Goal: Task Accomplishment & Management: Use online tool/utility

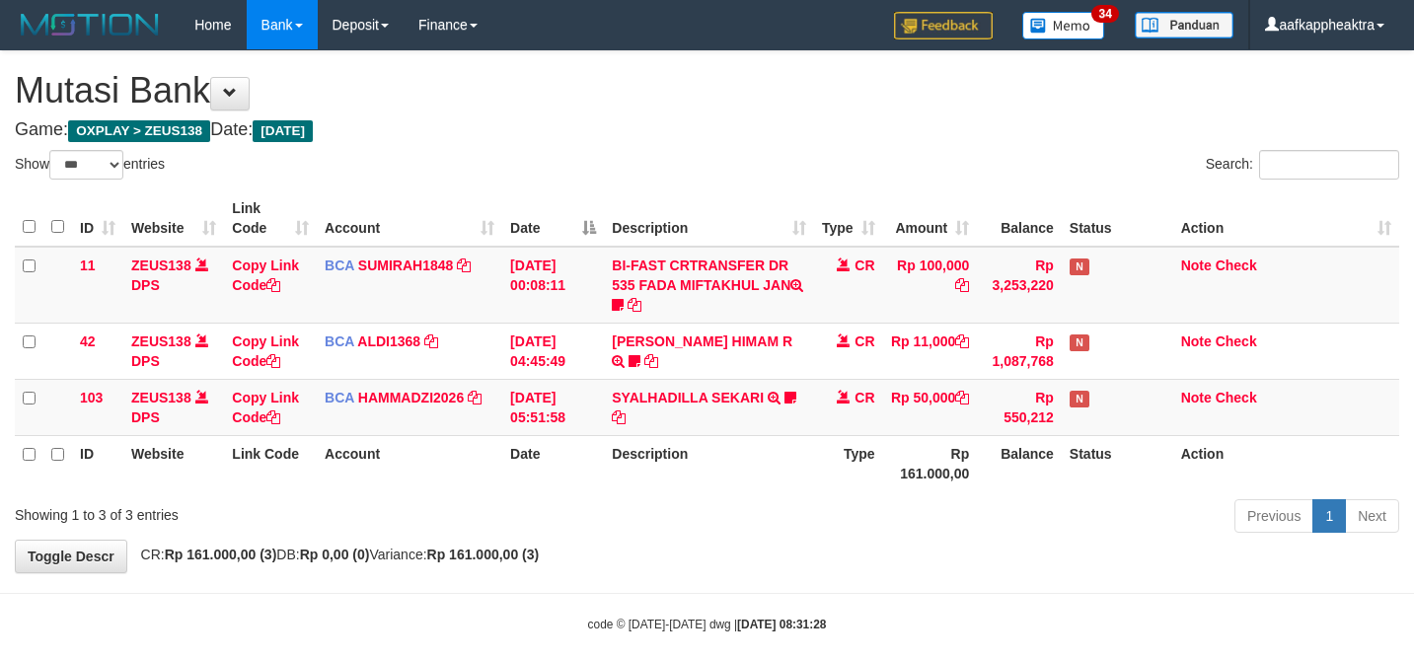
select select "***"
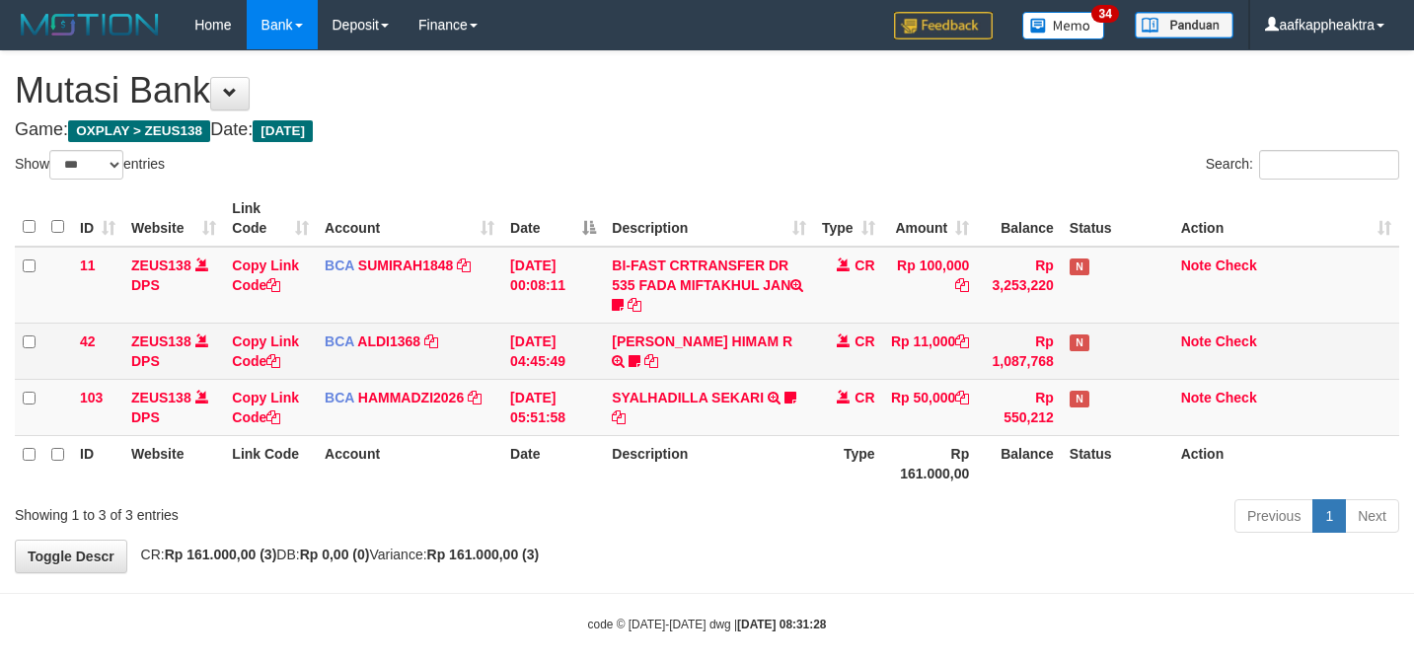
click at [640, 415] on td "SYALHADILLA SEKARI TRSF E-BANKING CR 08/31 ZAP41 SYALHADILLA SEKARI youreyes" at bounding box center [708, 407] width 209 height 56
drag, startPoint x: 648, startPoint y: 364, endPoint x: 576, endPoint y: 364, distance: 72.0
click at [576, 364] on tr "42 ZEUS138 DPS Copy Link Code BCA ALDI1368 DPS ALDI mutasi_20250831_3354 | 42 m…" at bounding box center [707, 351] width 1384 height 56
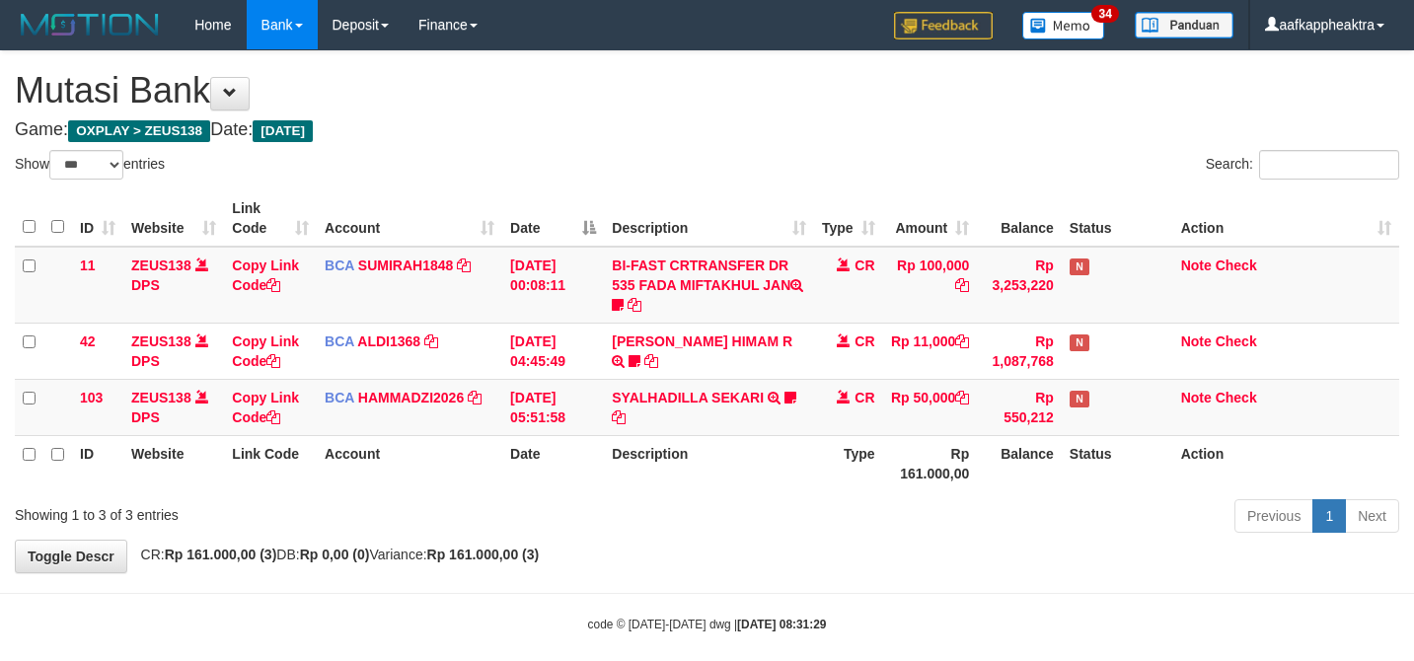
select select "***"
click at [614, 455] on th "Description" at bounding box center [708, 463] width 209 height 56
drag, startPoint x: 523, startPoint y: 475, endPoint x: 509, endPoint y: 466, distance: 16.4
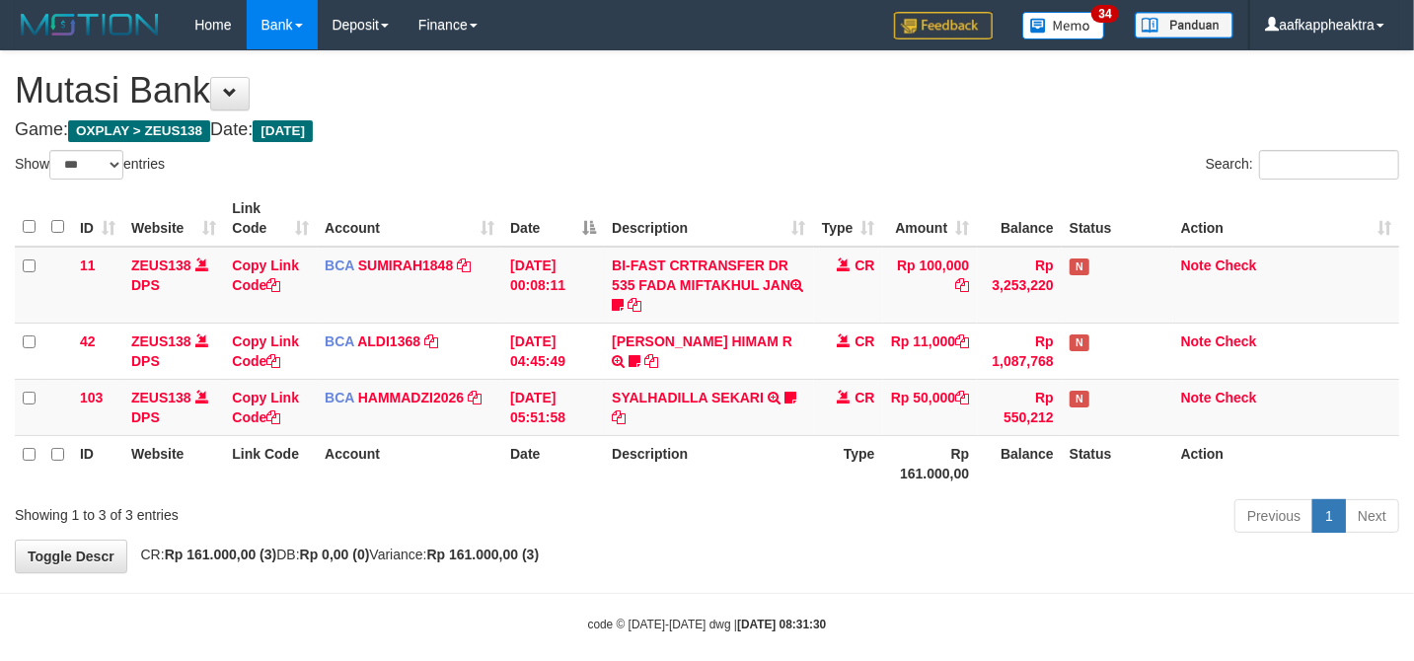
click at [521, 476] on th "Date" at bounding box center [553, 463] width 102 height 56
click at [505, 472] on th "Date" at bounding box center [553, 463] width 102 height 56
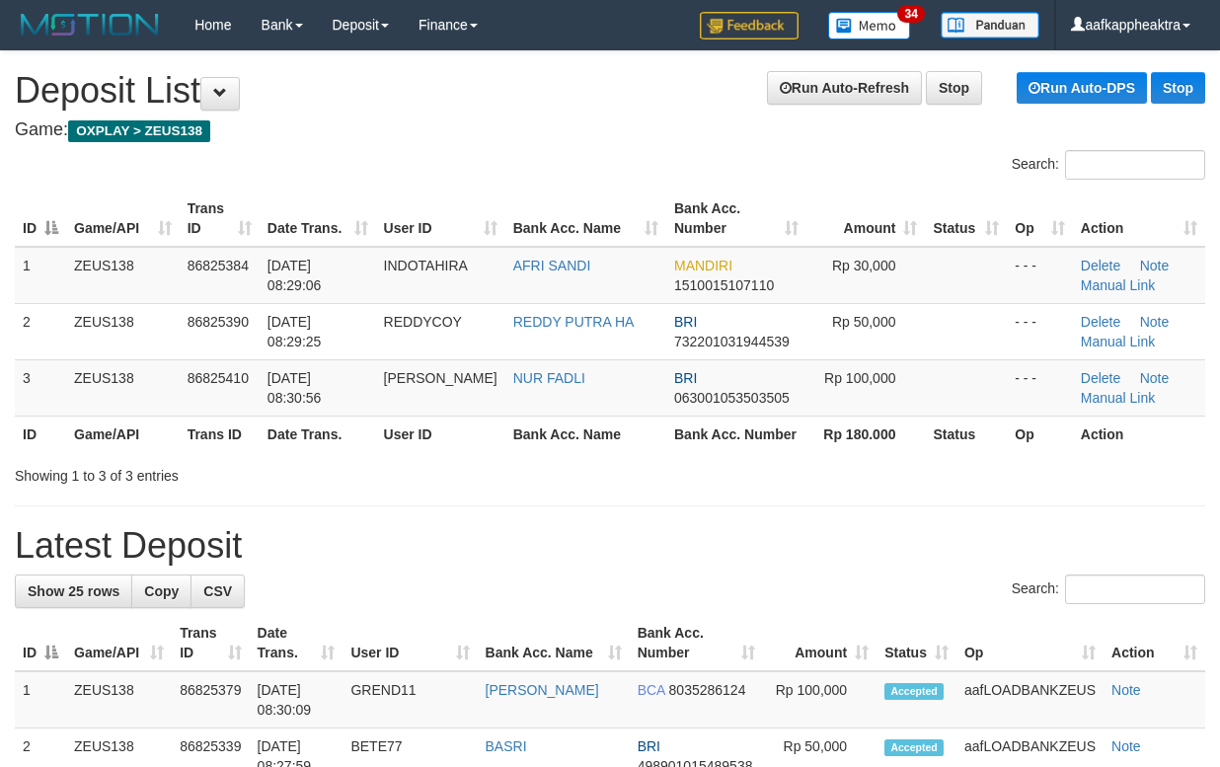
drag, startPoint x: 464, startPoint y: 523, endPoint x: 494, endPoint y: 499, distance: 38.7
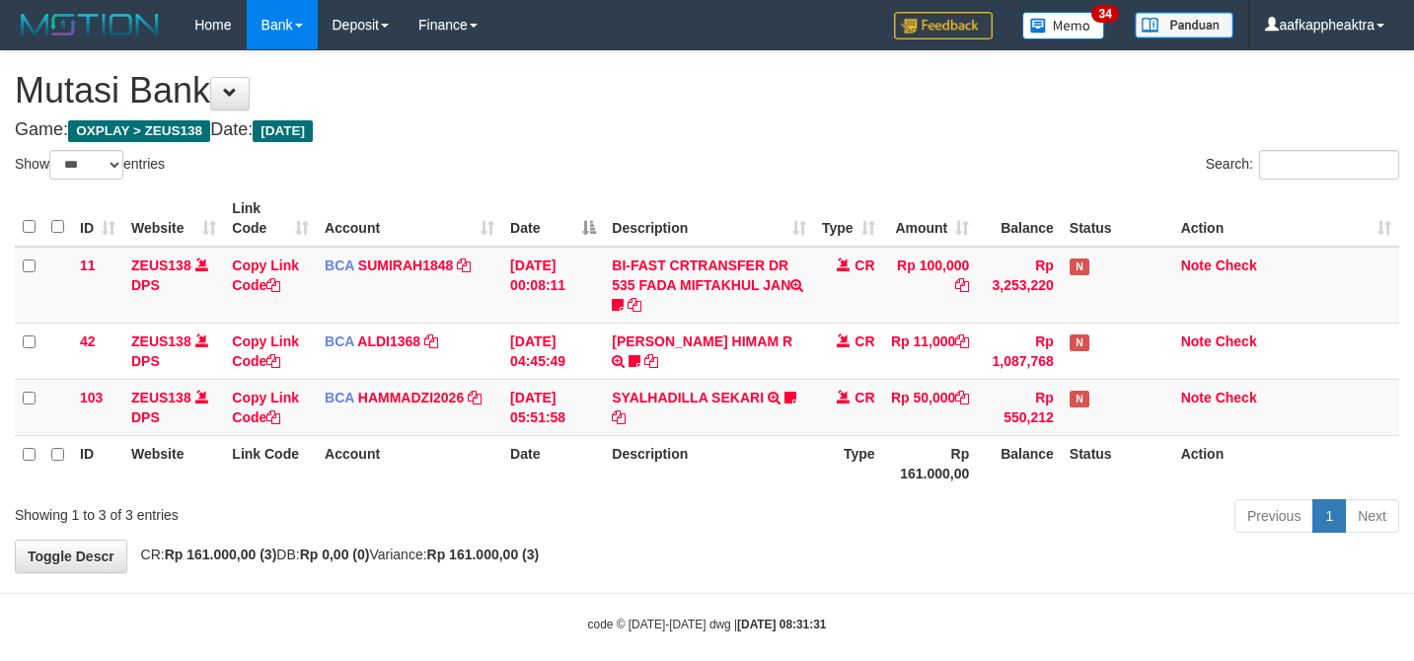
select select "***"
click at [511, 470] on th "Date" at bounding box center [553, 463] width 102 height 56
click at [539, 444] on th "Date" at bounding box center [553, 463] width 102 height 56
select select "***"
click at [1122, 487] on div "ID Website Link Code Account Date Description Type Amount Balance Status Action…" at bounding box center [707, 341] width 1414 height 313
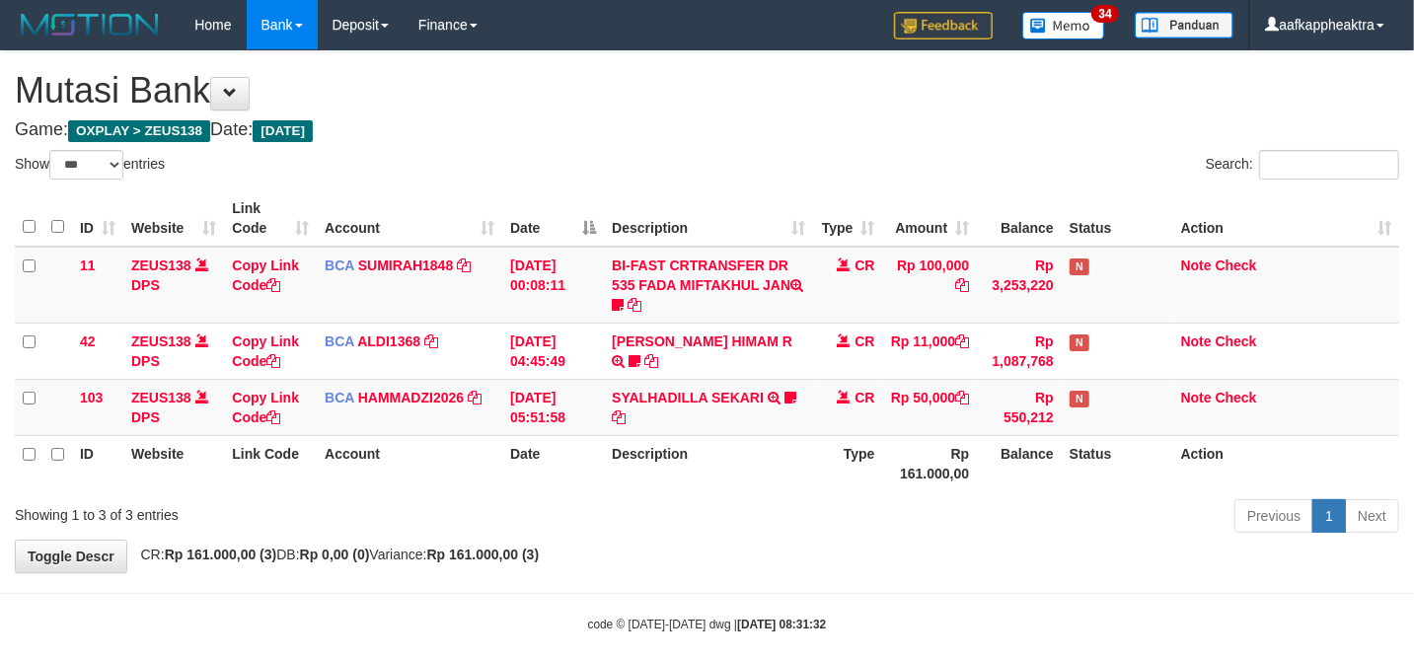
click at [1067, 439] on th "Status" at bounding box center [1118, 463] width 112 height 56
select select "***"
click at [569, 418] on td "31/08/2025 05:51:58" at bounding box center [553, 407] width 102 height 56
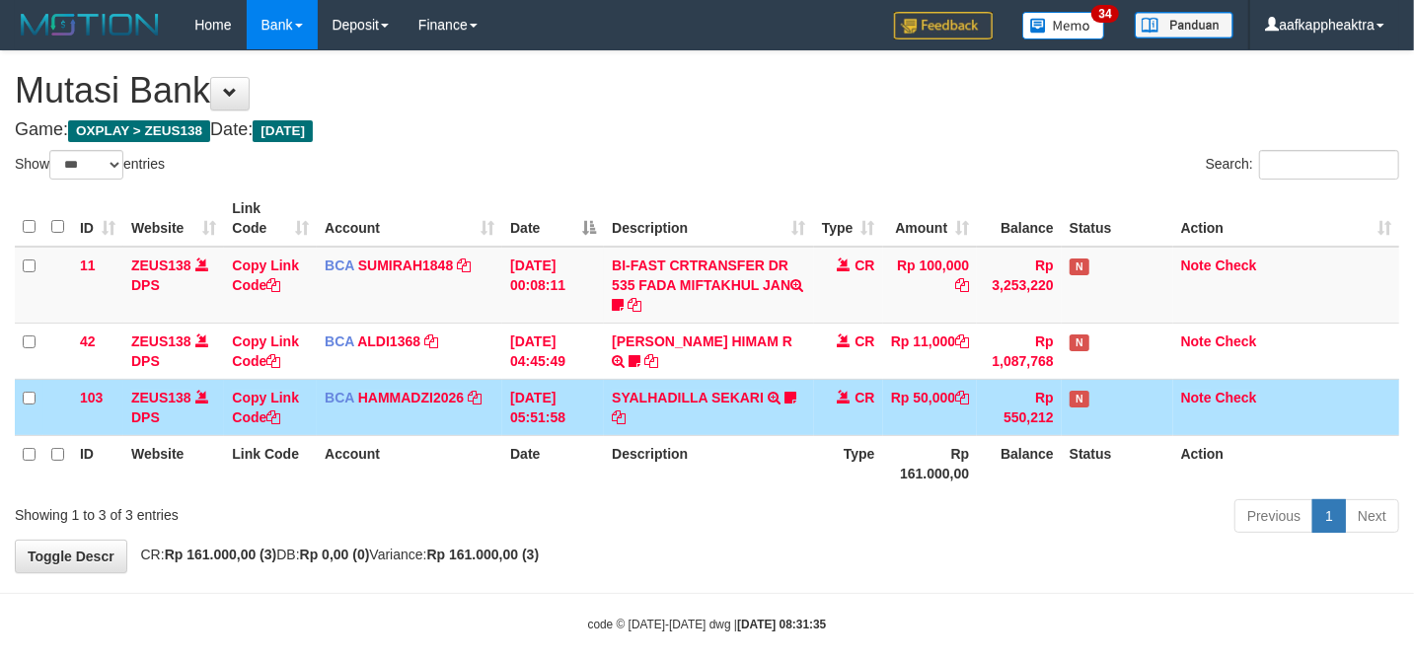
click at [535, 442] on table "ID Website Link Code Account Date Description Type Amount Balance Status Action…" at bounding box center [707, 340] width 1384 height 301
drag, startPoint x: 538, startPoint y: 436, endPoint x: 565, endPoint y: 414, distance: 35.1
click at [555, 423] on table "ID Website Link Code Account Date Description Type Amount Balance Status Action…" at bounding box center [707, 340] width 1384 height 301
click at [565, 411] on td "[DATE] 05:51:58" at bounding box center [553, 407] width 102 height 56
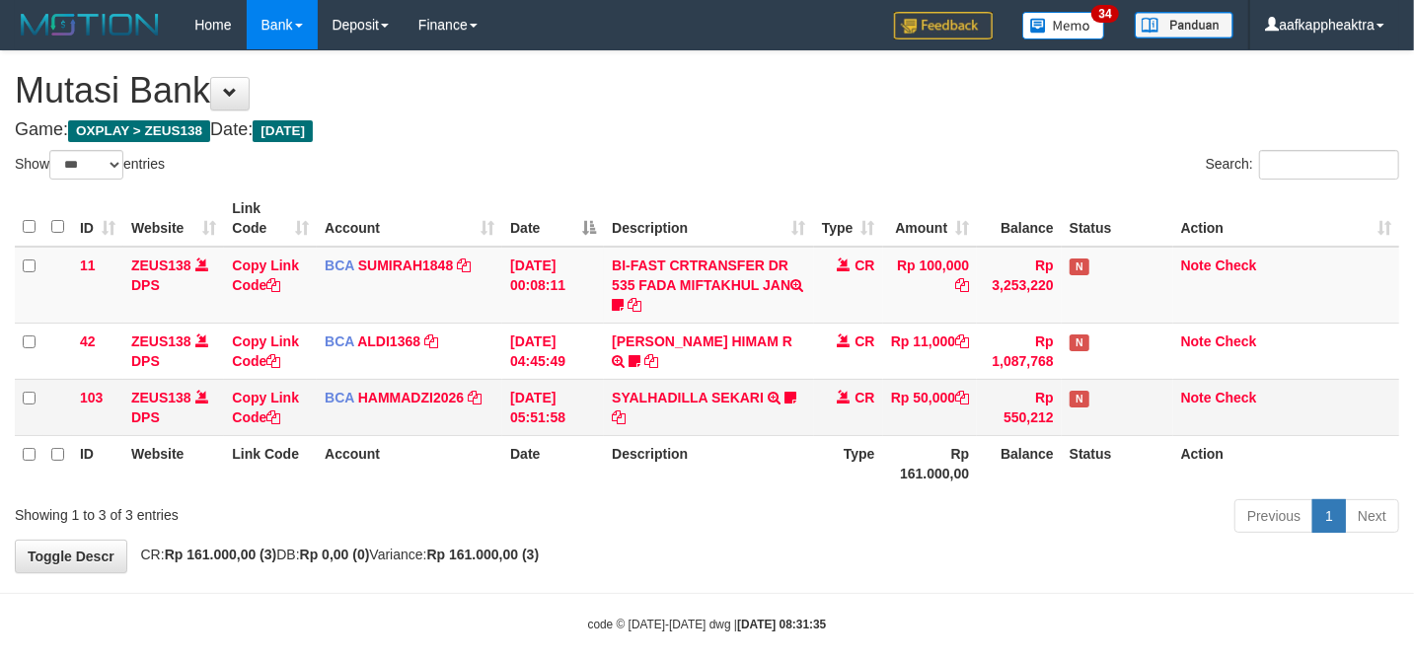
click at [502, 423] on td "[DATE] 05:51:58" at bounding box center [553, 407] width 102 height 56
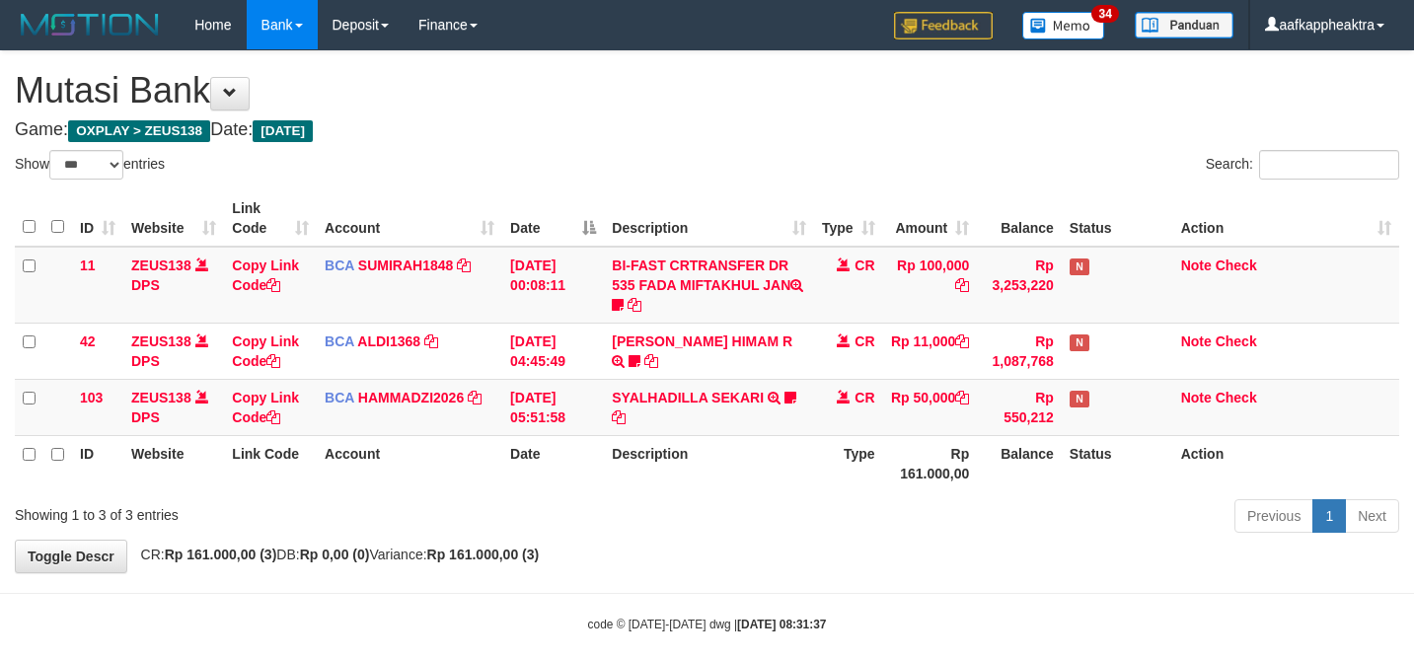
select select "***"
click at [803, 456] on tr "ID Website Link Code Account Date Description Type Rp 161.000,00 Balance Status…" at bounding box center [707, 463] width 1384 height 56
drag, startPoint x: 997, startPoint y: 466, endPoint x: 827, endPoint y: 472, distance: 169.8
click at [980, 471] on th "Balance" at bounding box center [1019, 463] width 85 height 56
click at [826, 472] on th "Type" at bounding box center [848, 463] width 69 height 56
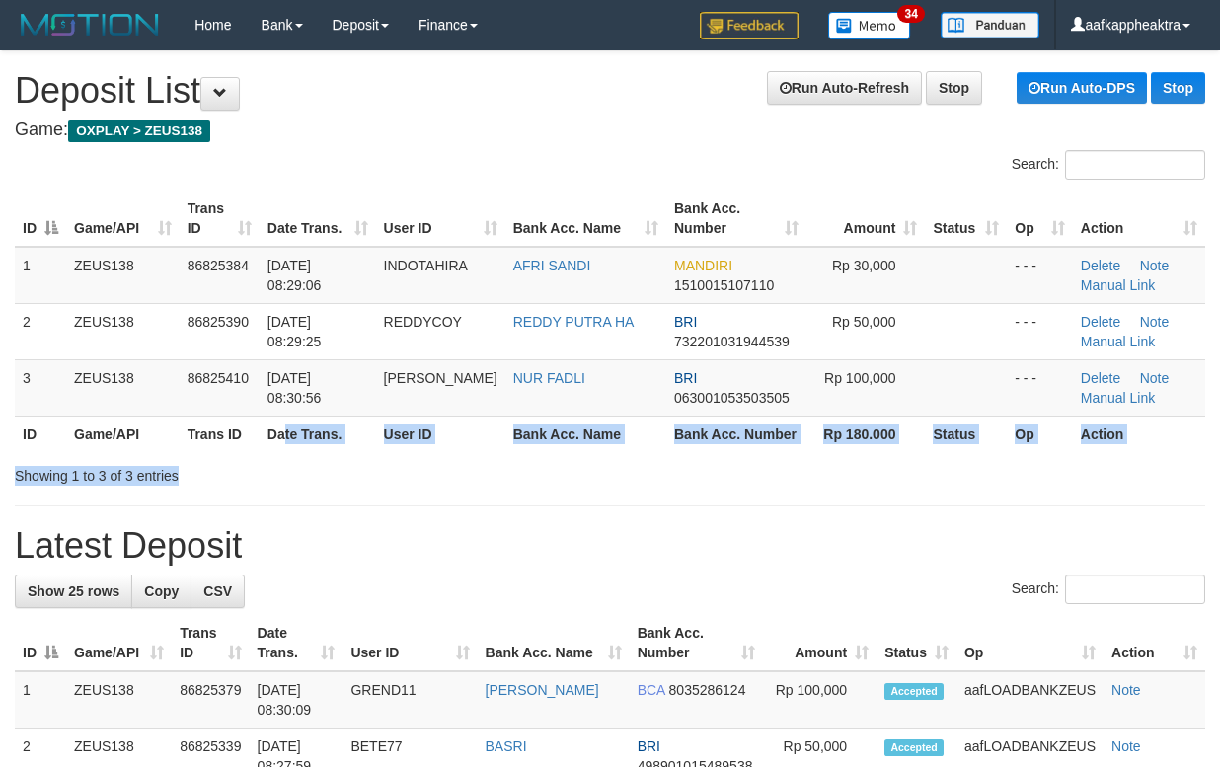
drag, startPoint x: 414, startPoint y: 440, endPoint x: 486, endPoint y: 462, distance: 75.2
click at [501, 462] on div "Search: ID Game/API Trans ID Date Trans. User ID Bank Acc. Name Bank Acc. Numbe…" at bounding box center [610, 317] width 1190 height 335
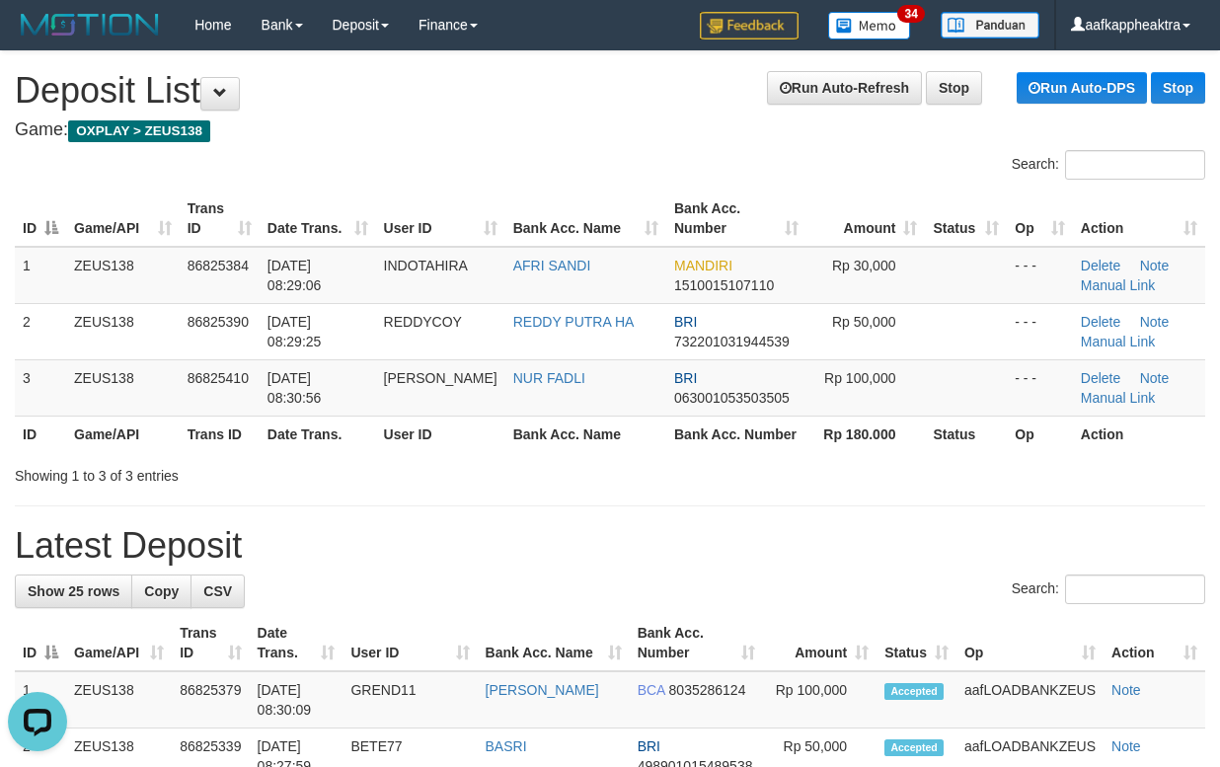
drag, startPoint x: 1042, startPoint y: 493, endPoint x: 1000, endPoint y: 510, distance: 45.6
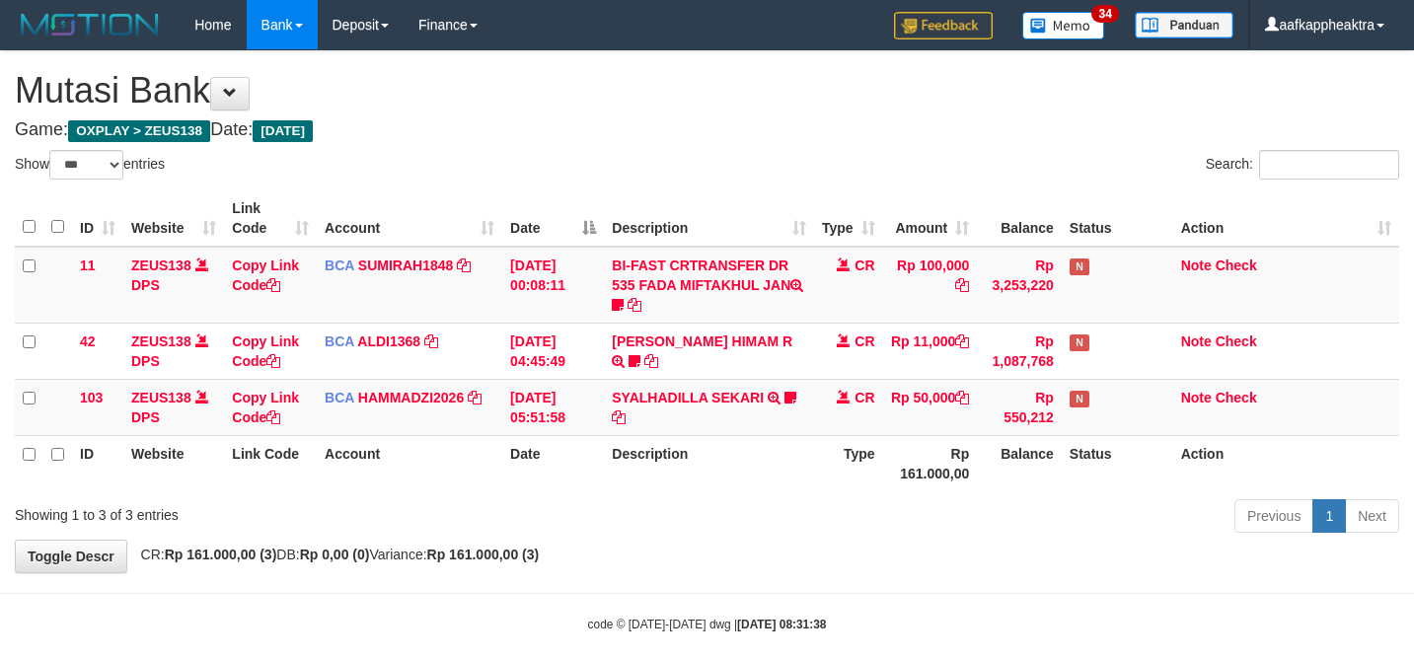
select select "***"
click at [939, 345] on td "Rp 11,000" at bounding box center [930, 351] width 95 height 56
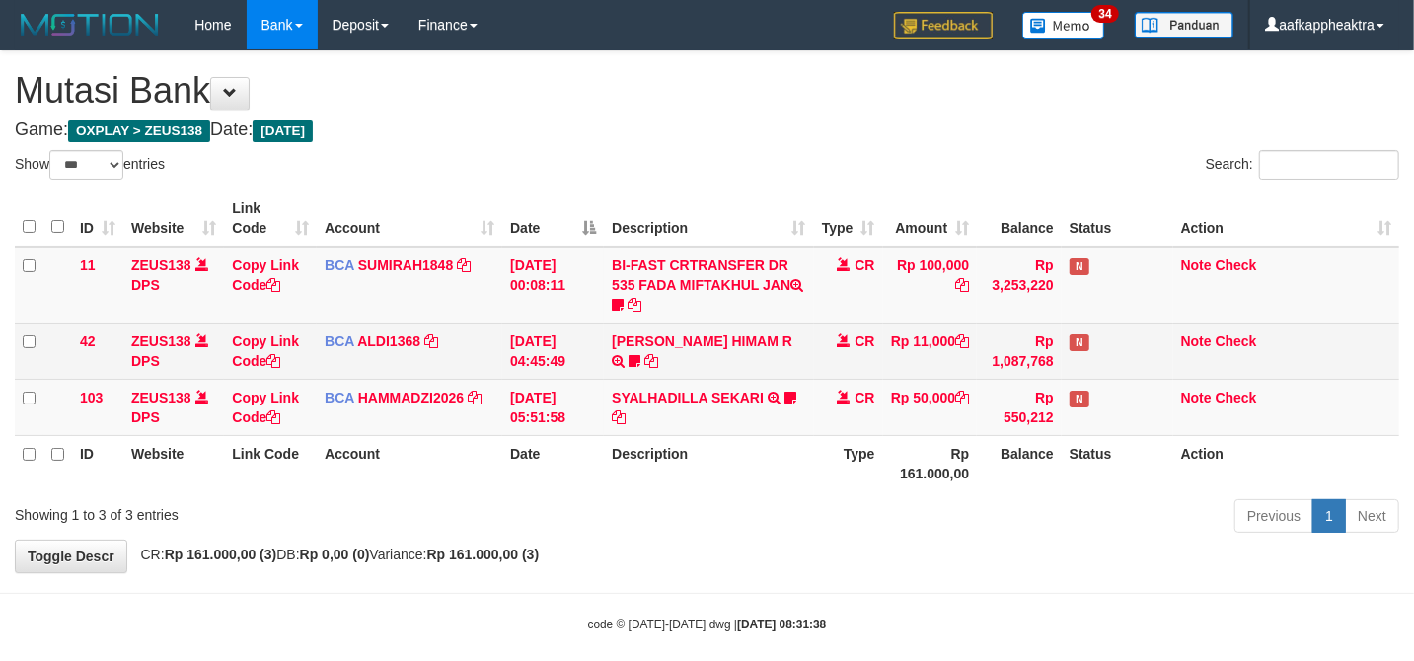
click at [937, 345] on td "Rp 11,000" at bounding box center [930, 351] width 95 height 56
click at [831, 347] on td "CR" at bounding box center [848, 351] width 69 height 56
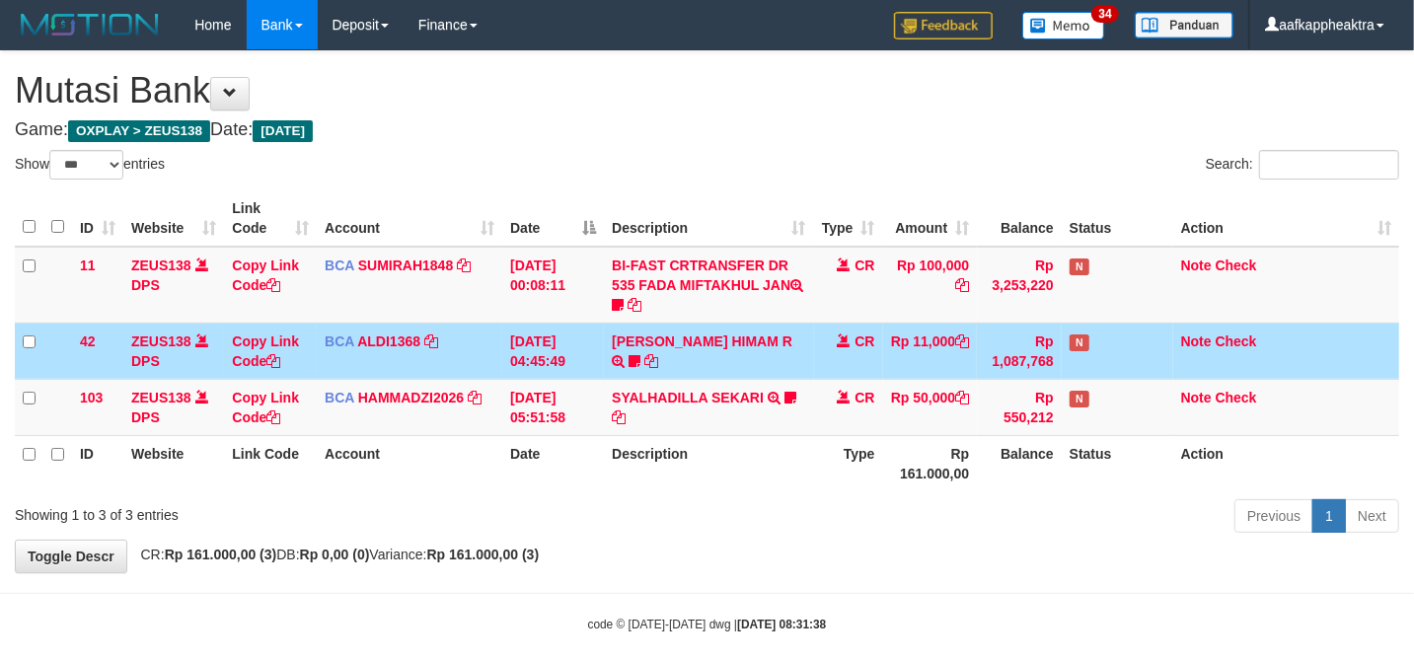
click at [842, 347] on span at bounding box center [844, 341] width 14 height 14
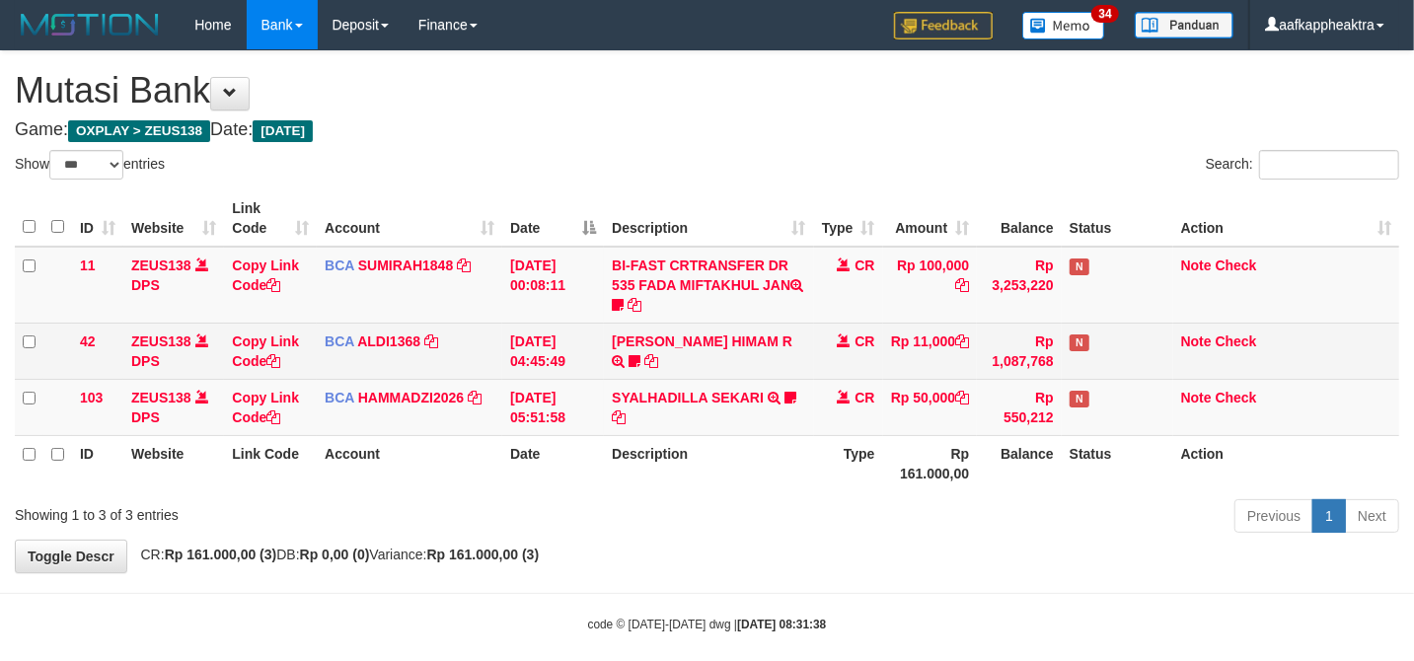
click at [818, 373] on td "CR" at bounding box center [848, 351] width 69 height 56
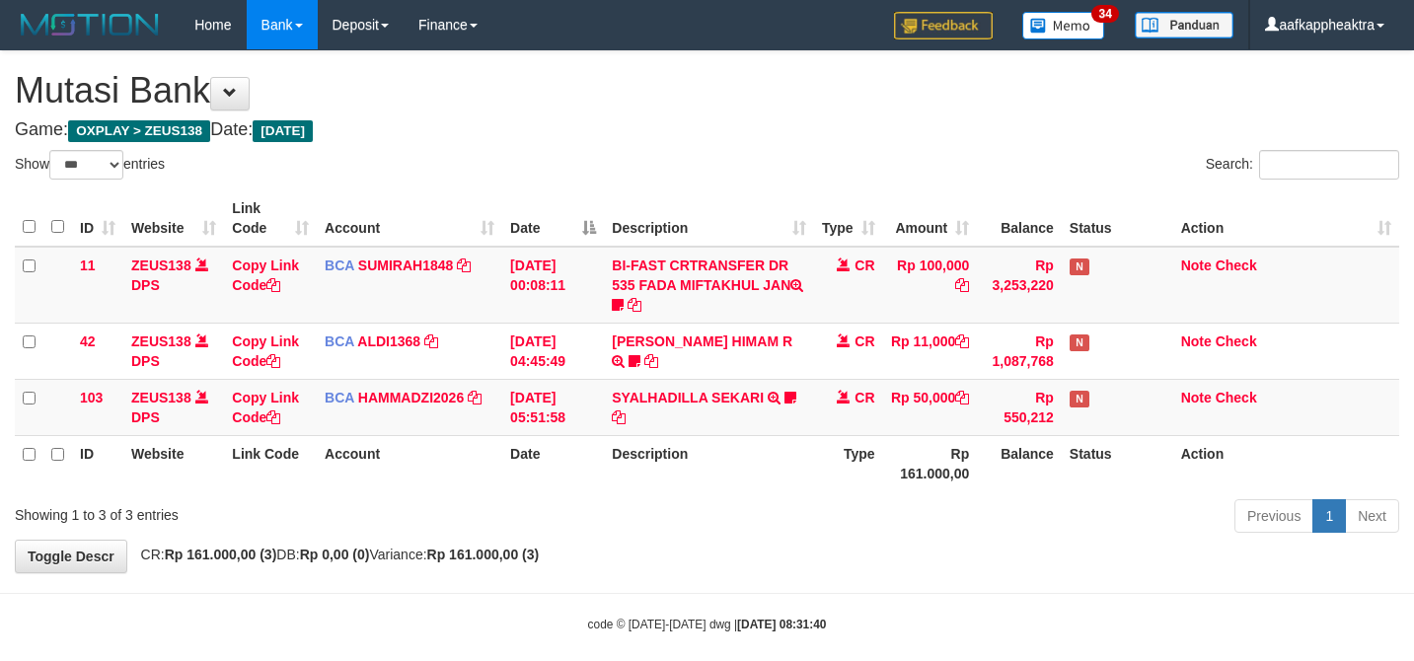
select select "***"
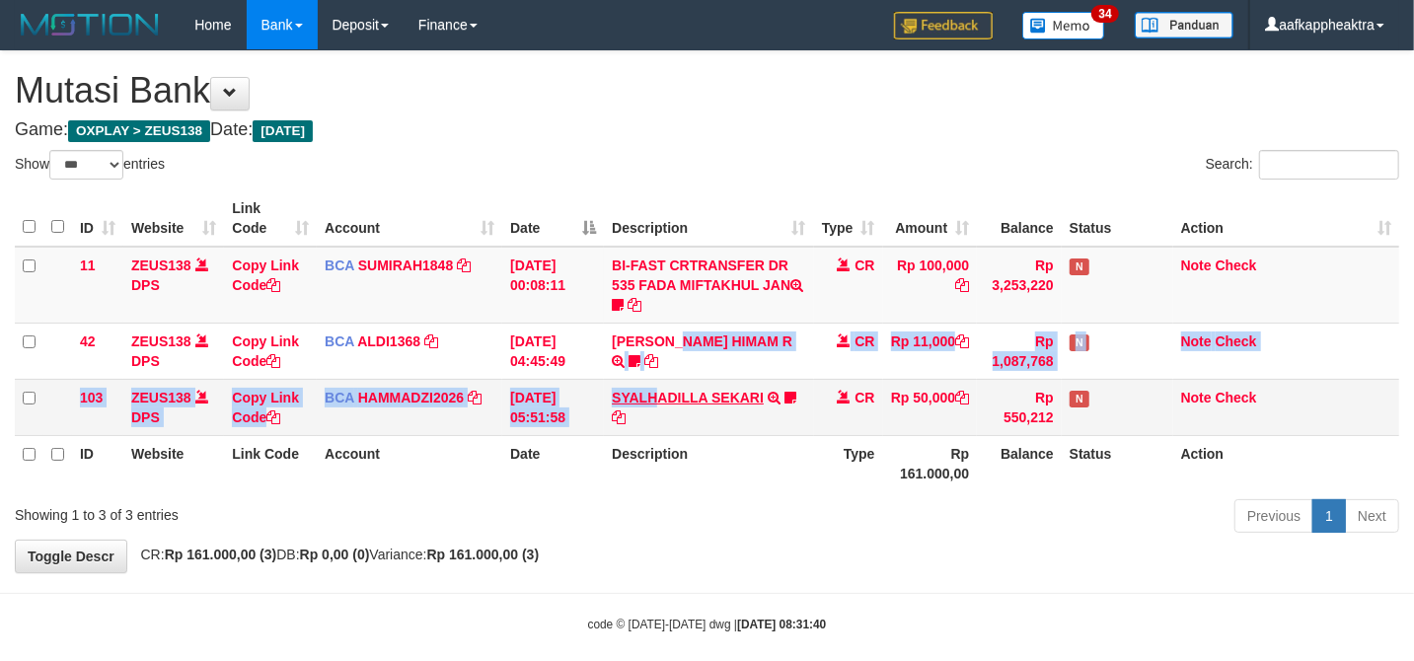
click at [652, 393] on tbody "11 ZEUS138 DPS Copy Link Code BCA SUMIRAH1848 DPS SUMIRAH mutasi_20250831_4156 …" at bounding box center [707, 341] width 1384 height 189
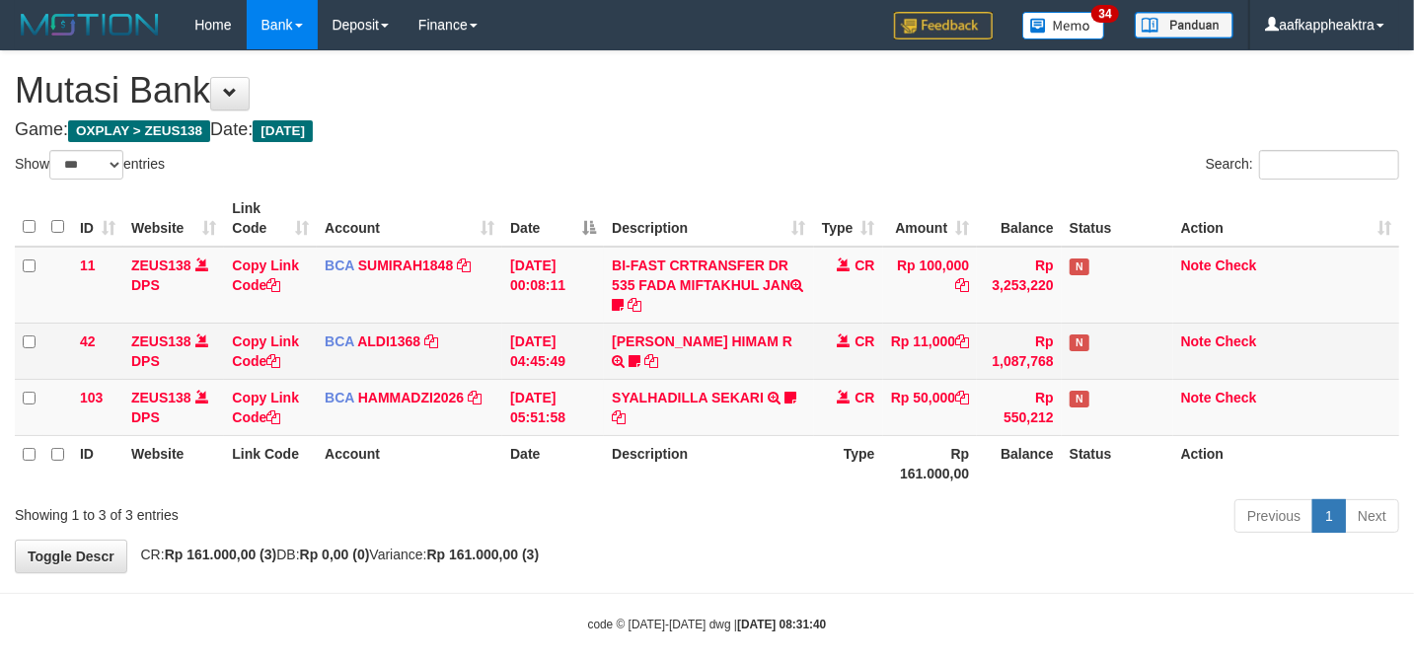
drag, startPoint x: 629, startPoint y: 365, endPoint x: 793, endPoint y: 363, distance: 164.8
click at [628, 367] on td "[PERSON_NAME] HIMAM R TRSF E-BANKING CR 3108/FTSCY/WS95051 11000.00202508315141…" at bounding box center [708, 351] width 209 height 56
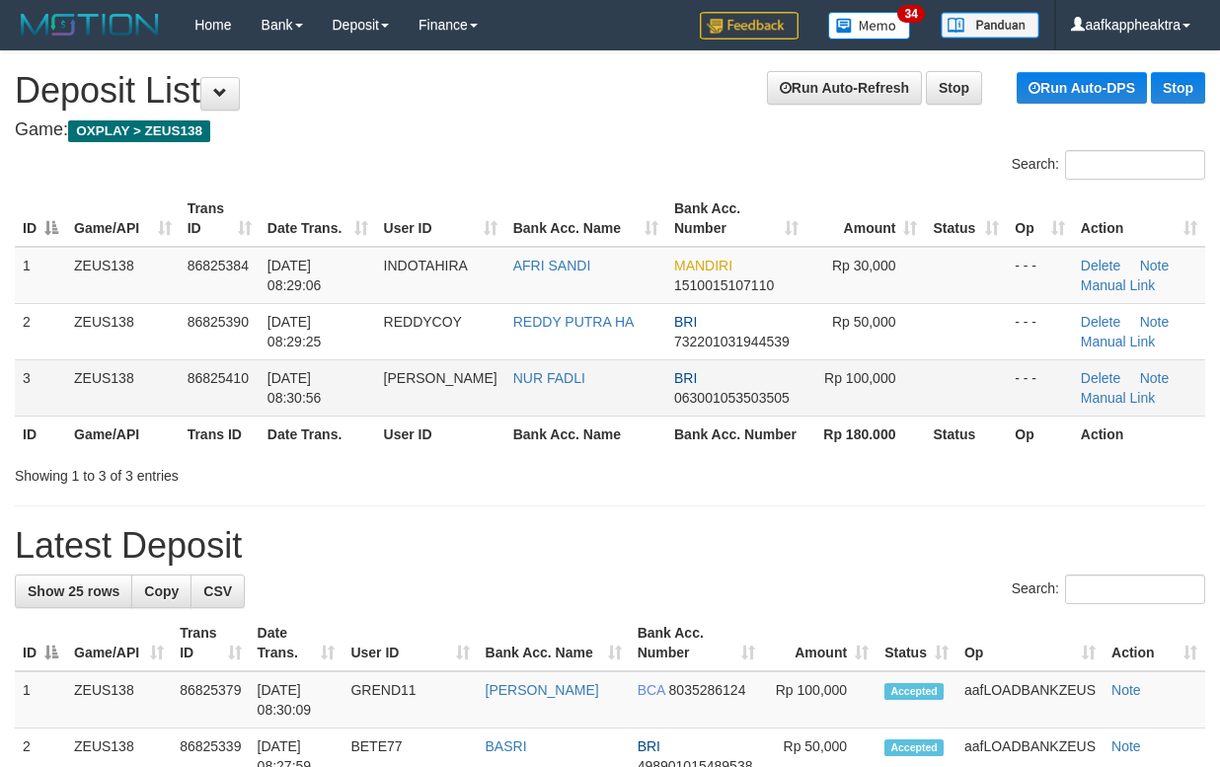
drag, startPoint x: 554, startPoint y: 408, endPoint x: 191, endPoint y: 414, distance: 362.2
click at [553, 409] on td "NUR FADLI" at bounding box center [585, 387] width 161 height 56
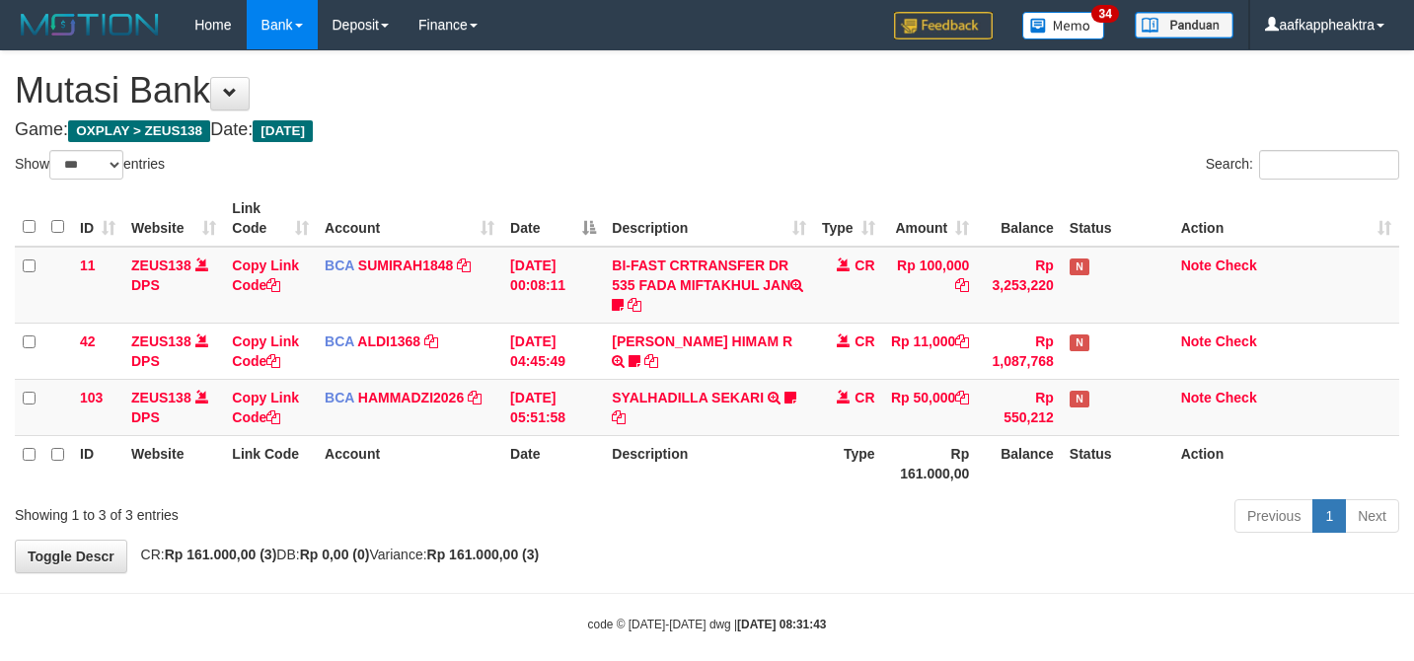
select select "***"
click at [493, 392] on td "BCA HAMMADZI2026 DPS MUHAMMAD ZIDAN KURNIAWAN mutasi_20250831_4694 | 103 mutasi…" at bounding box center [410, 407] width 186 height 56
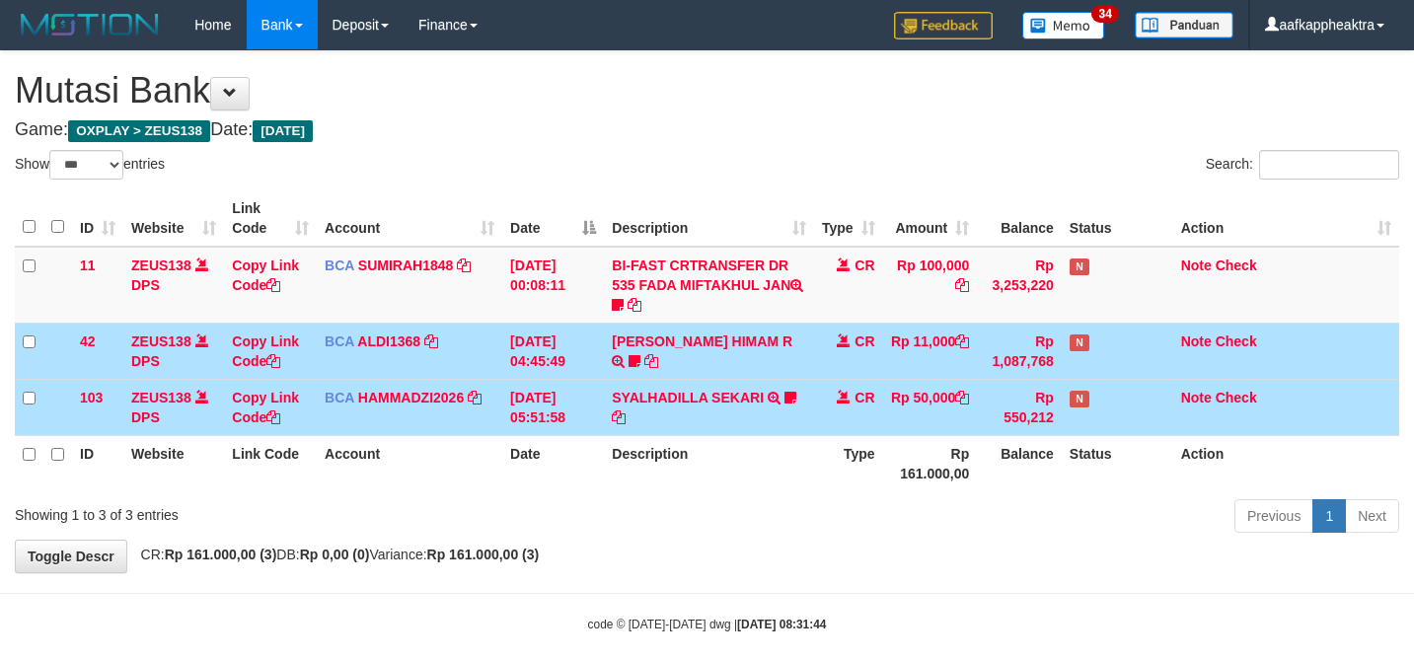
select select "***"
drag, startPoint x: 0, startPoint y: 0, endPoint x: 873, endPoint y: 383, distance: 953.5
click at [874, 381] on td "CR" at bounding box center [848, 407] width 69 height 56
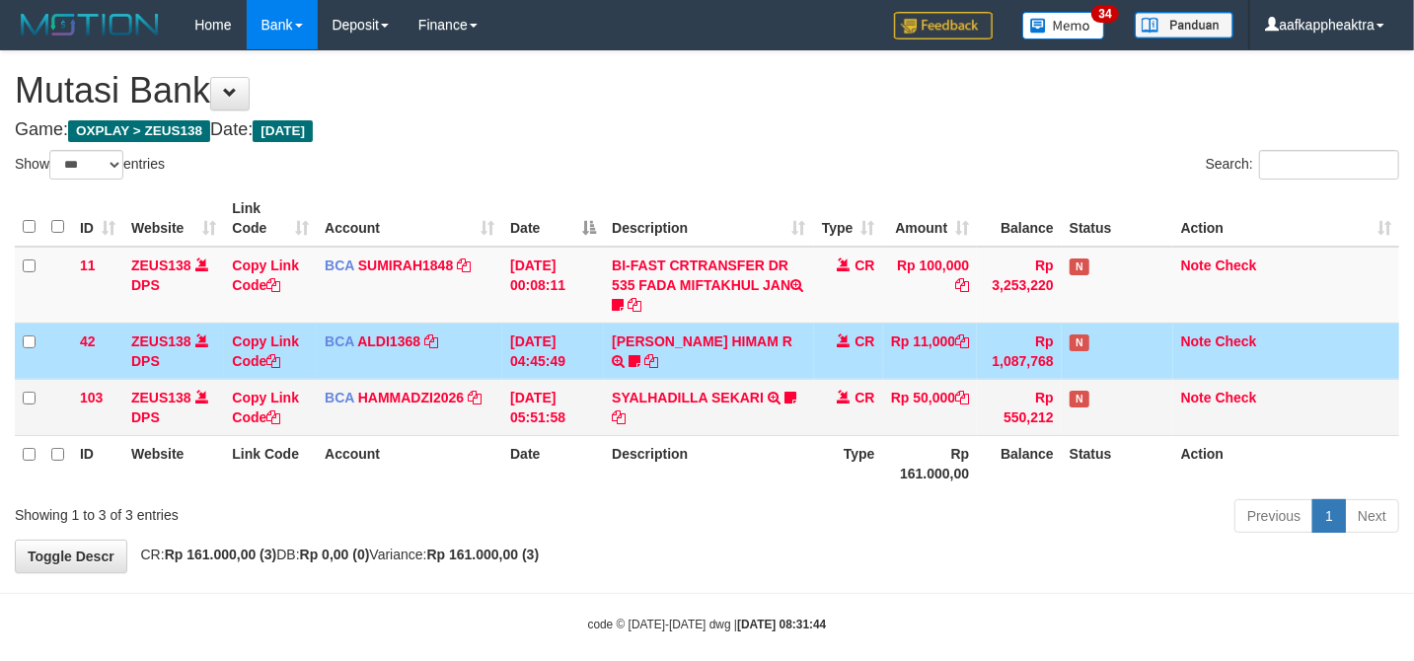
drag, startPoint x: 842, startPoint y: 391, endPoint x: 819, endPoint y: 401, distance: 24.7
click at [819, 401] on td "CR" at bounding box center [848, 407] width 69 height 56
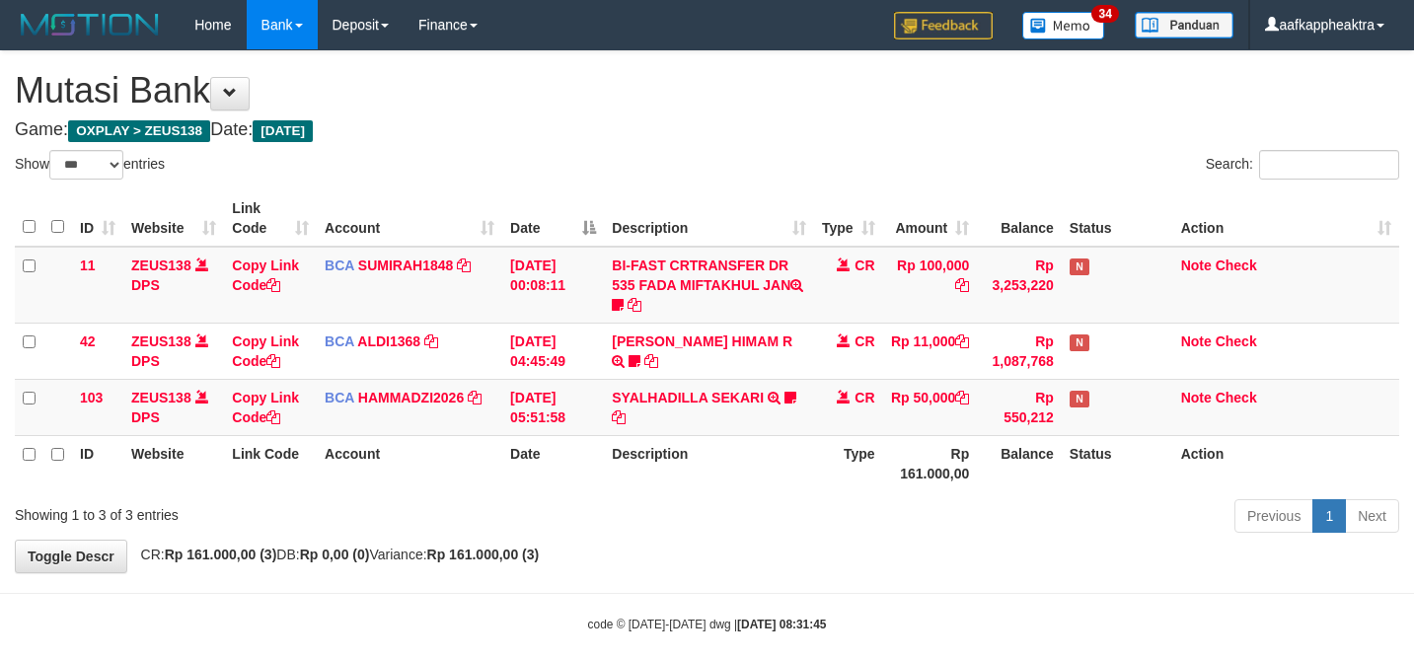
select select "***"
click at [399, 390] on link "HAMMADZI2026" at bounding box center [411, 398] width 106 height 16
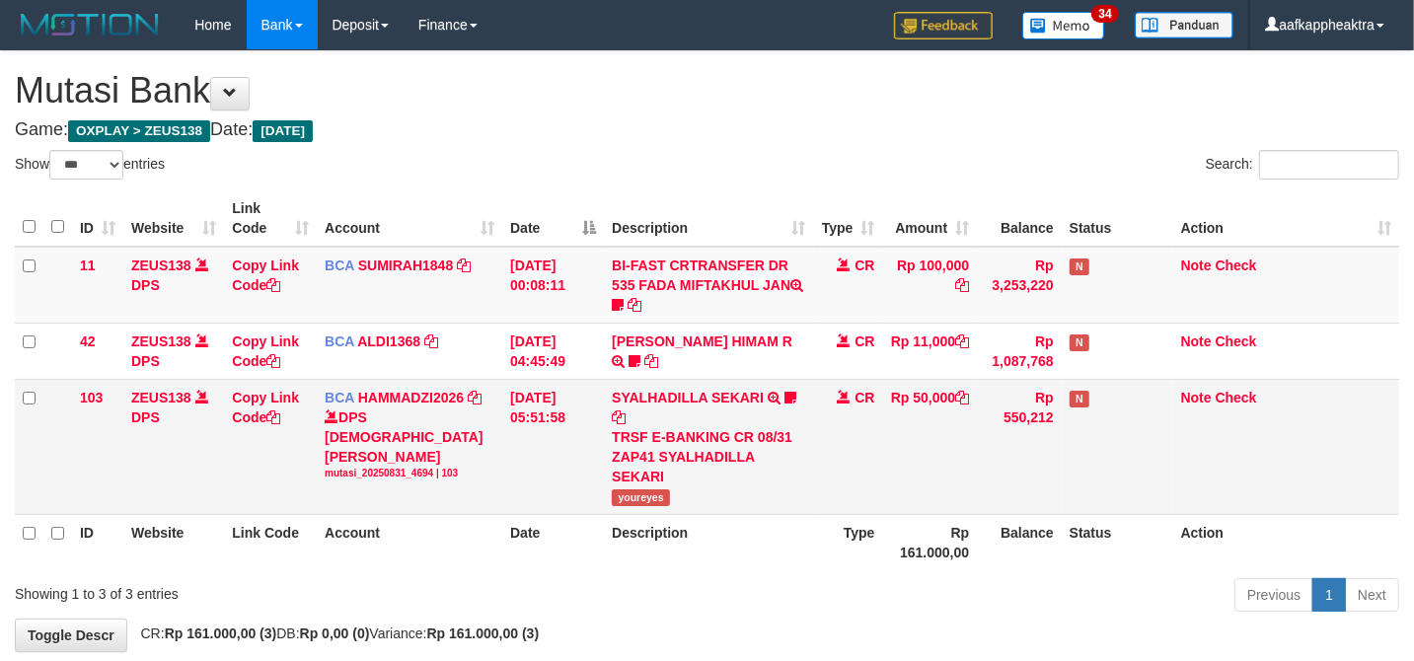
click at [397, 380] on td "BCA HAMMADZI2026 DPS [PERSON_NAME] mutasi_20250831_4694 | 103 mutasi_20250831_4…" at bounding box center [410, 446] width 186 height 135
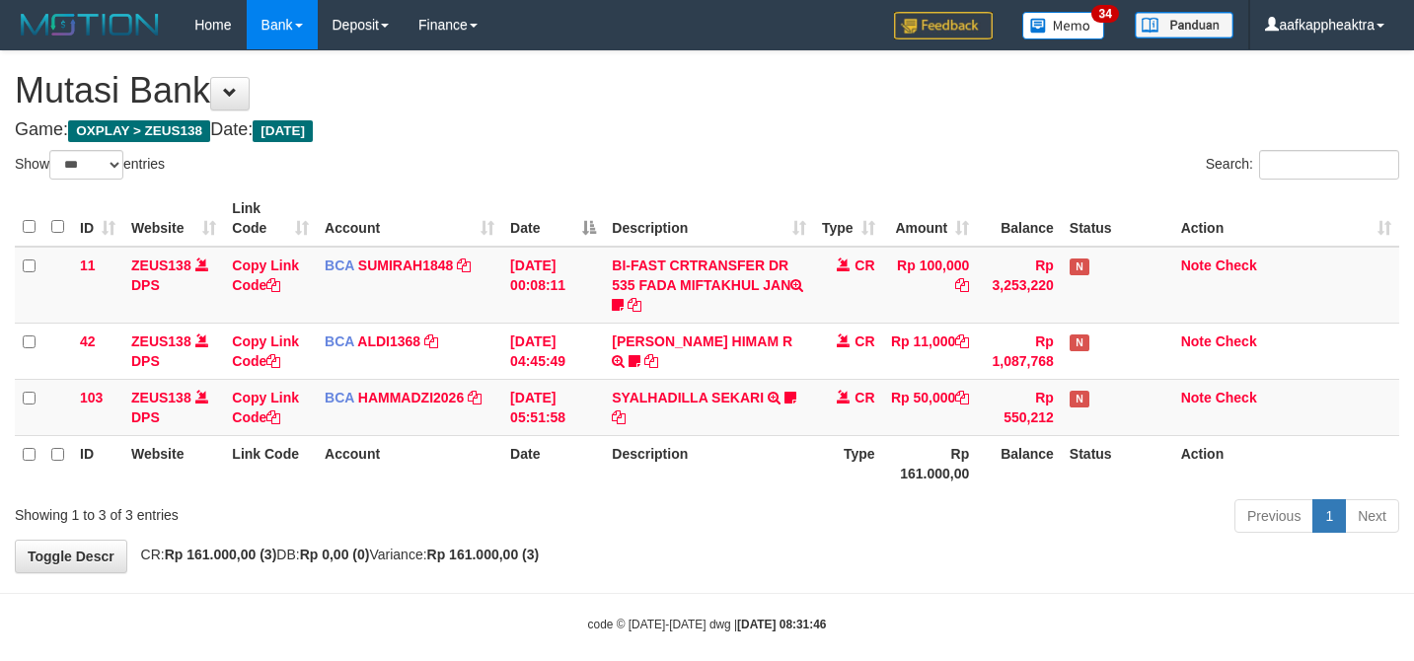
select select "***"
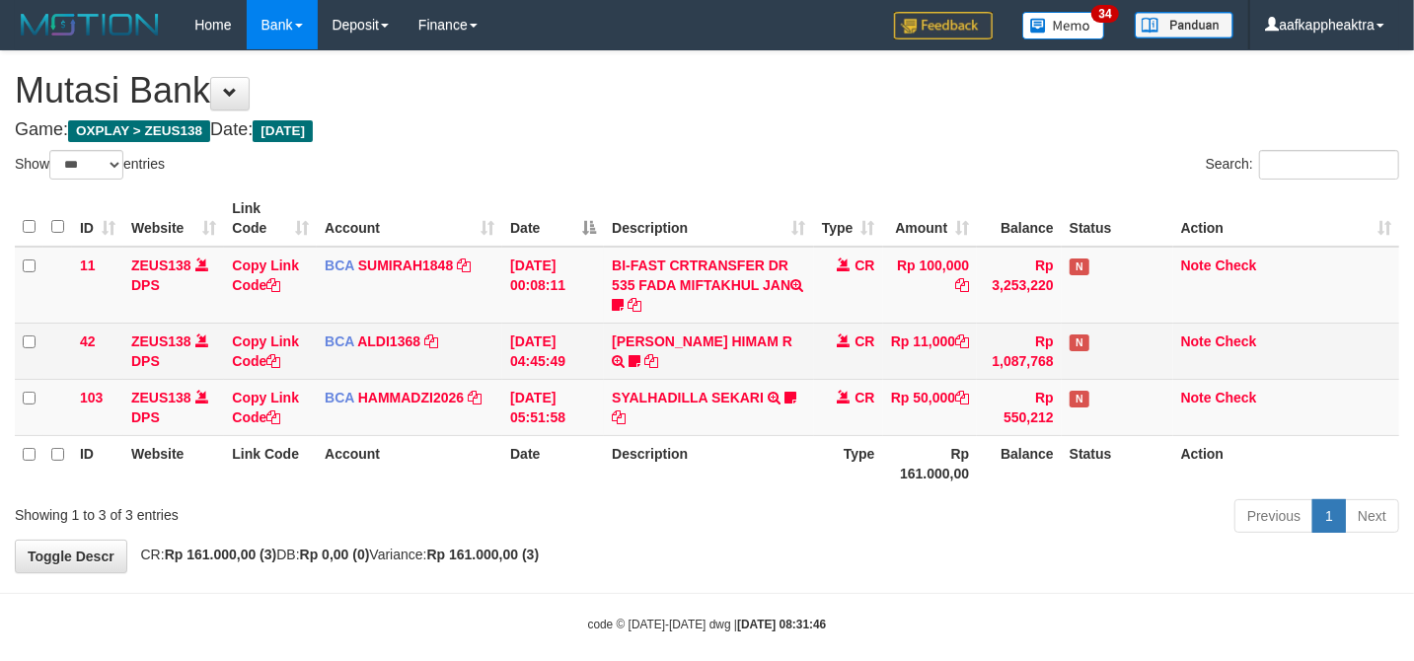
click at [431, 363] on td "BCA ALDI1368 DPS ALDI mutasi_20250831_3354 | 42 mutasi_20250831_3354 | 42" at bounding box center [410, 351] width 186 height 56
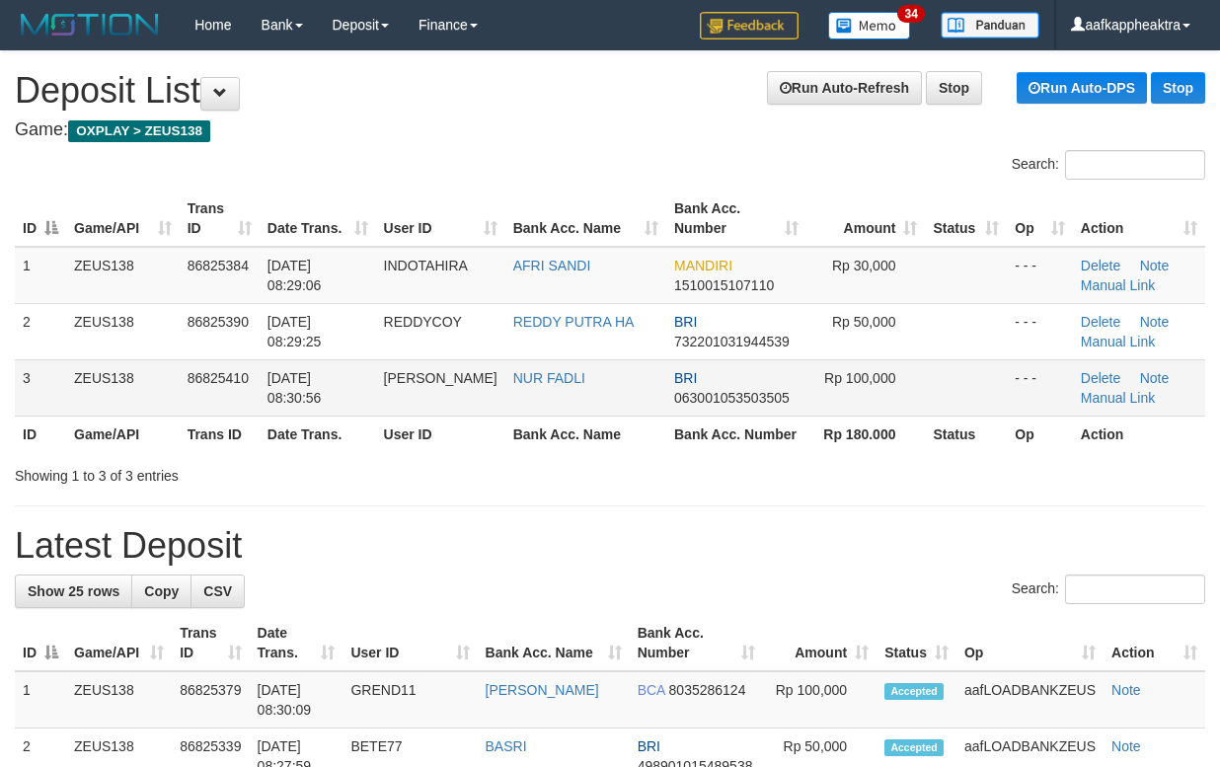
click at [203, 410] on tr "3 ZEUS138 86825410 [DATE] 08:30:56 [GEOGRAPHIC_DATA][PERSON_NAME] FADLI BRI 063…" at bounding box center [610, 387] width 1190 height 56
drag, startPoint x: 581, startPoint y: 427, endPoint x: 0, endPoint y: 434, distance: 581.2
click at [572, 430] on th "Bank Acc. Name" at bounding box center [585, 433] width 161 height 37
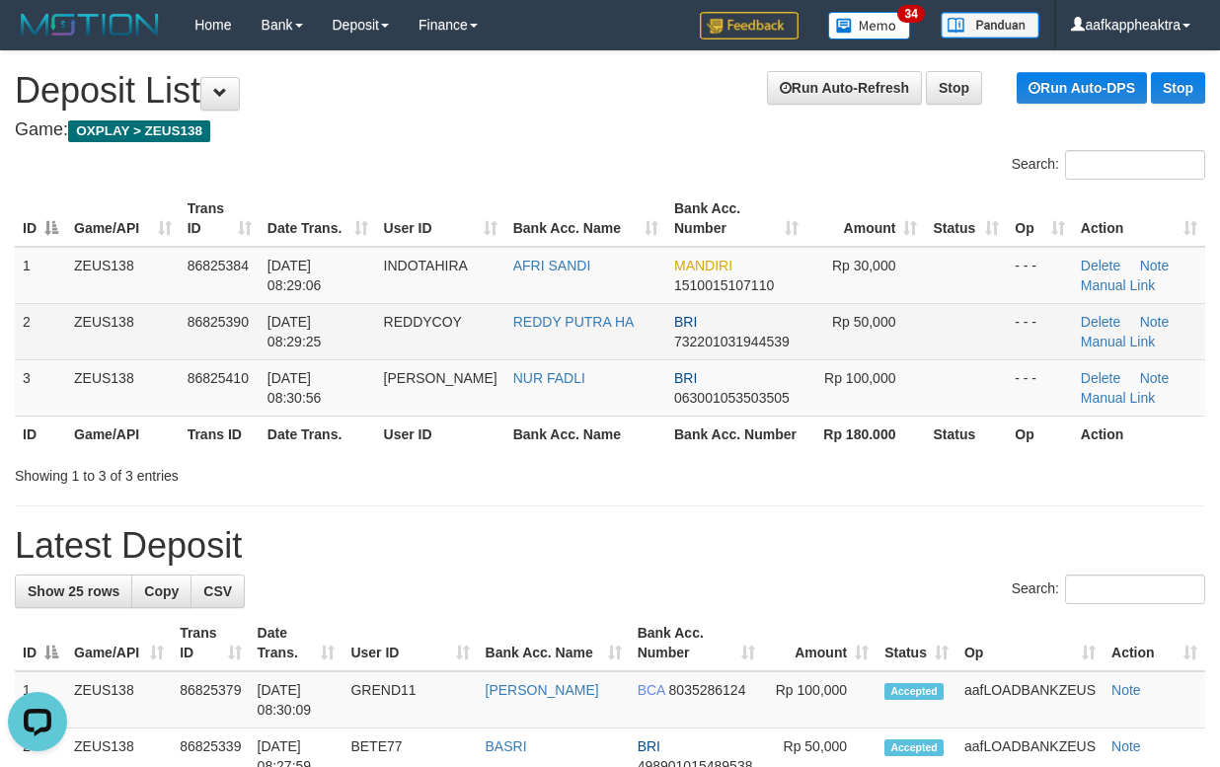
click at [629, 345] on td "REDDY PUTRA HA" at bounding box center [585, 331] width 161 height 56
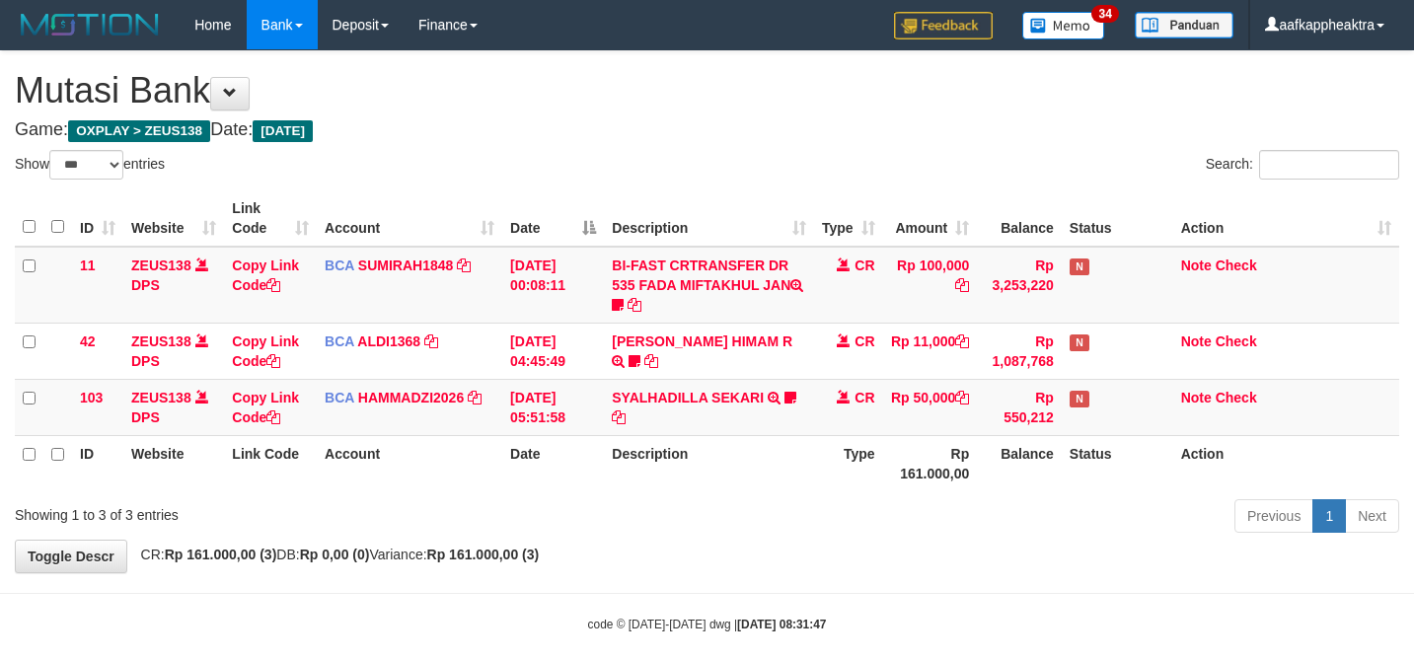
select select "***"
click at [1031, 400] on td "Rp 550,212" at bounding box center [1019, 407] width 85 height 56
select select "***"
click at [797, 408] on td "SYALHADILLA SEKARI TRSF E-BANKING CR 08/31 ZAP41 SYALHADILLA SEKARI youreyes" at bounding box center [708, 407] width 209 height 56
click at [878, 321] on tbody "11 ZEUS138 DPS Copy Link Code BCA SUMIRAH1848 DPS SUMIRAH mutasi_20250831_4156 …" at bounding box center [707, 341] width 1384 height 189
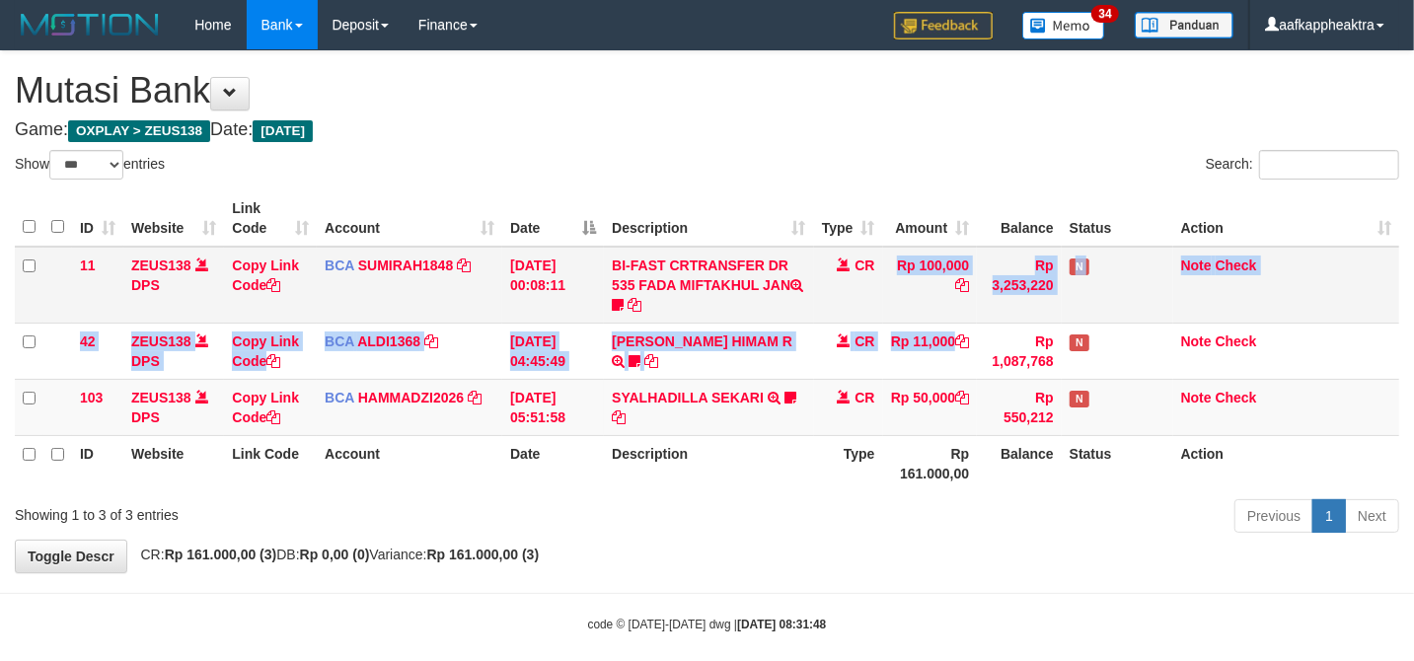
drag, startPoint x: 856, startPoint y: 317, endPoint x: 872, endPoint y: 301, distance: 22.3
click at [858, 313] on td "CR" at bounding box center [848, 285] width 69 height 77
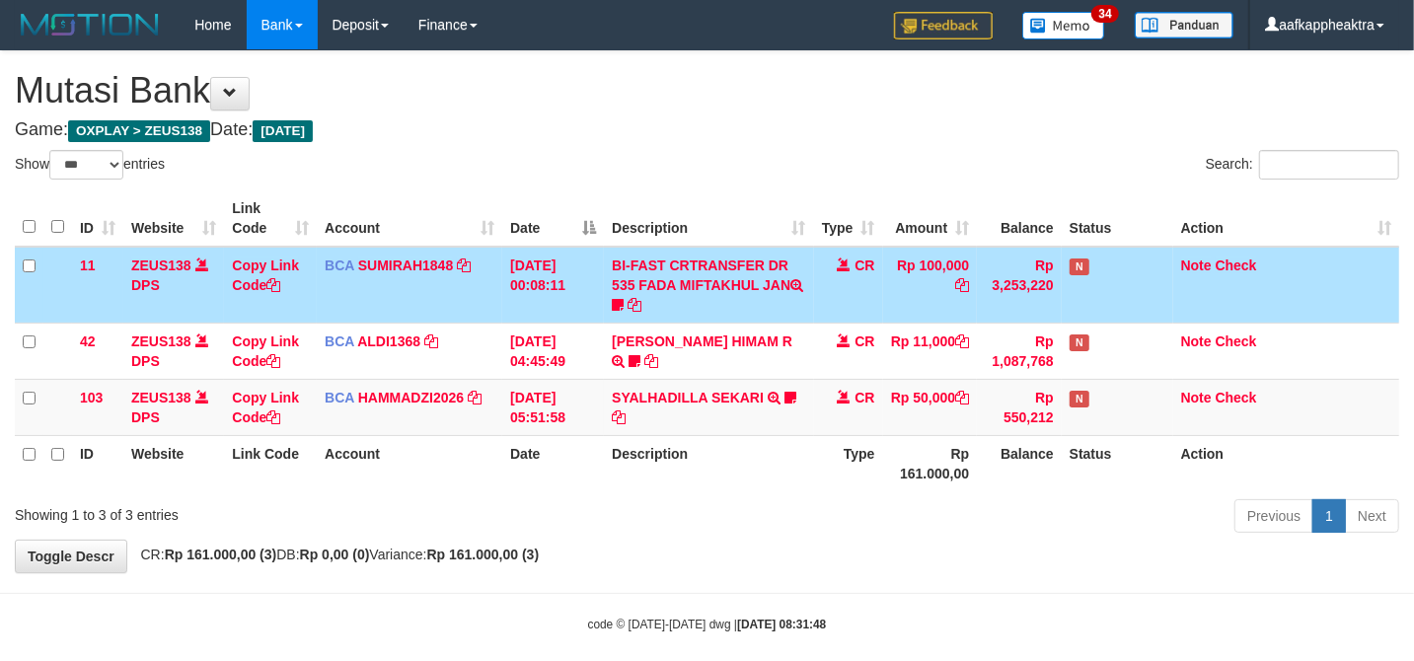
click at [872, 301] on td "CR" at bounding box center [848, 285] width 69 height 77
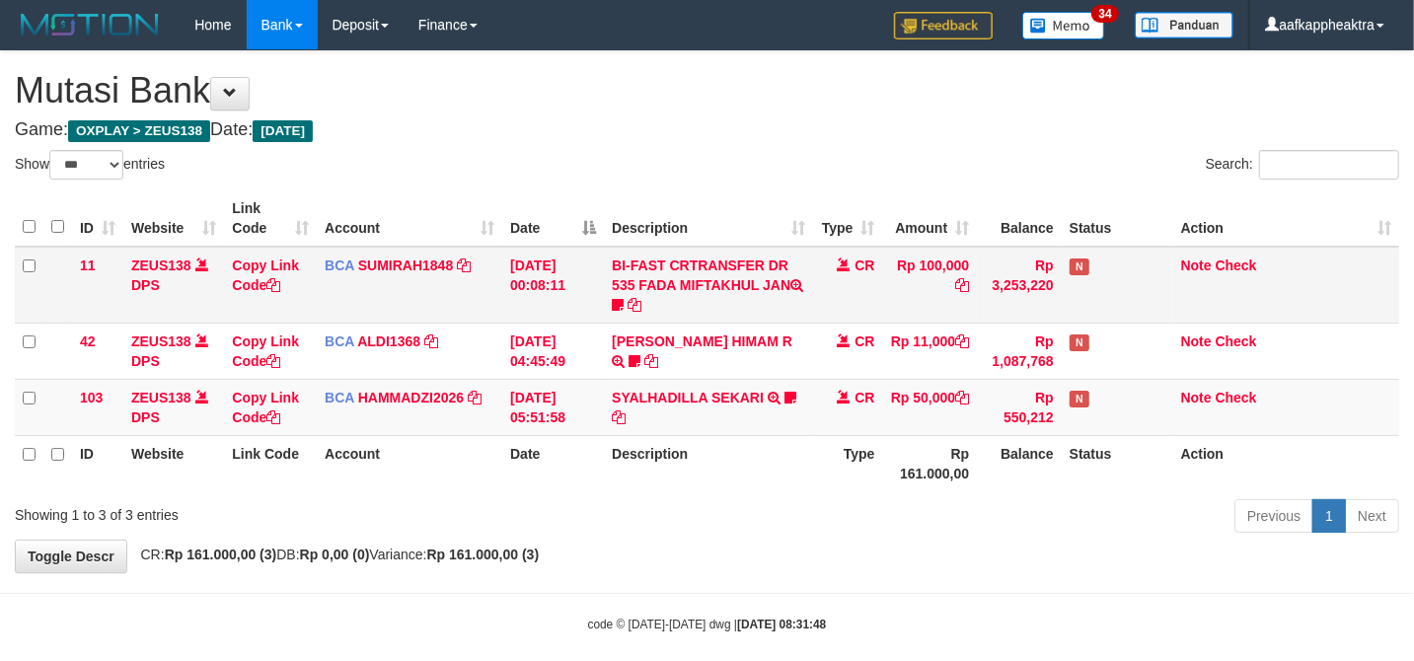
click at [872, 301] on td "CR" at bounding box center [848, 285] width 69 height 77
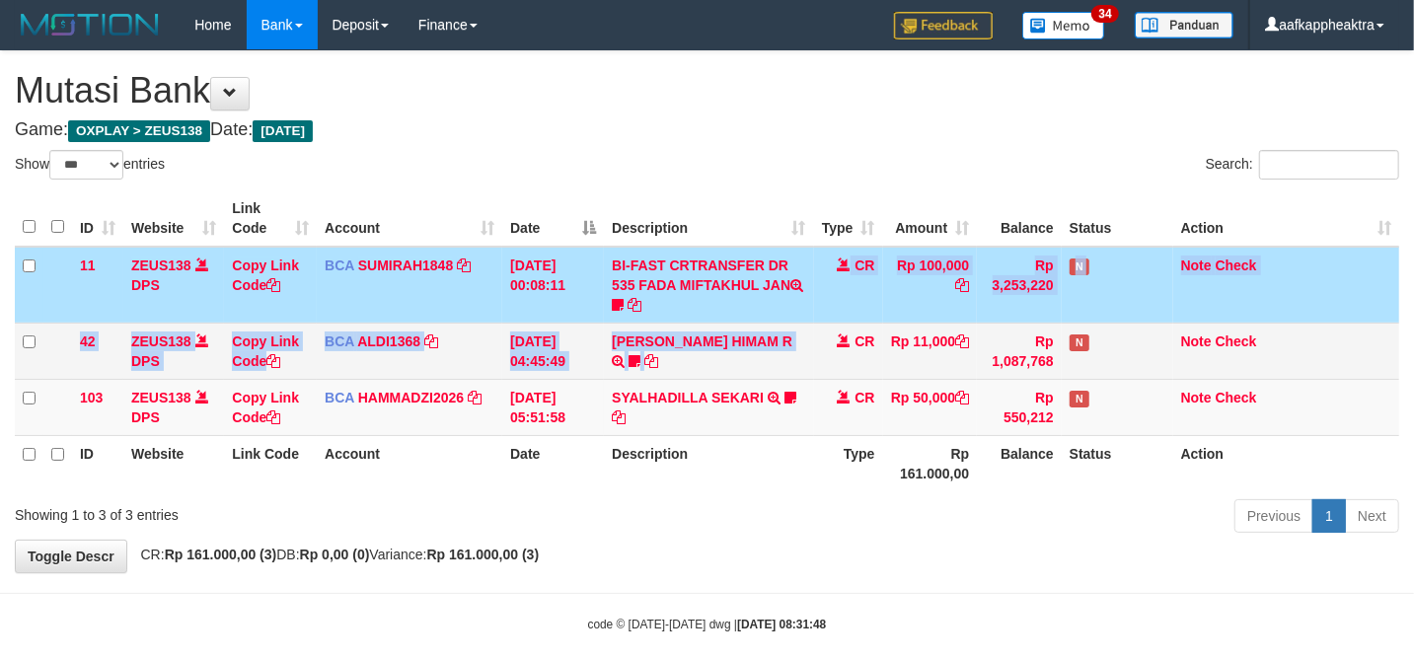
drag, startPoint x: 819, startPoint y: 322, endPoint x: 809, endPoint y: 329, distance: 12.0
click at [809, 329] on tbody "11 ZEUS138 DPS Copy Link Code BCA SUMIRAH1848 DPS SUMIRAH mutasi_20250831_4156 …" at bounding box center [707, 341] width 1384 height 189
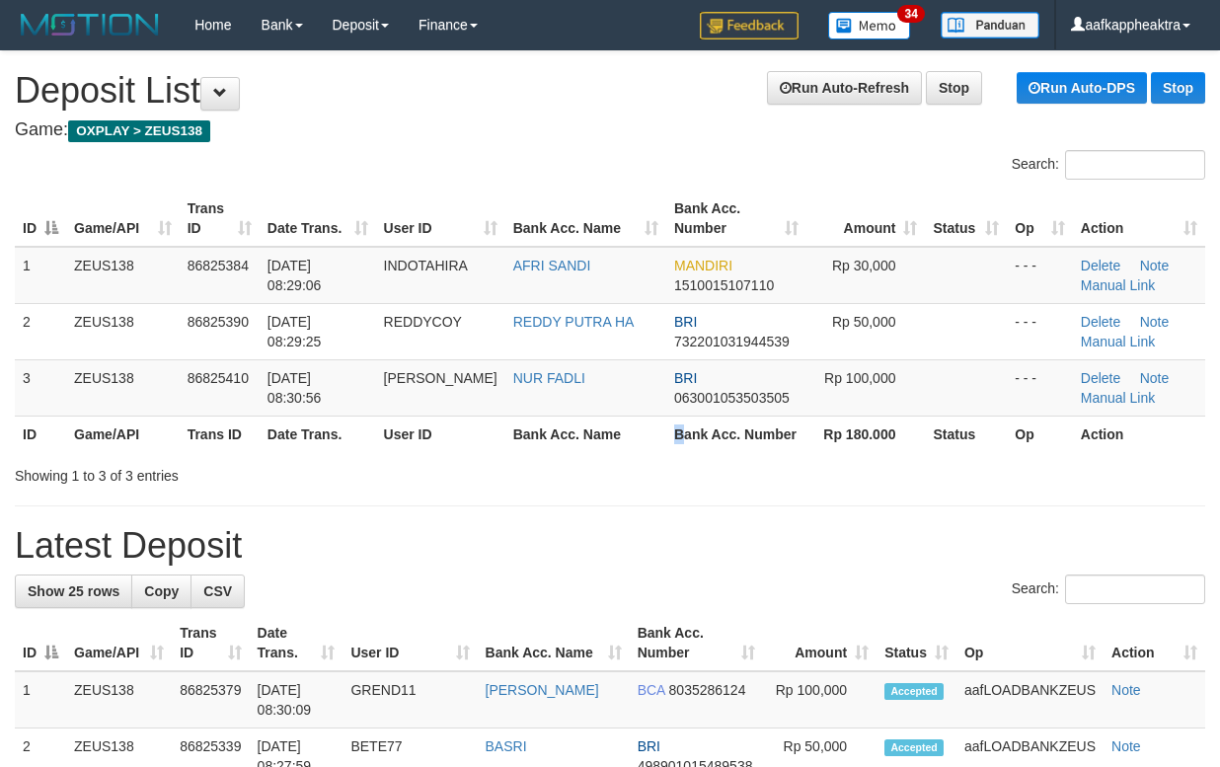
click at [677, 443] on tr "ID Game/API Trans ID Date Trans. User ID Bank Acc. Name Bank Acc. Number Rp 180…" at bounding box center [610, 433] width 1190 height 37
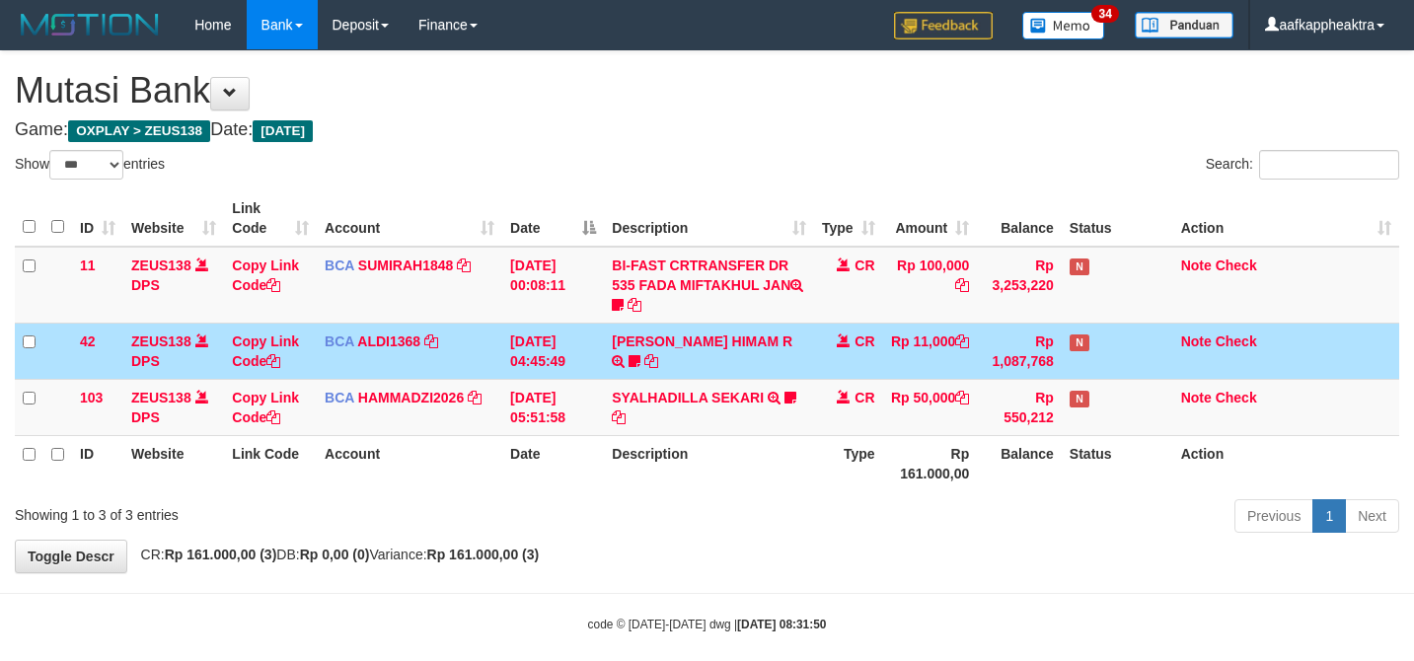
select select "***"
click at [596, 340] on td "31/08/2025 04:45:49" at bounding box center [553, 351] width 102 height 56
click at [600, 343] on td "31/08/2025 04:45:49" at bounding box center [553, 351] width 102 height 56
click at [680, 376] on td "ALVA HIMAM R TRSF E-BANKING CR 3108/FTSCY/WS95051 11000.002025083151411092 TRFD…" at bounding box center [708, 351] width 209 height 56
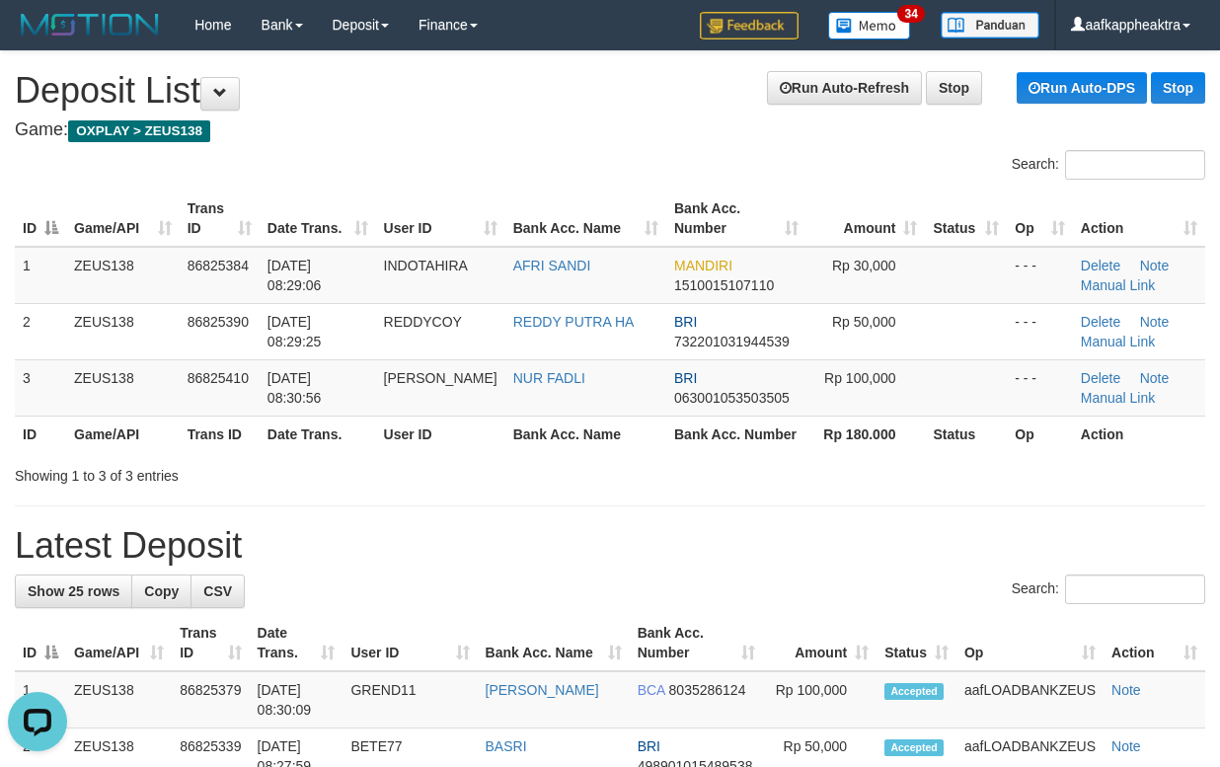
click at [708, 468] on div "Showing 1 to 3 of 3 entries" at bounding box center [610, 472] width 1220 height 28
drag, startPoint x: 377, startPoint y: 389, endPoint x: 401, endPoint y: 397, distance: 25.0
click at [395, 395] on tr "3 ZEUS138 86825410 31/08/2025 08:30:56 MALIKHAN NUR FADLI BRI 063001053503505 R…" at bounding box center [610, 387] width 1190 height 56
drag, startPoint x: 401, startPoint y: 397, endPoint x: 8, endPoint y: 414, distance: 393.1
click at [401, 399] on td "MALIKHAN" at bounding box center [440, 387] width 129 height 56
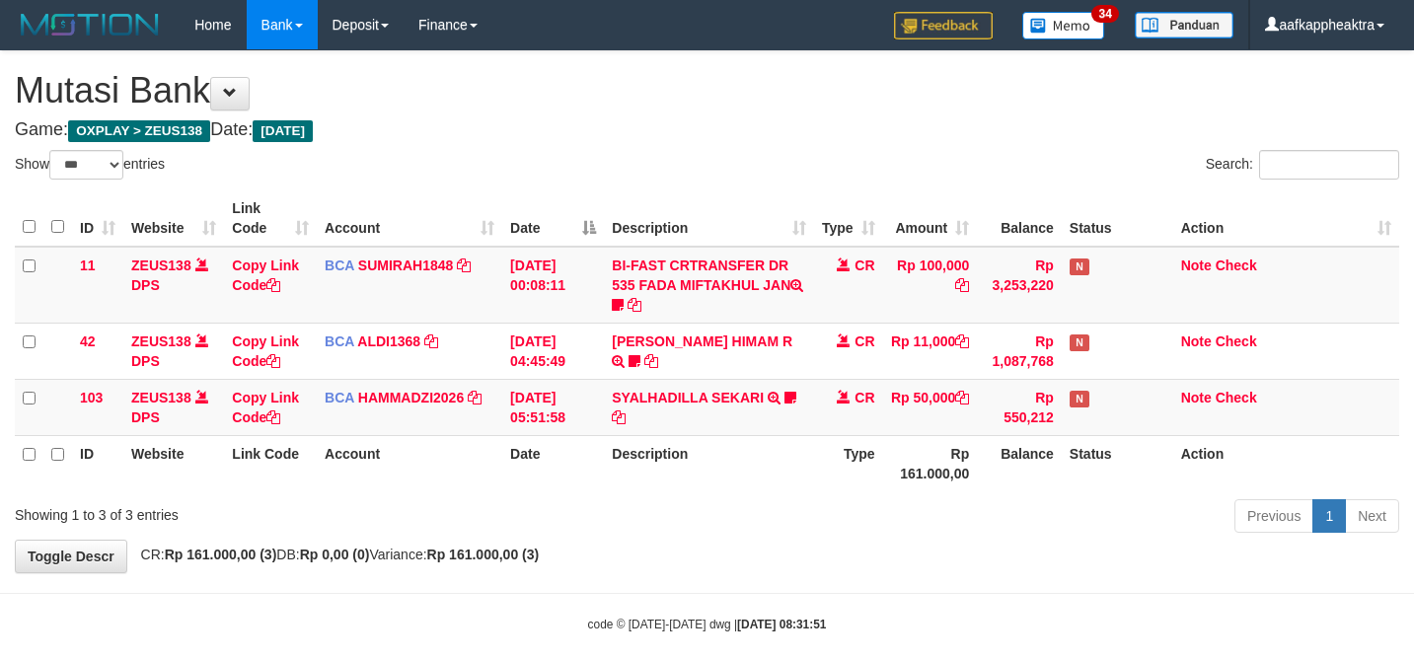
select select "***"
click at [692, 390] on link "SYALHADILLA SEKARI" at bounding box center [688, 398] width 152 height 16
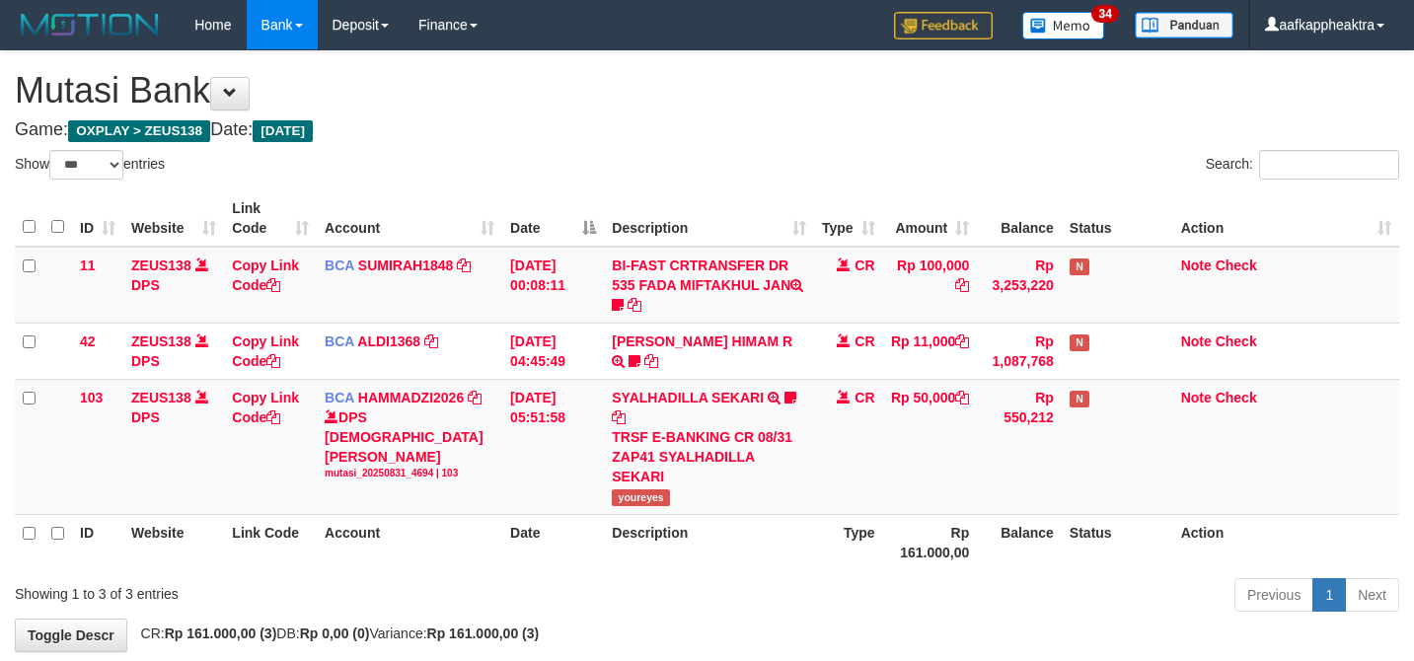
select select "***"
click at [921, 430] on td "Rp 50,000" at bounding box center [930, 446] width 95 height 135
click at [914, 401] on td "Rp 50,000" at bounding box center [930, 446] width 95 height 135
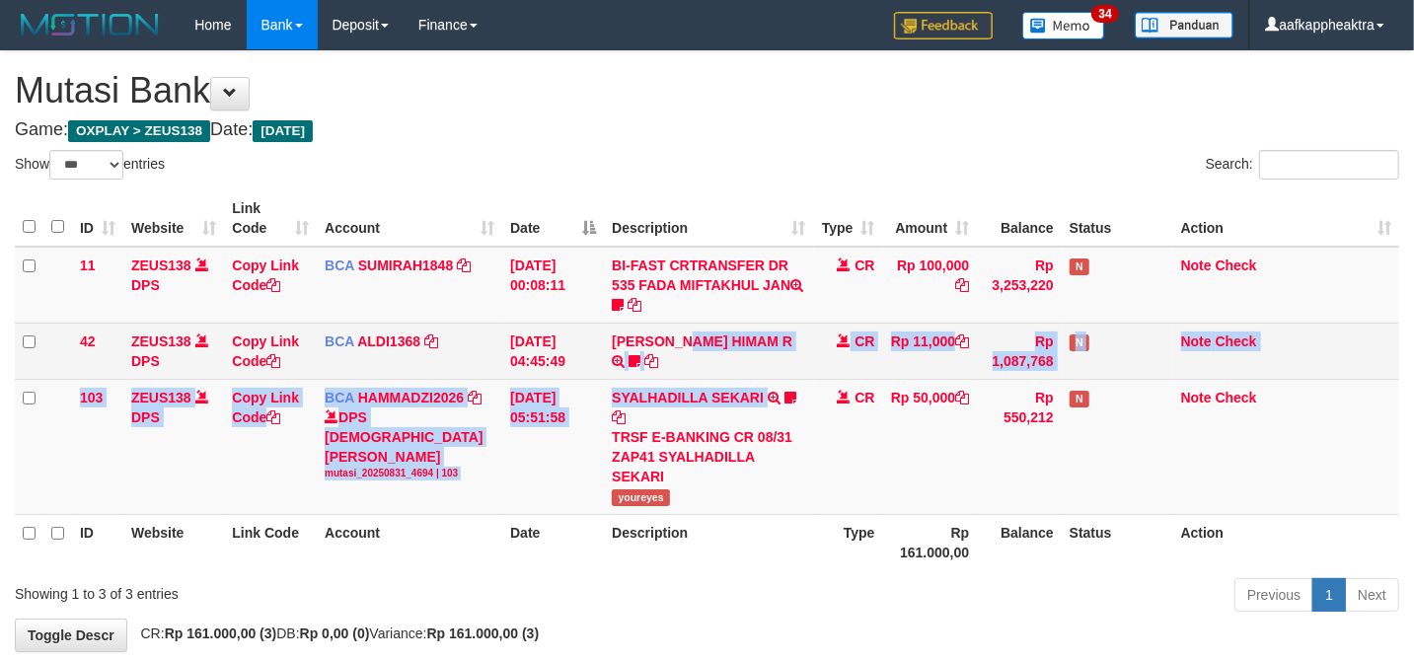
click at [684, 364] on tbody "11 ZEUS138 DPS Copy Link Code BCA SUMIRAH1848 DPS SUMIRAH mutasi_20250831_4156 …" at bounding box center [707, 381] width 1384 height 268
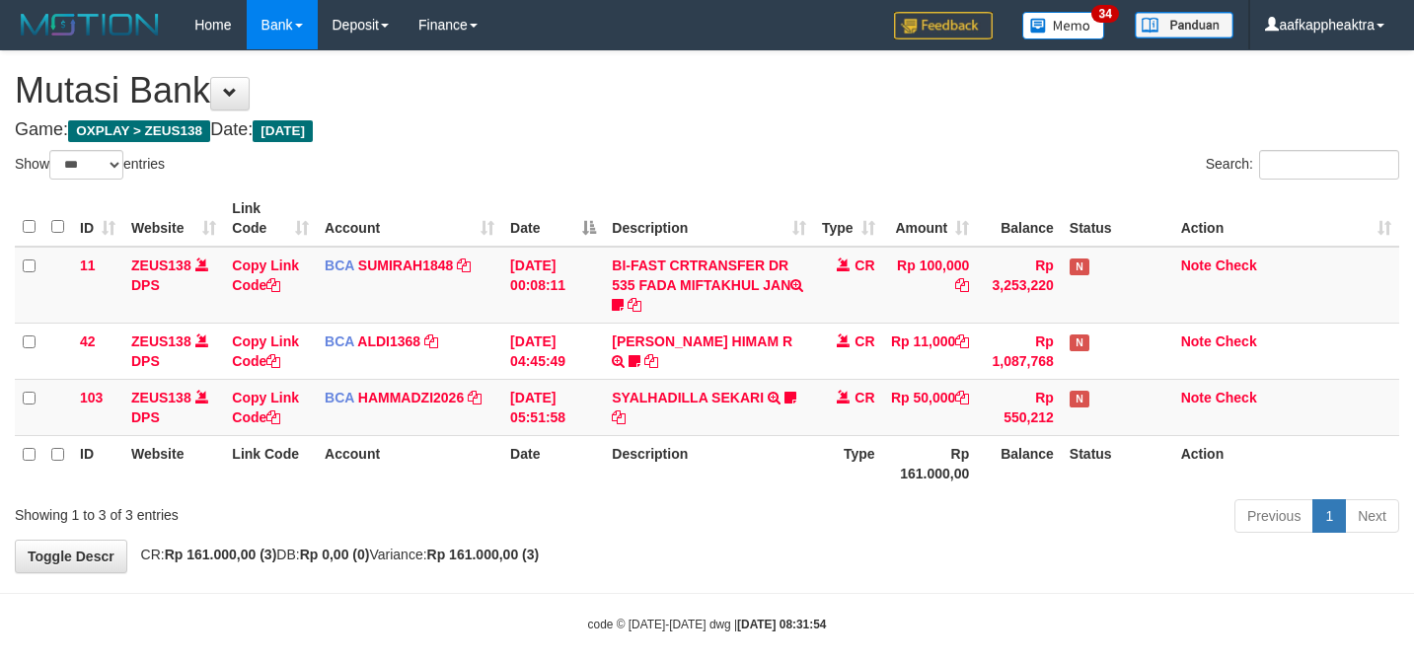
select select "***"
click at [454, 343] on td "BCA ALDI1368 DPS ALDI mutasi_20250831_3354 | 42 mutasi_20250831_3354 | 42" at bounding box center [410, 351] width 186 height 56
drag, startPoint x: 499, startPoint y: 384, endPoint x: 564, endPoint y: 385, distance: 65.1
click at [501, 385] on tbody "11 ZEUS138 DPS Copy Link Code BCA SUMIRAH1848 DPS SUMIRAH mutasi_20250831_4156 …" at bounding box center [707, 341] width 1384 height 189
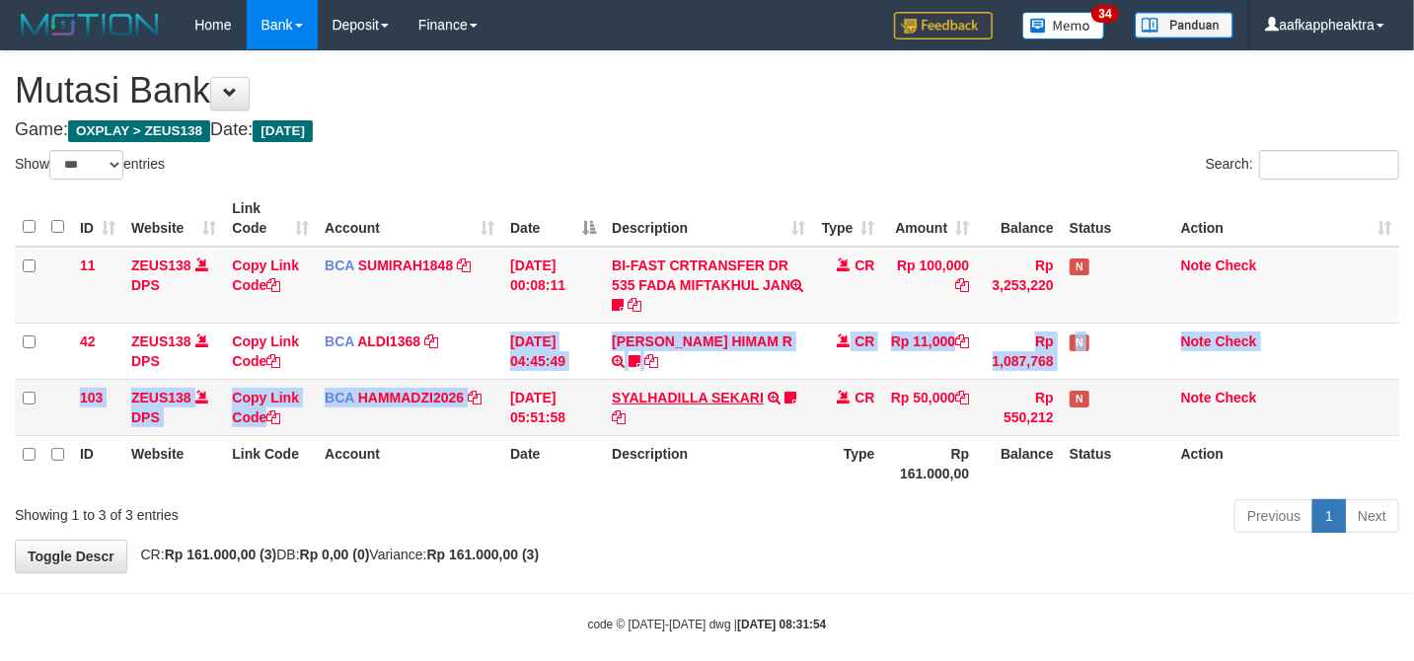
click at [667, 389] on td "SYALHADILLA SEKARI TRSF E-BANKING CR 08/31 ZAP41 SYALHADILLA SEKARI youreyes" at bounding box center [708, 407] width 209 height 56
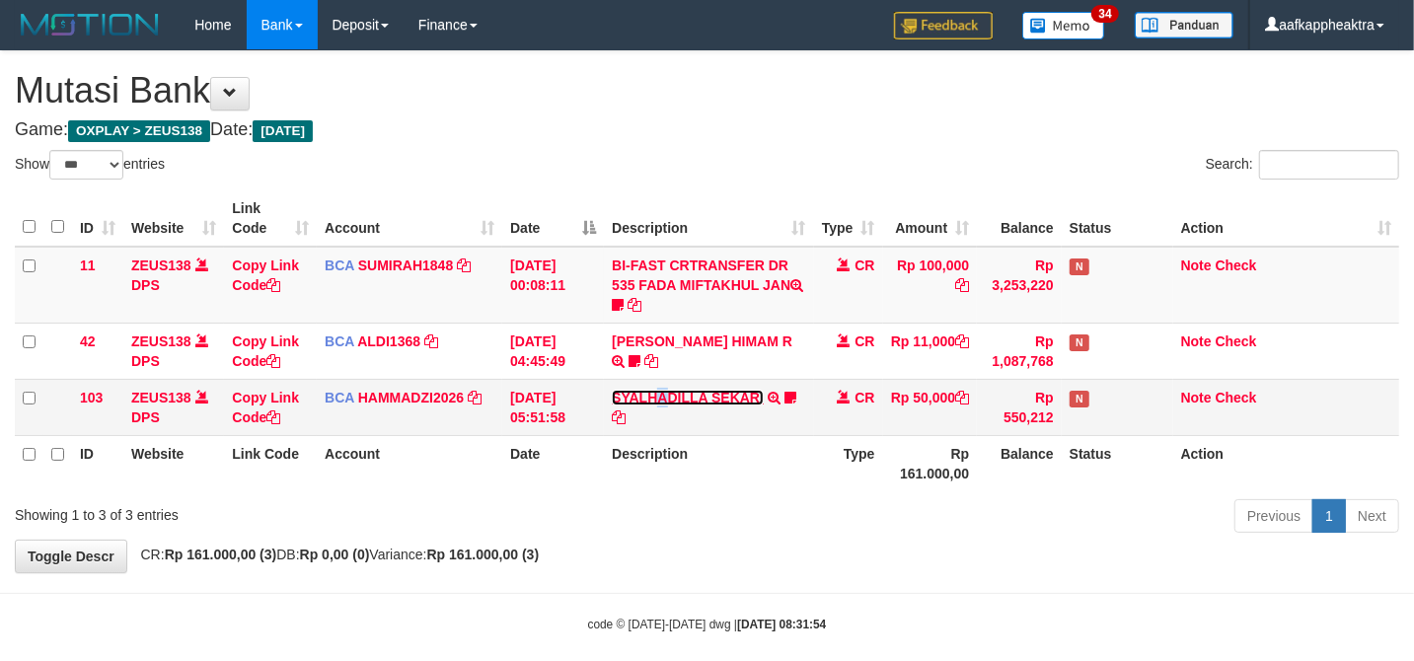
click at [681, 400] on link "SYALHADILLA SEKARI" at bounding box center [688, 398] width 152 height 16
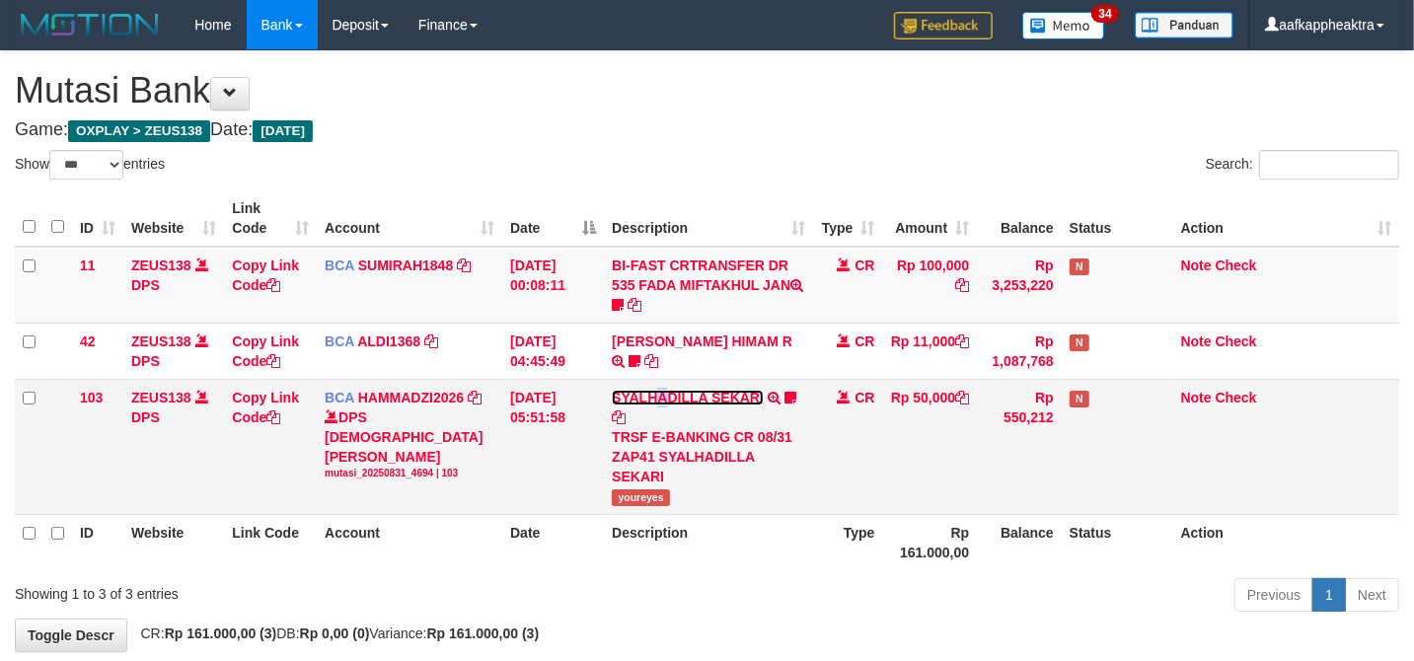
click at [680, 405] on td "SYALHADILLA SEKARI TRSF E-BANKING CR 08/31 ZAP41 SYALHADILLA SEKARI youreyes" at bounding box center [708, 446] width 209 height 135
click at [689, 415] on td "SYALHADILLA SEKARI TRSF E-BANKING CR 08/31 ZAP41 SYALHADILLA SEKARI youreyes" at bounding box center [708, 446] width 209 height 135
click at [692, 401] on link "SYALHADILLA SEKARI" at bounding box center [688, 398] width 152 height 16
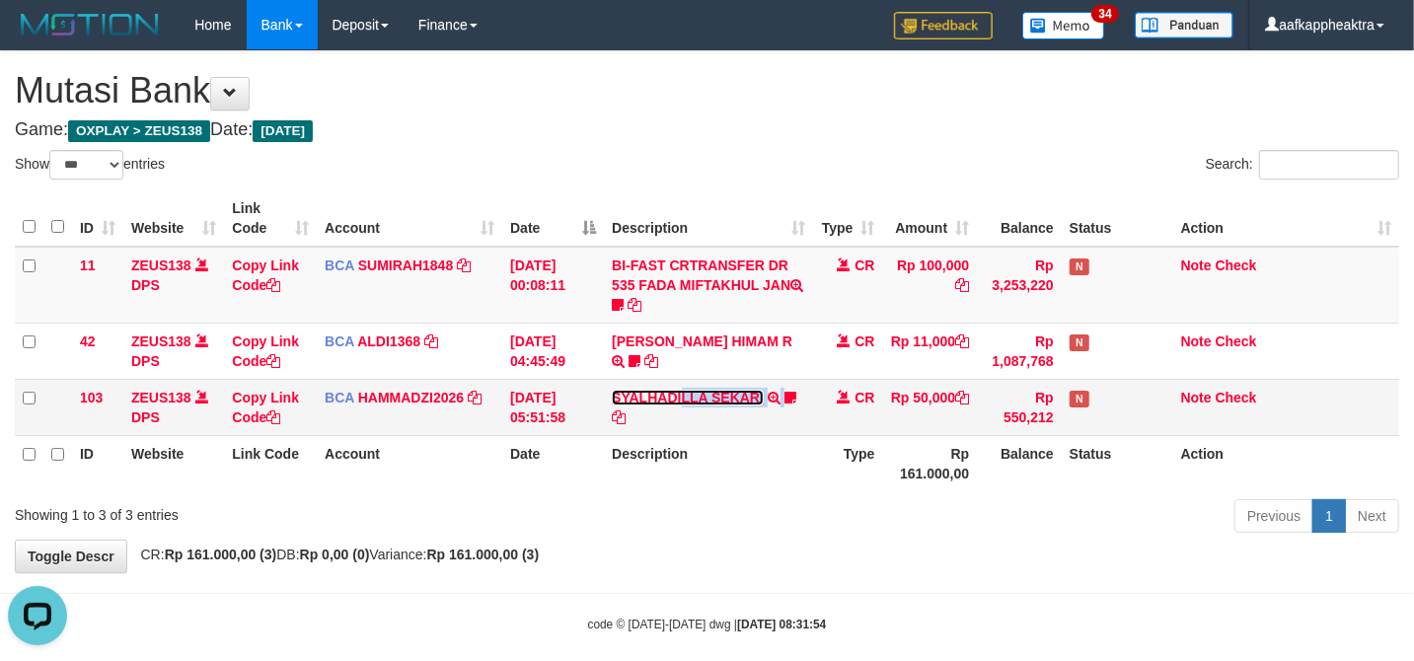
click at [692, 401] on link "SYALHADILLA SEKARI" at bounding box center [688, 398] width 152 height 16
select select "***"
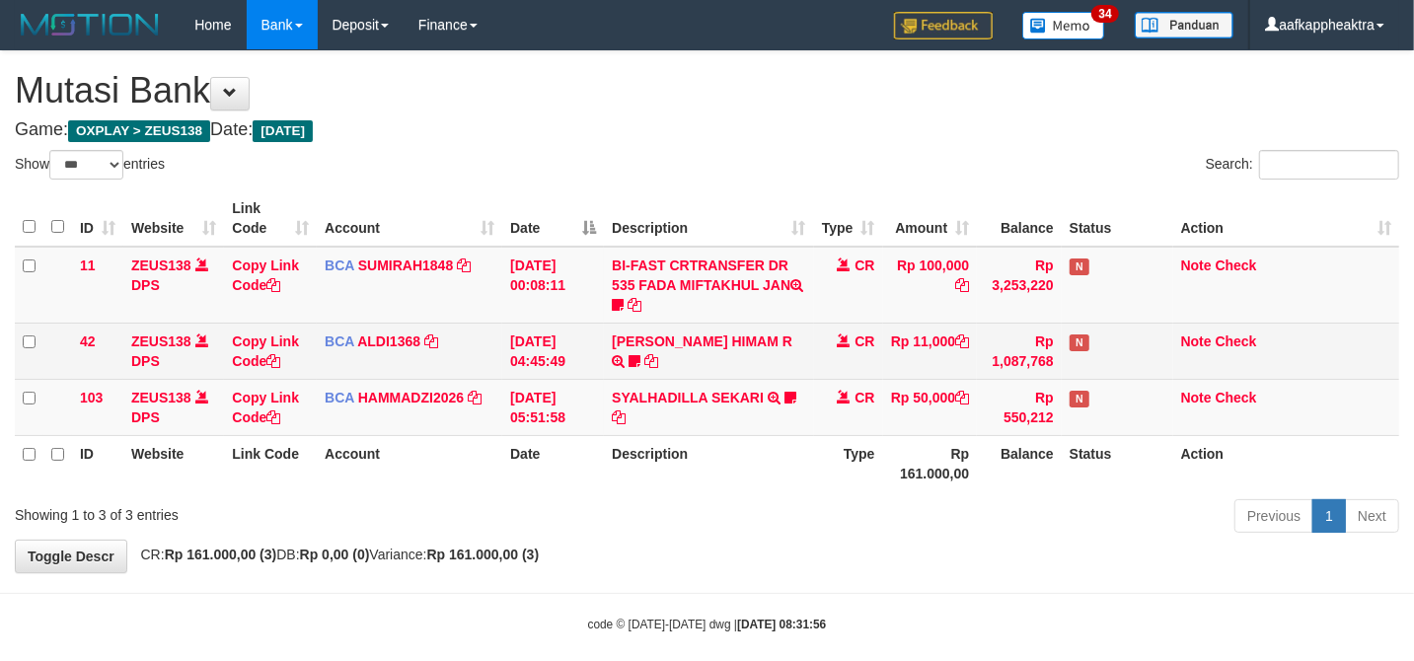
click at [688, 376] on td "ALVA HIMAM R TRSF E-BANKING CR 3108/FTSCY/WS95051 11000.002025083151411092 TRFD…" at bounding box center [708, 351] width 209 height 56
drag, startPoint x: 692, startPoint y: 368, endPoint x: 809, endPoint y: 349, distance: 118.9
click at [701, 361] on td "ALVA HIMAM R TRSF E-BANKING CR 3108/FTSCY/WS95051 11000.002025083151411092 TRFD…" at bounding box center [708, 351] width 209 height 56
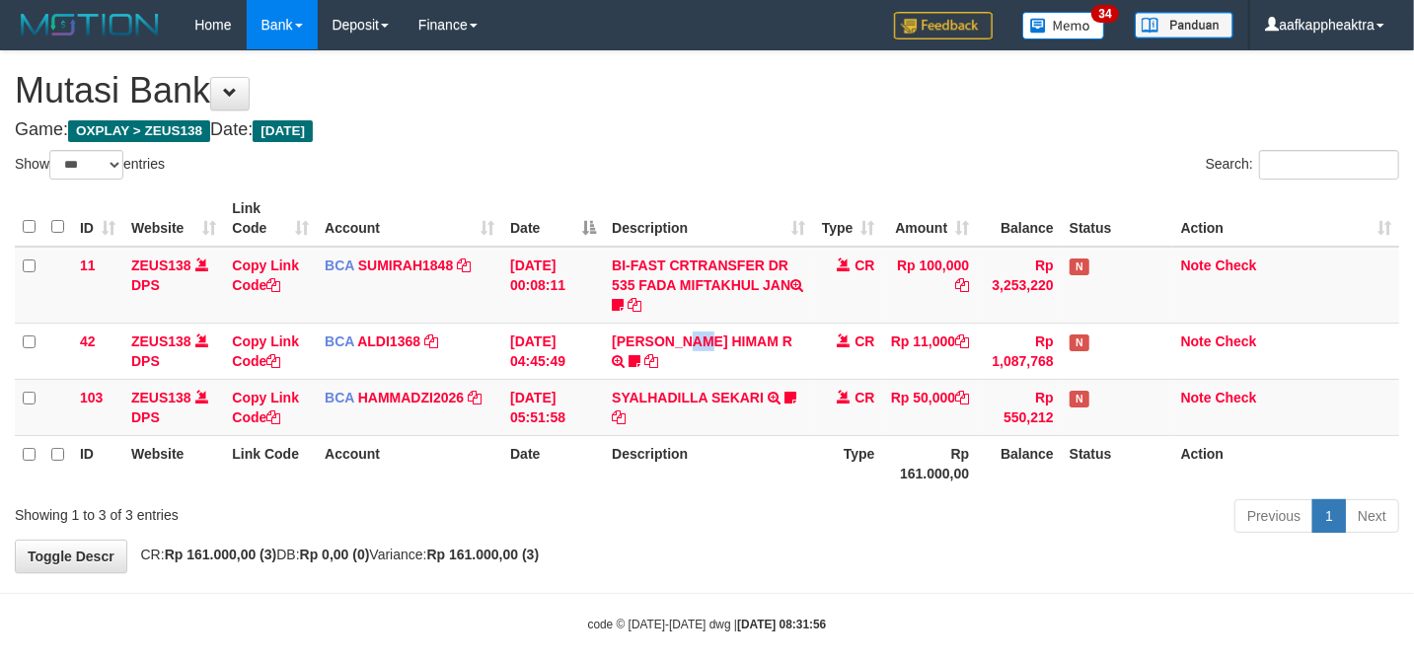
click at [810, 440] on tr "ID Website Link Code Account Date Description Type Rp 161.000,00 Balance Status…" at bounding box center [707, 463] width 1384 height 56
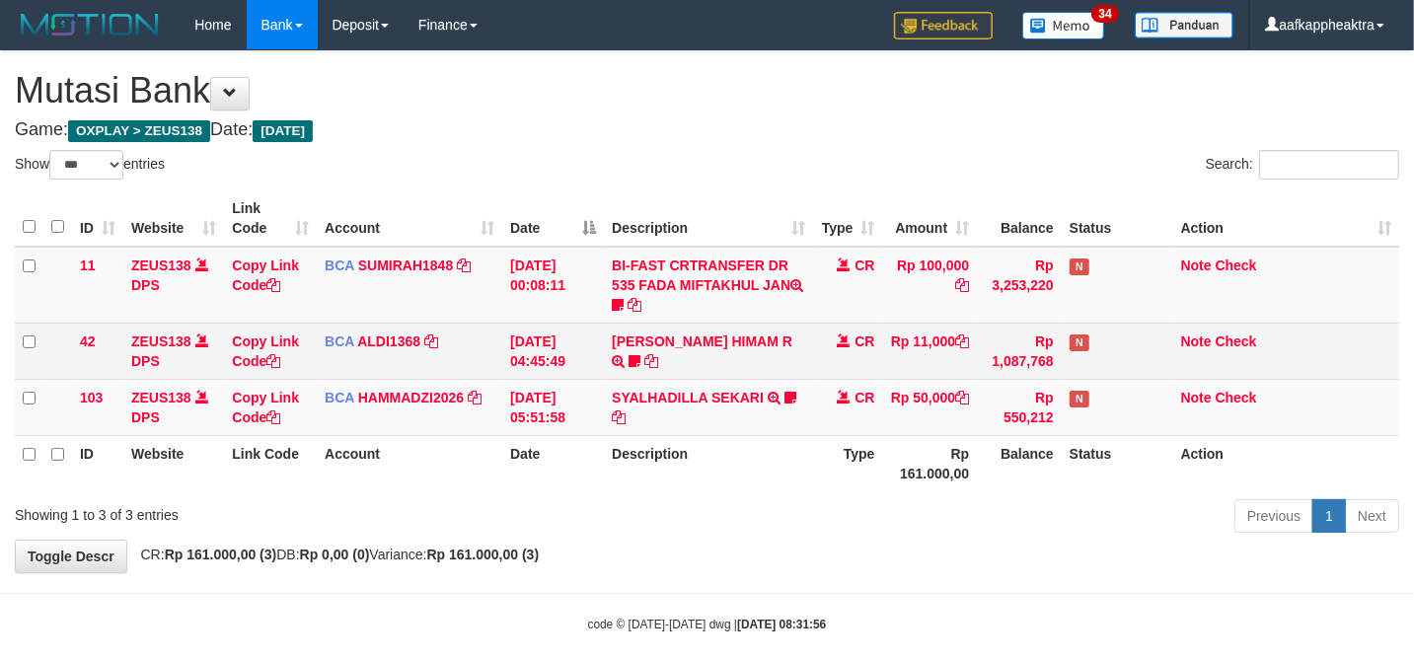
click at [826, 375] on td "CR" at bounding box center [848, 351] width 69 height 56
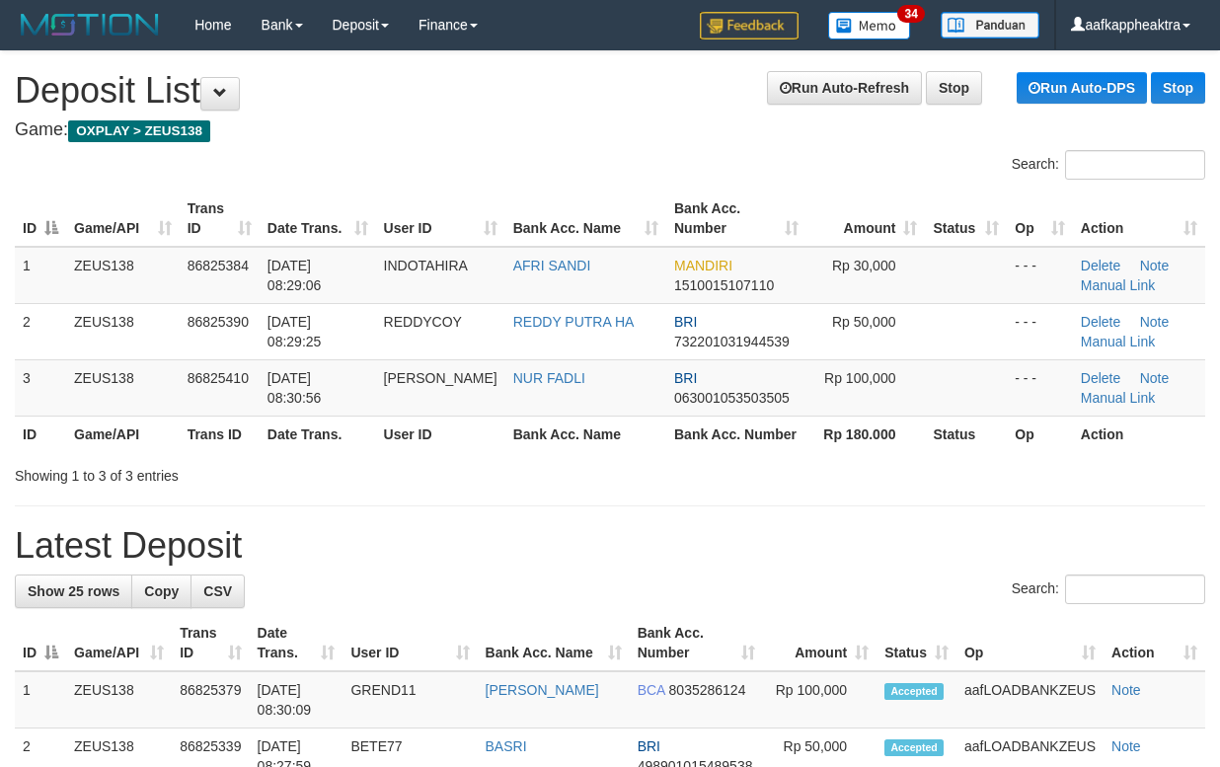
drag, startPoint x: 708, startPoint y: 494, endPoint x: 668, endPoint y: 501, distance: 41.0
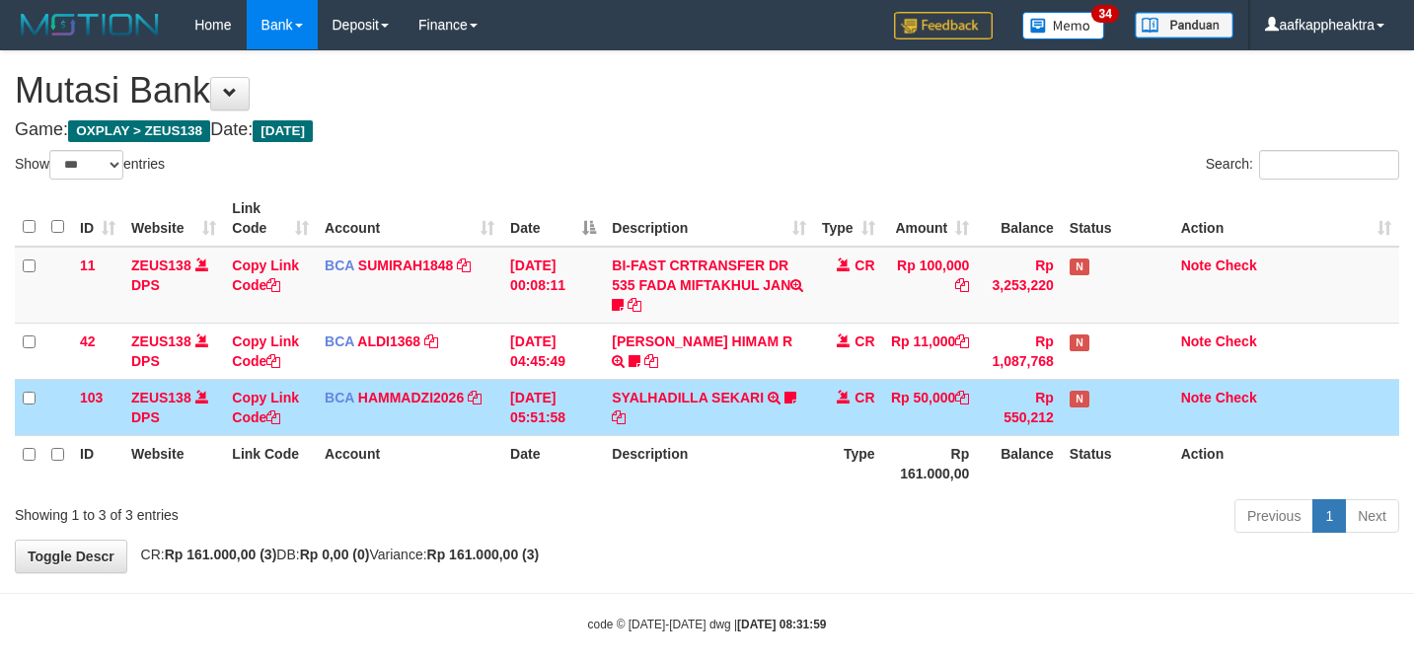
select select "***"
click at [602, 416] on td "[DATE] 05:51:58" at bounding box center [553, 407] width 102 height 56
click at [626, 412] on icon at bounding box center [619, 417] width 14 height 14
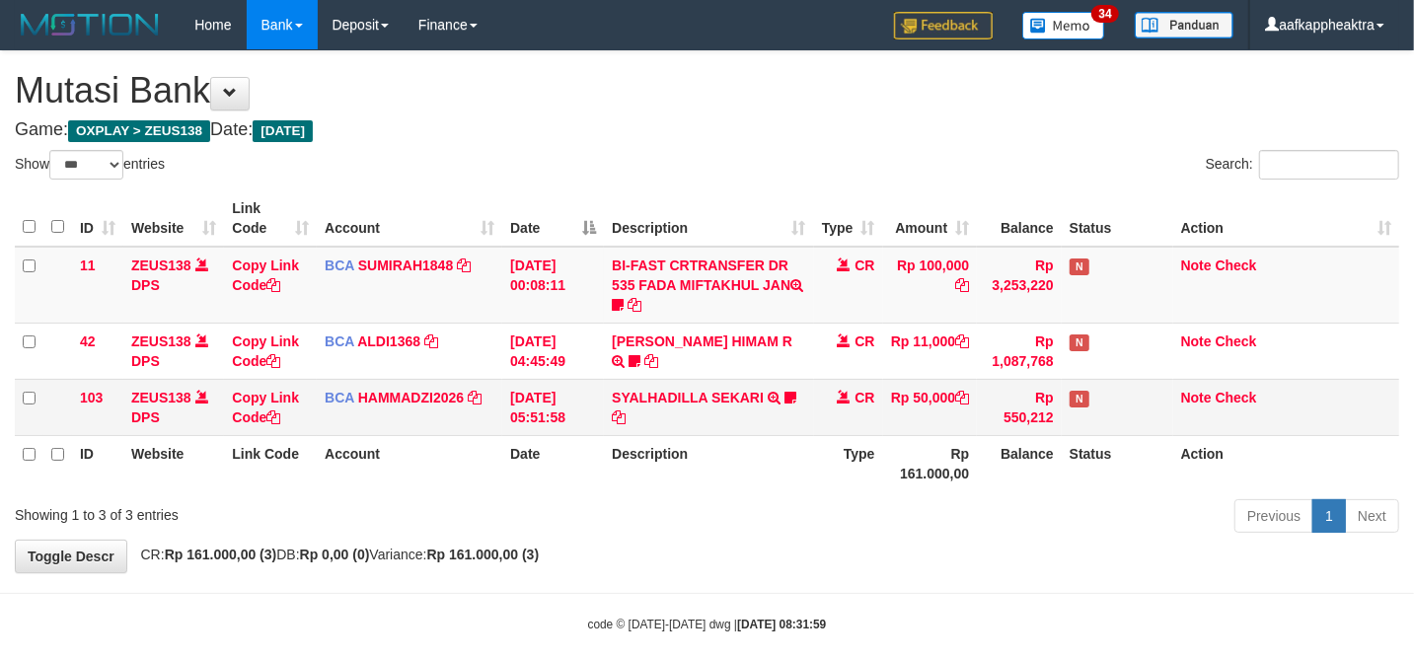
drag, startPoint x: 629, startPoint y: 420, endPoint x: 618, endPoint y: 428, distance: 13.4
click at [629, 423] on td "SYALHADILLA SEKARI TRSF E-BANKING CR 08/31 ZAP41 SYALHADILLA SEKARI youreyes" at bounding box center [708, 407] width 209 height 56
drag, startPoint x: 616, startPoint y: 430, endPoint x: 618, endPoint y: 443, distance: 13.0
click at [616, 434] on td "SYALHADILLA SEKARI TRSF E-BANKING CR 08/31 ZAP41 SYALHADILLA SEKARI youreyes" at bounding box center [708, 407] width 209 height 56
click at [620, 443] on th "Description" at bounding box center [708, 463] width 209 height 56
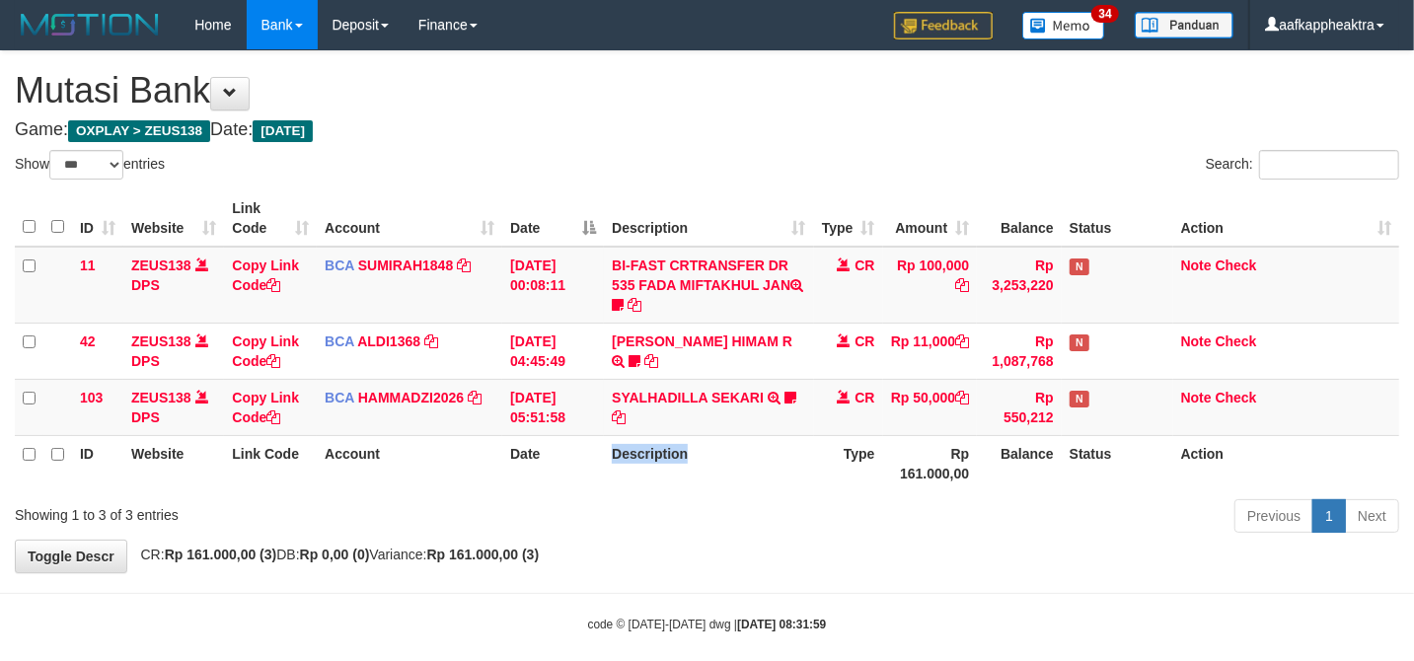
click at [620, 443] on th "Description" at bounding box center [708, 463] width 209 height 56
click at [637, 438] on th "Description" at bounding box center [708, 463] width 209 height 56
drag, startPoint x: 655, startPoint y: 428, endPoint x: 677, endPoint y: 418, distance: 23.8
click at [659, 427] on td "SYALHADILLA SEKARI TRSF E-BANKING CR 08/31 ZAP41 SYALHADILLA SEKARI youreyes" at bounding box center [708, 407] width 209 height 56
drag, startPoint x: 677, startPoint y: 418, endPoint x: 735, endPoint y: 381, distance: 69.2
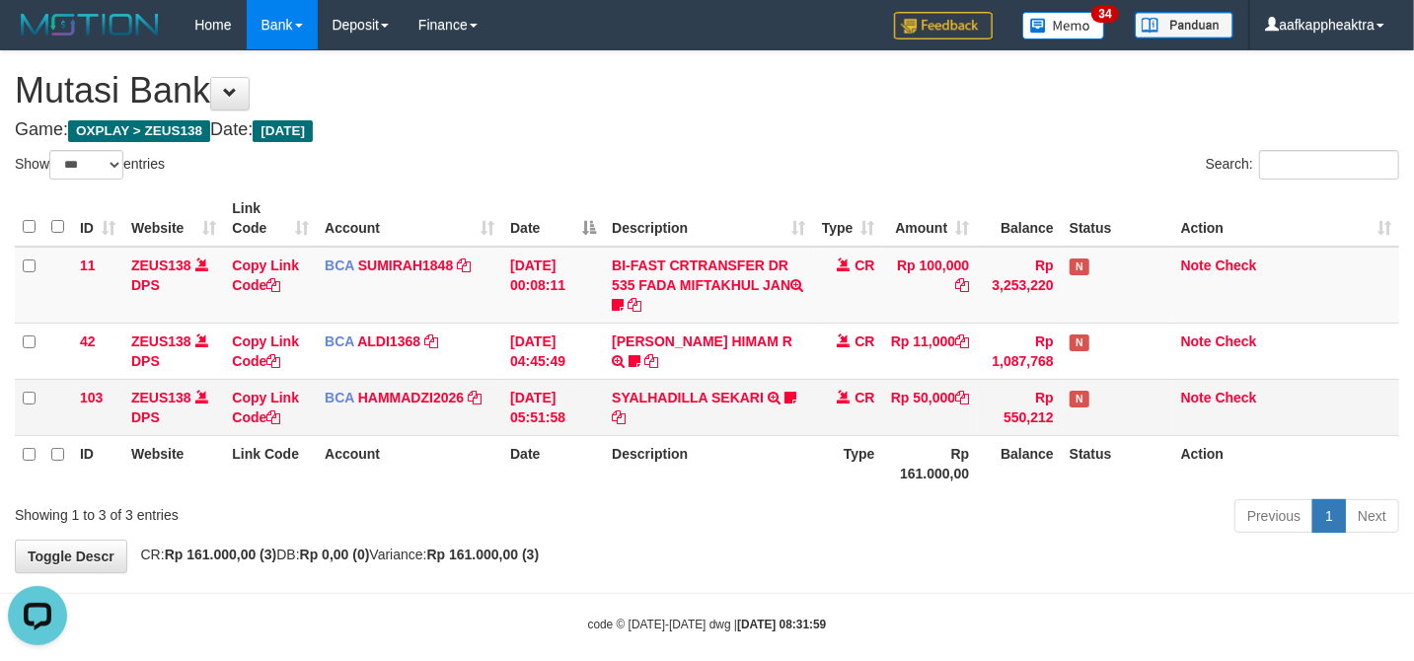
click at [711, 397] on td "SYALHADILLA SEKARI TRSF E-BANKING CR 08/31 ZAP41 SYALHADILLA SEKARI youreyes" at bounding box center [708, 407] width 209 height 56
click at [731, 387] on td "SYALHADILLA SEKARI TRSF E-BANKING CR 08/31 ZAP41 SYALHADILLA SEKARI youreyes" at bounding box center [708, 407] width 209 height 56
click at [728, 388] on td "SYALHADILLA SEKARI TRSF E-BANKING CR 08/31 ZAP41 SYALHADILLA SEKARI youreyes" at bounding box center [708, 407] width 209 height 56
click at [715, 422] on td "SYALHADILLA SEKARI TRSF E-BANKING CR 08/31 ZAP41 SYALHADILLA SEKARI youreyes" at bounding box center [708, 407] width 209 height 56
click at [685, 427] on td "SYALHADILLA SEKARI TRSF E-BANKING CR 08/31 ZAP41 SYALHADILLA SEKARI youreyes" at bounding box center [708, 407] width 209 height 56
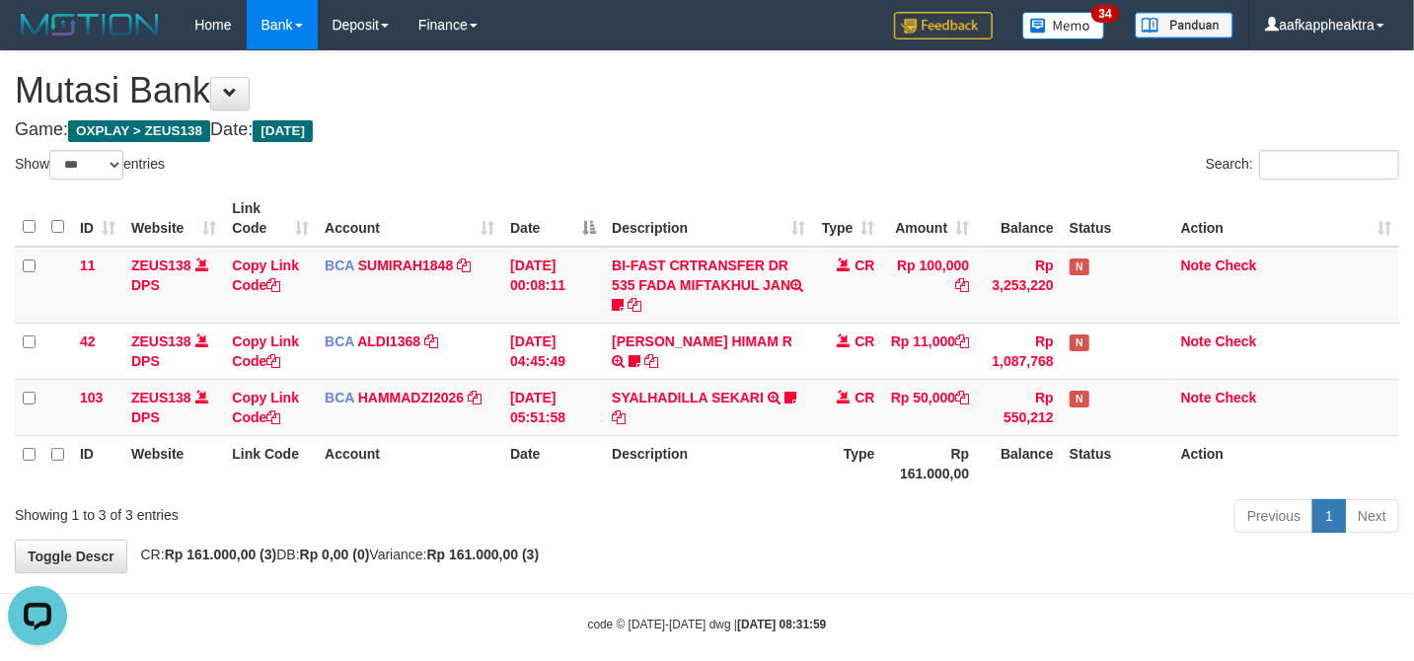
click at [561, 485] on th "Date" at bounding box center [553, 463] width 102 height 56
click at [570, 462] on th "Date" at bounding box center [553, 463] width 102 height 56
click at [581, 443] on th "Date" at bounding box center [553, 463] width 102 height 56
drag, startPoint x: 588, startPoint y: 442, endPoint x: 565, endPoint y: 459, distance: 28.2
click at [566, 462] on th "Date" at bounding box center [553, 463] width 102 height 56
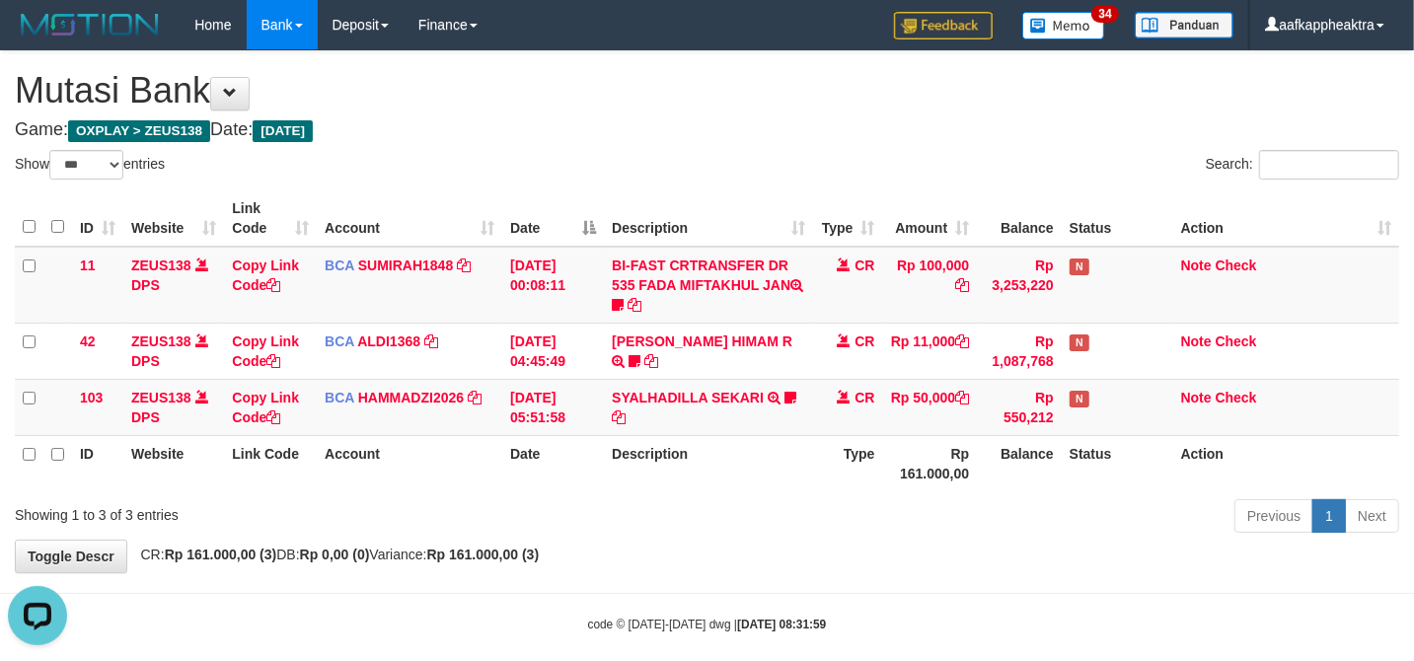
click at [869, 438] on th "Type" at bounding box center [848, 463] width 69 height 56
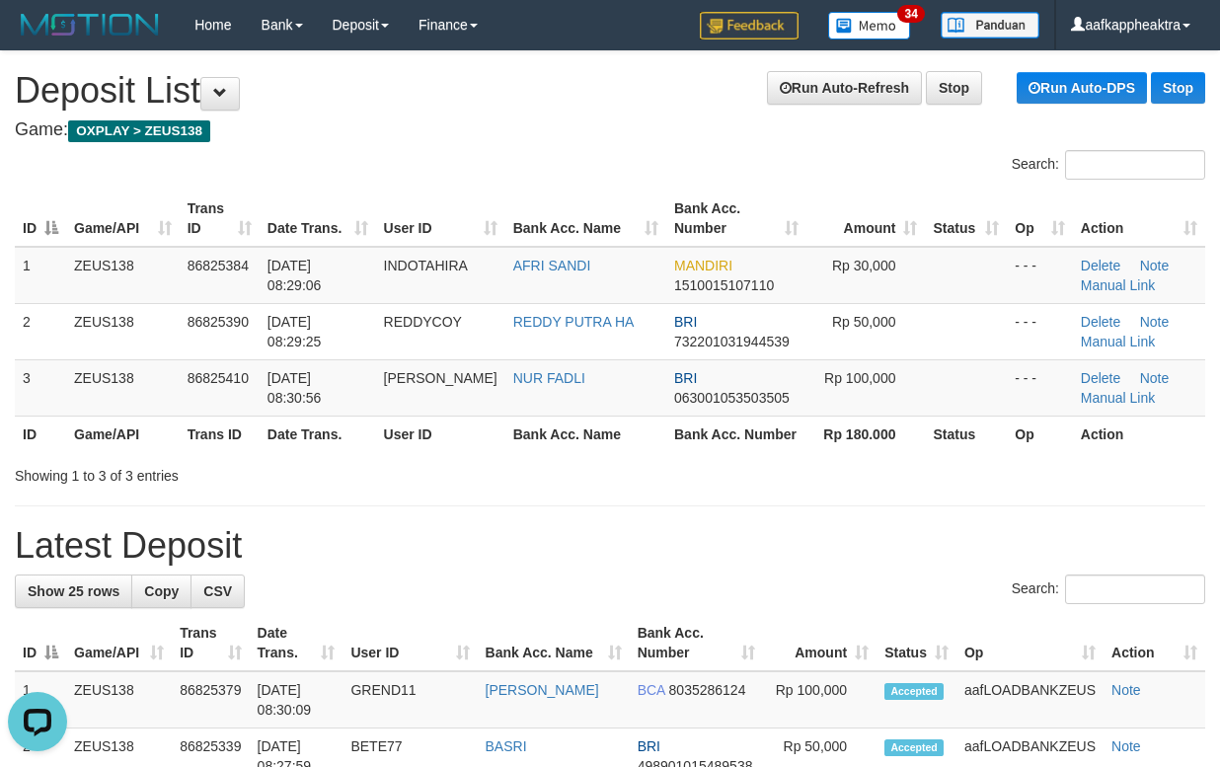
drag, startPoint x: 594, startPoint y: 565, endPoint x: 0, endPoint y: 570, distance: 594.0
drag, startPoint x: 391, startPoint y: 523, endPoint x: 9, endPoint y: 501, distance: 382.5
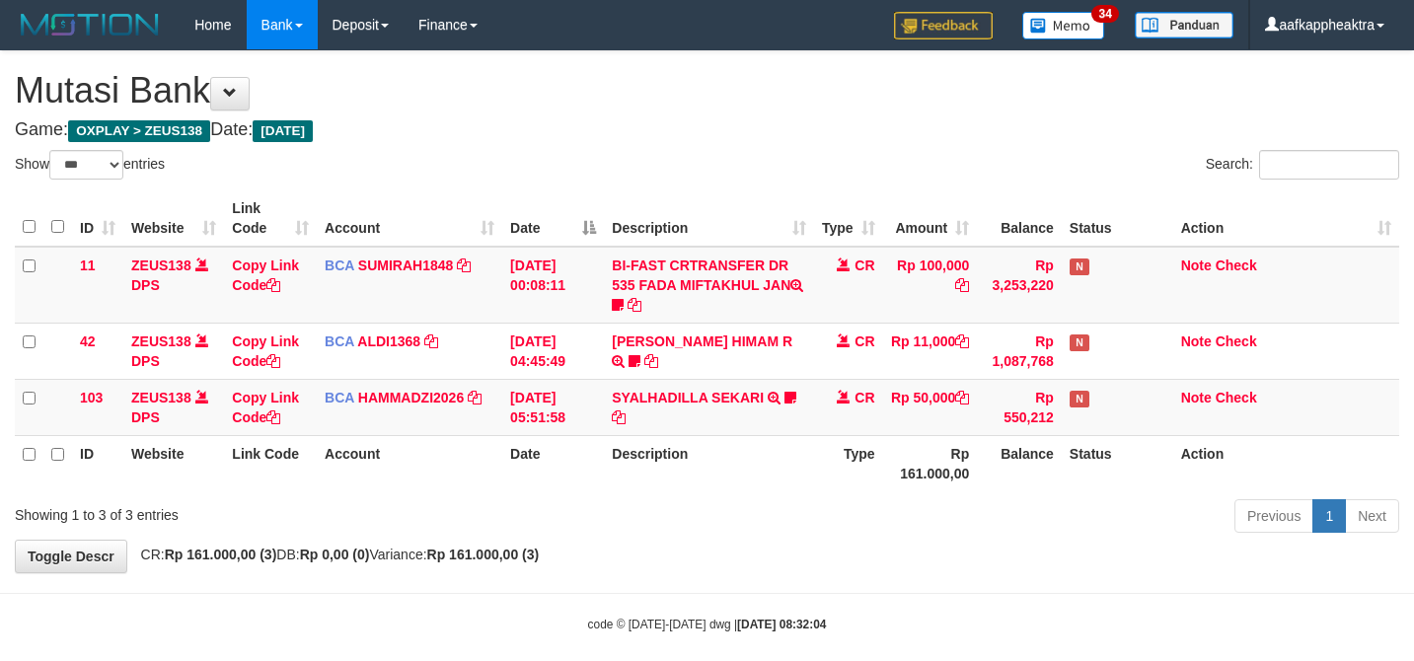
select select "***"
click at [965, 451] on th "Rp 161.000,00" at bounding box center [930, 463] width 95 height 56
drag, startPoint x: 965, startPoint y: 447, endPoint x: 956, endPoint y: 456, distance: 12.6
click at [961, 451] on th "Rp 161.000,00" at bounding box center [930, 463] width 95 height 56
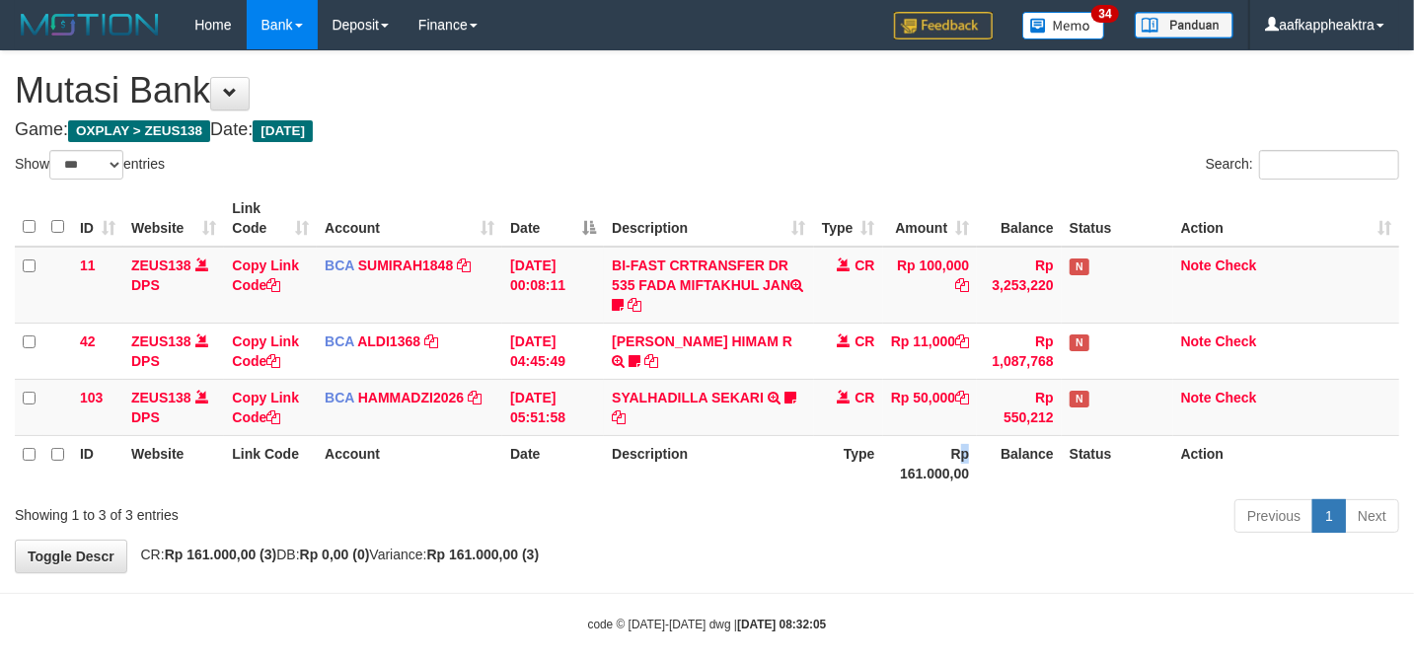
click at [956, 456] on th "Rp 161.000,00" at bounding box center [930, 463] width 95 height 56
drag, startPoint x: 949, startPoint y: 446, endPoint x: 940, endPoint y: 454, distance: 11.9
click at [943, 452] on th "Rp 161.000,00" at bounding box center [930, 463] width 95 height 56
drag, startPoint x: 939, startPoint y: 443, endPoint x: 931, endPoint y: 450, distance: 10.5
click at [935, 447] on th "Rp 161.000,00" at bounding box center [930, 463] width 95 height 56
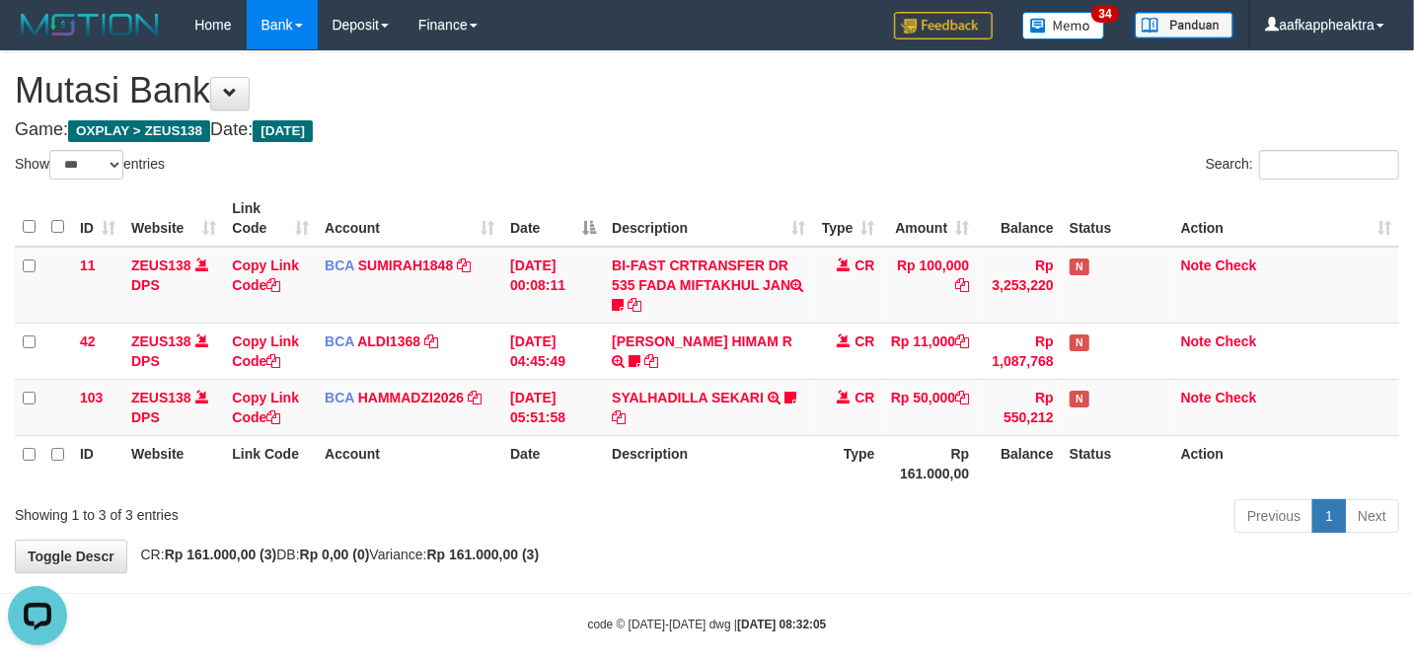
click at [933, 444] on th "Rp 161.000,00" at bounding box center [930, 463] width 95 height 56
drag, startPoint x: 908, startPoint y: 450, endPoint x: 886, endPoint y: 460, distance: 23.8
click at [898, 455] on th "Rp 161.000,00" at bounding box center [930, 463] width 95 height 56
drag, startPoint x: 874, startPoint y: 444, endPoint x: 853, endPoint y: 447, distance: 21.9
click at [868, 447] on th "Type" at bounding box center [848, 463] width 69 height 56
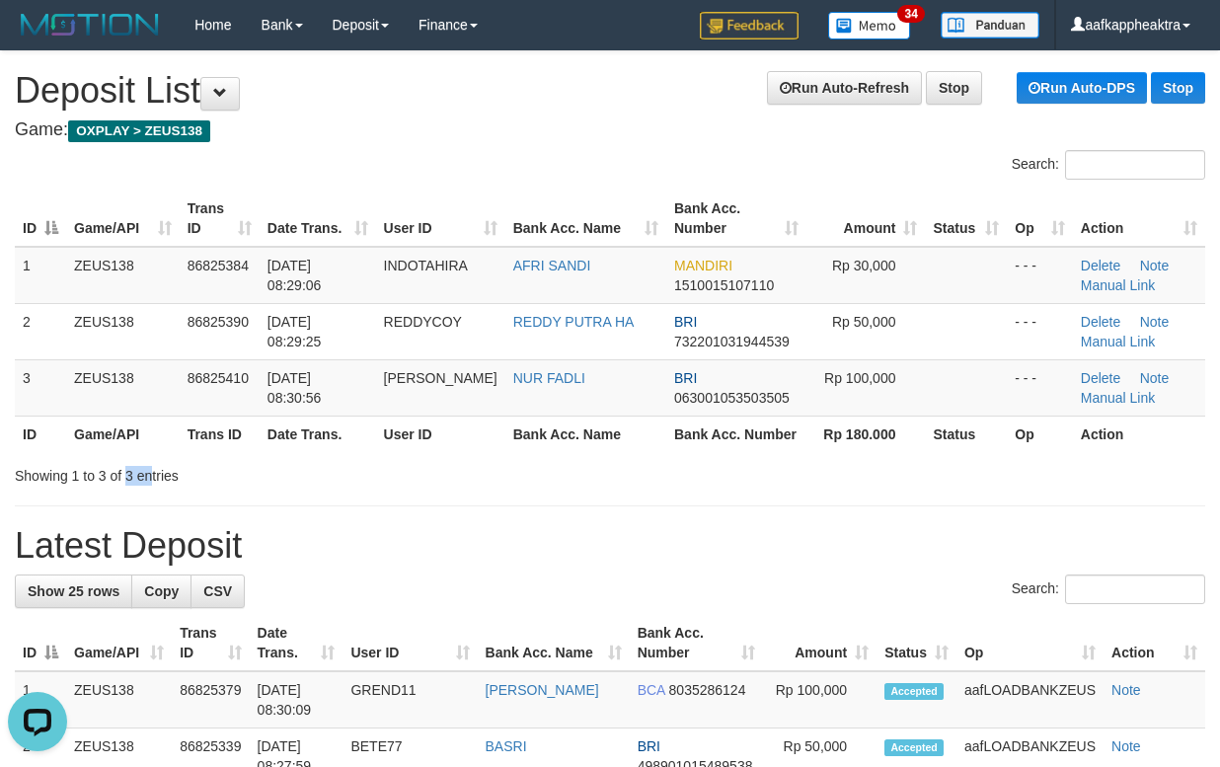
click at [112, 467] on div "Showing 1 to 3 of 3 entries" at bounding box center [254, 472] width 479 height 28
drag, startPoint x: 454, startPoint y: 436, endPoint x: 0, endPoint y: 423, distance: 454.1
click at [498, 447] on tr "ID Game/API Trans ID Date Trans. User ID Bank Acc. Name Bank Acc. Number Rp 180…" at bounding box center [610, 433] width 1190 height 37
click at [108, 470] on div "Showing 1 to 3 of 3 entries" at bounding box center [254, 472] width 479 height 28
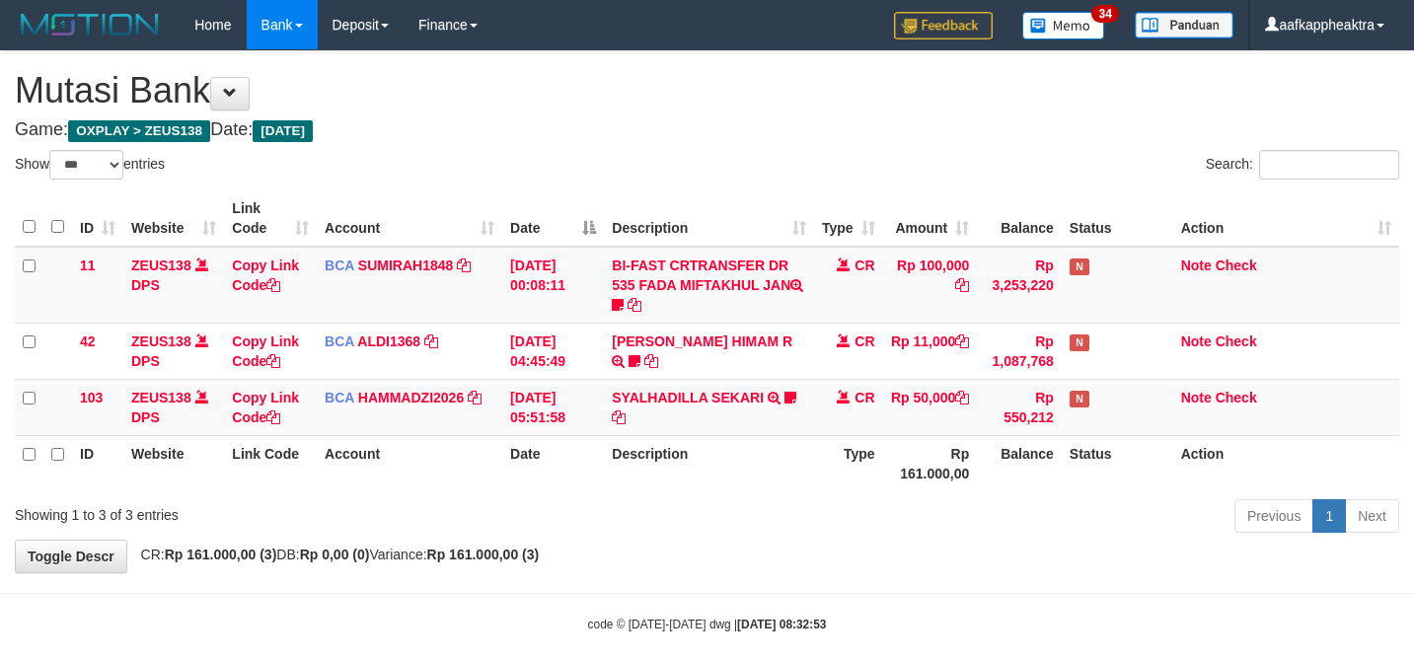
select select "***"
click at [456, 450] on th "Account" at bounding box center [410, 463] width 186 height 56
click at [450, 454] on th "Account" at bounding box center [410, 463] width 186 height 56
click at [710, 455] on th "Description" at bounding box center [708, 463] width 209 height 56
click at [703, 456] on th "Description" at bounding box center [708, 463] width 209 height 56
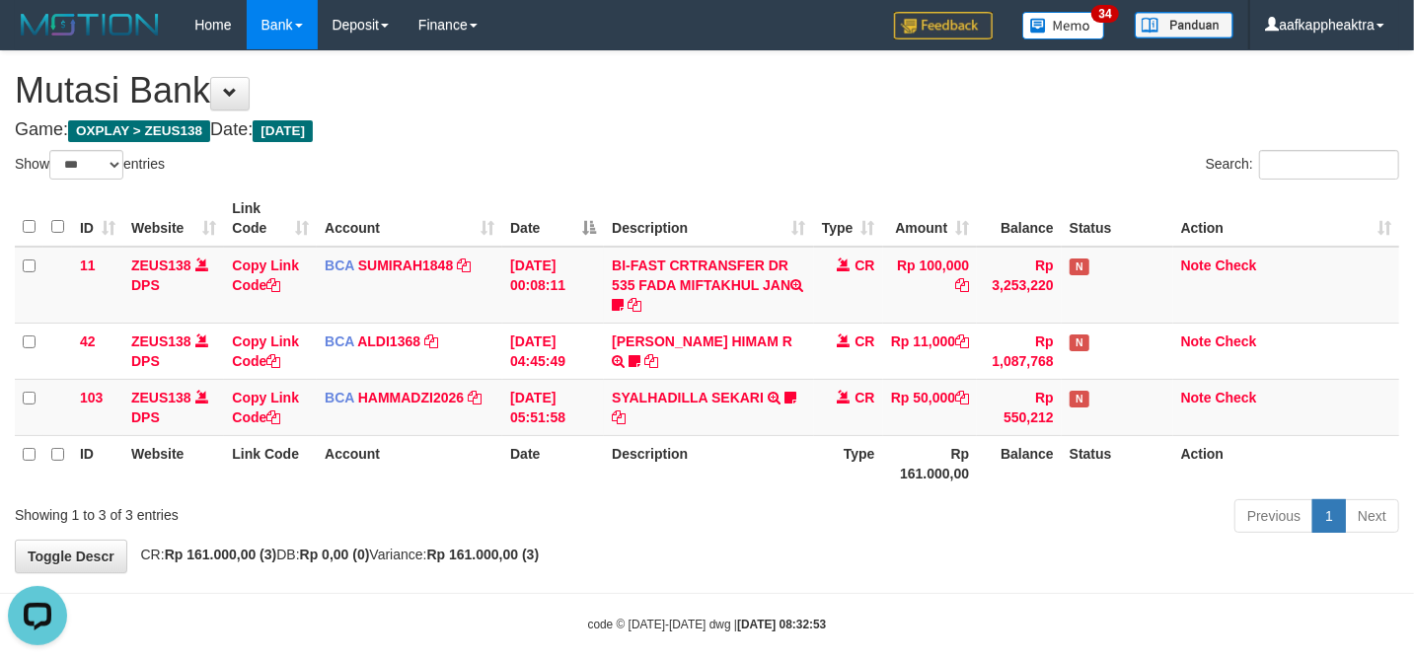
click at [707, 454] on th "Description" at bounding box center [708, 463] width 209 height 56
drag, startPoint x: 707, startPoint y: 454, endPoint x: 663, endPoint y: 440, distance: 45.6
click at [660, 444] on th "Description" at bounding box center [708, 463] width 209 height 56
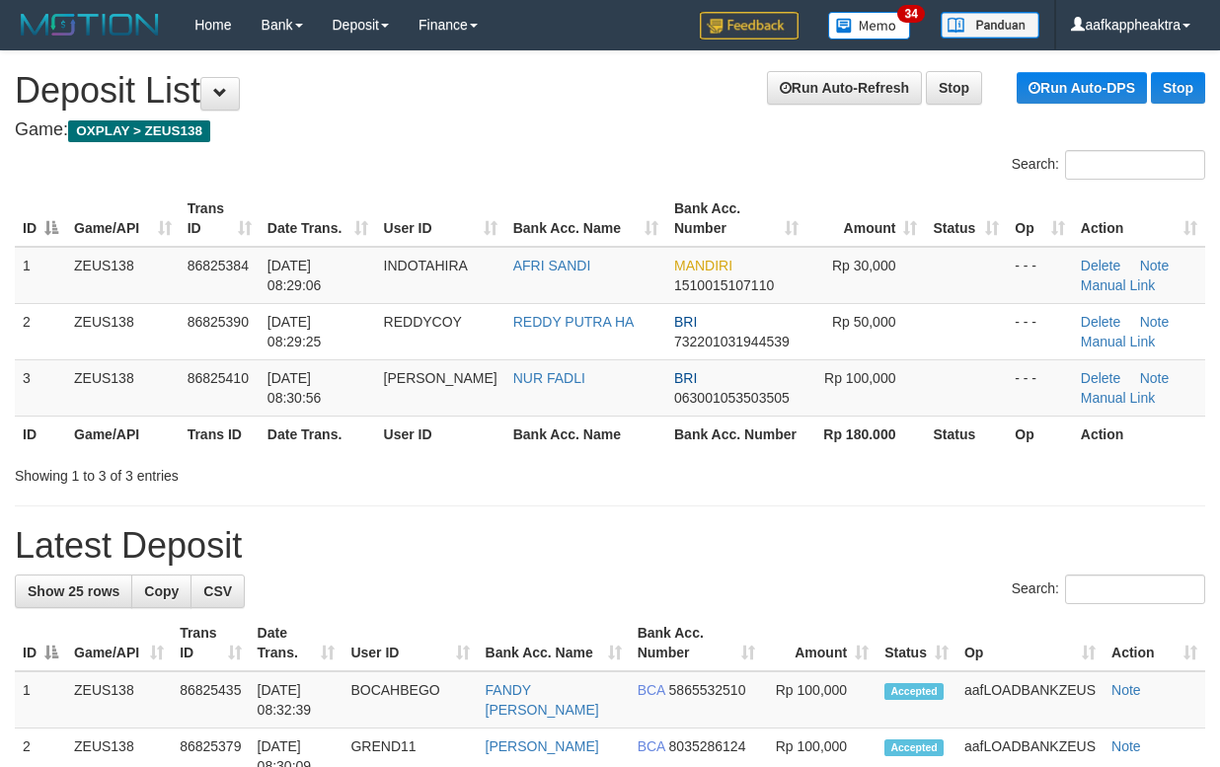
drag, startPoint x: 692, startPoint y: 503, endPoint x: 1, endPoint y: 456, distance: 692.3
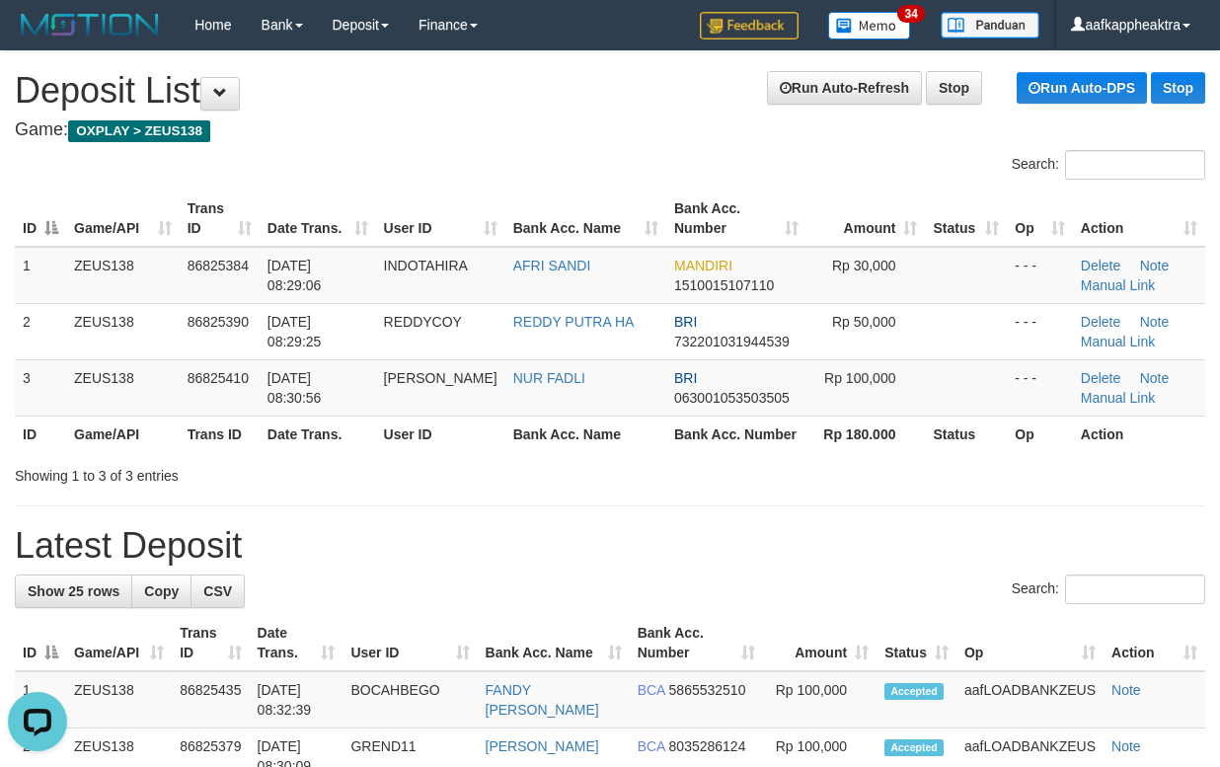
click at [480, 467] on div "Search: ID Game/API Trans ID Date Trans. User ID Bank Acc. Name Bank Acc. Numbe…" at bounding box center [610, 317] width 1190 height 335
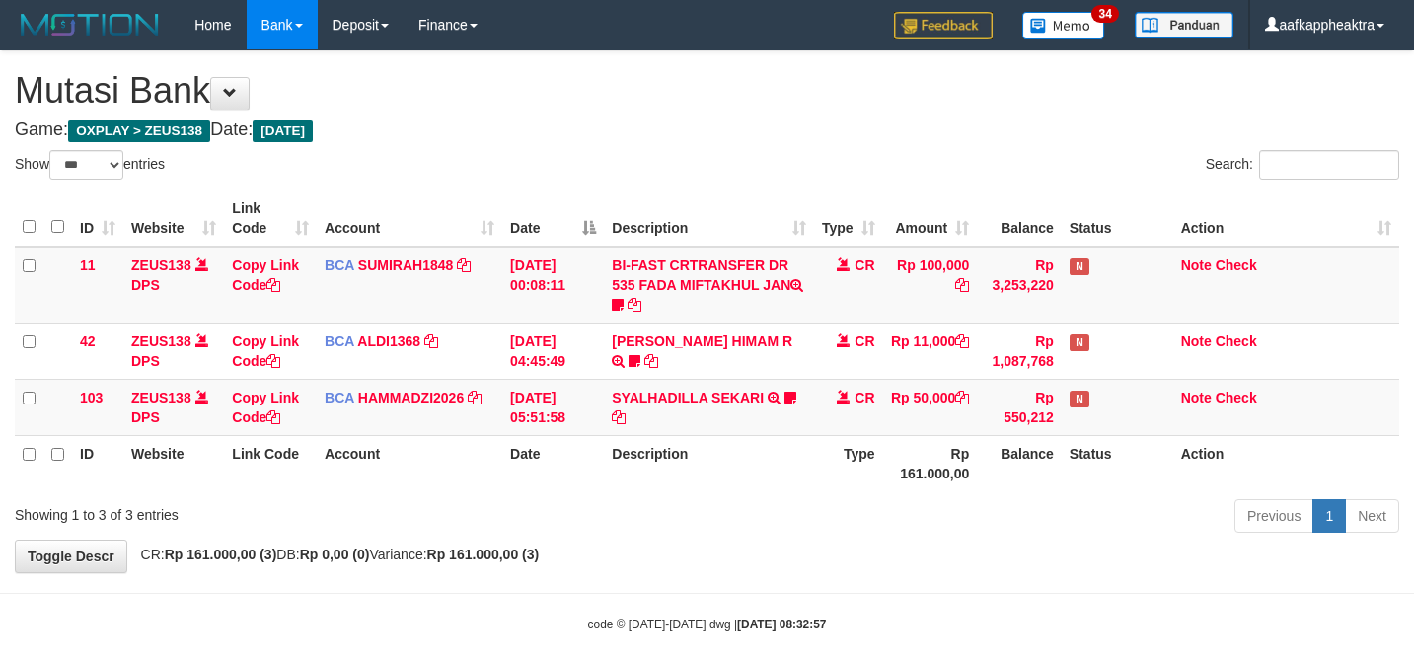
select select "***"
click at [838, 450] on tr "ID Website Link Code Account Date Description Type Rp 161.000,00 Balance Status…" at bounding box center [707, 463] width 1384 height 56
click at [1020, 388] on tr "103 ZEUS138 DPS Copy Link Code BCA HAMMADZI2026 DPS [PERSON_NAME] mutasi_202508…" at bounding box center [707, 407] width 1384 height 56
click at [1022, 379] on td "Rp 550,212" at bounding box center [1019, 407] width 85 height 56
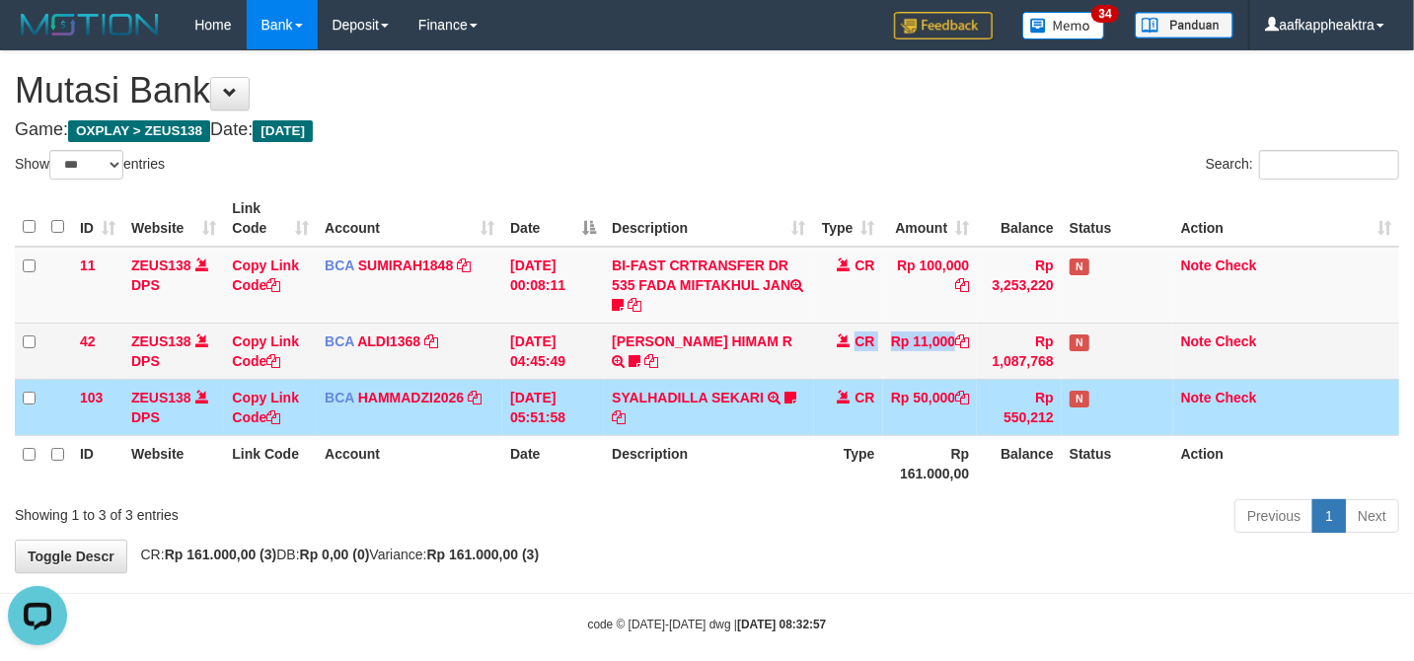
click at [855, 372] on tr "42 ZEUS138 DPS Copy Link Code BCA ALDI1368 DPS ALDI mutasi_20250831_3354 | 42 m…" at bounding box center [707, 351] width 1384 height 56
click at [810, 372] on tr "42 ZEUS138 DPS Copy Link Code BCA ALDI1368 DPS ALDI mutasi_20250831_3354 | 42 m…" at bounding box center [707, 351] width 1384 height 56
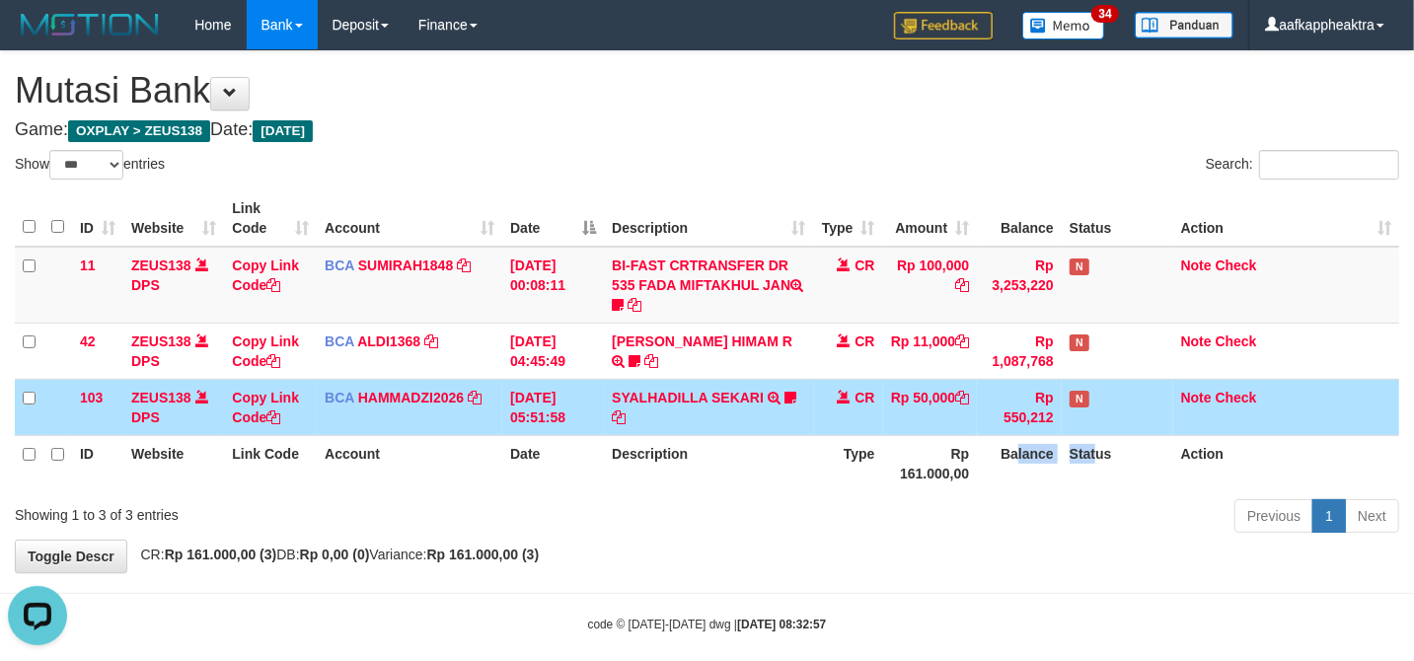
drag, startPoint x: 1027, startPoint y: 444, endPoint x: 1051, endPoint y: 422, distance: 32.1
click at [1031, 442] on tr "ID Website Link Code Account Date Description Type Rp 161.000,00 Balance Status…" at bounding box center [707, 463] width 1384 height 56
select select "***"
drag, startPoint x: 0, startPoint y: 0, endPoint x: 971, endPoint y: 426, distance: 1060.4
click at [975, 426] on tr "103 ZEUS138 DPS Copy Link Code BCA HAMMADZI2026 DPS MUHAMMAD ZIDAN KURNIAWAN mu…" at bounding box center [707, 407] width 1384 height 56
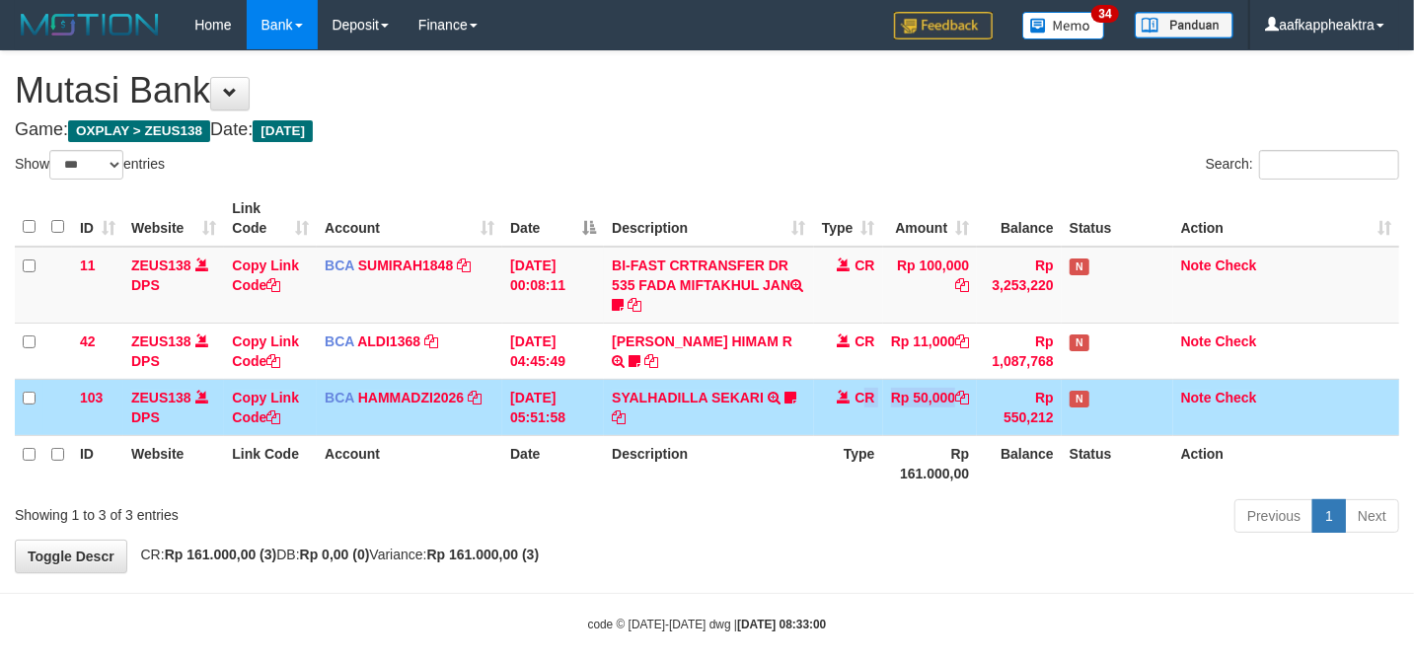
click at [865, 426] on tr "103 ZEUS138 DPS Copy Link Code BCA HAMMADZI2026 DPS MUHAMMAD ZIDAN KURNIAWAN mu…" at bounding box center [707, 407] width 1384 height 56
click at [831, 430] on td "CR" at bounding box center [848, 407] width 69 height 56
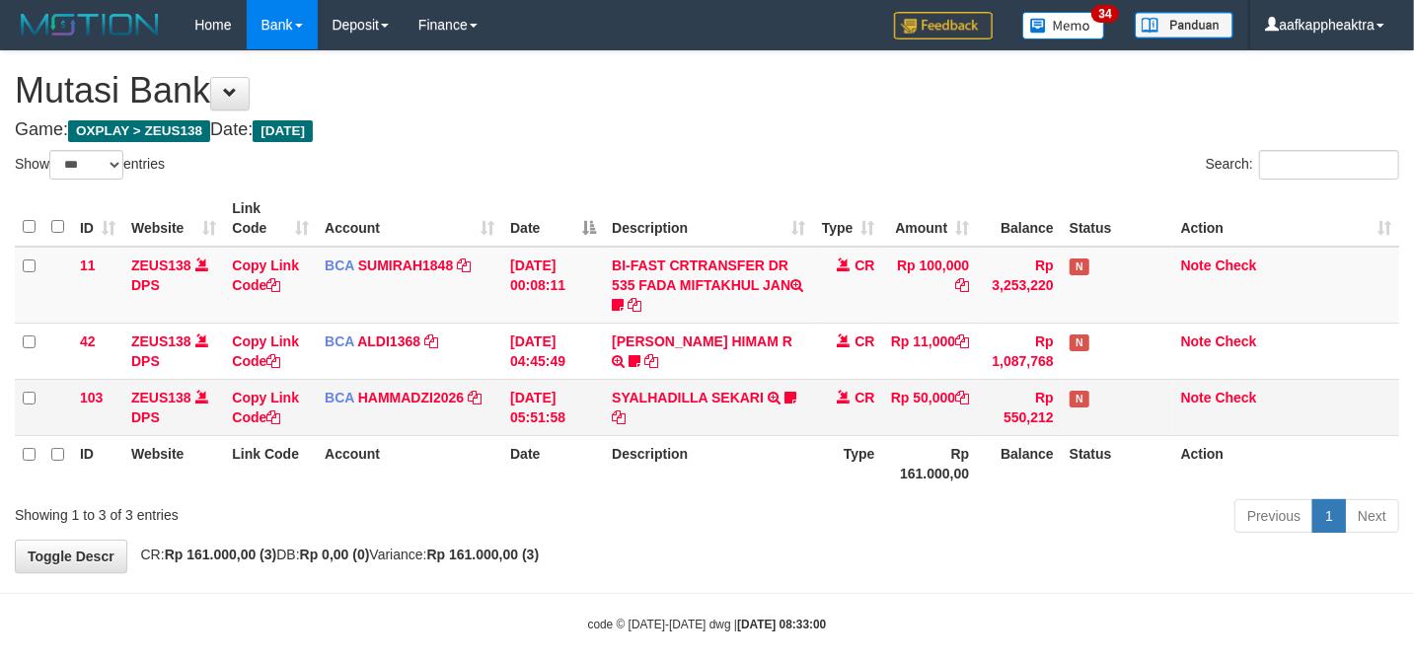
click at [837, 416] on td "CR" at bounding box center [848, 407] width 69 height 56
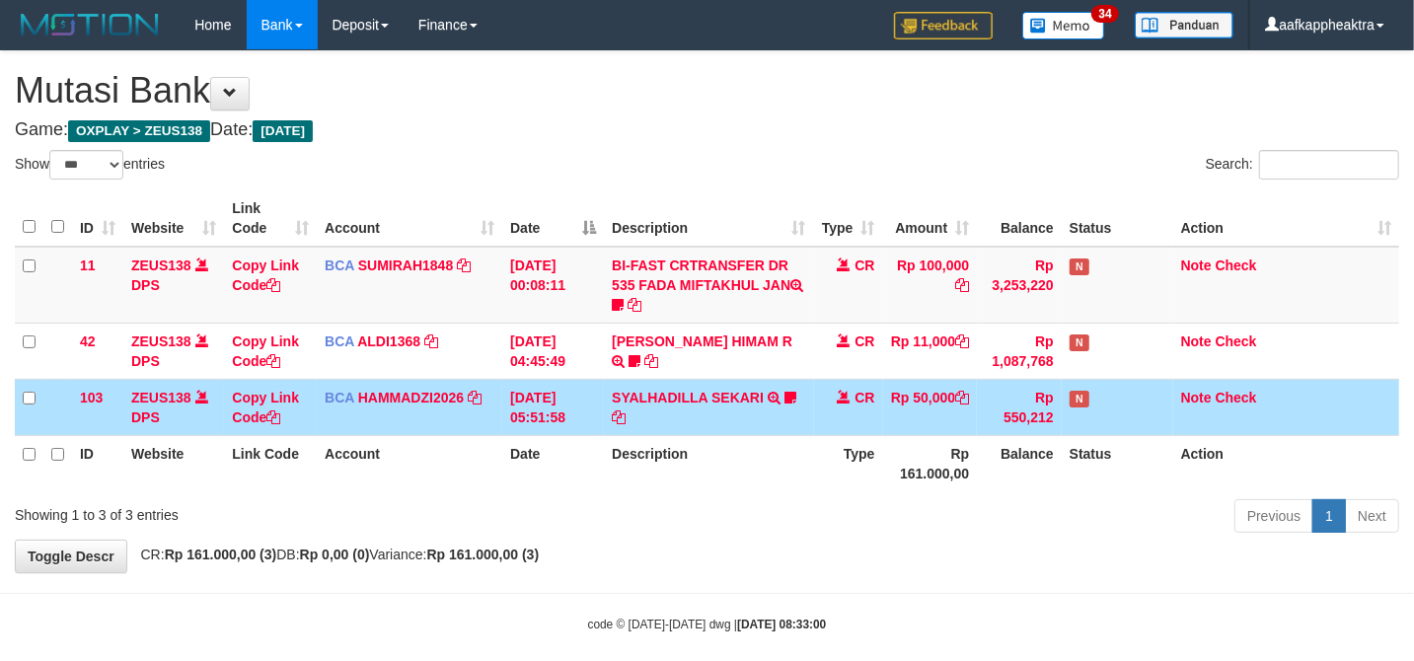
click at [846, 409] on td "CR" at bounding box center [848, 407] width 69 height 56
click at [762, 426] on tr "103 ZEUS138 DPS Copy Link Code BCA HAMMADZI2026 DPS MUHAMMAD ZIDAN KURNIAWAN mu…" at bounding box center [707, 407] width 1384 height 56
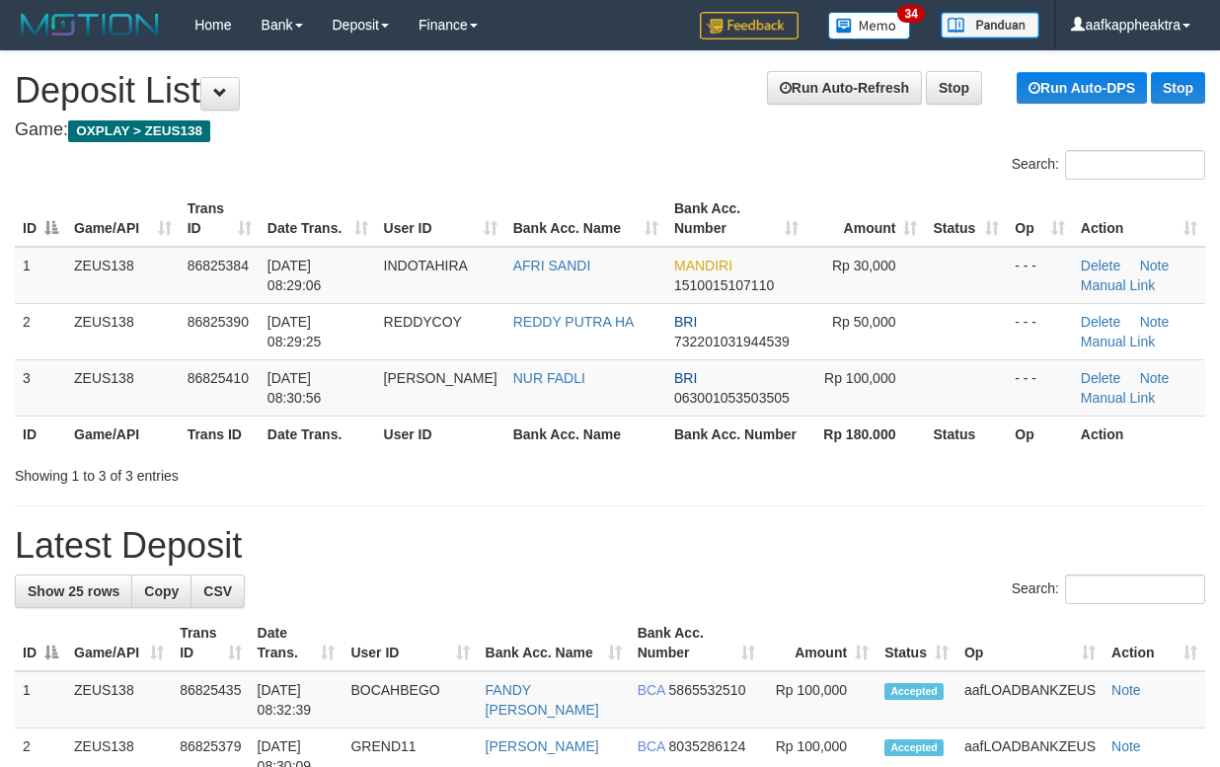
click at [352, 434] on th "Date Trans." at bounding box center [318, 433] width 116 height 37
drag, startPoint x: 353, startPoint y: 434, endPoint x: 313, endPoint y: 450, distance: 43.4
click at [353, 435] on th "Date Trans." at bounding box center [318, 433] width 116 height 37
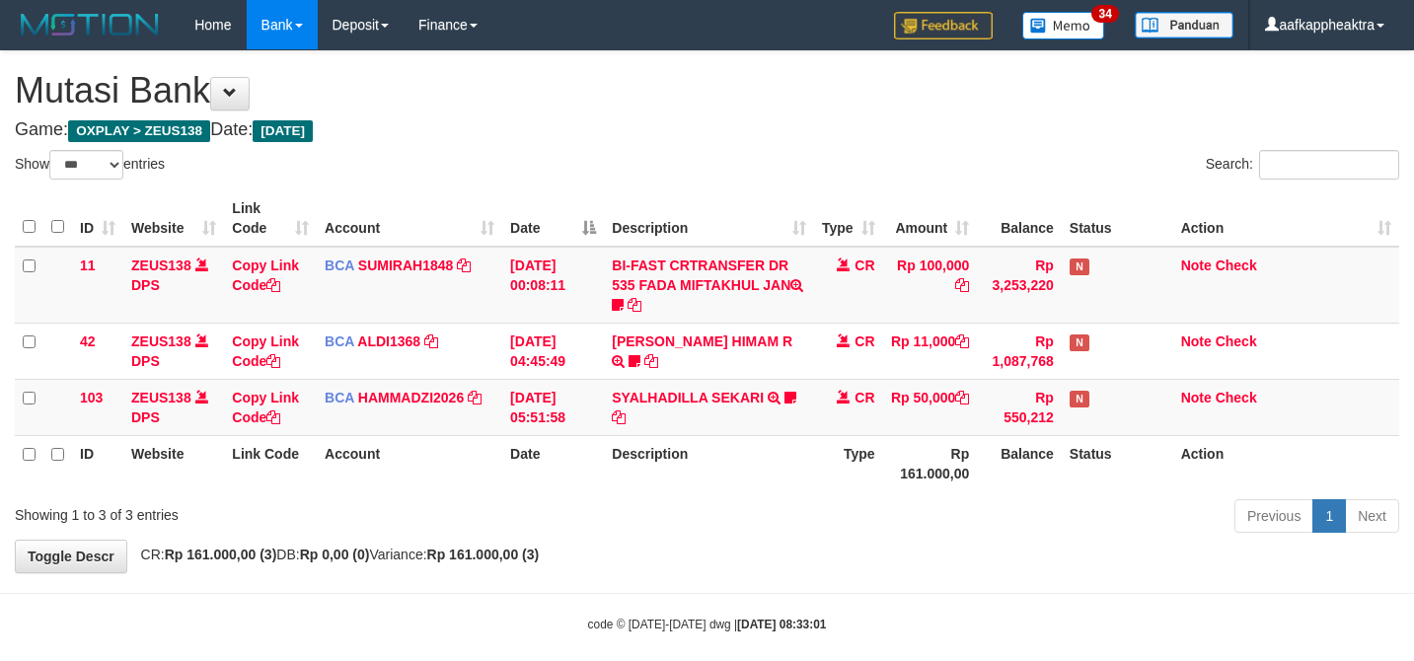
select select "***"
click at [1030, 419] on td "Rp 550,212" at bounding box center [1019, 407] width 85 height 56
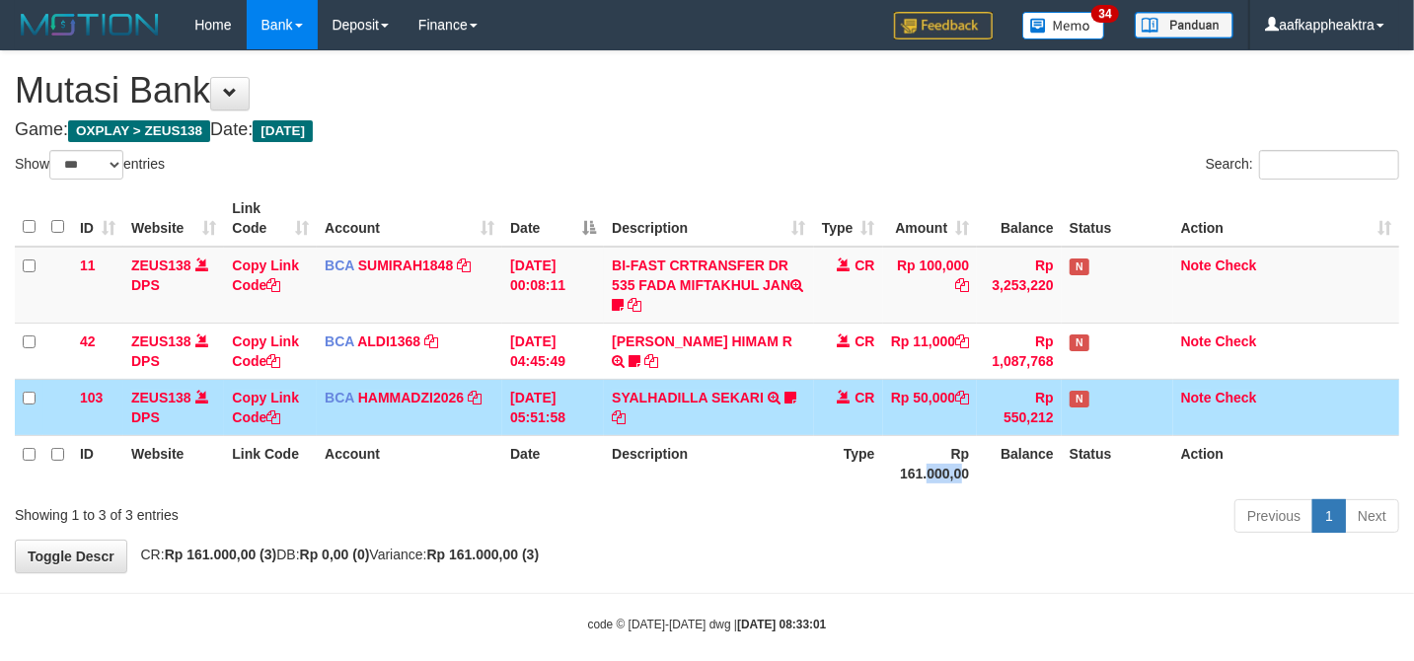
click at [953, 479] on table "ID Website Link Code Account Date Description Type Amount Balance Status Action…" at bounding box center [707, 340] width 1384 height 301
click at [928, 463] on th "Rp 161.000,00" at bounding box center [930, 463] width 95 height 56
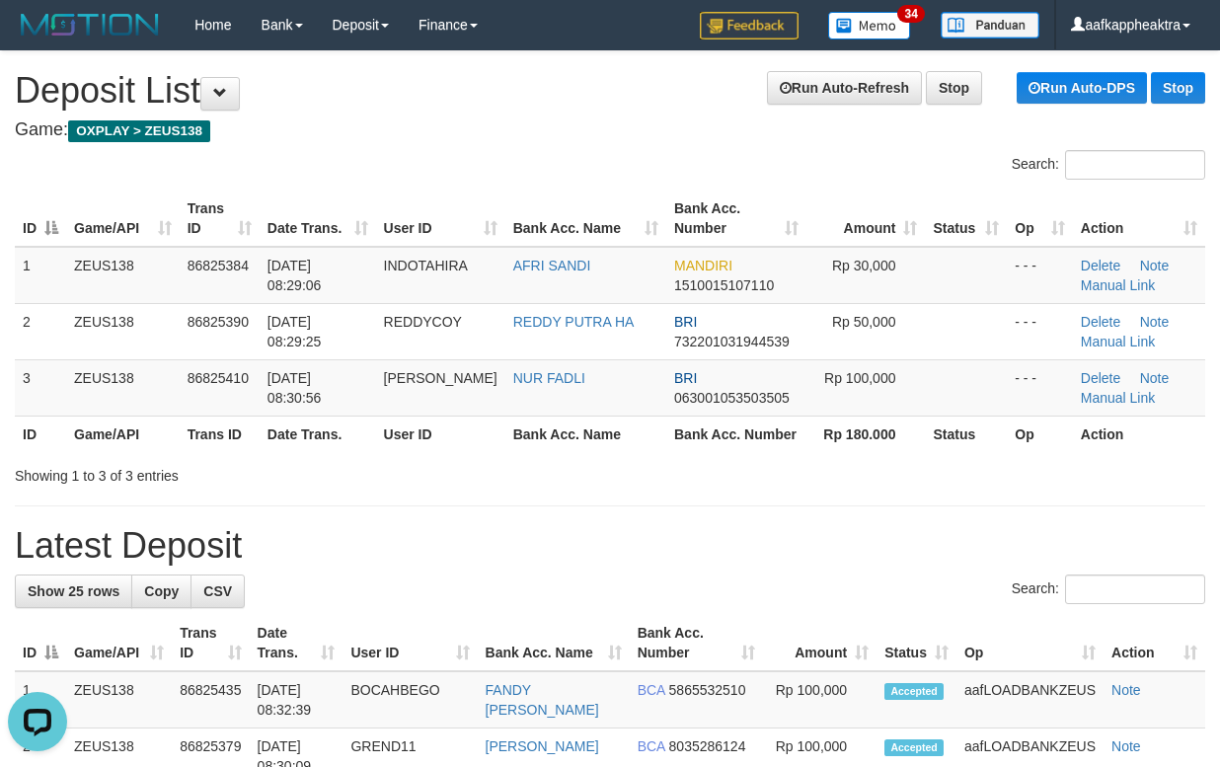
drag, startPoint x: 667, startPoint y: 547, endPoint x: 645, endPoint y: 549, distance: 21.8
click at [659, 547] on h1 "Latest Deposit" at bounding box center [610, 545] width 1190 height 39
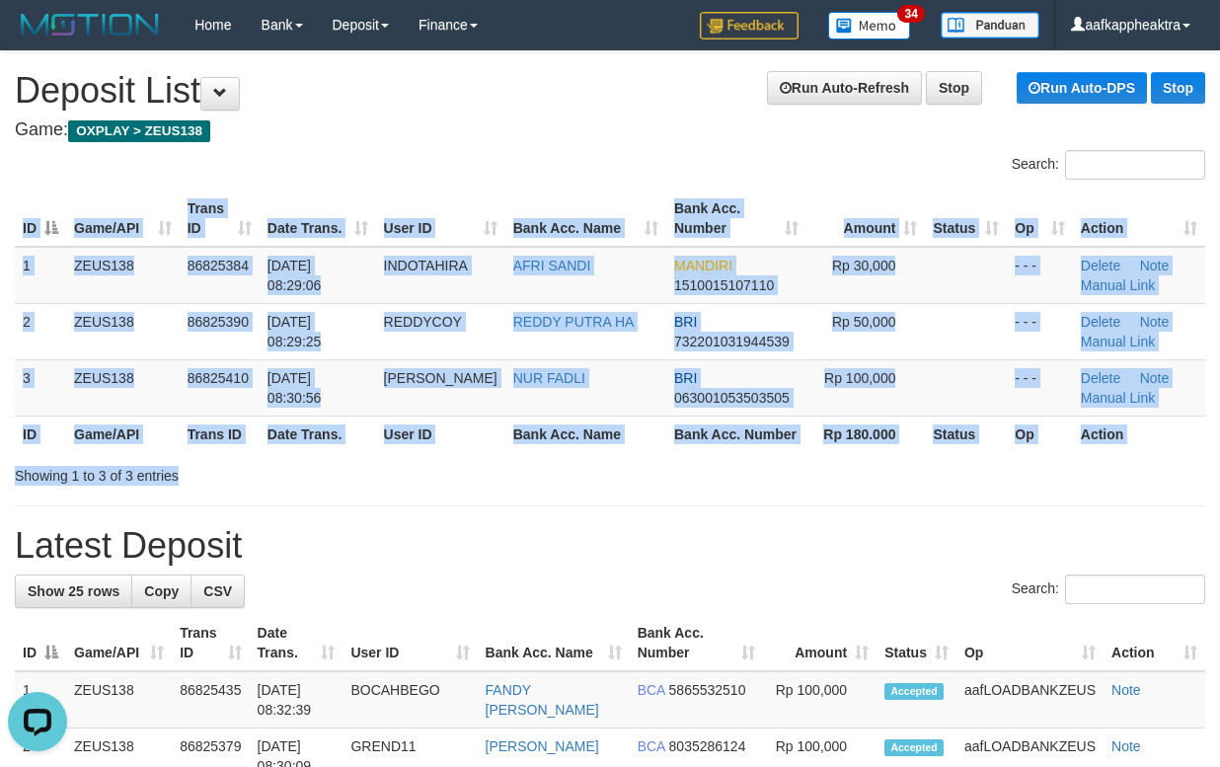
drag, startPoint x: 355, startPoint y: 462, endPoint x: 28, endPoint y: 478, distance: 328.0
click at [325, 471] on div "Search: ID Game/API Trans ID Date Trans. User ID Bank Acc. Name Bank Acc. Numbe…" at bounding box center [610, 317] width 1190 height 335
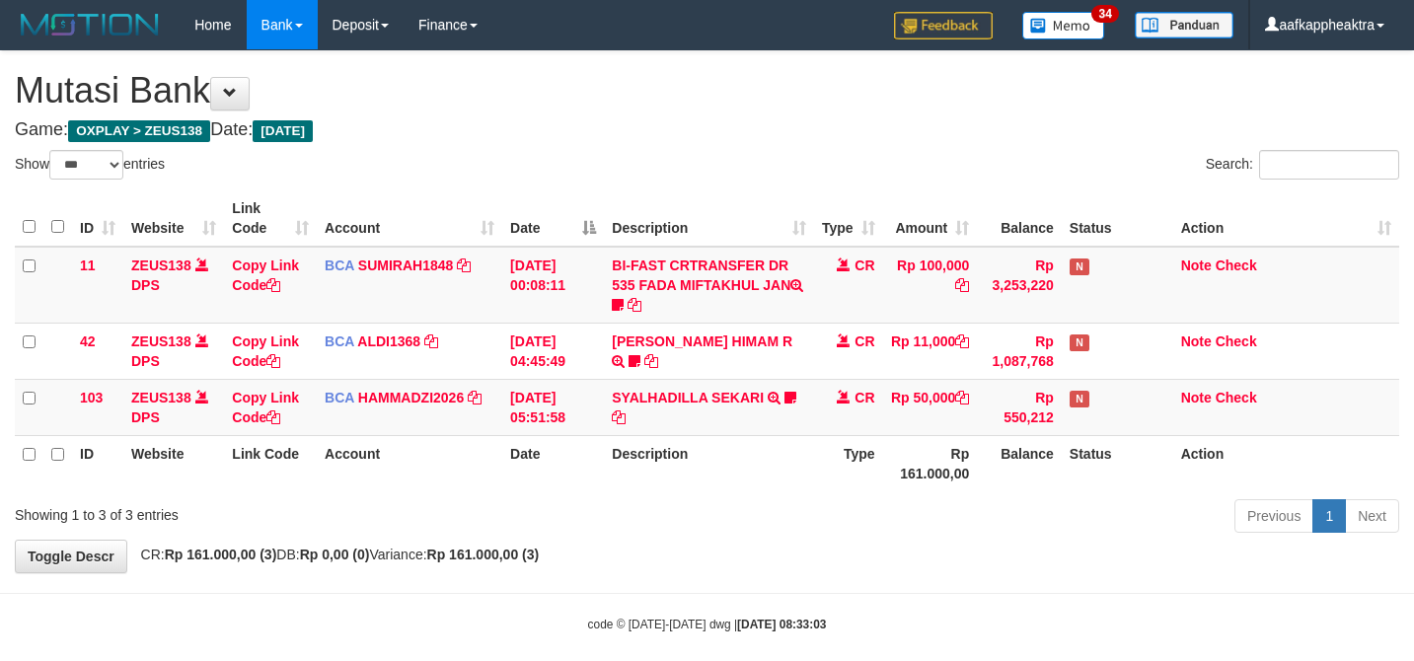
select select "***"
click at [913, 494] on div "ID Website Link Code Account Date Description Type Amount Balance Status Action…" at bounding box center [707, 341] width 1414 height 313
click at [917, 480] on th "Rp 161.000,00" at bounding box center [930, 463] width 95 height 56
click at [904, 483] on th "Rp 161.000,00" at bounding box center [930, 463] width 95 height 56
click at [897, 471] on th "Rp 161.000,00" at bounding box center [930, 463] width 95 height 56
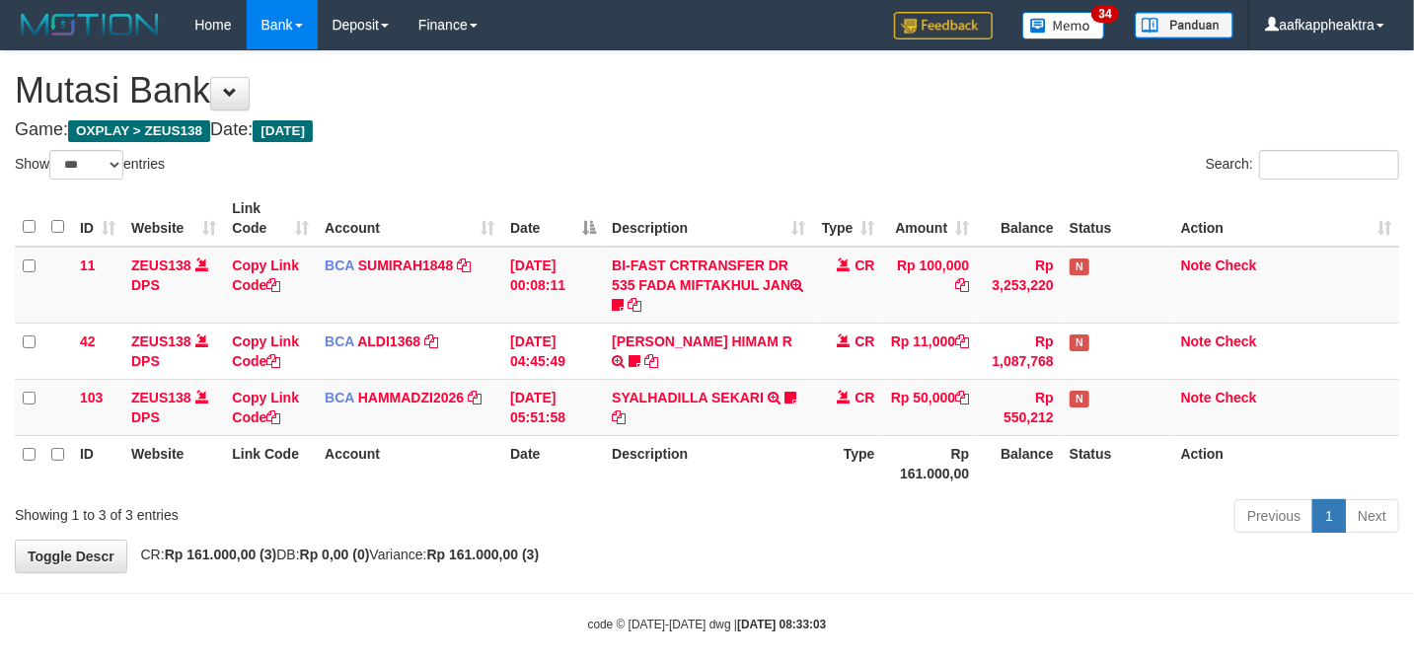
click at [878, 458] on tr "ID Website Link Code Account Date Description Type Rp 161.000,00 Balance Status…" at bounding box center [707, 463] width 1384 height 56
select select "***"
click at [755, 456] on th "Description" at bounding box center [708, 463] width 209 height 56
drag, startPoint x: 743, startPoint y: 440, endPoint x: 731, endPoint y: 440, distance: 11.8
click at [731, 440] on th "Description" at bounding box center [708, 463] width 209 height 56
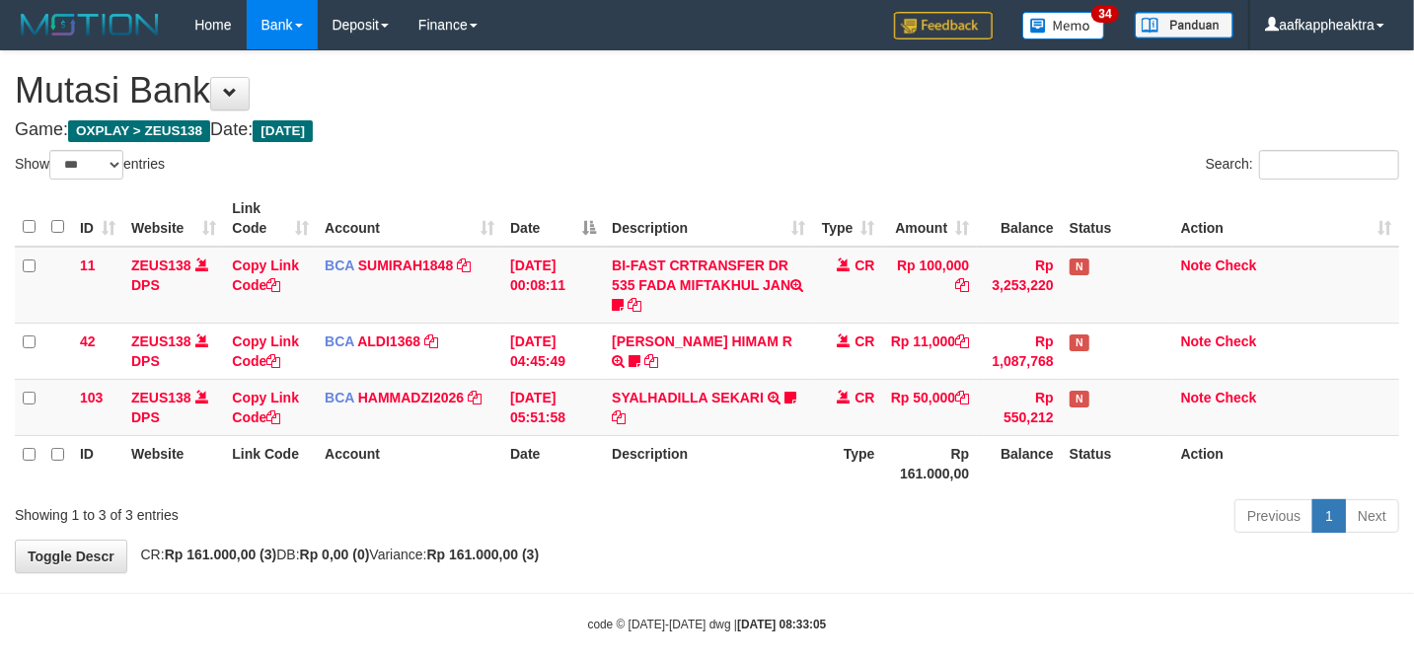
click at [637, 440] on th "Description" at bounding box center [708, 463] width 209 height 56
click at [787, 396] on icon at bounding box center [790, 398] width 12 height 14
select select "***"
click at [862, 379] on tbody "11 ZEUS138 DPS Copy Link Code BCA SUMIRAH1848 DPS SUMIRAH mutasi_20250831_4156 …" at bounding box center [707, 341] width 1384 height 189
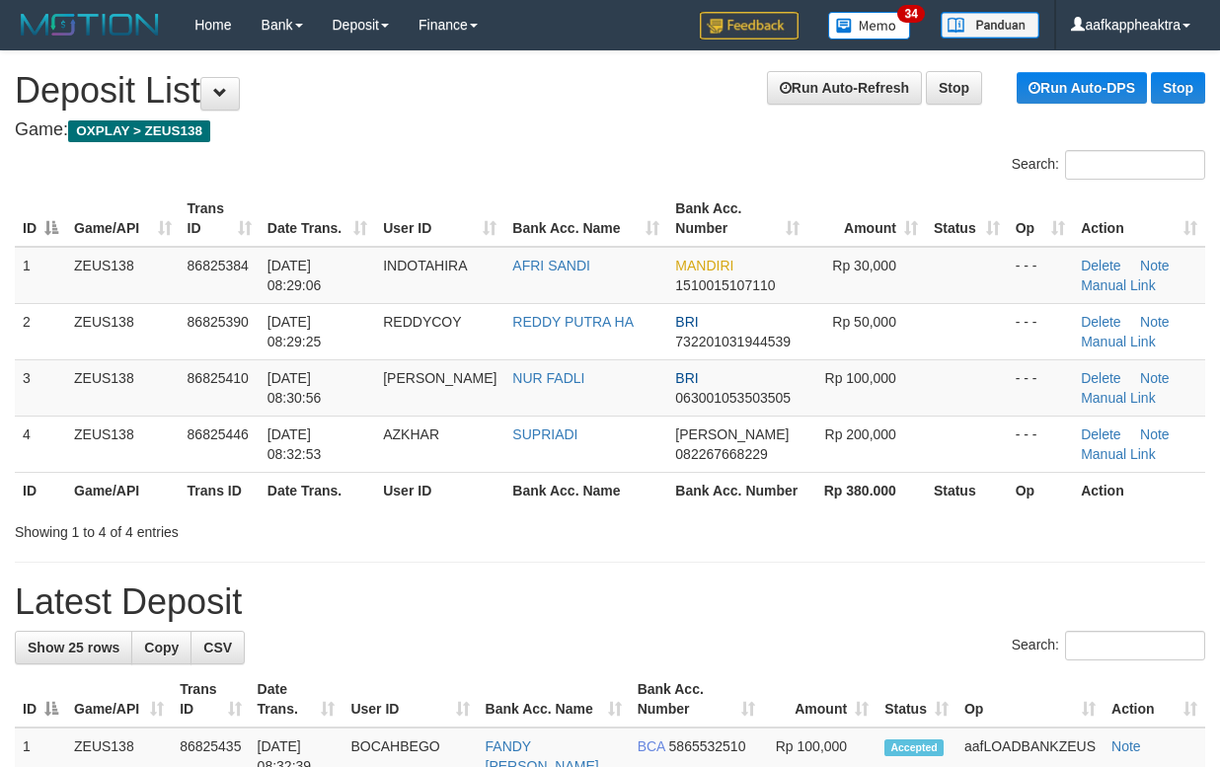
drag, startPoint x: 443, startPoint y: 592, endPoint x: 2, endPoint y: 554, distance: 442.8
click at [442, 592] on h1 "Latest Deposit" at bounding box center [610, 601] width 1190 height 39
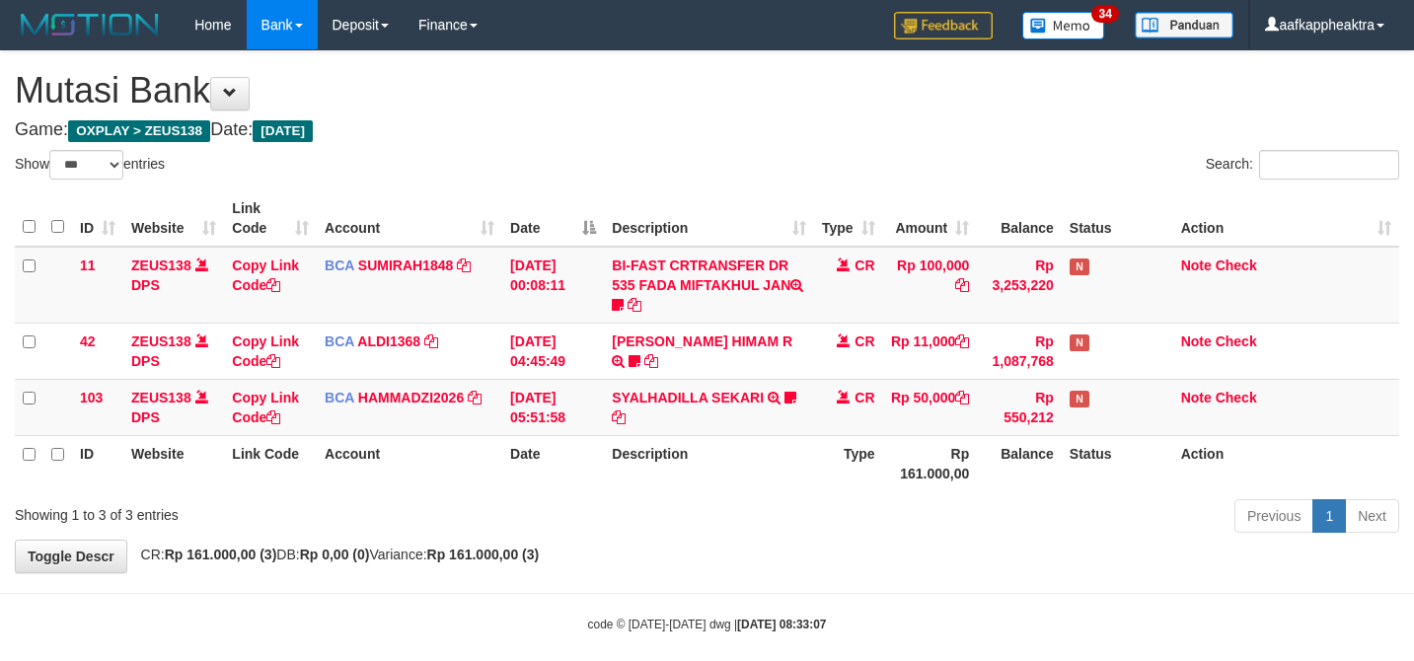
select select "***"
click at [551, 467] on th "Date" at bounding box center [553, 463] width 102 height 56
click at [553, 474] on th "Date" at bounding box center [553, 463] width 102 height 56
click at [553, 472] on th "Date" at bounding box center [553, 463] width 102 height 56
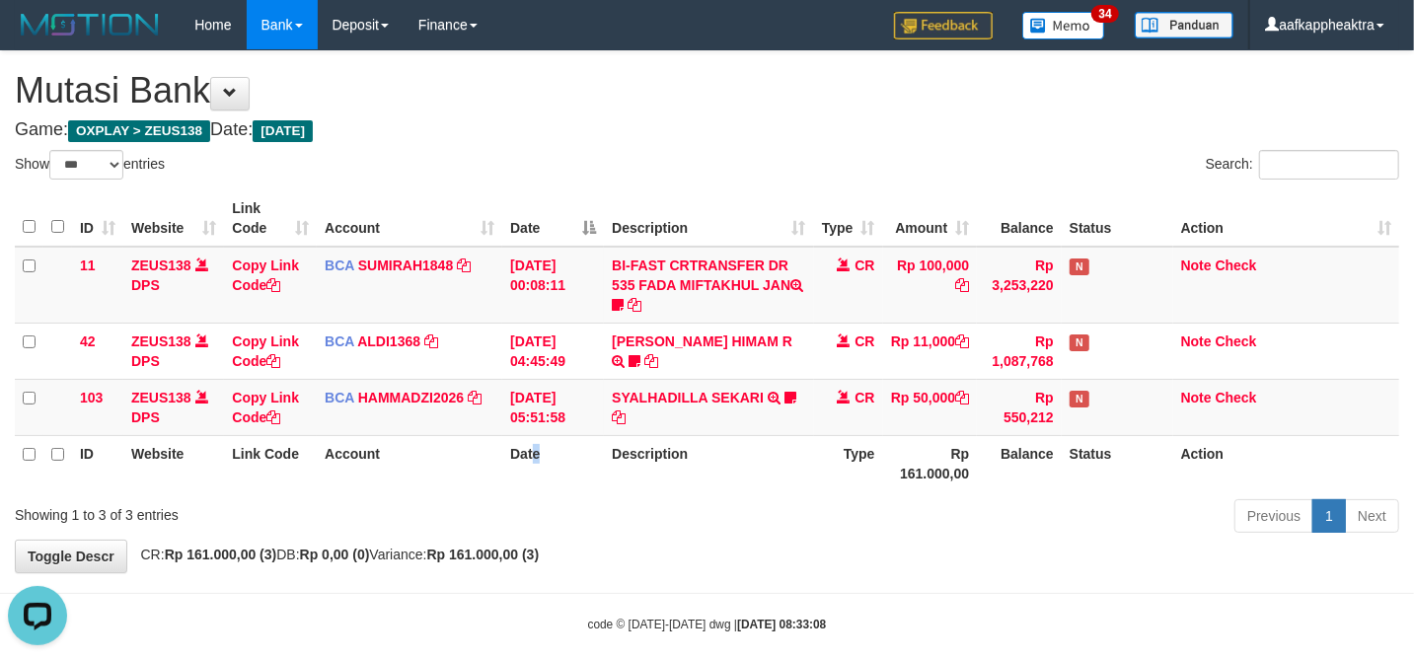
drag, startPoint x: 545, startPoint y: 455, endPoint x: 558, endPoint y: 440, distance: 20.2
click at [547, 455] on th "Date" at bounding box center [553, 463] width 102 height 56
click at [551, 455] on th "Date" at bounding box center [553, 463] width 102 height 56
drag, startPoint x: 570, startPoint y: 423, endPoint x: 585, endPoint y: 411, distance: 19.0
click at [576, 420] on td "[DATE] 05:51:58" at bounding box center [553, 407] width 102 height 56
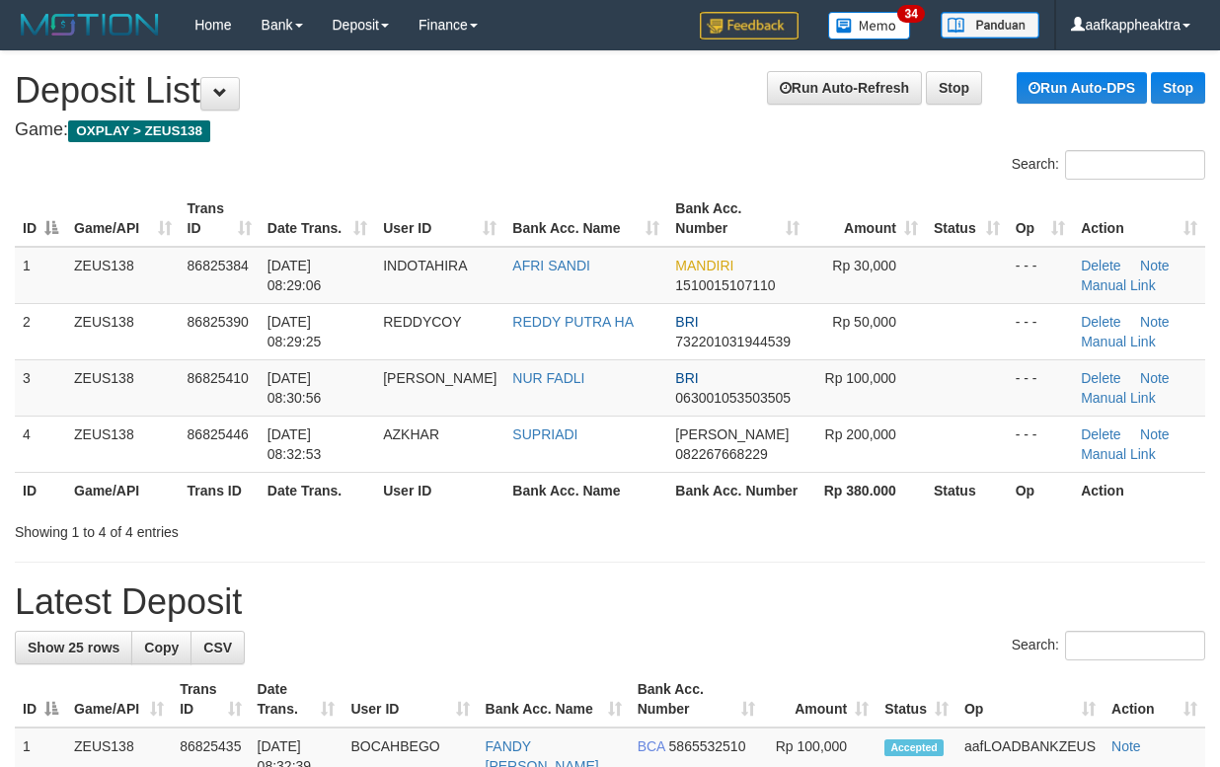
click at [420, 535] on div "Showing 1 to 4 of 4 entries" at bounding box center [254, 528] width 479 height 28
drag, startPoint x: 529, startPoint y: 522, endPoint x: 211, endPoint y: 513, distance: 317.9
click at [515, 526] on div "Showing 1 to 4 of 4 entries" at bounding box center [610, 528] width 1220 height 28
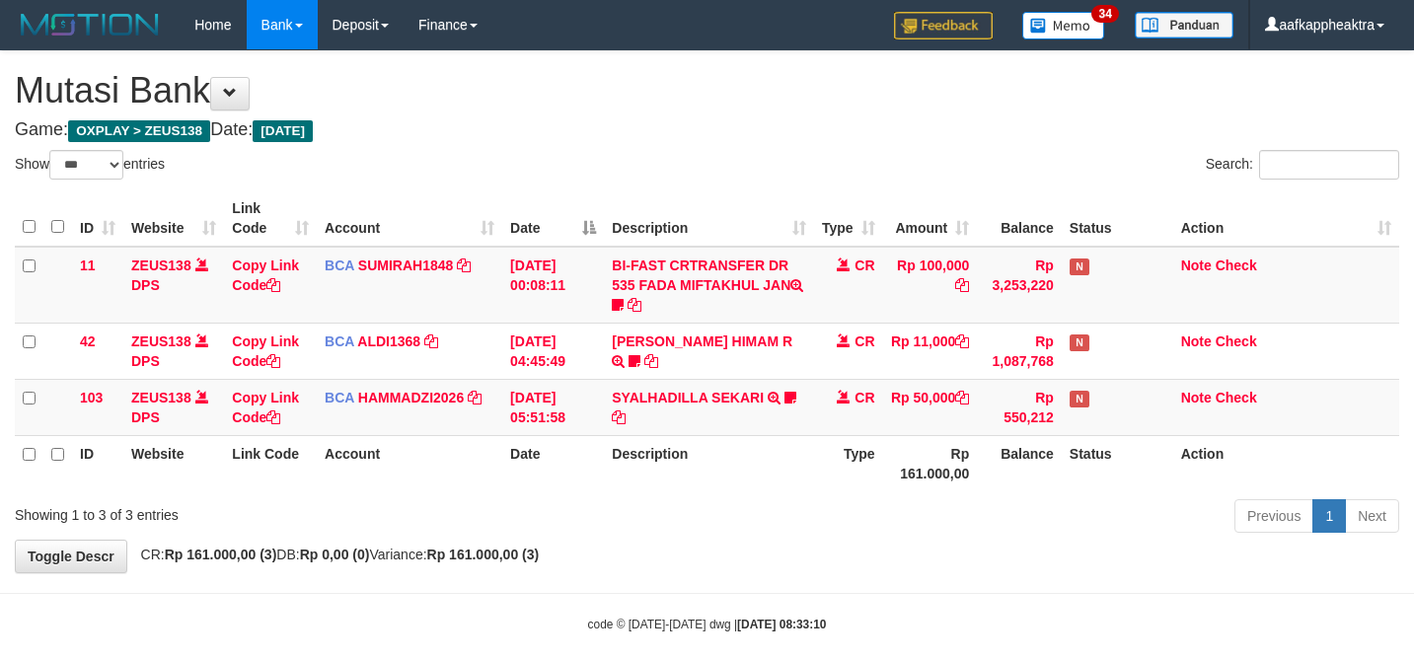
select select "***"
click at [664, 517] on div "Previous 1 Next" at bounding box center [1001, 518] width 795 height 42
click at [700, 479] on th "Description" at bounding box center [708, 463] width 209 height 56
click at [704, 479] on th "Description" at bounding box center [708, 463] width 209 height 56
select select "***"
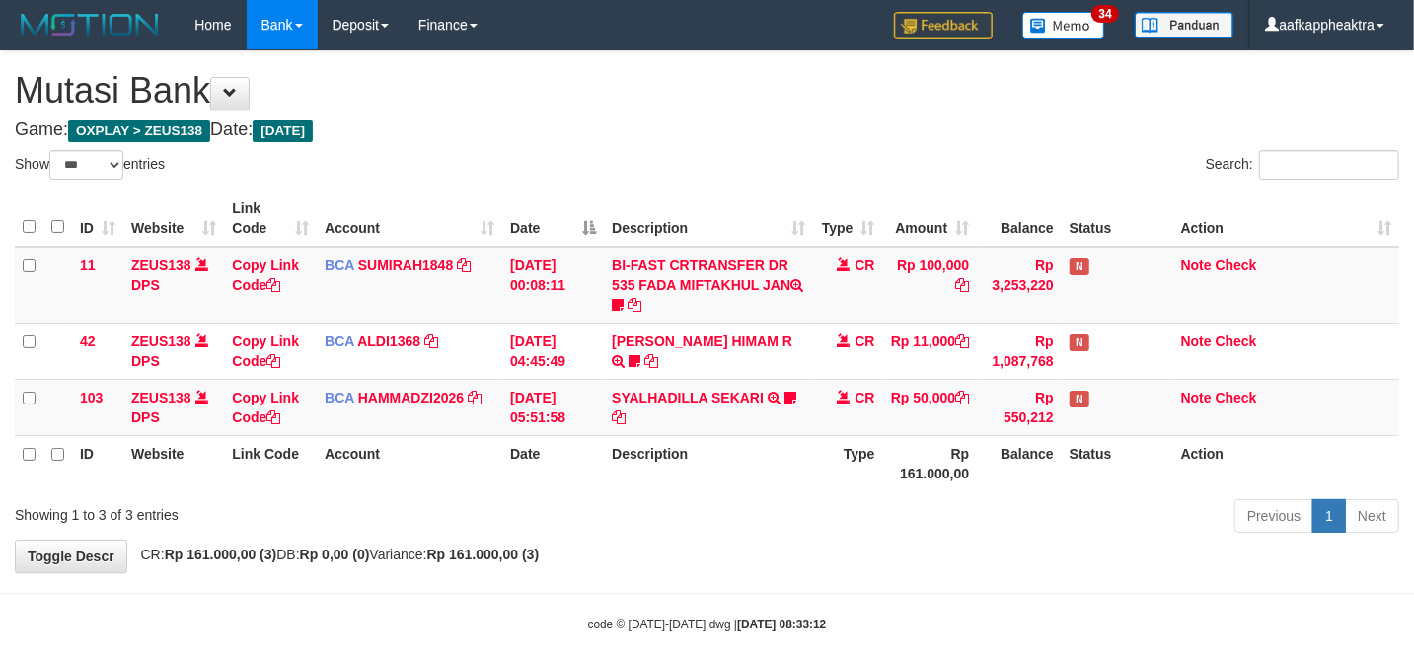
click at [728, 482] on th "Description" at bounding box center [708, 463] width 209 height 56
select select "***"
click at [921, 498] on div "Previous 1 Next" at bounding box center [1001, 518] width 795 height 42
click at [614, 463] on th "Description" at bounding box center [708, 463] width 209 height 56
click at [635, 450] on th "Description" at bounding box center [708, 463] width 209 height 56
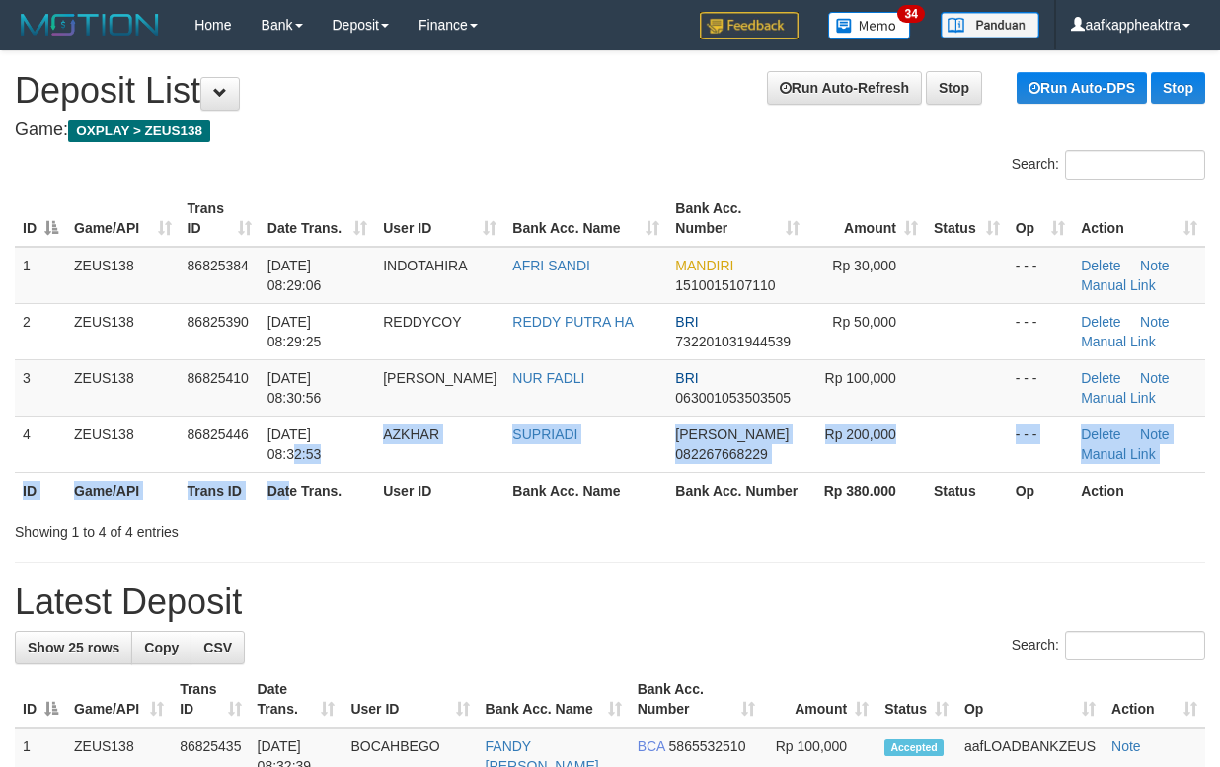
click at [290, 485] on table "ID Game/API Trans ID Date Trans. User ID Bank Acc. Name Bank Acc. Number Amount…" at bounding box center [610, 349] width 1190 height 318
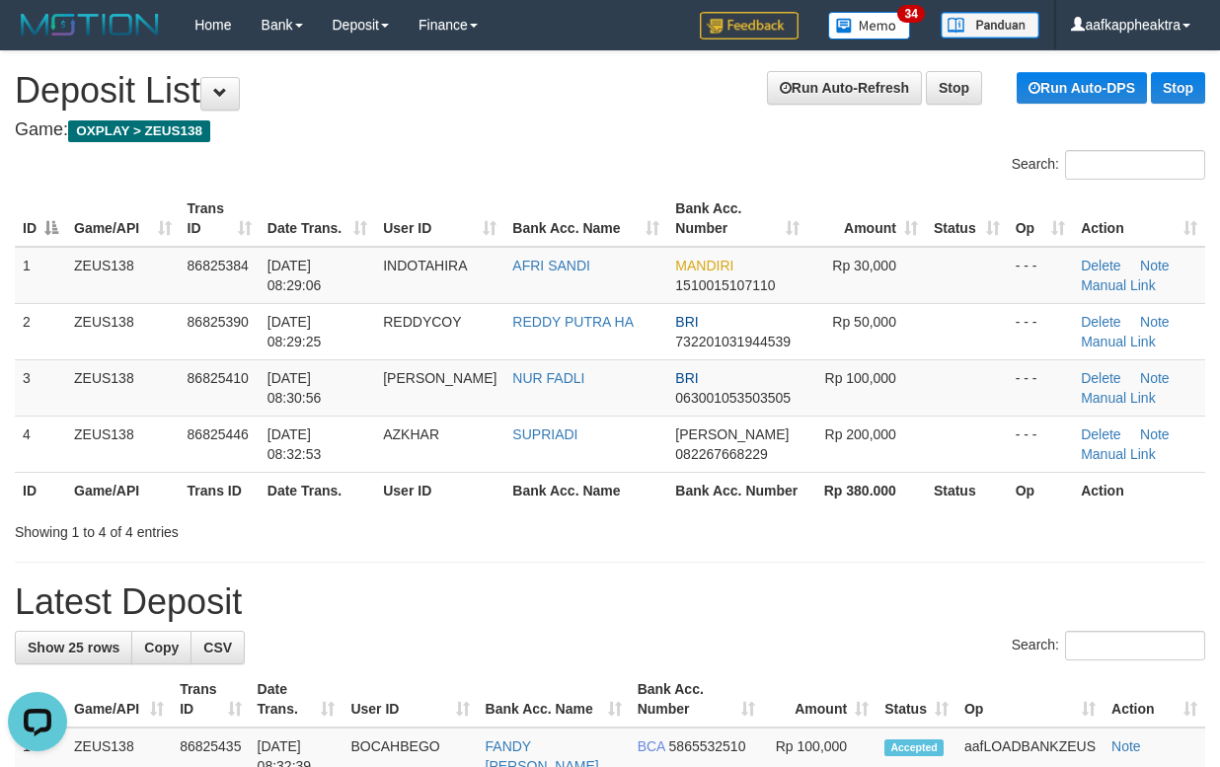
drag, startPoint x: 472, startPoint y: 545, endPoint x: 18, endPoint y: 526, distance: 454.3
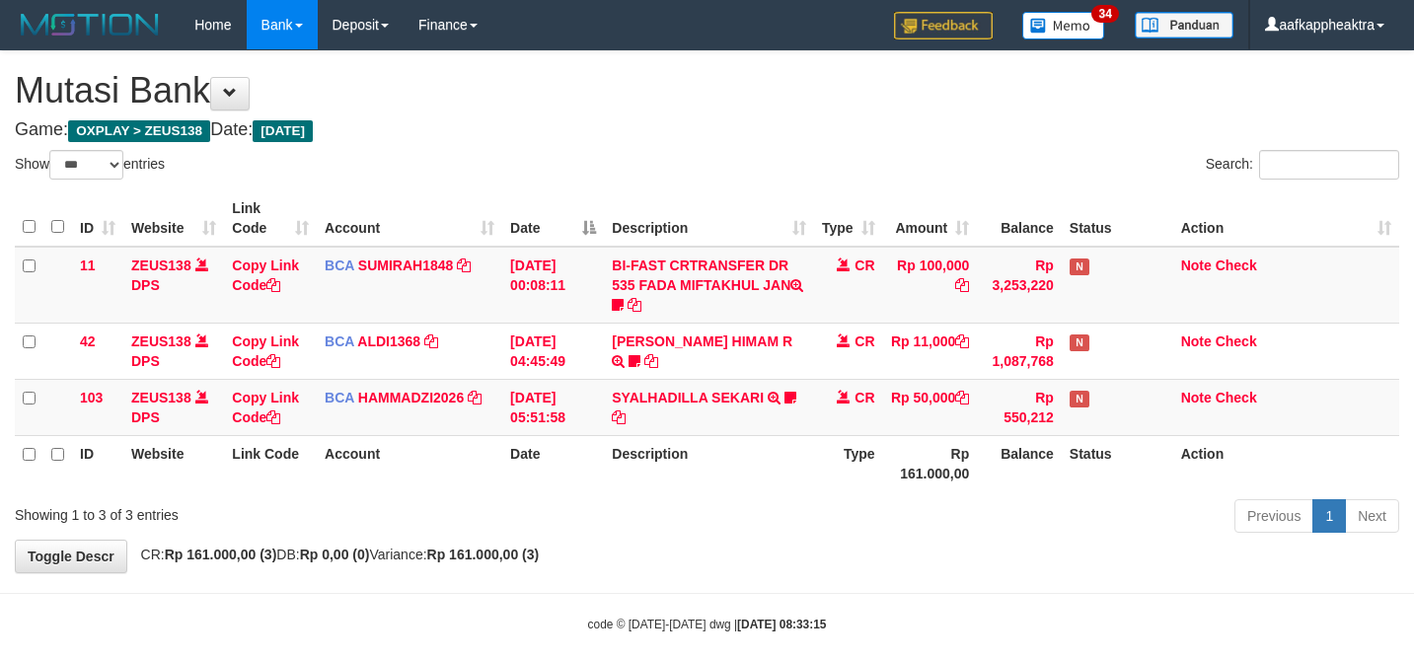
select select "***"
click at [549, 424] on td "[DATE] 05:51:58" at bounding box center [553, 407] width 102 height 56
select select "***"
click at [787, 432] on td "SYALHADILLA SEKARI TRSF E-BANKING CR 08/31 ZAP41 SYALHADILLA SEKARI youreyes" at bounding box center [708, 407] width 209 height 56
click at [787, 415] on td "SYALHADILLA SEKARI TRSF E-BANKING CR 08/31 ZAP41 SYALHADILLA SEKARI youreyes" at bounding box center [708, 407] width 209 height 56
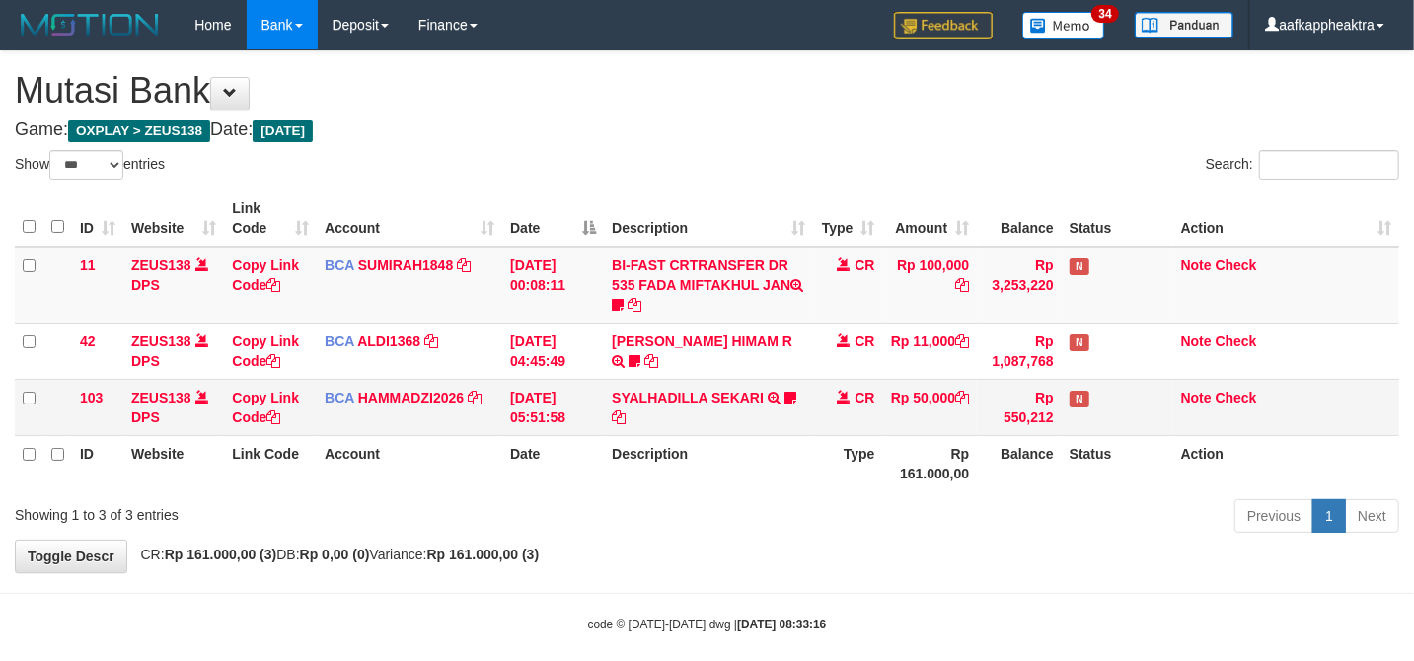
click at [771, 416] on td "SYALHADILLA SEKARI TRSF E-BANKING CR 08/31 ZAP41 SYALHADILLA SEKARI youreyes" at bounding box center [708, 407] width 209 height 56
click at [758, 410] on td "SYALHADILLA SEKARI TRSF E-BANKING CR 08/31 ZAP41 SYALHADILLA SEKARI youreyes" at bounding box center [708, 407] width 209 height 56
click at [762, 400] on link "SYALHADILLA SEKARI" at bounding box center [688, 398] width 152 height 16
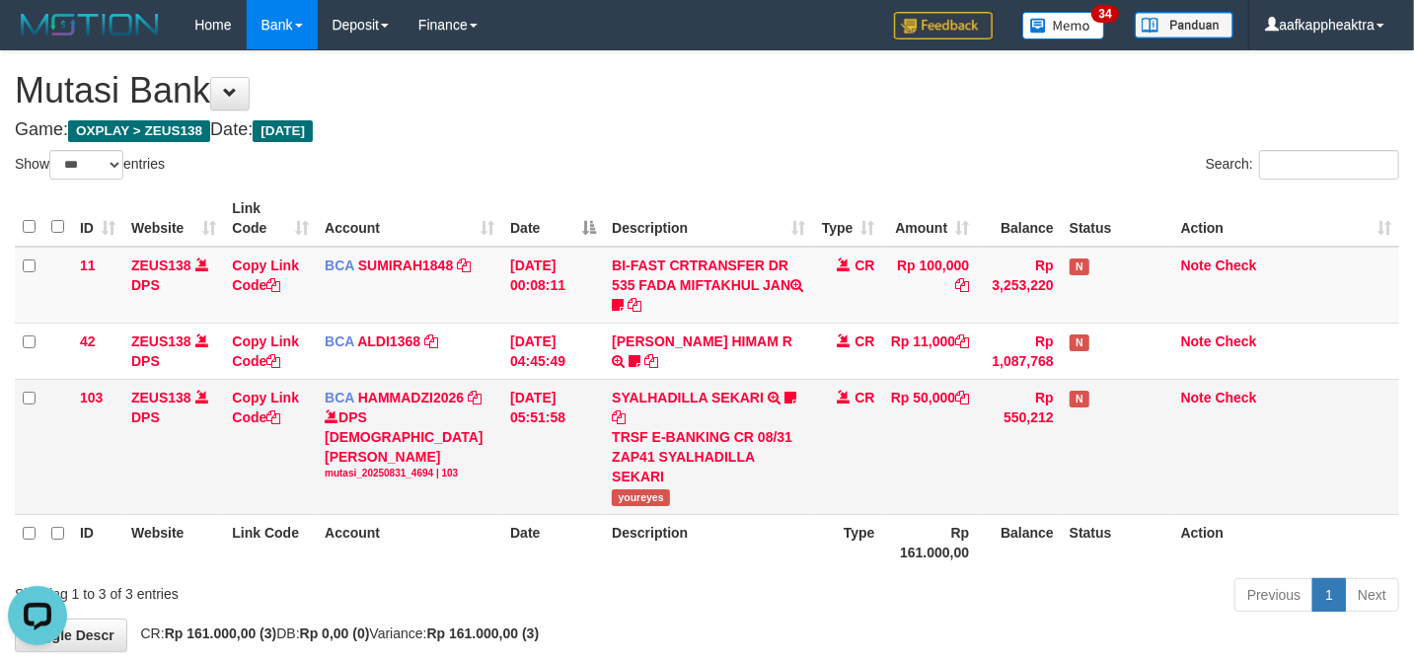
click at [771, 395] on td "SYALHADILLA SEKARI TRSF E-BANKING CR 08/31 ZAP41 SYALHADILLA SEKARI youreyes" at bounding box center [708, 446] width 209 height 135
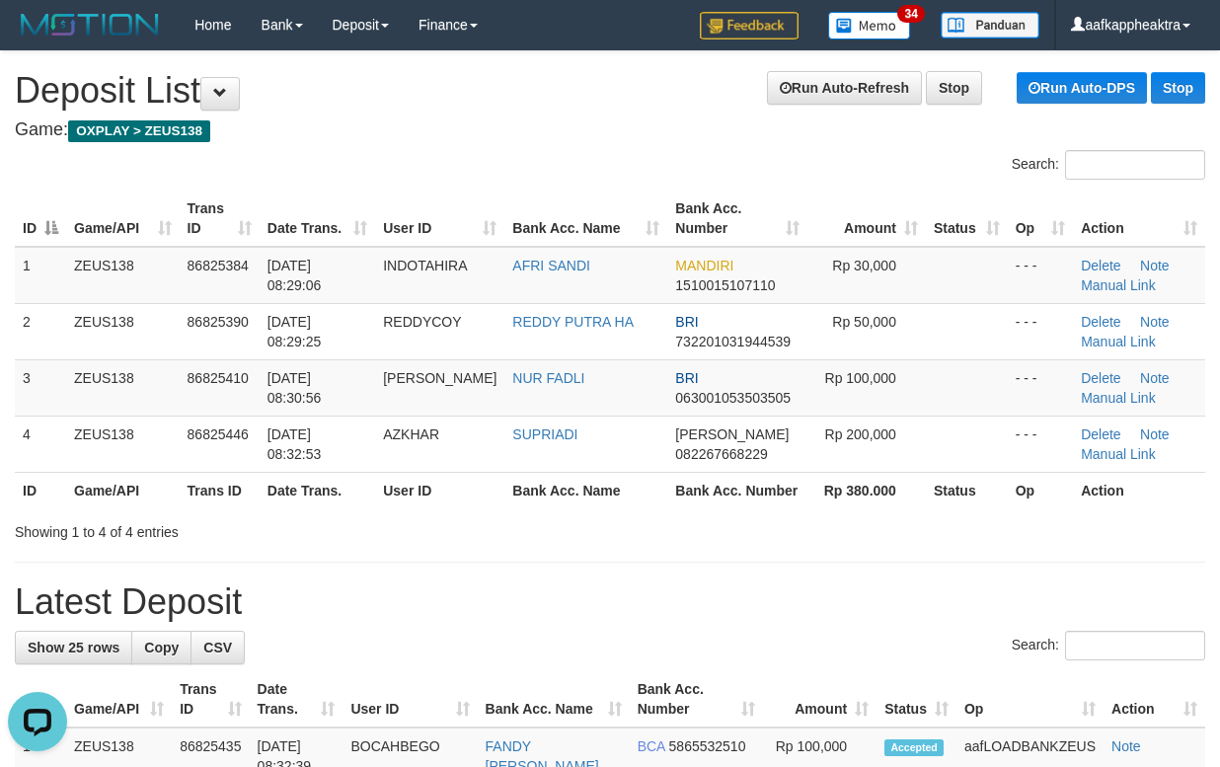
click at [506, 582] on h1 "Latest Deposit" at bounding box center [610, 601] width 1190 height 39
click at [448, 525] on div "Showing 1 to 4 of 4 entries" at bounding box center [254, 528] width 479 height 28
drag, startPoint x: 447, startPoint y: 529, endPoint x: 4, endPoint y: 510, distance: 443.4
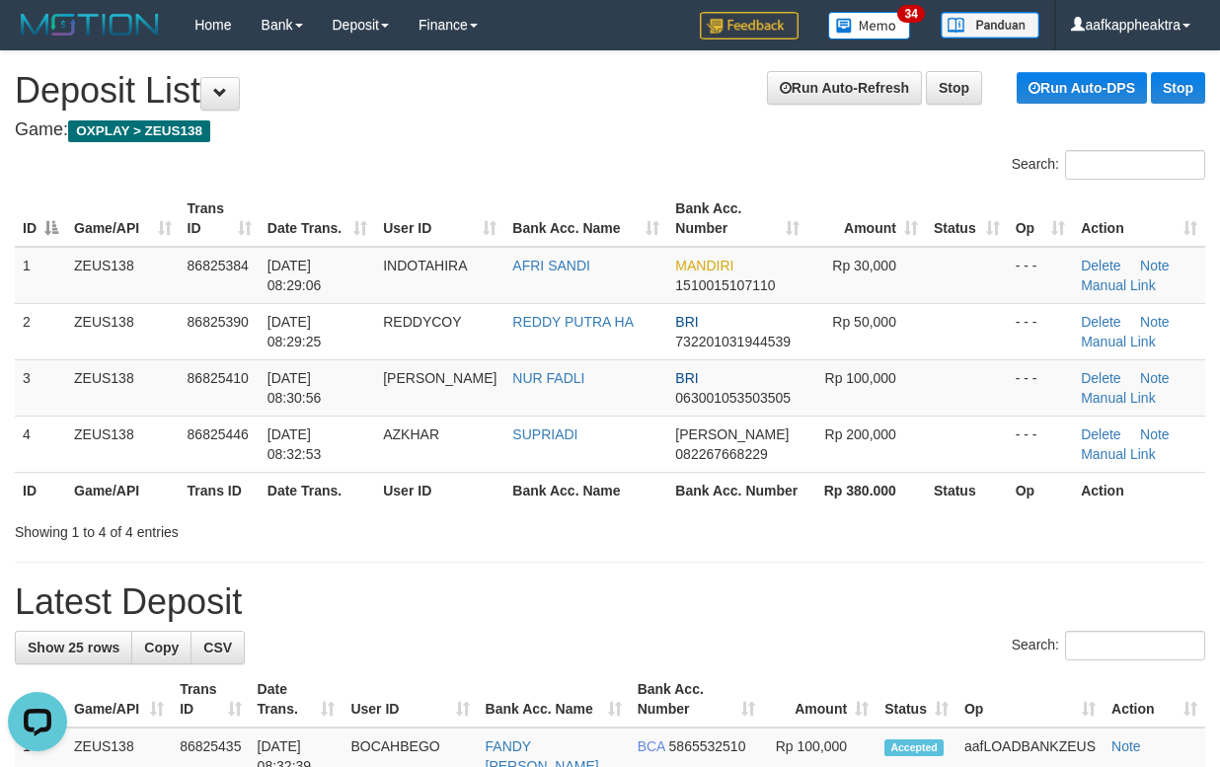
click at [435, 531] on div "Showing 1 to 4 of 4 entries" at bounding box center [254, 528] width 479 height 28
click at [456, 494] on th "User ID" at bounding box center [439, 490] width 129 height 37
click at [594, 527] on div "Search: ID Game/API Trans ID Date Trans. User ID Bank Acc. Name Bank Acc. Numbe…" at bounding box center [610, 346] width 1190 height 392
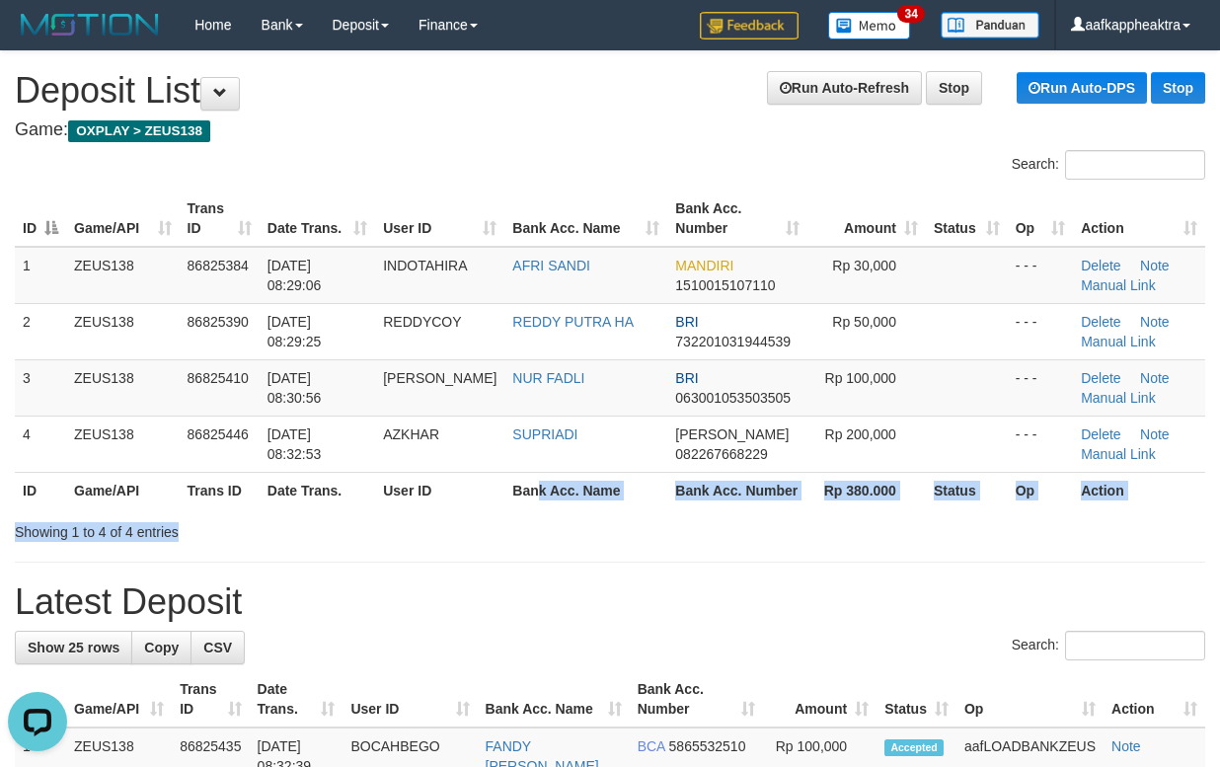
drag, startPoint x: 594, startPoint y: 529, endPoint x: 302, endPoint y: 523, distance: 292.1
click at [592, 529] on div "Showing 1 to 4 of 4 entries" at bounding box center [610, 528] width 1220 height 28
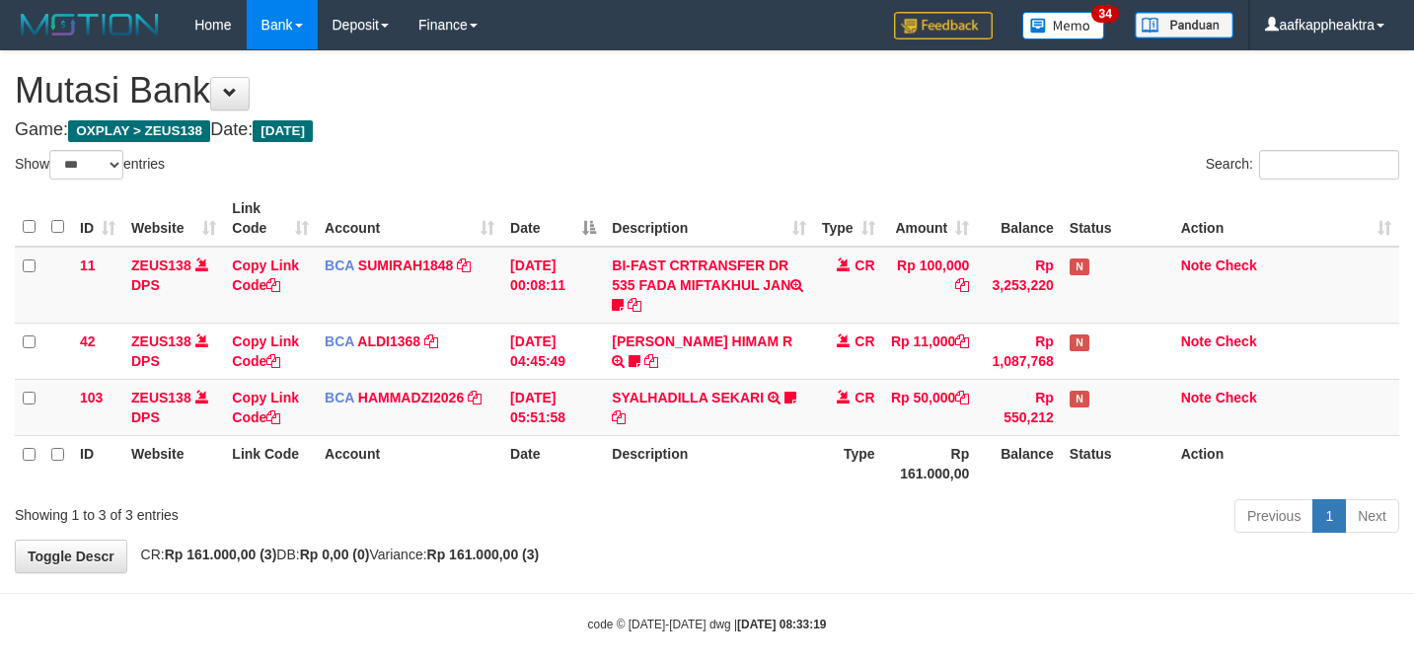
select select "***"
click at [809, 388] on td "SYALHADILLA SEKARI TRSF E-BANKING CR 08/31 ZAP41 SYALHADILLA SEKARI youreyes" at bounding box center [708, 407] width 209 height 56
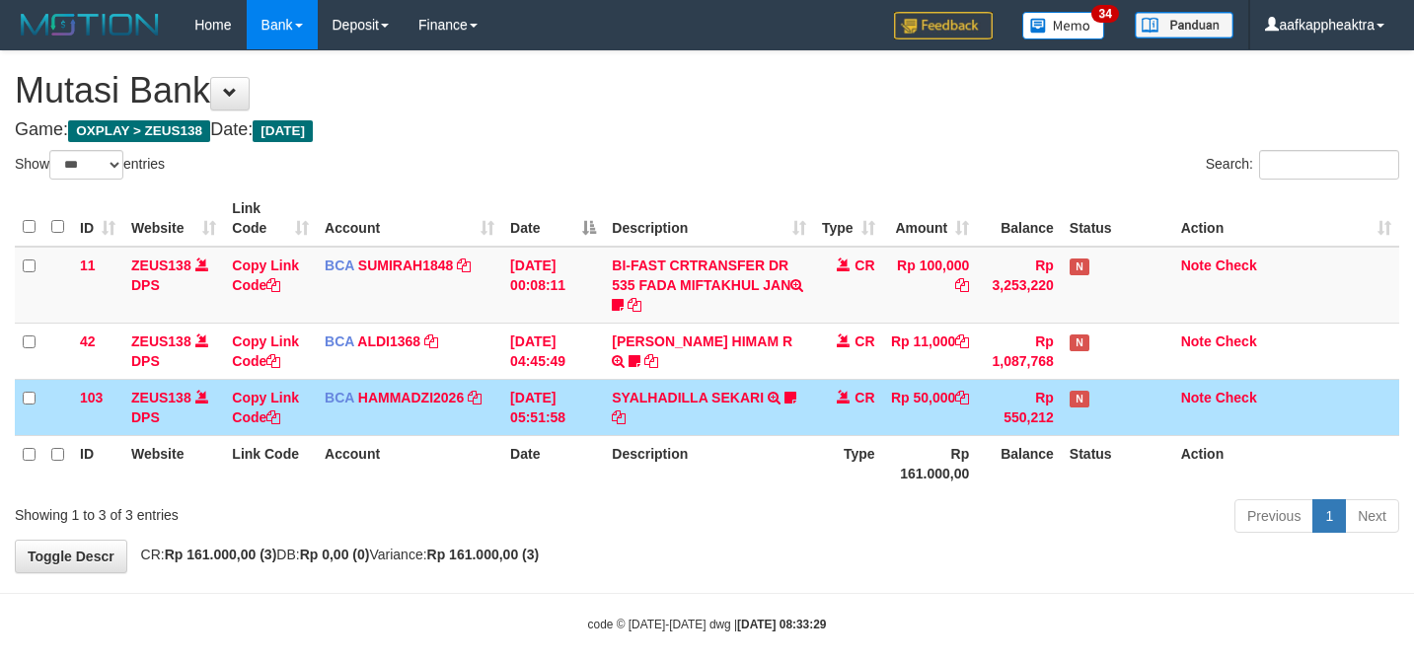
select select "***"
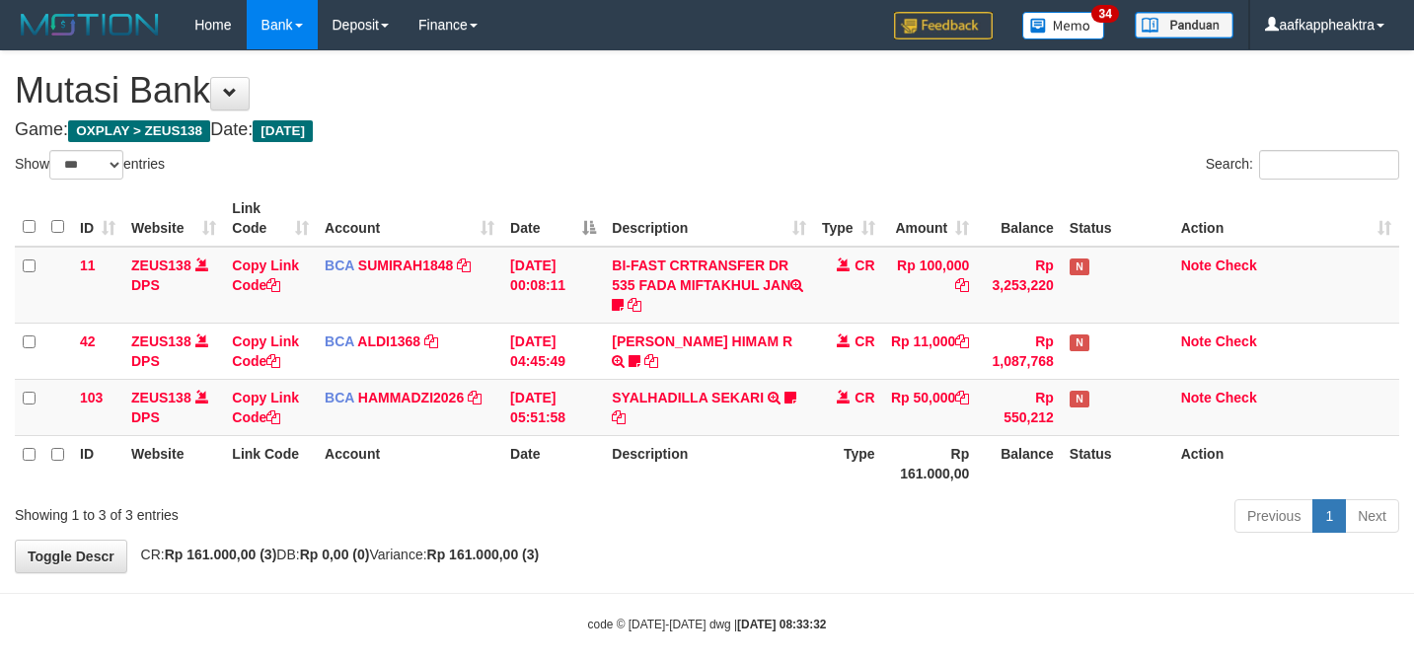
select select "***"
click at [917, 471] on th "Rp 161.000,00" at bounding box center [930, 463] width 95 height 56
click at [857, 480] on th "Type" at bounding box center [848, 463] width 69 height 56
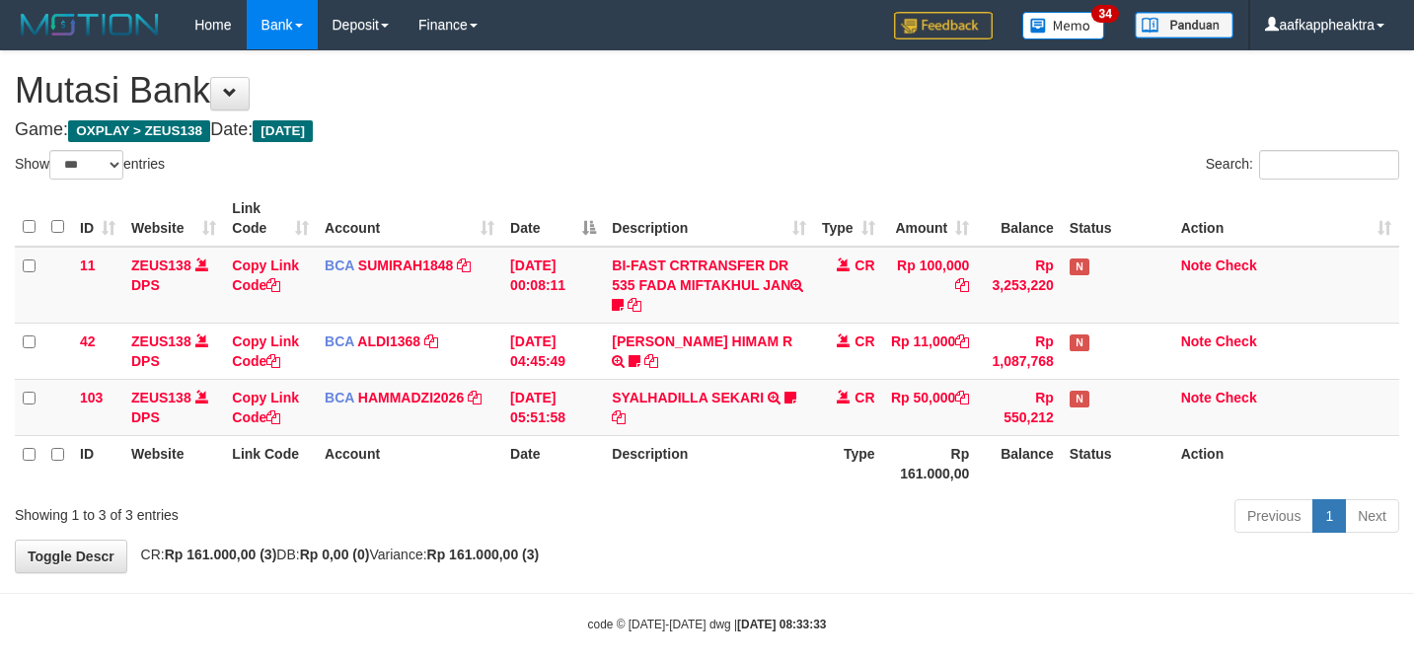
select select "***"
click at [463, 455] on th "Account" at bounding box center [410, 463] width 186 height 56
click at [493, 426] on td "BCA HAMMADZI2026 DPS MUHAMMAD ZIDAN KURNIAWAN mutasi_20250831_4694 | 103 mutasi…" at bounding box center [410, 407] width 186 height 56
click at [493, 430] on td "BCA HAMMADZI2026 DPS MUHAMMAD ZIDAN KURNIAWAN mutasi_20250831_4694 | 103 mutasi…" at bounding box center [410, 407] width 186 height 56
click at [507, 420] on td "31/08/2025 05:51:58" at bounding box center [553, 407] width 102 height 56
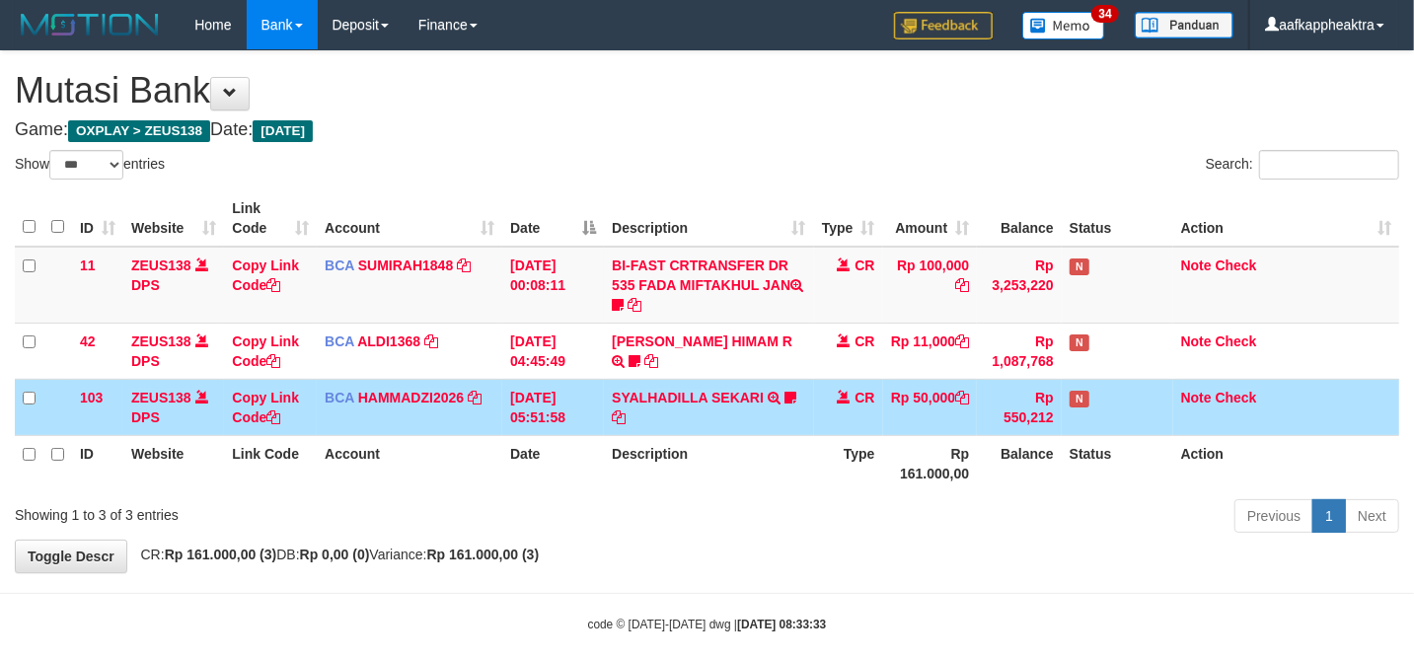
click at [518, 409] on td "31/08/2025 05:51:58" at bounding box center [553, 407] width 102 height 56
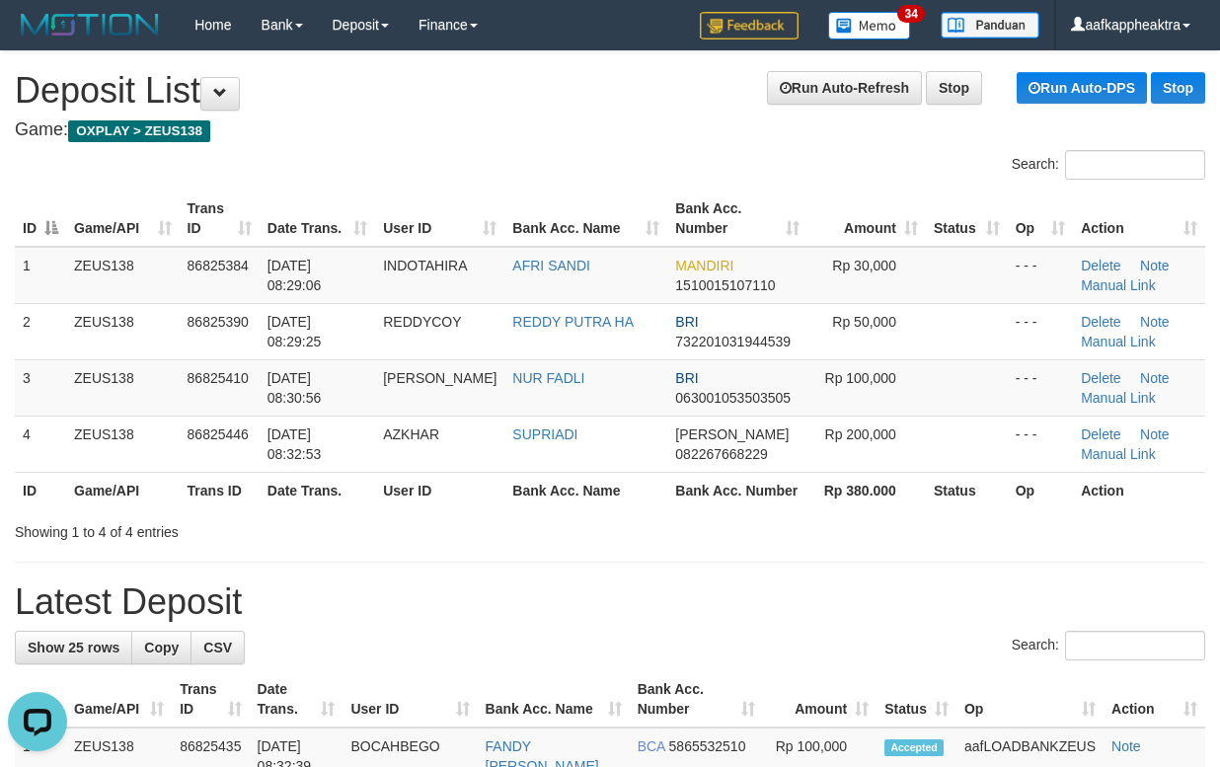
click at [487, 535] on div "Showing 1 to 4 of 4 entries" at bounding box center [254, 528] width 479 height 28
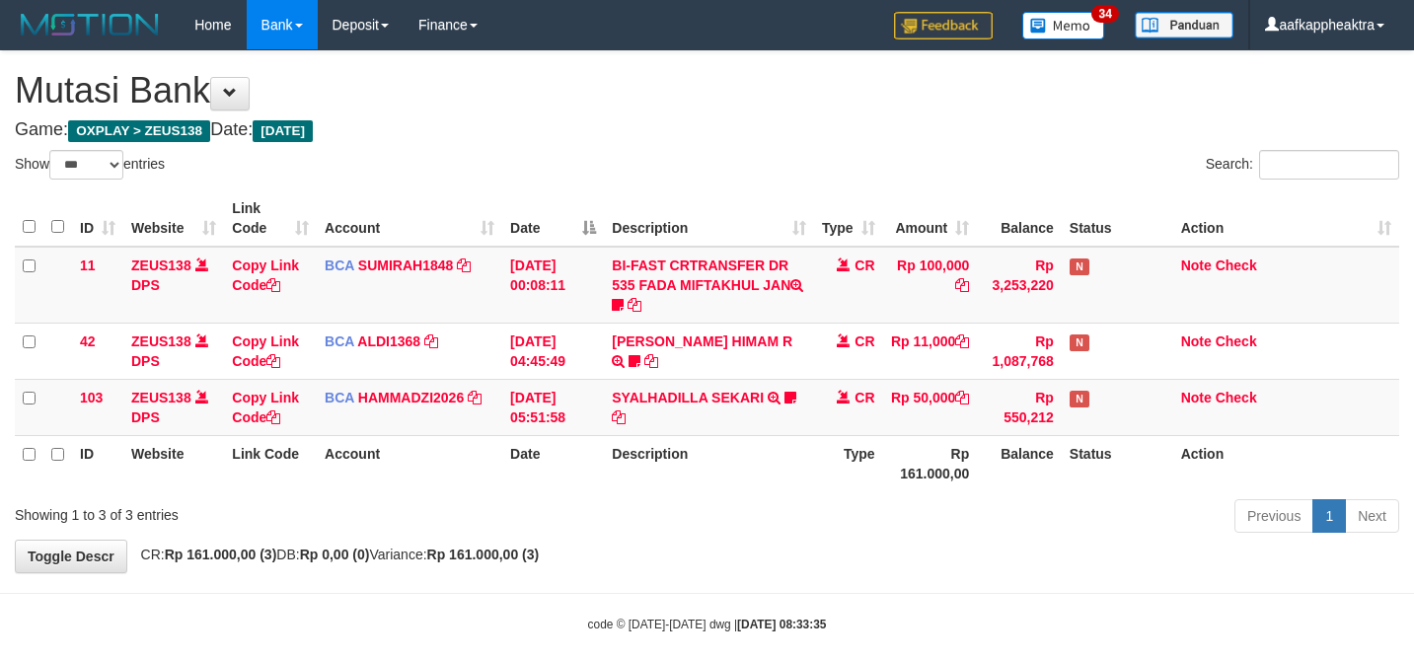
select select "***"
click at [539, 391] on td "[DATE] 05:51:58" at bounding box center [553, 407] width 102 height 56
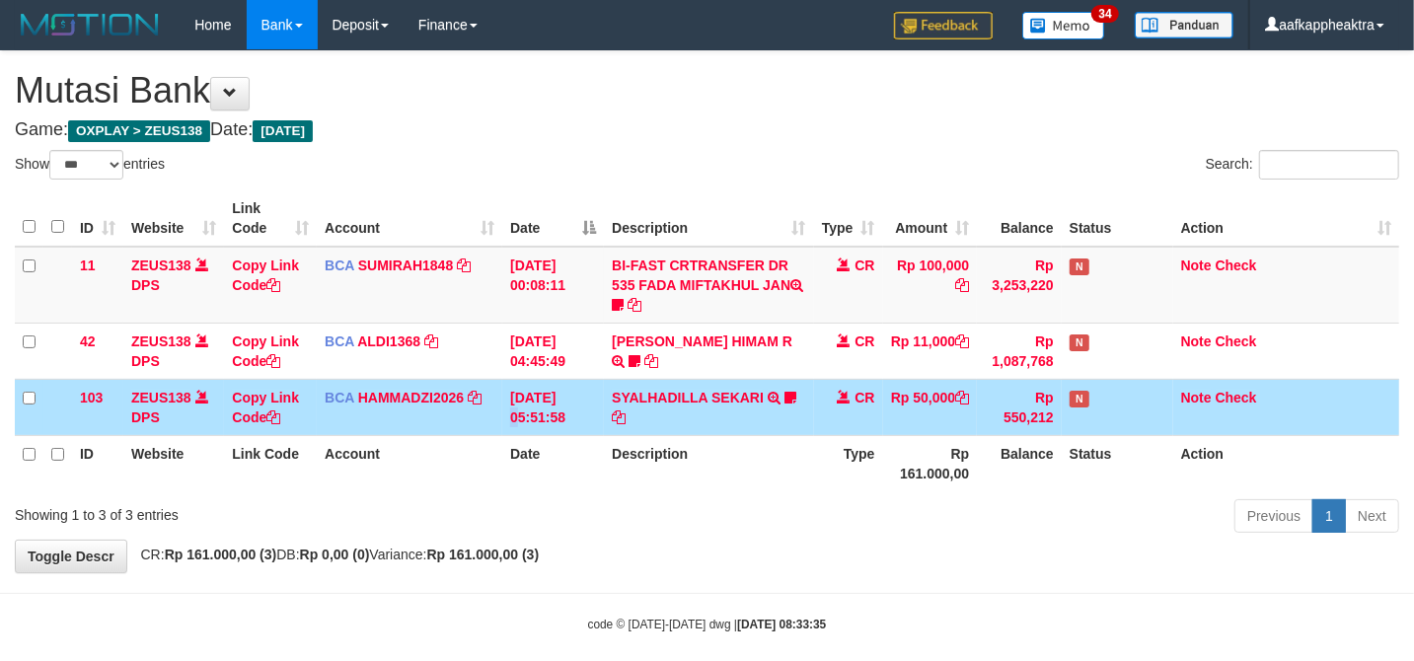
click at [519, 407] on td "[DATE] 05:51:58" at bounding box center [553, 407] width 102 height 56
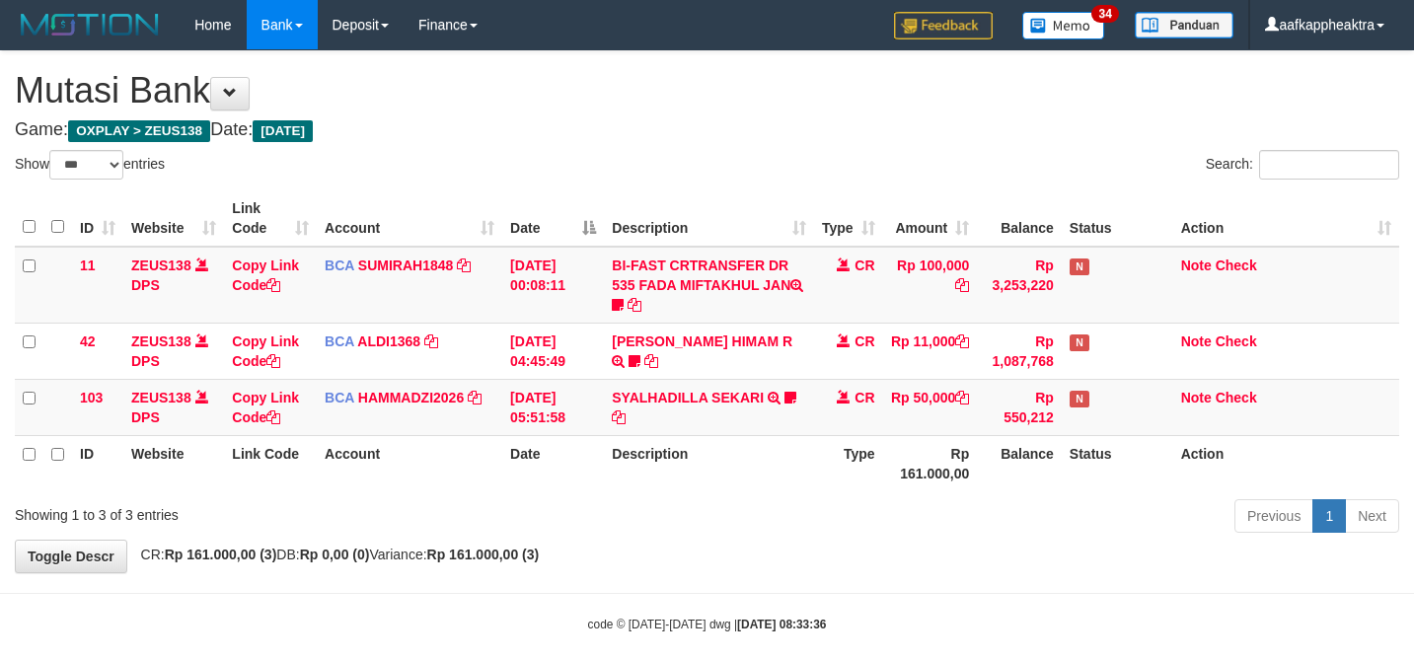
select select "***"
click at [747, 399] on link "SYALHADILLA SEKARI" at bounding box center [688, 398] width 152 height 16
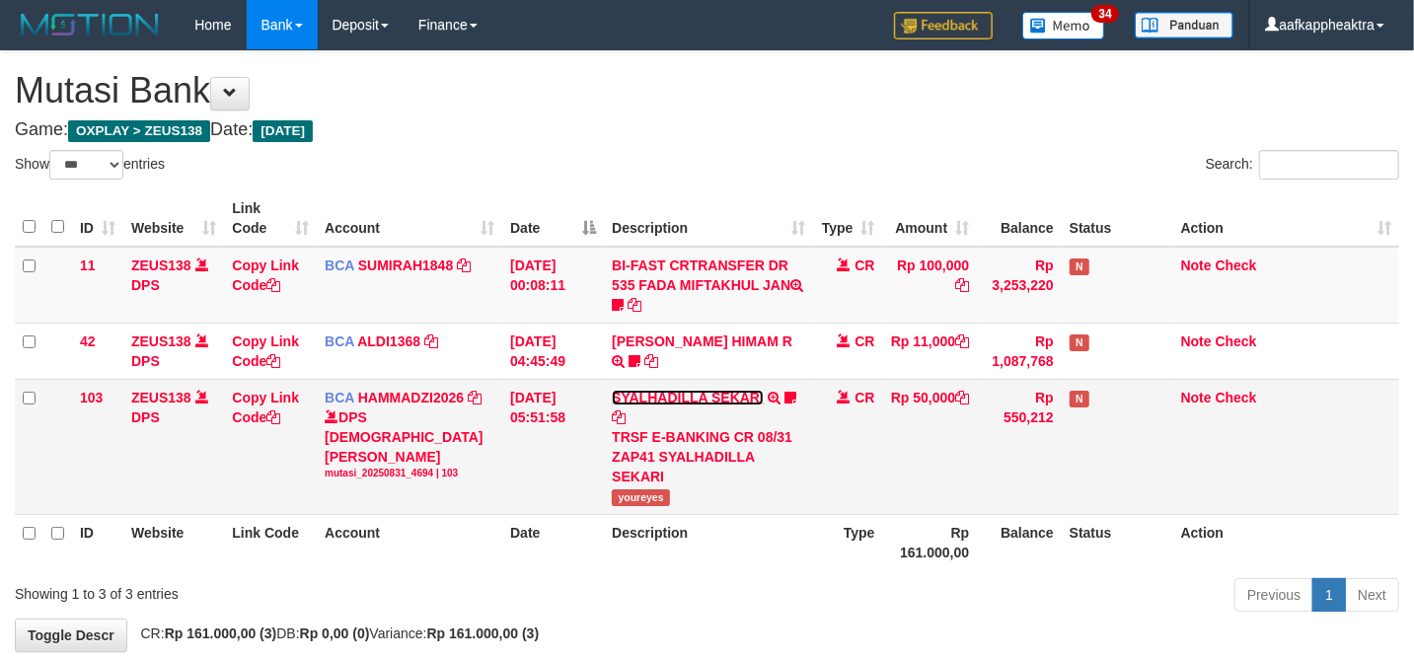
click at [742, 400] on link "SYALHADILLA SEKARI" at bounding box center [688, 398] width 152 height 16
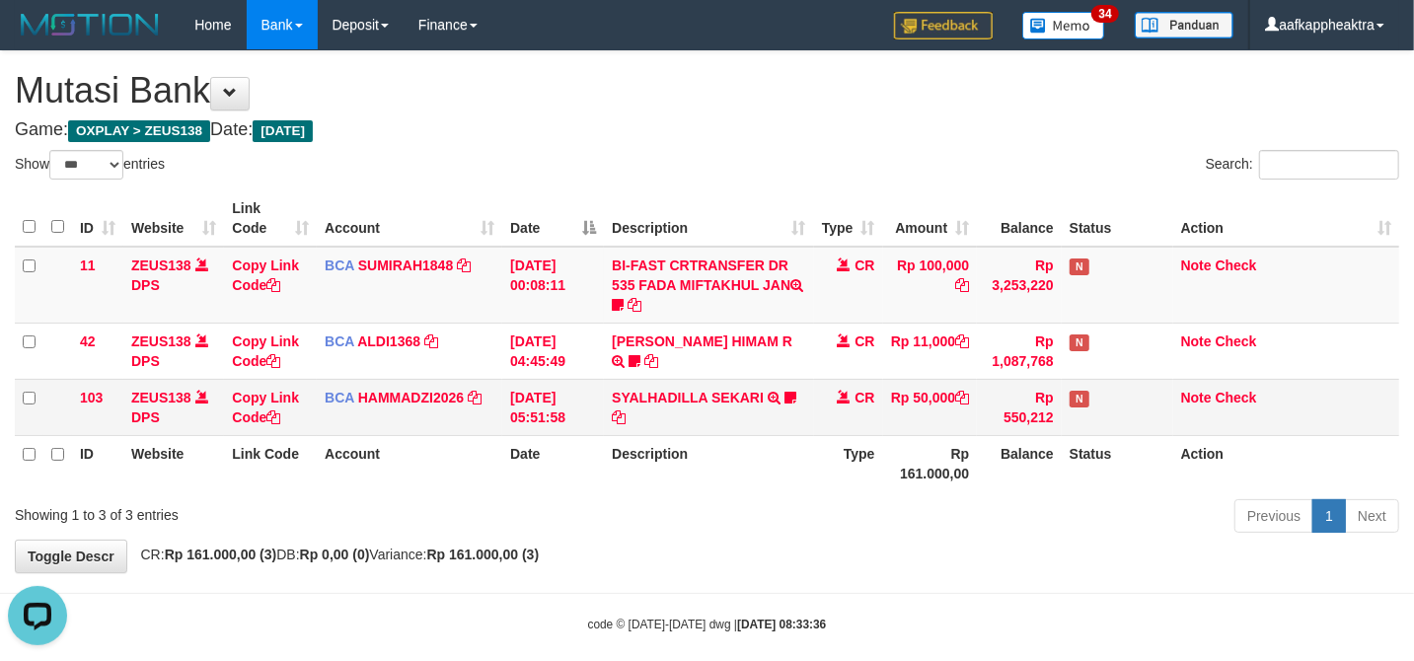
click at [774, 388] on td "SYALHADILLA SEKARI TRSF E-BANKING CR 08/31 ZAP41 SYALHADILLA SEKARI youreyes" at bounding box center [708, 407] width 209 height 56
click at [712, 411] on td "SYALHADILLA SEKARI TRSF E-BANKING CR 08/31 ZAP41 SYALHADILLA SEKARI youreyes" at bounding box center [708, 407] width 209 height 56
click at [707, 416] on td "SYALHADILLA SEKARI TRSF E-BANKING CR 08/31 ZAP41 SYALHADILLA SEKARI youreyes" at bounding box center [708, 407] width 209 height 56
click at [865, 487] on th "Type" at bounding box center [848, 463] width 69 height 56
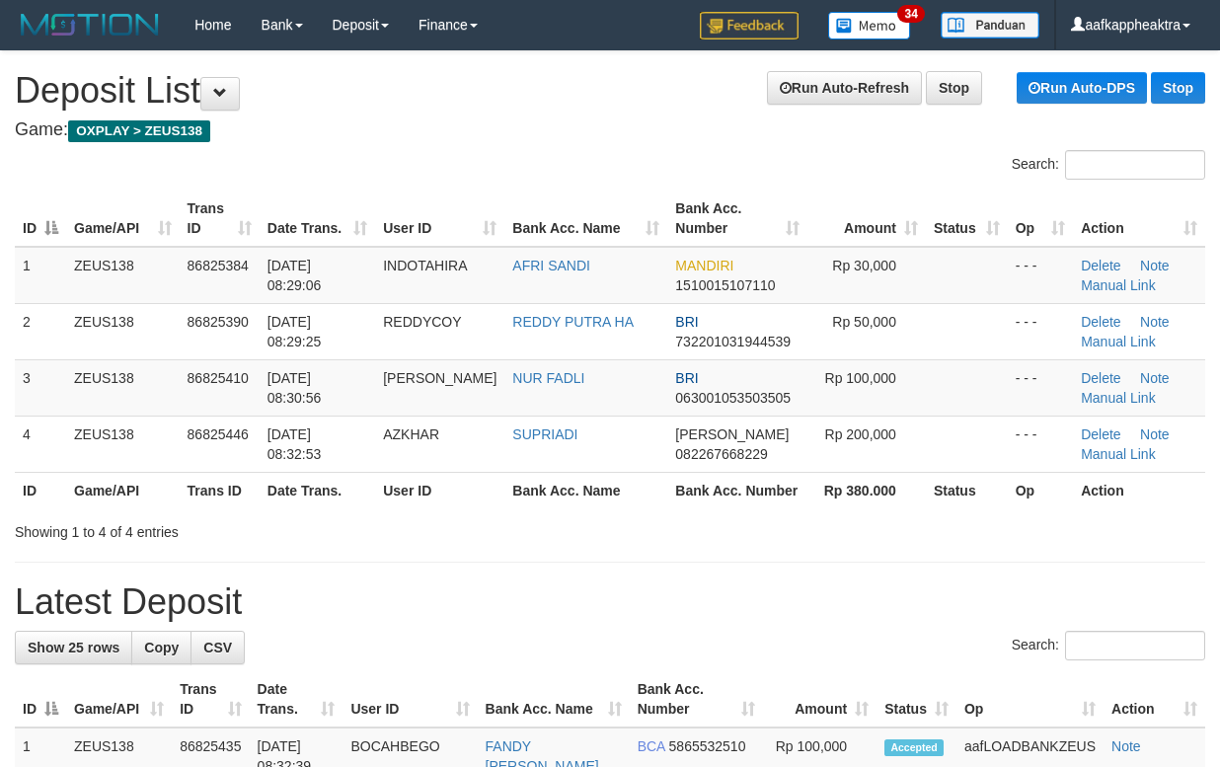
click at [397, 632] on div "Search:" at bounding box center [610, 648] width 1190 height 35
click at [451, 605] on h1 "Latest Deposit" at bounding box center [610, 601] width 1190 height 39
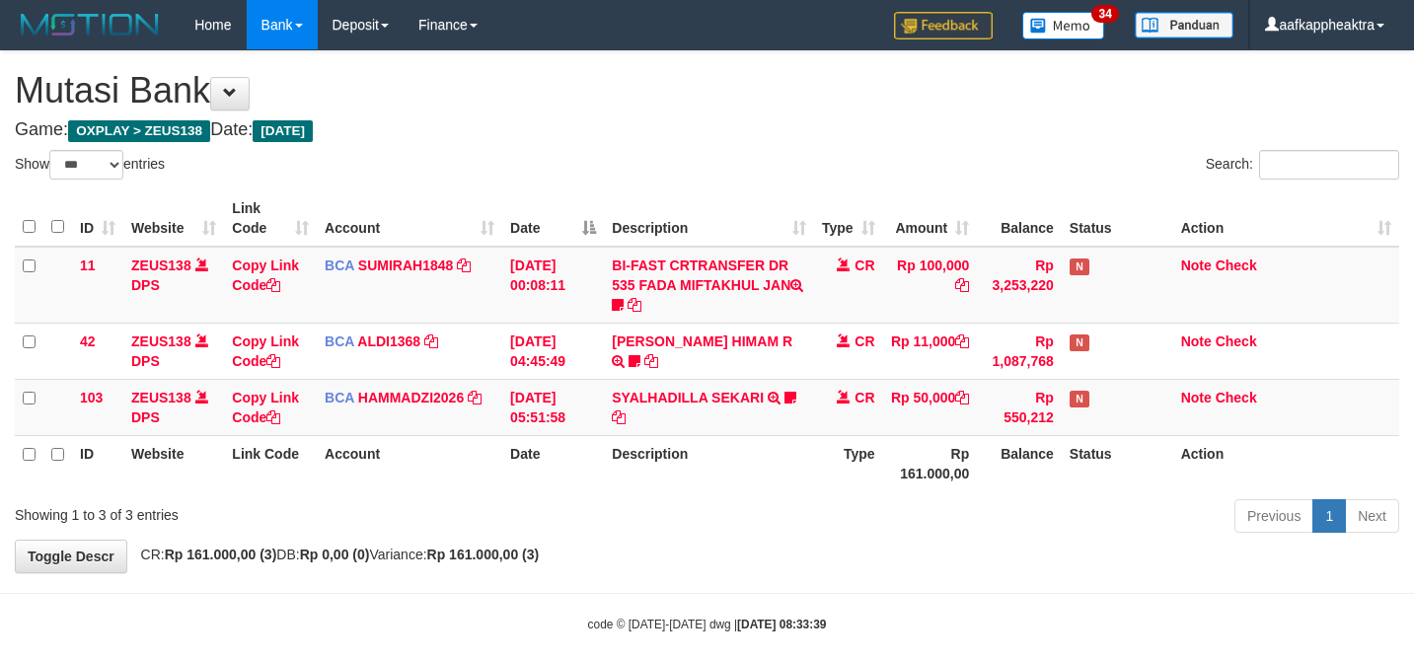
select select "***"
click at [739, 475] on th "Description" at bounding box center [708, 463] width 209 height 56
select select "***"
drag, startPoint x: 778, startPoint y: 444, endPoint x: 791, endPoint y: 428, distance: 21.0
click at [779, 443] on th "Description" at bounding box center [708, 463] width 209 height 56
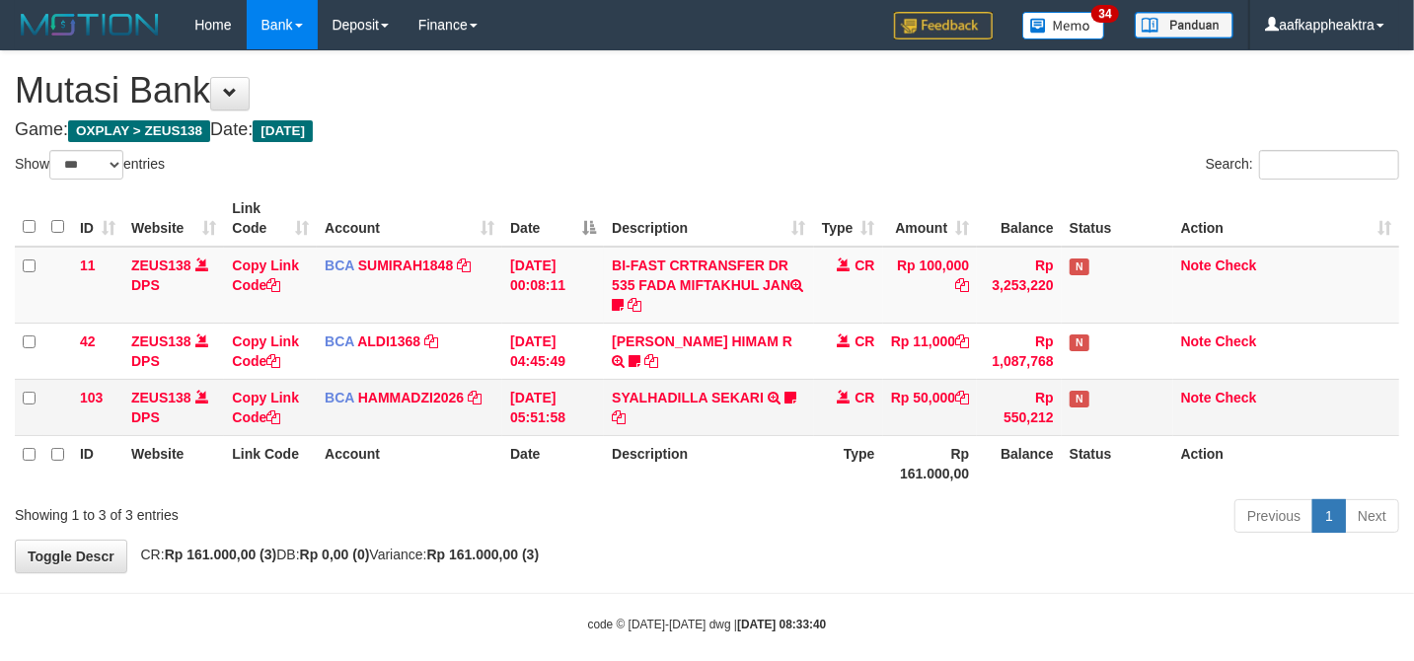
click at [795, 426] on td "SYALHADILLA SEKARI TRSF E-BANKING CR 08/31 ZAP41 SYALHADILLA SEKARI youreyes" at bounding box center [708, 407] width 209 height 56
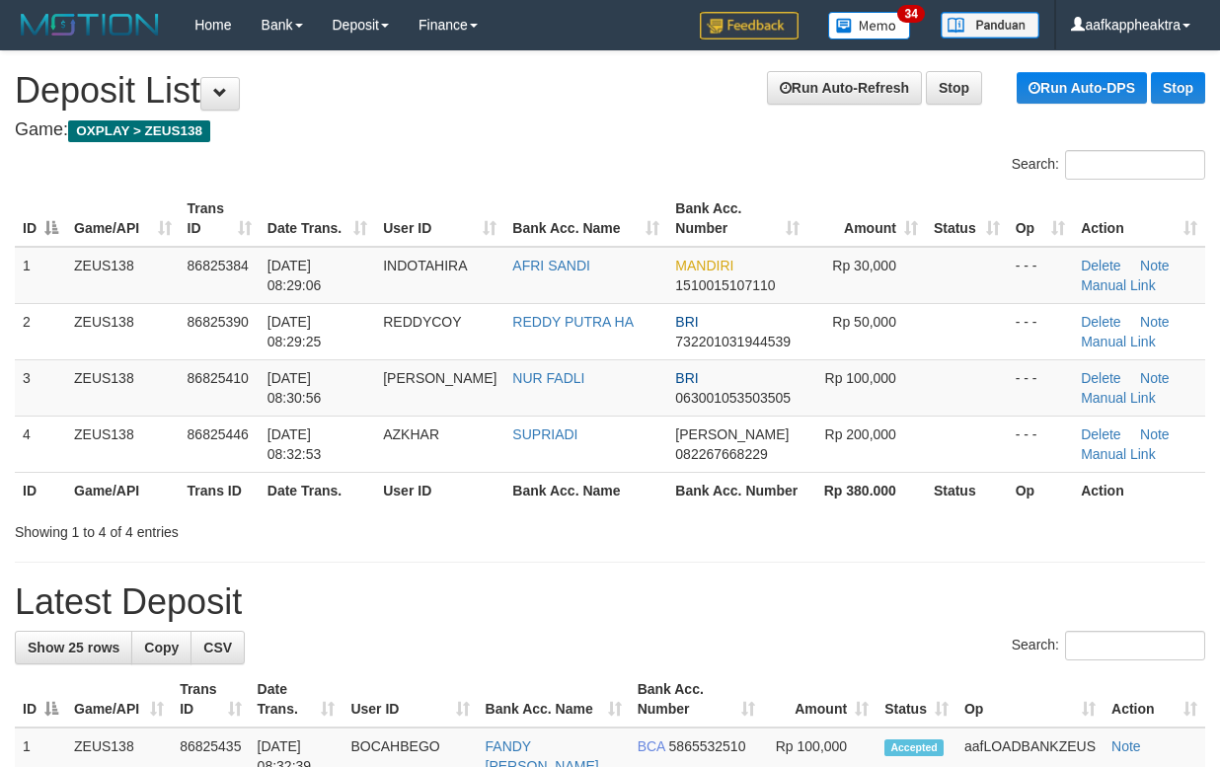
click at [688, 582] on h1 "Latest Deposit" at bounding box center [610, 601] width 1190 height 39
drag, startPoint x: 586, startPoint y: 636, endPoint x: 0, endPoint y: 534, distance: 595.0
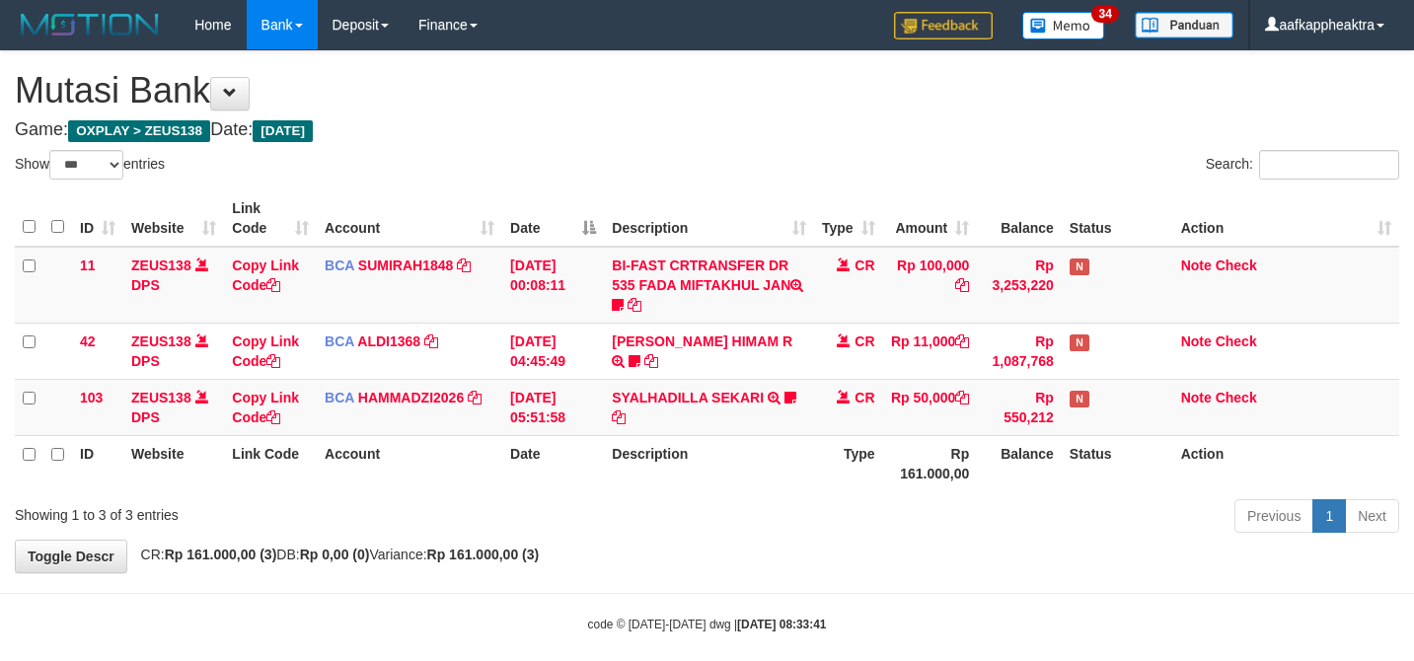
select select "***"
click at [806, 427] on td "SYALHADILLA SEKARI TRSF E-BANKING CR 08/31 ZAP41 SYALHADILLA SEKARI youreyes" at bounding box center [708, 407] width 209 height 56
select select "***"
click at [893, 510] on div "Previous 1 Next" at bounding box center [1001, 518] width 795 height 42
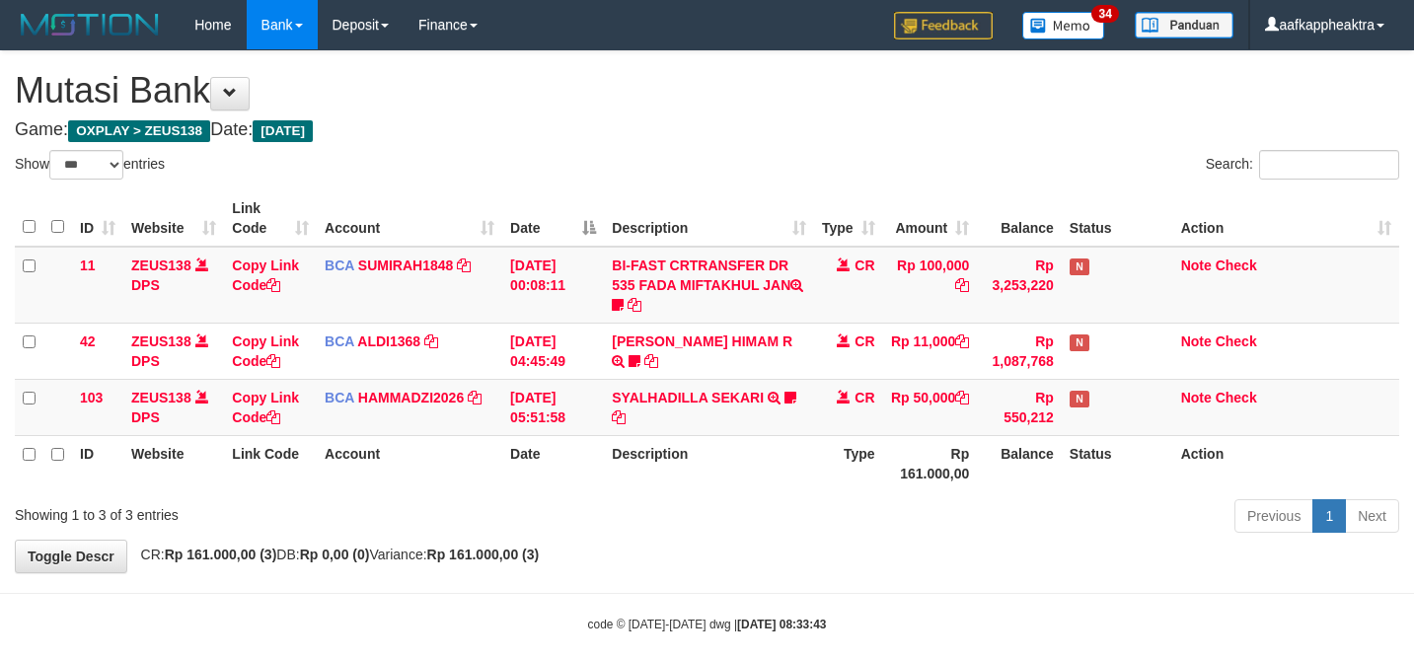
select select "***"
click at [772, 439] on th "Description" at bounding box center [708, 463] width 209 height 56
click at [762, 471] on th "Description" at bounding box center [708, 463] width 209 height 56
drag, startPoint x: 822, startPoint y: 431, endPoint x: 819, endPoint y: 442, distance: 11.3
click at [821, 435] on table "ID Website Link Code Account Date Description Type Amount Balance Status Action…" at bounding box center [707, 340] width 1384 height 301
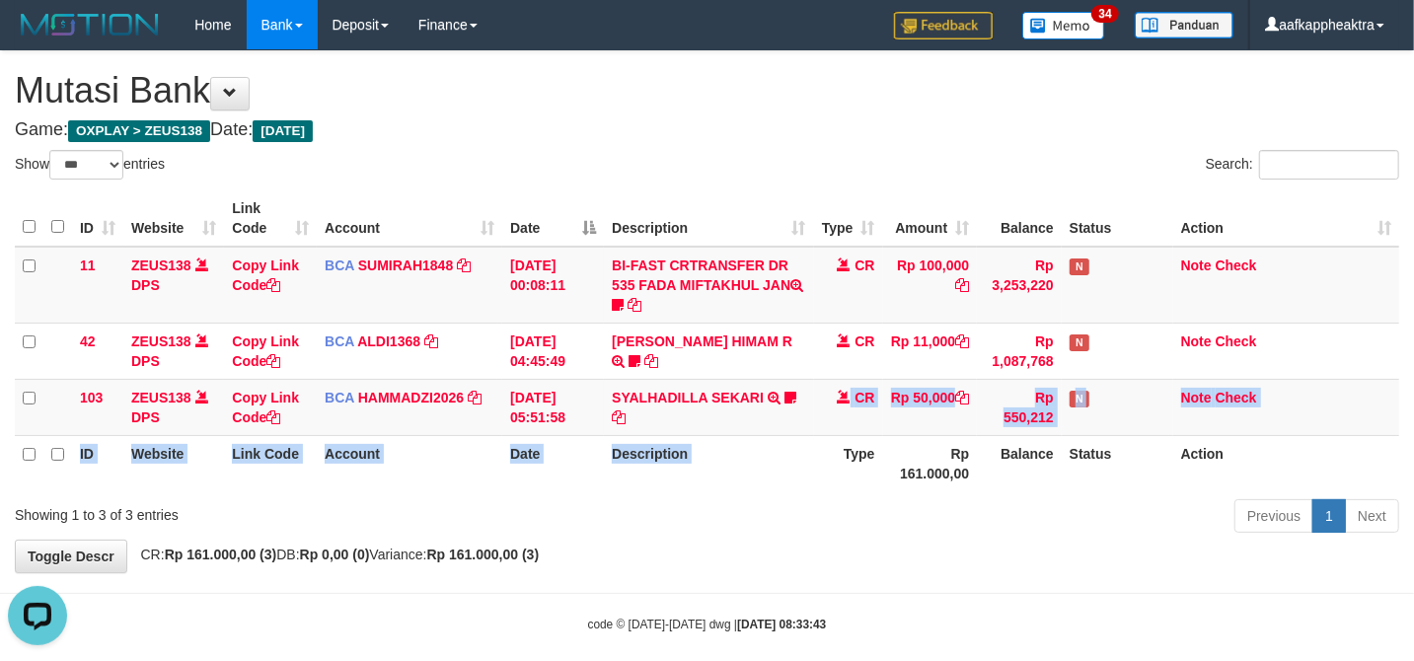
click at [818, 442] on th "Type" at bounding box center [848, 463] width 69 height 56
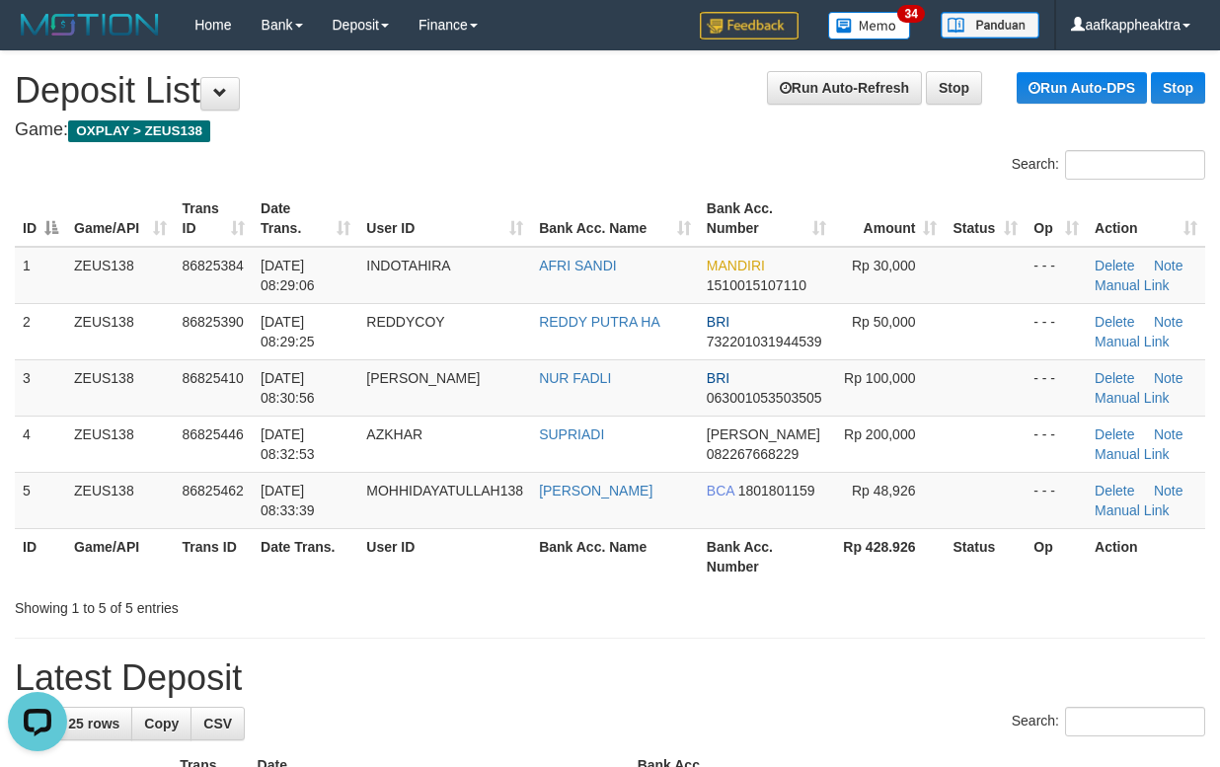
drag, startPoint x: 541, startPoint y: 680, endPoint x: 2, endPoint y: 590, distance: 546.2
click at [535, 680] on h1 "Latest Deposit" at bounding box center [610, 677] width 1190 height 39
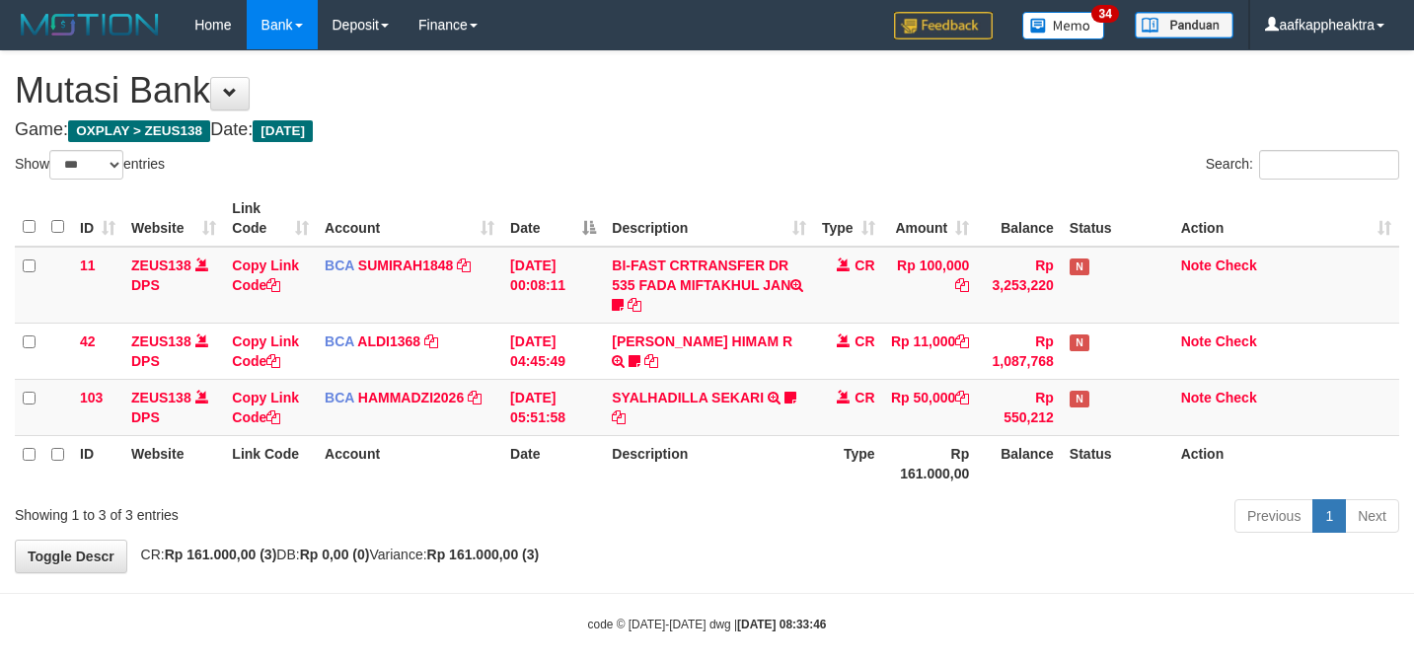
select select "***"
click at [838, 466] on th "Type" at bounding box center [848, 463] width 69 height 56
select select "***"
click at [791, 505] on div "Previous 1 Next" at bounding box center [1001, 518] width 795 height 42
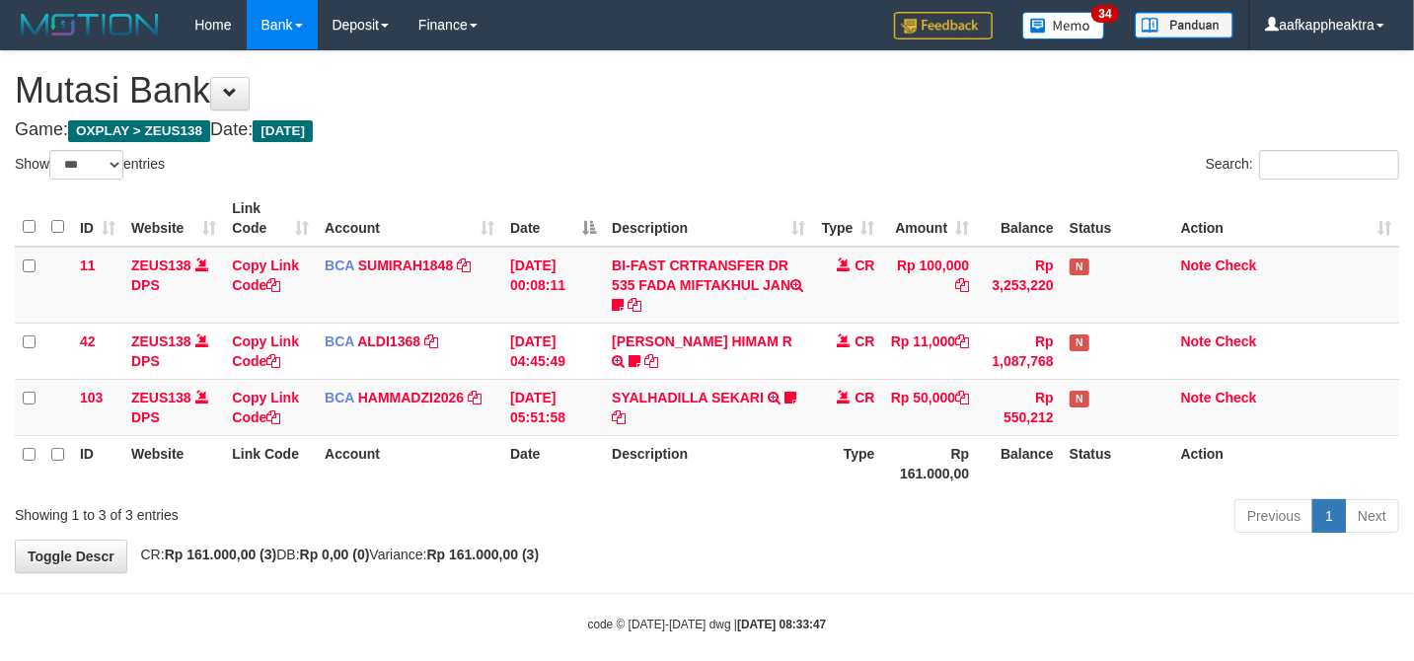
click at [798, 439] on th "Description" at bounding box center [708, 463] width 209 height 56
drag, startPoint x: 798, startPoint y: 439, endPoint x: 1279, endPoint y: 476, distance: 481.9
click at [794, 440] on th "Description" at bounding box center [708, 463] width 209 height 56
select select "***"
drag, startPoint x: 0, startPoint y: 0, endPoint x: 833, endPoint y: 439, distance: 941.5
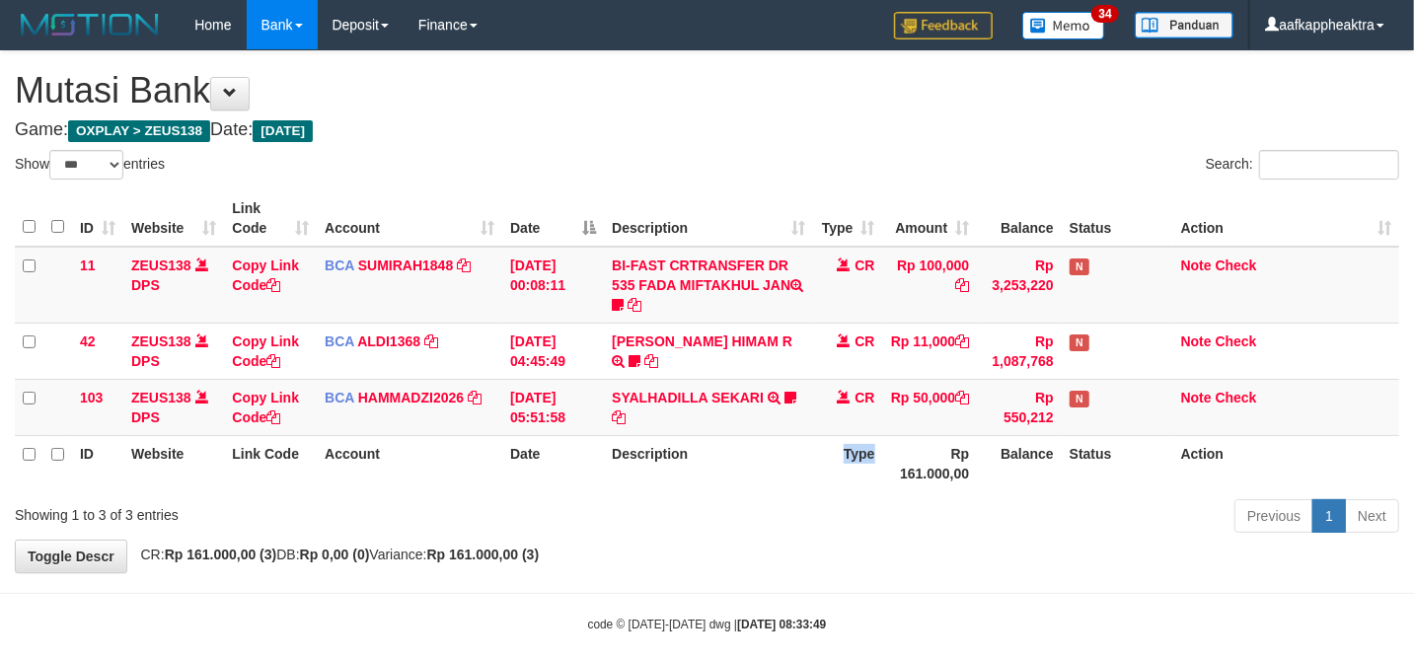
click at [833, 439] on th "Type" at bounding box center [848, 463] width 69 height 56
click at [819, 452] on th "Type" at bounding box center [848, 463] width 69 height 56
click at [825, 450] on th "Type" at bounding box center [848, 463] width 69 height 56
click at [831, 431] on td "CR" at bounding box center [848, 407] width 69 height 56
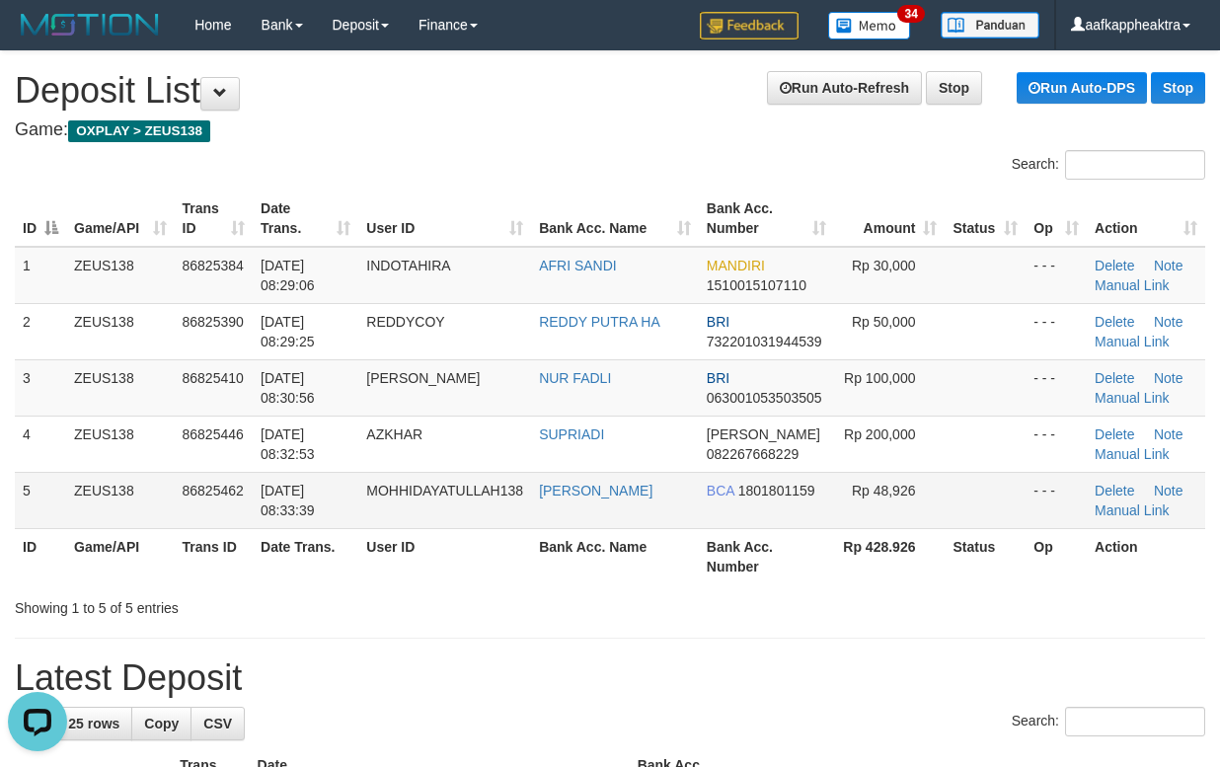
click at [622, 517] on td "MOH HIDAYATULLAH" at bounding box center [615, 500] width 168 height 56
click at [472, 529] on th "User ID" at bounding box center [444, 556] width 173 height 56
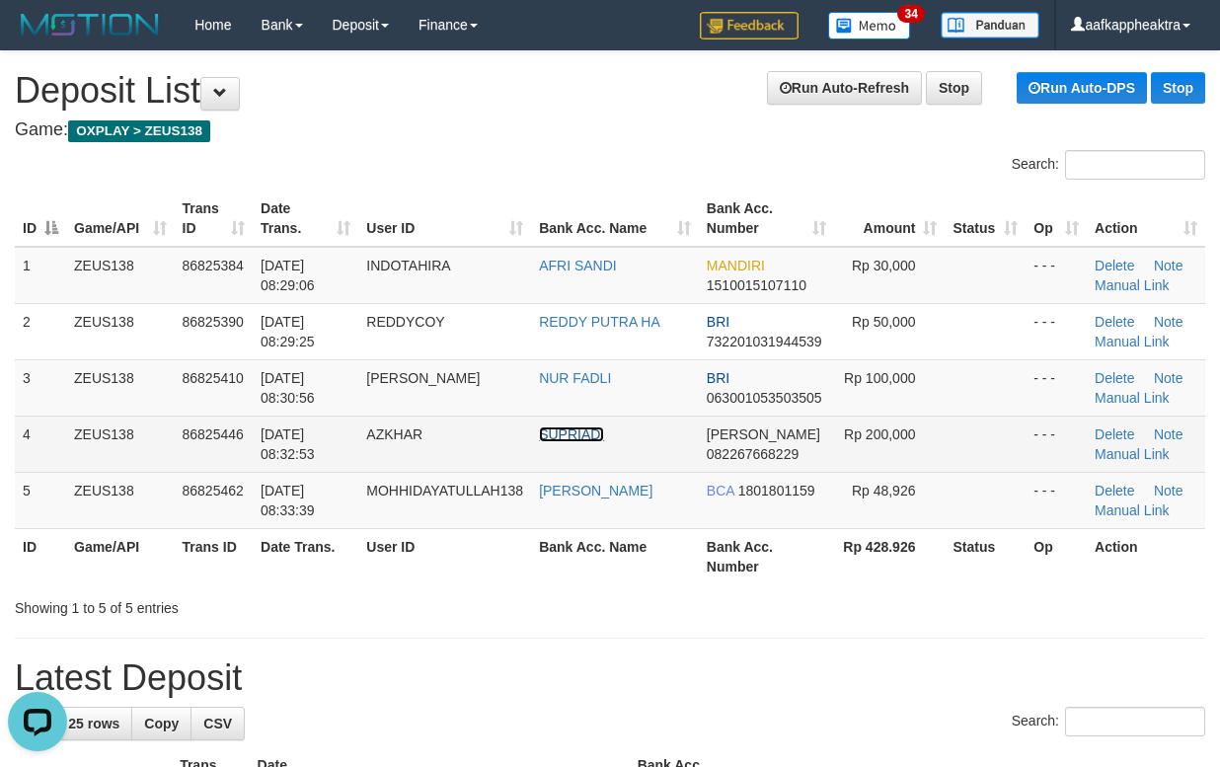
click at [600, 434] on link "SUPRIADI" at bounding box center [571, 434] width 65 height 16
drag, startPoint x: 360, startPoint y: 442, endPoint x: 193, endPoint y: 470, distance: 169.0
click at [371, 450] on tr "4 ZEUS138 86825446 31/08/2025 08:32:53 AZKHAR SUPRIADI DANA 082267668229 Rp 200…" at bounding box center [610, 443] width 1190 height 56
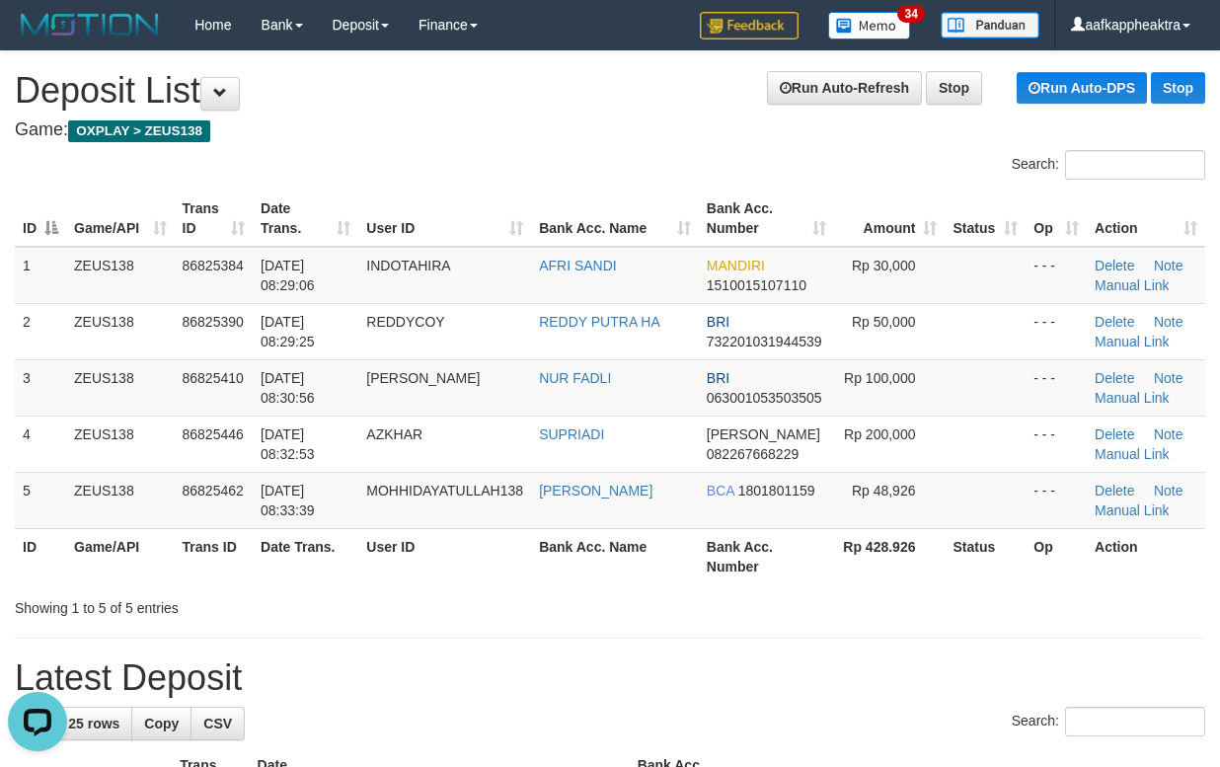
click at [358, 569] on th "Date Trans." at bounding box center [306, 556] width 106 height 56
click at [96, 718] on span "Show 25 rows" at bounding box center [74, 723] width 92 height 16
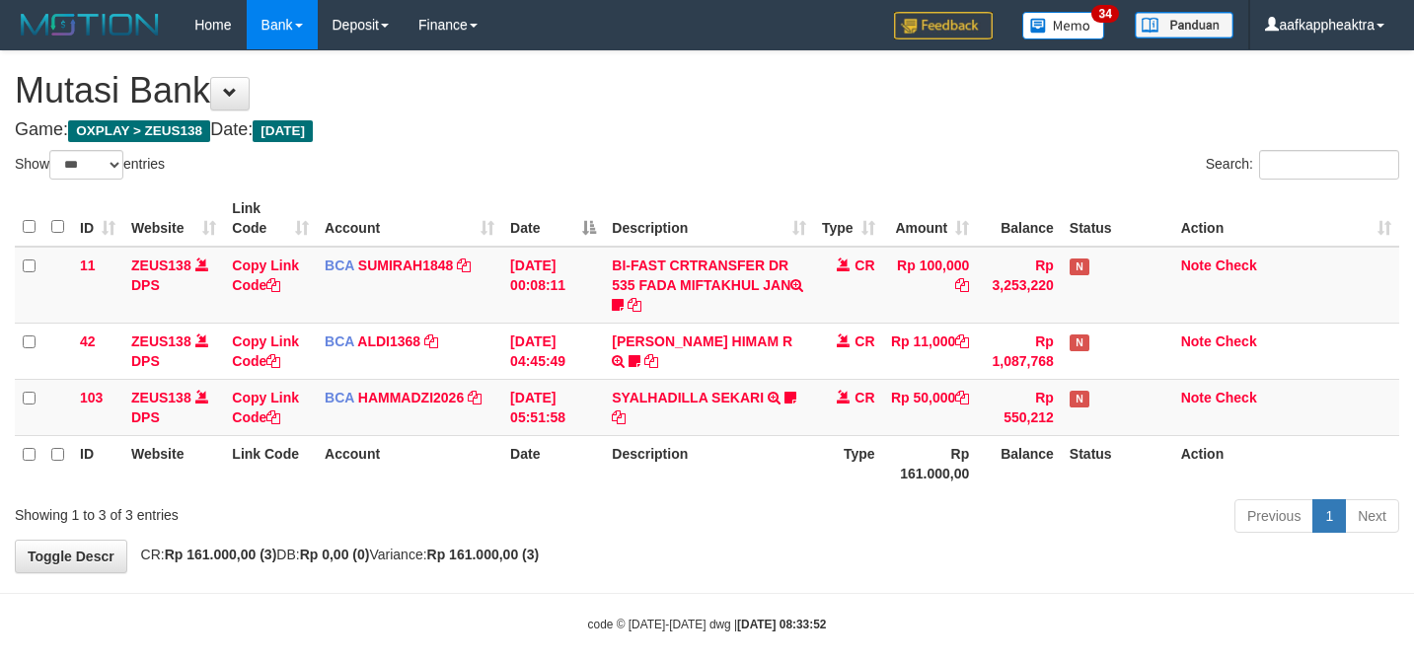
select select "***"
drag, startPoint x: 782, startPoint y: 443, endPoint x: 817, endPoint y: 438, distance: 34.9
click at [782, 444] on th "Description" at bounding box center [708, 463] width 209 height 56
click at [980, 418] on td "Rp 550,212" at bounding box center [1019, 407] width 85 height 56
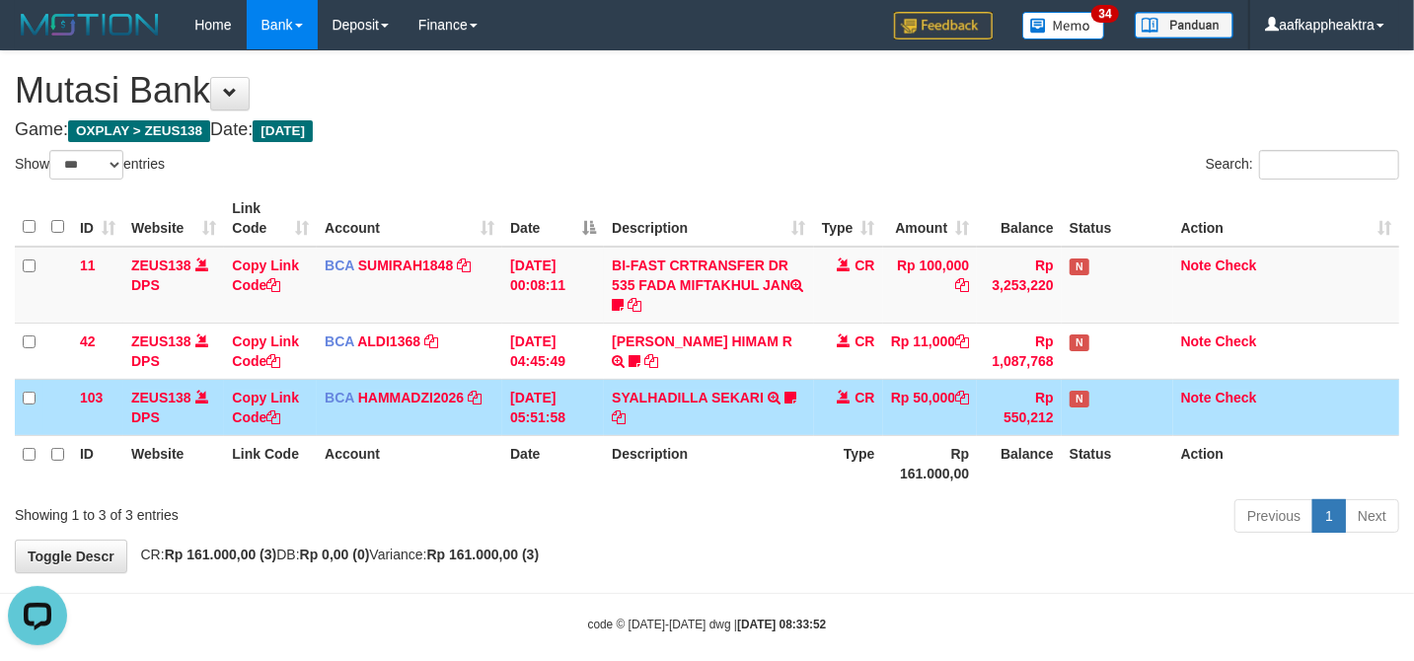
click at [972, 415] on td "Rp 50,000" at bounding box center [930, 407] width 95 height 56
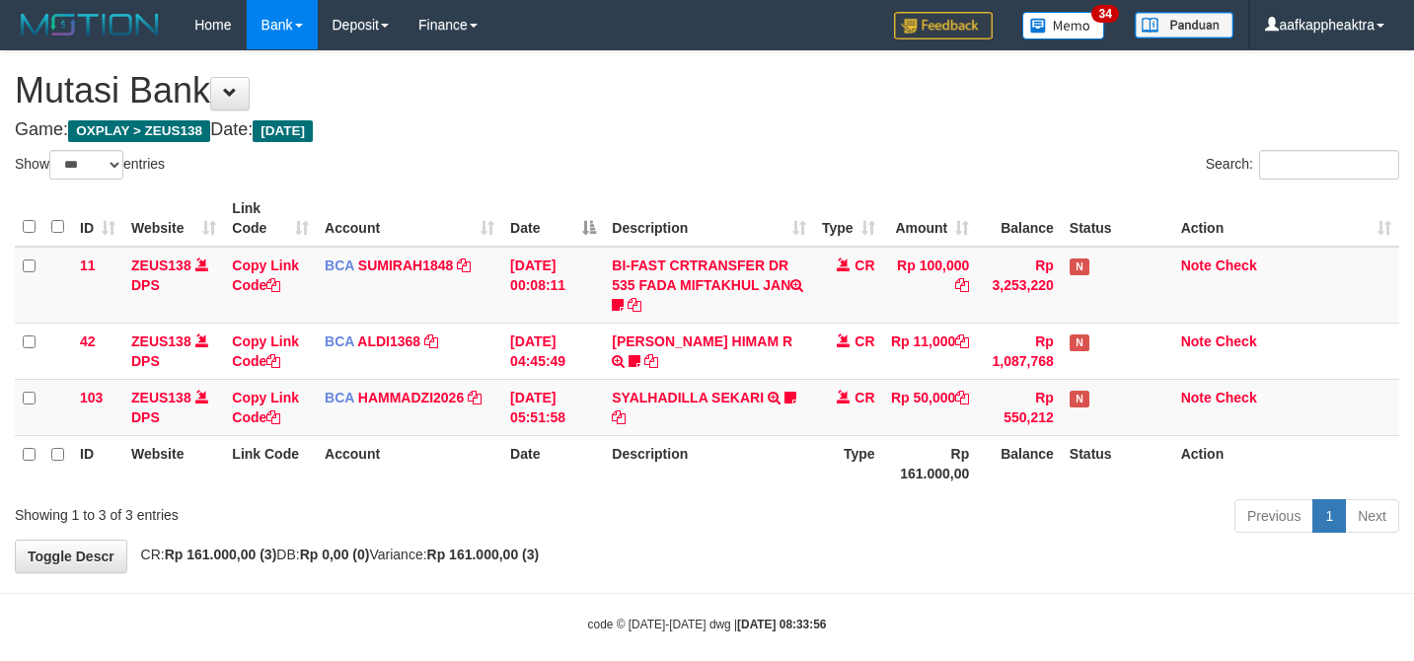
select select "***"
click at [680, 494] on div "ID Website Link Code Account Date Description Type Amount Balance Status Action…" at bounding box center [707, 341] width 1414 height 313
select select "***"
drag, startPoint x: 1142, startPoint y: 471, endPoint x: 1080, endPoint y: 451, distance: 65.2
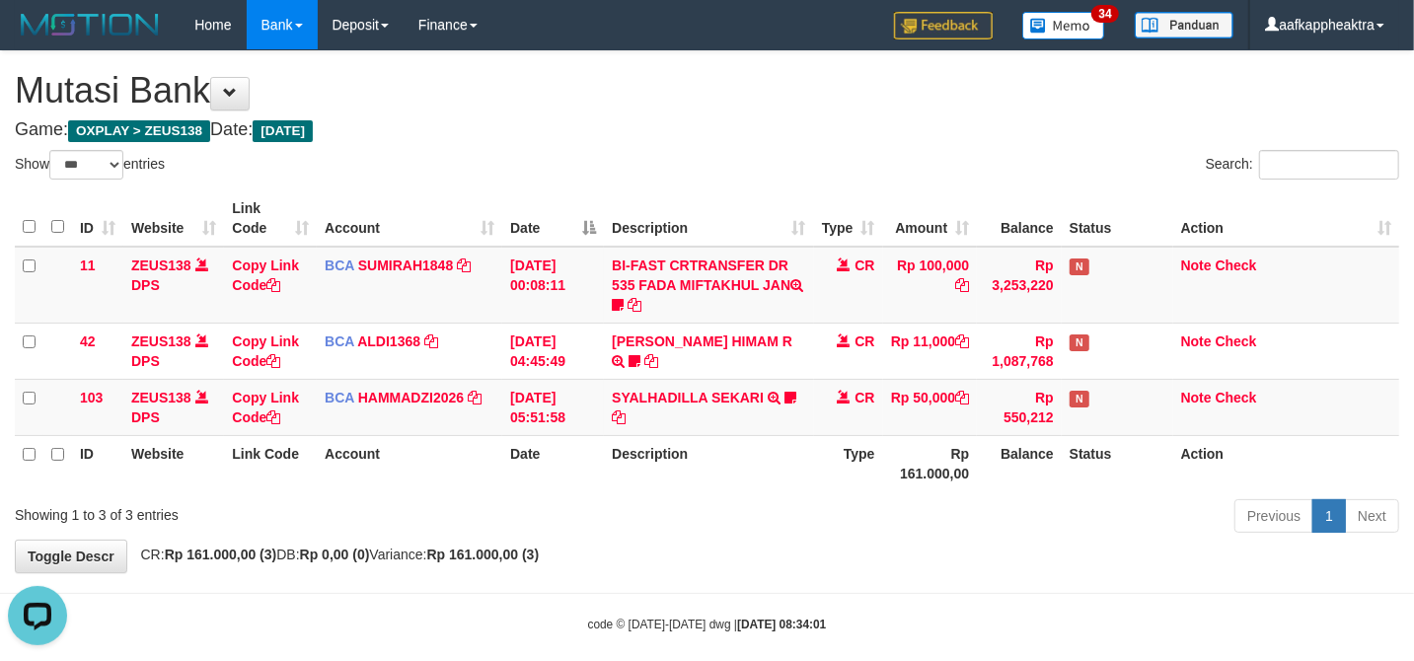
click at [1125, 471] on th "Status" at bounding box center [1118, 463] width 112 height 56
click at [1027, 455] on th "Balance" at bounding box center [1019, 463] width 85 height 56
click at [873, 479] on tr "ID Website Link Code Account Date Description Type Rp 161.000,00 Balance Status…" at bounding box center [707, 463] width 1384 height 56
select select "***"
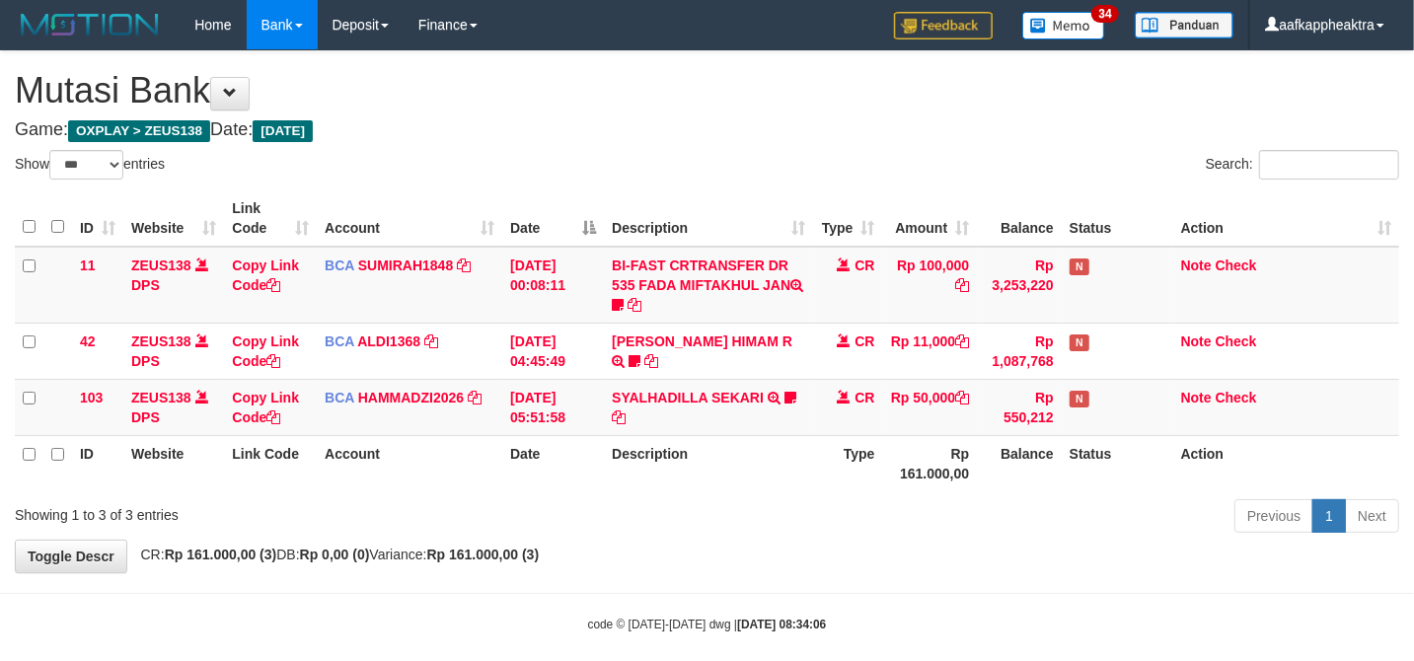
click at [819, 428] on td "CR" at bounding box center [848, 407] width 69 height 56
click at [700, 470] on th "Description" at bounding box center [708, 463] width 209 height 56
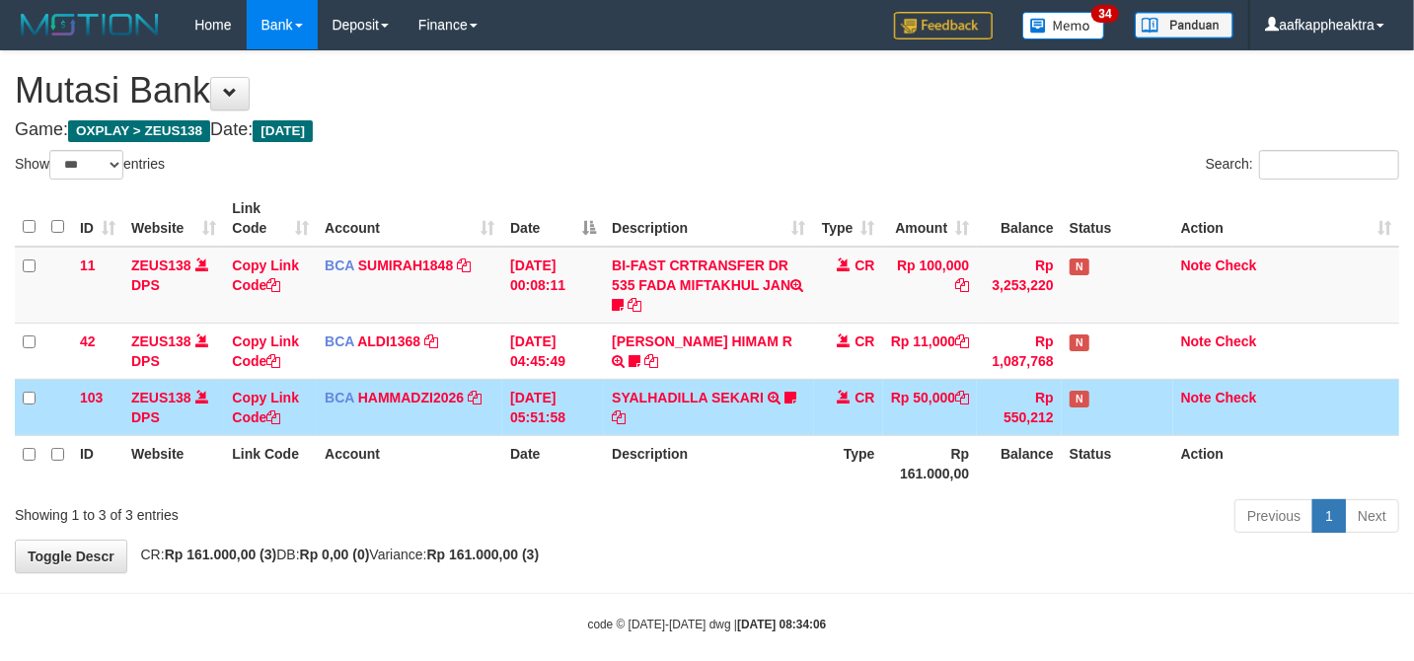
click at [691, 462] on th "Description" at bounding box center [708, 463] width 209 height 56
click at [580, 452] on th "Date" at bounding box center [553, 463] width 102 height 56
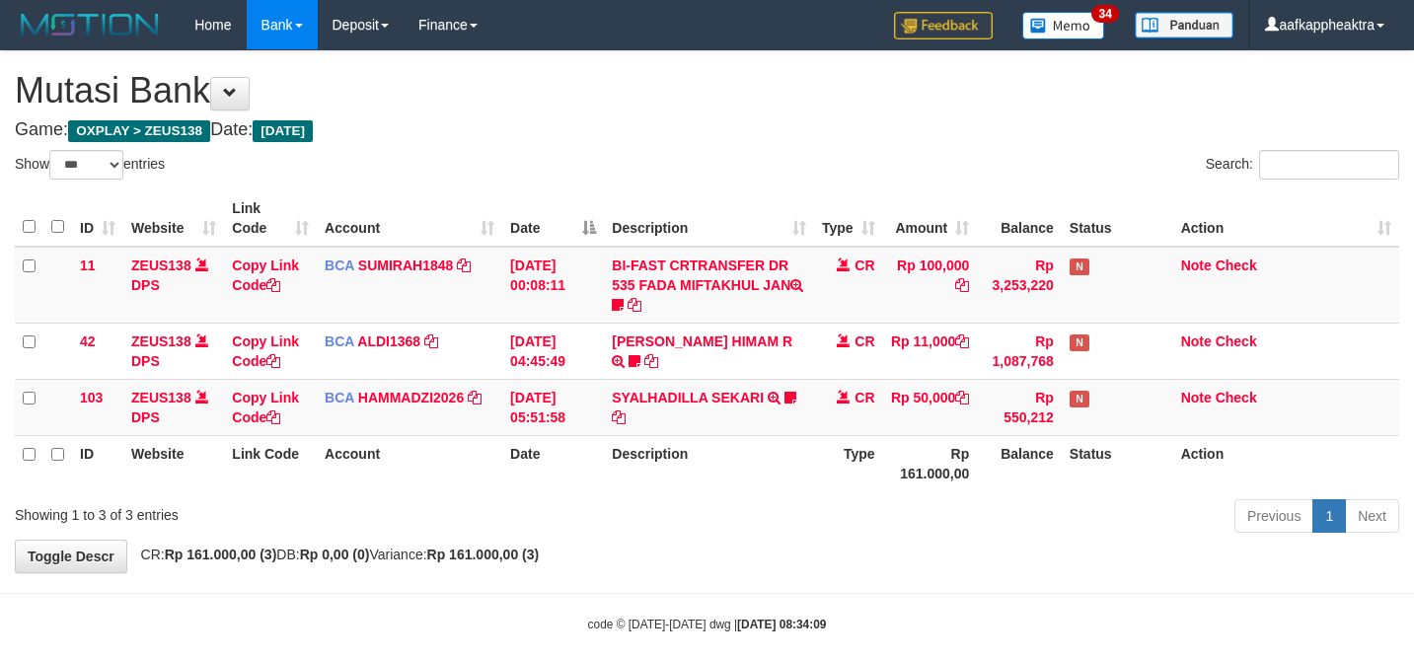
select select "***"
click at [582, 564] on div "**********" at bounding box center [707, 311] width 1414 height 521
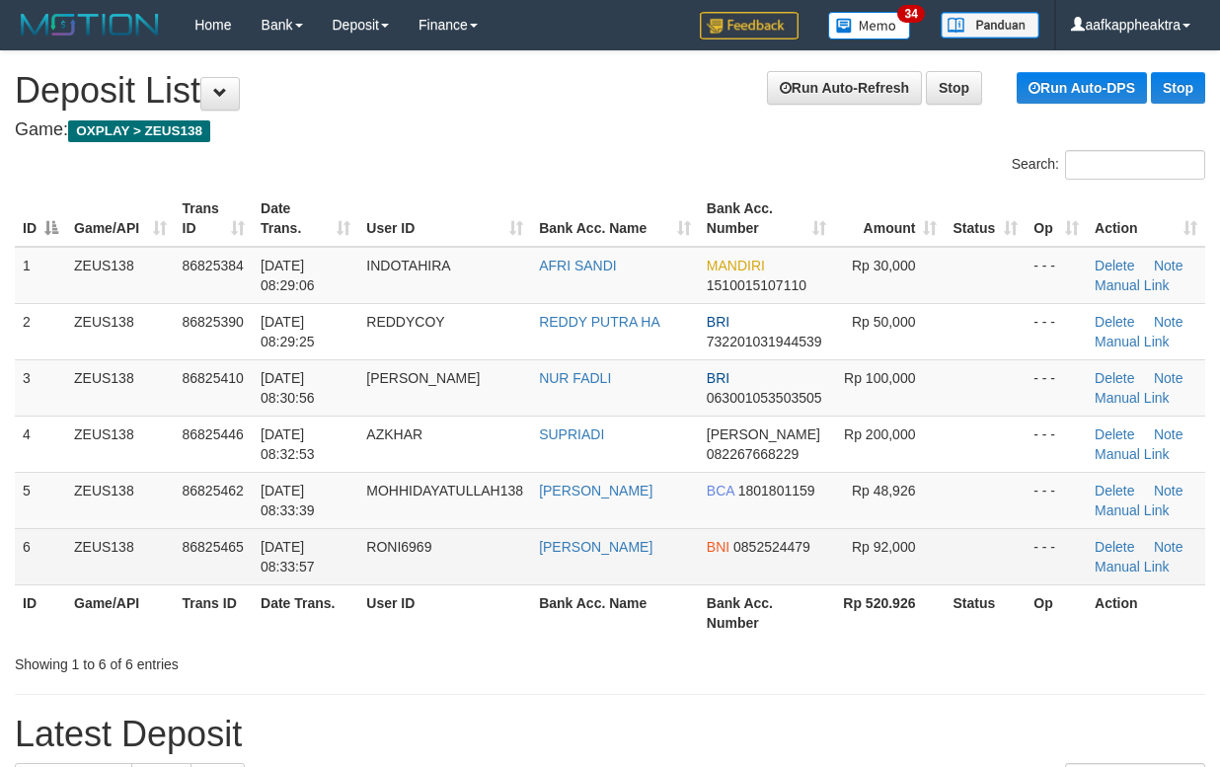
drag, startPoint x: 676, startPoint y: 586, endPoint x: 318, endPoint y: 542, distance: 360.9
click at [676, 586] on th "Bank Acc. Name" at bounding box center [615, 612] width 168 height 56
click at [487, 539] on td "RONI6969" at bounding box center [444, 556] width 173 height 56
click at [486, 539] on td "RONI6969" at bounding box center [444, 556] width 173 height 56
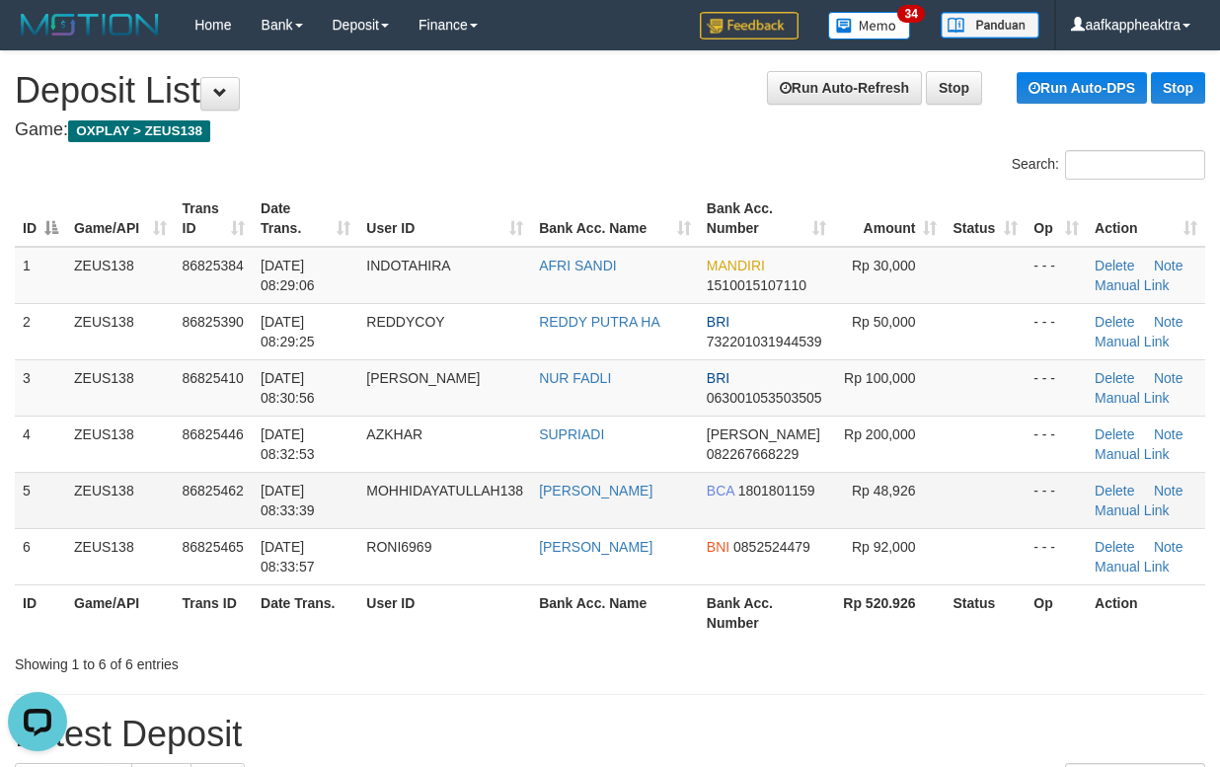
drag, startPoint x: 486, startPoint y: 534, endPoint x: 527, endPoint y: 525, distance: 41.4
click at [487, 534] on td "RONI6969" at bounding box center [444, 556] width 173 height 56
drag, startPoint x: 625, startPoint y: 541, endPoint x: 189, endPoint y: 519, distance: 435.7
click at [625, 541] on td "ACHMAD SUKRONI" at bounding box center [615, 556] width 168 height 56
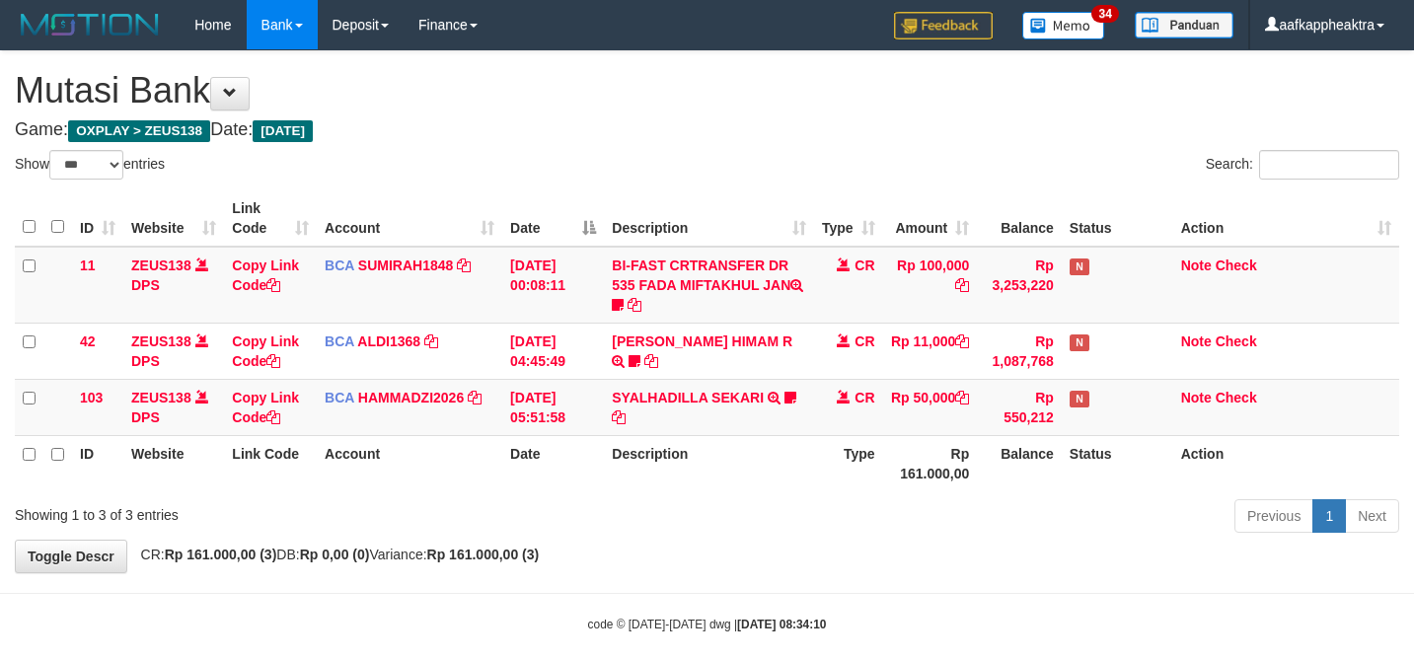
select select "***"
click at [714, 534] on div "Previous 1 Next" at bounding box center [1001, 518] width 795 height 42
drag, startPoint x: 720, startPoint y: 522, endPoint x: 743, endPoint y: 515, distance: 23.7
click at [720, 521] on div "Previous 1 Next" at bounding box center [1001, 518] width 795 height 42
click at [906, 474] on tr "ID Website Link Code Account Date Description Type Rp 161.000,00 Balance Status…" at bounding box center [707, 463] width 1384 height 56
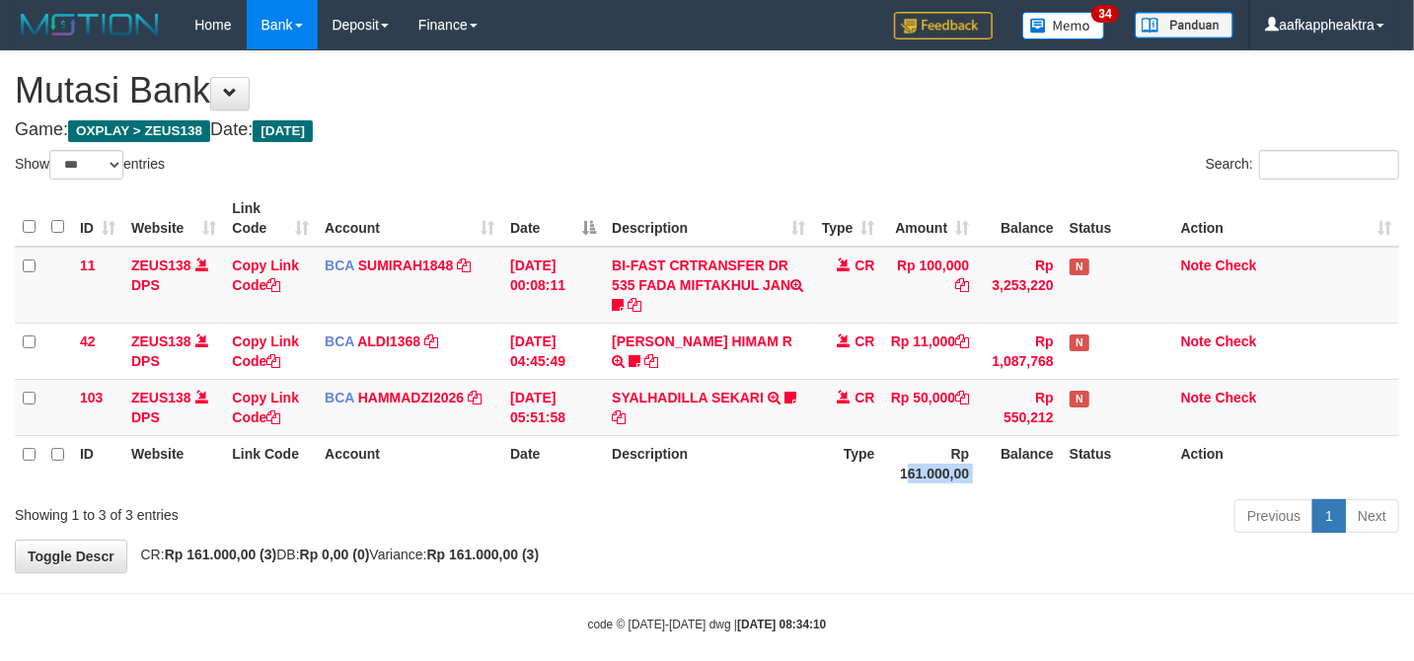
click at [906, 475] on th "Rp 161.000,00" at bounding box center [930, 463] width 95 height 56
click at [896, 459] on th "Rp 161.000,00" at bounding box center [930, 463] width 95 height 56
select select "***"
click at [718, 463] on tr "ID Website Link Code Account Date Description Type Rp 161.000,00 Balance Status…" at bounding box center [707, 463] width 1384 height 56
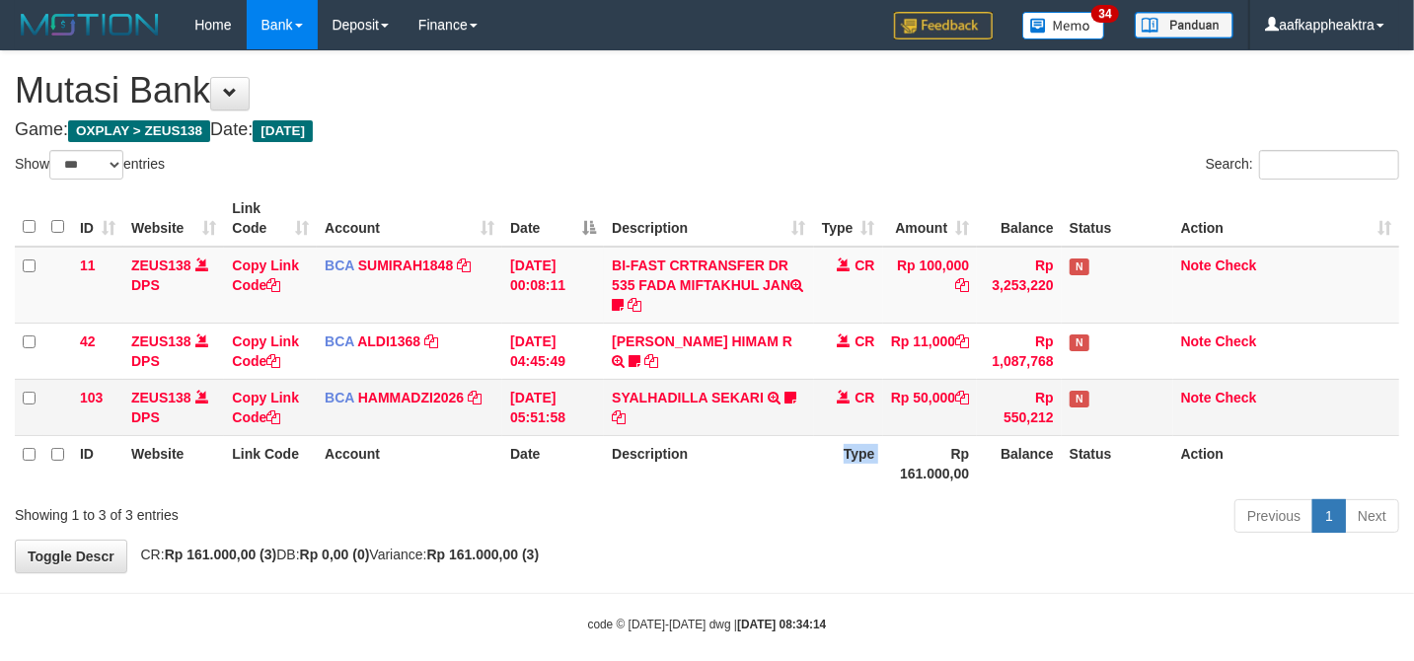
click at [766, 414] on td "SYALHADILLA SEKARI TRSF E-BANKING CR 08/31 ZAP41 SYALHADILLA SEKARI youreyes" at bounding box center [708, 407] width 209 height 56
click at [766, 416] on td "SYALHADILLA SEKARI TRSF E-BANKING CR 08/31 ZAP41 SYALHADILLA SEKARI youreyes" at bounding box center [708, 407] width 209 height 56
click at [766, 420] on td "SYALHADILLA SEKARI TRSF E-BANKING CR 08/31 ZAP41 SYALHADILLA SEKARI youreyes" at bounding box center [708, 407] width 209 height 56
click at [782, 415] on td "SYALHADILLA SEKARI TRSF E-BANKING CR 08/31 ZAP41 SYALHADILLA SEKARI youreyes" at bounding box center [708, 407] width 209 height 56
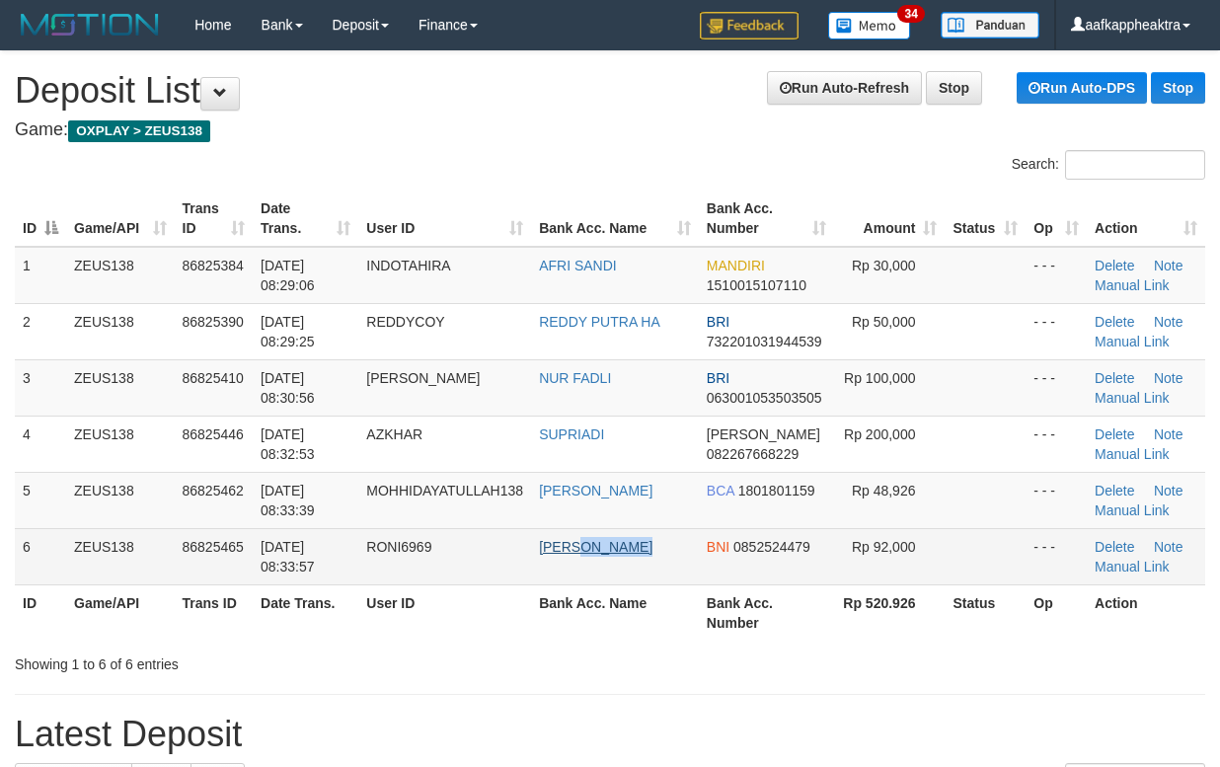
click at [663, 553] on td "ACHMAD SUKRONI" at bounding box center [615, 556] width 168 height 56
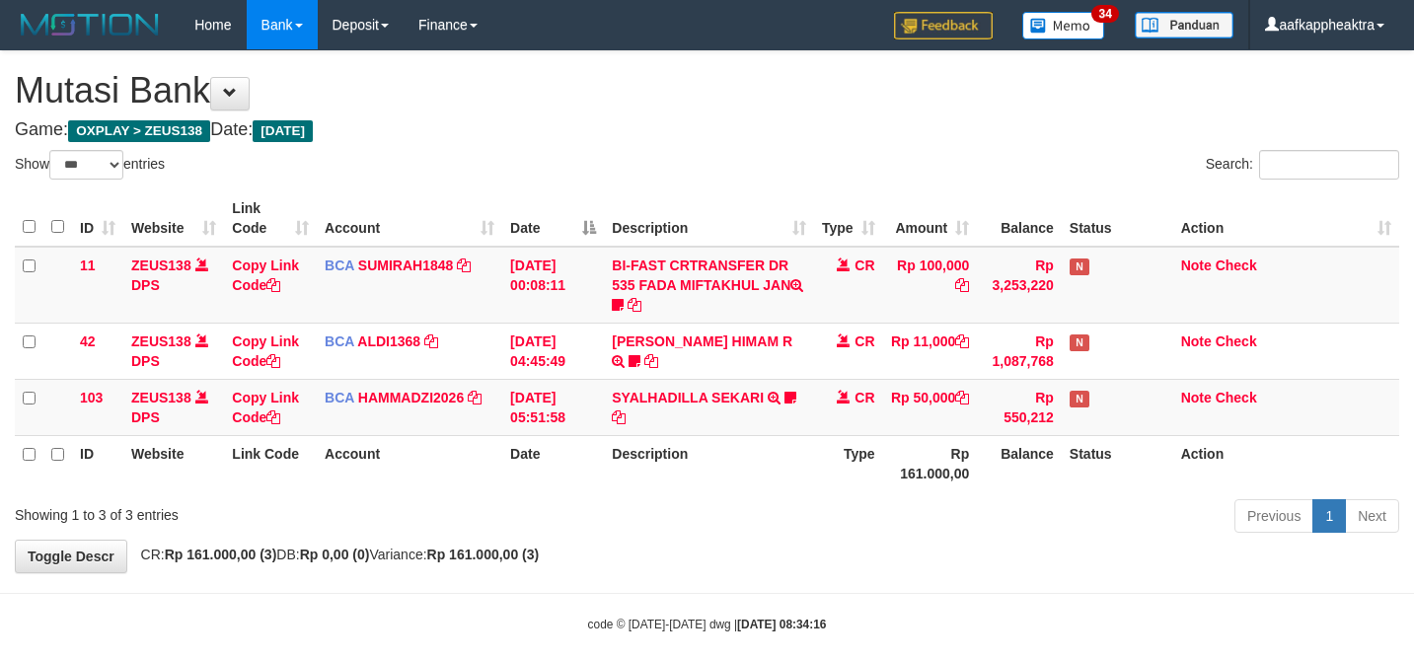
select select "***"
click at [807, 407] on td "SYALHADILLA SEKARI TRSF E-BANKING CR 08/31 ZAP41 SYALHADILLA SEKARI youreyes" at bounding box center [708, 407] width 209 height 56
click at [821, 404] on td "CR" at bounding box center [848, 407] width 69 height 56
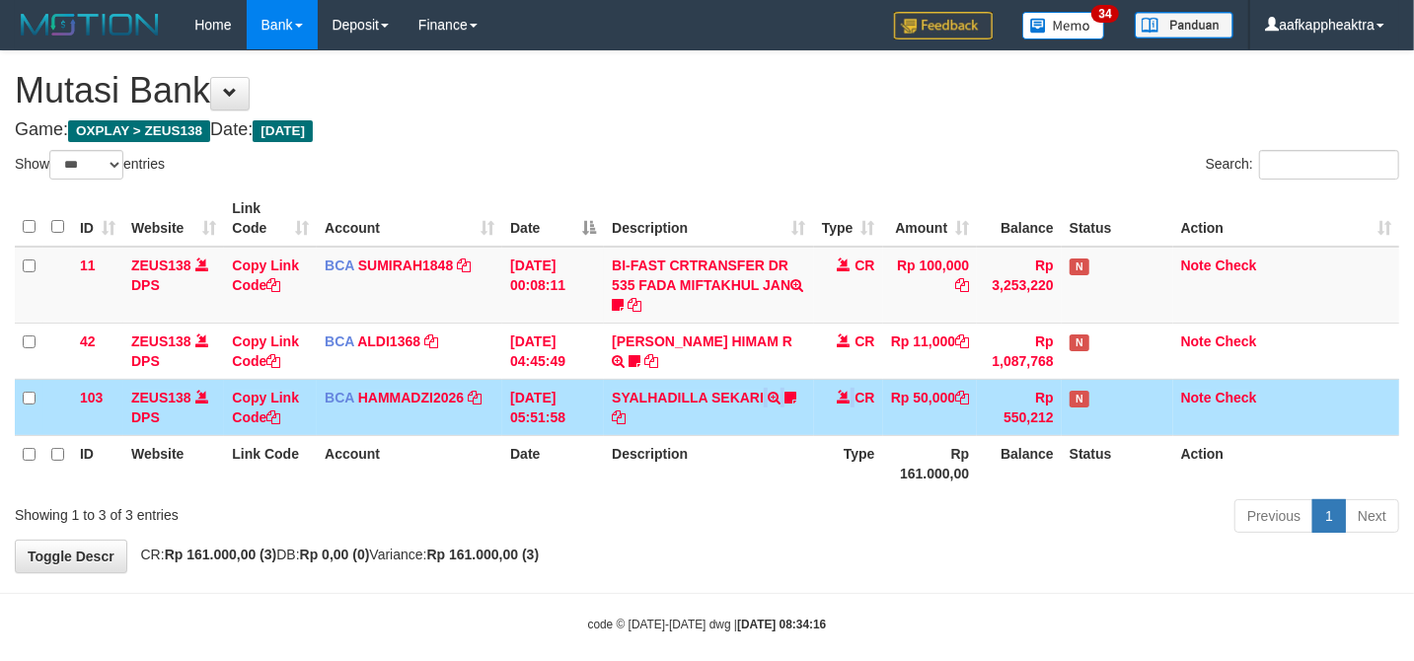
click at [783, 407] on tr "103 ZEUS138 DPS Copy Link Code BCA HAMMADZI2026 DPS [PERSON_NAME] mutasi_202508…" at bounding box center [707, 407] width 1384 height 56
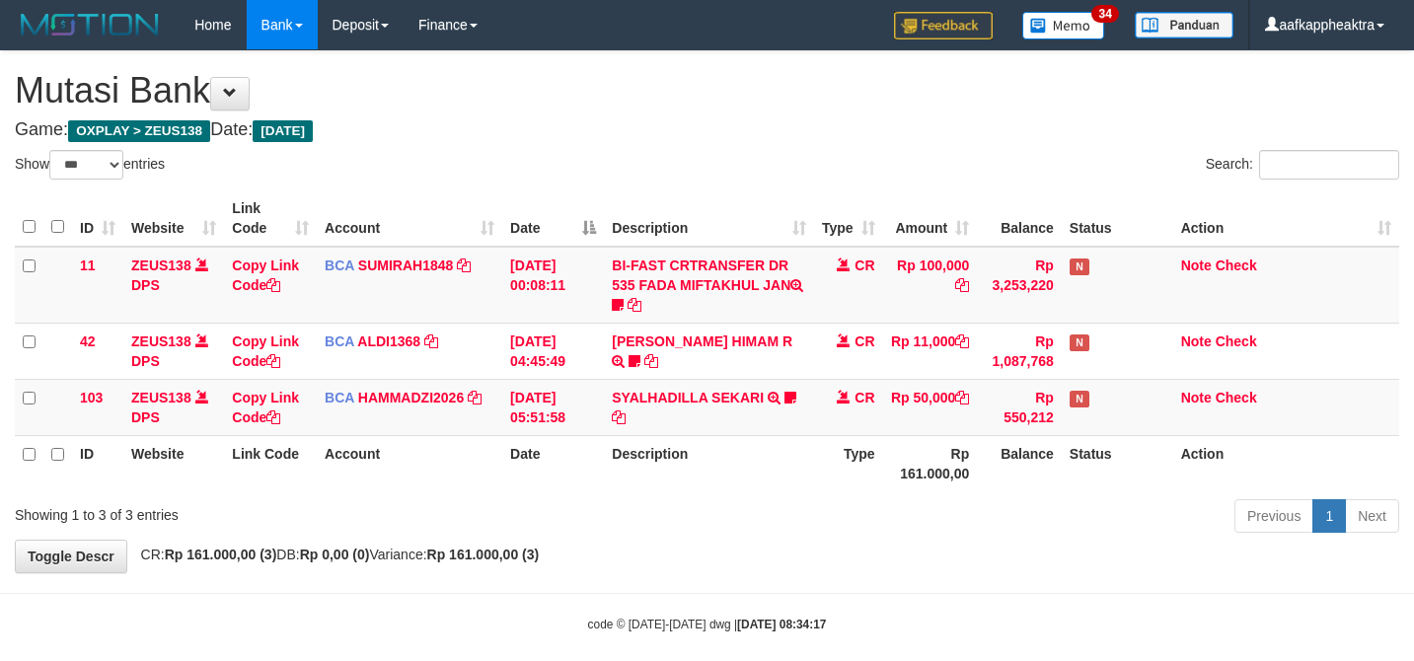
select select "***"
click at [790, 432] on td "SYALHADILLA SEKARI TRSF E-BANKING CR 08/31 ZAP41 SYALHADILLA SEKARI youreyes" at bounding box center [708, 407] width 209 height 56
click at [843, 451] on th "Type" at bounding box center [848, 463] width 69 height 56
click at [884, 455] on th "Rp 161.000,00" at bounding box center [930, 463] width 95 height 56
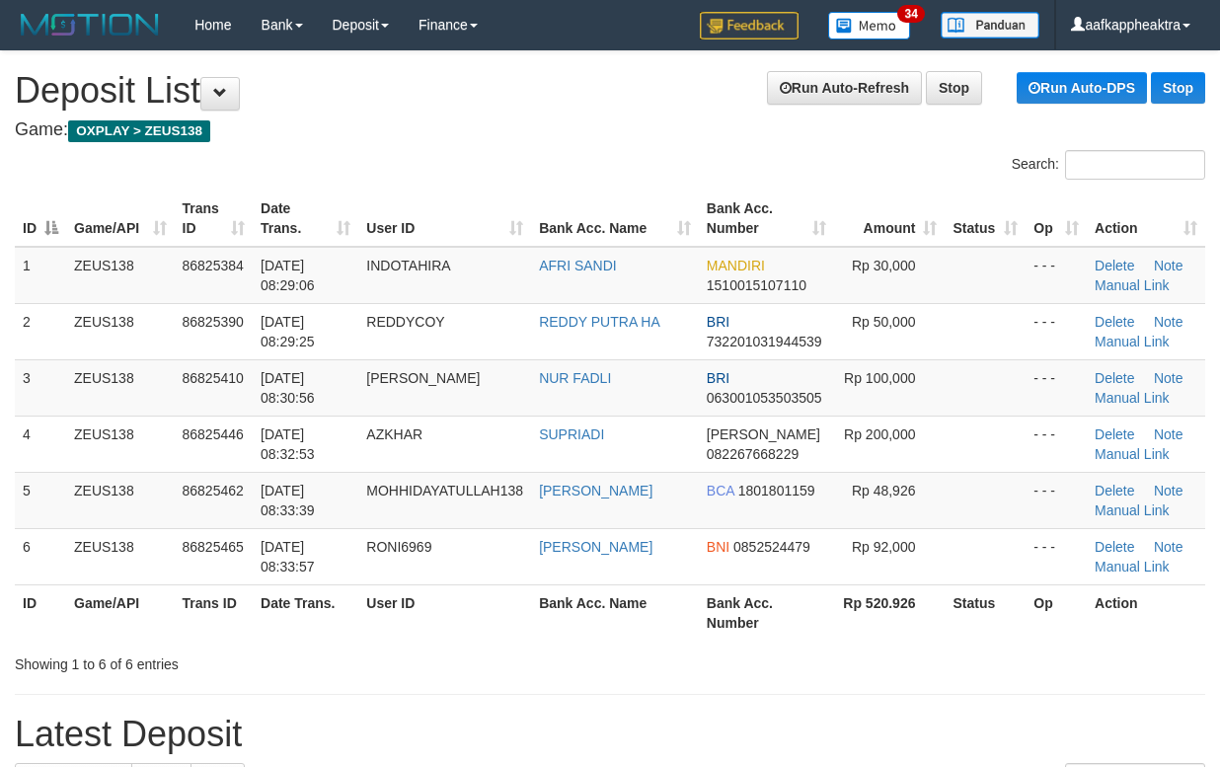
click at [708, 616] on th "Bank Acc. Number" at bounding box center [766, 612] width 135 height 56
click at [699, 620] on th "Bank Acc. Number" at bounding box center [766, 612] width 135 height 56
click at [261, 527] on td "[DATE] 08:33:39" at bounding box center [306, 500] width 106 height 56
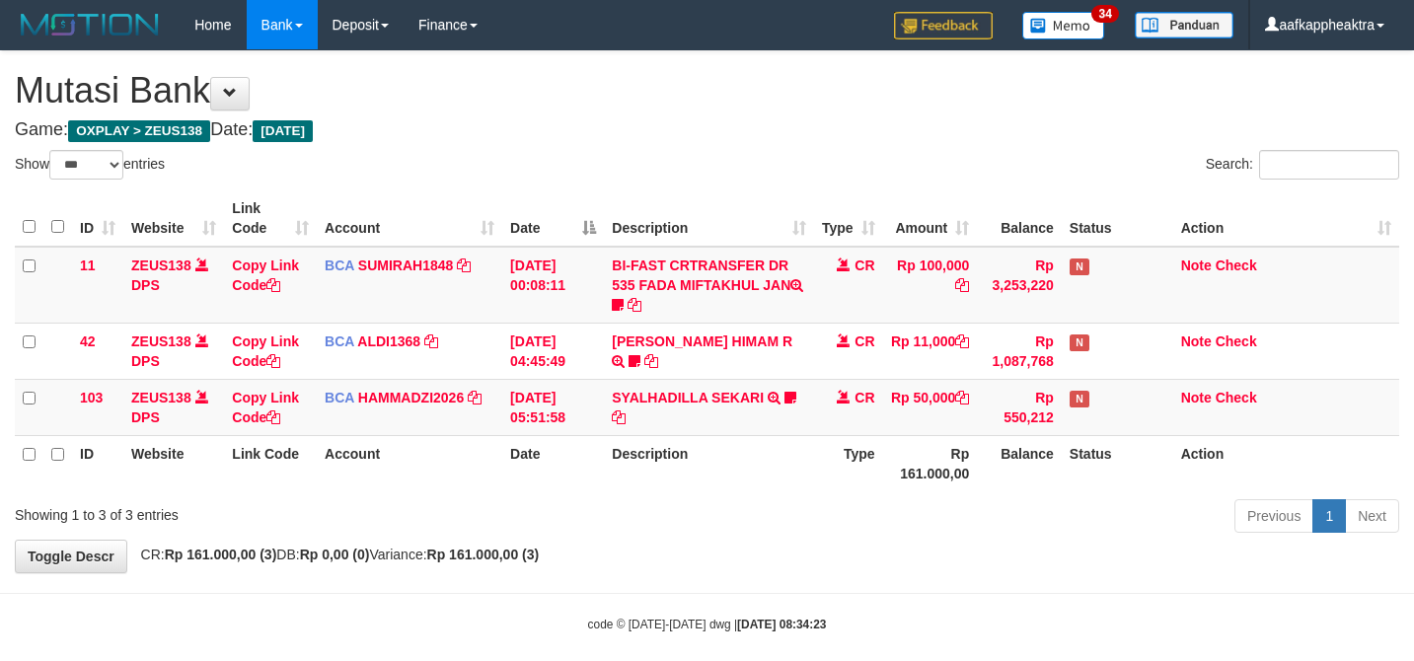
select select "***"
drag, startPoint x: 931, startPoint y: 409, endPoint x: 953, endPoint y: 391, distance: 28.0
click at [939, 400] on td "Rp 50,000" at bounding box center [930, 407] width 95 height 56
click at [656, 490] on th "Description" at bounding box center [708, 463] width 209 height 56
click at [446, 463] on th "Account" at bounding box center [410, 463] width 186 height 56
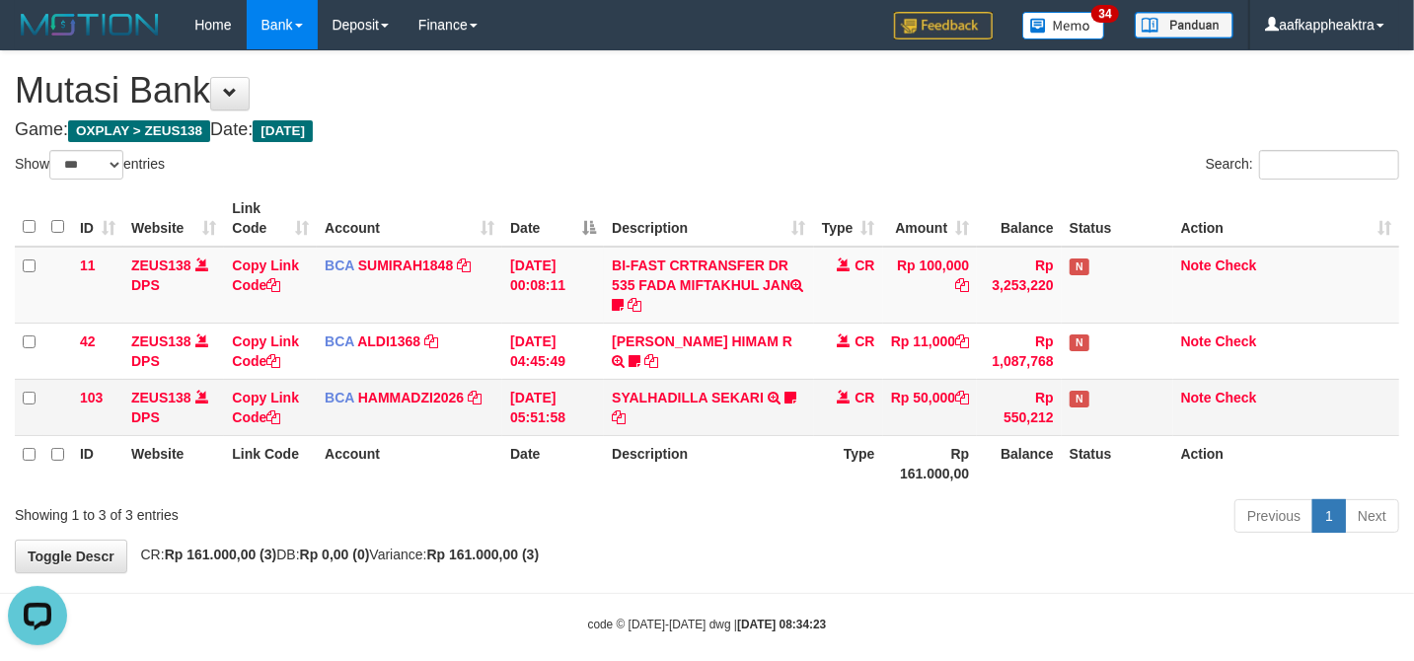
click at [505, 426] on td "31/08/2025 05:51:58" at bounding box center [553, 407] width 102 height 56
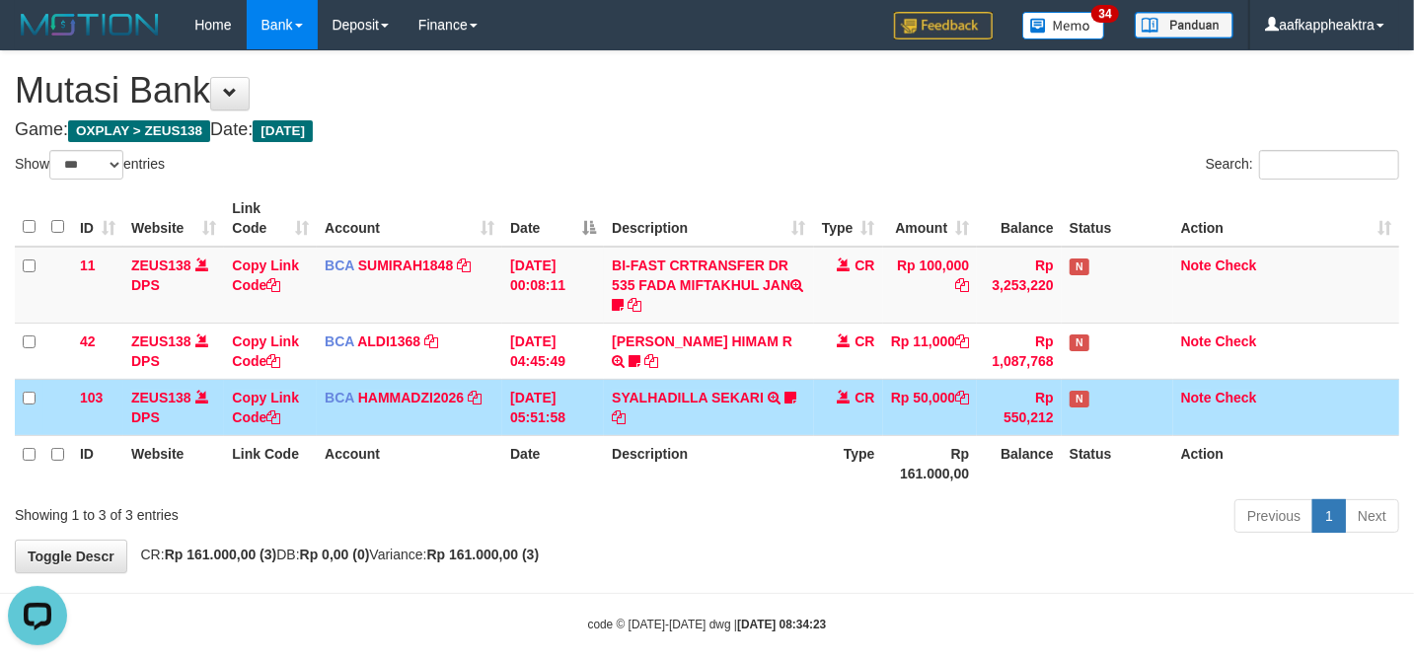
click at [509, 418] on td "31/08/2025 05:51:58" at bounding box center [553, 407] width 102 height 56
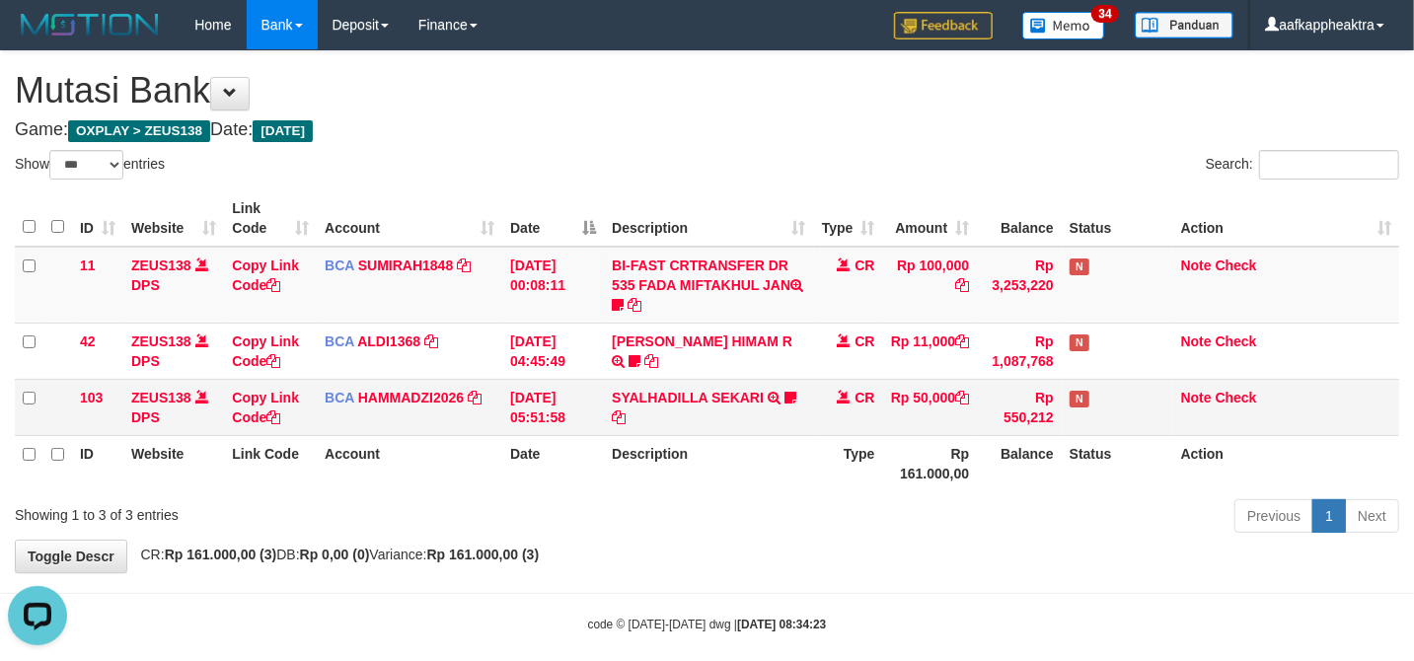
click at [533, 404] on td "[DATE] 05:51:58" at bounding box center [553, 407] width 102 height 56
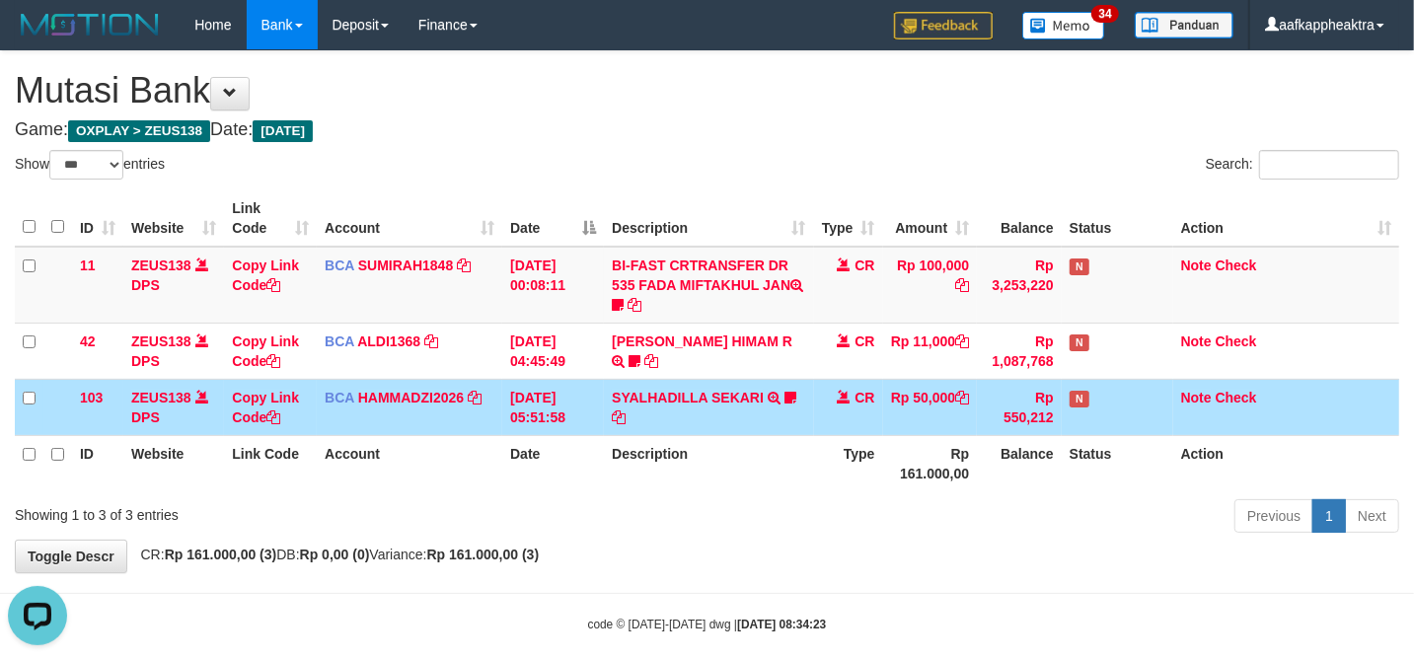
click at [570, 383] on td "[DATE] 05:51:58" at bounding box center [553, 407] width 102 height 56
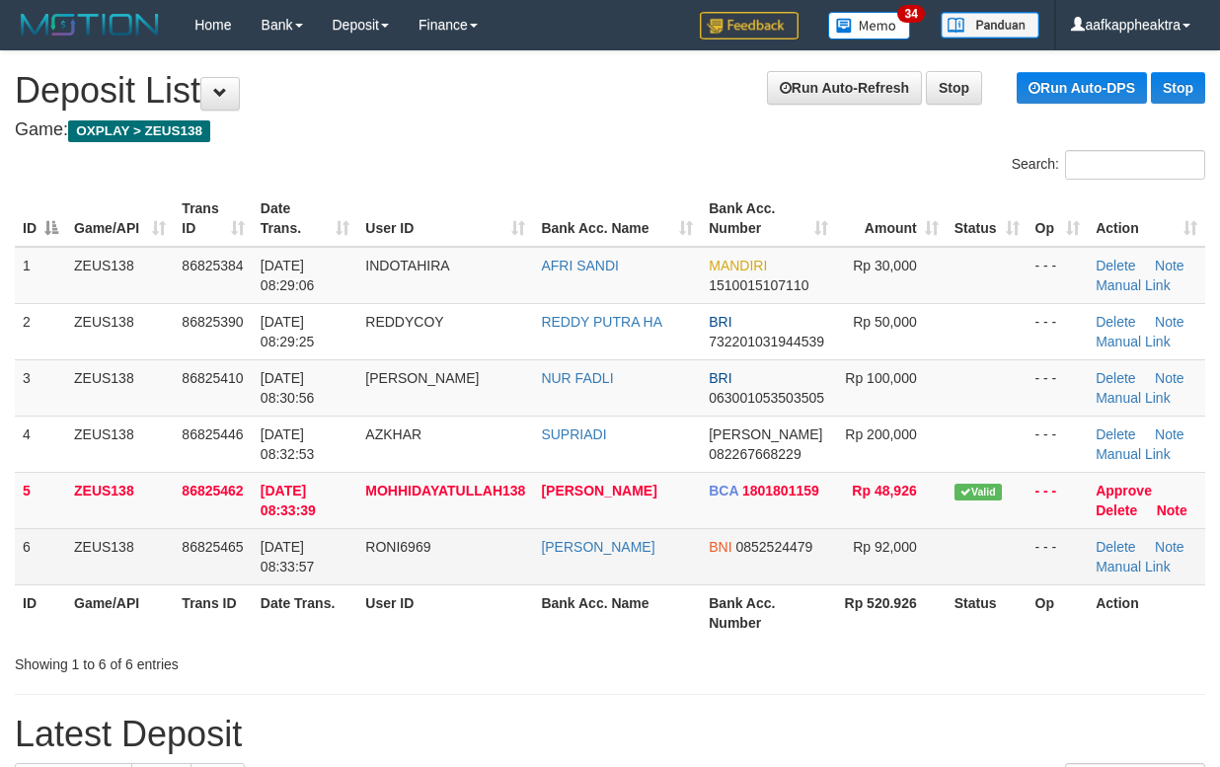
drag, startPoint x: 164, startPoint y: 555, endPoint x: 91, endPoint y: 554, distance: 73.0
click at [162, 557] on tbody "1 ZEUS138 86825384 31/08/2025 08:29:06 INDOTAHIRA AFRI SANDI MANDIRI 1510015107…" at bounding box center [610, 416] width 1190 height 338
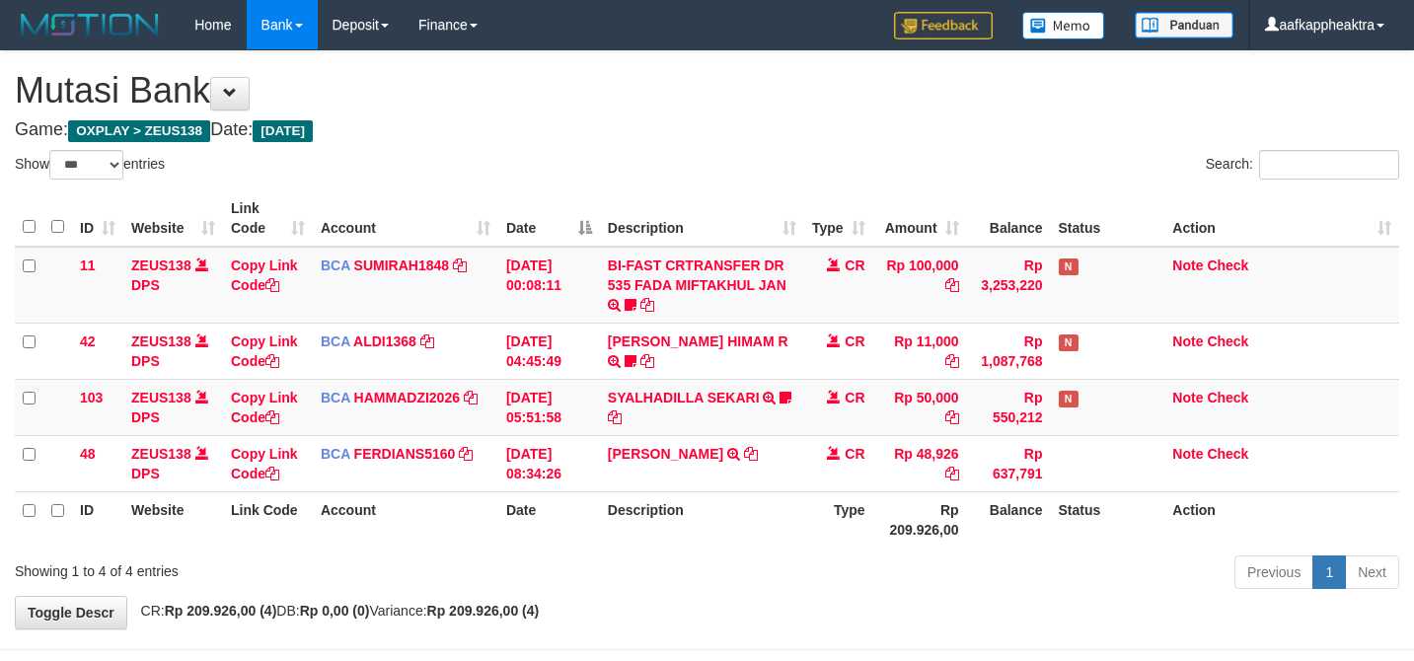
select select "***"
click at [588, 531] on th "Date" at bounding box center [549, 519] width 102 height 56
select select "***"
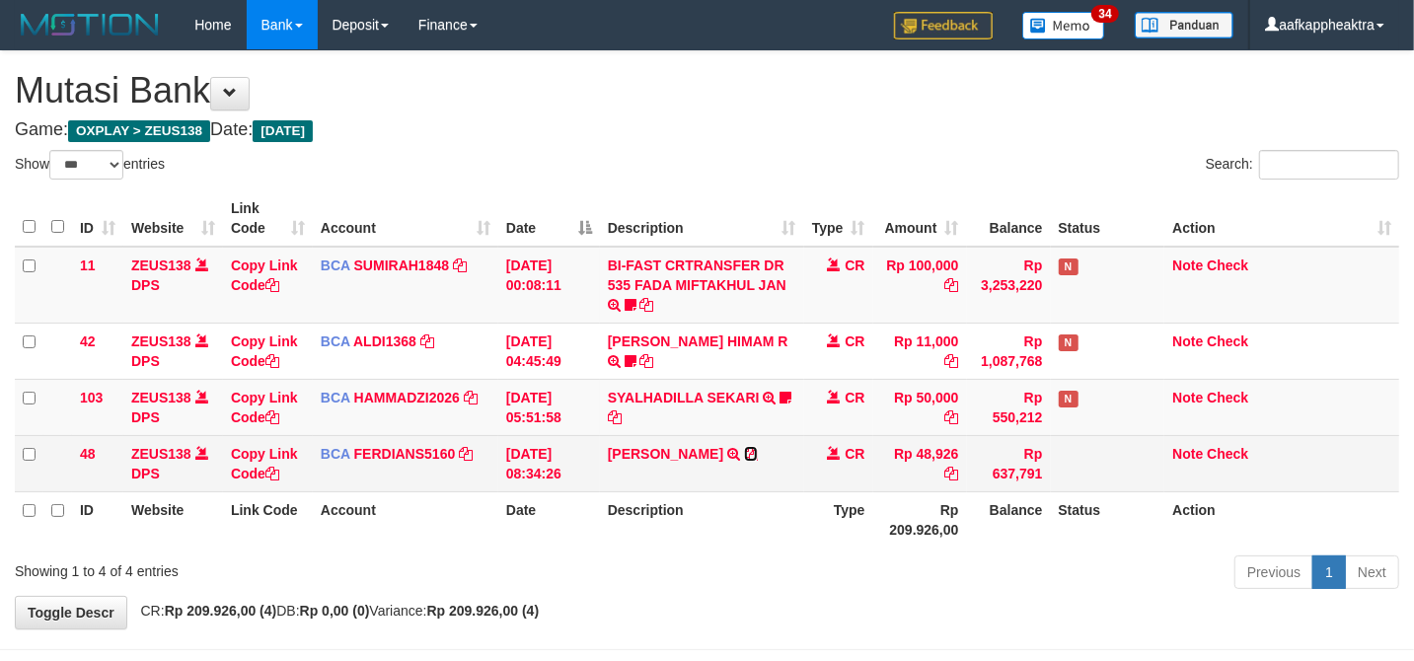
click at [758, 458] on icon at bounding box center [751, 454] width 14 height 14
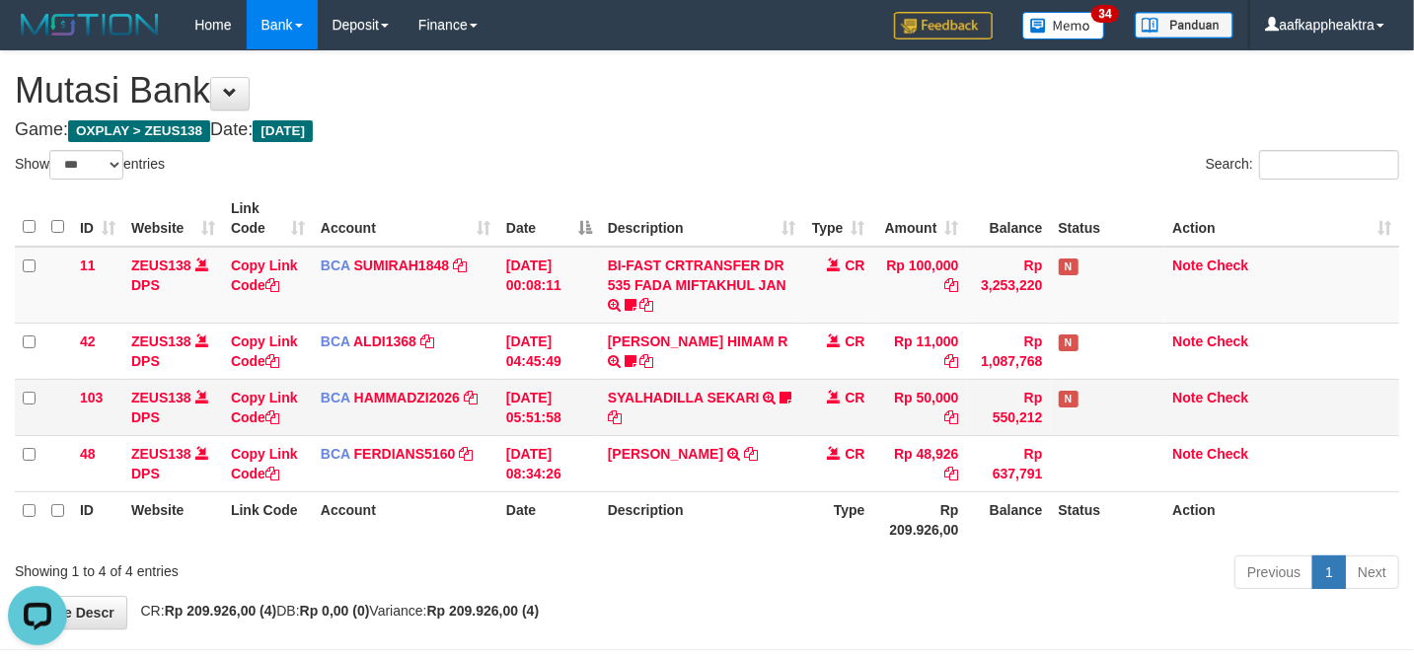
click at [841, 432] on td "CR" at bounding box center [838, 407] width 69 height 56
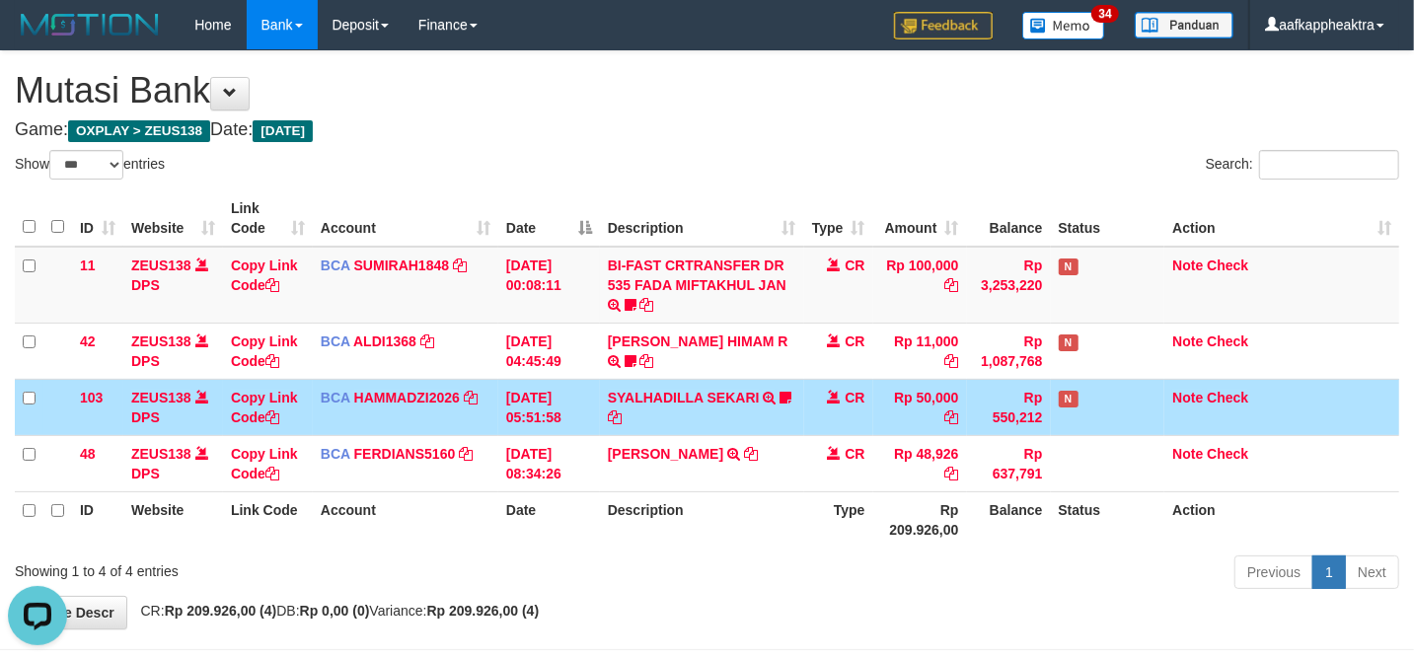
click at [447, 420] on td "BCA HAMMADZI2026 DPS MUHAMMAD ZIDAN KURNIAWAN mutasi_20250831_4694 | 103 mutasi…" at bounding box center [406, 407] width 186 height 56
click at [479, 420] on td "BCA HAMMADZI2026 DPS MUHAMMAD ZIDAN KURNIAWAN mutasi_20250831_4694 | 103 mutasi…" at bounding box center [406, 407] width 186 height 56
click at [486, 419] on td "BCA HAMMADZI2026 DPS MUHAMMAD ZIDAN KURNIAWAN mutasi_20250831_4694 | 103 mutasi…" at bounding box center [406, 407] width 186 height 56
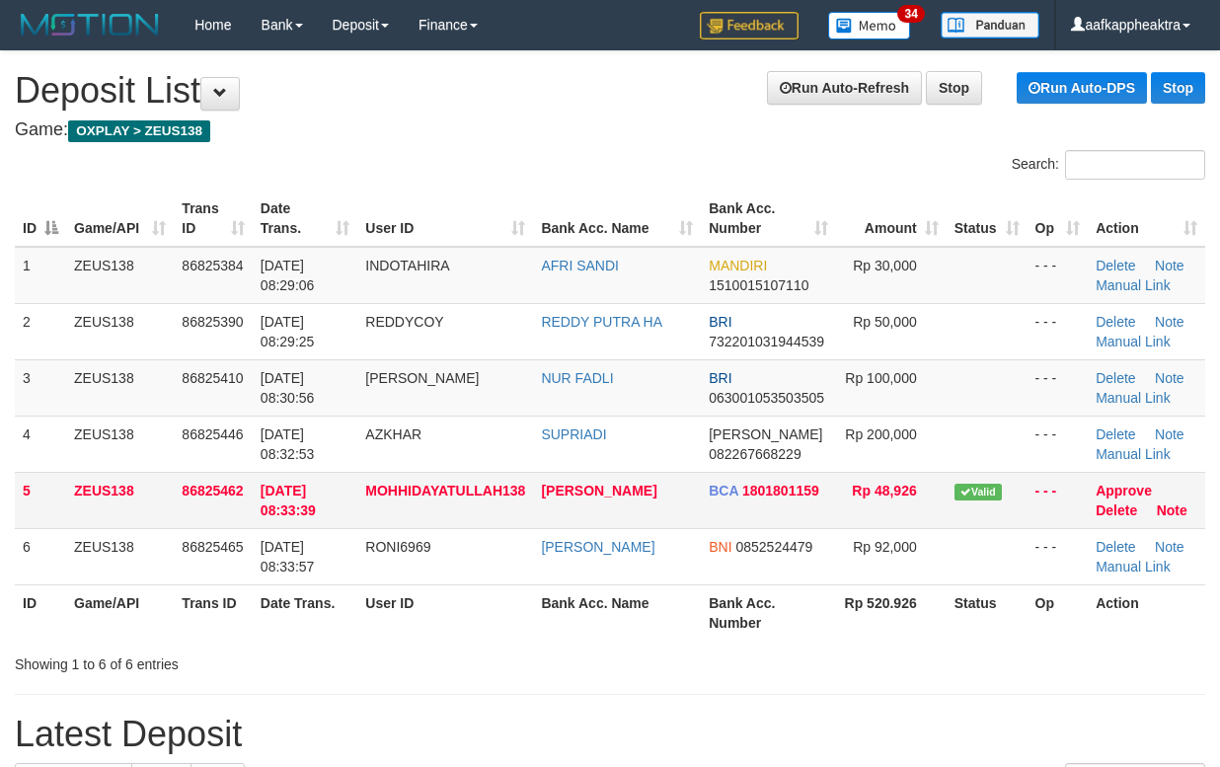
click at [616, 503] on tr "5 ZEUS138 86825462 31/08/2025 08:33:39 MOHHIDAYATULLAH138 MOH HIDAYATULLAH BCA …" at bounding box center [610, 500] width 1190 height 56
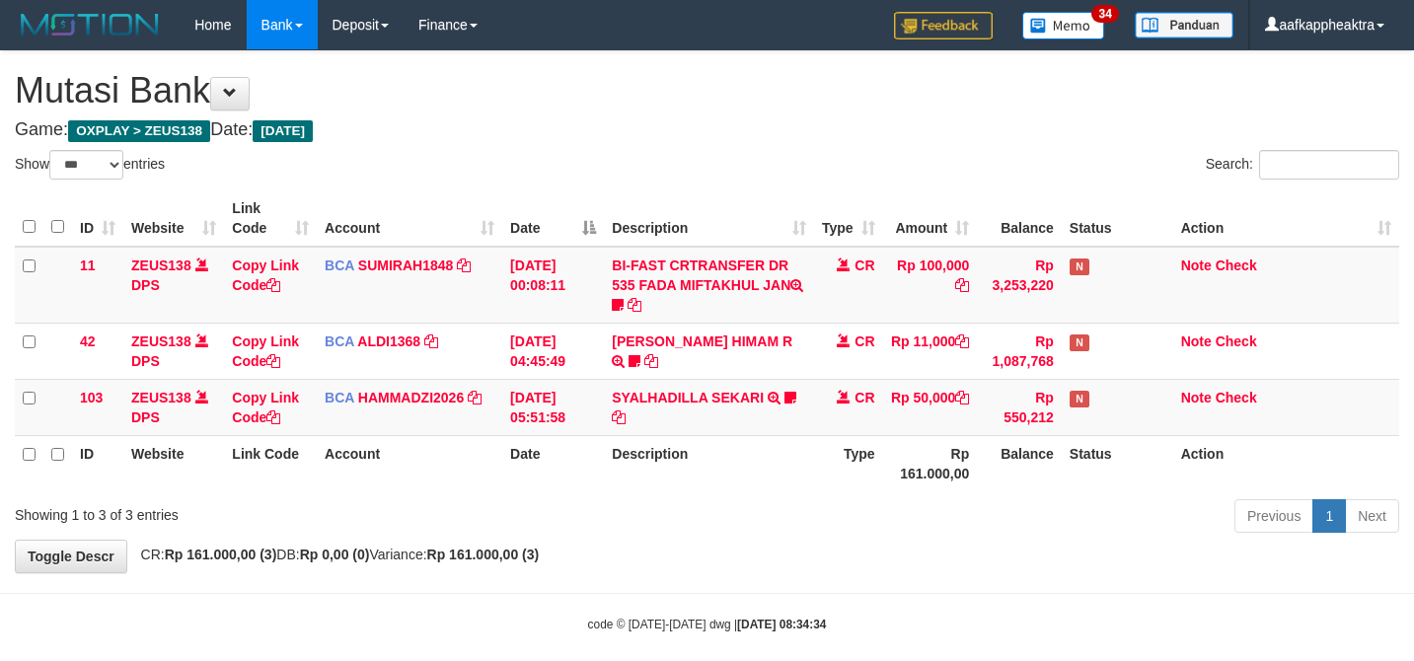
select select "***"
click at [810, 535] on div "Previous 1 Next" at bounding box center [1001, 518] width 795 height 42
click at [947, 491] on div "ID Website Link Code Account Date Description Type Amount Balance Status Action…" at bounding box center [707, 341] width 1414 height 313
click at [924, 497] on div "Show ** ** ** *** entries Search: ID Website Link Code Account Date Description…" at bounding box center [707, 345] width 1384 height 390
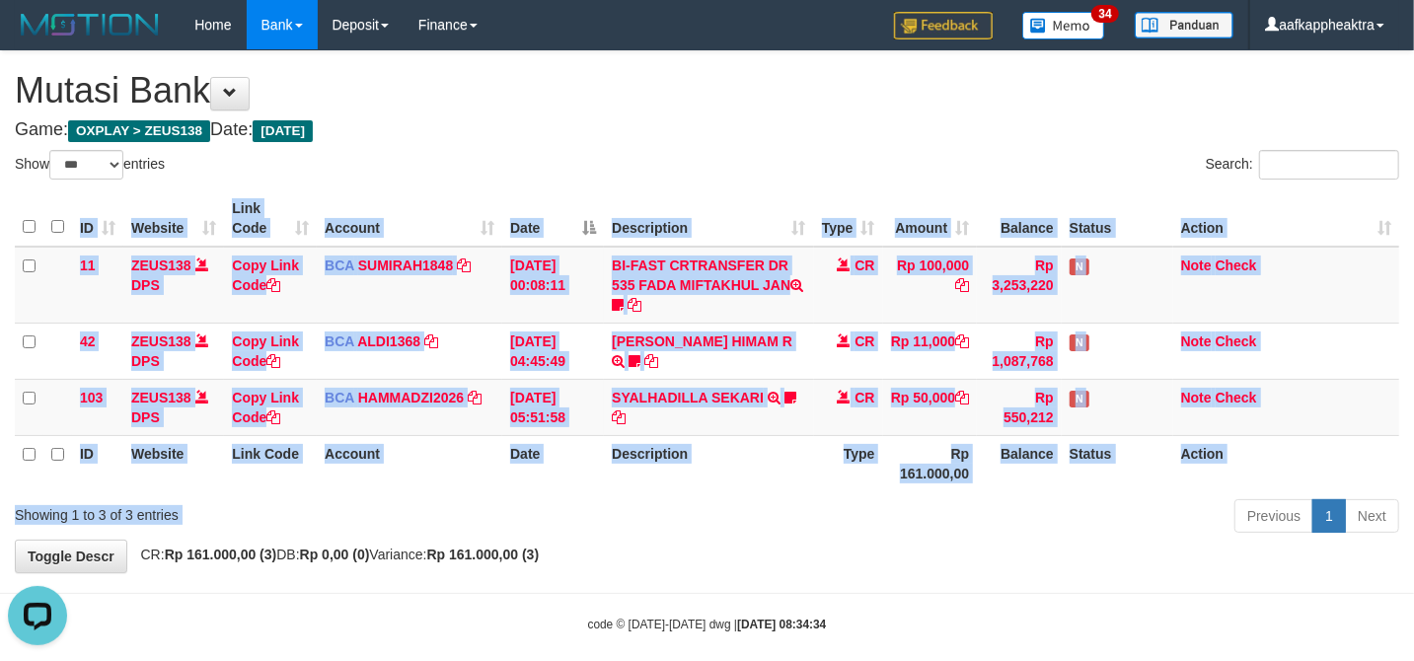
click at [806, 526] on div "Previous 1 Next" at bounding box center [1001, 518] width 795 height 42
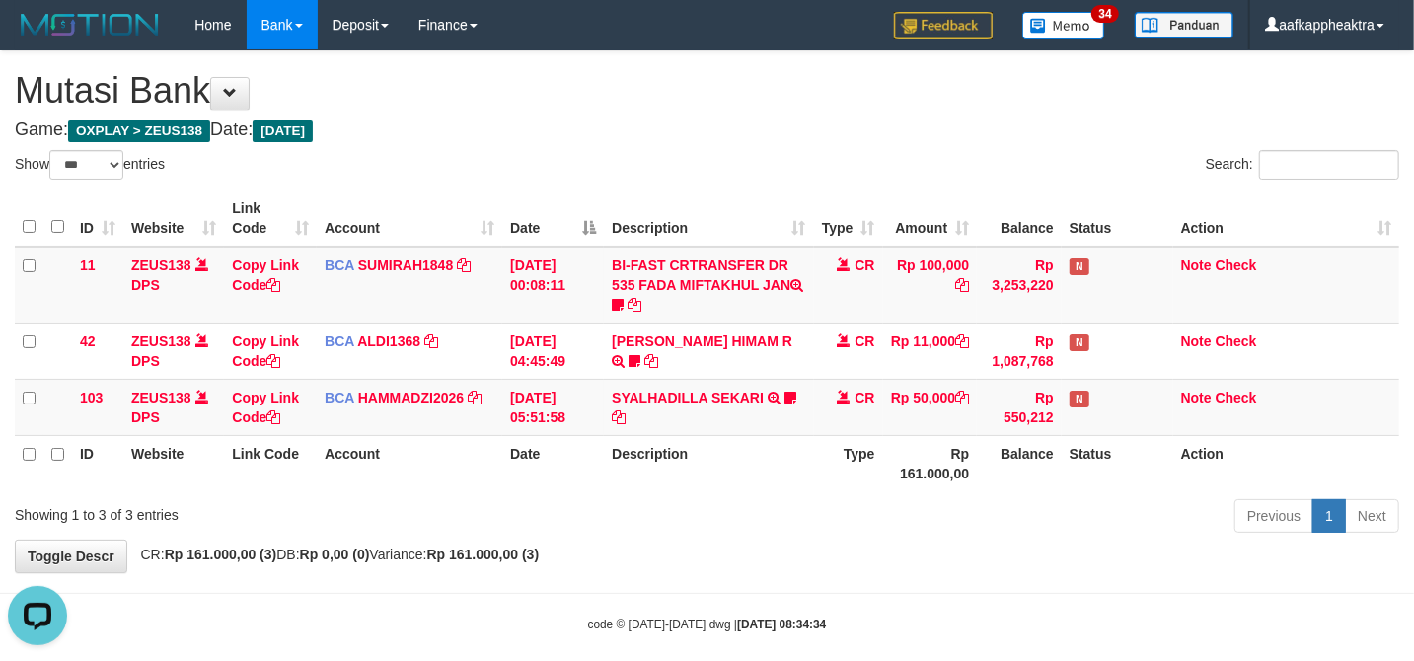
click at [798, 525] on div "Previous 1 Next" at bounding box center [1001, 518] width 795 height 42
click at [786, 506] on div "Previous 1 Next" at bounding box center [1001, 518] width 795 height 42
click at [776, 493] on div "ID Website Link Code Account Date Description Type Amount Balance Status Action…" at bounding box center [707, 341] width 1414 height 313
click at [787, 471] on th "Description" at bounding box center [708, 463] width 209 height 56
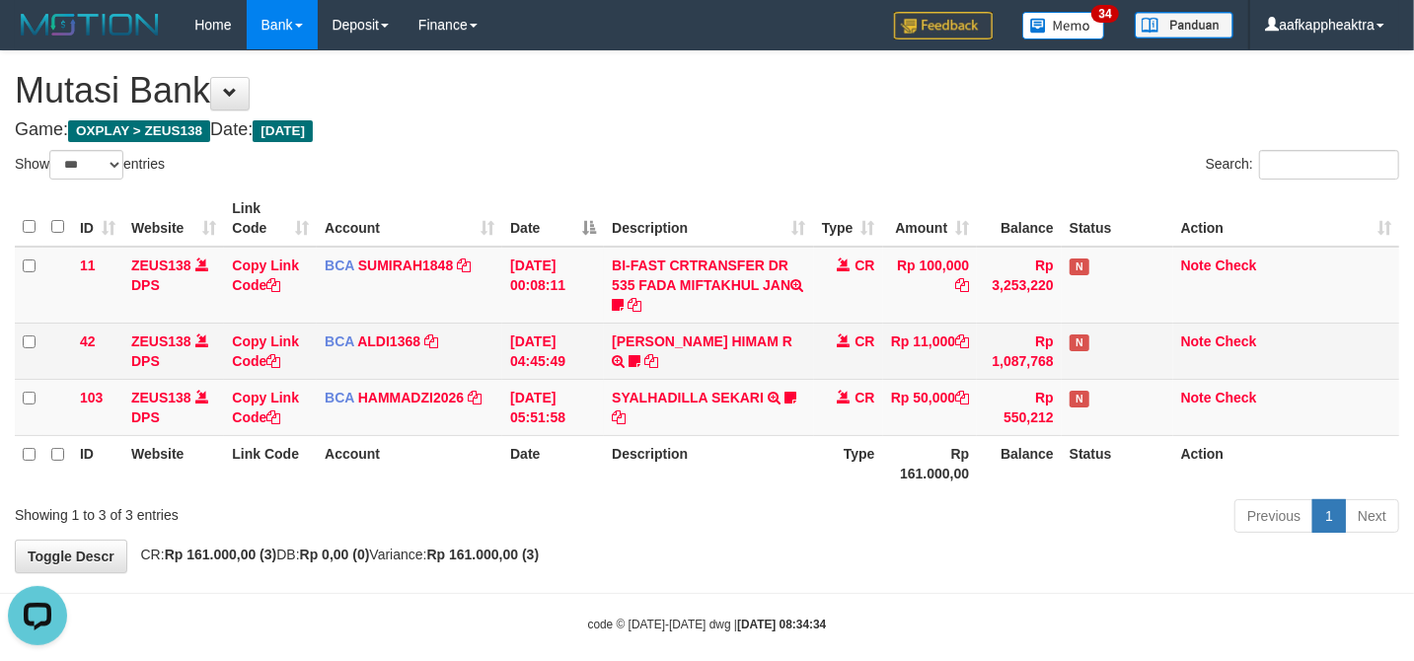
click at [789, 333] on td "ALVA HIMAM R TRSF E-BANKING CR 3108/FTSCY/WS95051 11000.002025083151411092 TRFD…" at bounding box center [708, 351] width 209 height 56
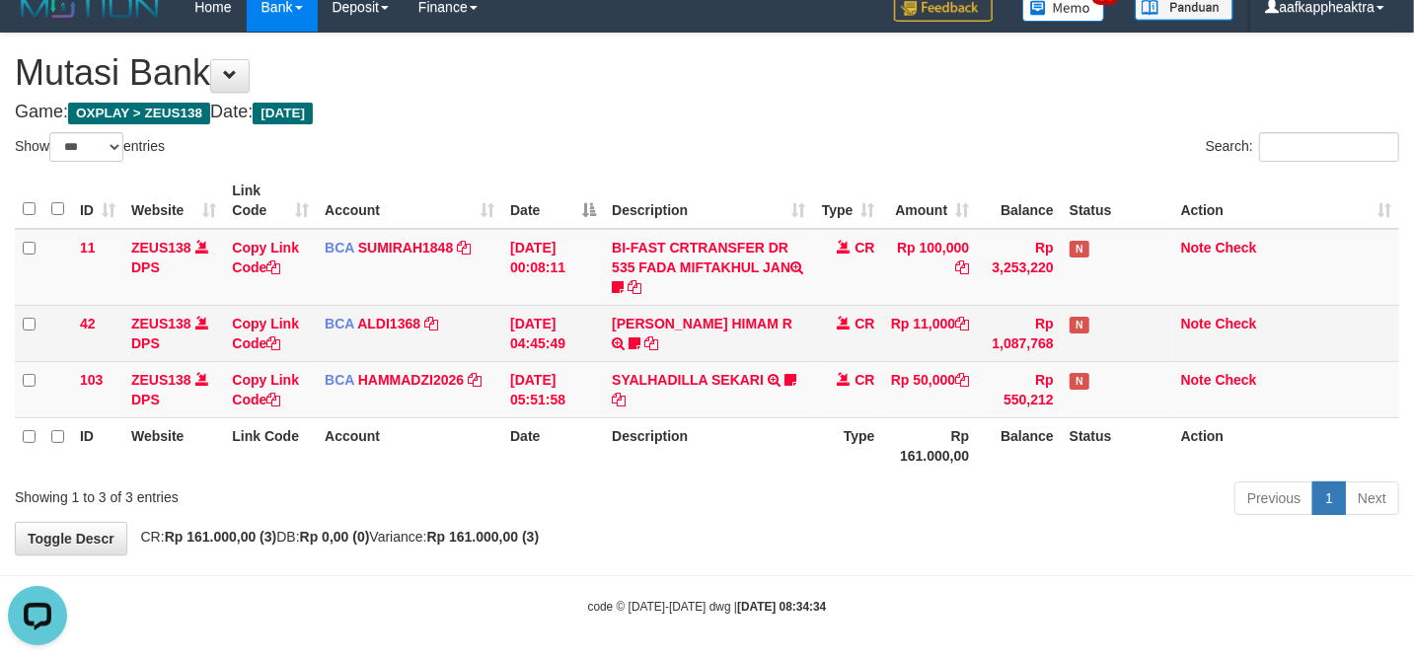
scroll to position [24, 0]
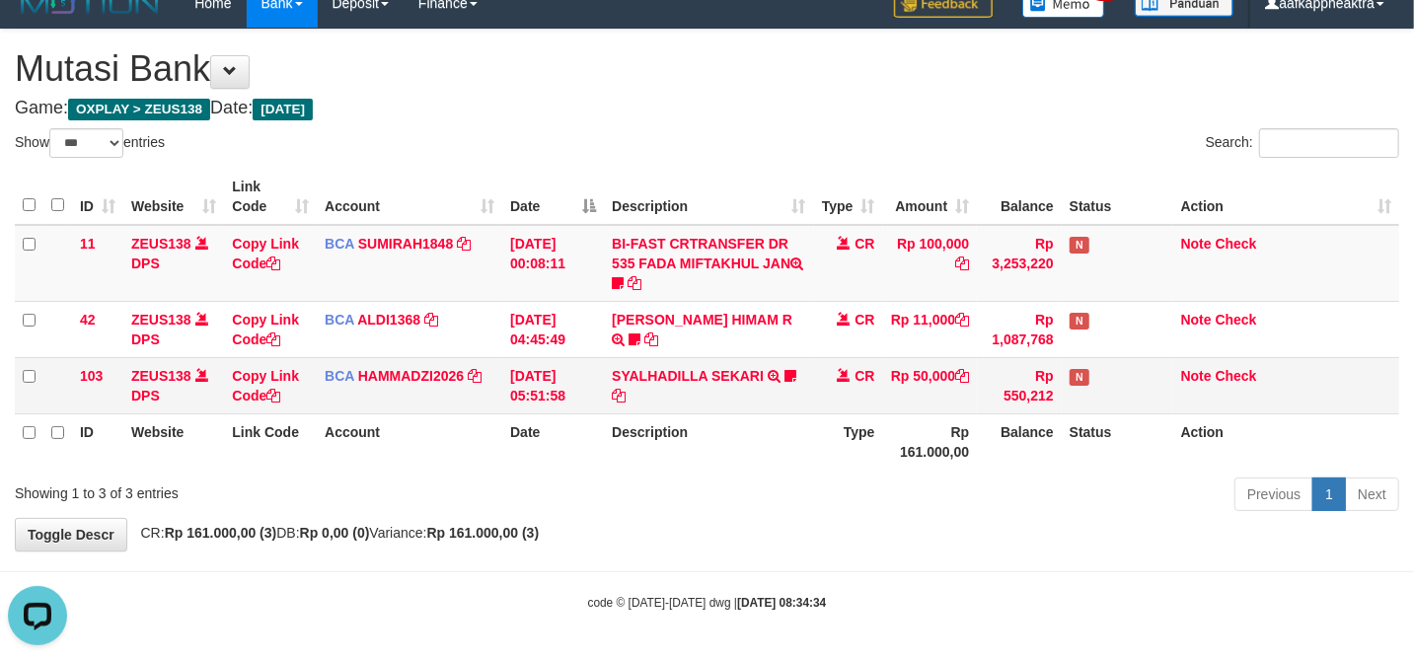
drag, startPoint x: 851, startPoint y: 337, endPoint x: 806, endPoint y: 365, distance: 52.3
click at [849, 343] on td "CR" at bounding box center [848, 329] width 69 height 56
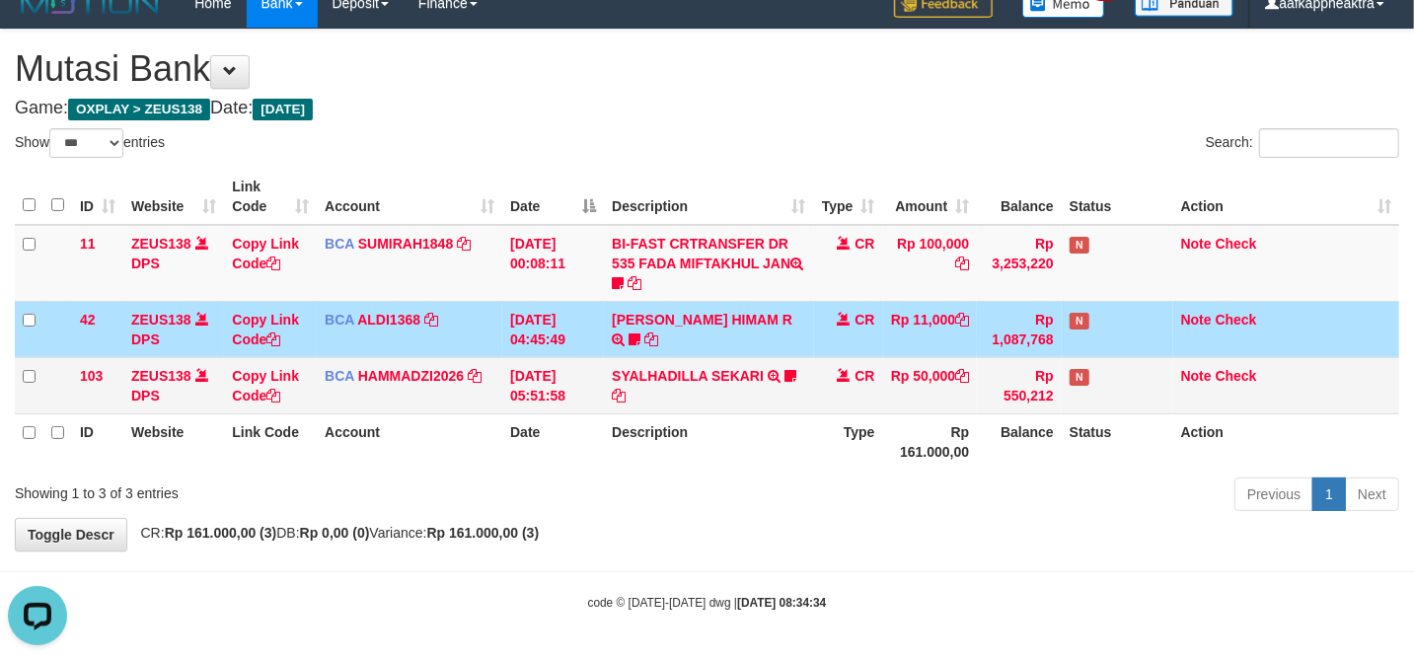
drag, startPoint x: 806, startPoint y: 365, endPoint x: 856, endPoint y: 365, distance: 50.3
click at [790, 373] on tr "103 ZEUS138 DPS Copy Link Code BCA HAMMADZI2026 DPS MUHAMMAD ZIDAN KURNIAWAN mu…" at bounding box center [707, 385] width 1384 height 56
click at [817, 502] on div "Previous 1 Next" at bounding box center [1001, 497] width 795 height 42
click at [821, 484] on div "Previous 1 Next" at bounding box center [1001, 497] width 795 height 42
click at [763, 539] on div "**********" at bounding box center [707, 290] width 1414 height 521
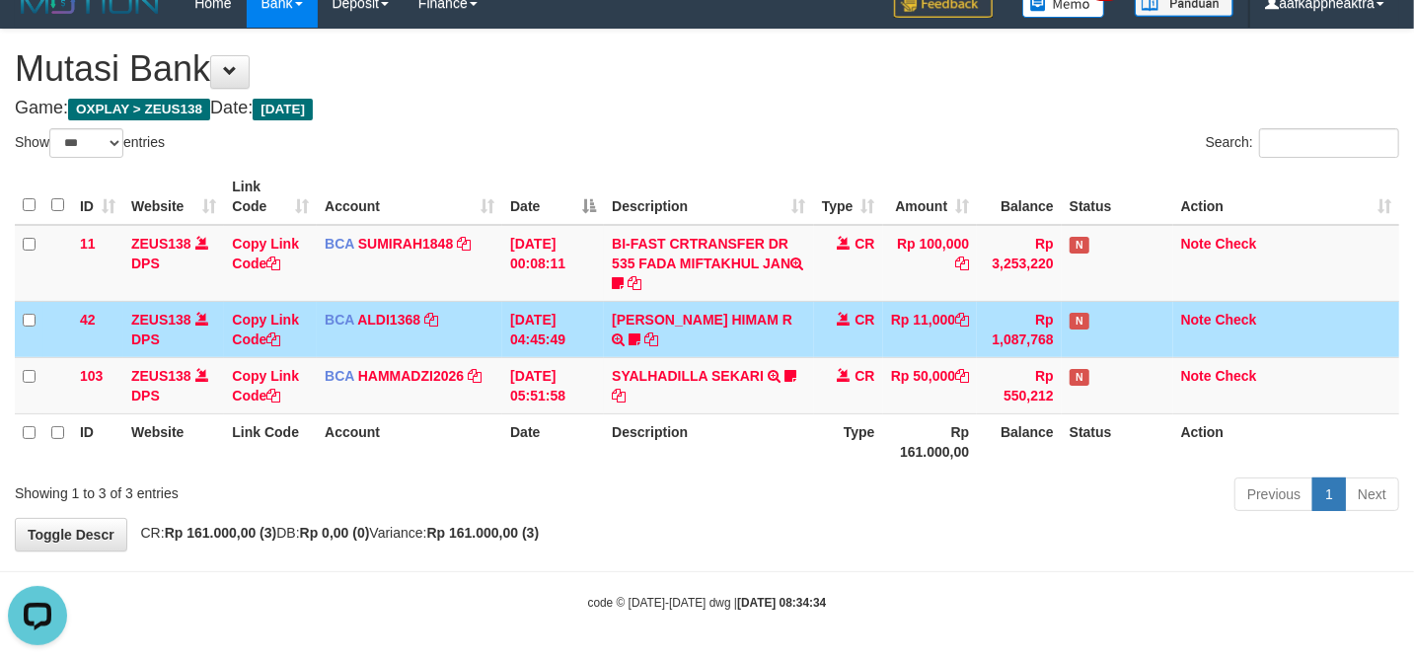
click at [760, 531] on div "**********" at bounding box center [707, 290] width 1414 height 521
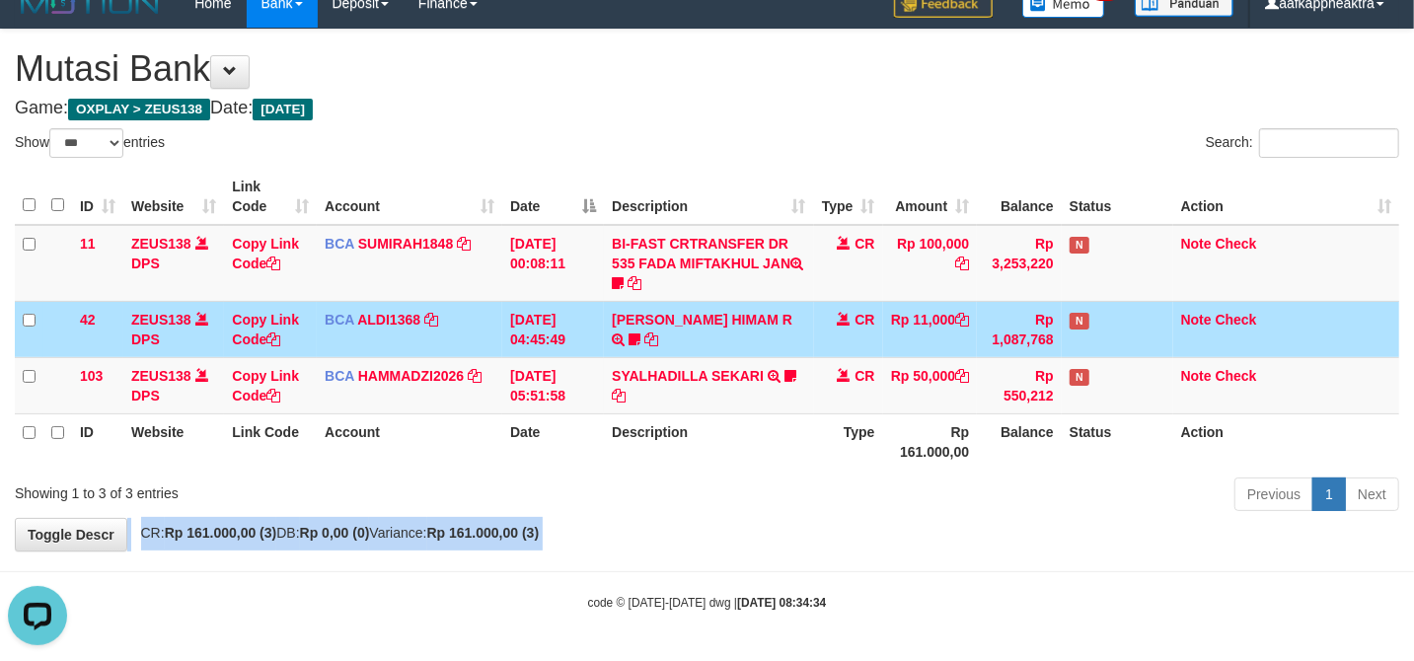
click at [760, 531] on div "**********" at bounding box center [707, 290] width 1414 height 521
click at [789, 543] on div "**********" at bounding box center [707, 290] width 1414 height 521
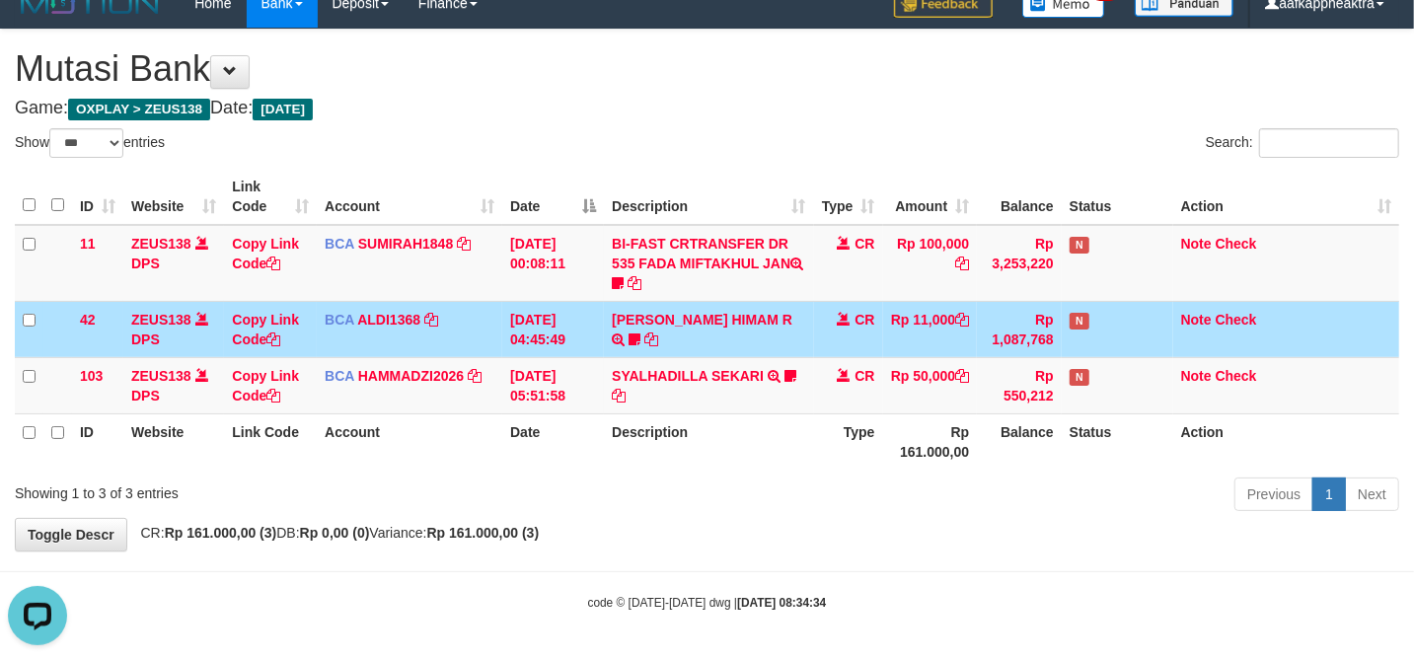
click at [813, 539] on div "**********" at bounding box center [707, 290] width 1414 height 521
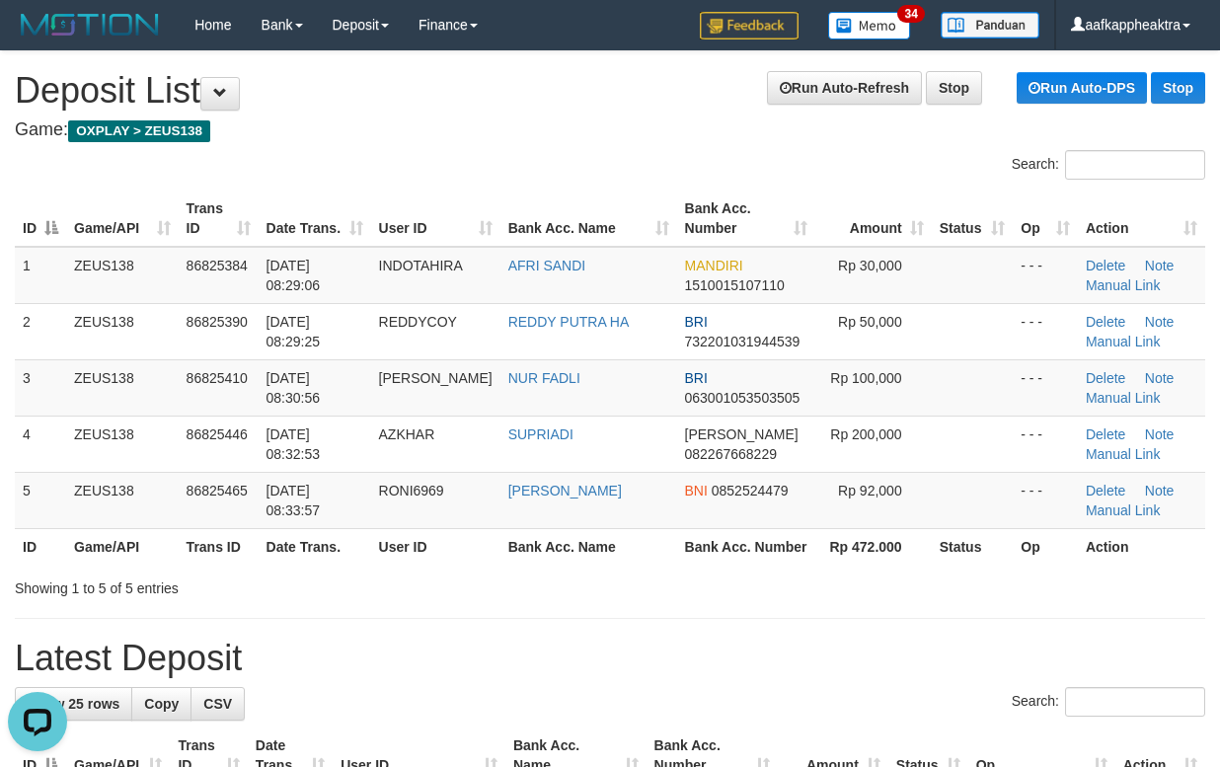
drag, startPoint x: 764, startPoint y: 687, endPoint x: 49, endPoint y: 574, distance: 723.2
click at [444, 493] on span "RONI6969" at bounding box center [411, 491] width 65 height 16
drag, startPoint x: 680, startPoint y: 538, endPoint x: 10, endPoint y: 572, distance: 670.9
click at [677, 543] on th "Bank Acc. Number" at bounding box center [746, 546] width 139 height 37
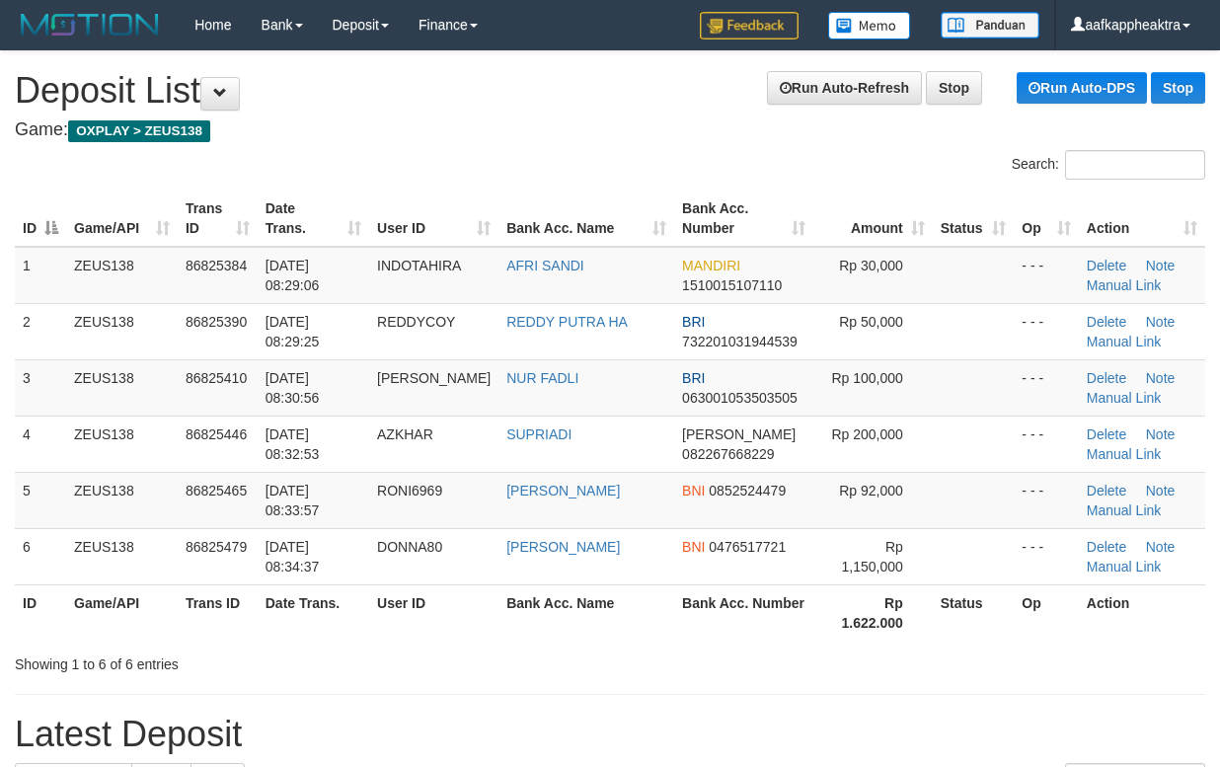
click at [577, 596] on th "Bank Acc. Name" at bounding box center [586, 612] width 176 height 56
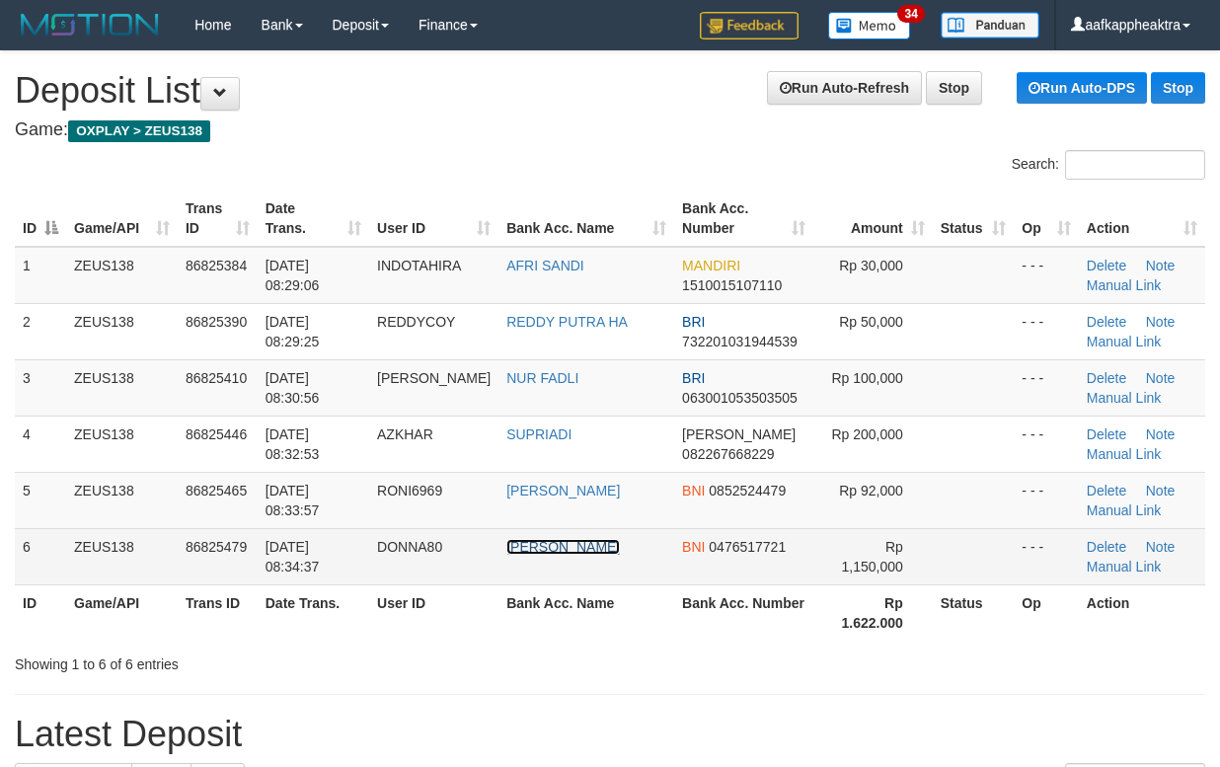
click at [517, 554] on link "[PERSON_NAME]" at bounding box center [562, 547] width 113 height 16
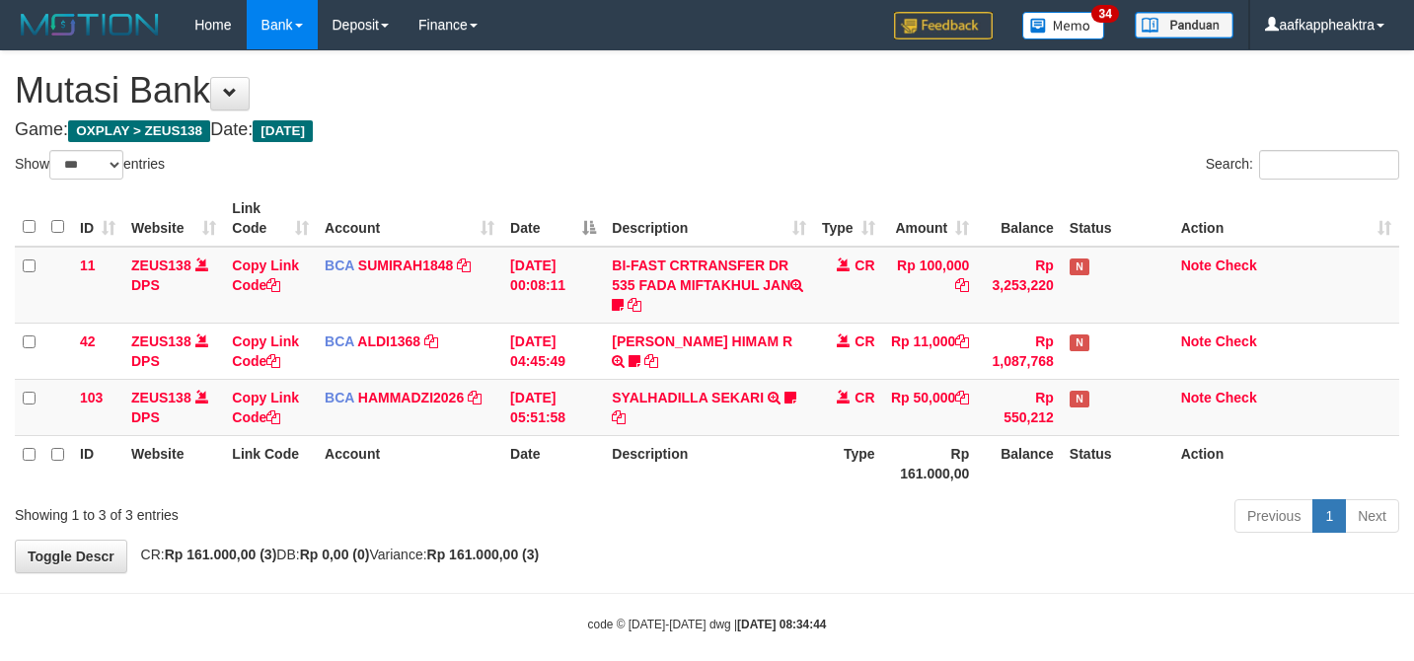
select select "***"
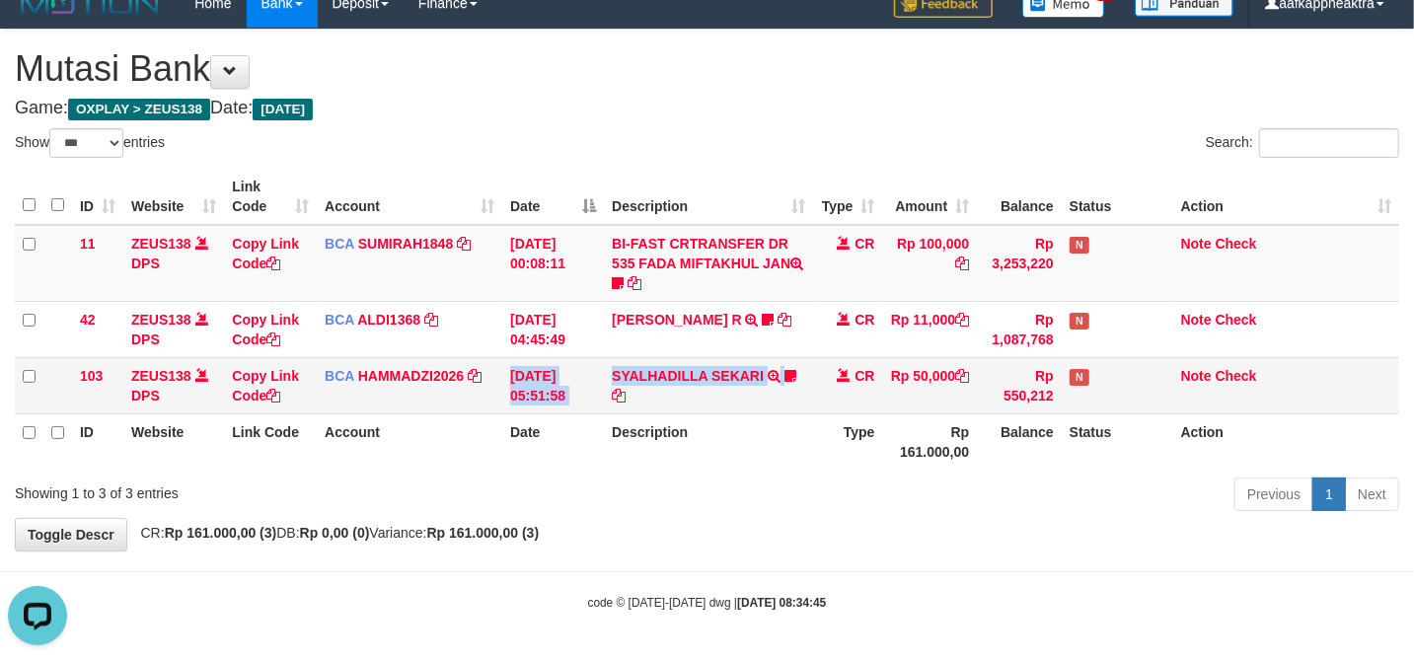
click at [493, 401] on tr "103 ZEUS138 DPS Copy Link Code BCA HAMMADZI2026 DPS MUHAMMAD ZIDAN KURNIAWAN mu…" at bounding box center [707, 385] width 1384 height 56
click at [550, 385] on td "31/08/2025 05:51:58" at bounding box center [553, 385] width 102 height 56
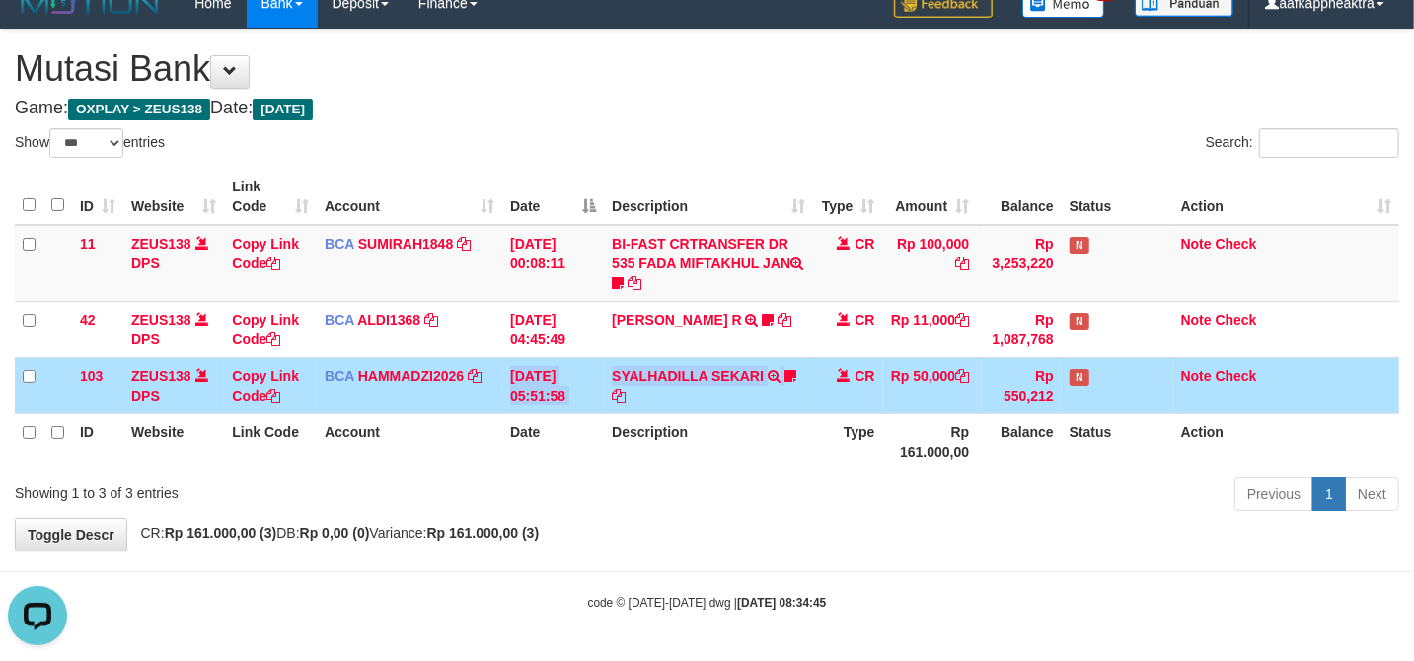
drag, startPoint x: 622, startPoint y: 381, endPoint x: 665, endPoint y: 392, distance: 44.8
click at [625, 381] on td "SYALHADILLA SEKARI TRSF E-BANKING CR 08/31 ZAP41 SYALHADILLA SEKARI youreyes" at bounding box center [708, 385] width 209 height 56
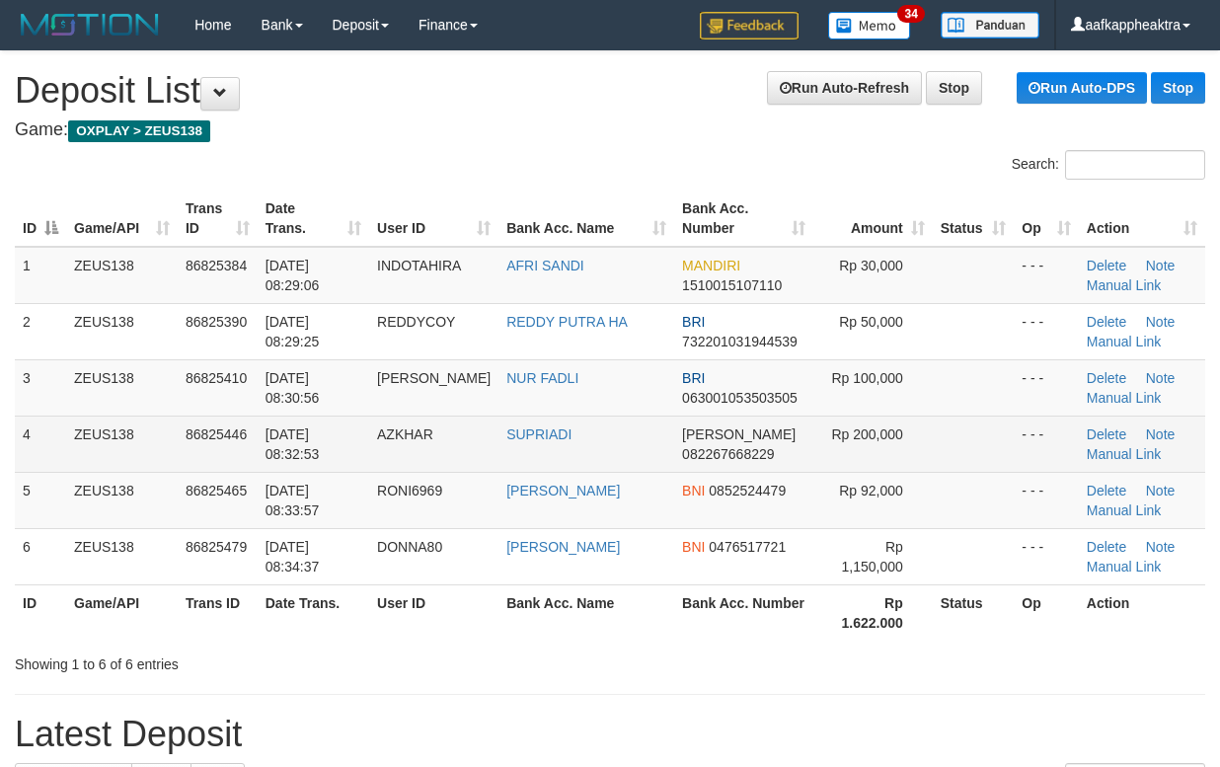
drag, startPoint x: 647, startPoint y: 426, endPoint x: 201, endPoint y: 450, distance: 446.6
click at [648, 427] on td "SUPRIADI" at bounding box center [586, 443] width 176 height 56
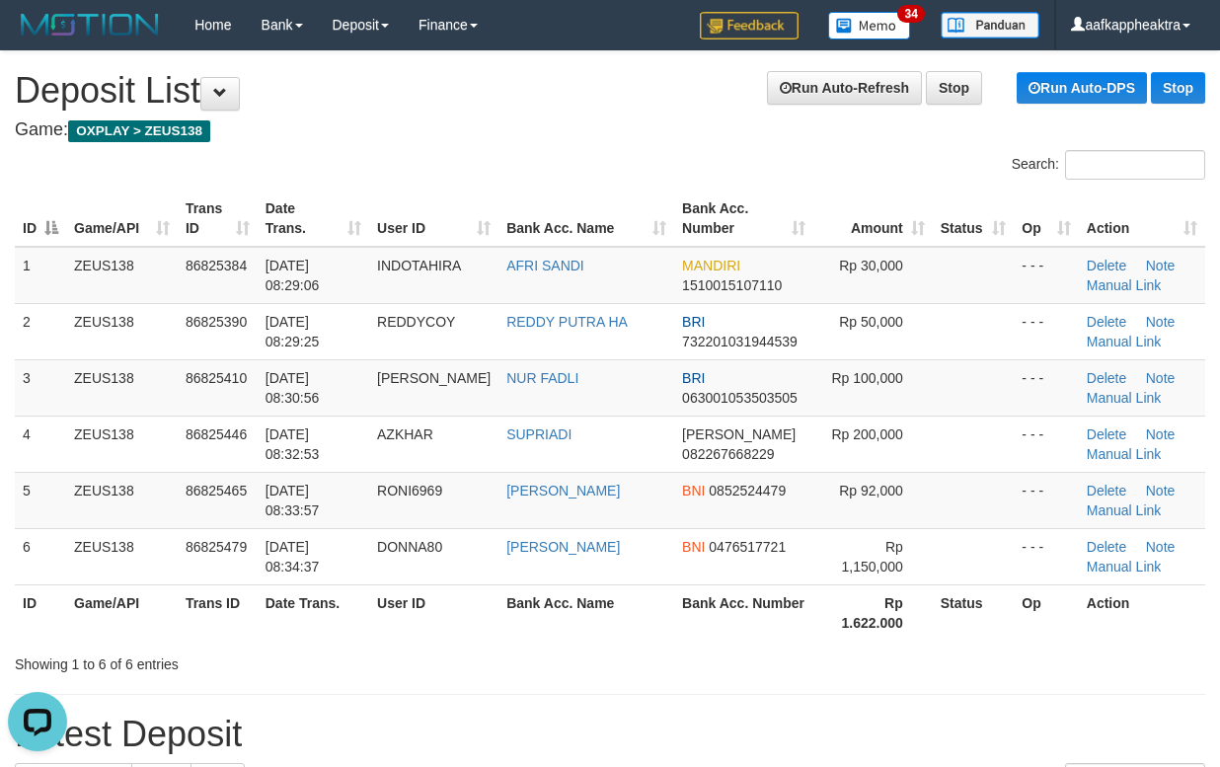
drag, startPoint x: 487, startPoint y: 562, endPoint x: 4, endPoint y: 538, distance: 484.1
click at [487, 562] on td "DONNA80" at bounding box center [433, 556] width 129 height 56
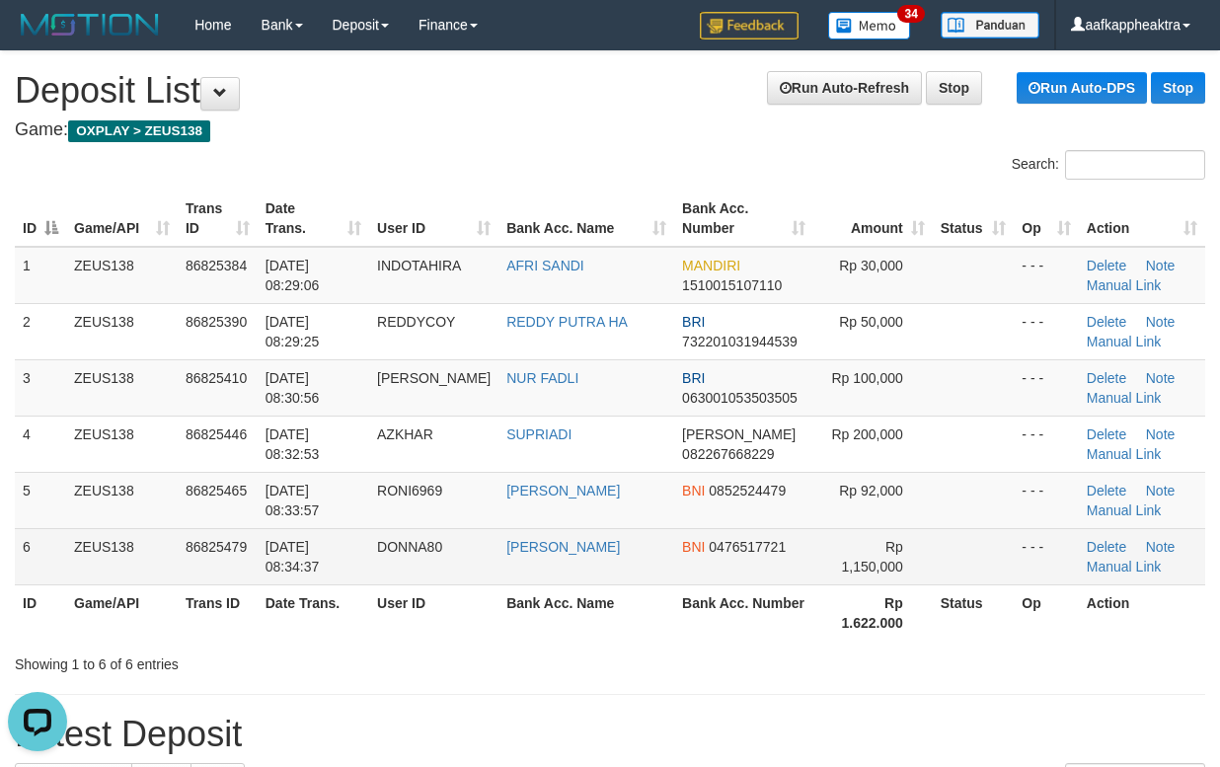
click at [412, 562] on tr "6 ZEUS138 86825479 31/08/2025 08:34:37 DONNA80 DONNA MARLINA BNI 0476517721 Rp …" at bounding box center [610, 556] width 1190 height 56
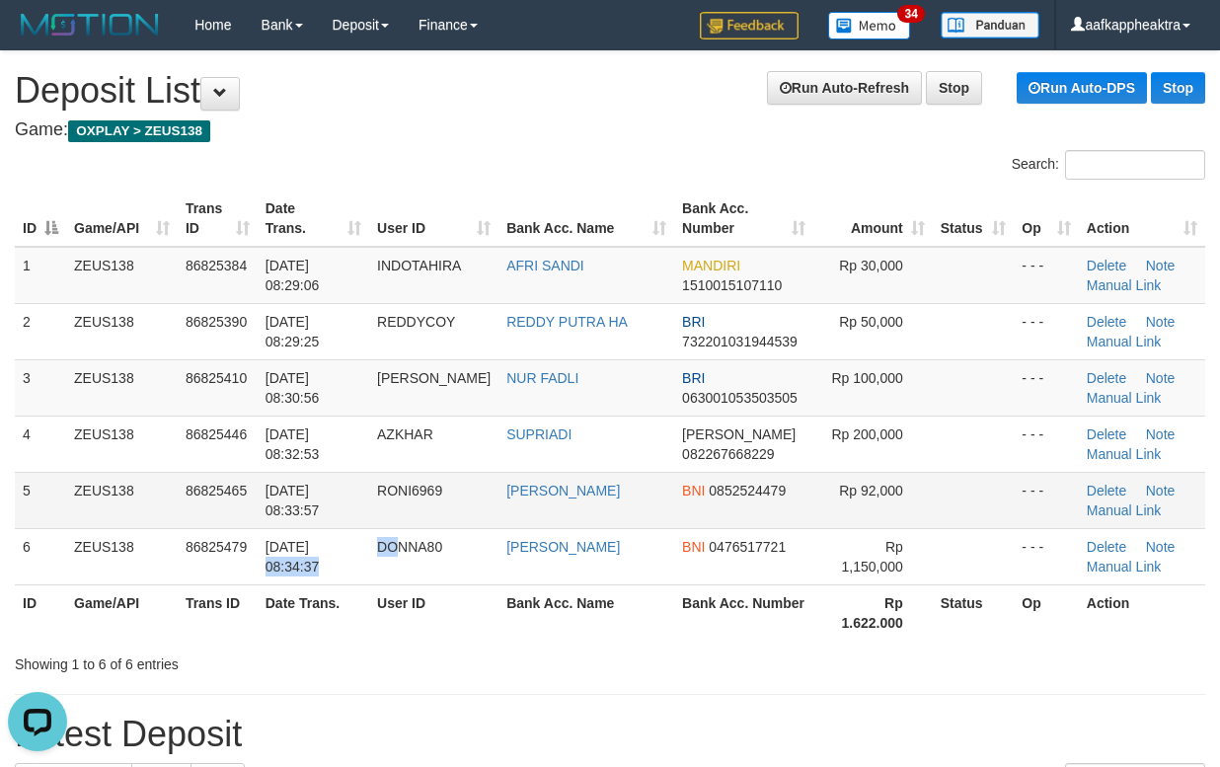
click at [530, 527] on td "ACHMAD SUKRONI" at bounding box center [586, 500] width 176 height 56
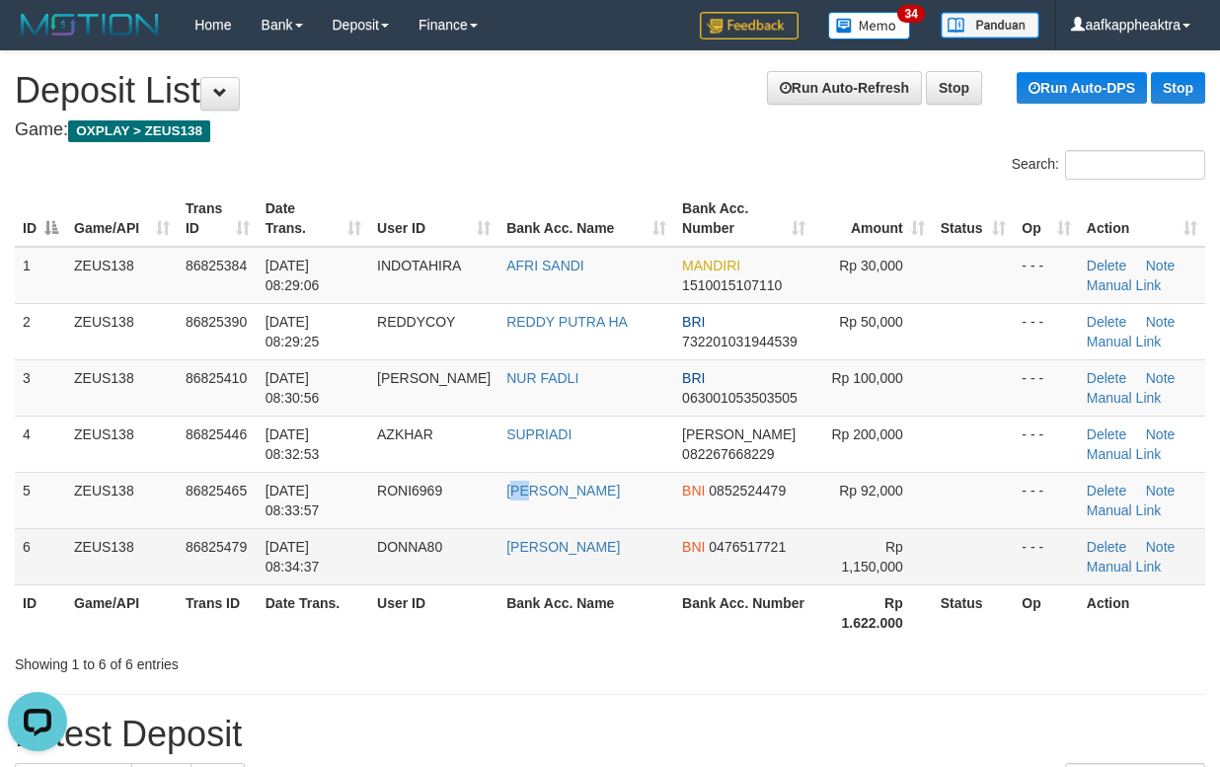
drag, startPoint x: 530, startPoint y: 527, endPoint x: 519, endPoint y: 531, distance: 11.5
click at [529, 529] on tbody "1 ZEUS138 86825384 31/08/2025 08:29:06 INDOTAHIRA AFRI SANDI MANDIRI 1510015107…" at bounding box center [610, 416] width 1190 height 338
drag, startPoint x: 355, startPoint y: 522, endPoint x: 336, endPoint y: 529, distance: 20.0
click at [347, 526] on td "31/08/2025 08:33:57" at bounding box center [314, 500] width 112 height 56
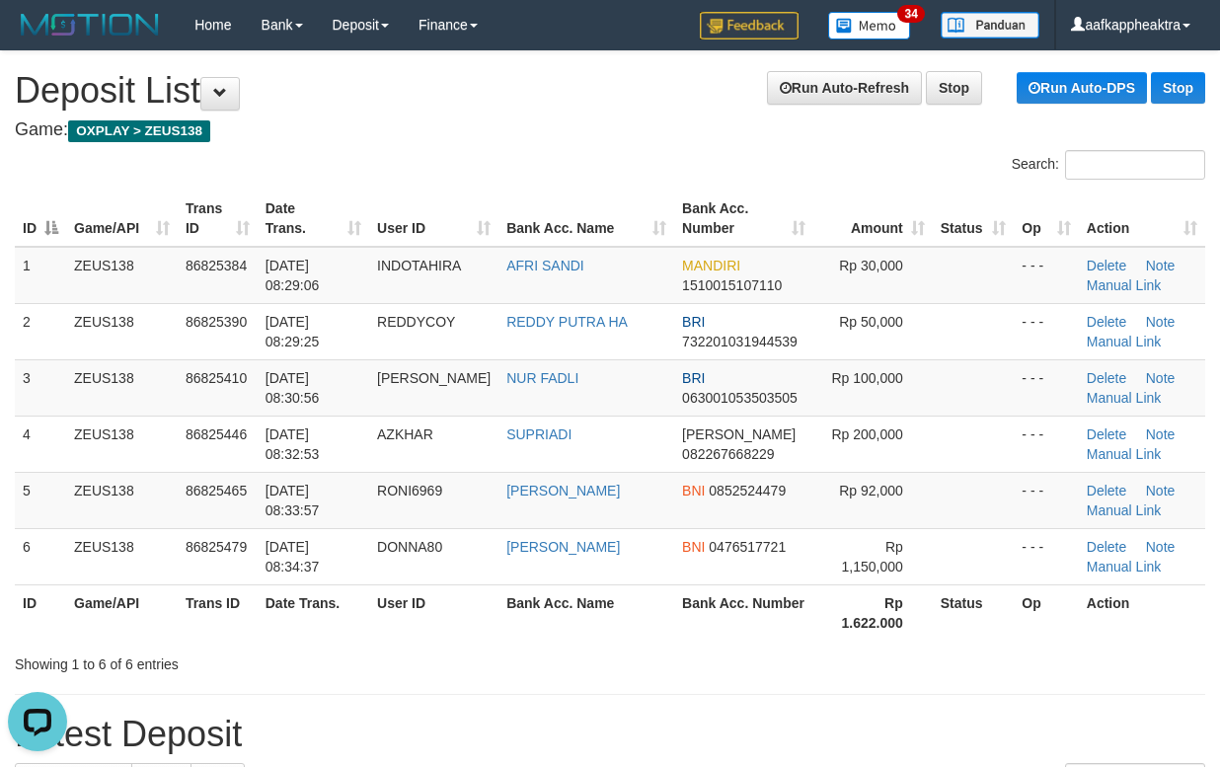
drag, startPoint x: 337, startPoint y: 602, endPoint x: 5, endPoint y: 617, distance: 332.9
click at [326, 606] on th "Date Trans." at bounding box center [314, 612] width 112 height 56
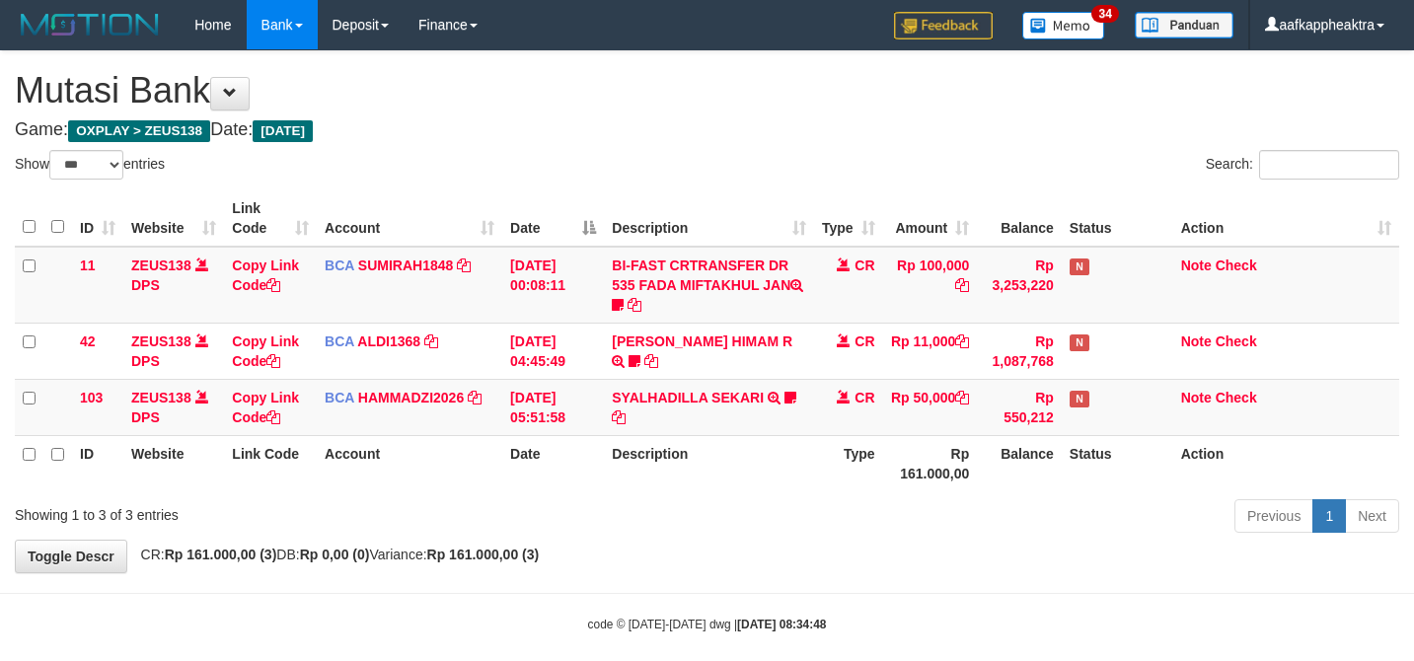
select select "***"
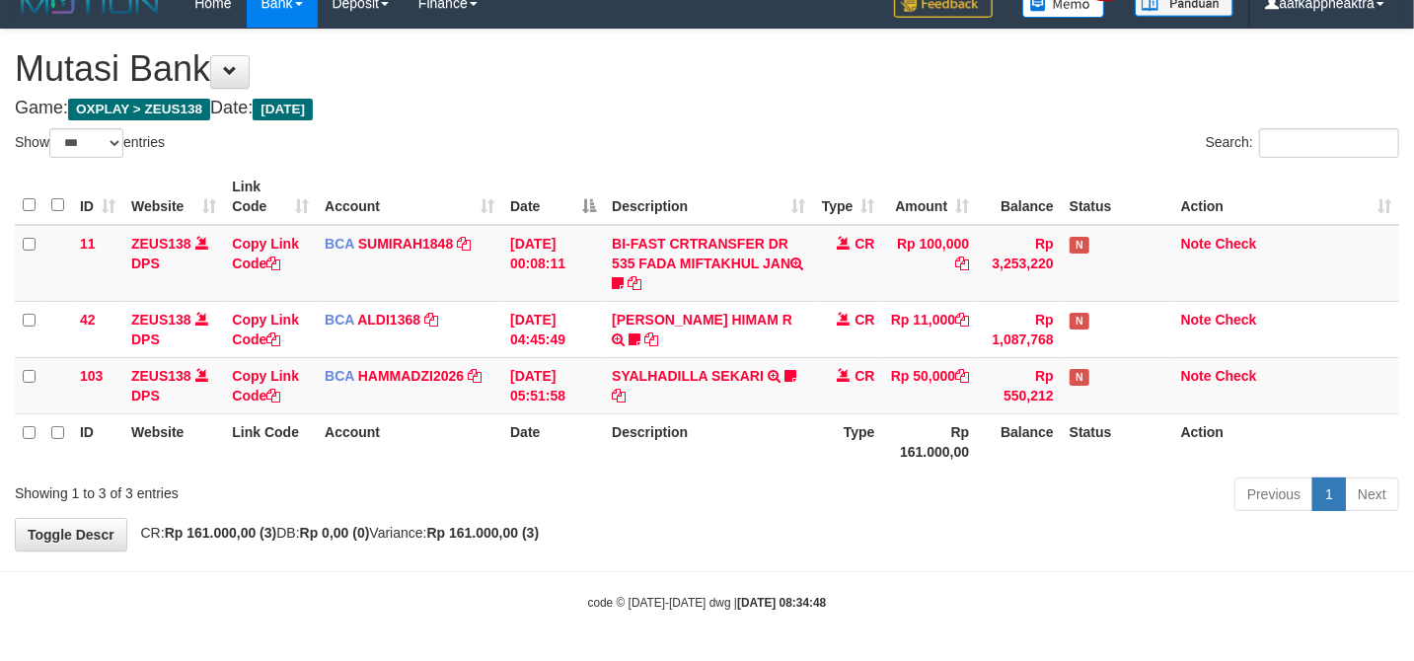
click at [752, 505] on div "Previous 1 Next" at bounding box center [1001, 497] width 795 height 42
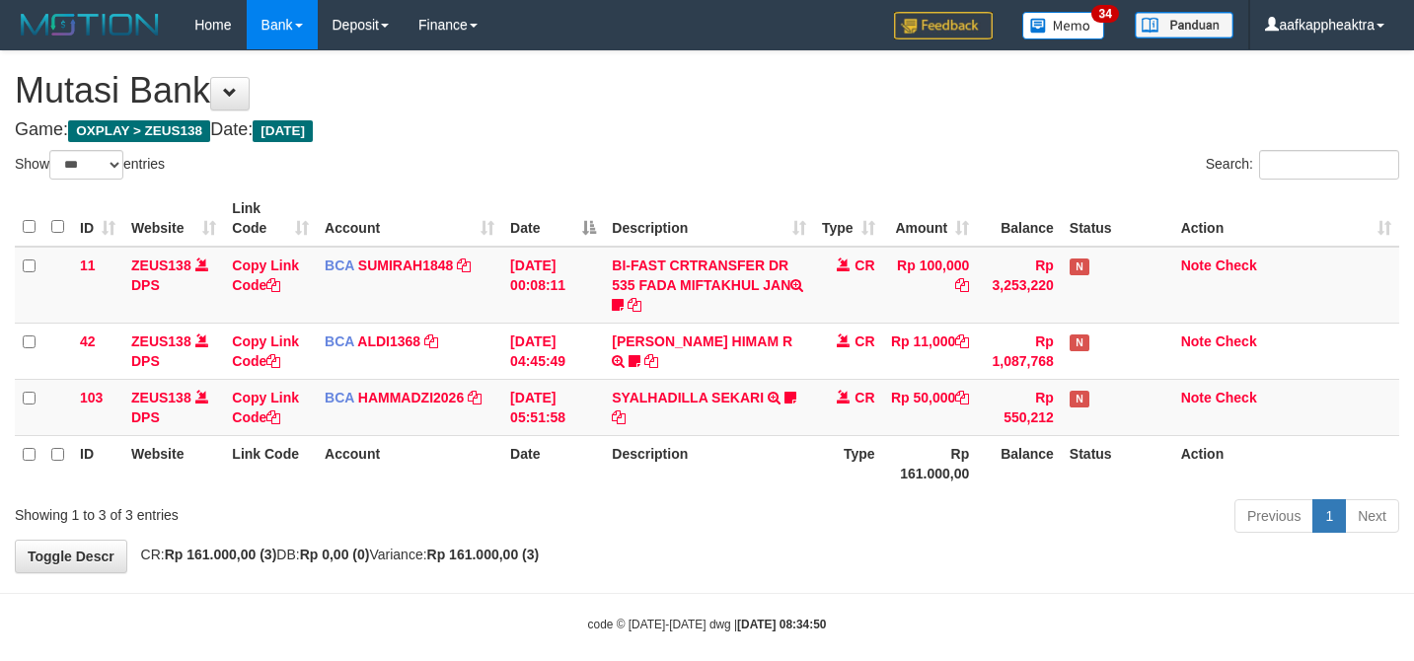
select select "***"
click at [692, 448] on th "Description" at bounding box center [708, 463] width 209 height 56
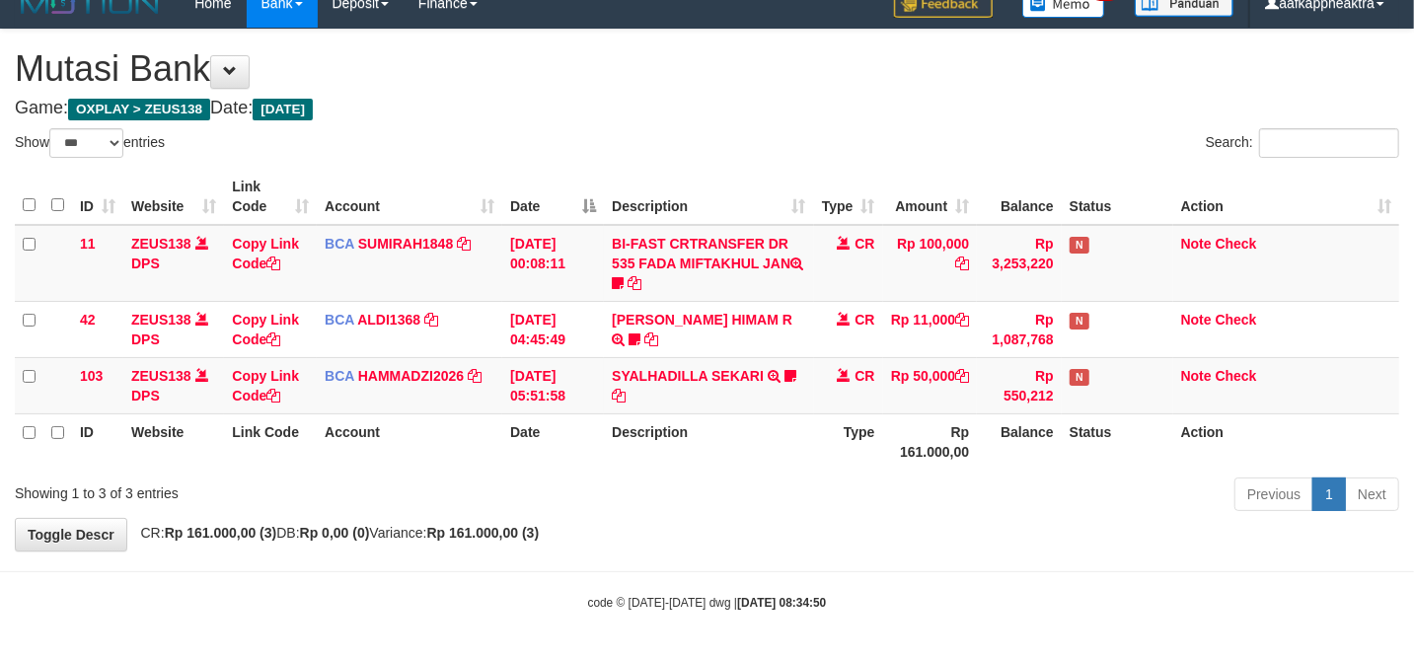
drag, startPoint x: 542, startPoint y: 529, endPoint x: 523, endPoint y: 527, distance: 18.9
click at [523, 527] on strong "Rp 161.000,00 (3)" at bounding box center [483, 533] width 112 height 16
click at [585, 510] on div "Showing 1 to 3 of 3 entries Previous 1 Next" at bounding box center [707, 497] width 1414 height 42
click at [797, 560] on body "Toggle navigation Home Bank Account List Mutasi Bank Search Note Mutasi Deposit…" at bounding box center [707, 319] width 1414 height 683
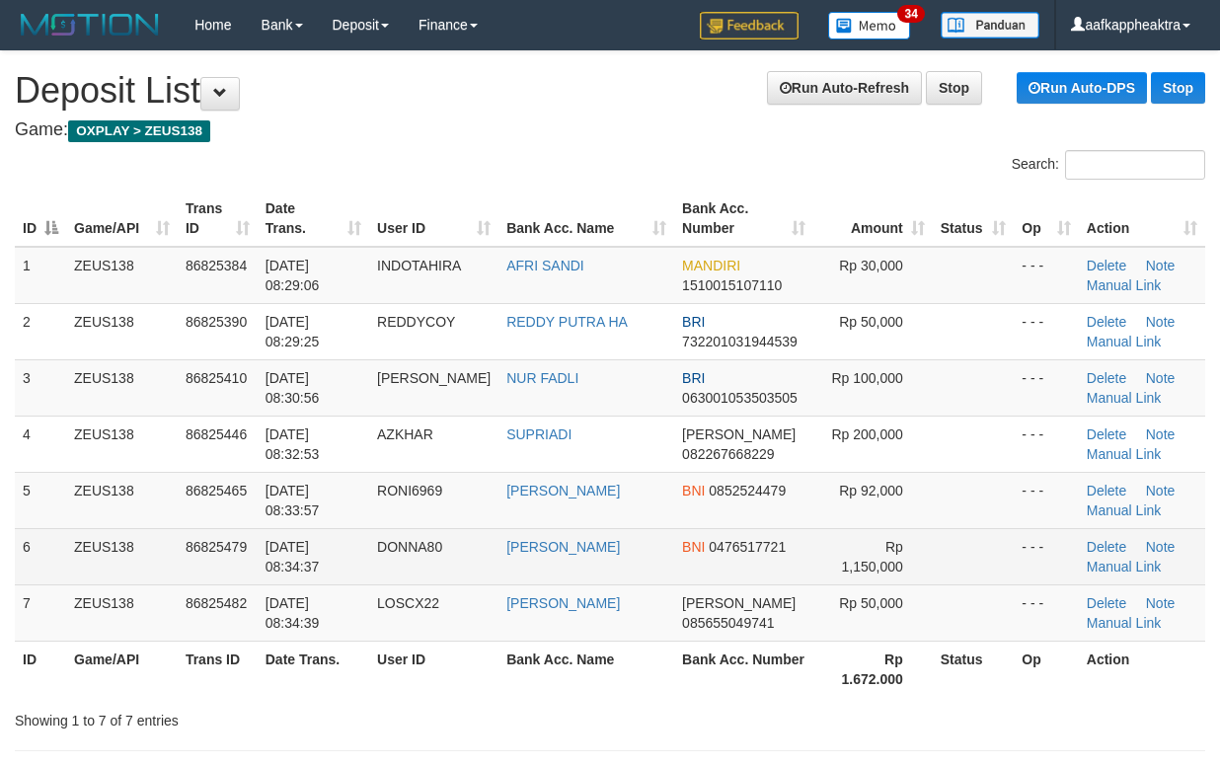
click at [523, 584] on tr "6 ZEUS138 86825479 31/08/2025 08:34:37 DONNA80 DONNA MARLINA BNI 0476517721 Rp …" at bounding box center [610, 556] width 1190 height 56
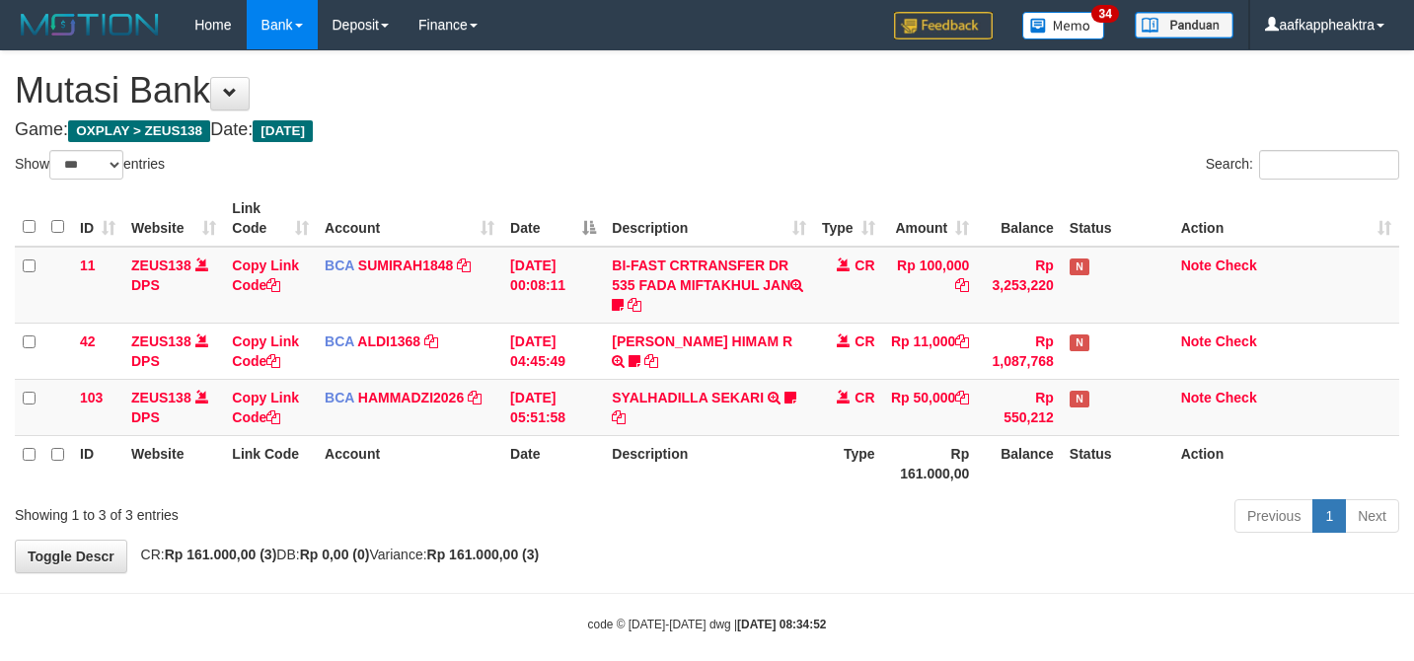
select select "***"
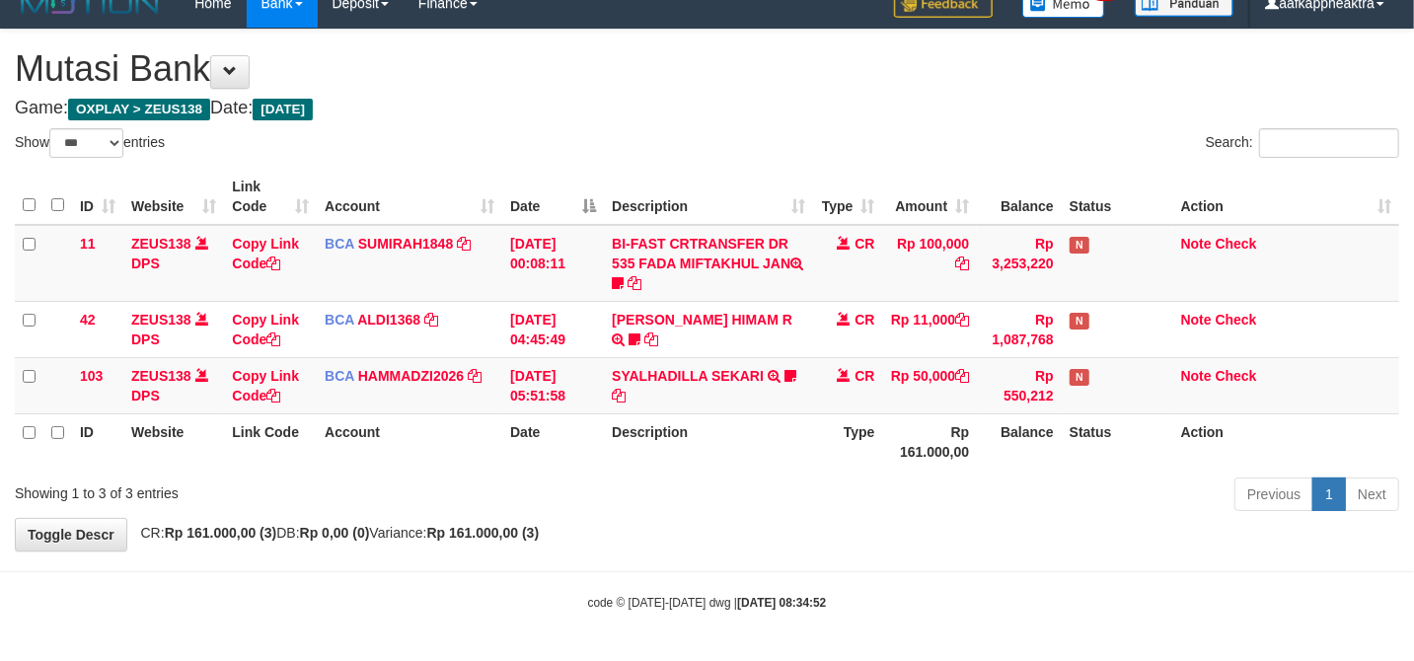
click at [756, 510] on div "Previous 1 Next" at bounding box center [1001, 497] width 795 height 42
click at [759, 510] on div "Previous 1 Next" at bounding box center [1001, 497] width 795 height 42
click at [760, 510] on div "Previous 1 Next" at bounding box center [1001, 497] width 795 height 42
click at [742, 510] on div "Previous 1 Next" at bounding box center [1001, 497] width 795 height 42
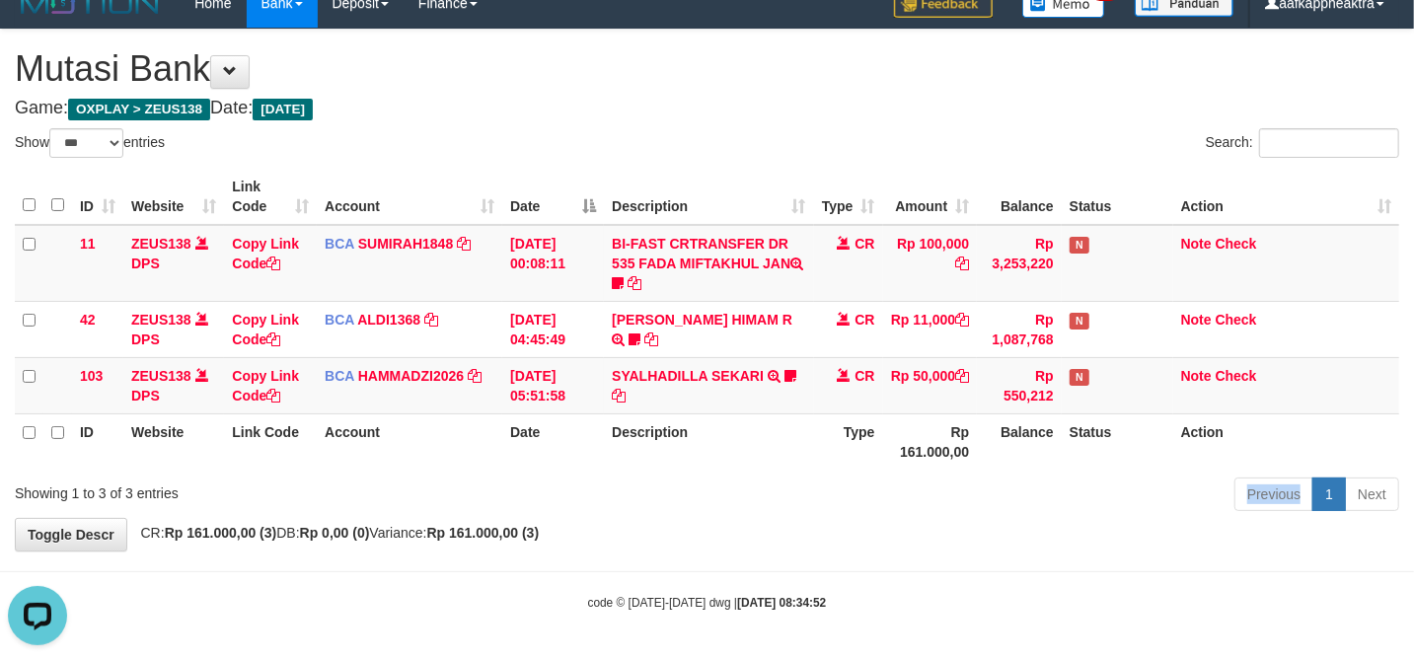
click at [480, 531] on strong "Rp 161.000,00 (3)" at bounding box center [483, 533] width 112 height 16
click at [543, 505] on div "Showing 1 to 3 of 3 entries Previous 1 Next" at bounding box center [707, 497] width 1414 height 42
click at [730, 505] on div "Previous 1 Next" at bounding box center [1001, 497] width 795 height 42
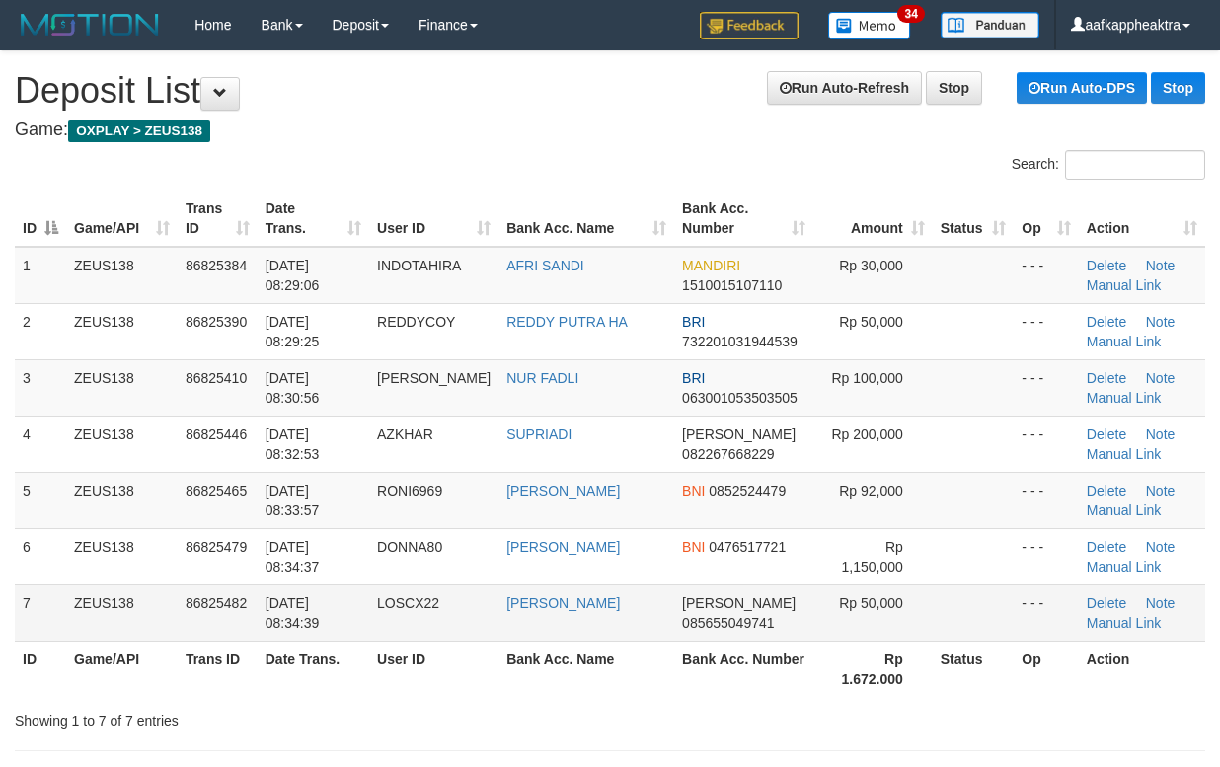
click at [219, 628] on td "86825482" at bounding box center [218, 612] width 80 height 56
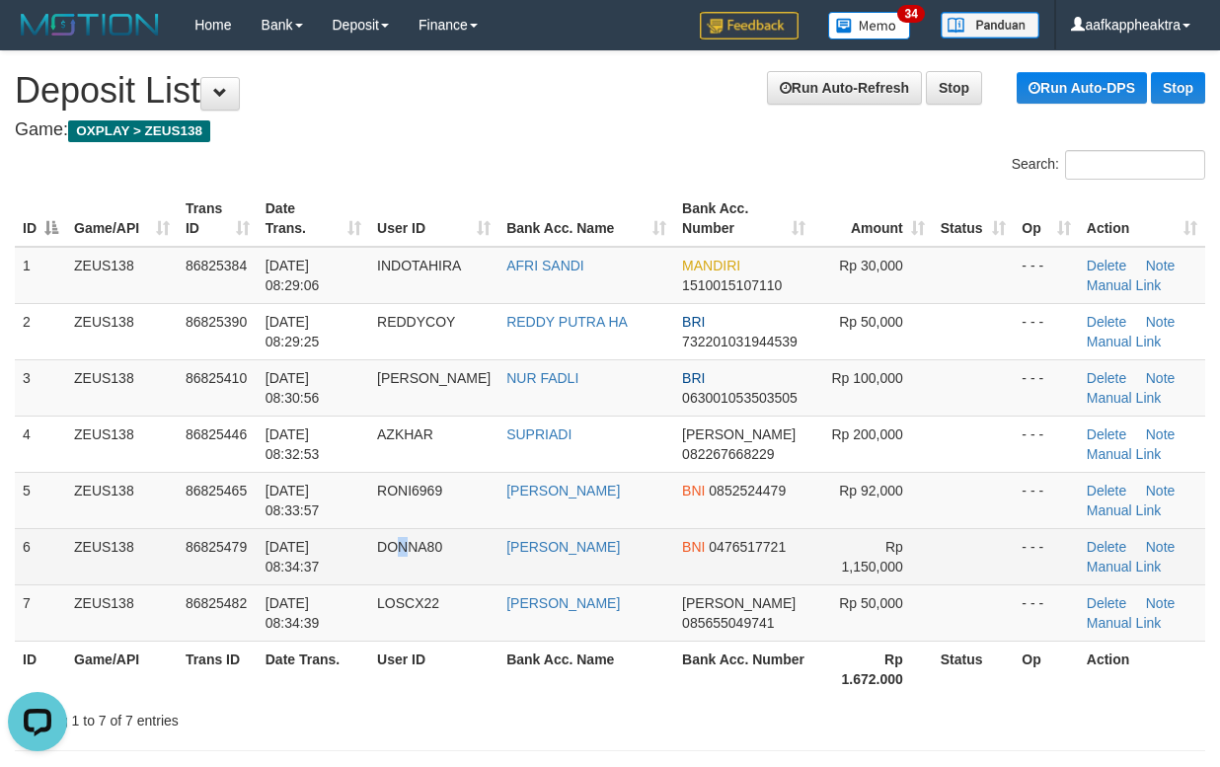
click at [412, 549] on span "DONNA80" at bounding box center [409, 547] width 65 height 16
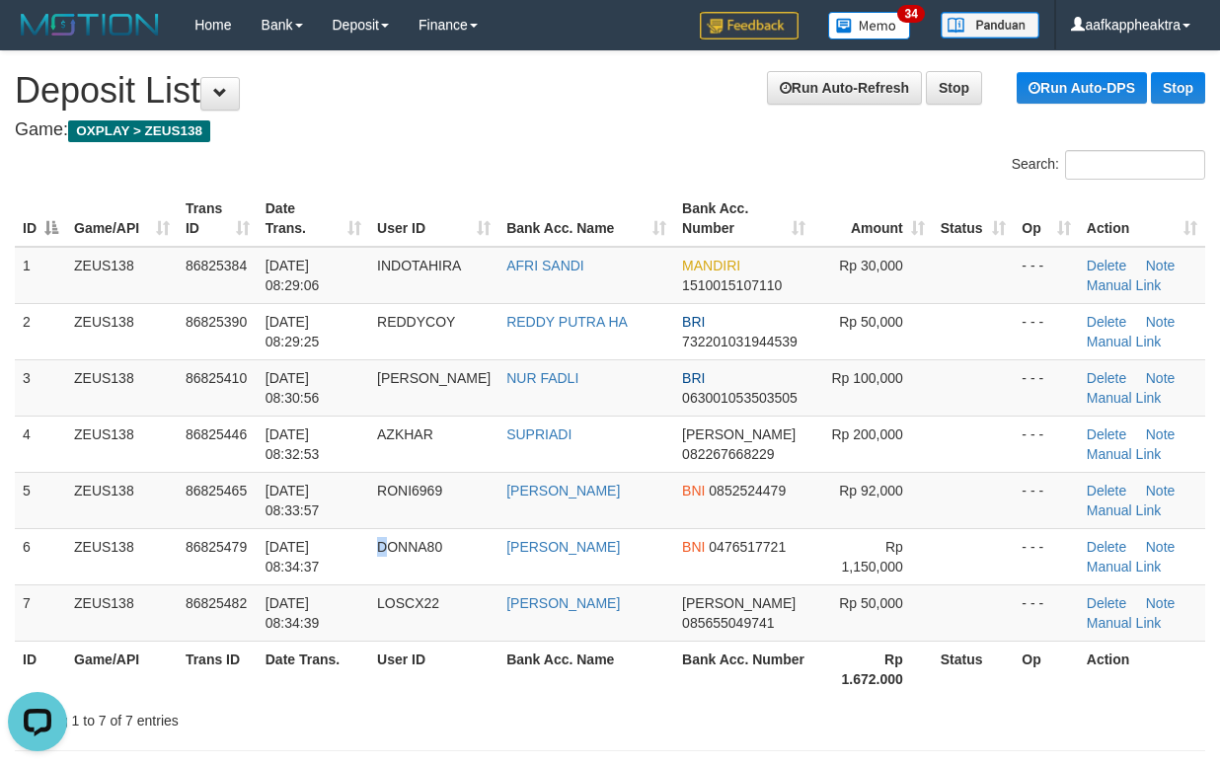
drag, startPoint x: 385, startPoint y: 555, endPoint x: 5, endPoint y: 577, distance: 380.6
click at [262, 569] on tr "6 ZEUS138 86825479 31/08/2025 08:34:37 DONNA80 DONNA MARLINA BNI 0476517721 Rp …" at bounding box center [610, 556] width 1190 height 56
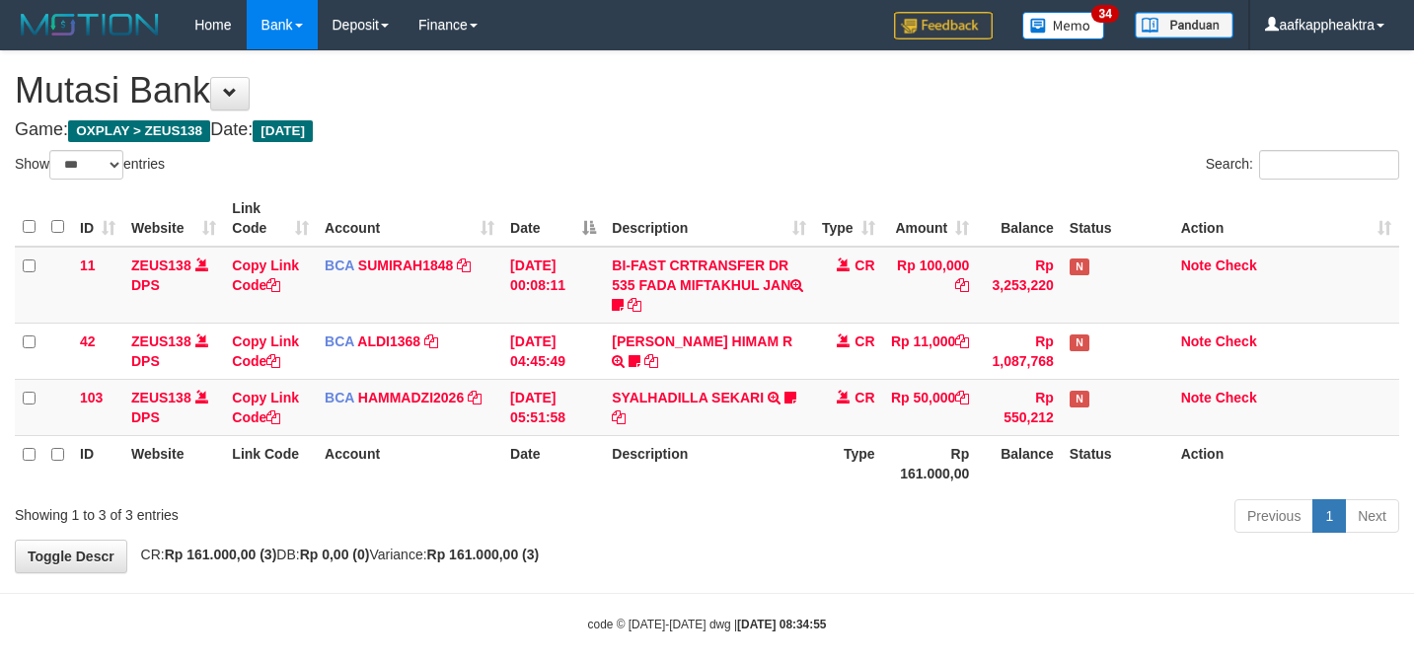
select select "***"
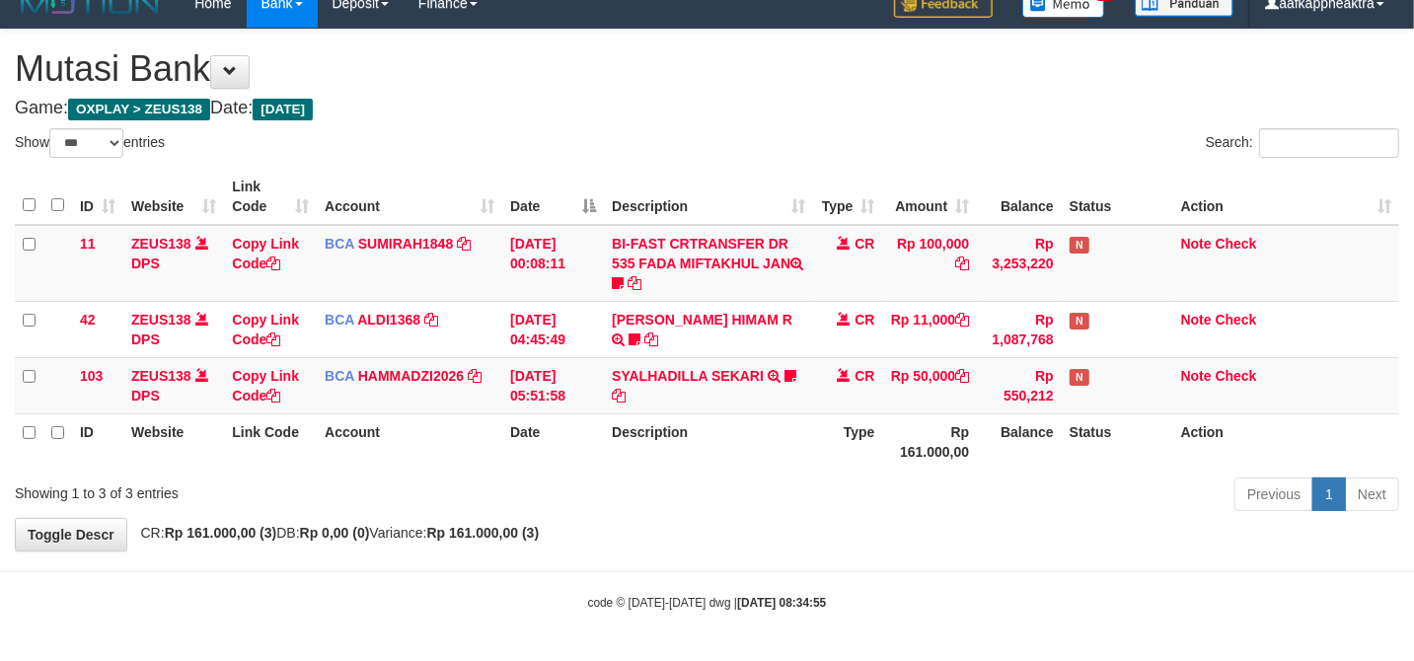
click at [716, 439] on th "Description" at bounding box center [708, 441] width 209 height 56
click at [734, 436] on th "Description" at bounding box center [708, 441] width 209 height 56
click at [701, 444] on th "Description" at bounding box center [708, 441] width 209 height 56
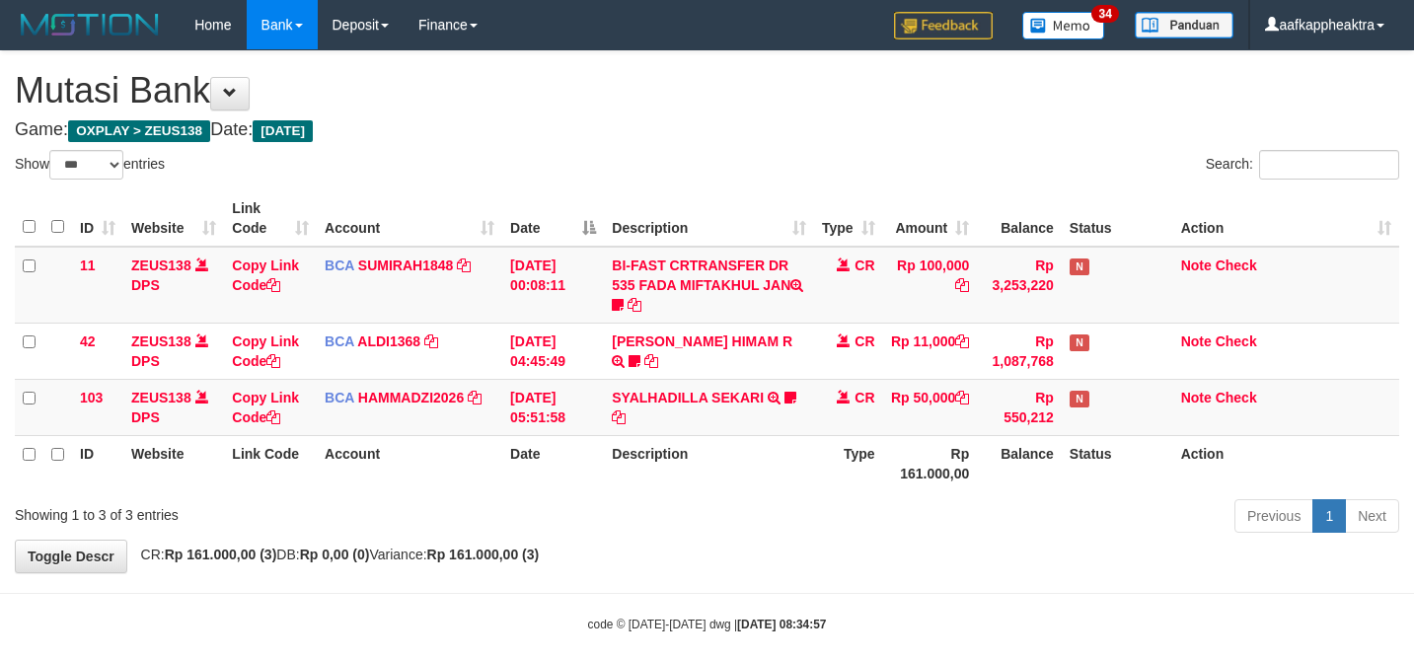
select select "***"
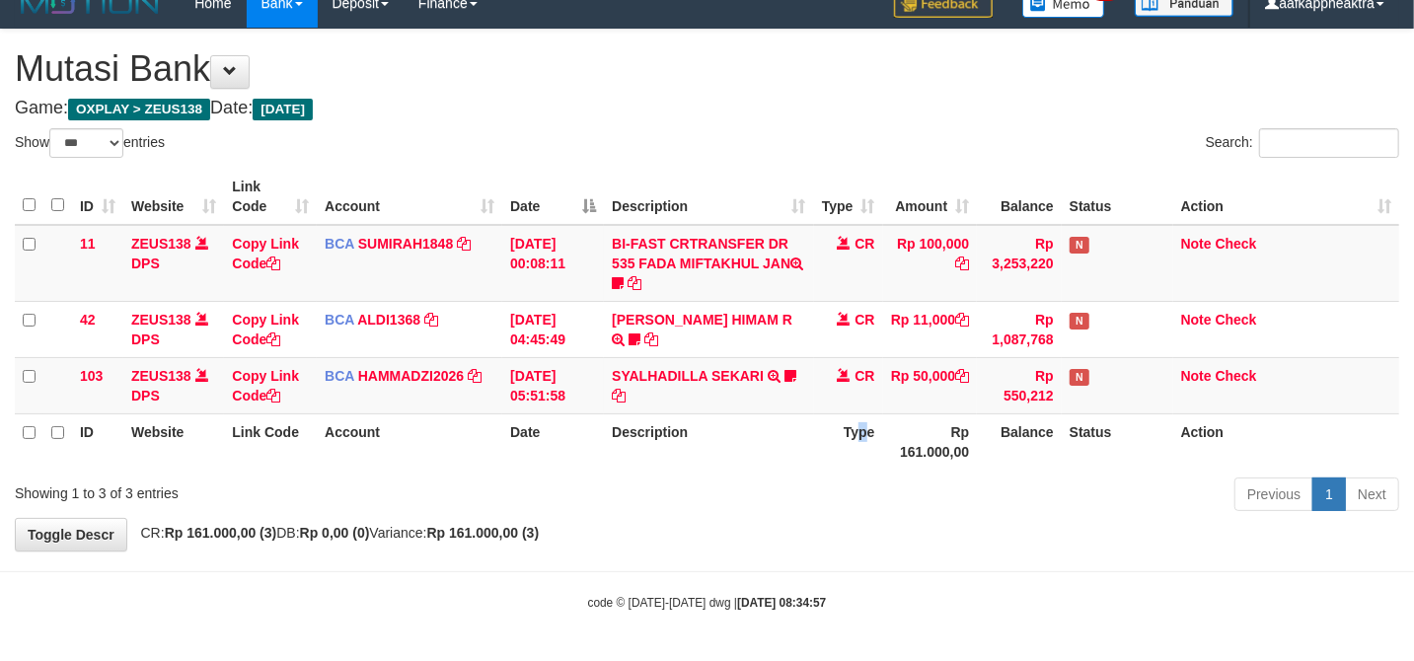
click at [865, 458] on th "Type" at bounding box center [848, 441] width 69 height 56
click at [865, 456] on th "Type" at bounding box center [848, 441] width 69 height 56
click at [847, 458] on th "Type" at bounding box center [848, 441] width 69 height 56
click at [665, 443] on th "Description" at bounding box center [708, 441] width 209 height 56
click at [671, 442] on th "Description" at bounding box center [708, 441] width 209 height 56
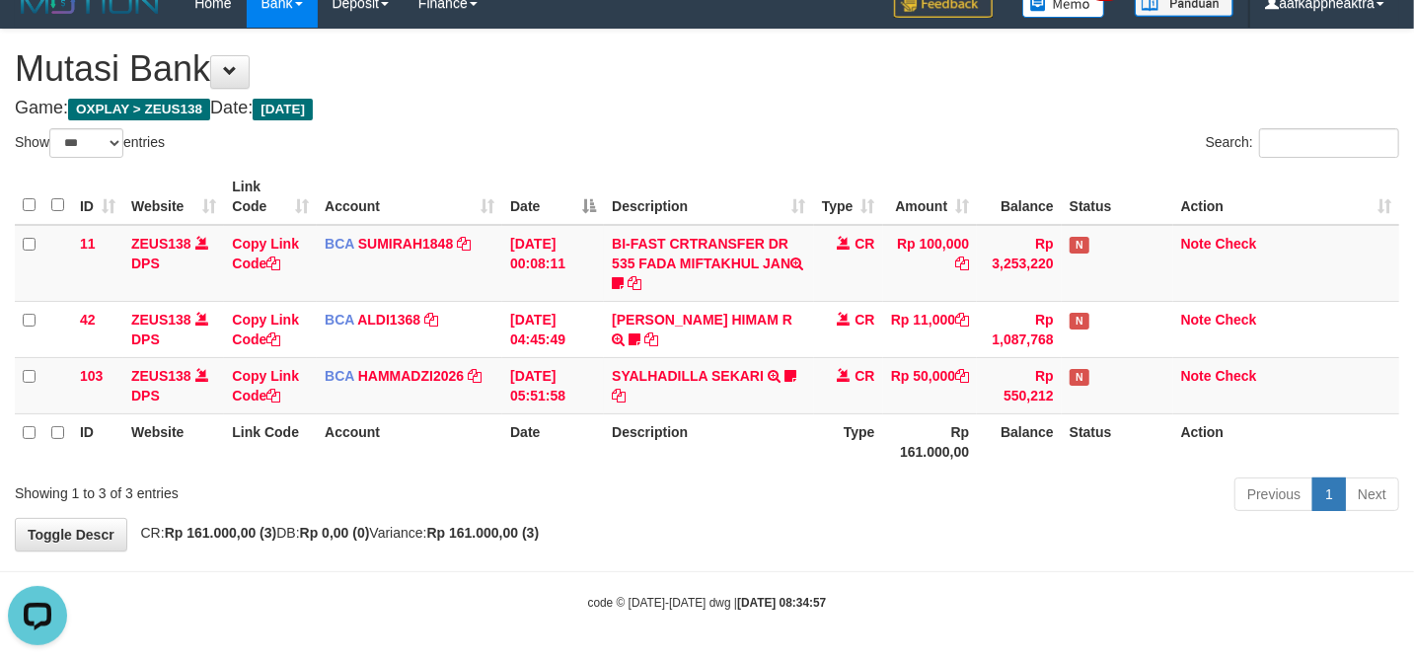
scroll to position [0, 0]
click at [813, 413] on tr "ID Website Link Code Account Date Description Type Rp 161.000,00 Balance Status…" at bounding box center [707, 441] width 1384 height 56
click at [815, 413] on th "Type" at bounding box center [848, 441] width 69 height 56
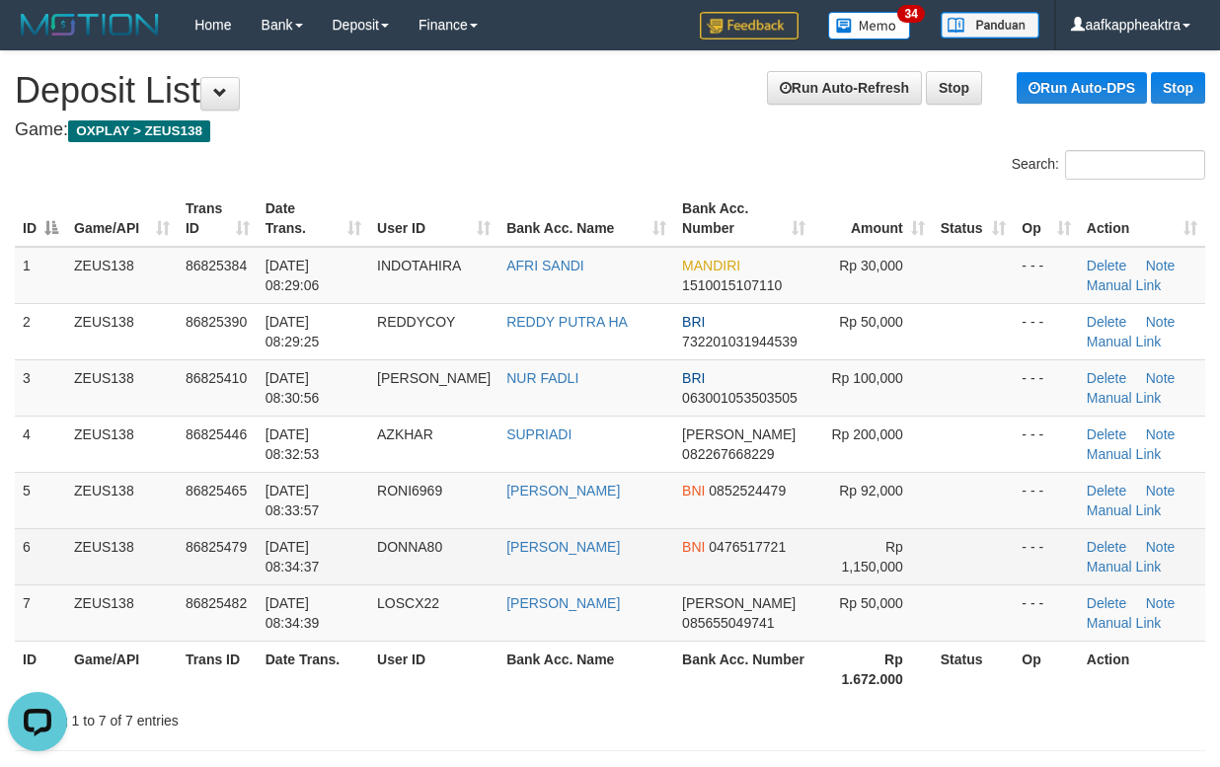
click at [644, 569] on td "DONNA MARLINA" at bounding box center [586, 556] width 176 height 56
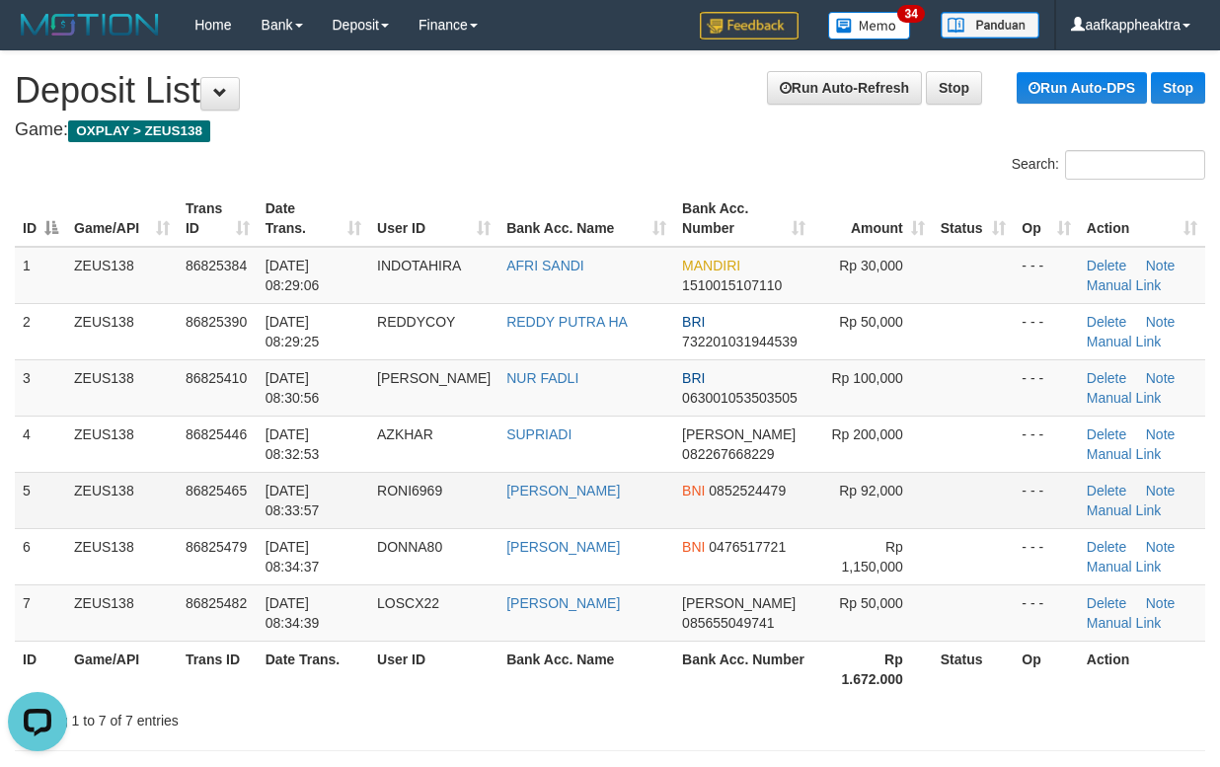
click at [547, 517] on tr "5 ZEUS138 86825465 31/08/2025 08:33:57 RONI6969 ACHMAD SUKRONI BNI 0852524479 R…" at bounding box center [610, 500] width 1190 height 56
click at [547, 517] on td "ACHMAD SUKRONI" at bounding box center [586, 500] width 176 height 56
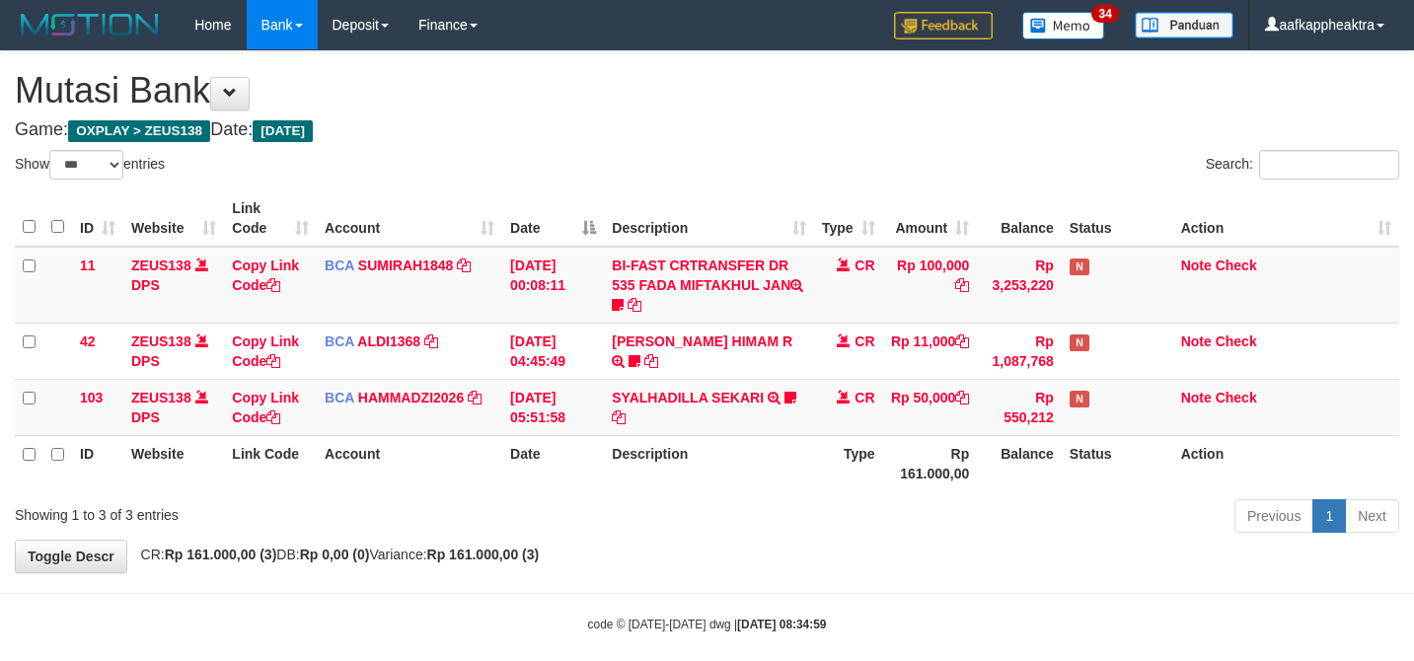
select select "***"
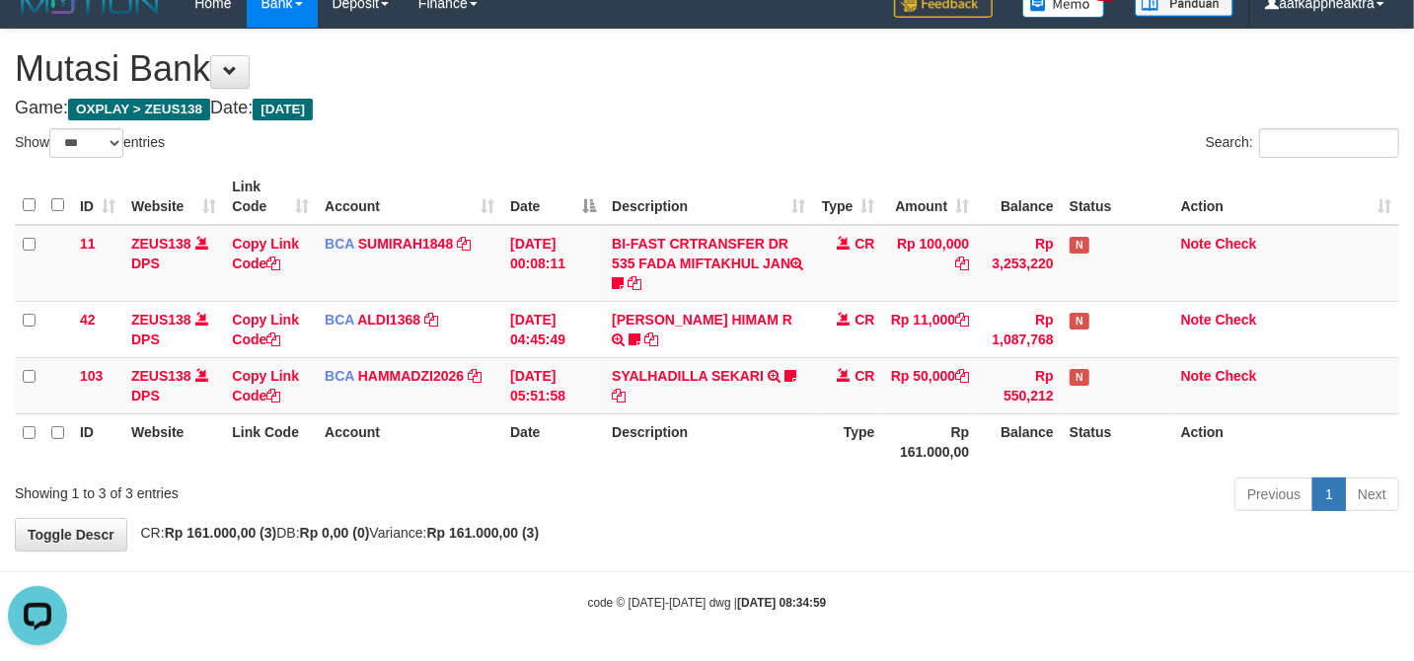
click at [787, 479] on div "Previous 1 Next" at bounding box center [1001, 497] width 795 height 42
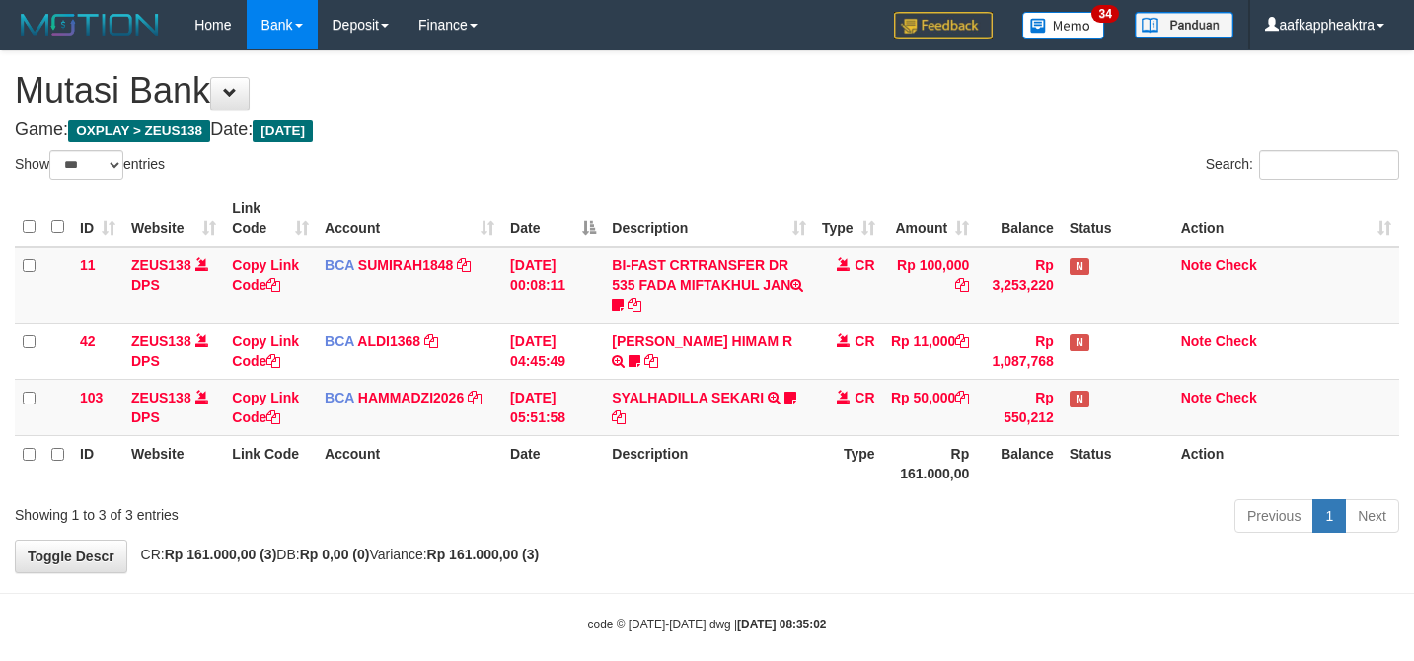
select select "***"
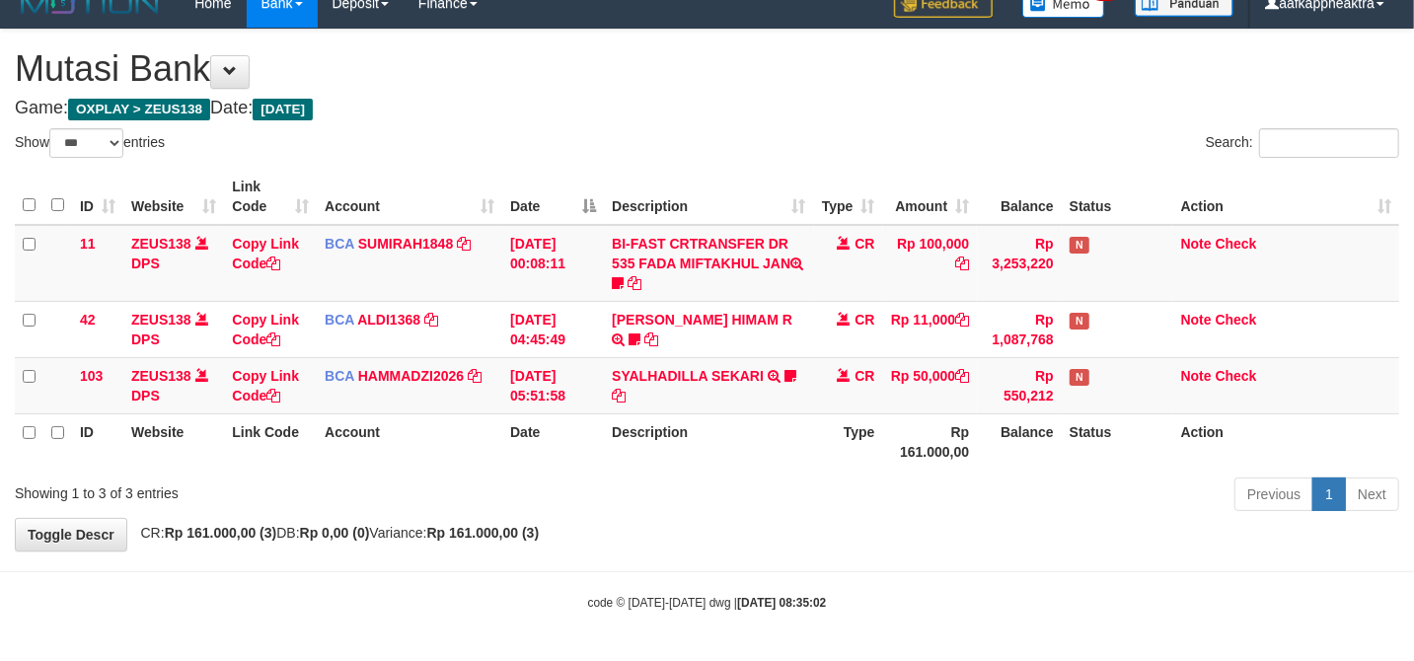
click at [922, 454] on th "Rp 161.000,00" at bounding box center [930, 441] width 95 height 56
click at [940, 448] on th "Rp 161.000,00" at bounding box center [930, 441] width 95 height 56
click at [943, 448] on th "Rp 161.000,00" at bounding box center [930, 441] width 95 height 56
click at [944, 448] on th "Rp 161.000,00" at bounding box center [930, 441] width 95 height 56
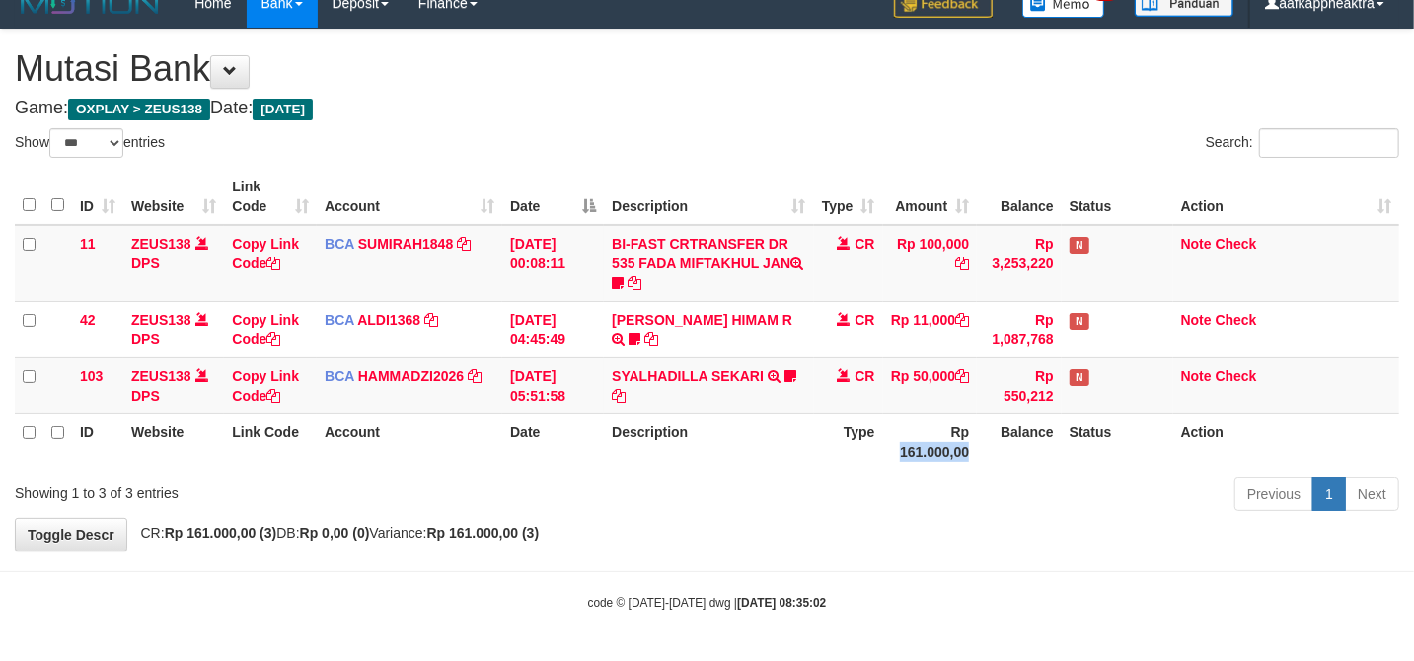
click at [933, 447] on th "Rp 161.000,00" at bounding box center [930, 441] width 95 height 56
click at [929, 448] on th "Rp 161.000,00" at bounding box center [930, 441] width 95 height 56
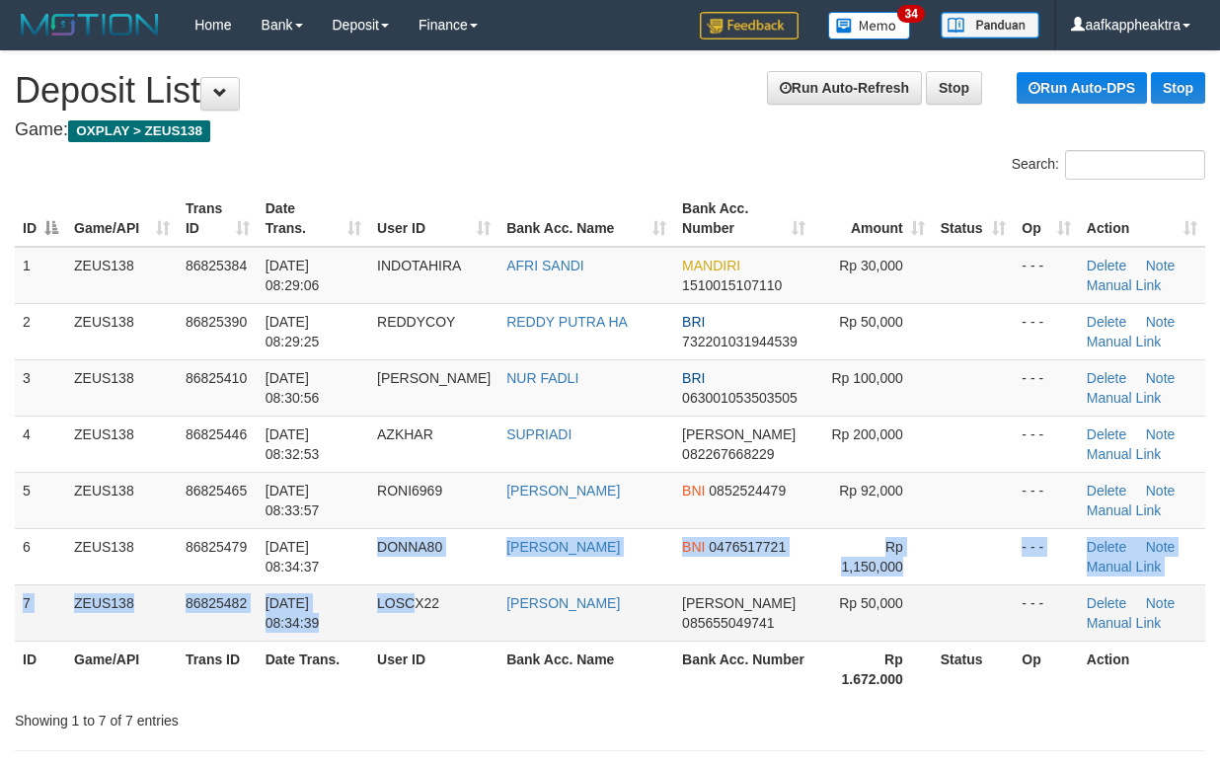
click at [428, 589] on tbody "1 ZEUS138 86825384 31/08/2025 08:29:06 INDOTAHIRA AFRI SANDI MANDIRI 1510015107…" at bounding box center [610, 444] width 1190 height 395
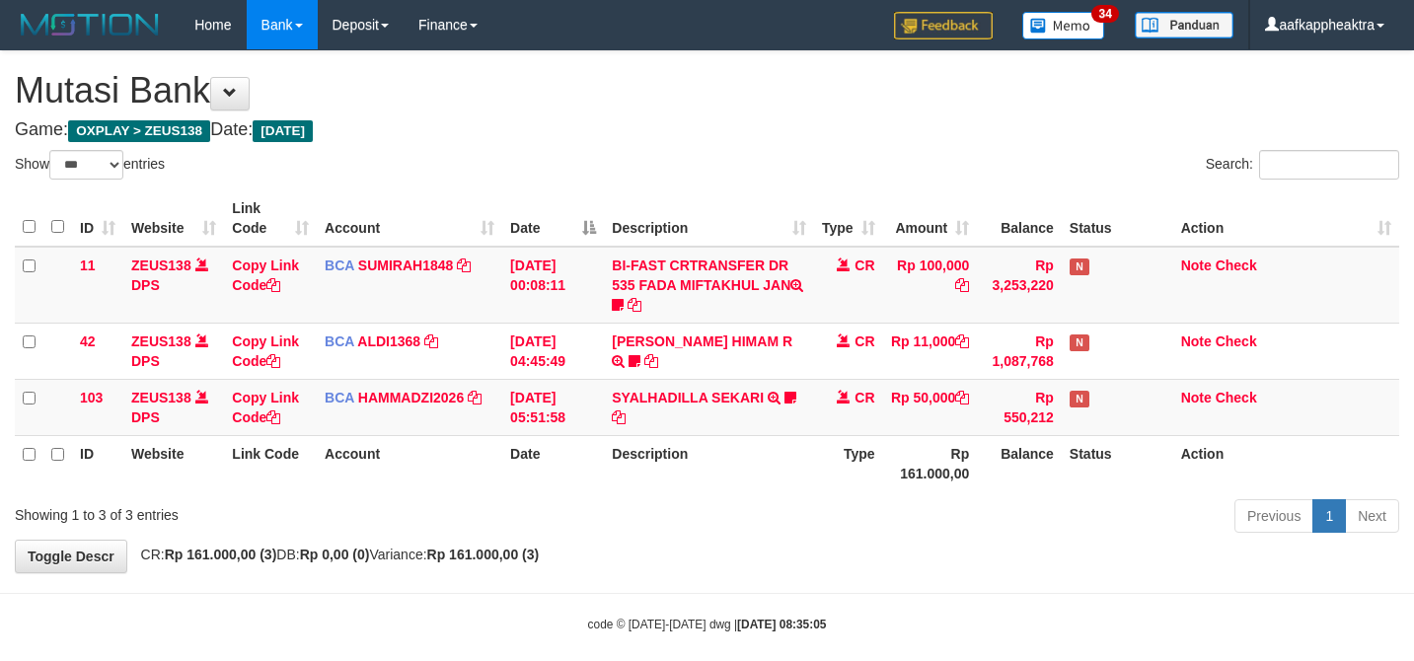
select select "***"
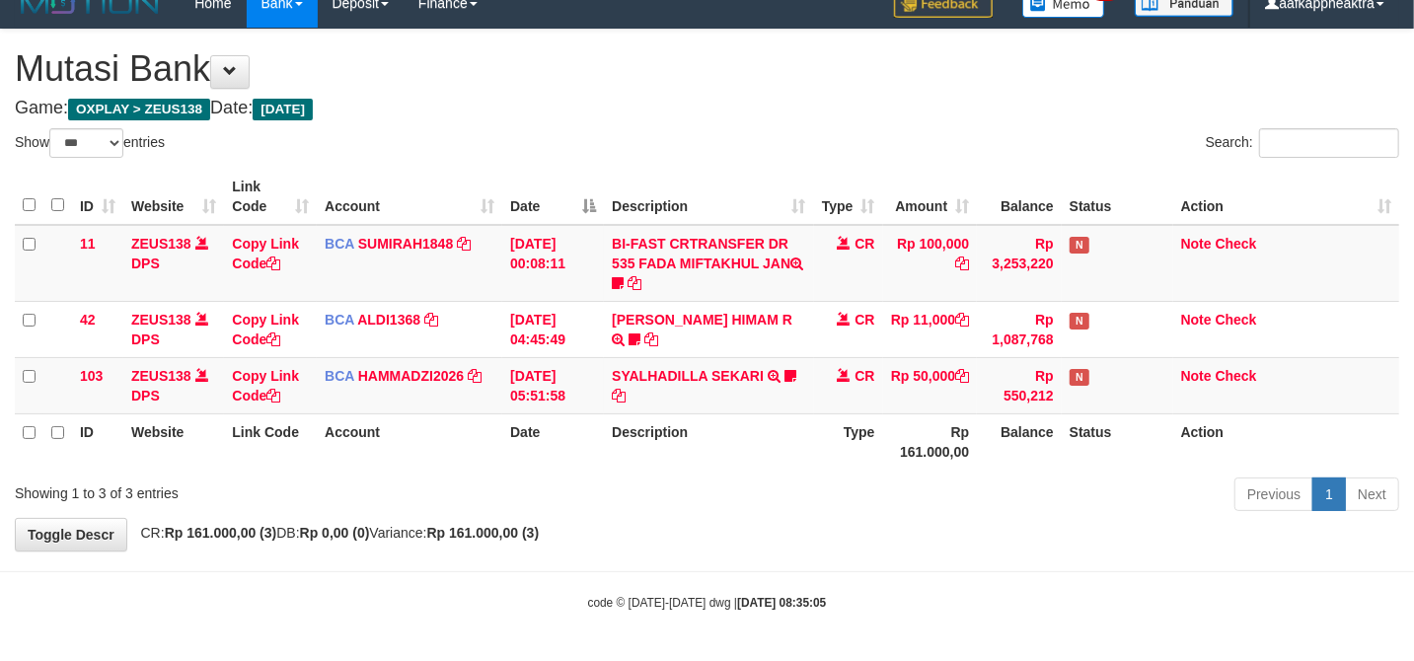
click at [908, 566] on body "Toggle navigation Home Bank Account List Mutasi Bank Search Note Mutasi Deposit…" at bounding box center [707, 319] width 1414 height 683
click at [912, 558] on body "Toggle navigation Home Bank Account List Mutasi Bank Search Note Mutasi Deposit…" at bounding box center [707, 319] width 1414 height 683
drag, startPoint x: 912, startPoint y: 558, endPoint x: 936, endPoint y: 551, distance: 25.6
click at [908, 558] on body "Toggle navigation Home Bank Account List Mutasi Bank Search Note Mutasi Deposit…" at bounding box center [707, 319] width 1414 height 683
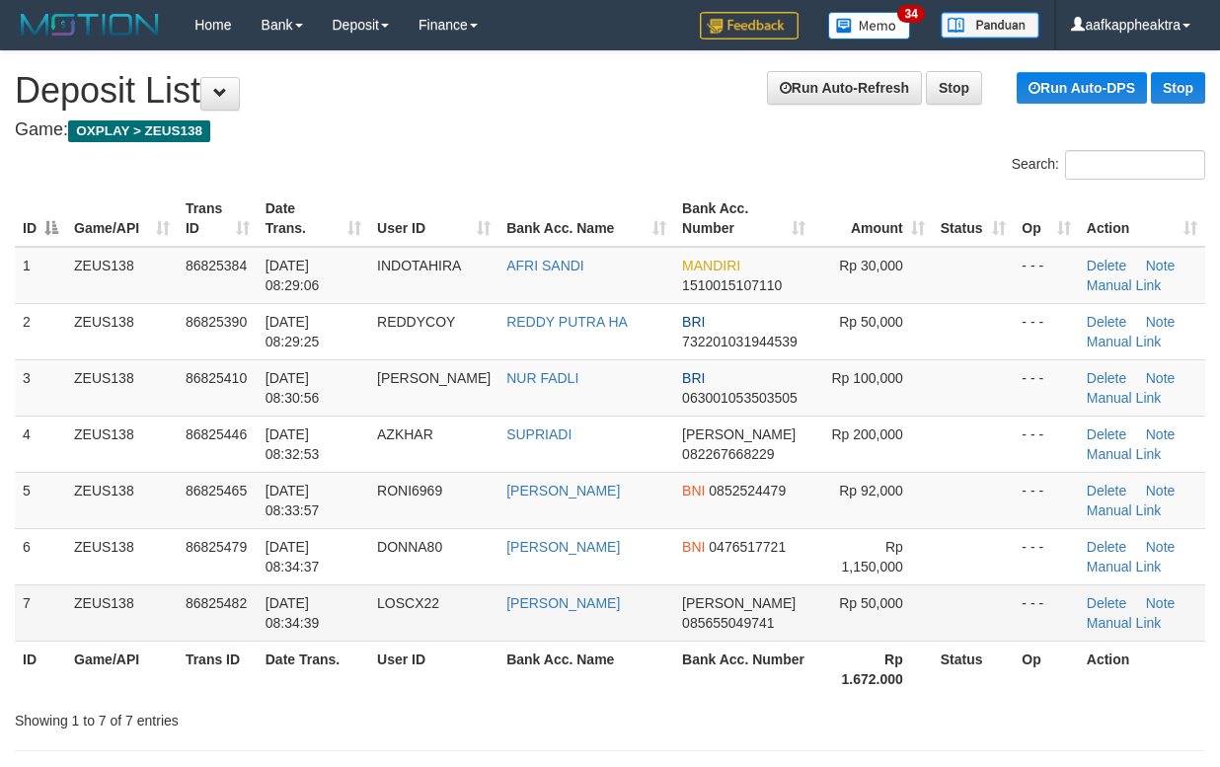
click at [470, 604] on td "LOSCX22" at bounding box center [433, 612] width 129 height 56
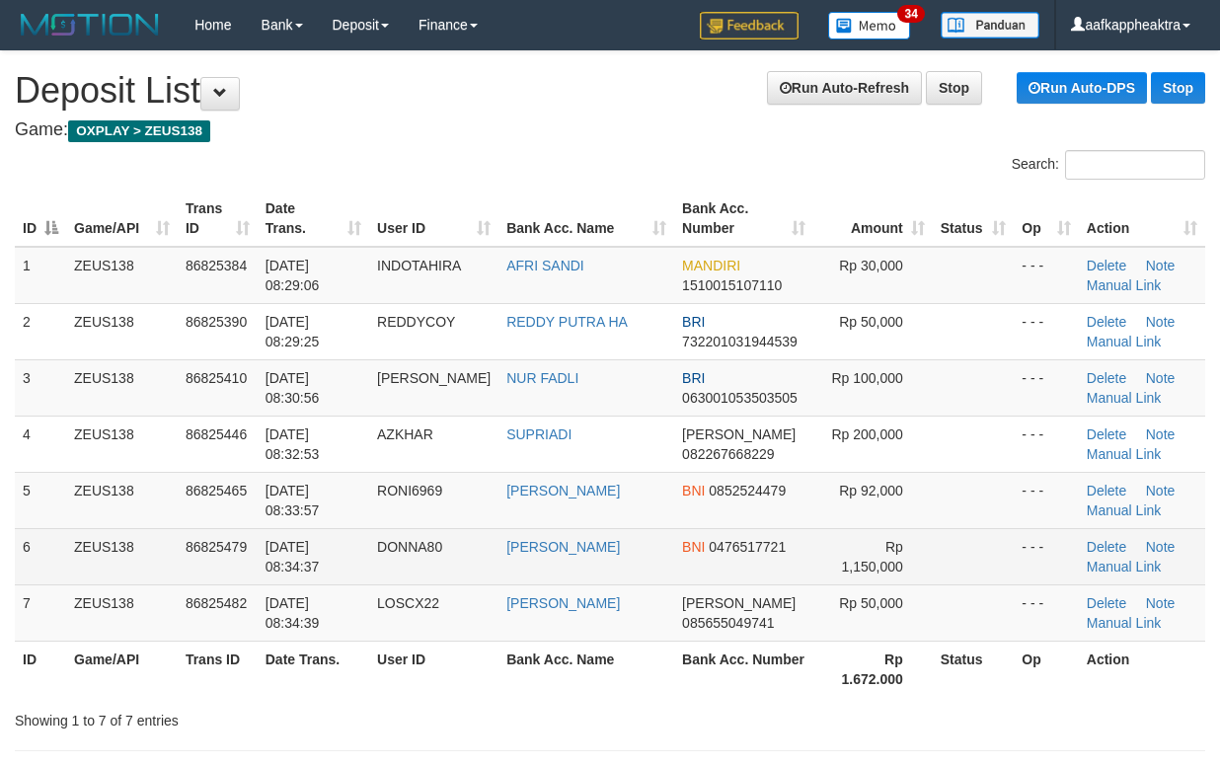
click at [462, 584] on td "DONNA80" at bounding box center [433, 556] width 129 height 56
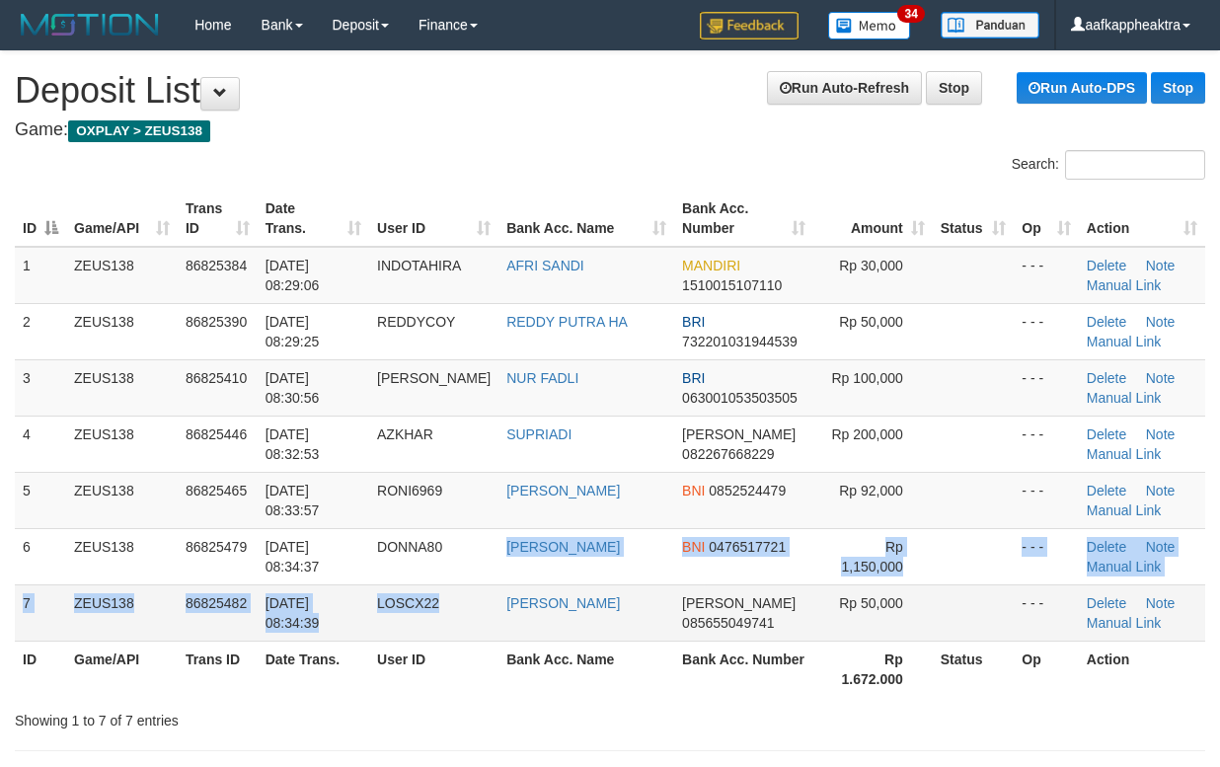
drag, startPoint x: 464, startPoint y: 584, endPoint x: 174, endPoint y: 593, distance: 290.2
click at [435, 593] on tbody "1 ZEUS138 86825384 31/08/2025 08:29:06 INDOTAHIRA AFRI SANDI MANDIRI 1510015107…" at bounding box center [610, 444] width 1190 height 395
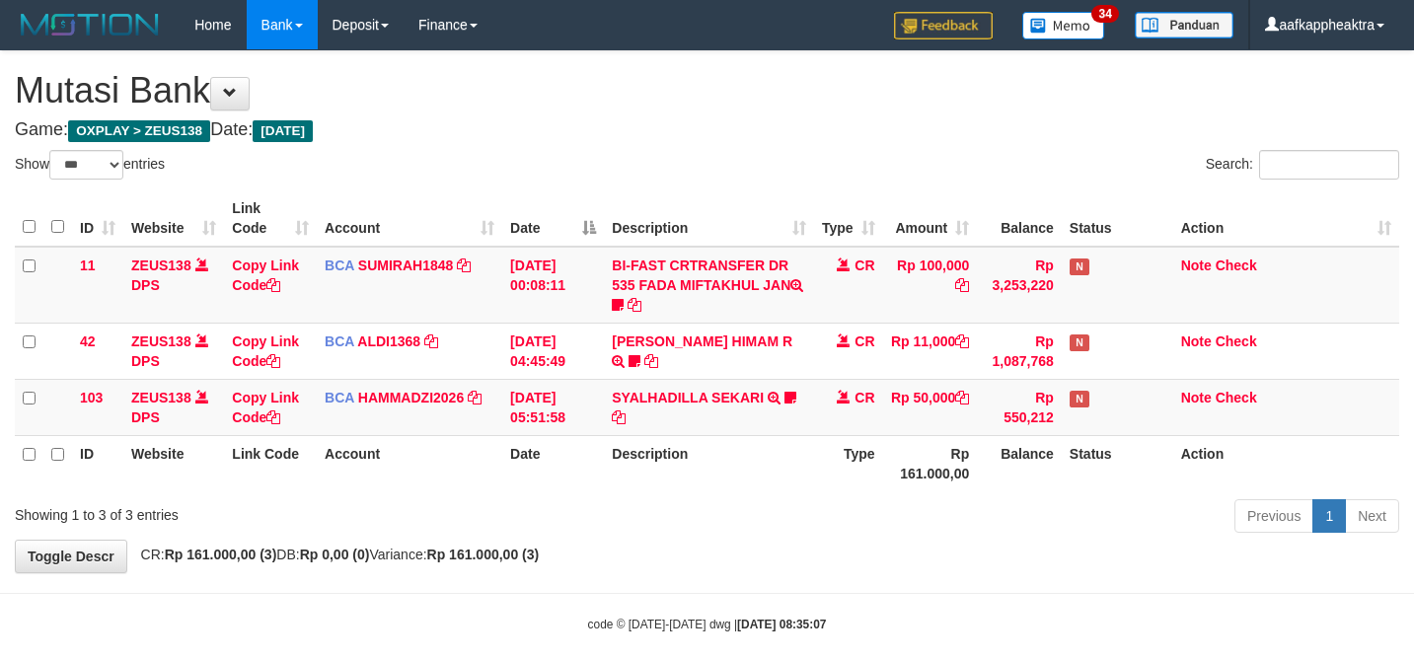
select select "***"
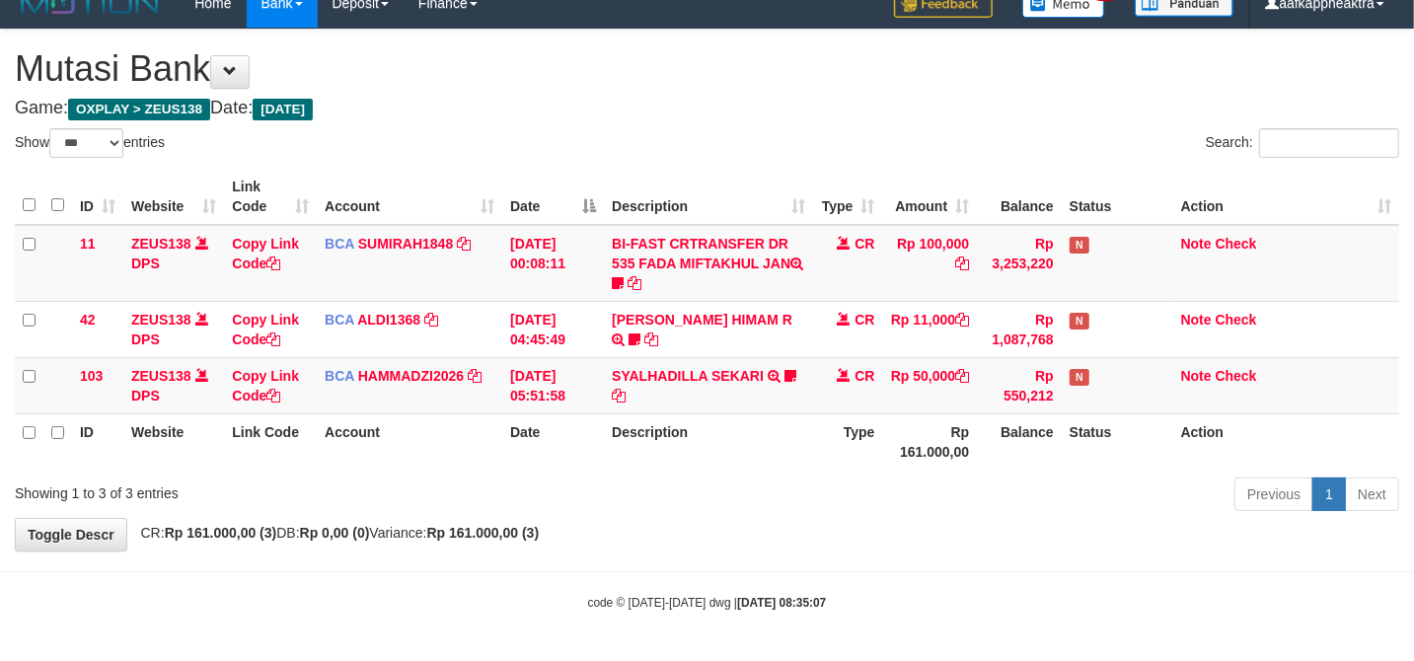
click at [665, 501] on div "Previous 1 Next" at bounding box center [1001, 497] width 795 height 42
click at [697, 483] on div "Previous 1 Next" at bounding box center [1001, 497] width 795 height 42
click at [699, 483] on div "Previous 1 Next" at bounding box center [1001, 497] width 795 height 42
click at [778, 478] on div "Previous 1 Next" at bounding box center [1001, 497] width 795 height 42
click at [778, 476] on div "Previous 1 Next" at bounding box center [1001, 497] width 795 height 42
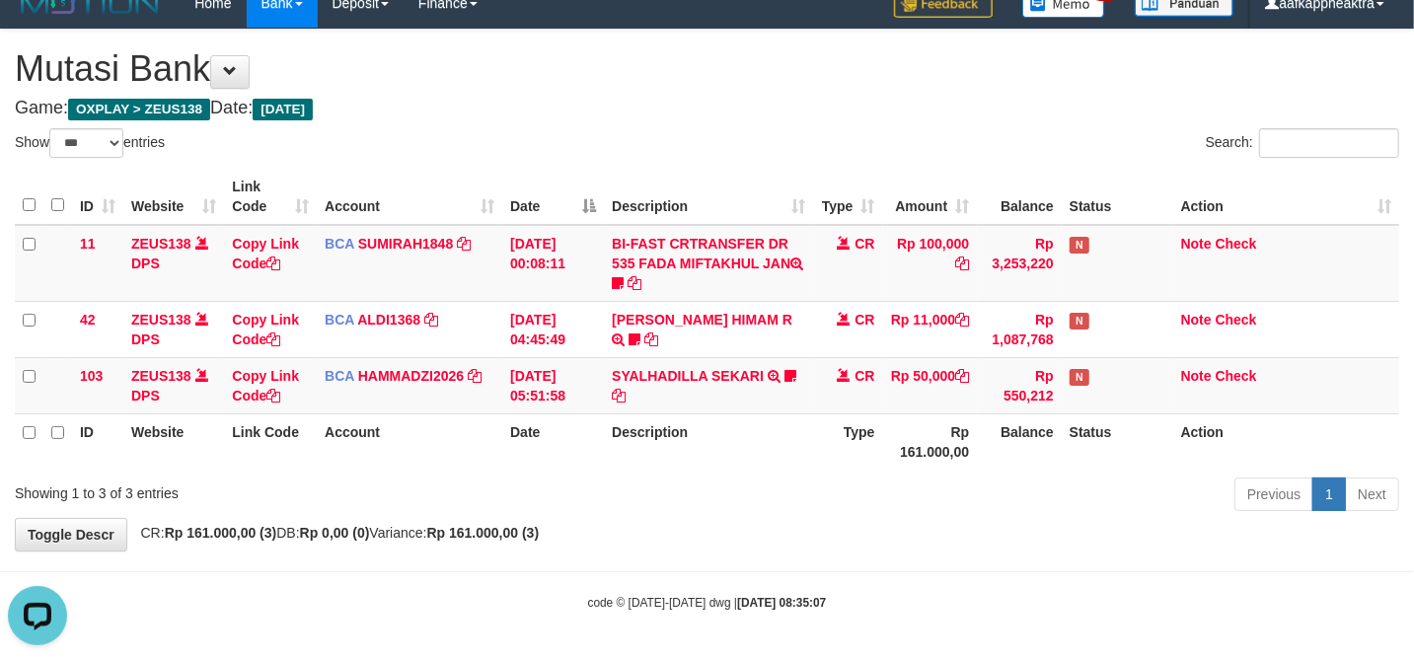
scroll to position [0, 0]
click at [755, 472] on div "ID Website Link Code Account Date Description Type Amount Balance Status Action…" at bounding box center [707, 319] width 1414 height 313
click at [689, 485] on div "Previous 1 Next" at bounding box center [1001, 497] width 795 height 42
click at [855, 476] on div "Previous 1 Next" at bounding box center [1001, 497] width 795 height 42
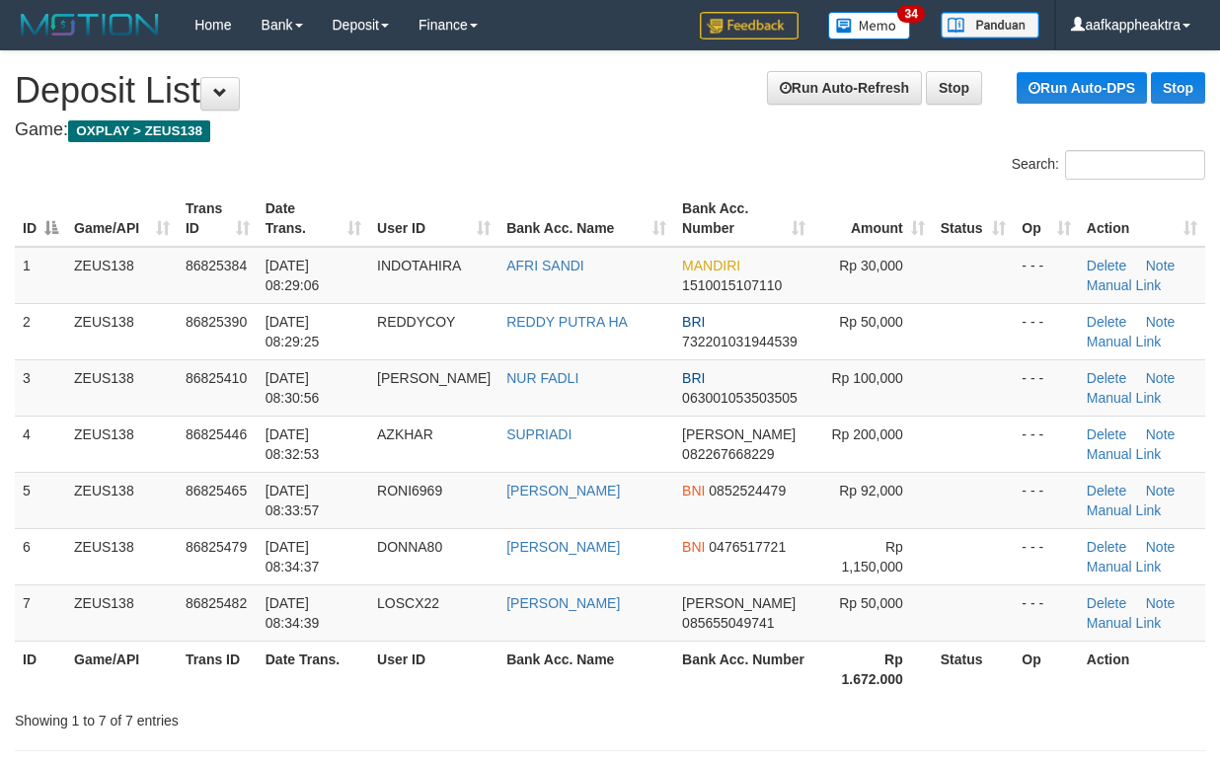
drag, startPoint x: 671, startPoint y: 584, endPoint x: 4, endPoint y: 554, distance: 667.7
click at [674, 582] on td "BNI 0476517721" at bounding box center [743, 556] width 139 height 56
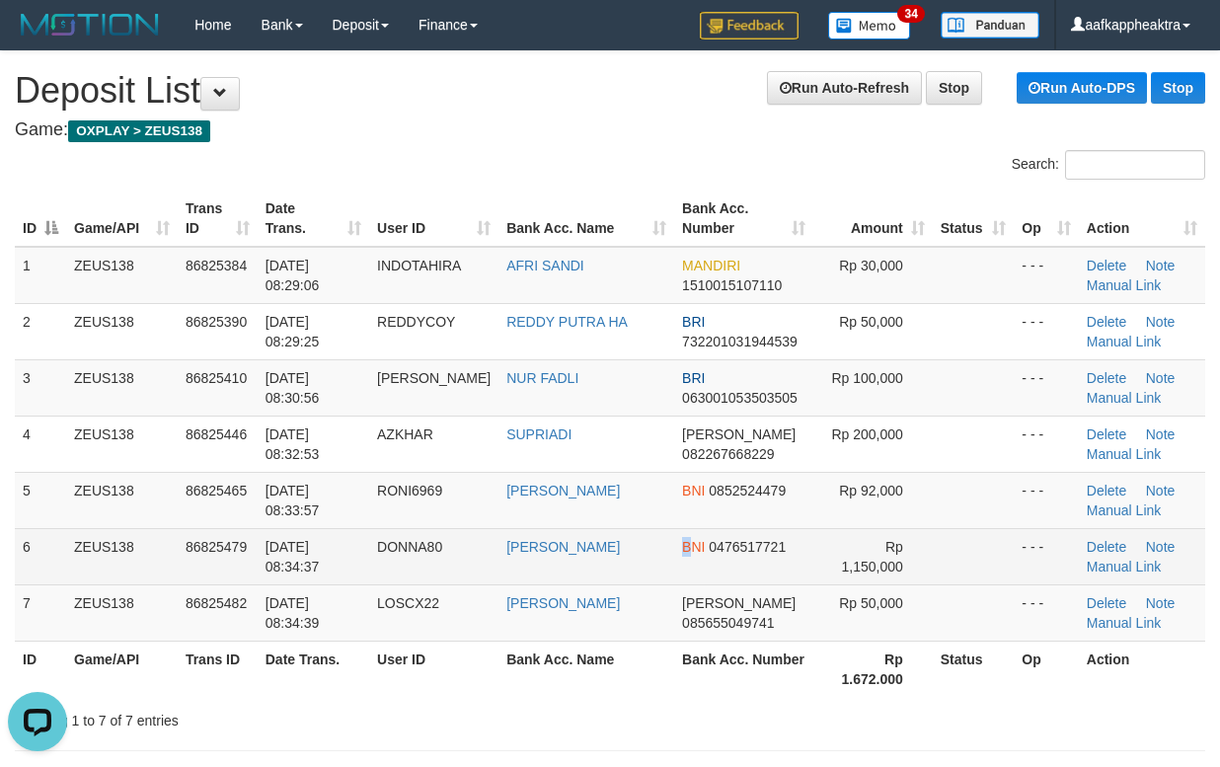
click at [423, 534] on td "DONNA80" at bounding box center [433, 556] width 129 height 56
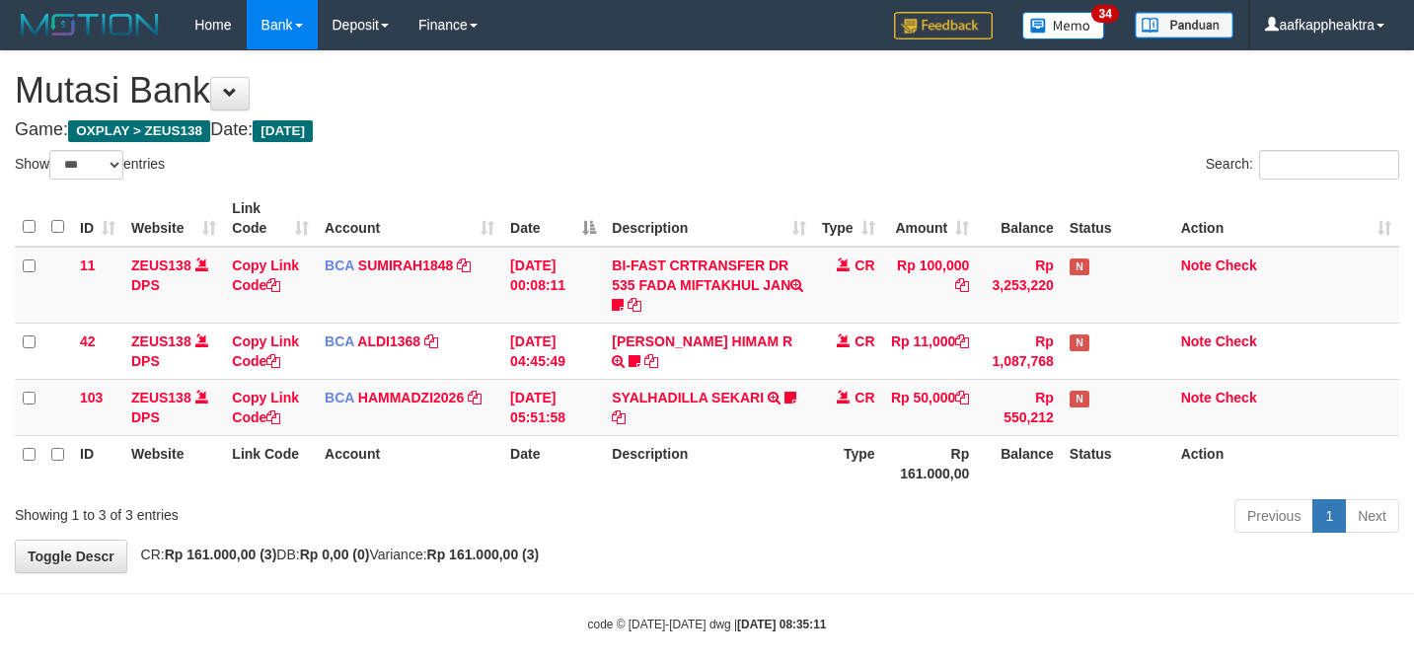
select select "***"
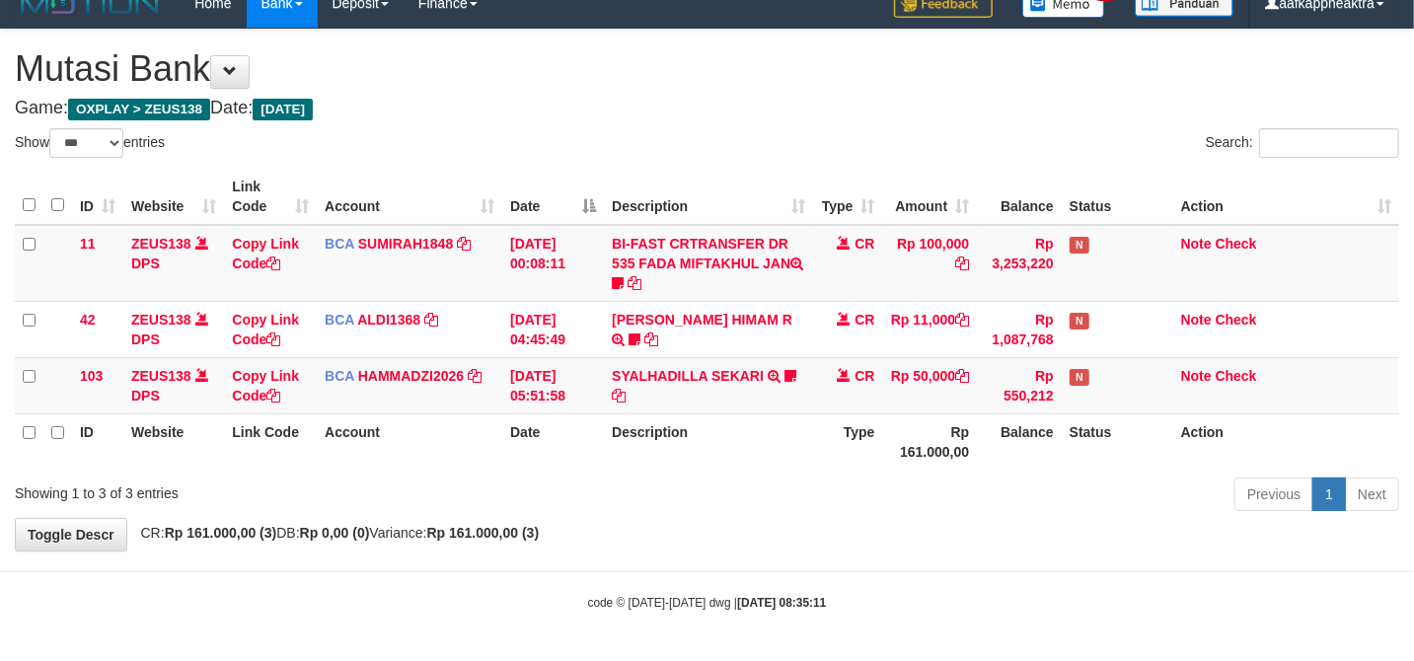
click at [776, 443] on th "Description" at bounding box center [708, 441] width 209 height 56
click at [778, 443] on th "Description" at bounding box center [708, 441] width 209 height 56
click at [822, 443] on th "Type" at bounding box center [848, 441] width 69 height 56
click at [822, 442] on th "Type" at bounding box center [848, 441] width 69 height 56
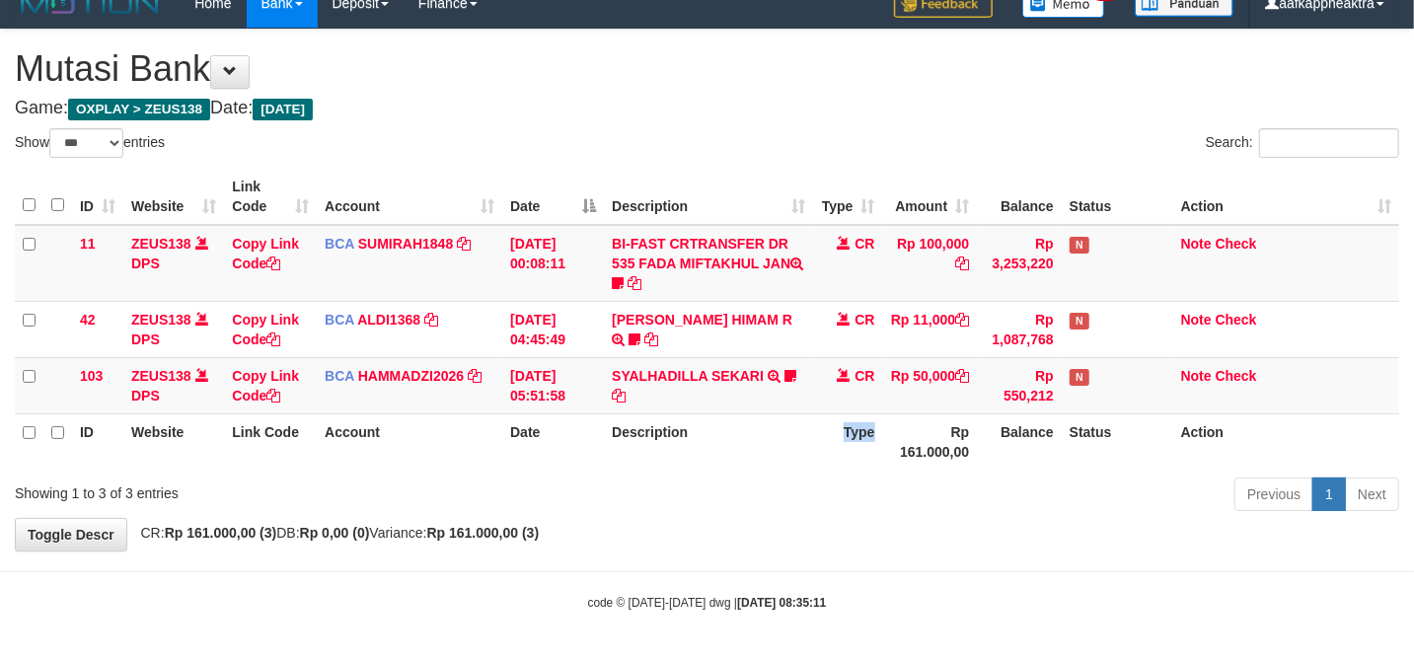
click at [827, 439] on th "Type" at bounding box center [848, 441] width 69 height 56
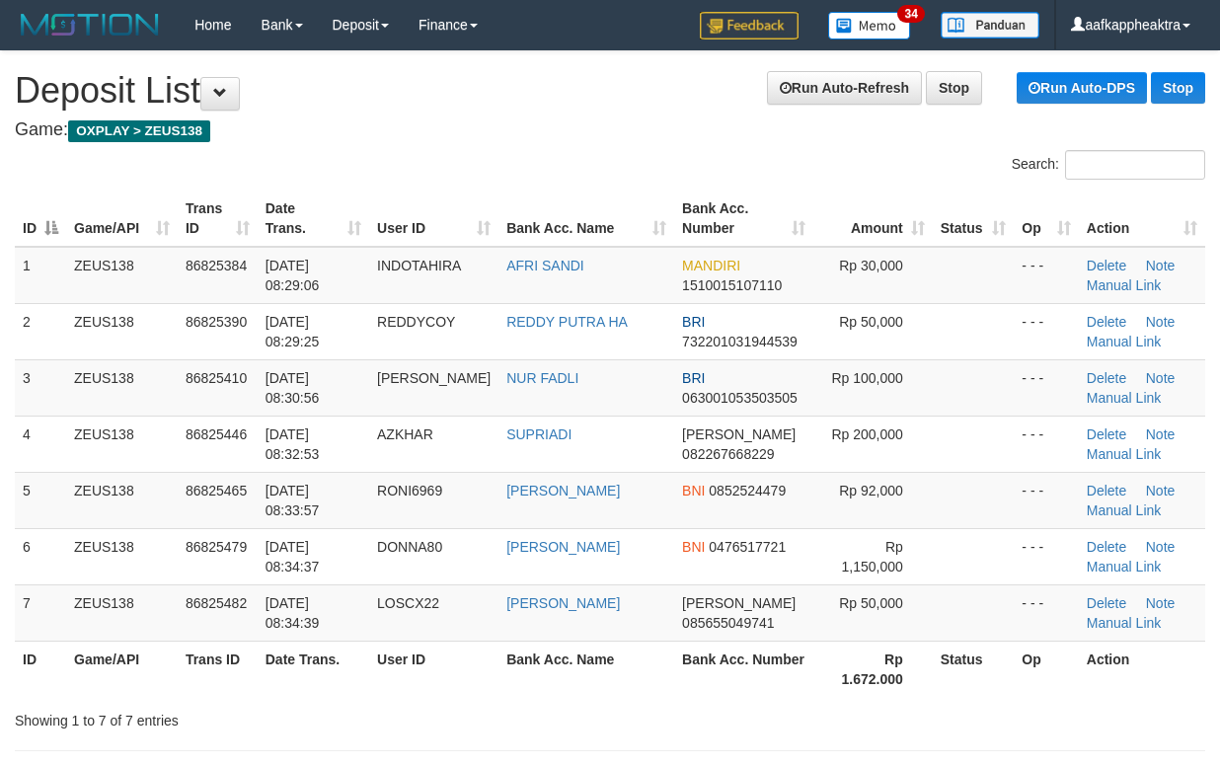
drag, startPoint x: 221, startPoint y: 486, endPoint x: 4, endPoint y: 487, distance: 217.1
click at [202, 486] on span "86825465" at bounding box center [216, 491] width 61 height 16
click at [664, 506] on tr "5 ZEUS138 86825465 31/08/2025 08:33:57 RONI6969 ACHMAD SUKRONI BNI 0852524479 R…" at bounding box center [610, 500] width 1190 height 56
click at [674, 506] on td "BNI 0852524479" at bounding box center [743, 500] width 139 height 56
click at [547, 498] on td "ACHMAD SUKRONI" at bounding box center [586, 500] width 176 height 56
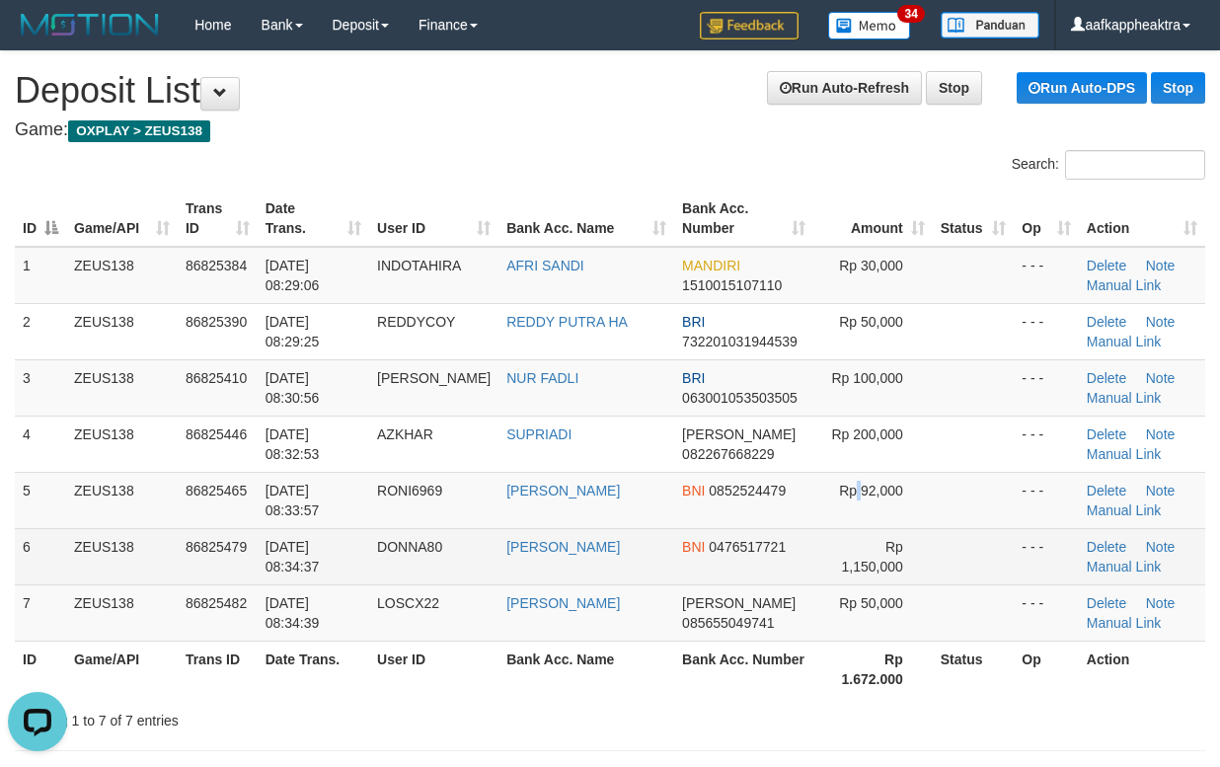
drag, startPoint x: 833, startPoint y: 517, endPoint x: 17, endPoint y: 529, distance: 816.1
click at [822, 519] on td "Rp 92,000" at bounding box center [872, 500] width 119 height 56
drag, startPoint x: 123, startPoint y: 526, endPoint x: 4, endPoint y: 541, distance: 120.3
click at [140, 535] on tbody "1 ZEUS138 86825384 31/08/2025 08:29:06 INDOTAHIRA AFRI SANDI MANDIRI 1510015107…" at bounding box center [610, 444] width 1190 height 395
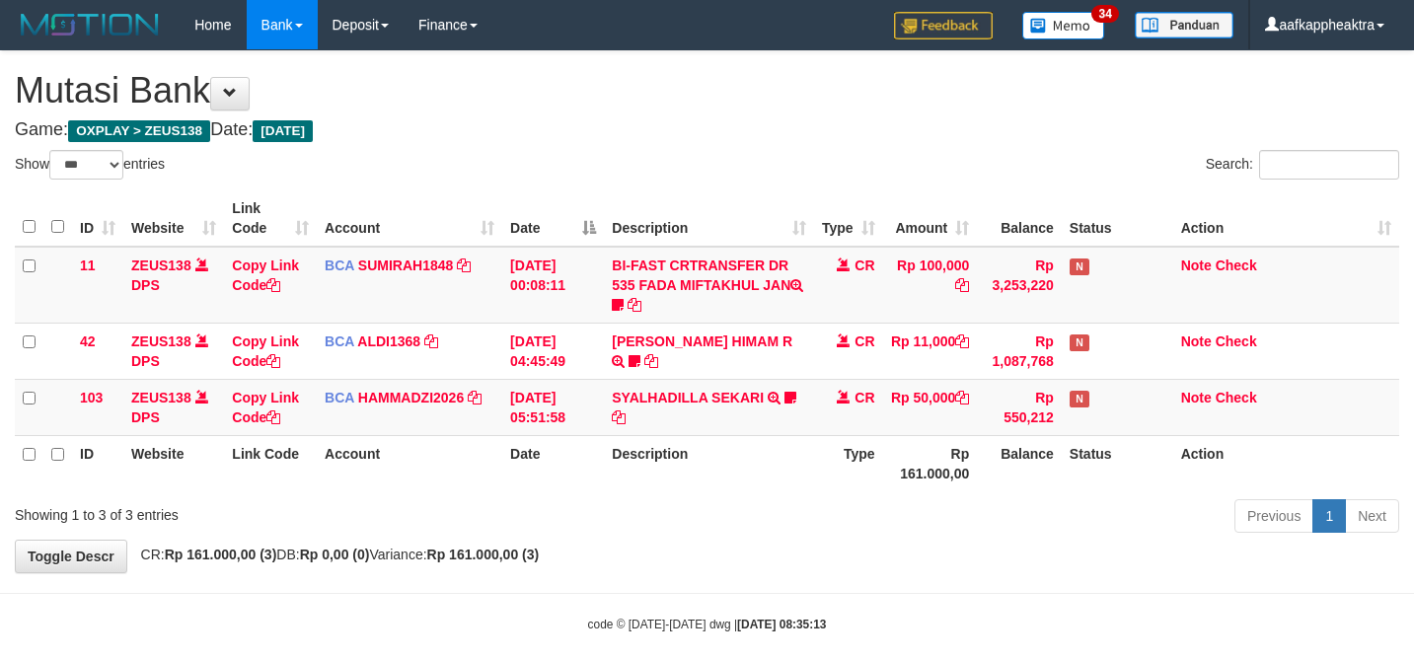
select select "***"
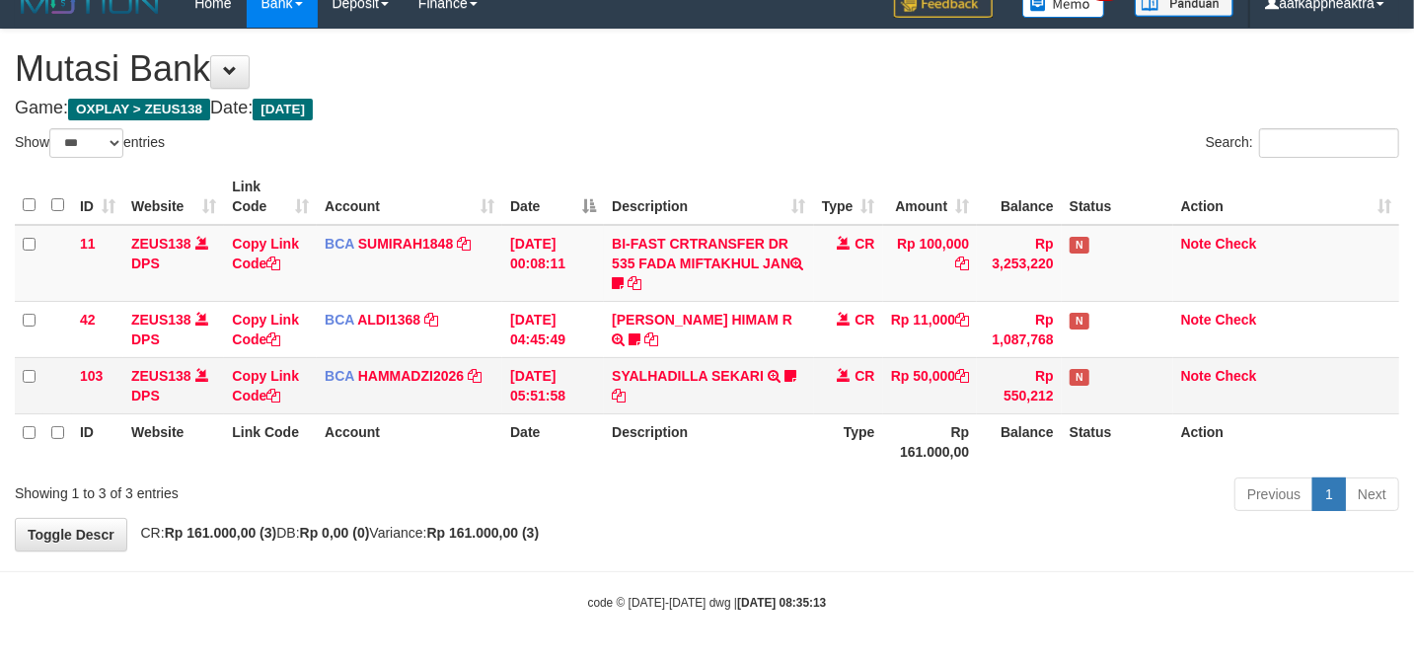
drag, startPoint x: 640, startPoint y: 410, endPoint x: 673, endPoint y: 403, distance: 33.5
click at [641, 409] on td "SYALHADILLA SEKARI TRSF E-BANKING CR 08/31 ZAP41 SYALHADILLA SEKARI youreyes" at bounding box center [708, 385] width 209 height 56
click at [675, 403] on td "SYALHADILLA SEKARI TRSF E-BANKING CR 08/31 ZAP41 SYALHADILLA SEKARI youreyes" at bounding box center [708, 385] width 209 height 56
click at [684, 399] on td "SYALHADILLA SEKARI TRSF E-BANKING CR 08/31 ZAP41 SYALHADILLA SEKARI youreyes" at bounding box center [708, 385] width 209 height 56
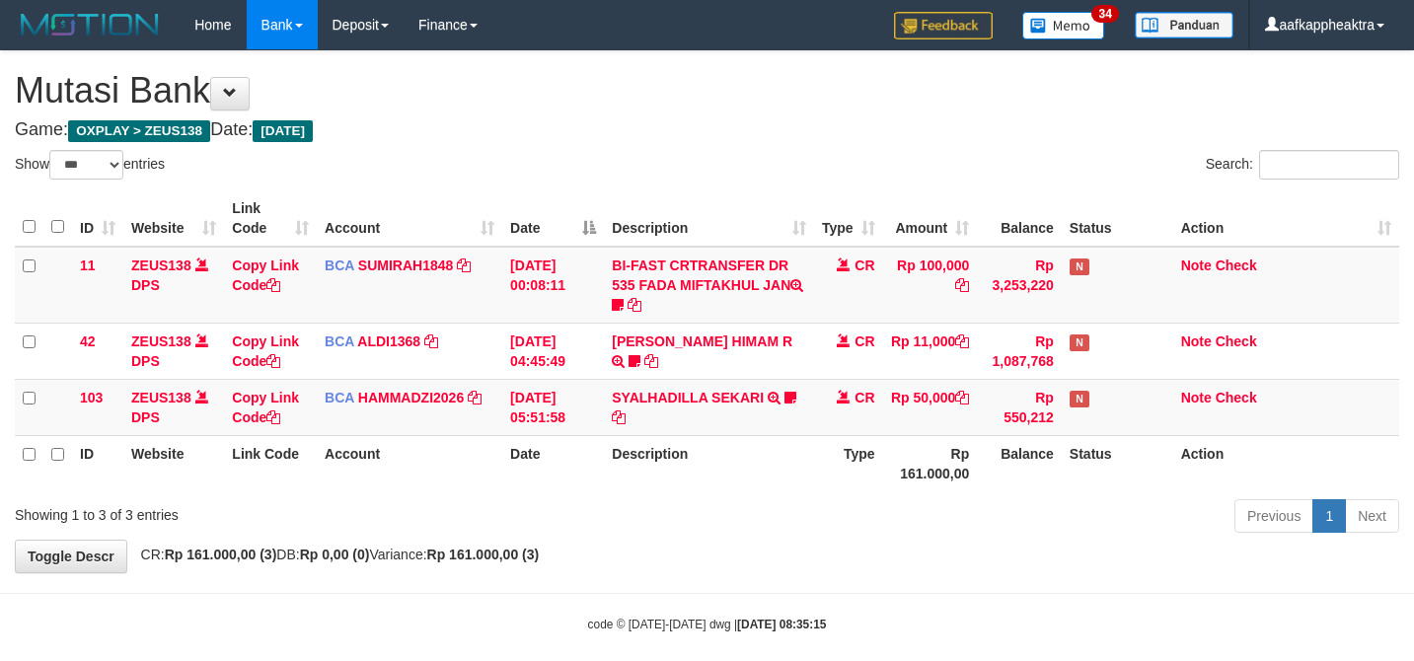
select select "***"
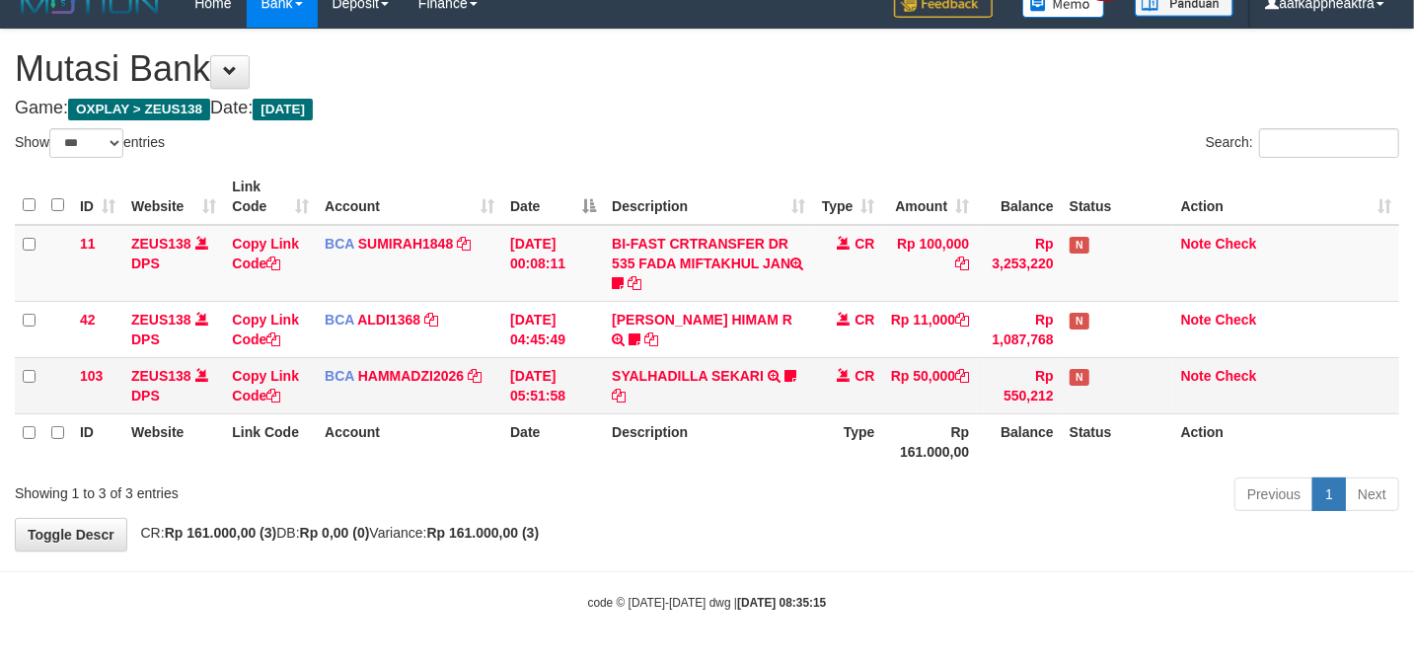
click at [873, 380] on span "CR" at bounding box center [865, 376] width 20 height 16
click at [900, 404] on td "Rp 50,000" at bounding box center [930, 385] width 95 height 56
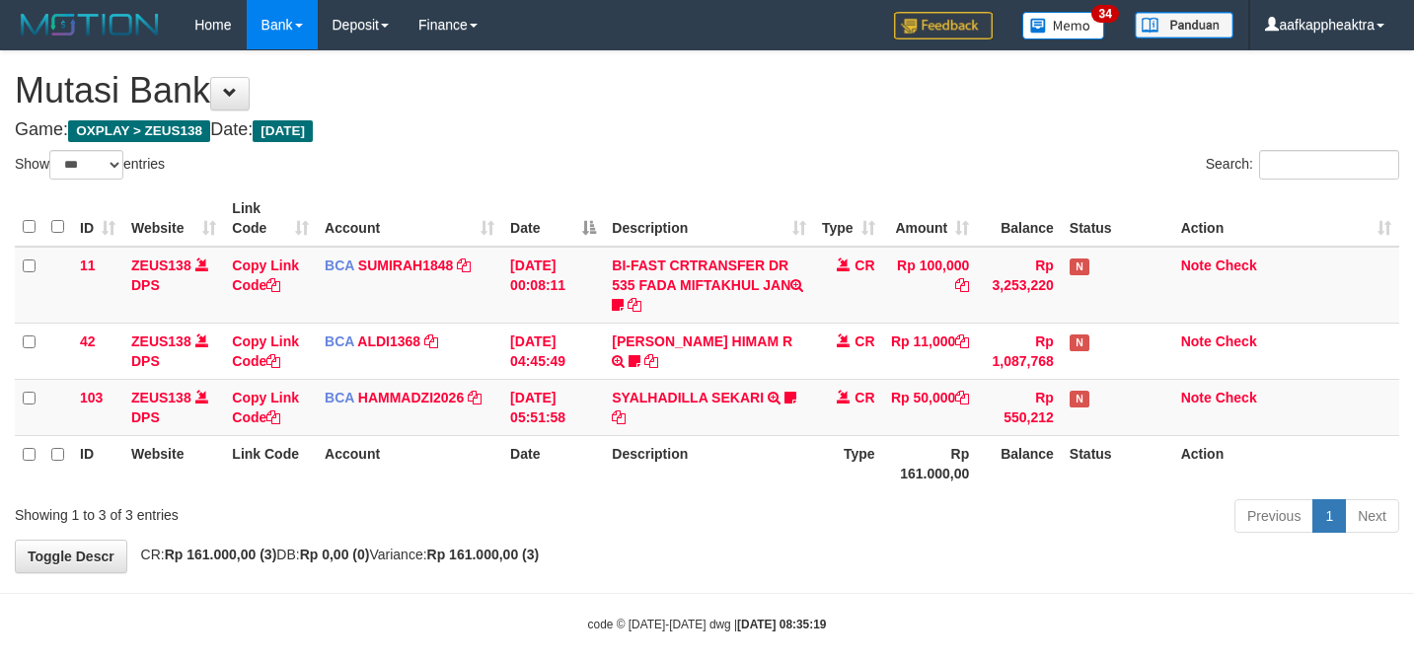
select select "***"
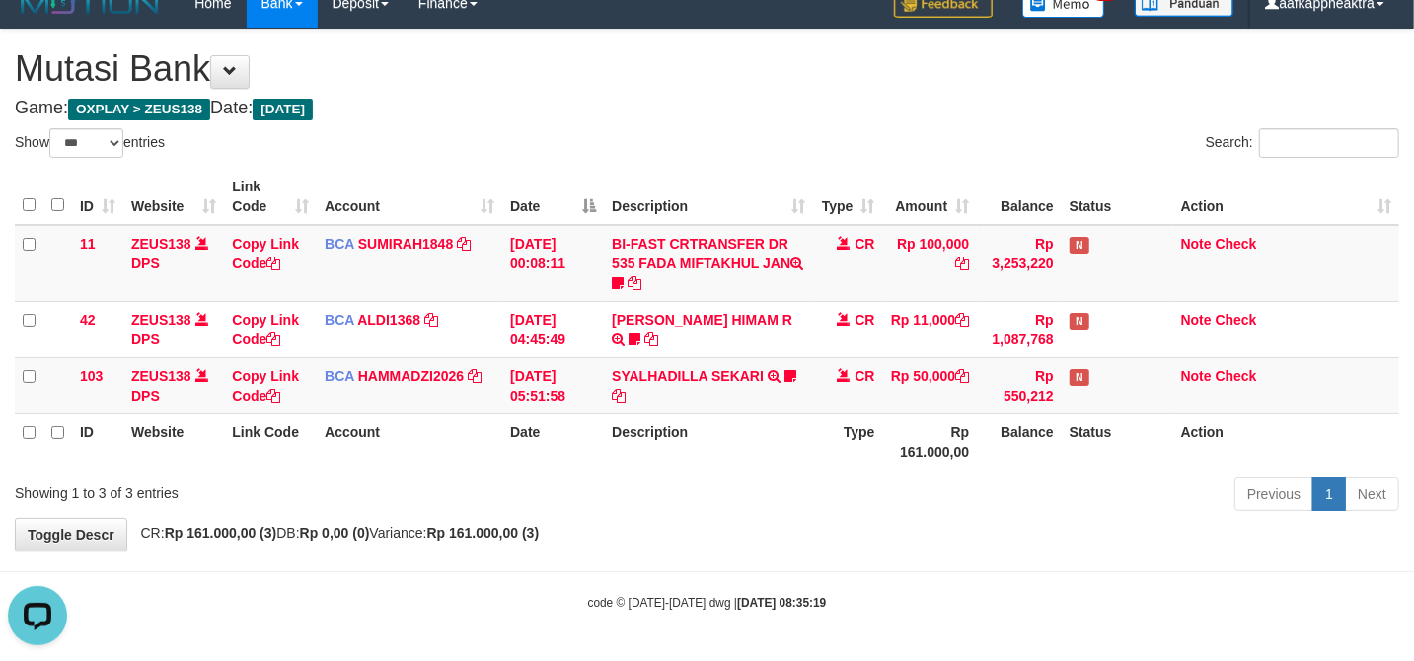
click at [799, 497] on div "Previous 1 Next" at bounding box center [1001, 497] width 795 height 42
click at [755, 503] on div "Previous 1 Next" at bounding box center [1001, 497] width 795 height 42
click at [744, 515] on div "Previous 1 Next" at bounding box center [1001, 497] width 795 height 42
drag, startPoint x: 744, startPoint y: 515, endPoint x: 1022, endPoint y: 490, distance: 279.4
click at [744, 514] on div "Previous 1 Next" at bounding box center [1001, 497] width 795 height 42
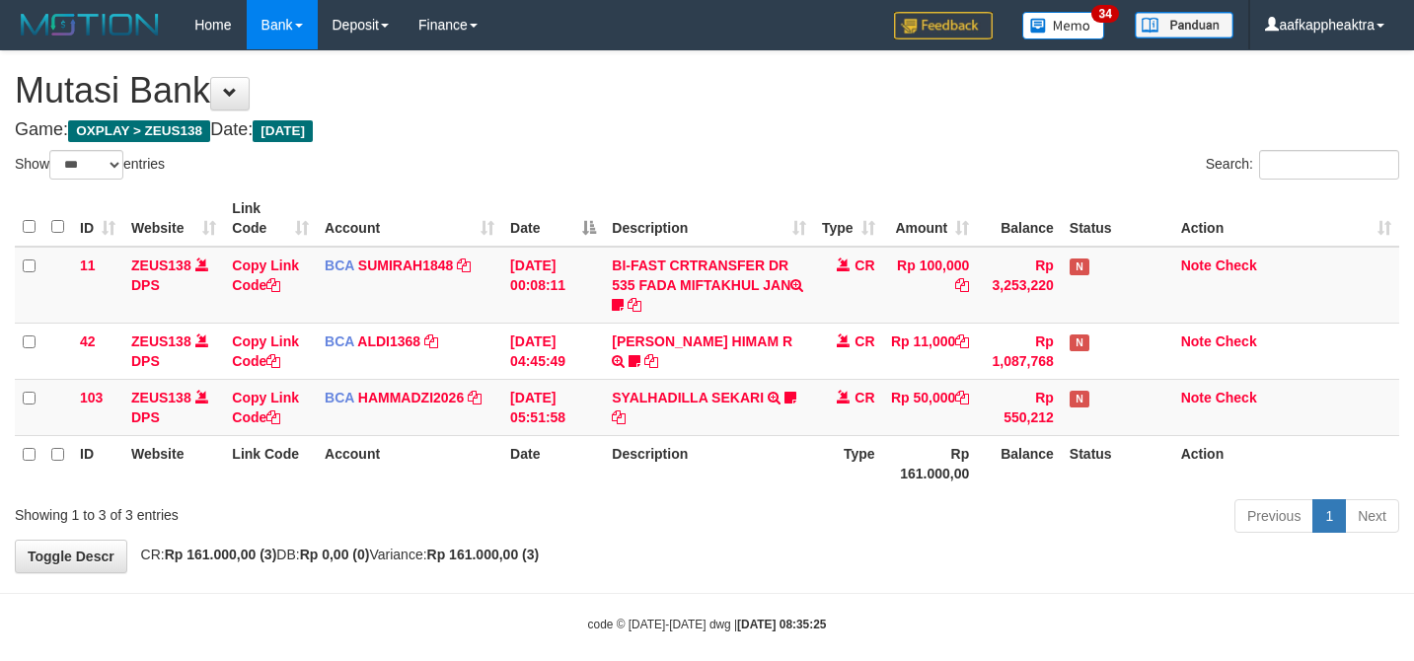
select select "***"
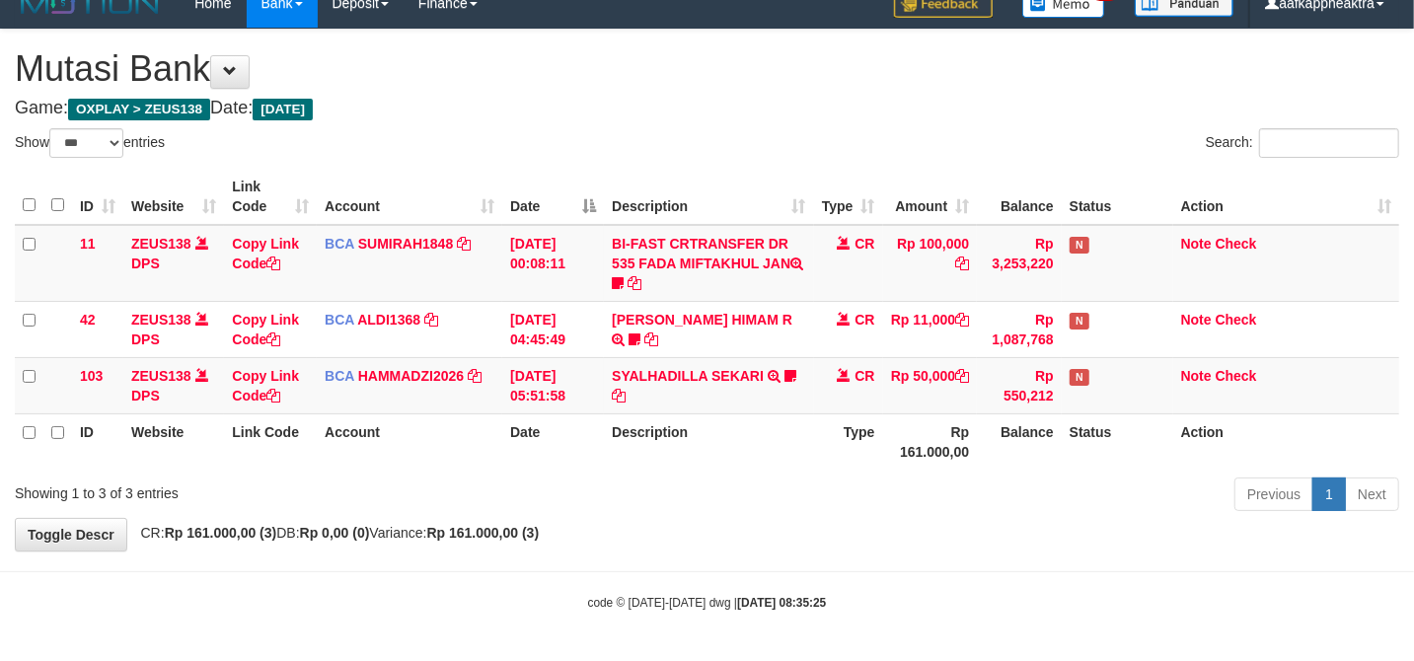
click at [778, 493] on div "Previous 1 Next" at bounding box center [1001, 497] width 795 height 42
drag, startPoint x: 779, startPoint y: 485, endPoint x: 742, endPoint y: 494, distance: 37.6
click at [771, 487] on div "Previous 1 Next" at bounding box center [1001, 497] width 795 height 42
drag, startPoint x: 742, startPoint y: 494, endPoint x: 772, endPoint y: 489, distance: 30.0
click at [738, 494] on div "Previous 1 Next" at bounding box center [1001, 497] width 795 height 42
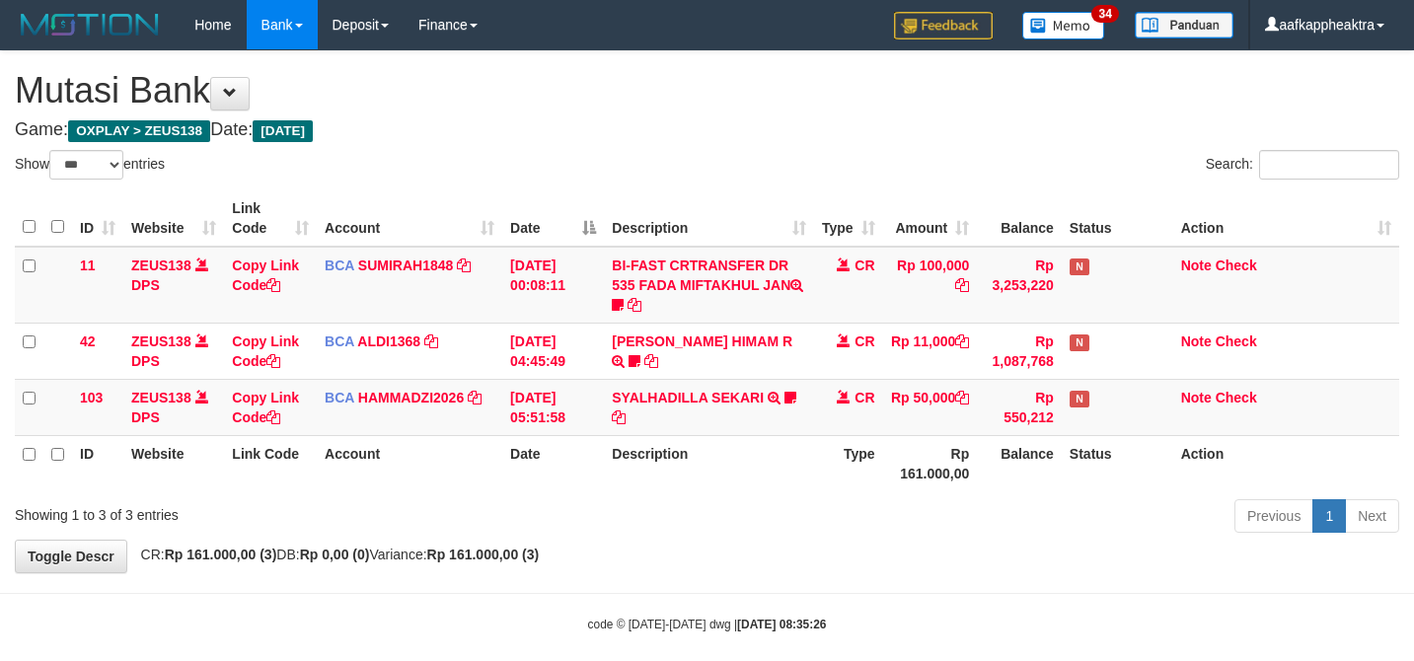
select select "***"
click at [568, 497] on div "Showing 1 to 3 of 3 entries" at bounding box center [294, 511] width 559 height 28
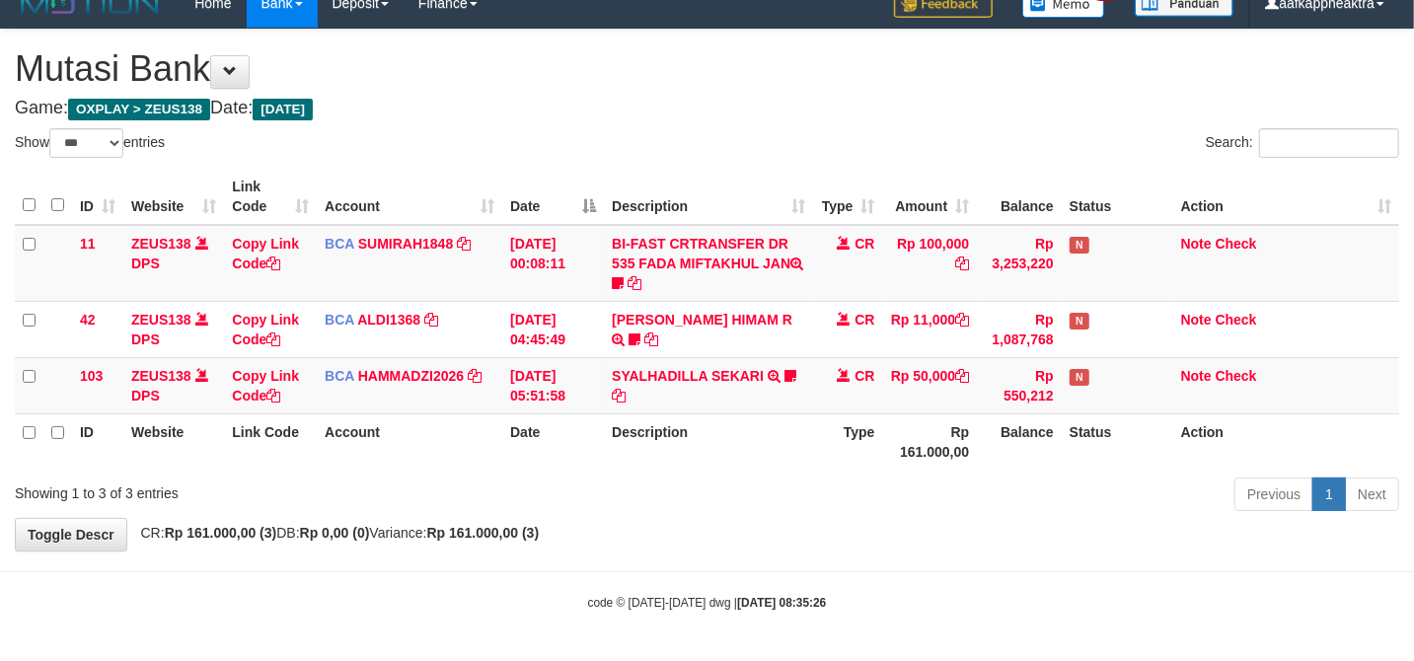
click at [581, 486] on div "Showing 1 to 3 of 3 entries" at bounding box center [294, 490] width 589 height 28
click at [643, 458] on th "Description" at bounding box center [708, 441] width 209 height 56
click at [648, 458] on th "Description" at bounding box center [708, 441] width 209 height 56
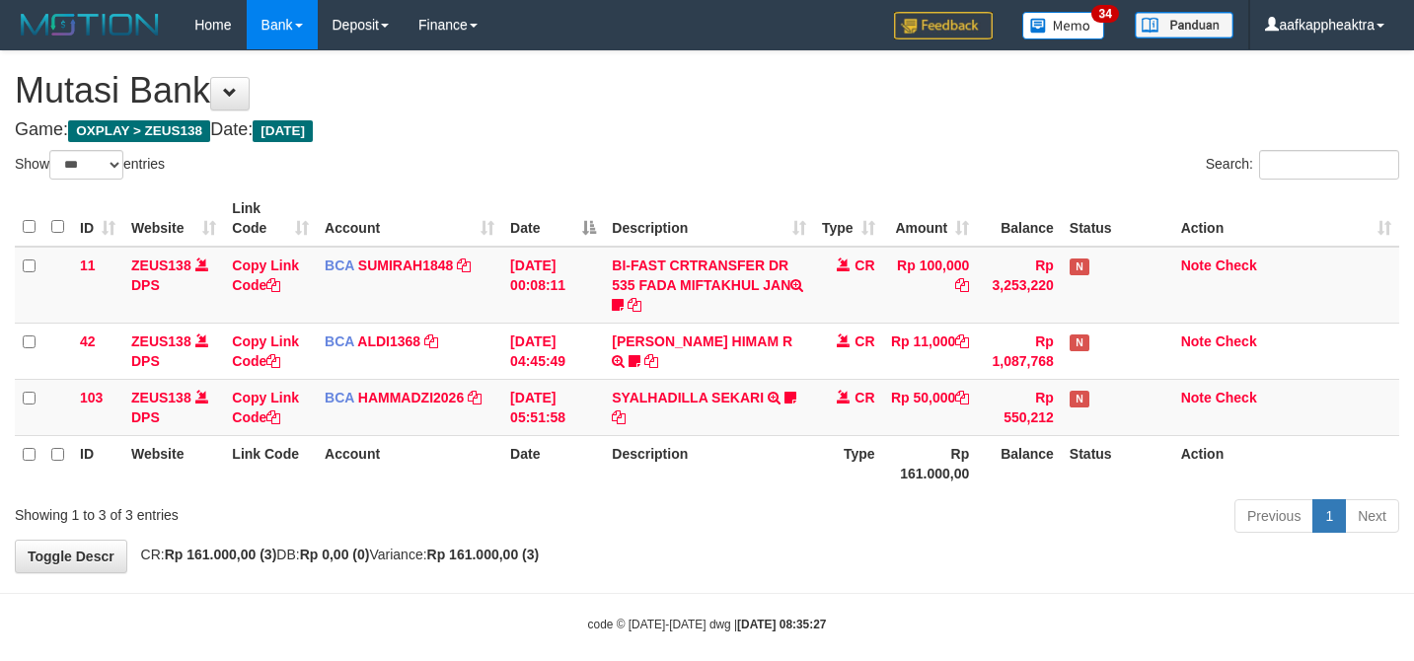
select select "***"
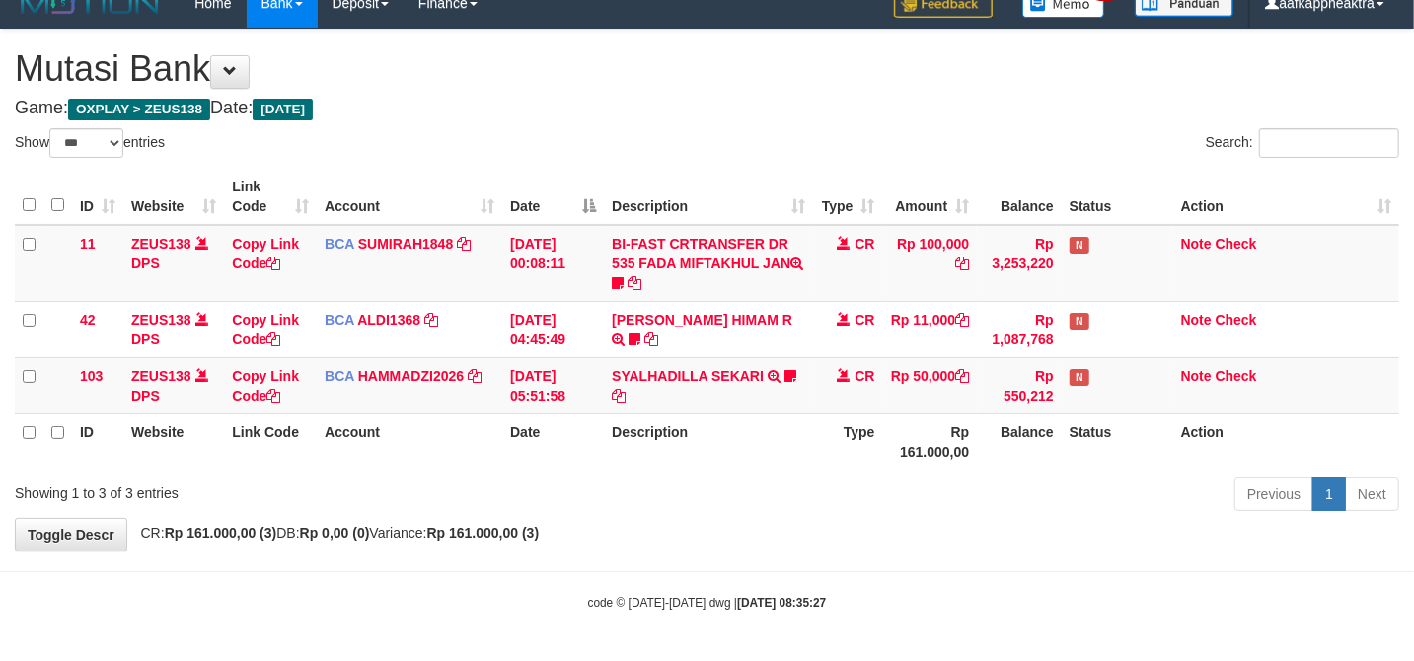
click at [683, 470] on div "ID Website Link Code Account Date Description Type Amount Balance Status Action…" at bounding box center [707, 319] width 1414 height 313
click at [703, 472] on div "ID Website Link Code Account Date Description Type Amount Balance Status Action…" at bounding box center [707, 319] width 1414 height 313
click at [707, 471] on div "ID Website Link Code Account Date Description Type Amount Balance Status Action…" at bounding box center [707, 319] width 1414 height 313
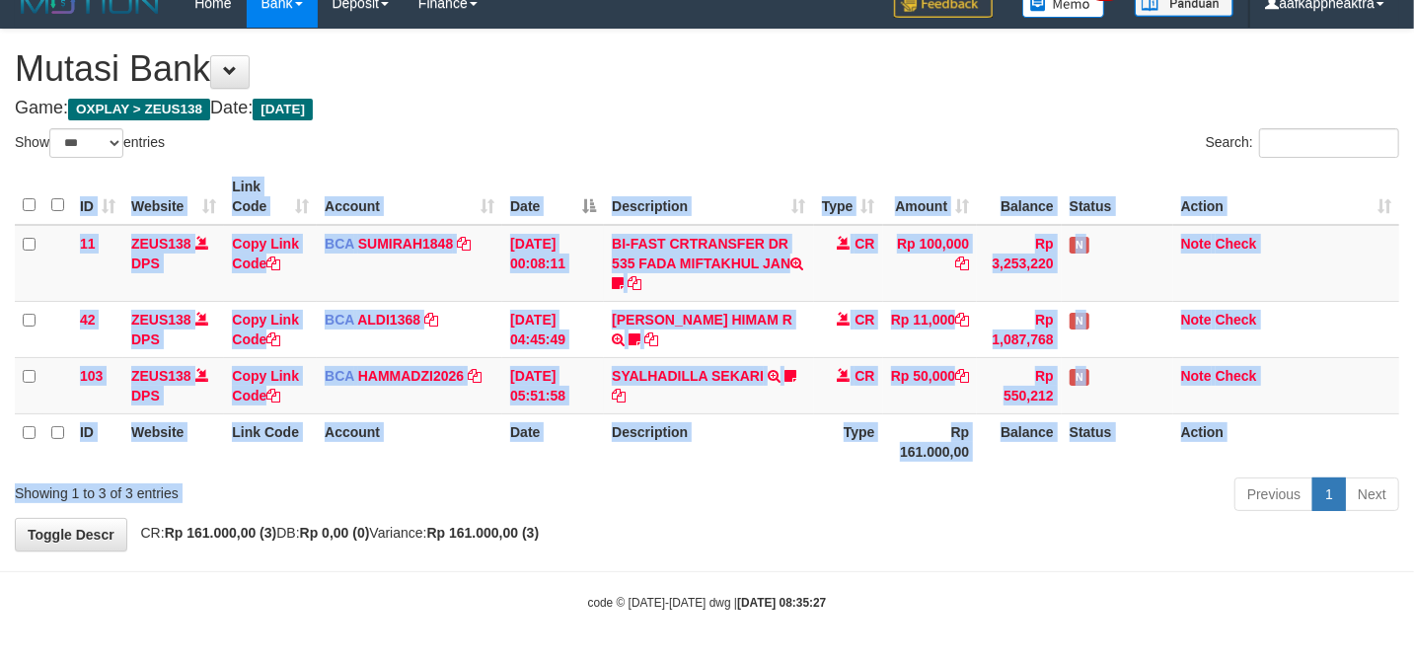
click at [673, 474] on div "Show ** ** ** *** entries Search: ID Website Link Code Account Date Description…" at bounding box center [707, 323] width 1384 height 390
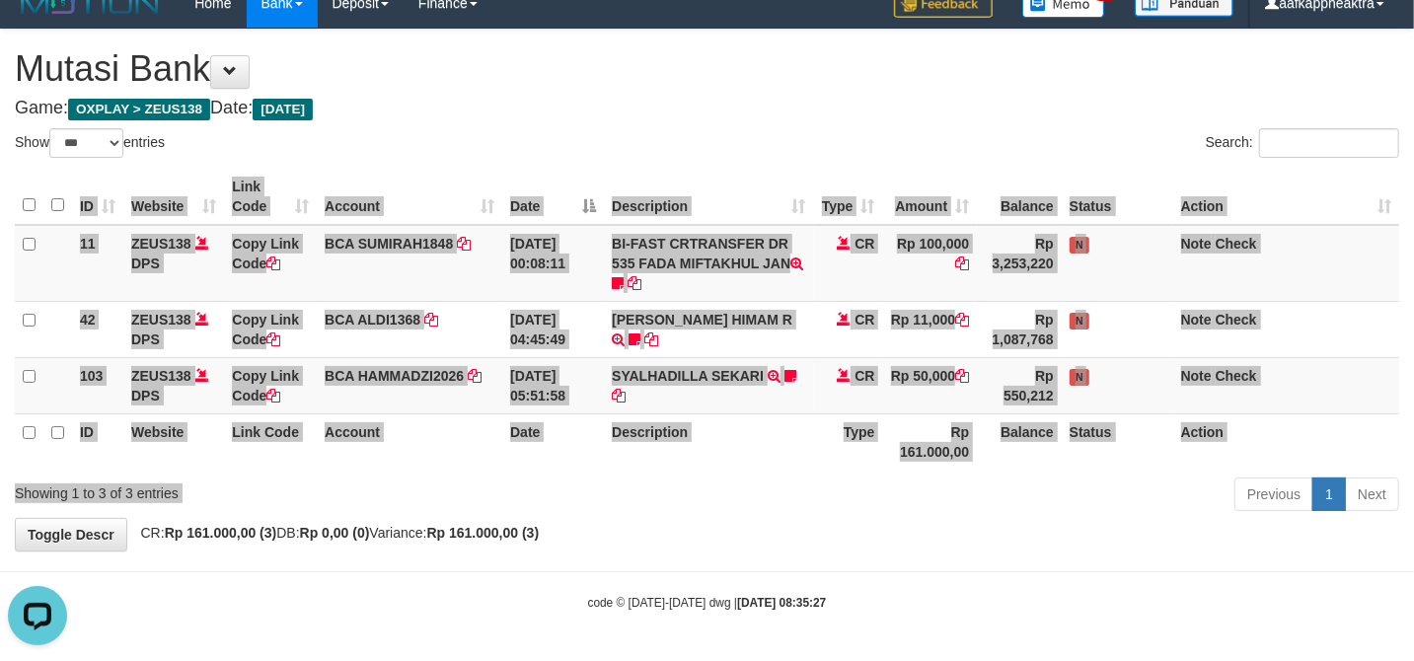
scroll to position [0, 0]
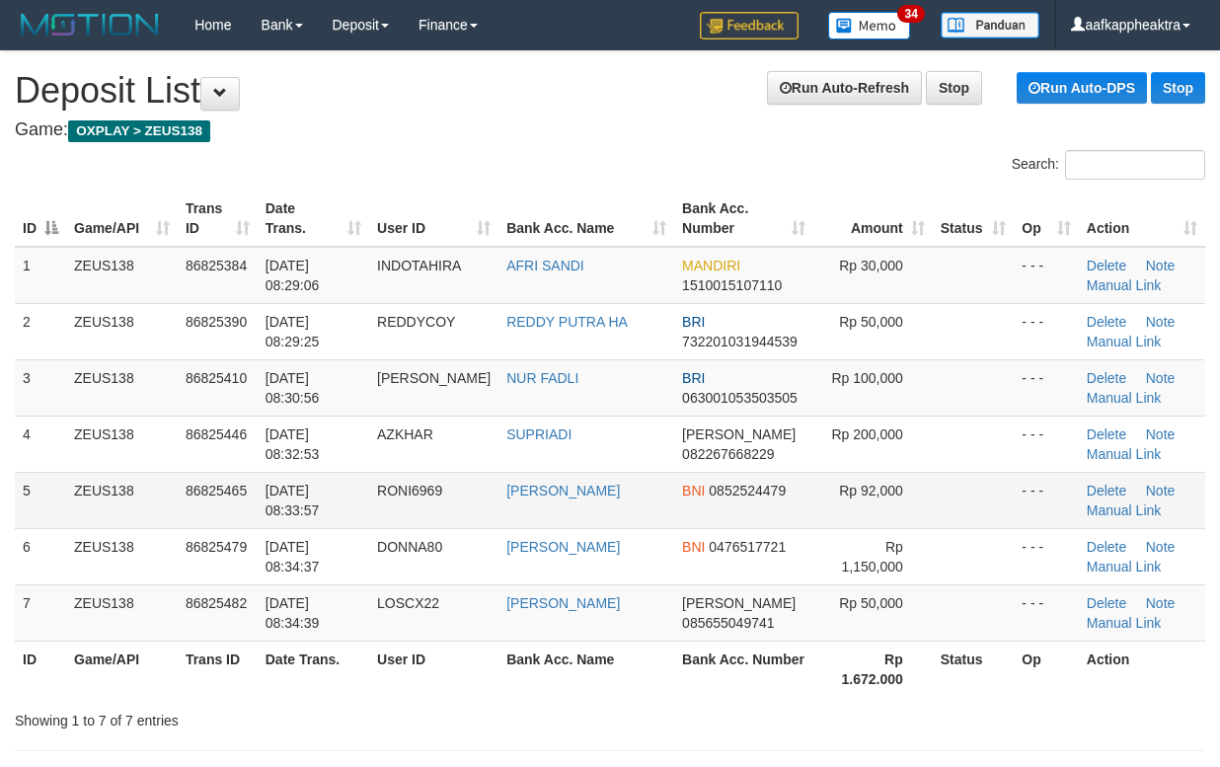
drag, startPoint x: 555, startPoint y: 523, endPoint x: 447, endPoint y: 527, distance: 107.6
click at [557, 523] on td "ACHMAD SUKRONI" at bounding box center [586, 500] width 176 height 56
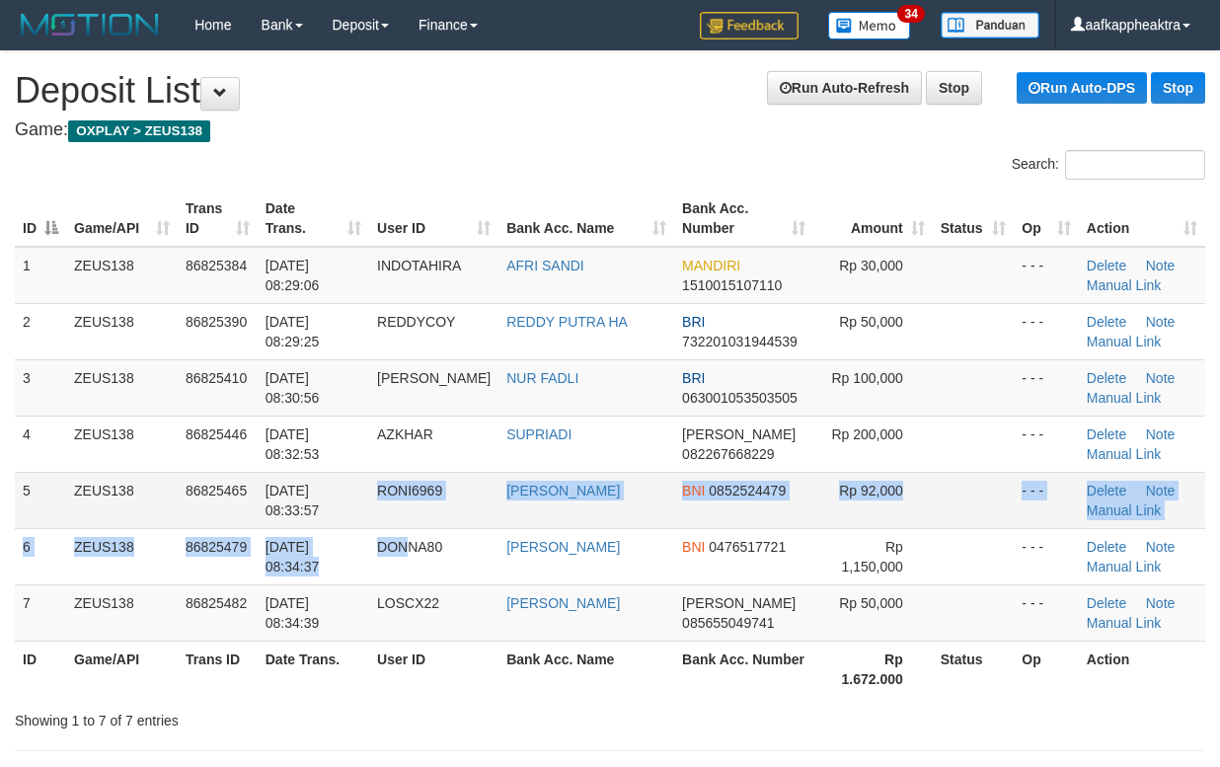
drag, startPoint x: 392, startPoint y: 529, endPoint x: 377, endPoint y: 527, distance: 14.9
click at [377, 527] on tbody "1 ZEUS138 86825384 31/08/2025 08:29:06 INDOTAHIRA AFRI SANDI MANDIRI 1510015107…" at bounding box center [610, 444] width 1190 height 395
click at [470, 502] on td "RONI6969" at bounding box center [433, 500] width 129 height 56
click at [503, 478] on td "ACHMAD SUKRONI" at bounding box center [586, 500] width 176 height 56
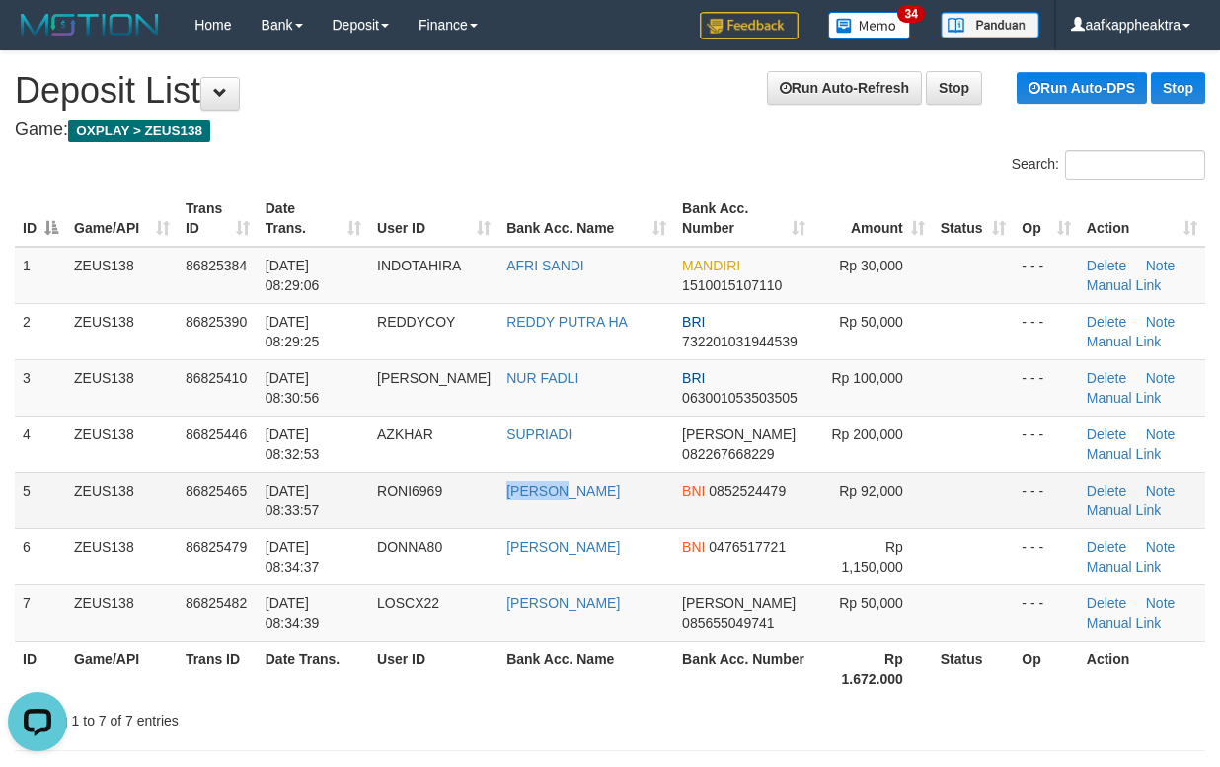
click at [503, 478] on td "ACHMAD SUKRONI" at bounding box center [586, 500] width 176 height 56
click at [498, 478] on td "ACHMAD SUKRONI" at bounding box center [586, 500] width 176 height 56
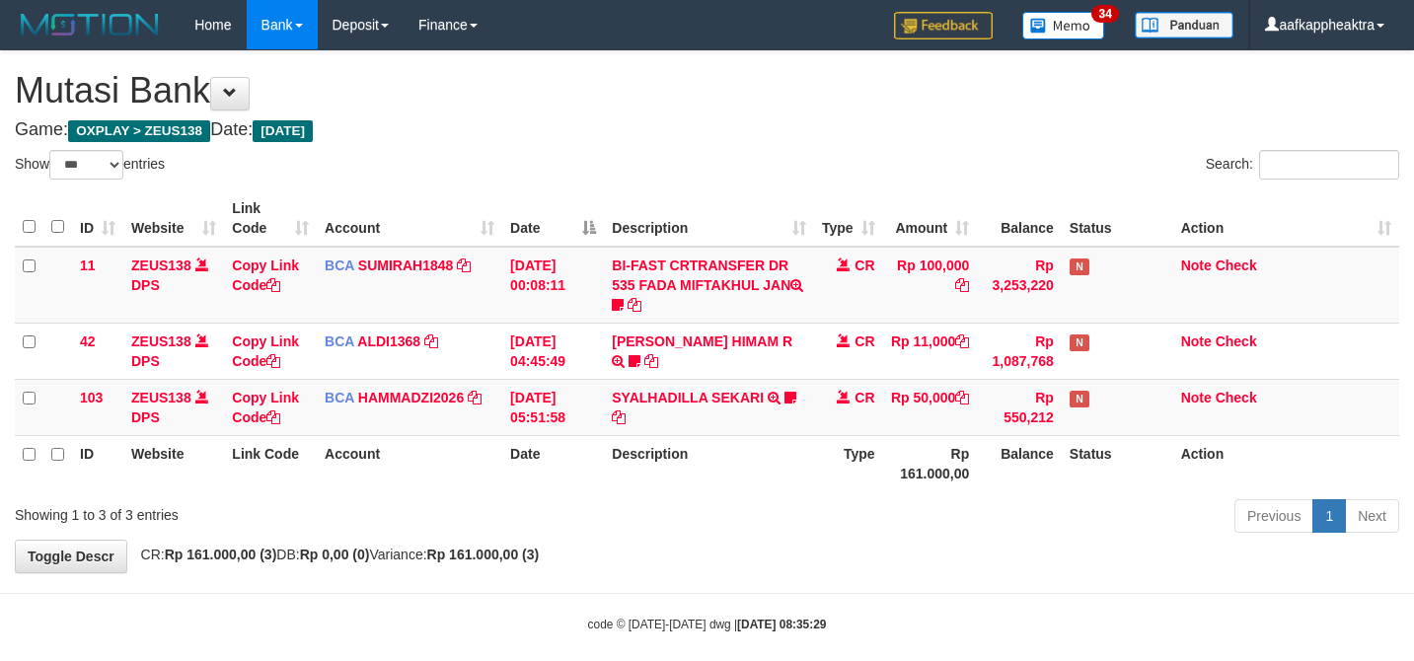
select select "***"
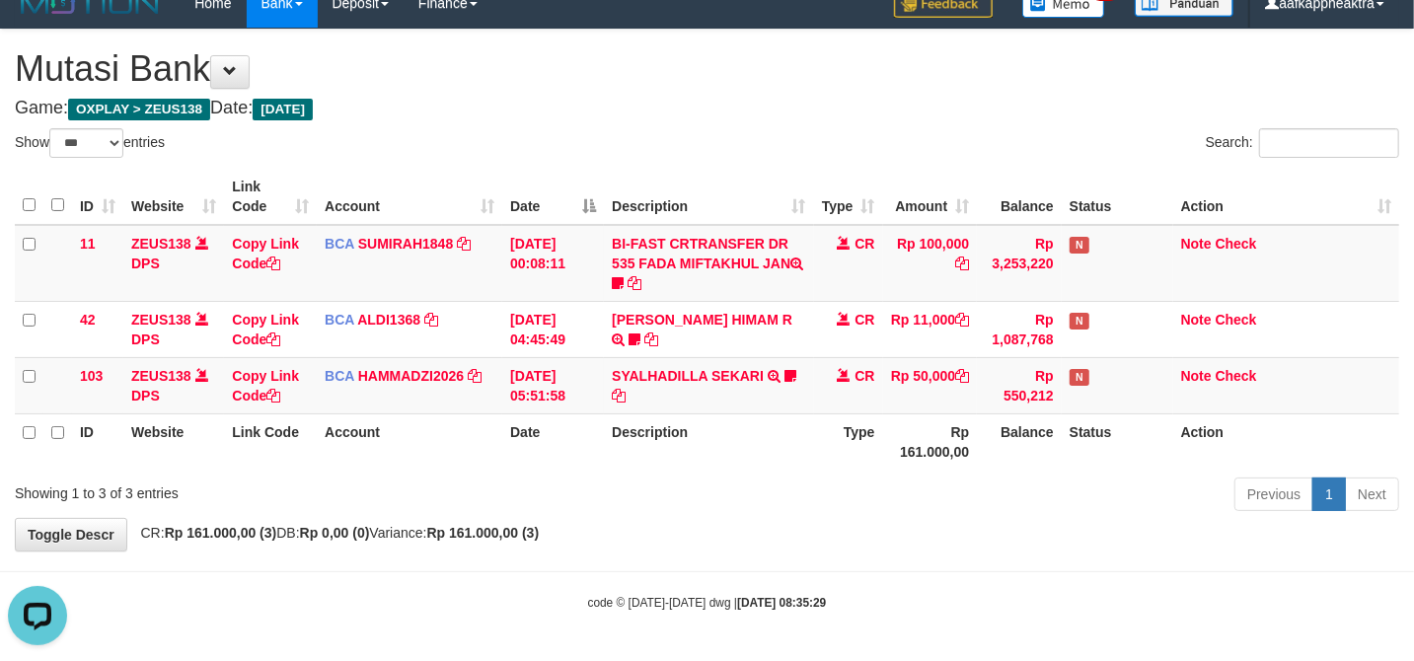
click at [1042, 485] on div "Previous 1 Next" at bounding box center [1001, 497] width 795 height 42
click at [900, 447] on th "Rp 161.000,00" at bounding box center [930, 441] width 95 height 56
drag, startPoint x: 898, startPoint y: 446, endPoint x: 834, endPoint y: 427, distance: 66.8
click at [897, 444] on th "Rp 161.000,00" at bounding box center [930, 441] width 95 height 56
drag, startPoint x: 834, startPoint y: 427, endPoint x: 814, endPoint y: 423, distance: 20.1
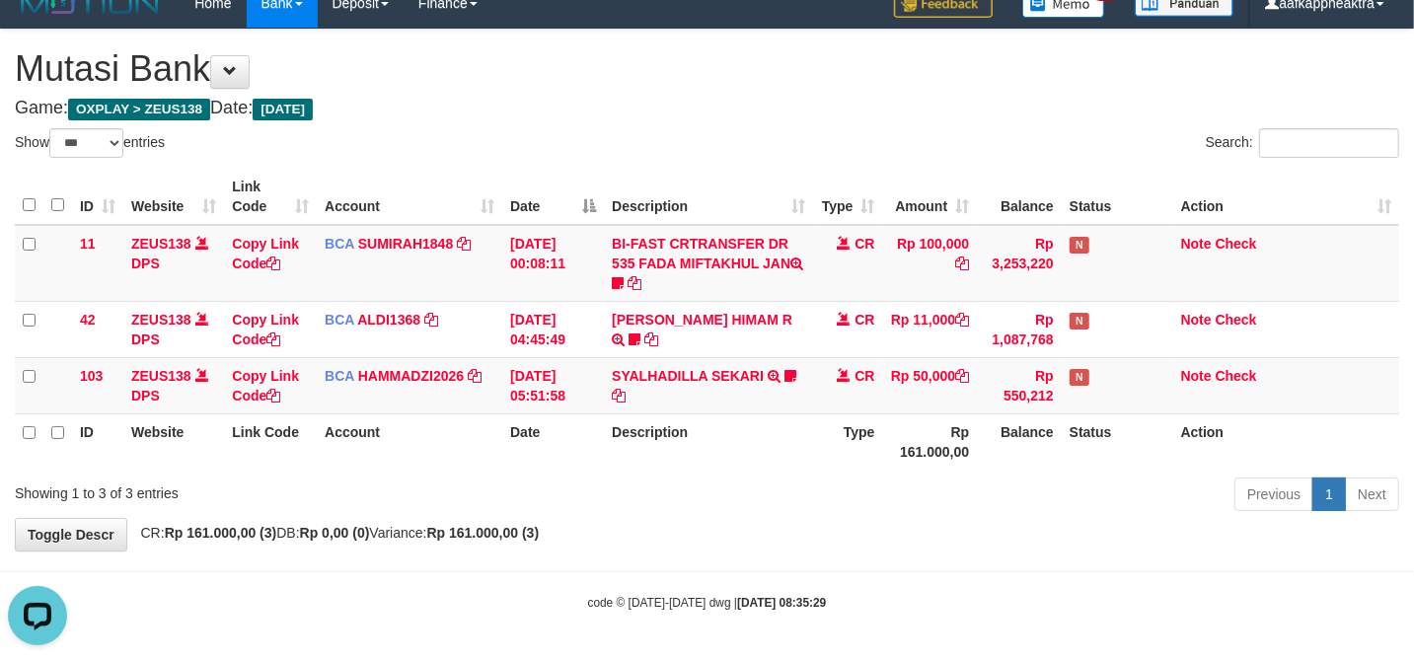
click at [814, 423] on th "Type" at bounding box center [848, 441] width 69 height 56
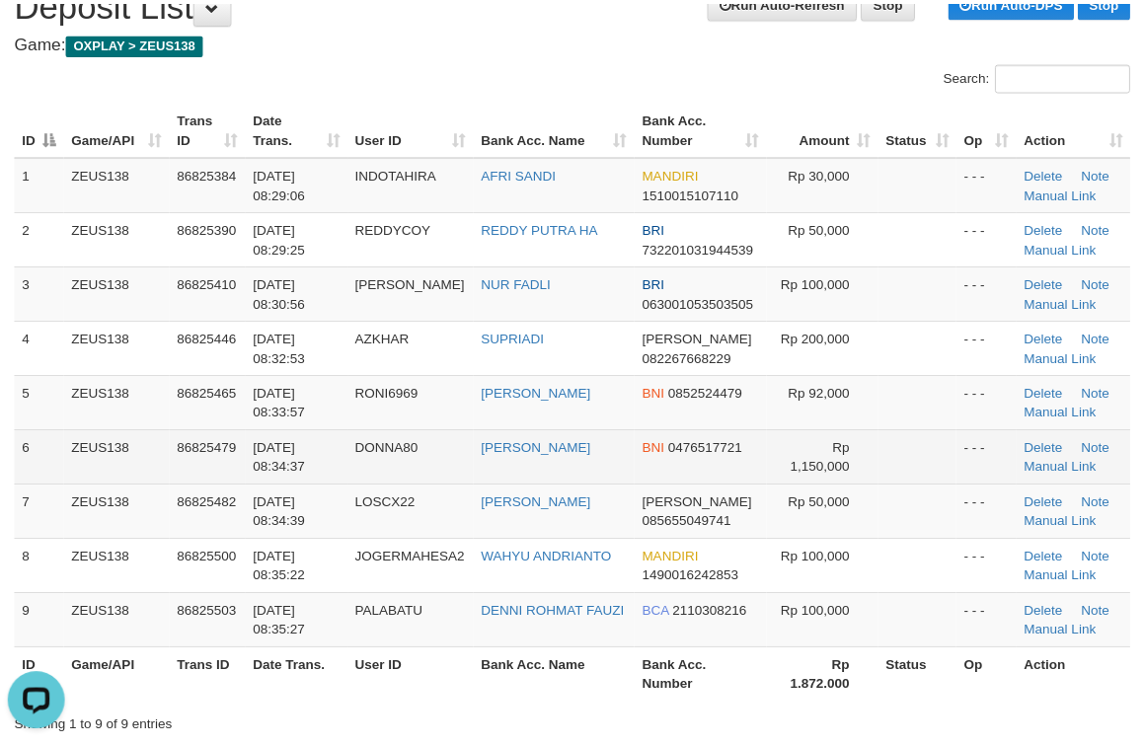
scroll to position [262, 0]
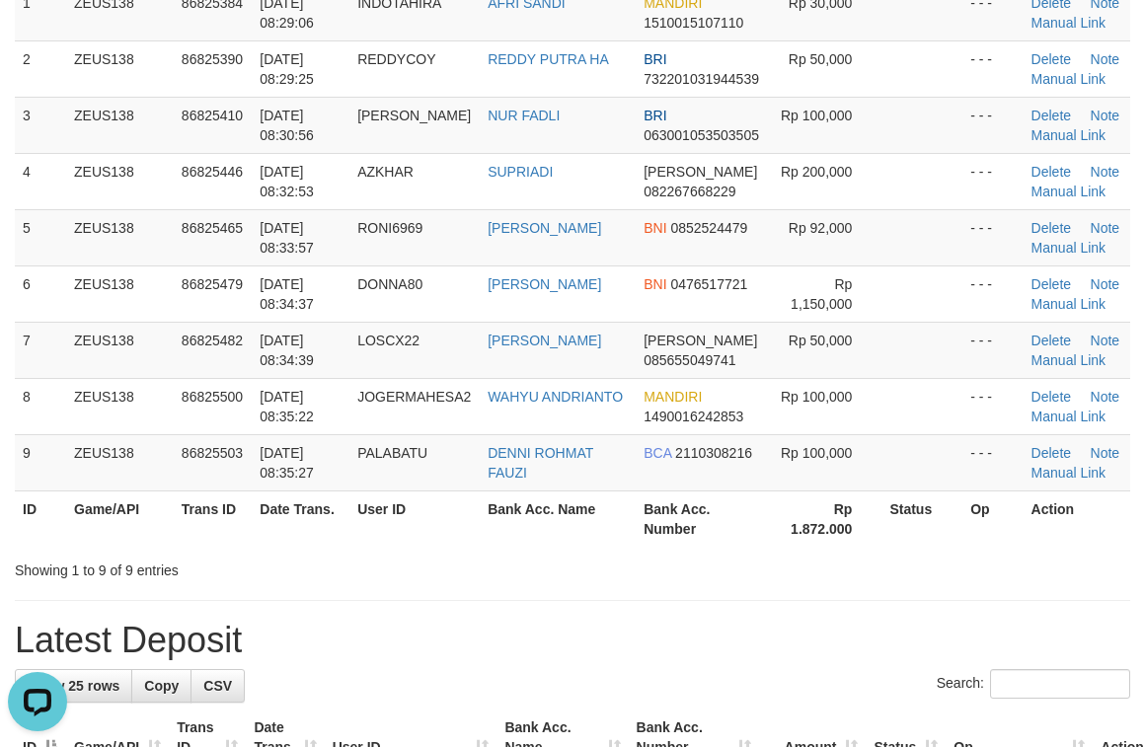
click at [478, 531] on th "User ID" at bounding box center [414, 518] width 130 height 56
click at [656, 525] on th "Bank Acc. Number" at bounding box center [702, 518] width 135 height 56
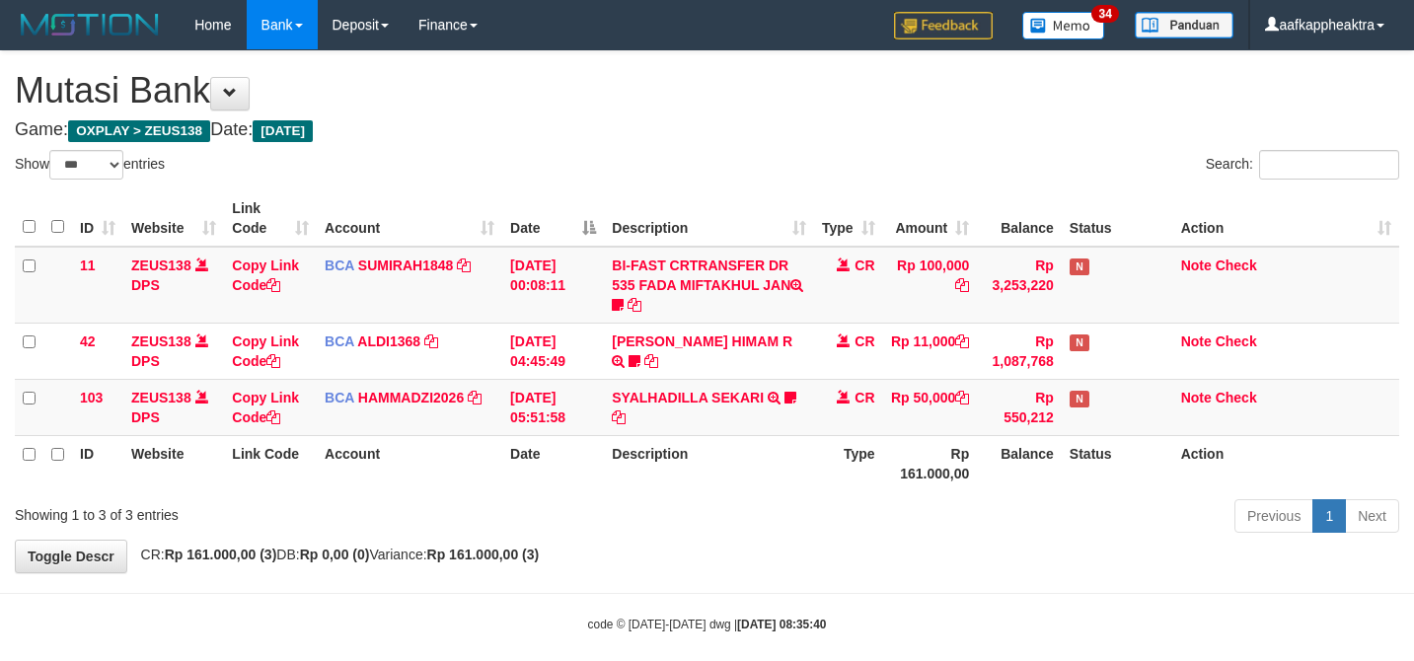
select select "***"
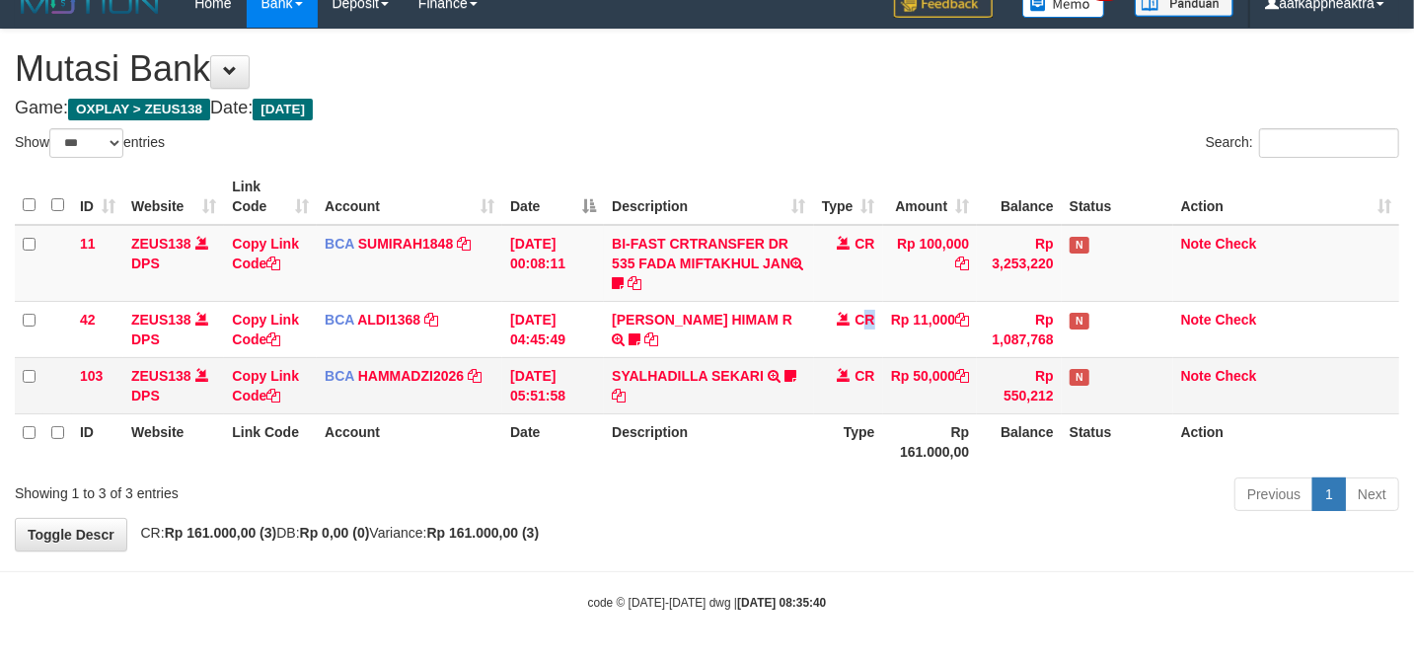
click at [866, 344] on td "CR" at bounding box center [848, 329] width 69 height 56
click at [864, 357] on td "CR" at bounding box center [848, 385] width 69 height 56
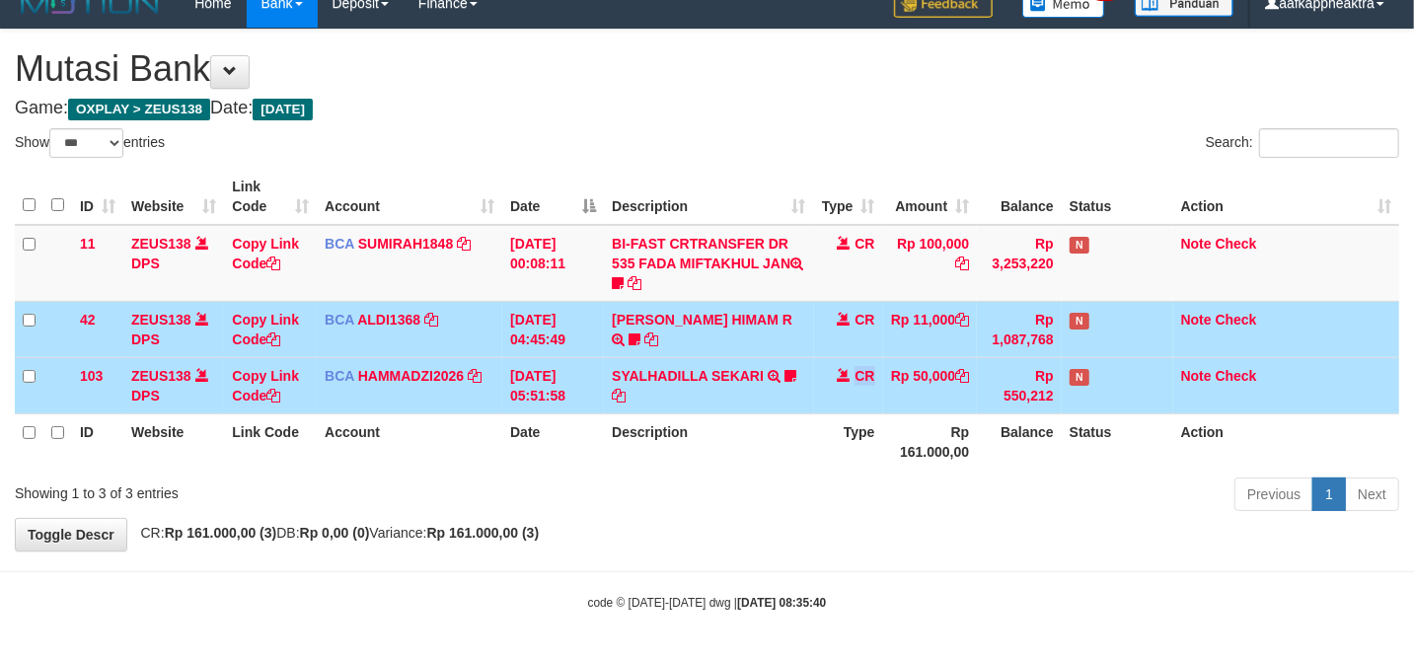
click at [864, 357] on td "CR" at bounding box center [848, 385] width 69 height 56
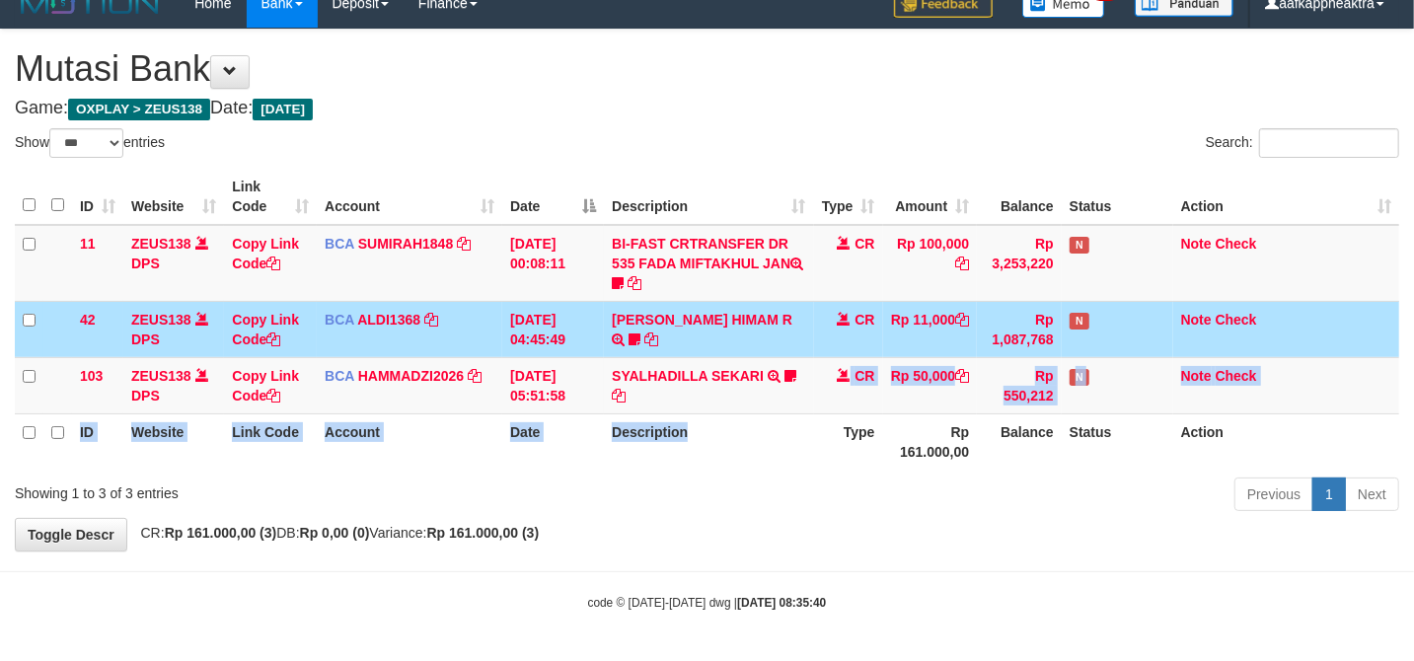
drag, startPoint x: 798, startPoint y: 423, endPoint x: 780, endPoint y: 451, distance: 33.4
click at [782, 450] on table "ID Website Link Code Account Date Description Type Amount Balance Status Action…" at bounding box center [707, 319] width 1384 height 301
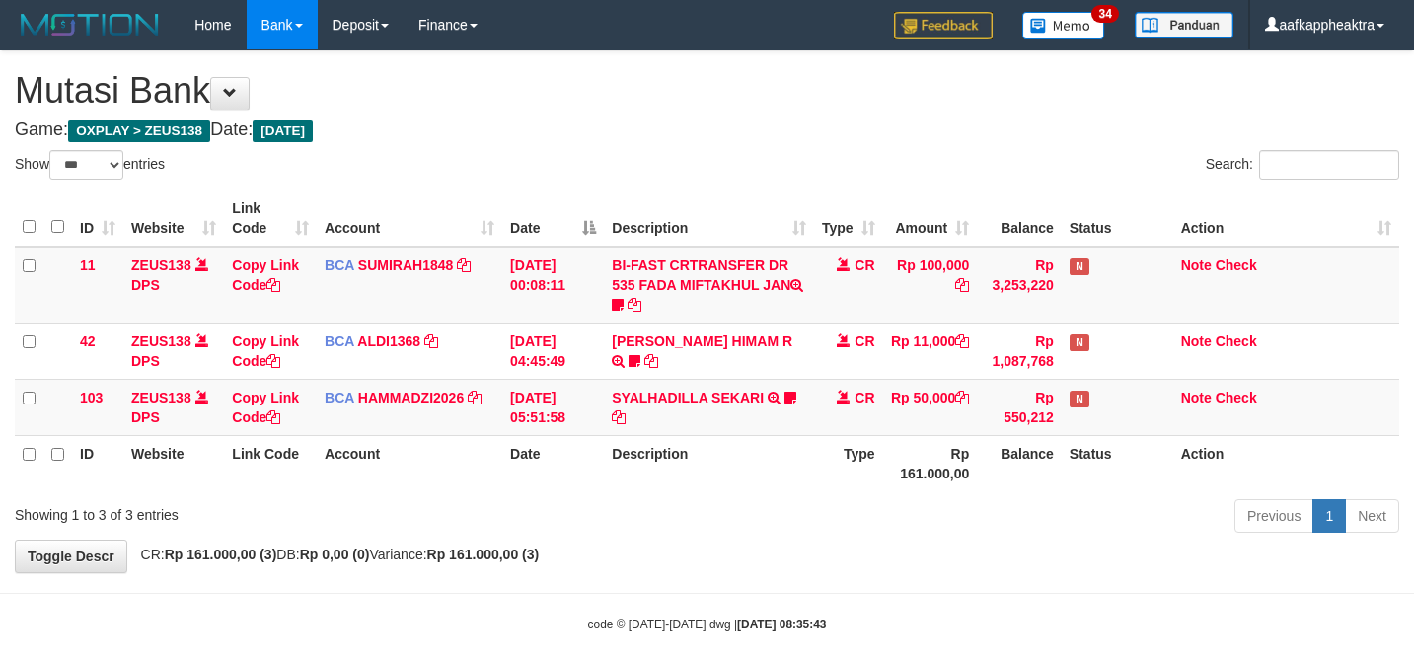
select select "***"
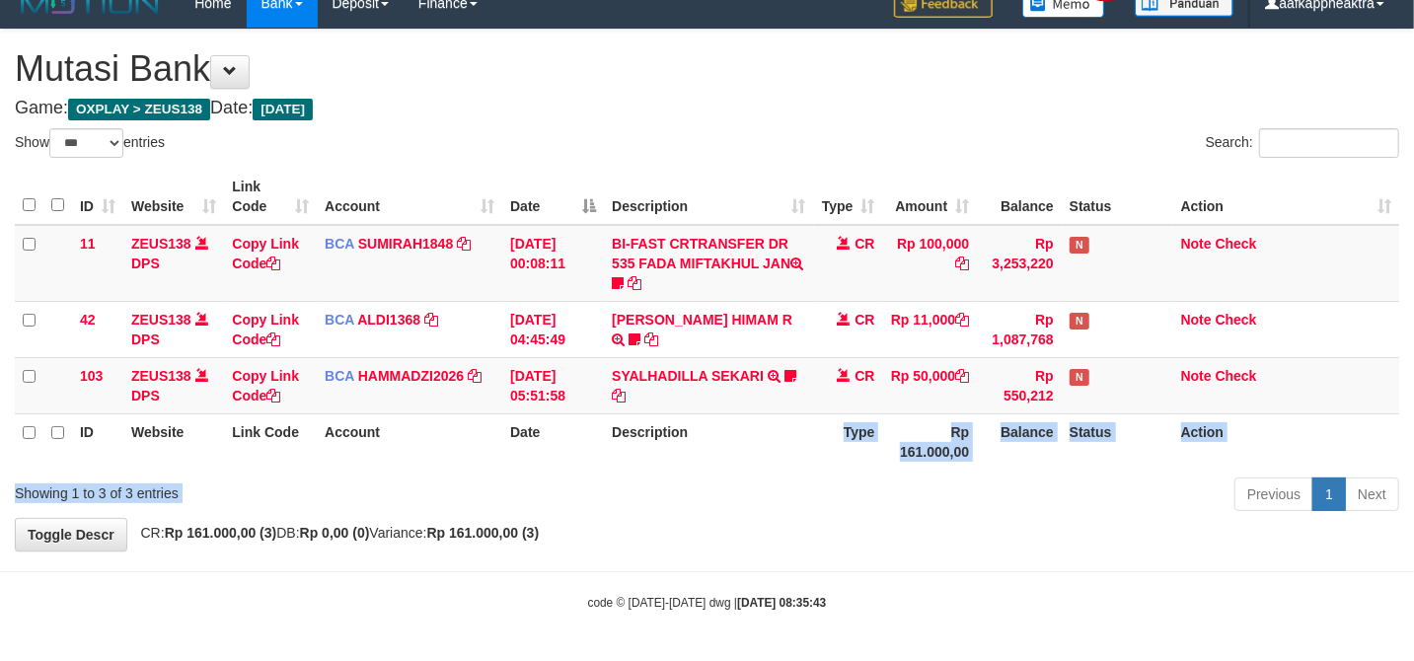
drag, startPoint x: 740, startPoint y: 470, endPoint x: 723, endPoint y: 454, distance: 23.0
click at [727, 467] on div "Show ** ** ** *** entries Search: ID Website Link Code Account Date Description…" at bounding box center [707, 323] width 1384 height 390
click at [707, 413] on th "Description" at bounding box center [708, 441] width 209 height 56
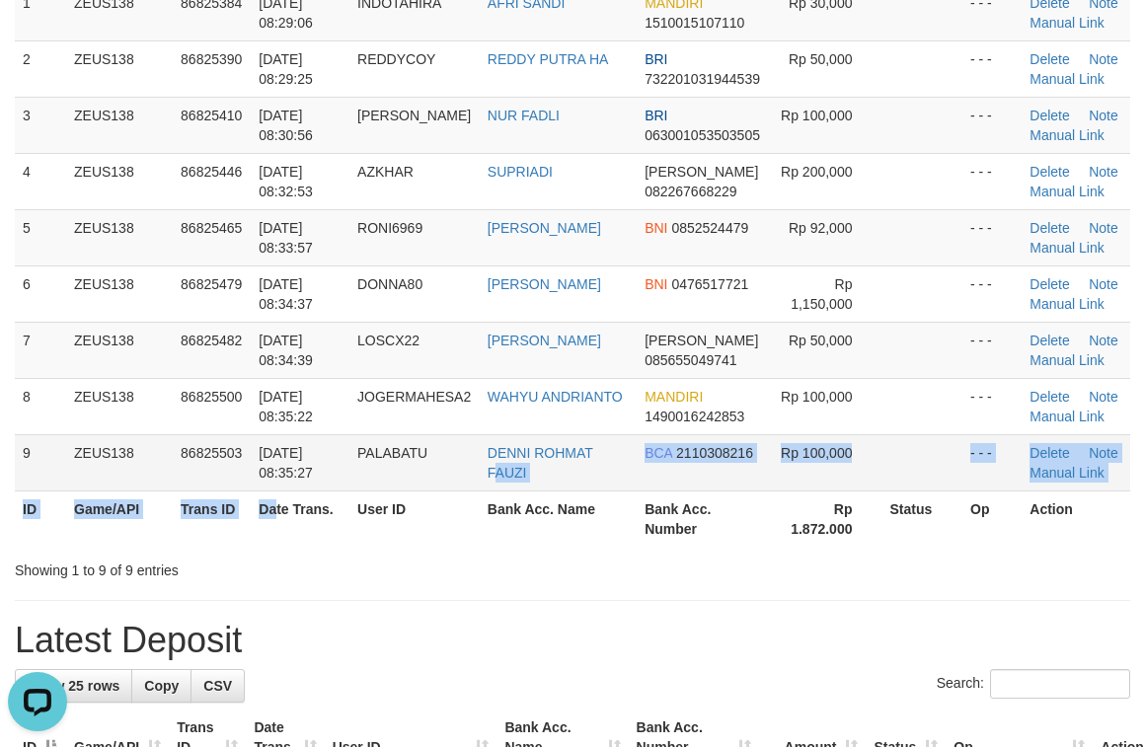
click at [506, 487] on table "ID Game/API Trans ID Date Trans. User ID Bank Acc. Name Bank Acc. Number Amount…" at bounding box center [572, 237] width 1115 height 619
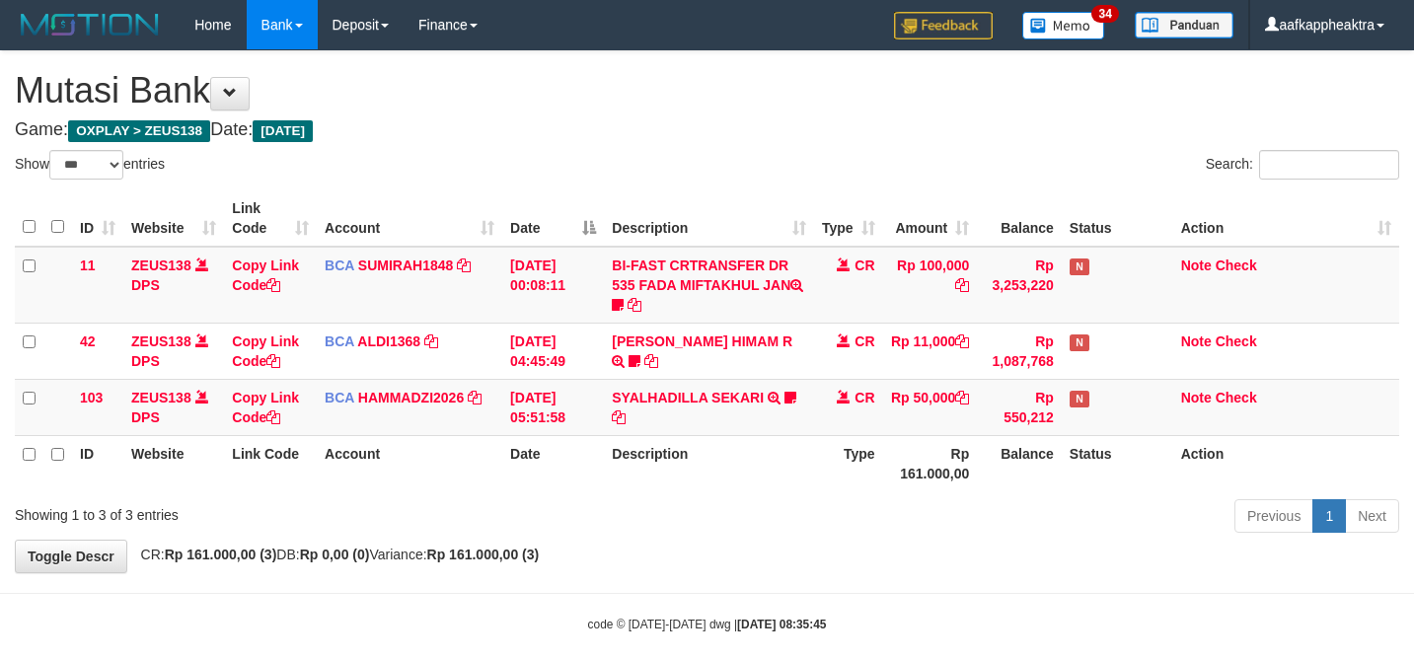
select select "***"
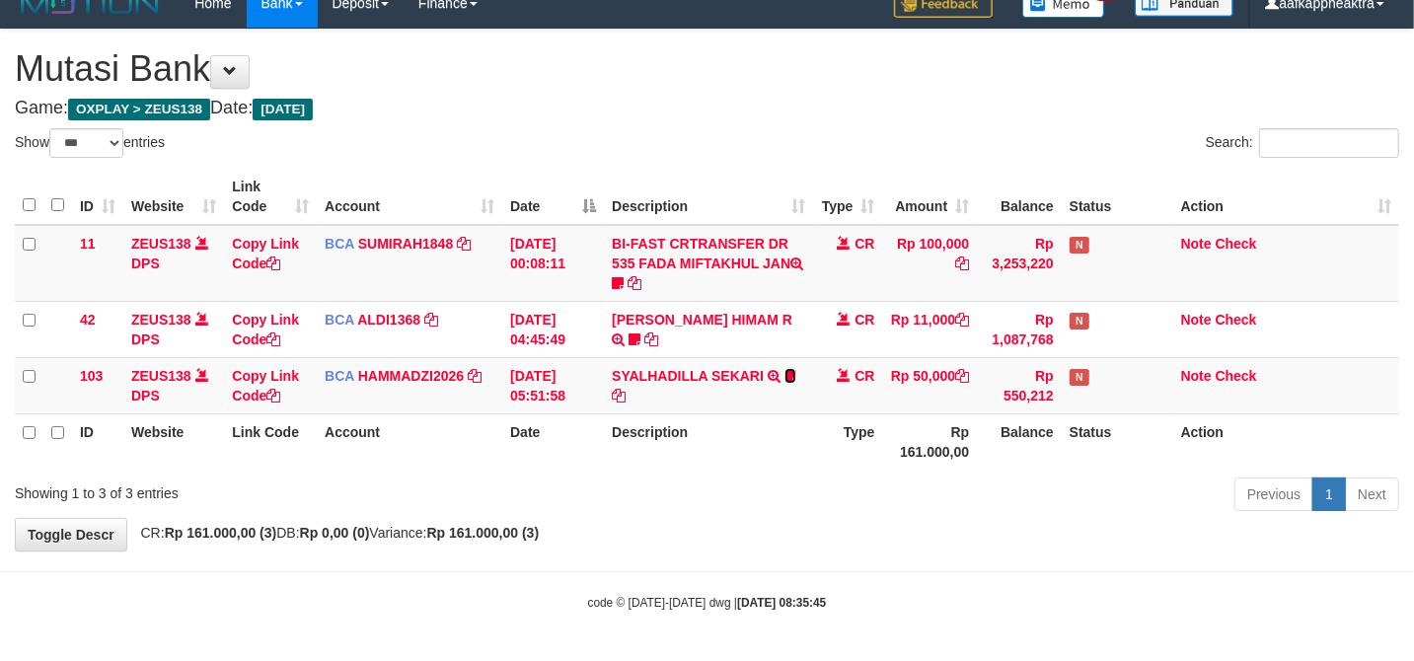
click at [784, 377] on icon at bounding box center [790, 376] width 12 height 14
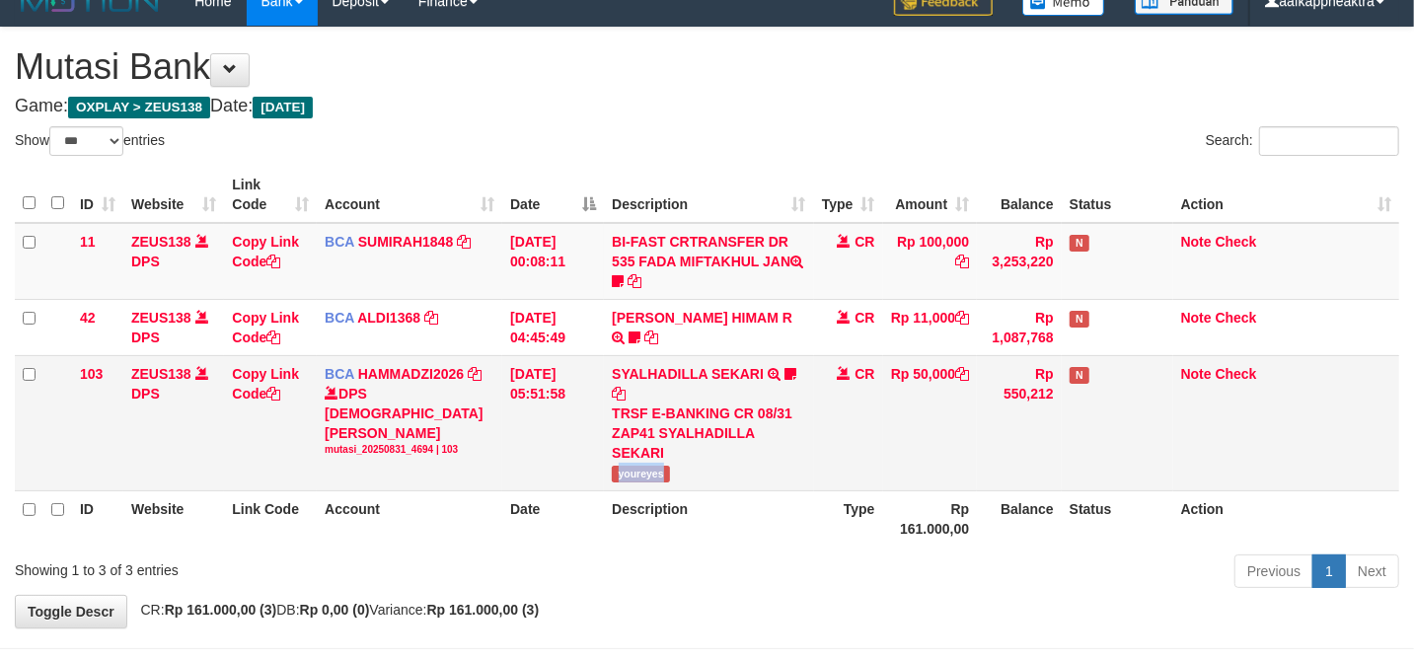
drag, startPoint x: 608, startPoint y: 482, endPoint x: 692, endPoint y: 482, distance: 83.9
click at [692, 482] on td "SYALHADILLA SEKARI TRSF E-BANKING CR 08/31 ZAP41 SYALHADILLA SEKARI youreyes" at bounding box center [708, 422] width 209 height 135
copy span "youreyes"
drag, startPoint x: 731, startPoint y: 468, endPoint x: 756, endPoint y: 443, distance: 34.9
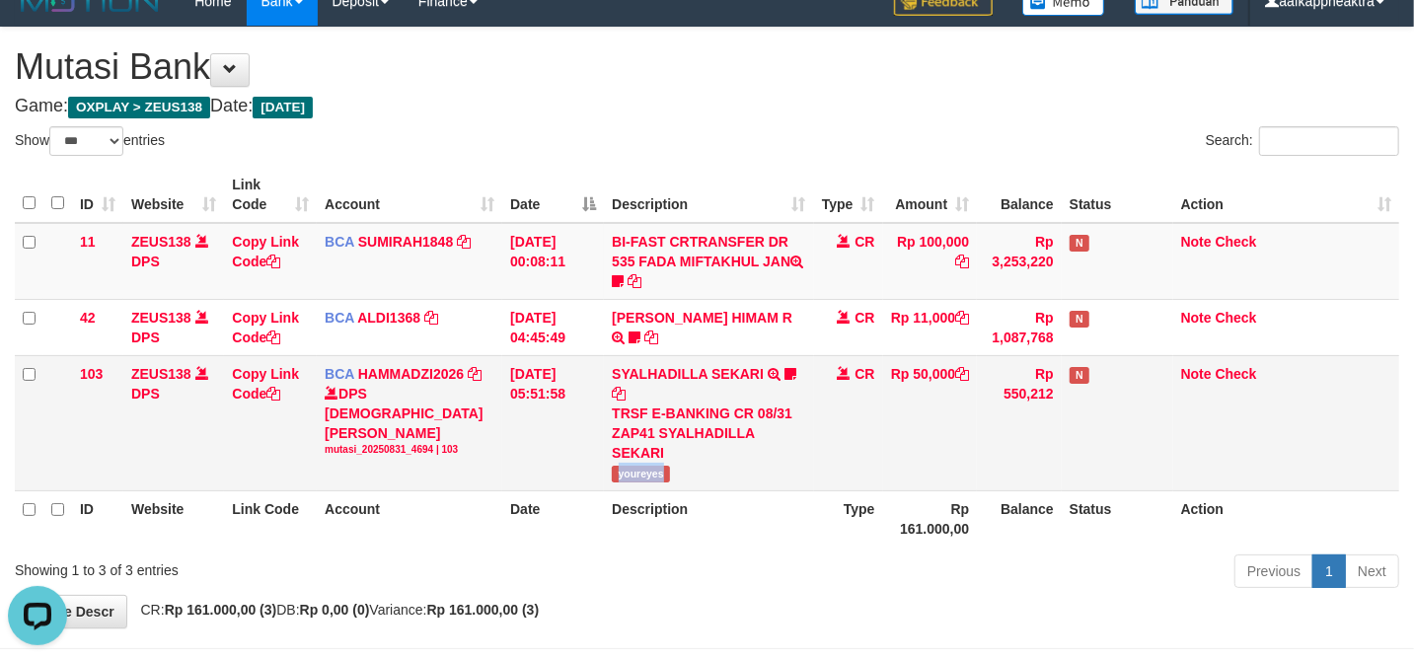
click at [731, 467] on td "SYALHADILLA SEKARI TRSF E-BANKING CR 08/31 ZAP41 SYALHADILLA SEKARI youreyes" at bounding box center [708, 422] width 209 height 135
click at [756, 443] on div "TRSF E-BANKING CR 08/31 ZAP41 SYALHADILLA SEKARI" at bounding box center [708, 433] width 193 height 59
click at [766, 438] on div "TRSF E-BANKING CR 08/31 ZAP41 SYALHADILLA SEKARI" at bounding box center [708, 433] width 193 height 59
drag, startPoint x: 767, startPoint y: 436, endPoint x: 758, endPoint y: 442, distance: 10.7
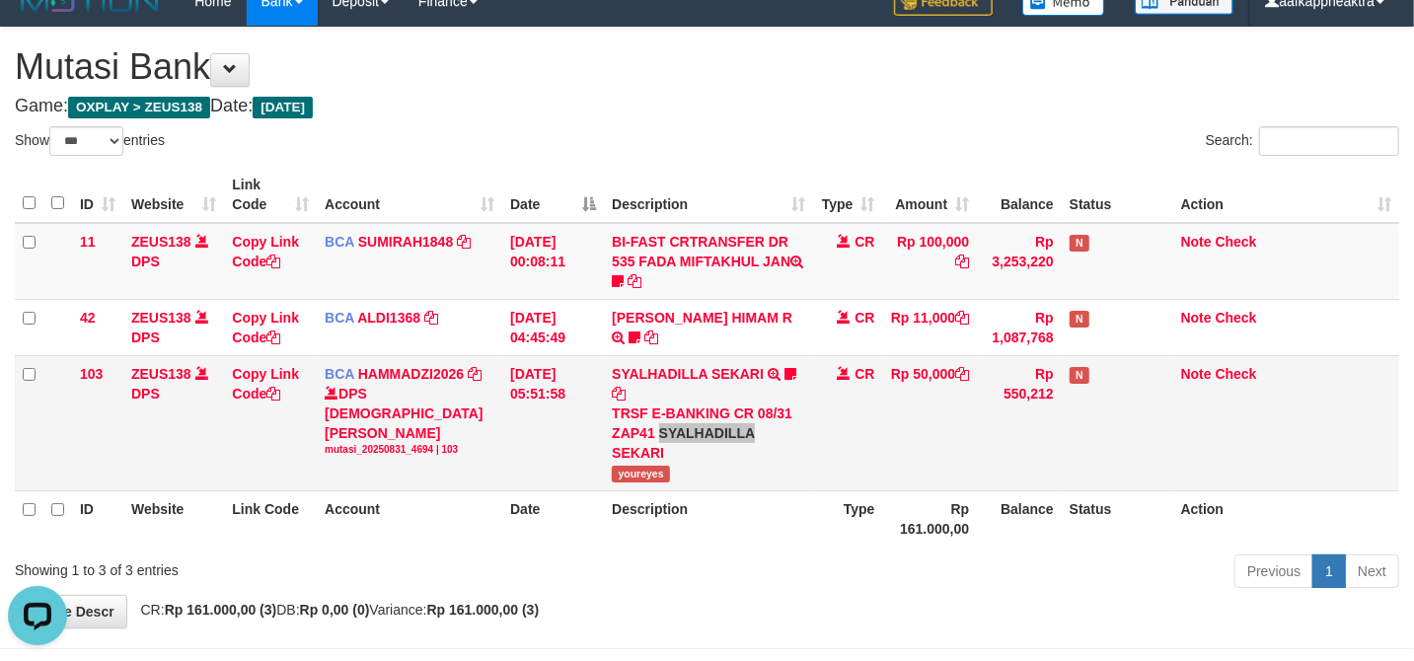
click at [758, 442] on div "TRSF E-BANKING CR 08/31 ZAP41 SYALHADILLA SEKARI" at bounding box center [708, 433] width 193 height 59
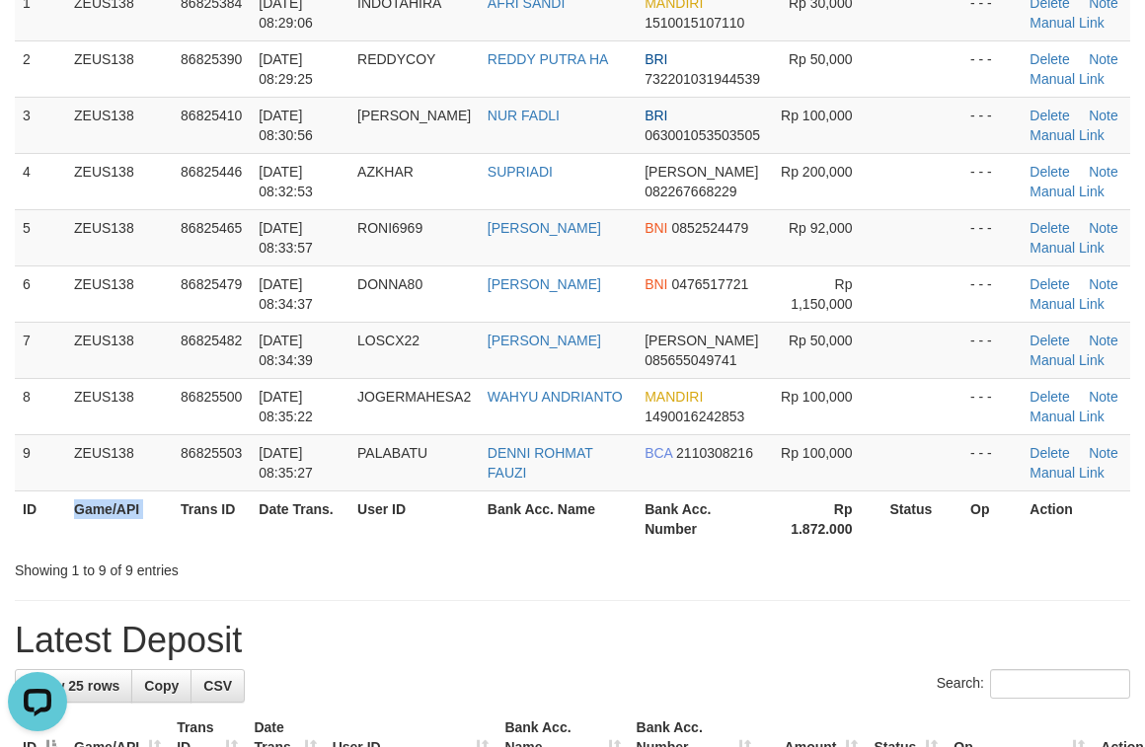
click at [174, 510] on tr "ID Game/API Trans ID Date Trans. User ID Bank Acc. Name Bank Acc. Number Rp 1.8…" at bounding box center [572, 518] width 1115 height 56
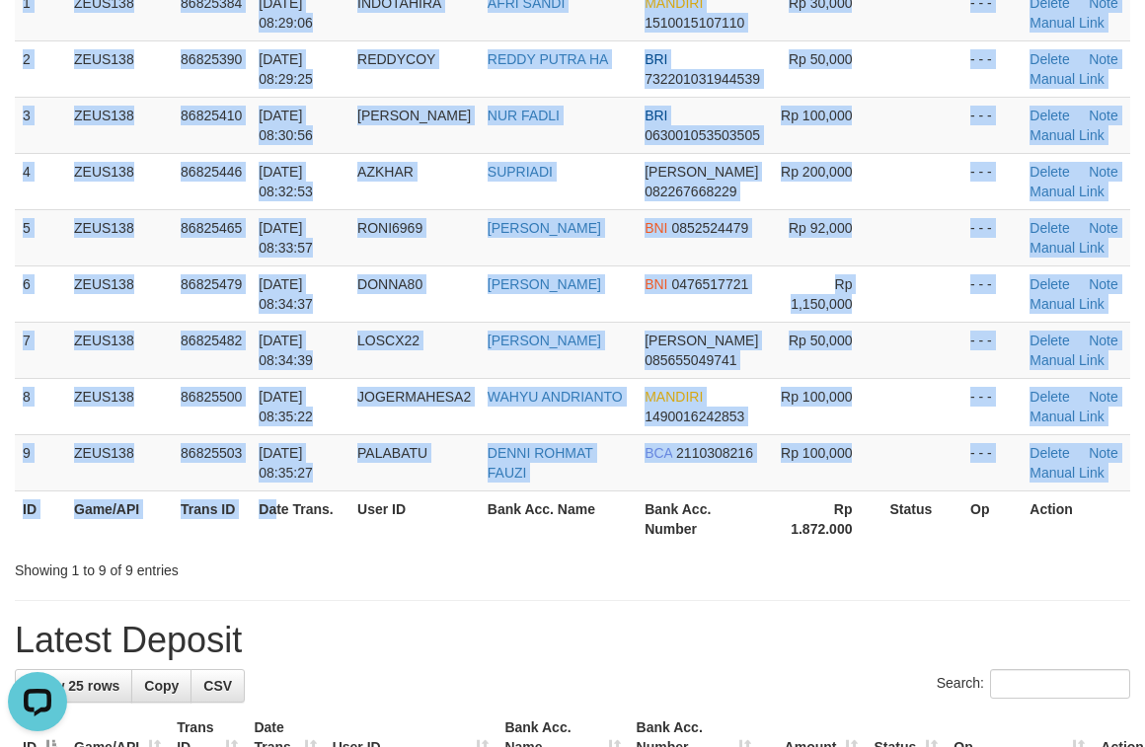
click at [360, 553] on div "ID Game/API Trans ID Date Trans. User ID Bank Acc. Name Bank Acc. Number Amount…" at bounding box center [572, 237] width 1145 height 631
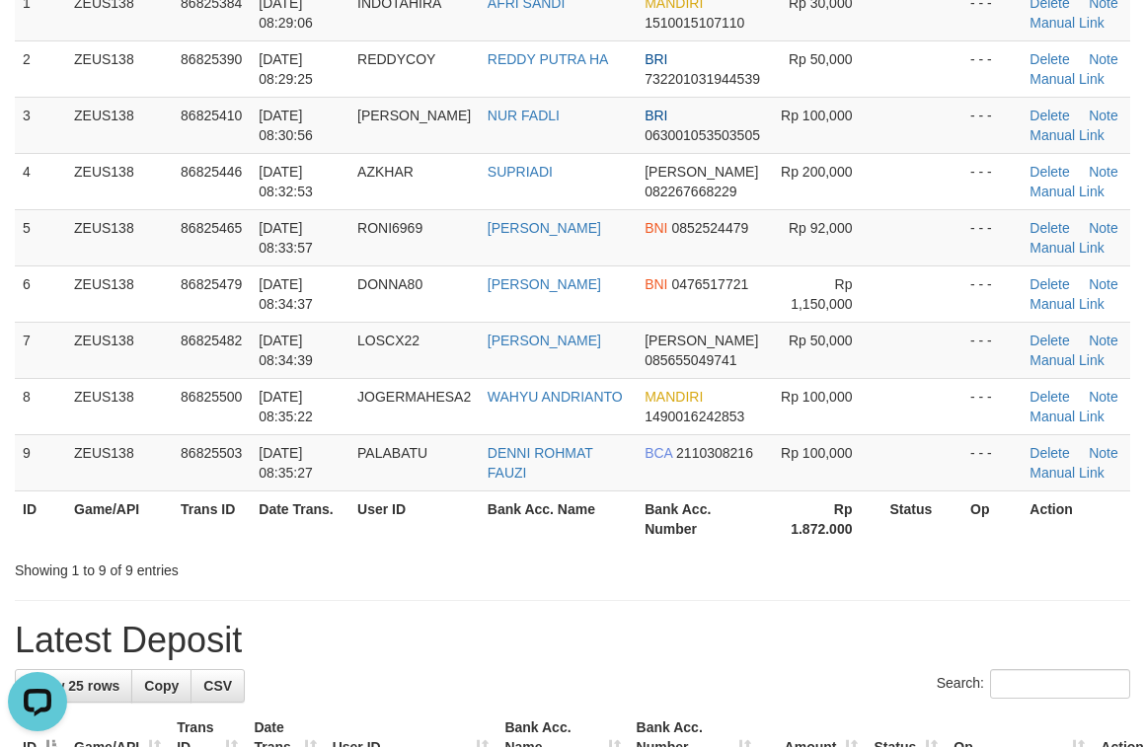
click at [345, 568] on div "Showing 1 to 9 of 9 entries" at bounding box center [238, 567] width 447 height 28
click at [340, 570] on div "Showing 1 to 9 of 9 entries" at bounding box center [238, 567] width 447 height 28
drag, startPoint x: 652, startPoint y: 557, endPoint x: 641, endPoint y: 553, distance: 11.5
click at [656, 557] on div "Search: ID Game/API Trans ID Date Trans. User ID Bank Acc. Name Bank Acc. Numbe…" at bounding box center [572, 234] width 1115 height 693
drag, startPoint x: 418, startPoint y: 455, endPoint x: 229, endPoint y: 451, distance: 189.5
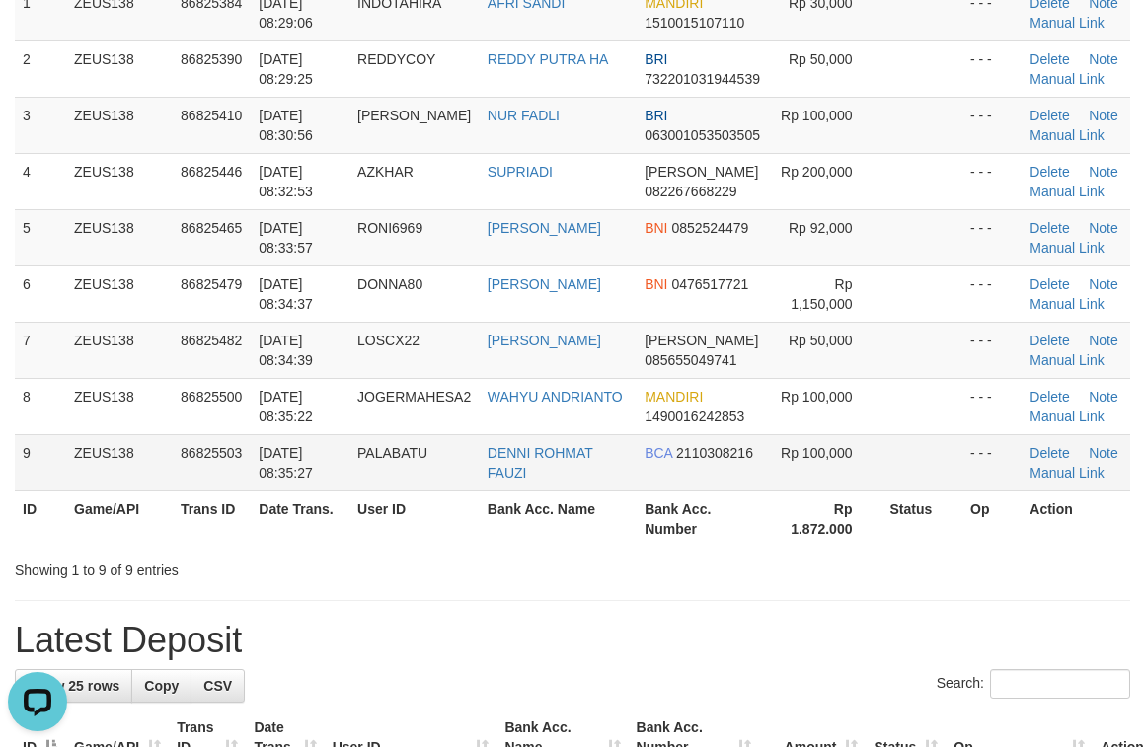
click at [416, 456] on span "PALABATU" at bounding box center [392, 453] width 70 height 16
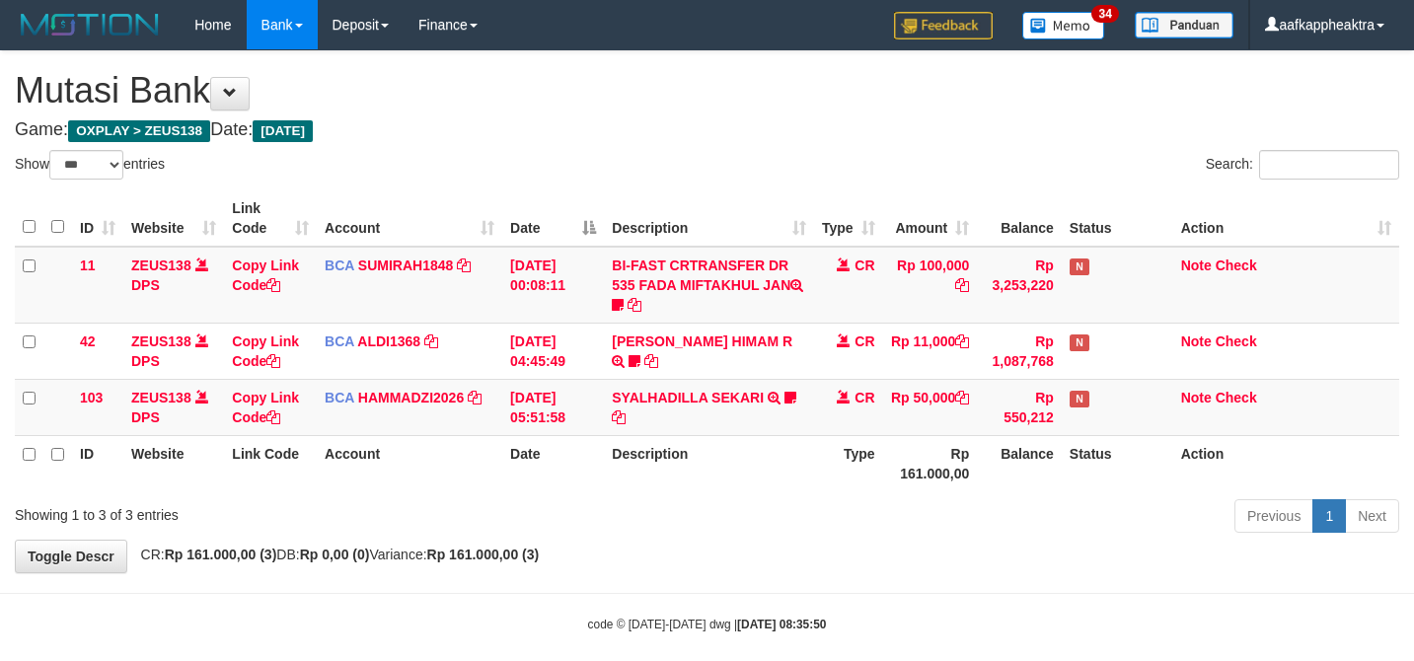
select select "***"
click at [829, 435] on th "Type" at bounding box center [848, 463] width 69 height 56
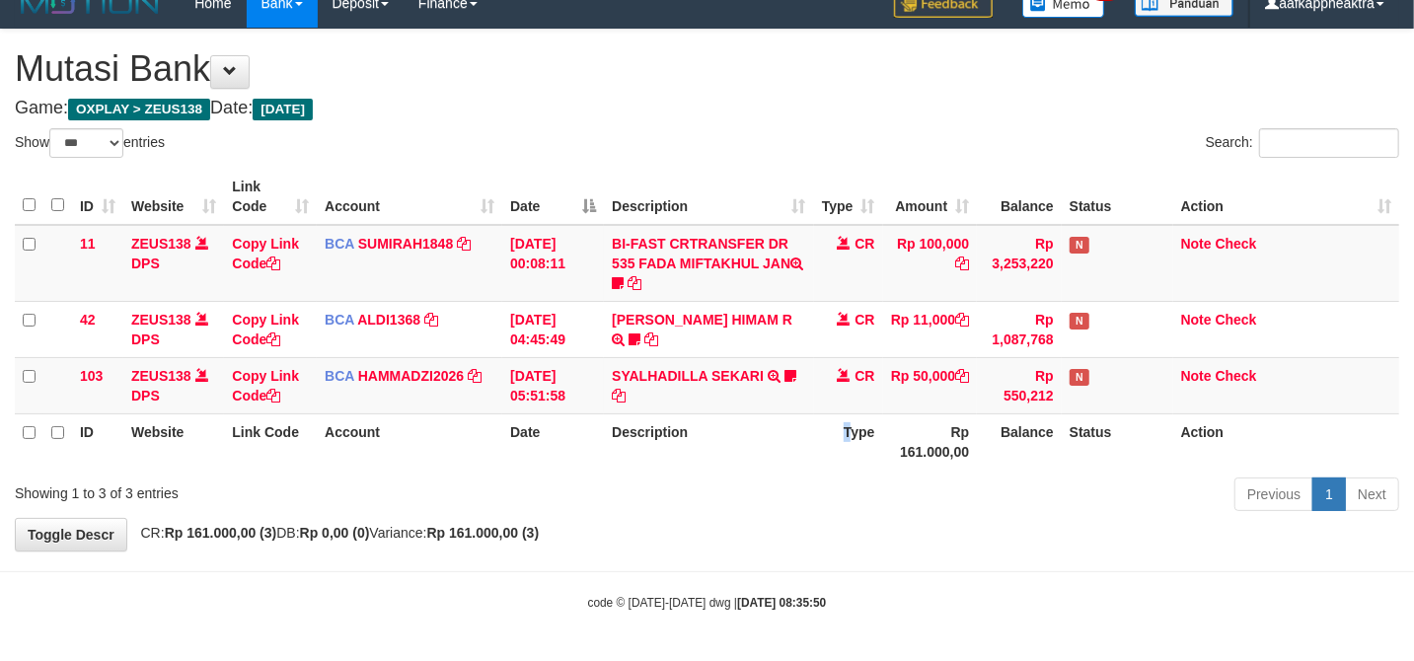
click at [853, 414] on th "Type" at bounding box center [848, 441] width 69 height 56
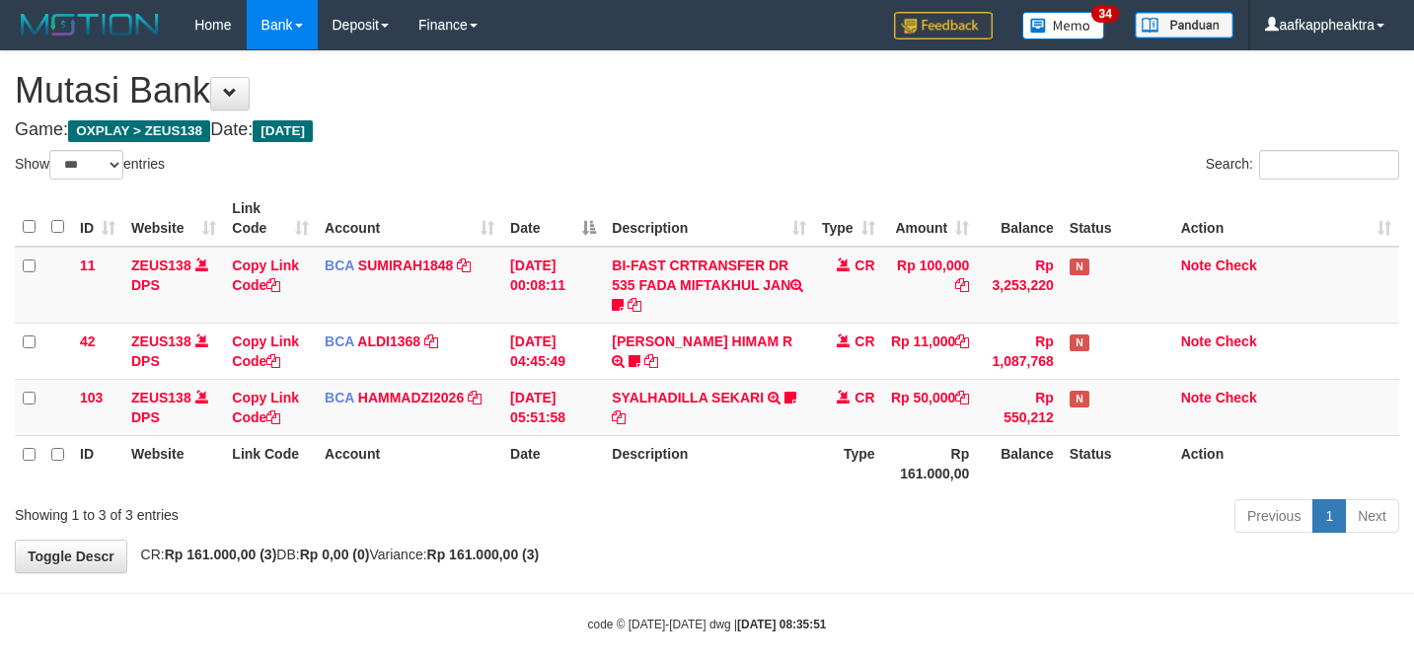
select select "***"
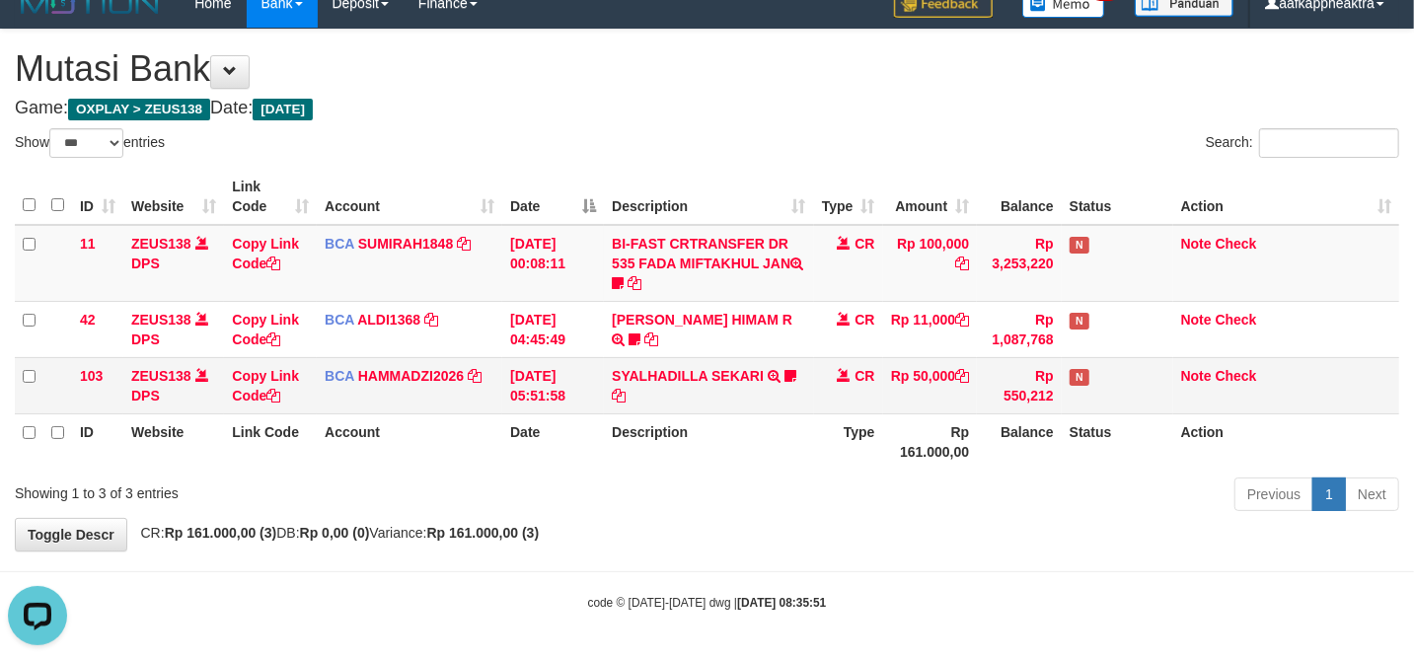
click at [861, 401] on tr "103 ZEUS138 DPS Copy Link Code BCA HAMMADZI2026 DPS [PERSON_NAME] mutasi_202508…" at bounding box center [707, 385] width 1384 height 56
click at [743, 387] on td "SYALHADILLA SEKARI TRSF E-BANKING CR 08/31 ZAP41 SYALHADILLA SEKARI youreyes" at bounding box center [708, 385] width 209 height 56
click at [751, 442] on tr "ID Website Link Code Account Date Description Type Rp 161.000,00 Balance Status…" at bounding box center [707, 441] width 1384 height 56
click at [754, 418] on th "Description" at bounding box center [708, 441] width 209 height 56
drag, startPoint x: 735, startPoint y: 577, endPoint x: 705, endPoint y: 566, distance: 32.5
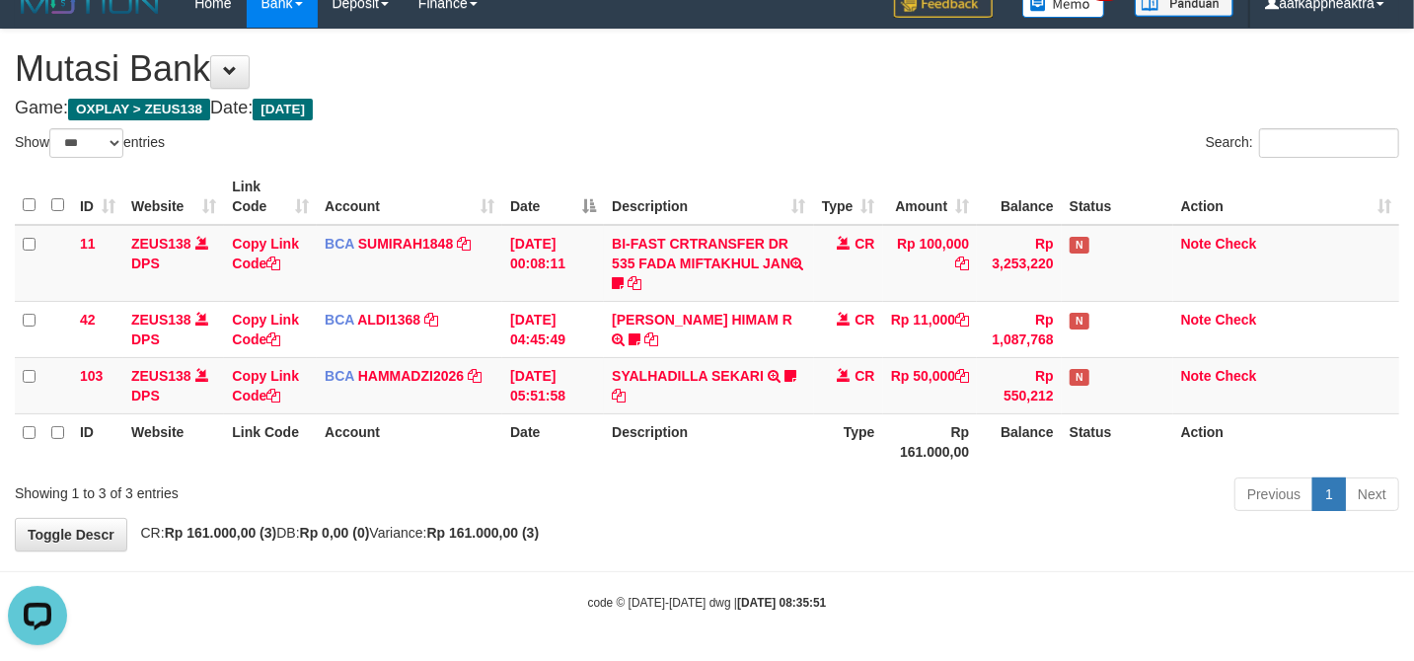
click at [716, 574] on body "Toggle navigation Home Bank Account List Mutasi Bank Search Note Mutasi Deposit…" at bounding box center [707, 319] width 1414 height 683
drag, startPoint x: 707, startPoint y: 531, endPoint x: 1125, endPoint y: 527, distance: 417.4
click at [707, 531] on div "**********" at bounding box center [707, 290] width 1414 height 521
click at [905, 515] on div "Previous 1 Next" at bounding box center [1001, 497] width 795 height 42
click at [851, 529] on div "**********" at bounding box center [707, 290] width 1414 height 521
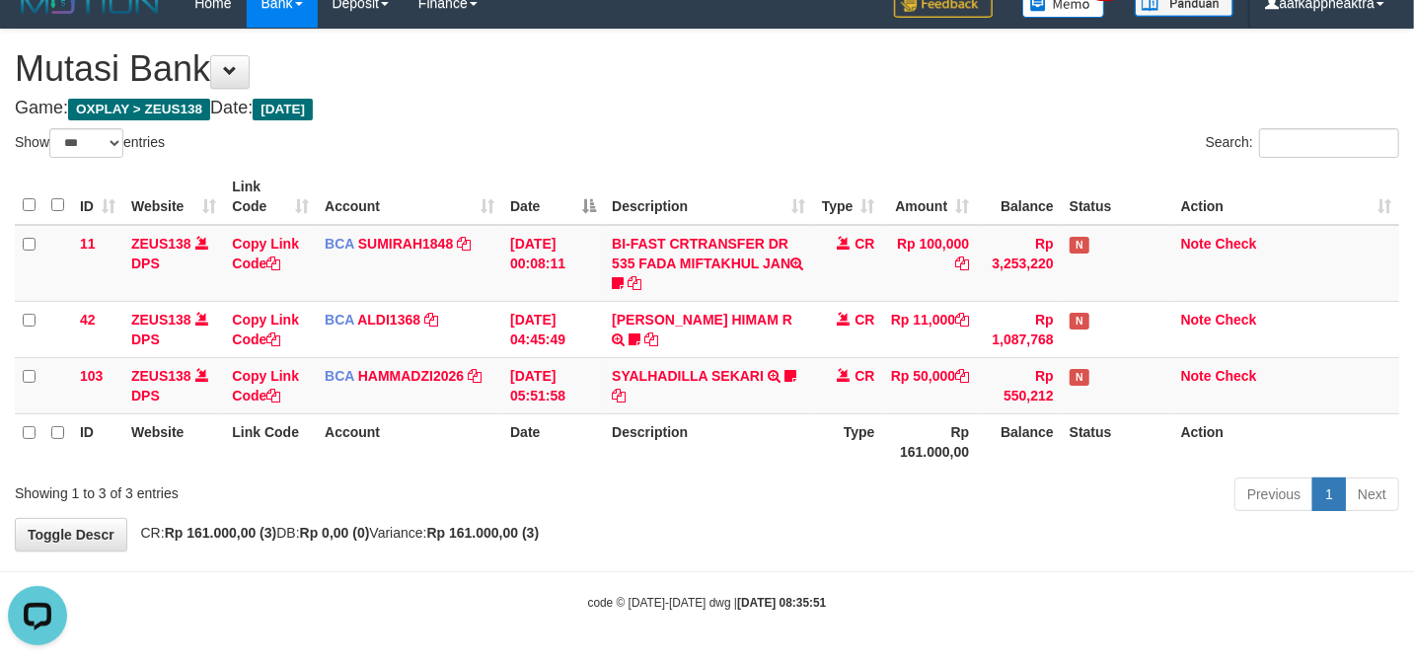
click at [851, 529] on div "**********" at bounding box center [707, 290] width 1414 height 521
click at [853, 518] on div "**********" at bounding box center [707, 290] width 1414 height 521
click at [865, 485] on div "Previous 1 Next" at bounding box center [1001, 497] width 795 height 42
click at [858, 485] on div "Previous 1 Next" at bounding box center [1001, 497] width 795 height 42
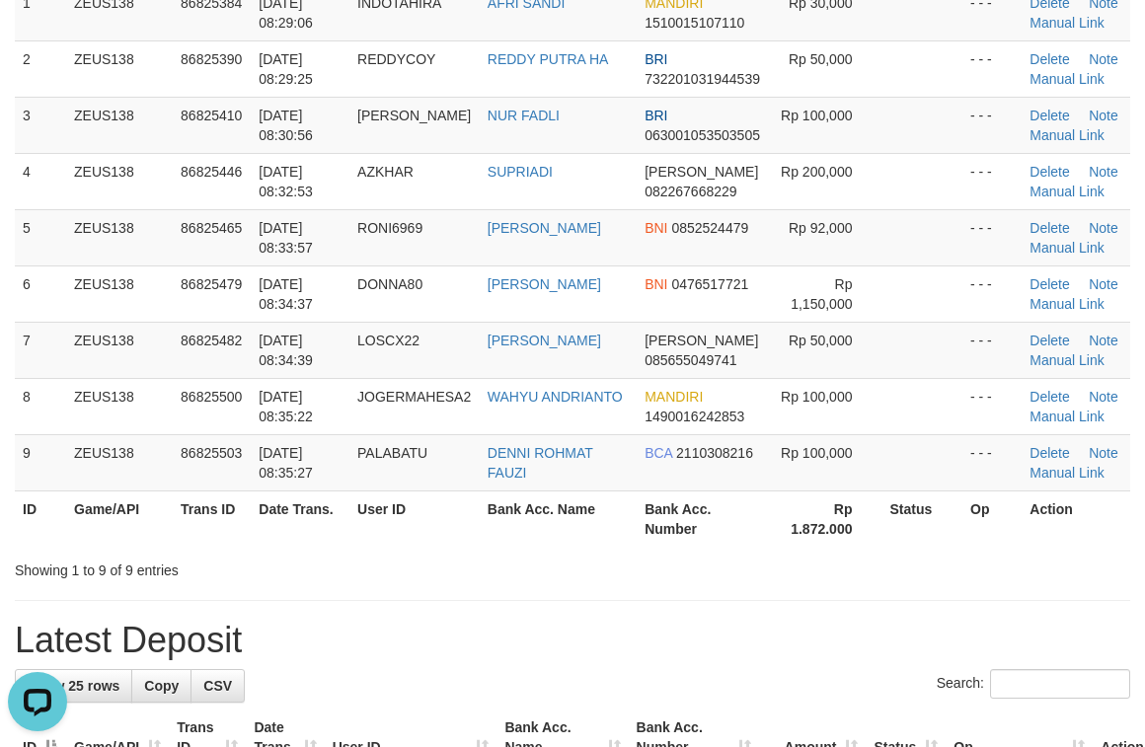
click at [297, 498] on th "Date Trans." at bounding box center [300, 518] width 99 height 56
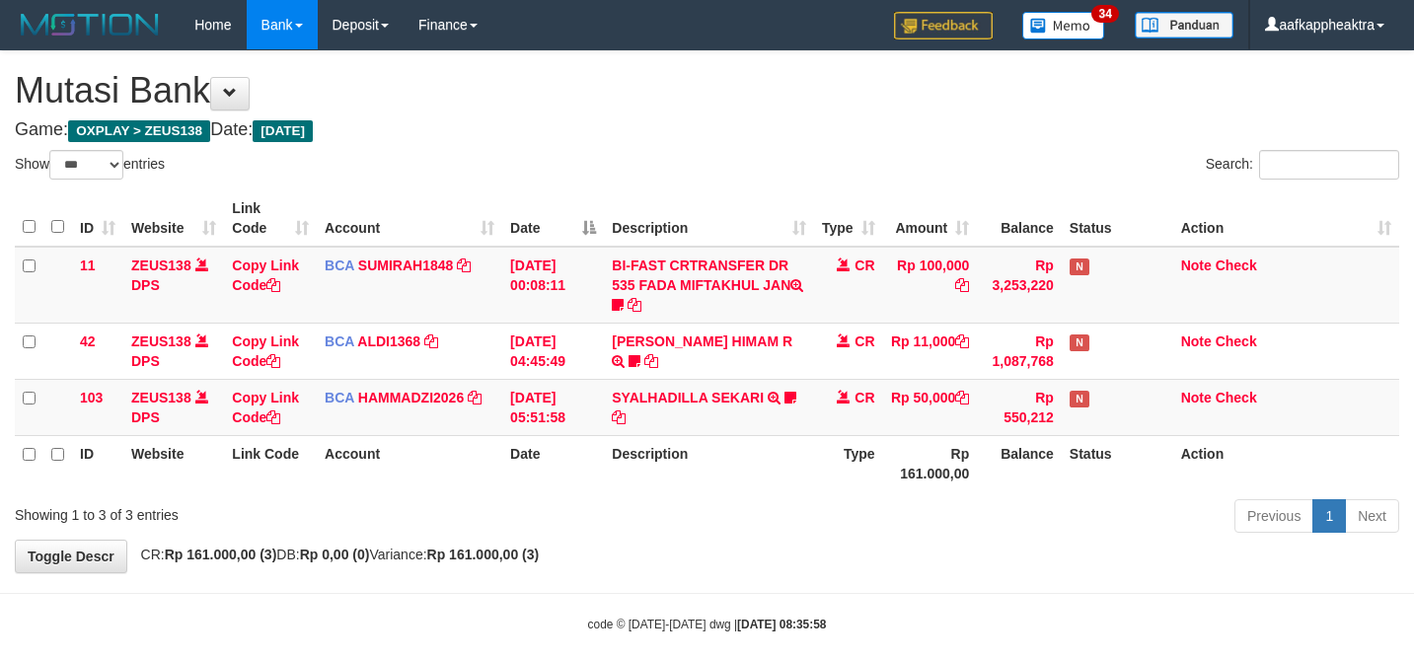
select select "***"
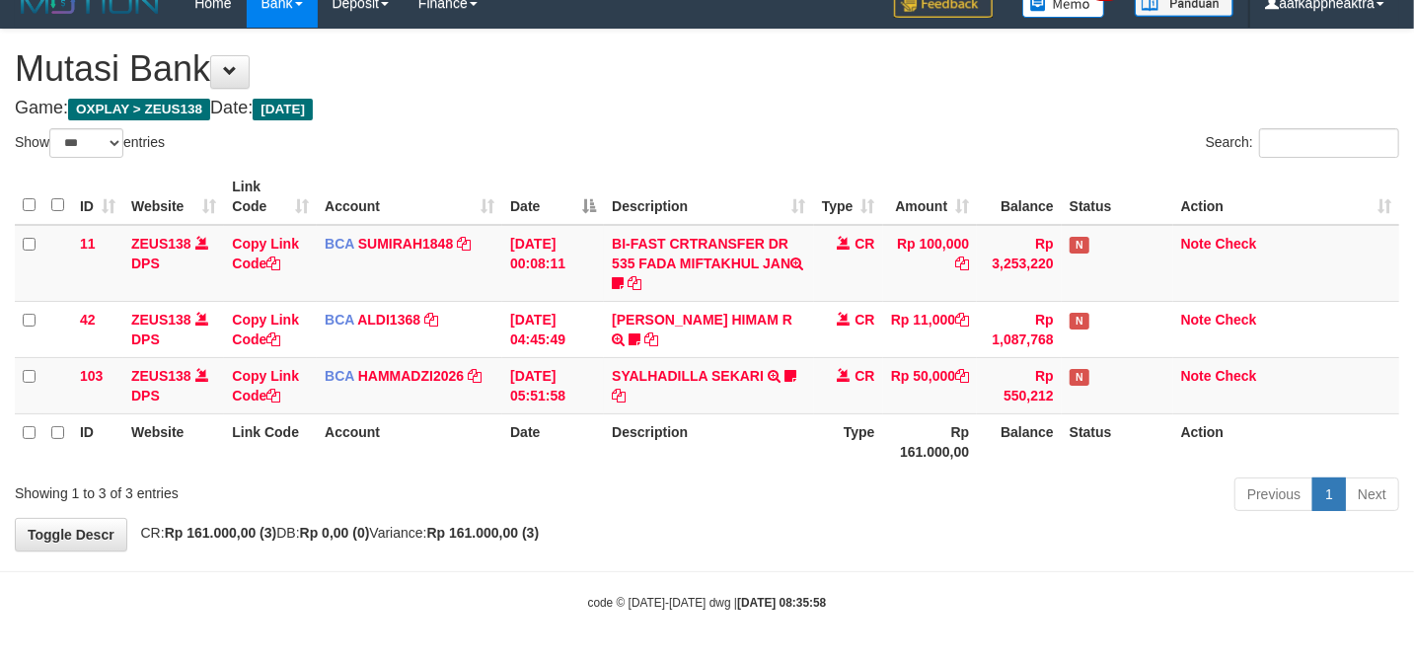
click at [763, 442] on th "Description" at bounding box center [708, 441] width 209 height 56
click at [602, 484] on div "Previous 1 Next" at bounding box center [1001, 497] width 825 height 42
click at [554, 450] on th "Date" at bounding box center [553, 441] width 102 height 56
click at [549, 450] on th "Date" at bounding box center [553, 441] width 102 height 56
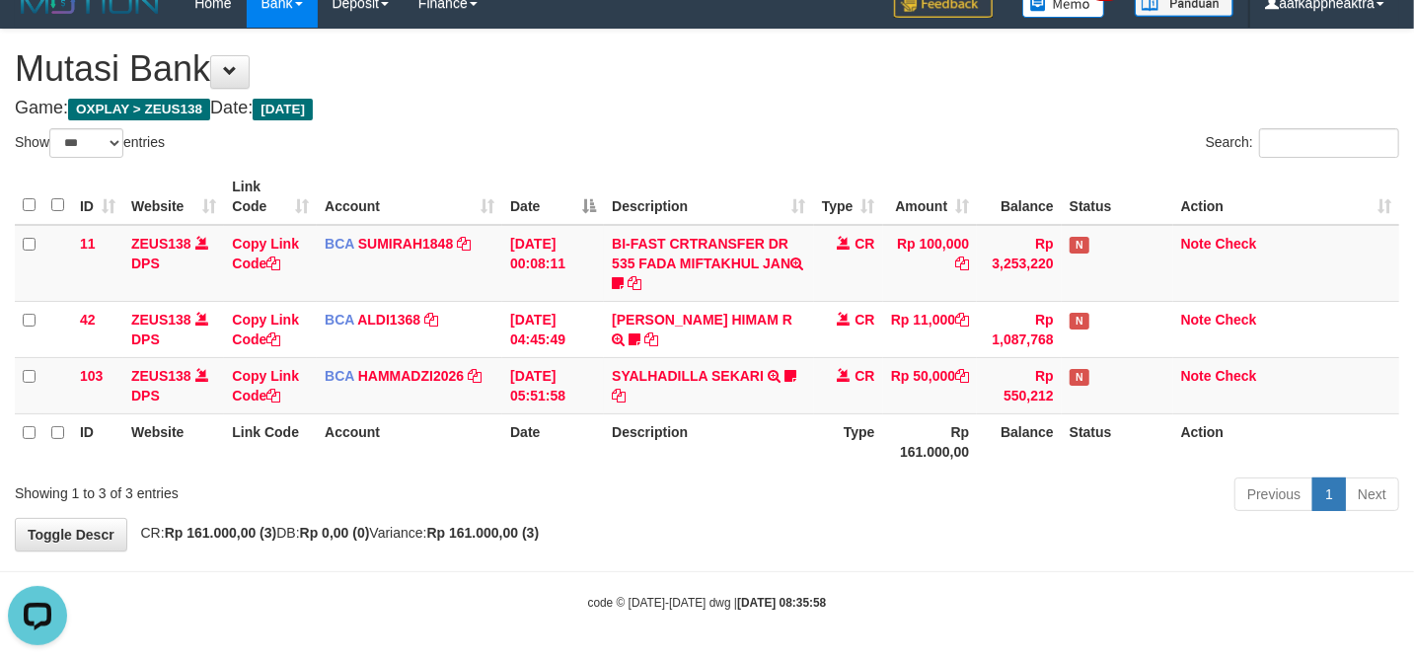
scroll to position [0, 0]
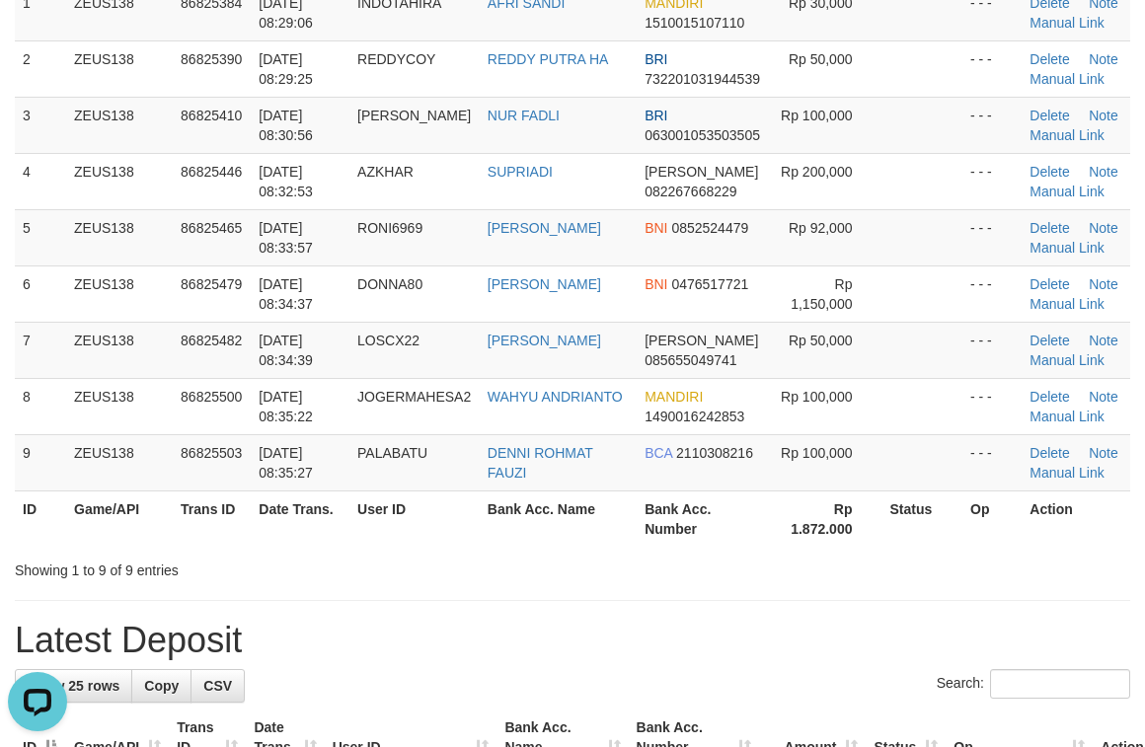
click at [312, 519] on th "Date Trans." at bounding box center [300, 518] width 99 height 56
click at [352, 509] on table "ID Game/API Trans ID Date Trans. User ID Bank Acc. Name Bank Acc. Number Amount…" at bounding box center [572, 237] width 1115 height 619
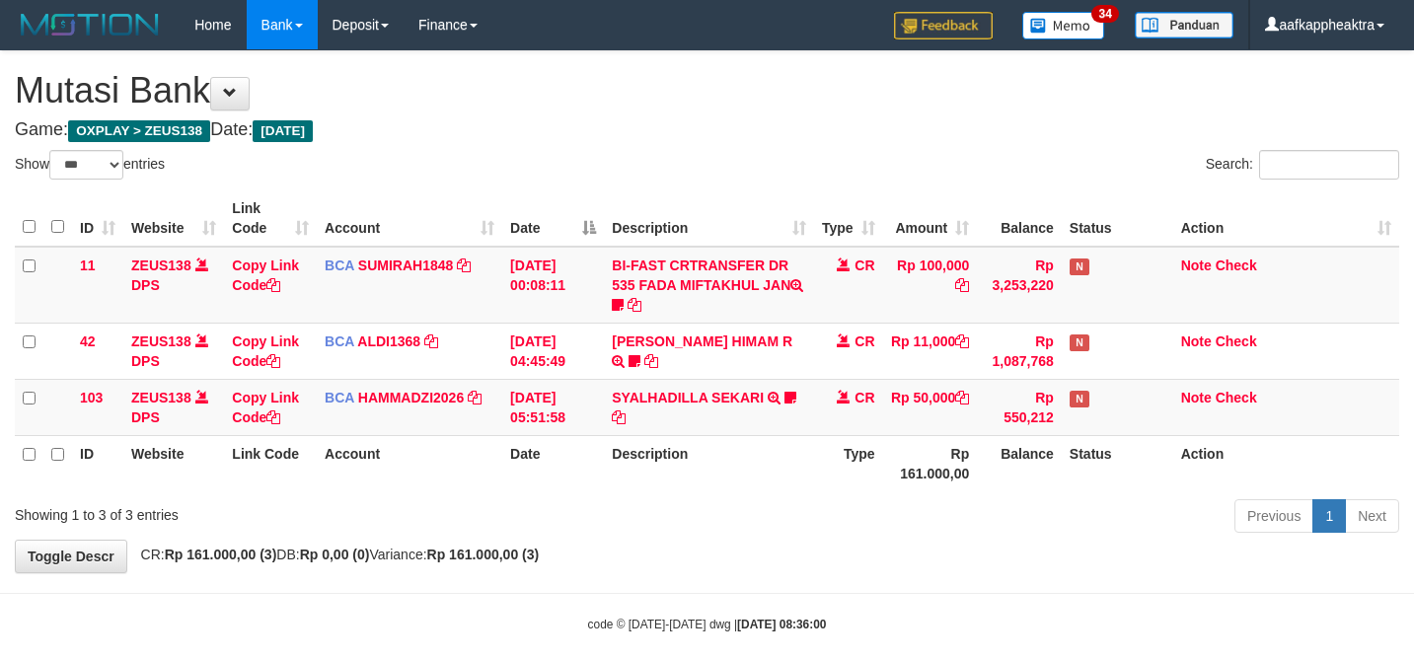
select select "***"
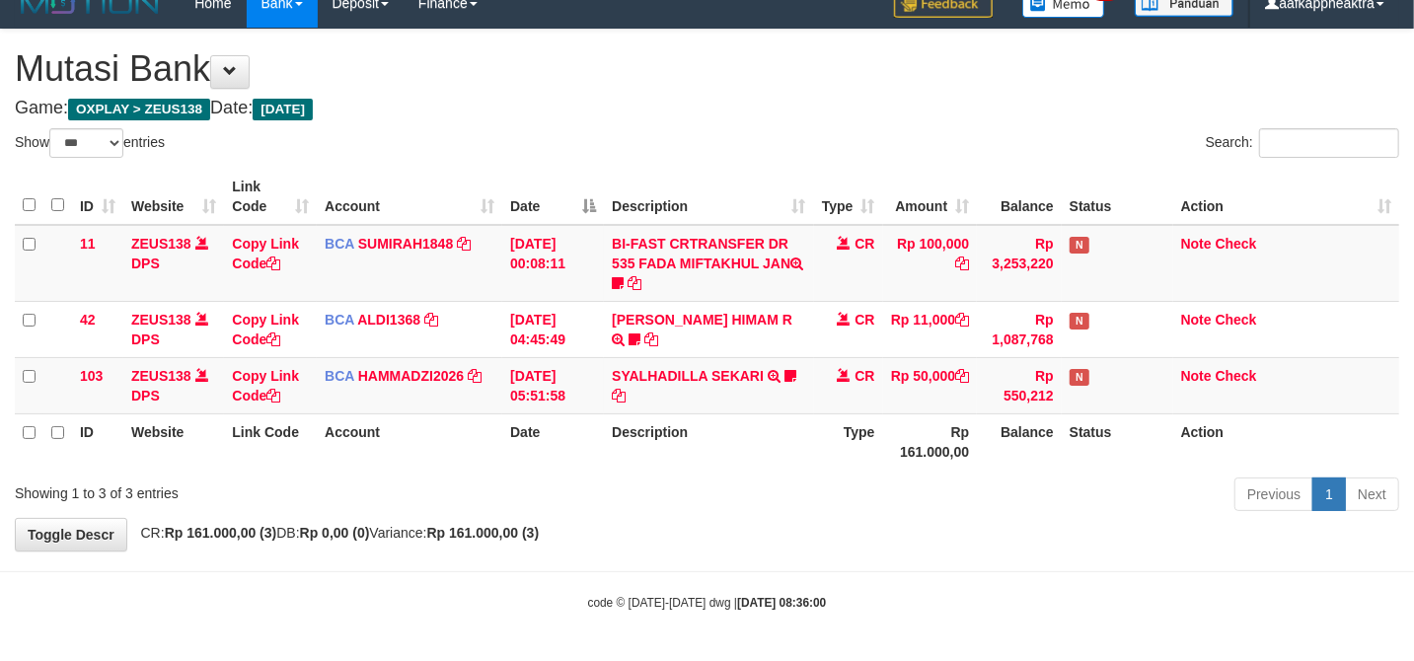
click at [384, 414] on th "Account" at bounding box center [410, 441] width 186 height 56
click at [466, 365] on td "BCA HAMMADZI2026 DPS MUHAMMAD ZIDAN KURNIAWAN mutasi_20250831_4694 | 103 mutasi…" at bounding box center [410, 385] width 186 height 56
drag, startPoint x: 466, startPoint y: 365, endPoint x: 1248, endPoint y: 444, distance: 786.5
click at [467, 365] on td "BCA HAMMADZI2026 DPS MUHAMMAD ZIDAN KURNIAWAN mutasi_20250831_4694 | 103 mutasi…" at bounding box center [410, 385] width 186 height 56
click at [801, 503] on div "Previous 1 Next" at bounding box center [1001, 497] width 795 height 42
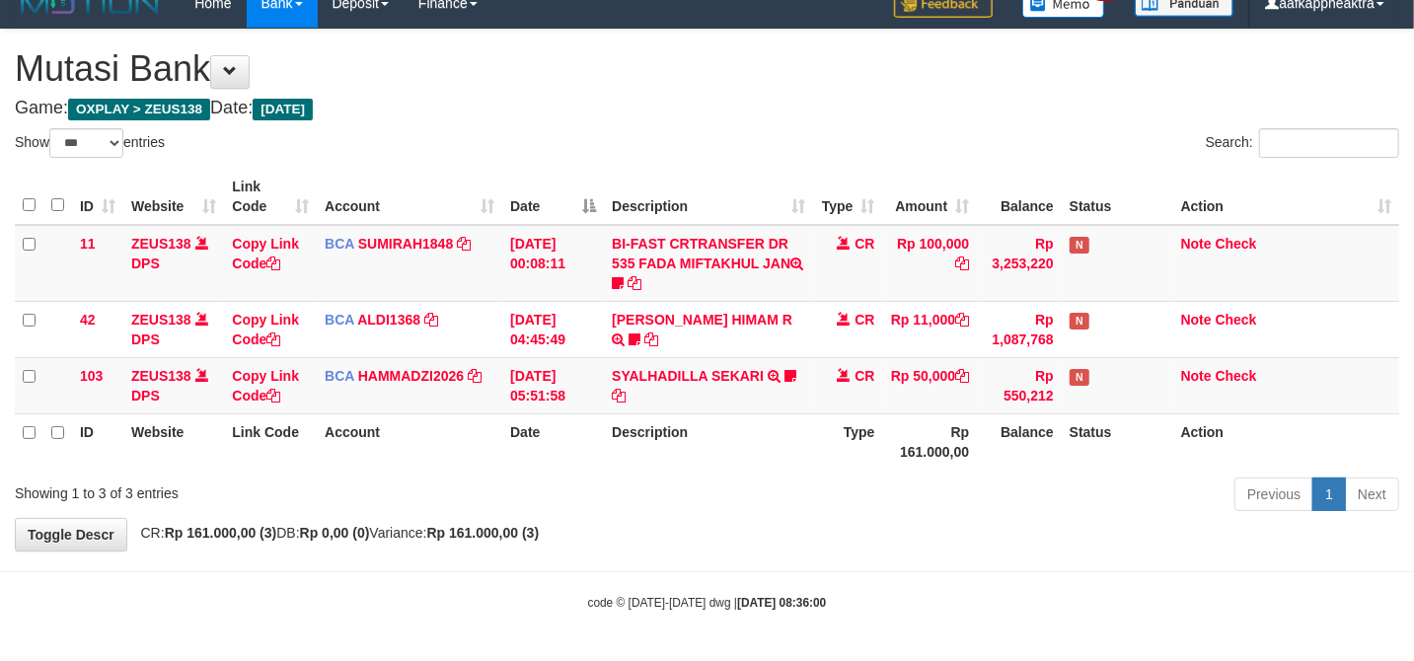
drag, startPoint x: 801, startPoint y: 503, endPoint x: 827, endPoint y: 416, distance: 90.5
click at [810, 476] on div "Previous 1 Next" at bounding box center [1001, 497] width 795 height 42
drag, startPoint x: 752, startPoint y: 419, endPoint x: 661, endPoint y: 416, distance: 90.8
click at [661, 416] on th "Description" at bounding box center [708, 441] width 209 height 56
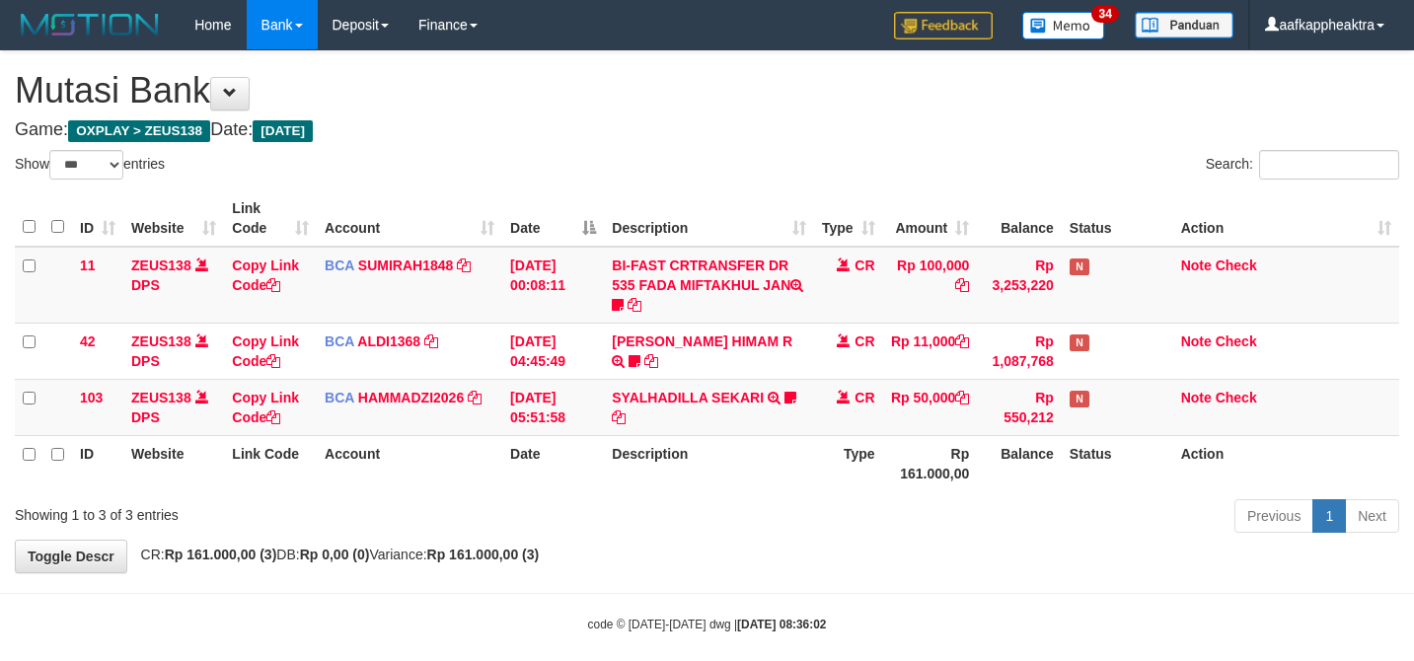
select select "***"
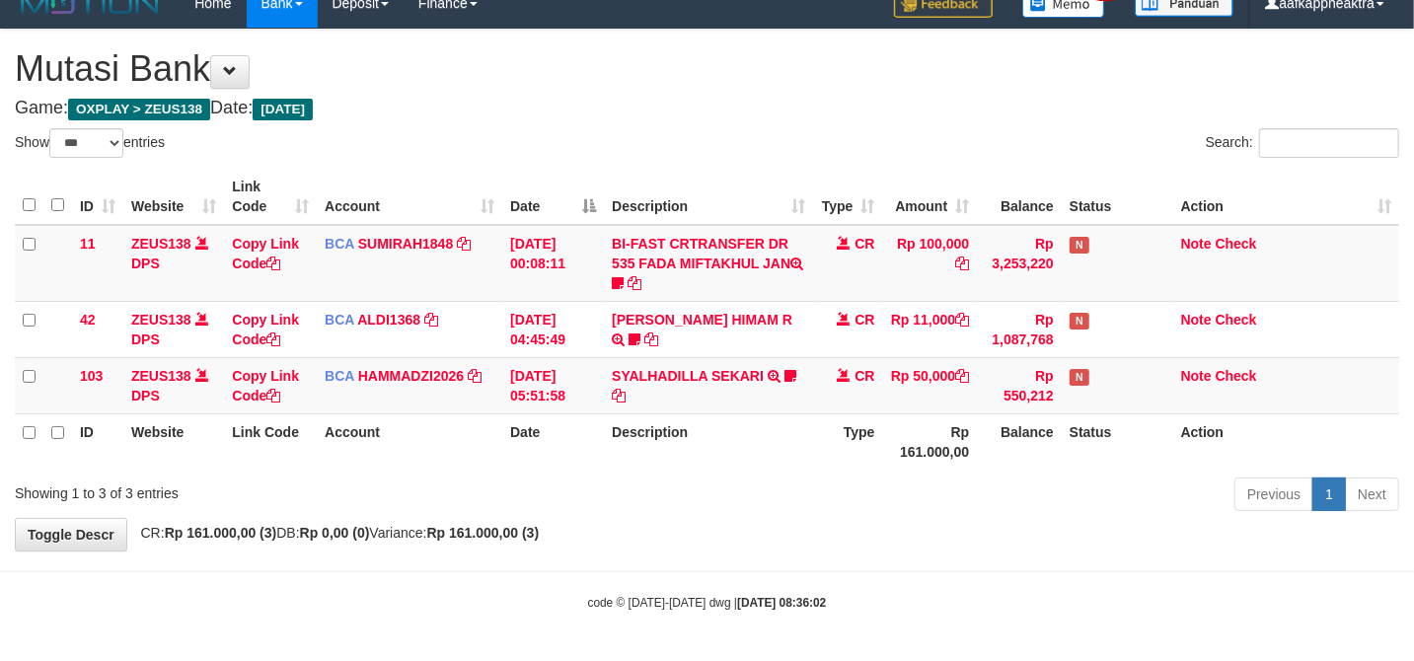
click at [578, 420] on th "Date" at bounding box center [553, 441] width 102 height 56
click at [551, 423] on th "Date" at bounding box center [553, 441] width 102 height 56
click at [770, 497] on div "Previous 1 Next" at bounding box center [1001, 497] width 795 height 42
click at [760, 498] on div "Previous 1 Next" at bounding box center [1001, 497] width 795 height 42
click at [705, 509] on div "Previous 1 Next" at bounding box center [1001, 497] width 795 height 42
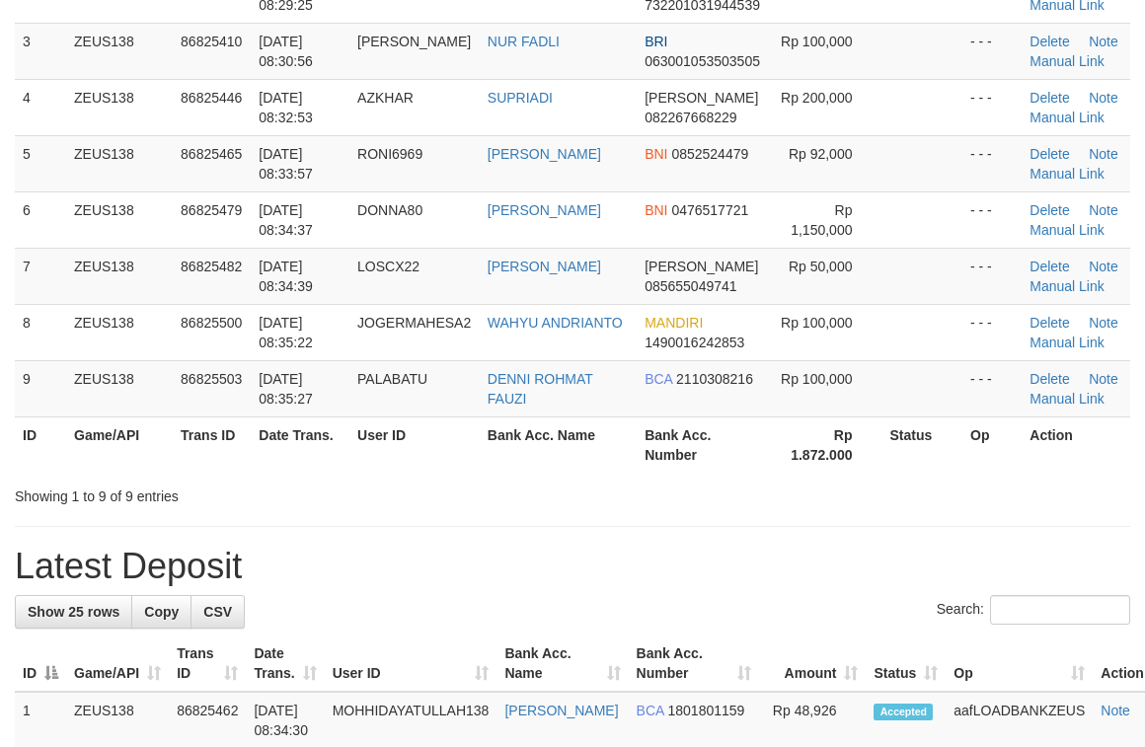
click at [257, 497] on div "Showing 1 to 9 of 9 entries" at bounding box center [238, 493] width 447 height 28
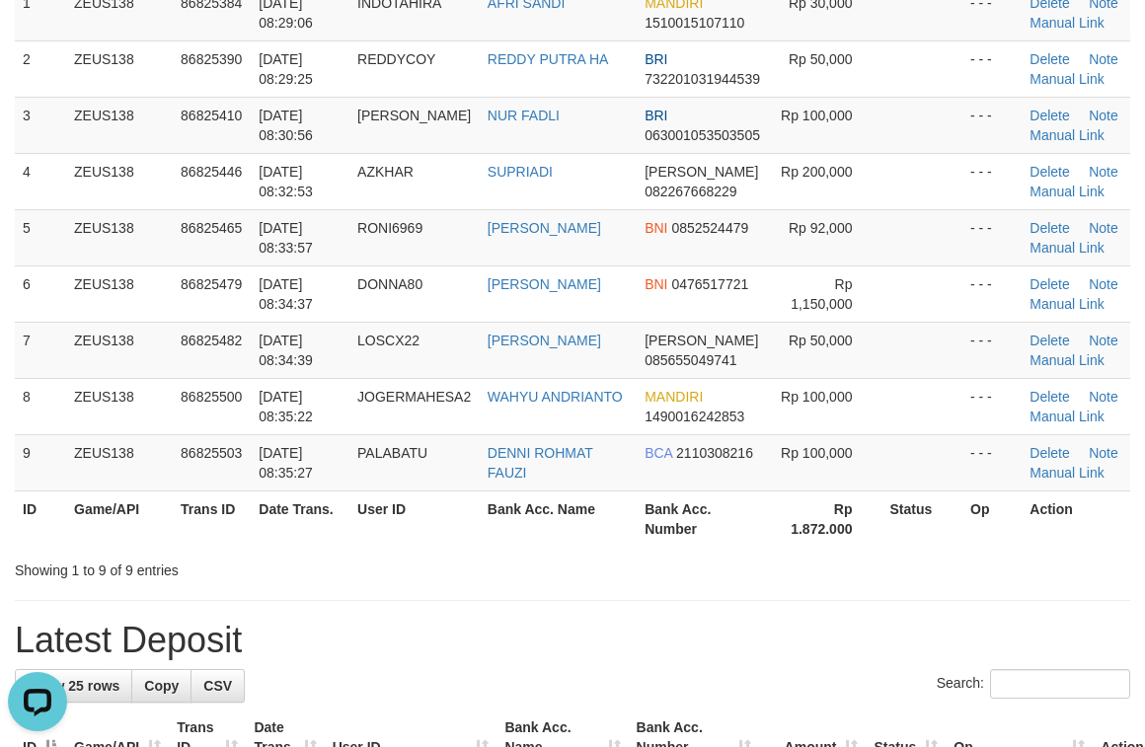
click at [478, 543] on th "User ID" at bounding box center [414, 518] width 130 height 56
drag, startPoint x: 478, startPoint y: 543, endPoint x: 4, endPoint y: 530, distance: 473.8
click at [475, 543] on th "User ID" at bounding box center [414, 518] width 130 height 56
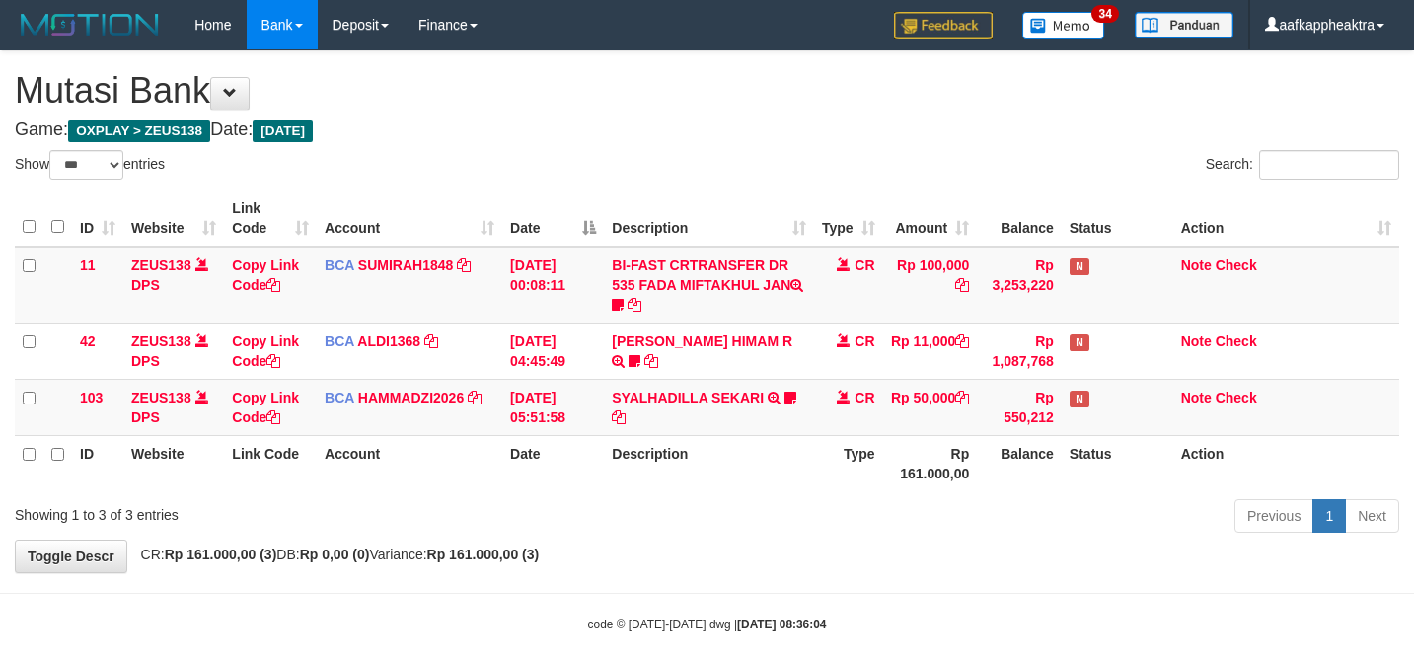
select select "***"
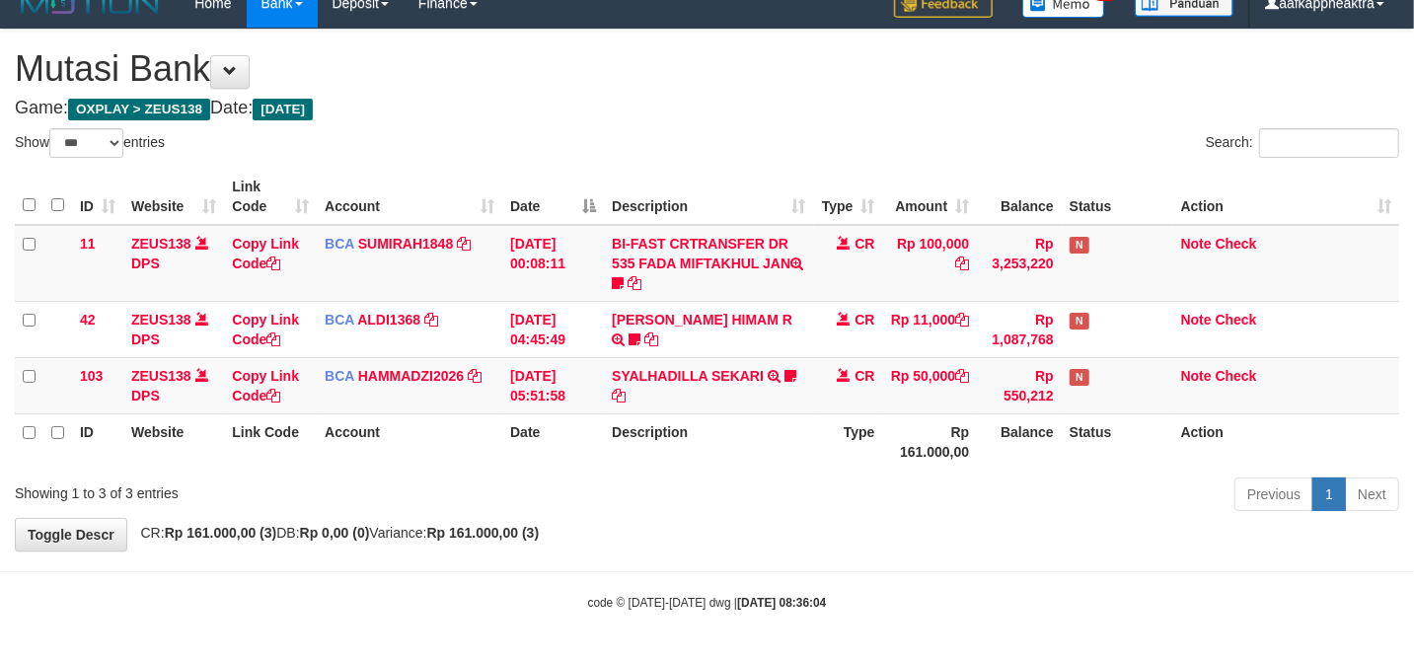
drag, startPoint x: 829, startPoint y: 493, endPoint x: 825, endPoint y: 510, distance: 17.2
click at [825, 503] on div "Previous 1 Next" at bounding box center [1001, 497] width 795 height 42
click at [818, 483] on div "Previous 1 Next" at bounding box center [1001, 497] width 795 height 42
drag, startPoint x: 818, startPoint y: 483, endPoint x: 893, endPoint y: 442, distance: 85.2
click at [830, 476] on div "Previous 1 Next" at bounding box center [1001, 497] width 795 height 42
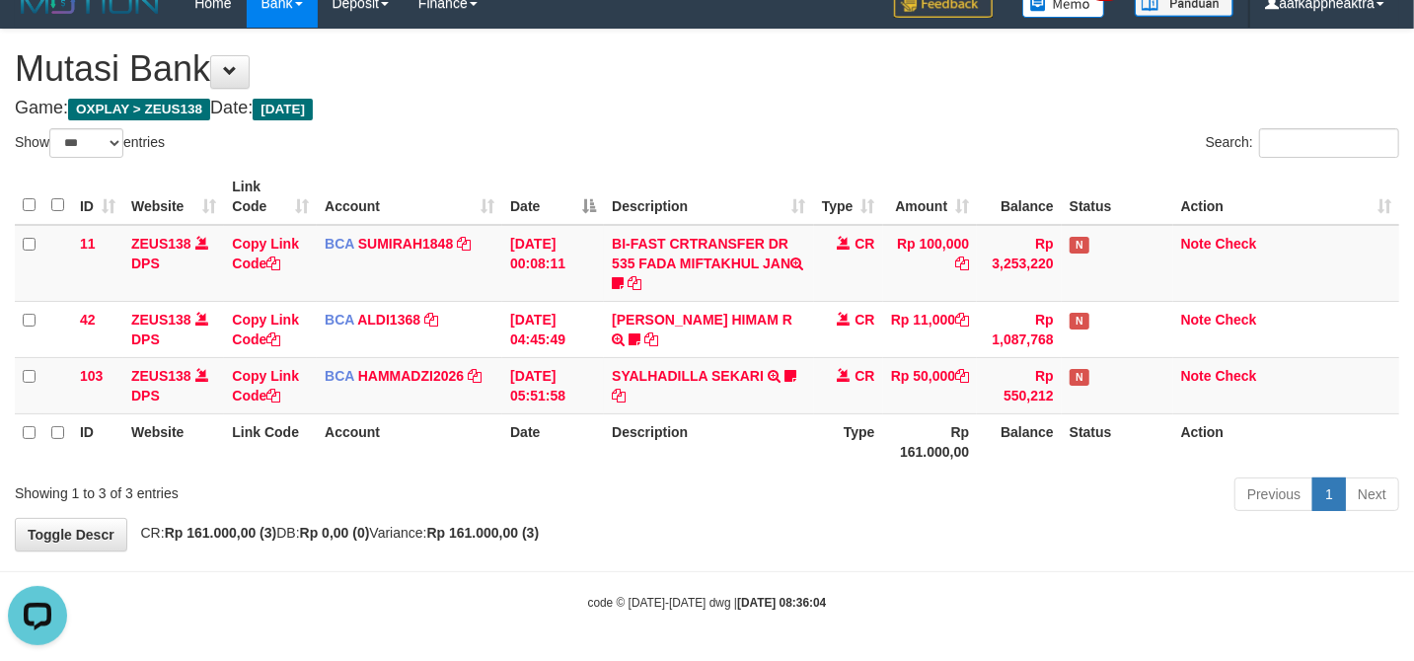
scroll to position [0, 0]
click at [886, 451] on th "Rp 161.000,00" at bounding box center [930, 441] width 95 height 56
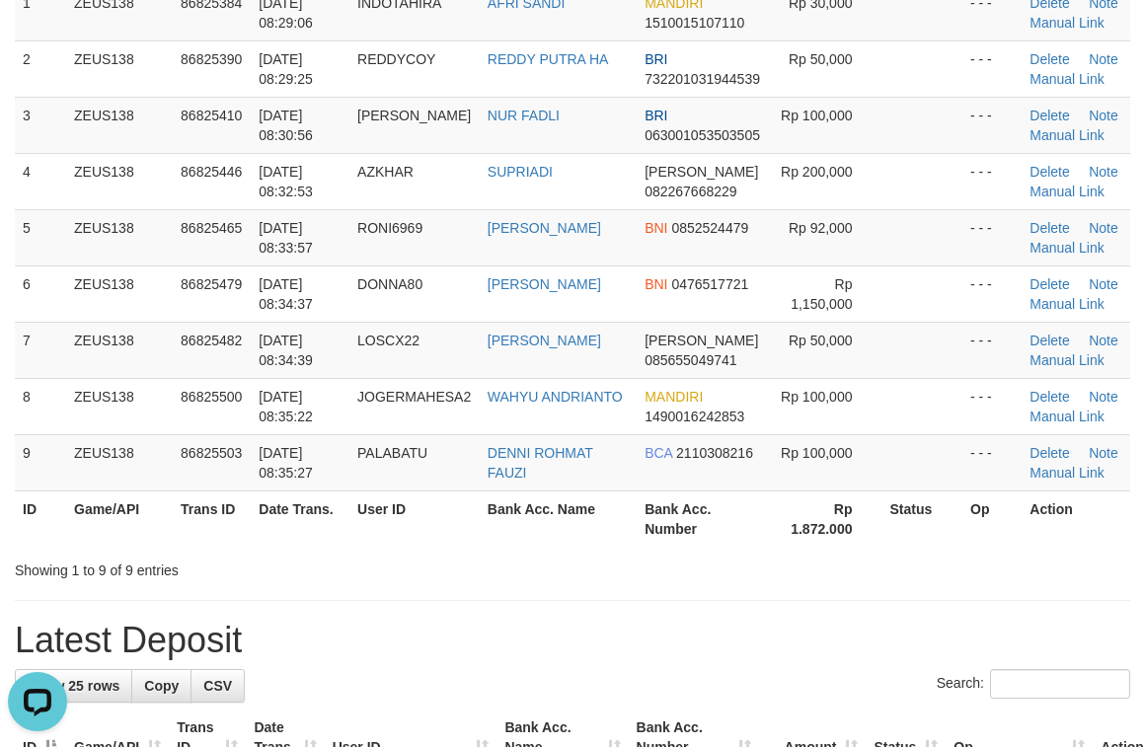
click at [412, 519] on th "User ID" at bounding box center [414, 518] width 130 height 56
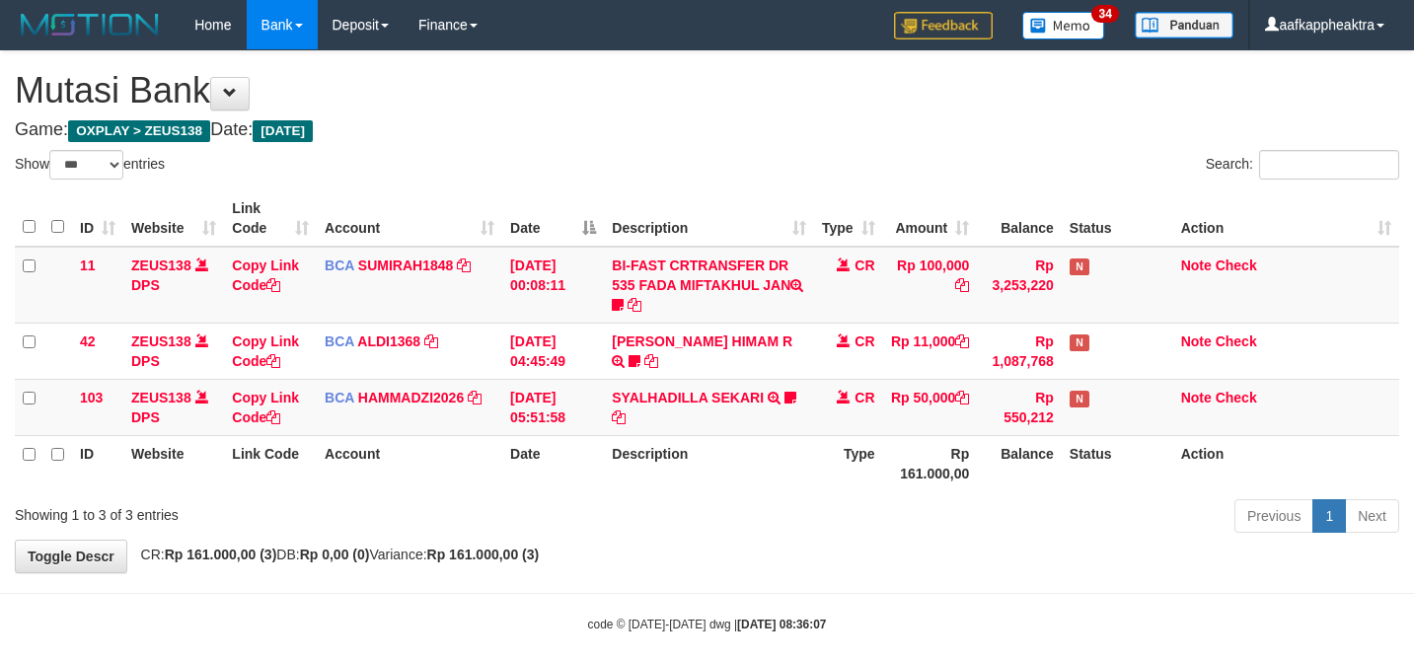
select select "***"
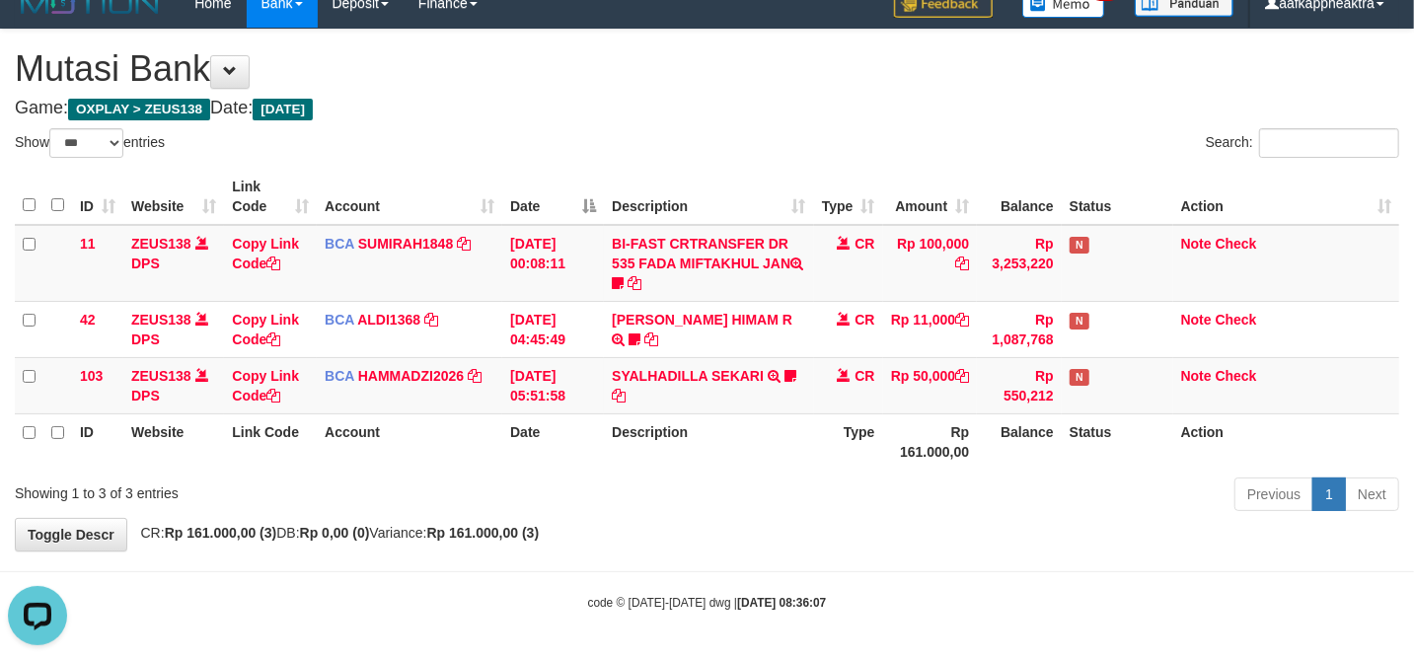
drag, startPoint x: 768, startPoint y: 475, endPoint x: 759, endPoint y: 480, distance: 10.2
click at [764, 478] on div "Previous 1 Next" at bounding box center [1001, 497] width 795 height 42
click at [719, 491] on div "Previous 1 Next" at bounding box center [1001, 497] width 795 height 42
drag, startPoint x: 675, startPoint y: 487, endPoint x: 748, endPoint y: 427, distance: 94.6
click at [683, 478] on div "Previous 1 Next" at bounding box center [1001, 497] width 795 height 42
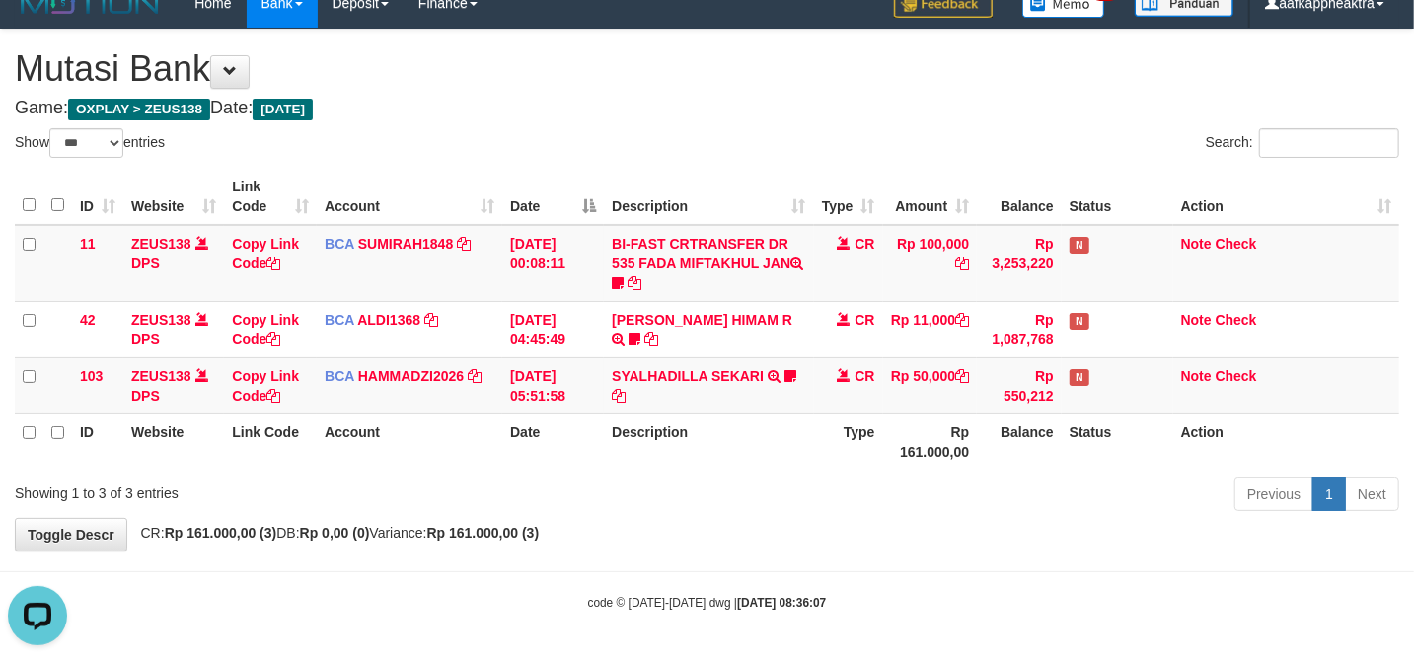
click at [746, 431] on th "Description" at bounding box center [708, 441] width 209 height 56
click at [722, 451] on th "Description" at bounding box center [708, 441] width 209 height 56
click at [715, 452] on th "Description" at bounding box center [708, 441] width 209 height 56
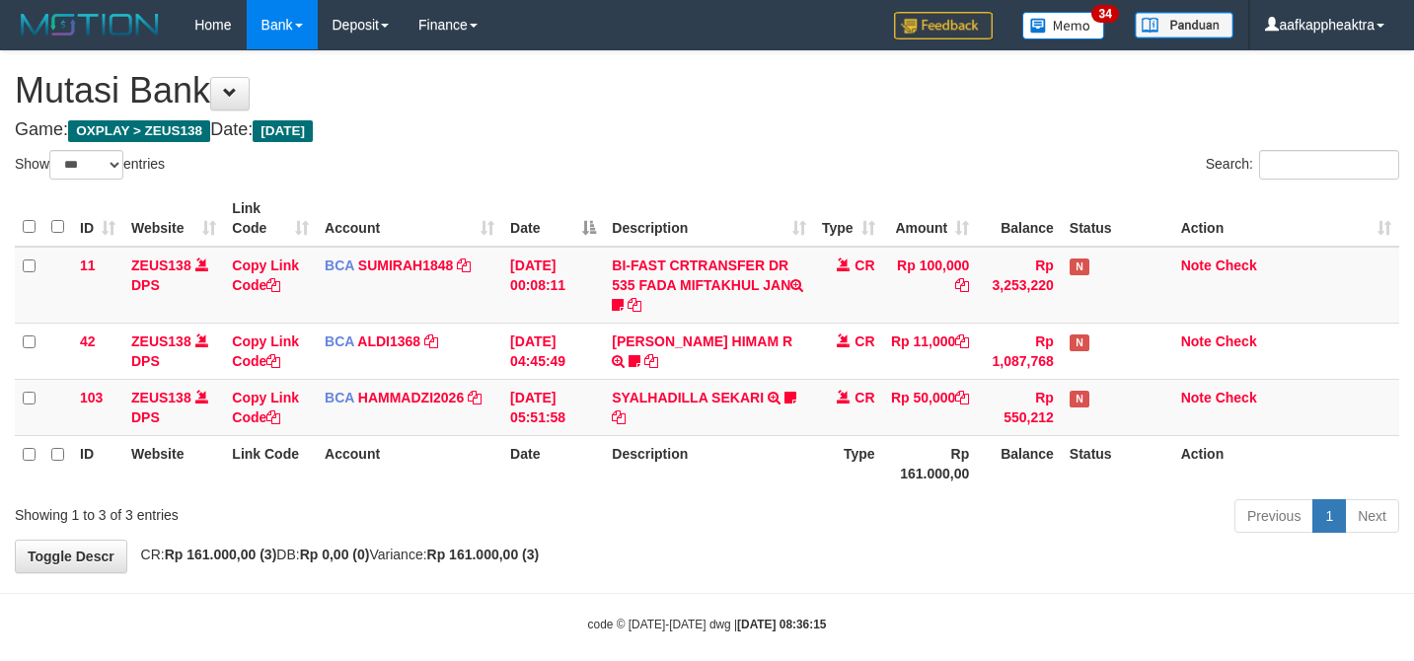
select select "***"
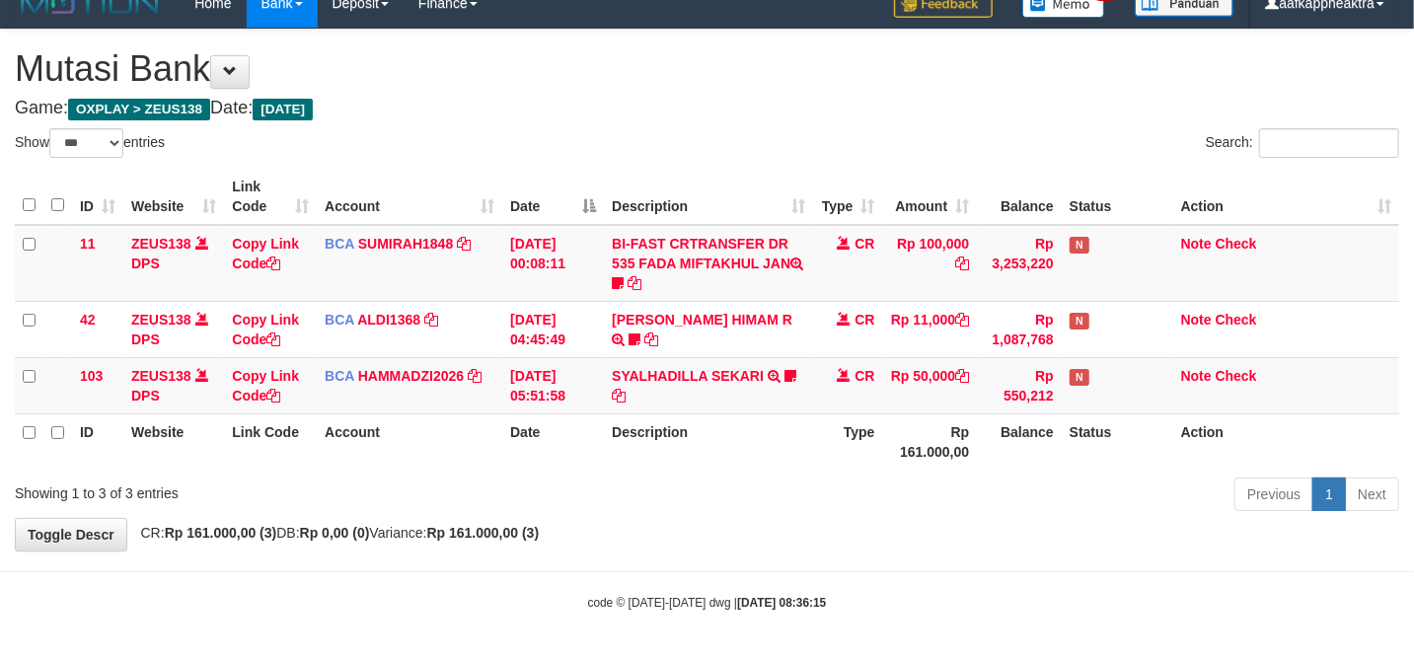
click at [573, 459] on th "Date" at bounding box center [553, 441] width 102 height 56
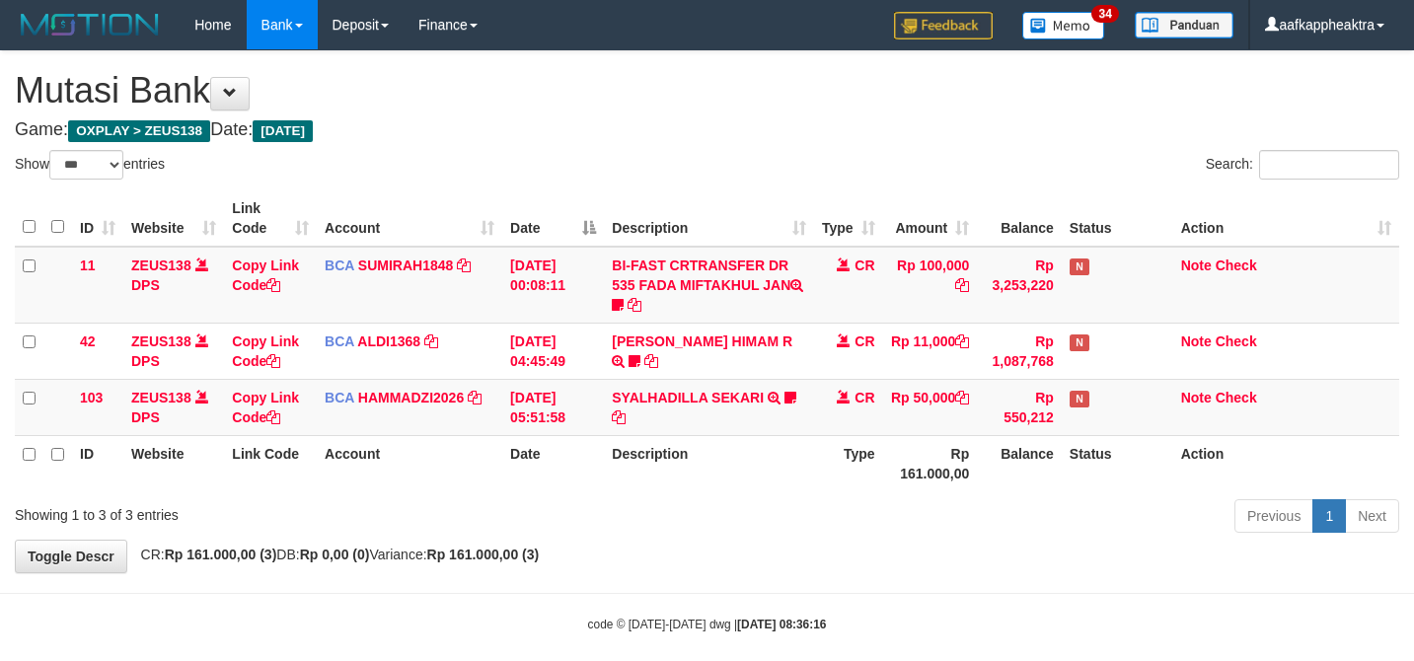
select select "***"
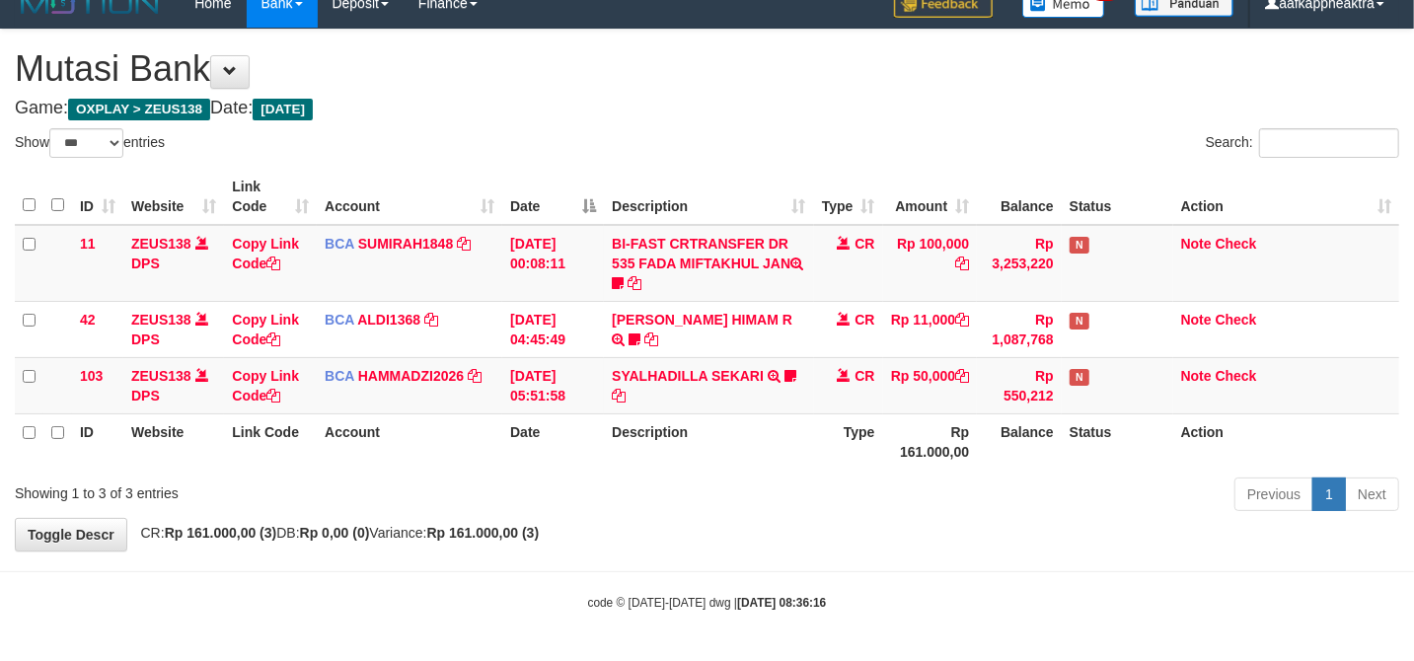
click at [549, 521] on div "**********" at bounding box center [707, 290] width 1414 height 521
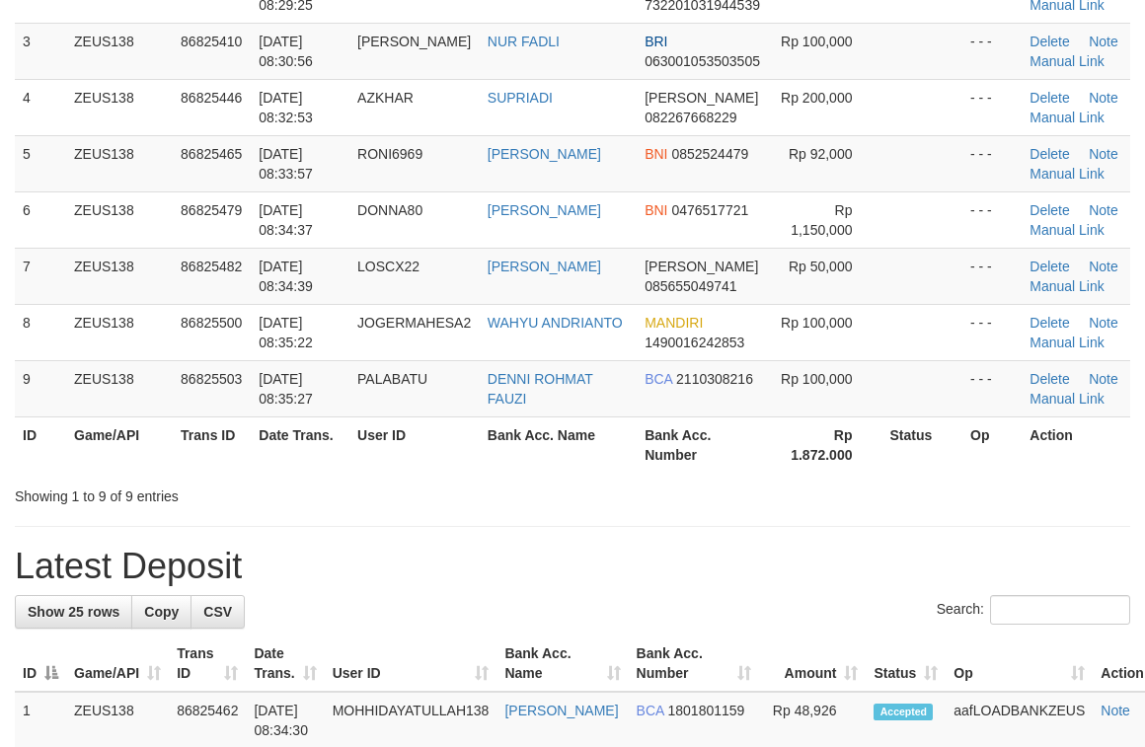
click at [201, 549] on h1 "Latest Deposit" at bounding box center [572, 566] width 1115 height 39
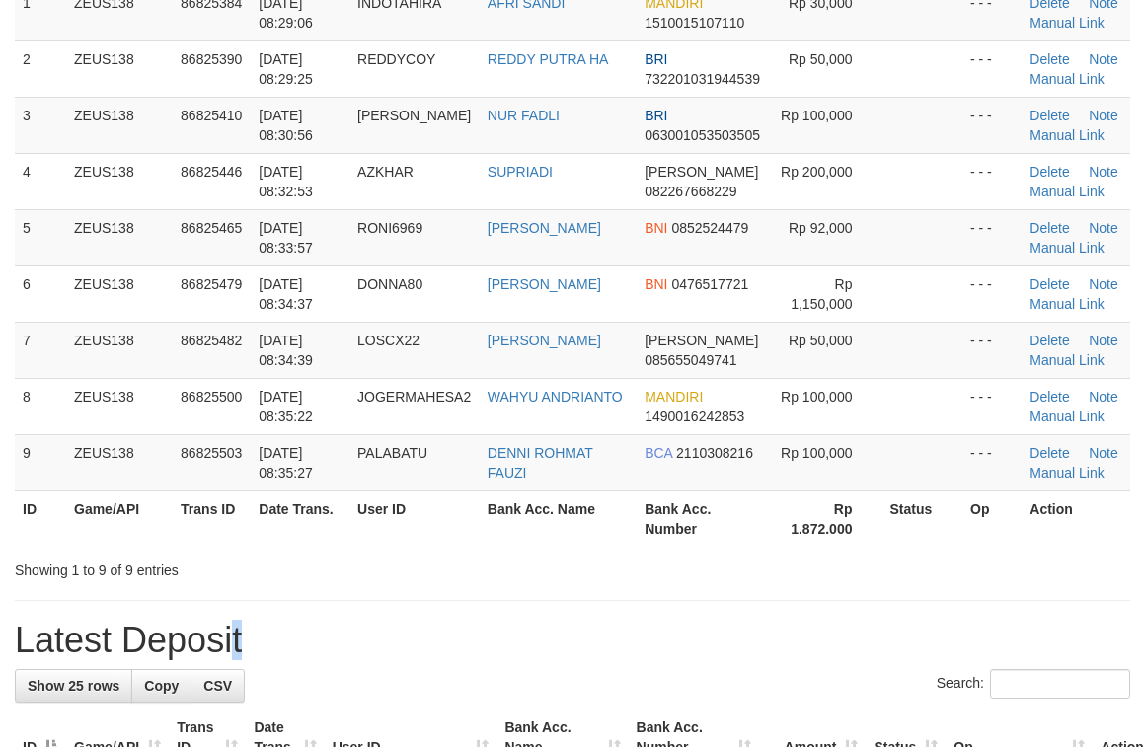
click at [447, 514] on th "User ID" at bounding box center [414, 518] width 130 height 56
drag, startPoint x: 447, startPoint y: 514, endPoint x: 423, endPoint y: 514, distance: 23.7
click at [426, 514] on th "User ID" at bounding box center [414, 518] width 130 height 56
click at [239, 503] on th "Trans ID" at bounding box center [212, 518] width 78 height 56
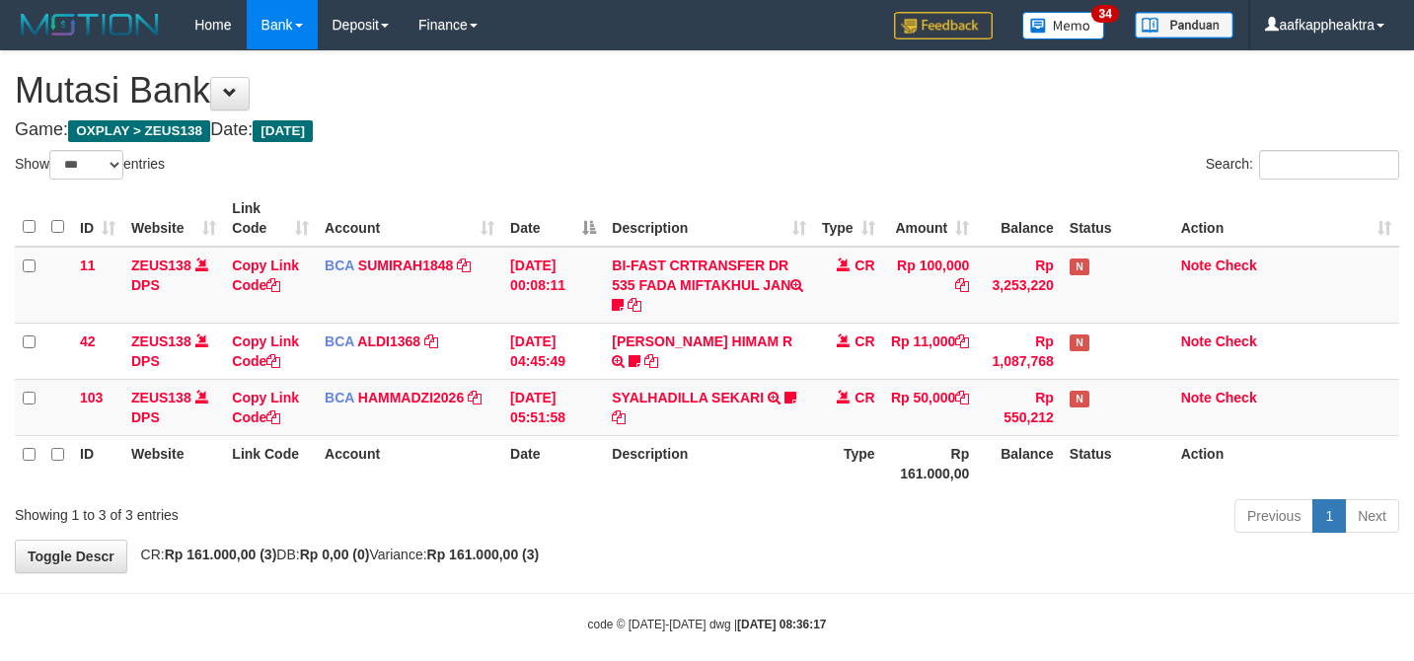
select select "***"
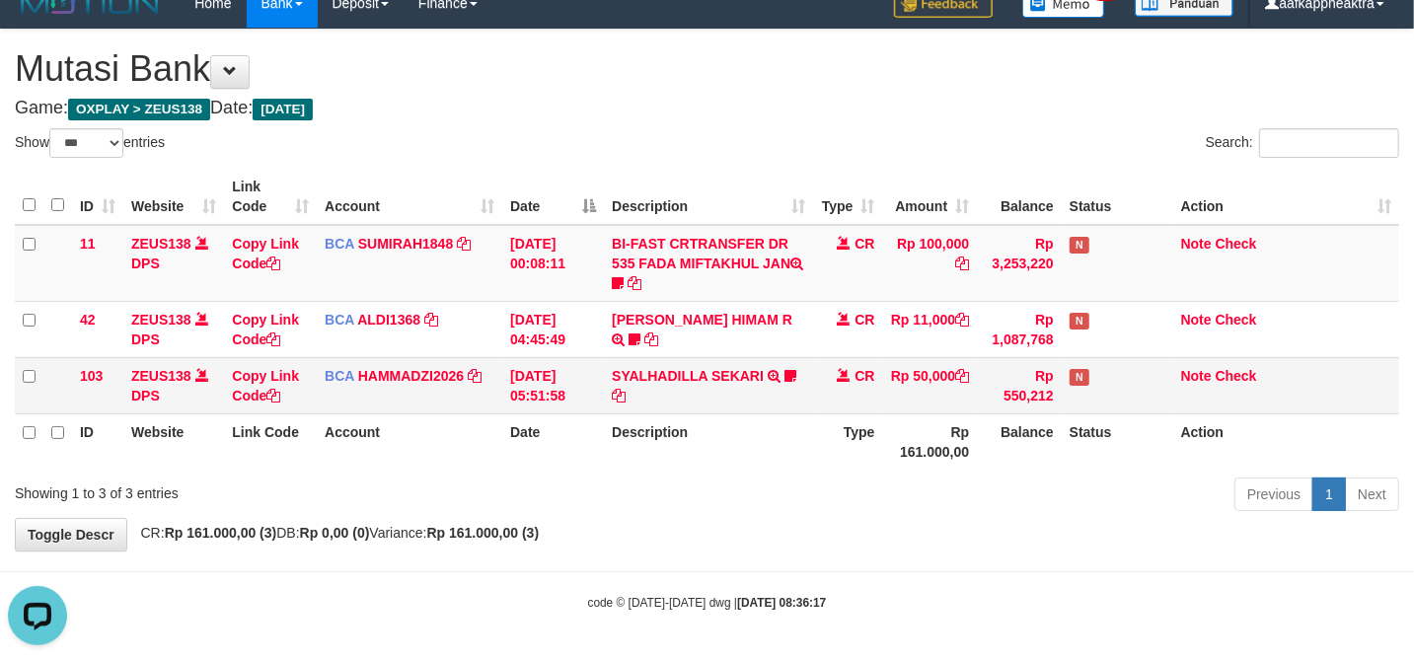
click at [523, 384] on td "[DATE] 05:51:58" at bounding box center [553, 385] width 102 height 56
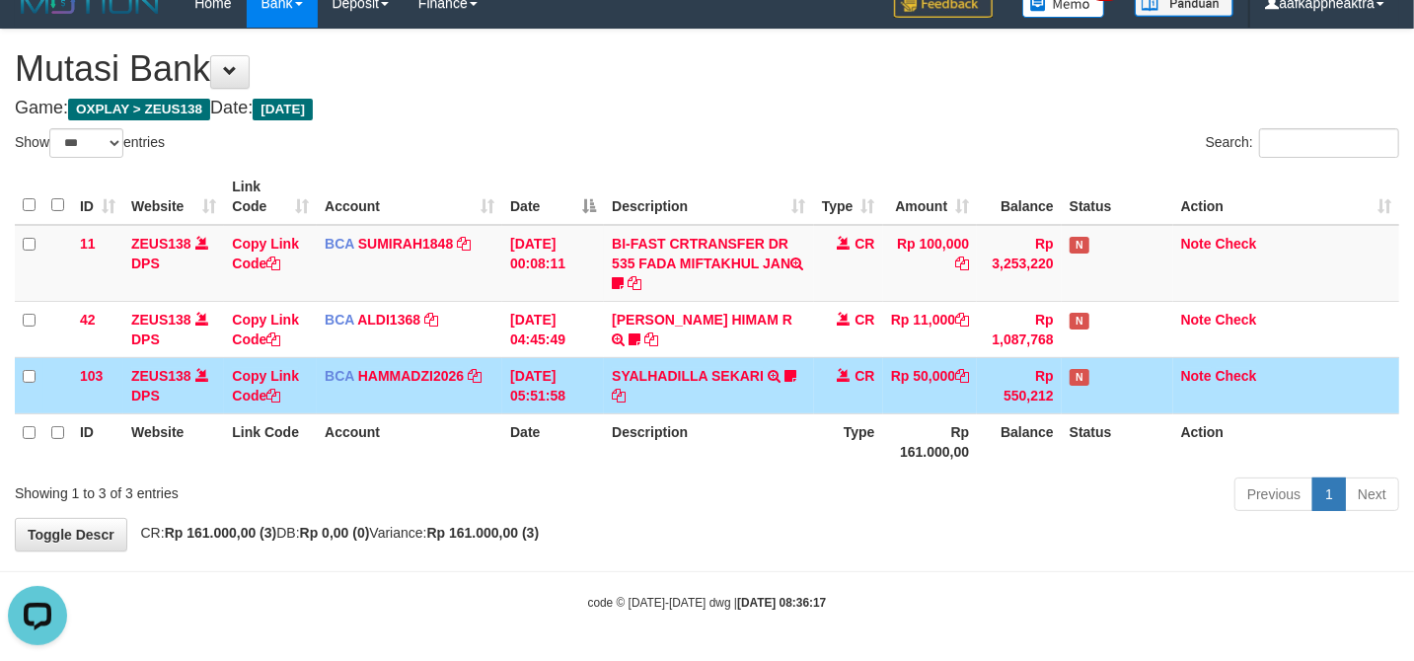
click at [497, 389] on td "BCA HAMMADZI2026 DPS MUHAMMAD ZIDAN KURNIAWAN mutasi_20250831_4694 | 103 mutasi…" at bounding box center [410, 385] width 186 height 56
click at [588, 404] on td "31/08/2025 05:51:58" at bounding box center [553, 385] width 102 height 56
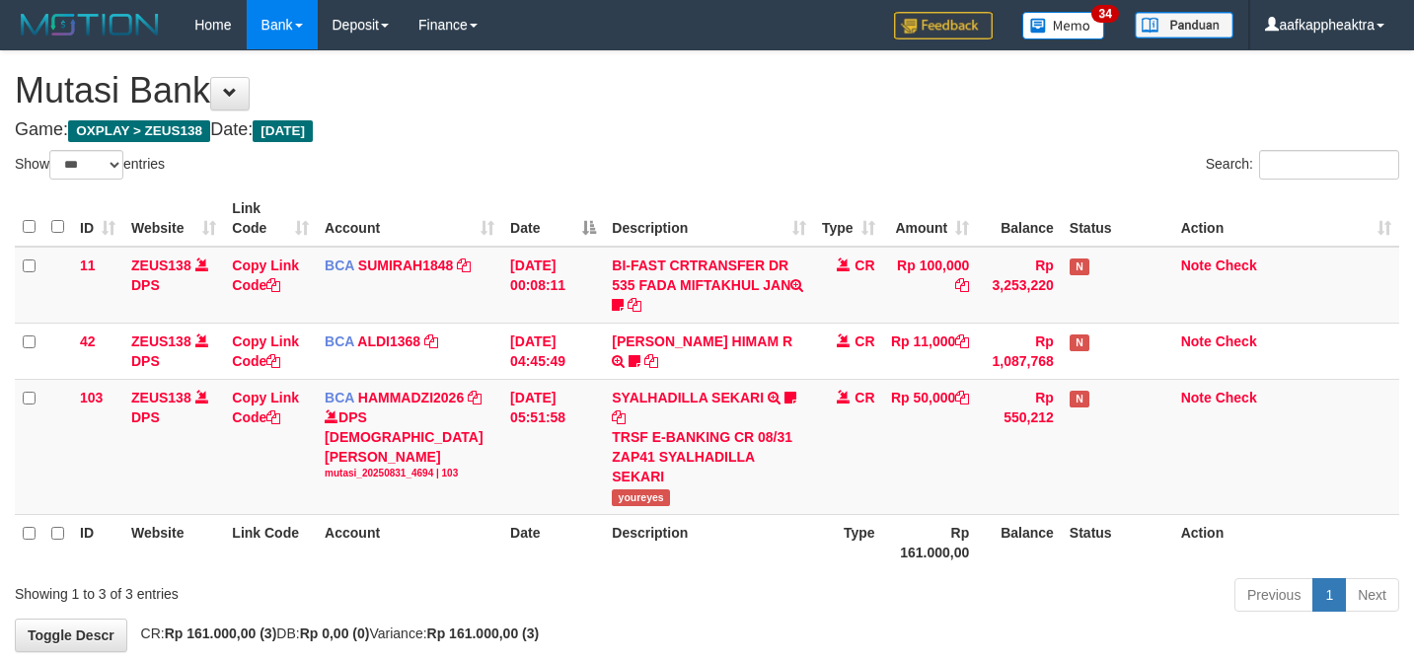
select select "***"
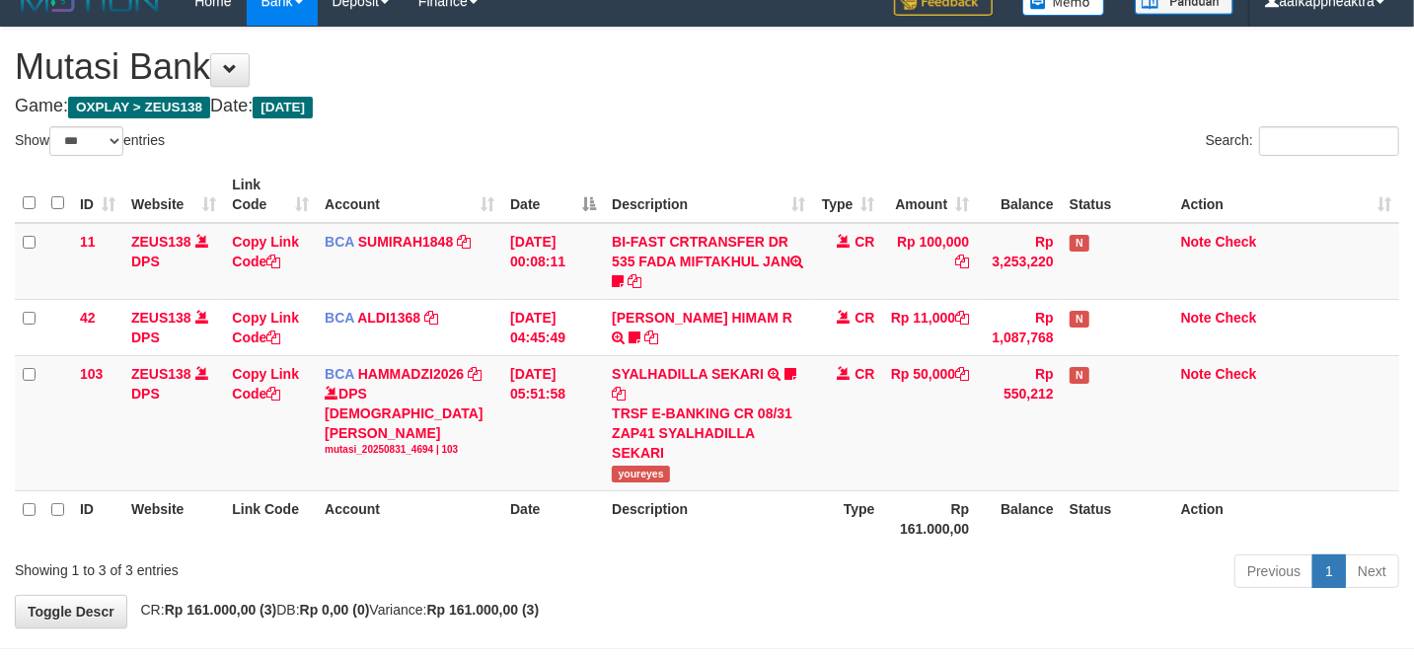
click at [704, 388] on td "SYALHADILLA SEKARI TRSF E-BANKING CR 08/31 ZAP41 SYALHADILLA SEKARI youreyes" at bounding box center [708, 422] width 209 height 135
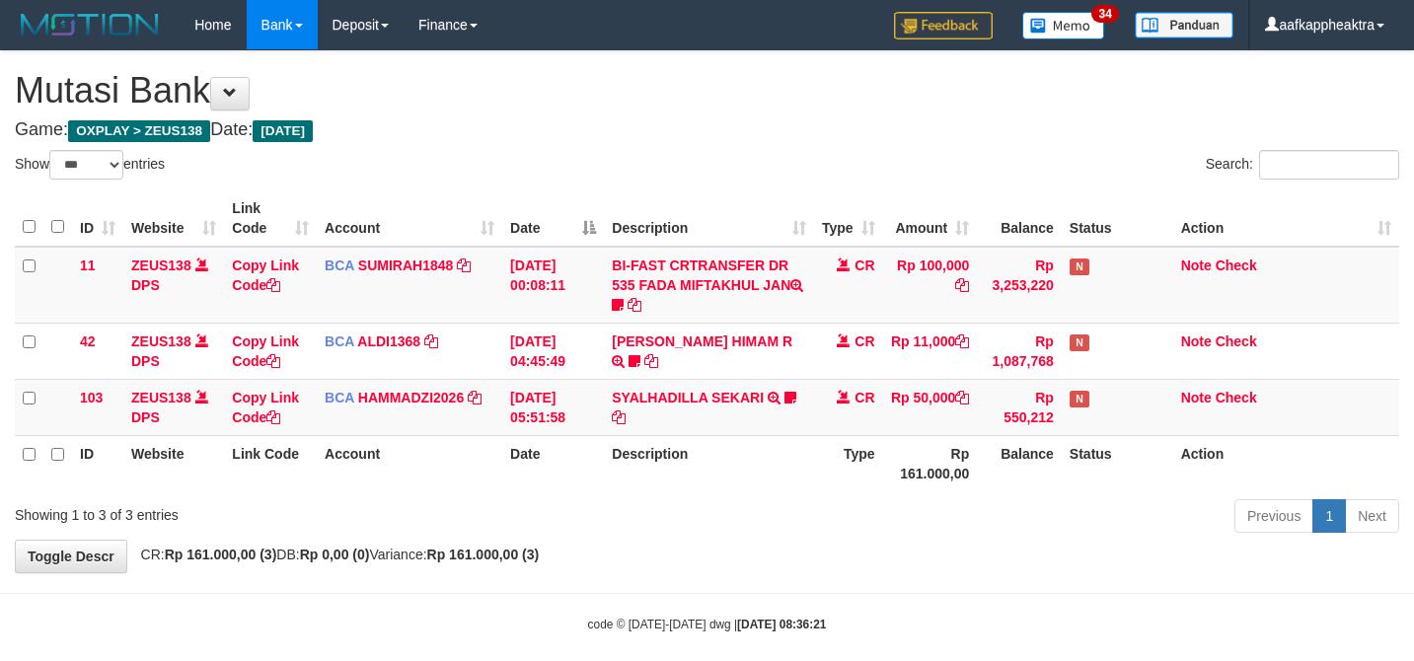
select select "***"
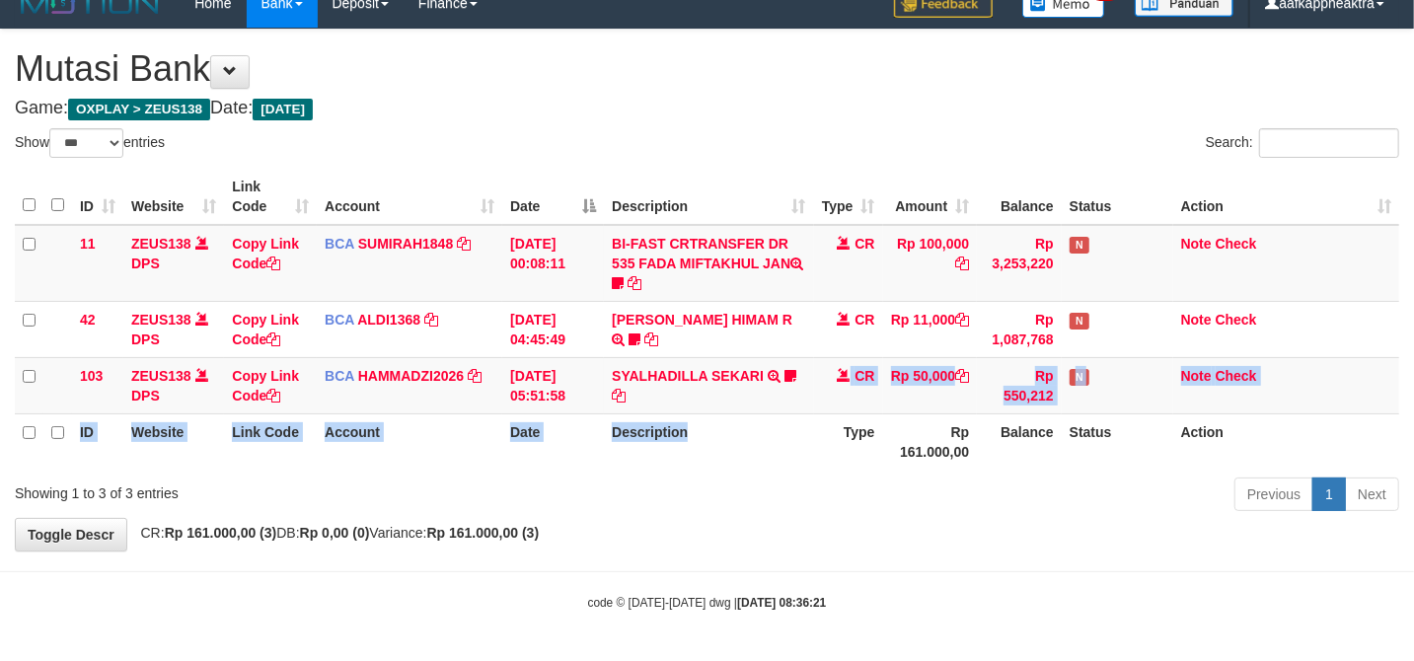
click at [692, 411] on table "ID Website Link Code Account Date Description Type Amount Balance Status Action…" at bounding box center [707, 319] width 1384 height 301
click at [679, 458] on th "Description" at bounding box center [708, 441] width 209 height 56
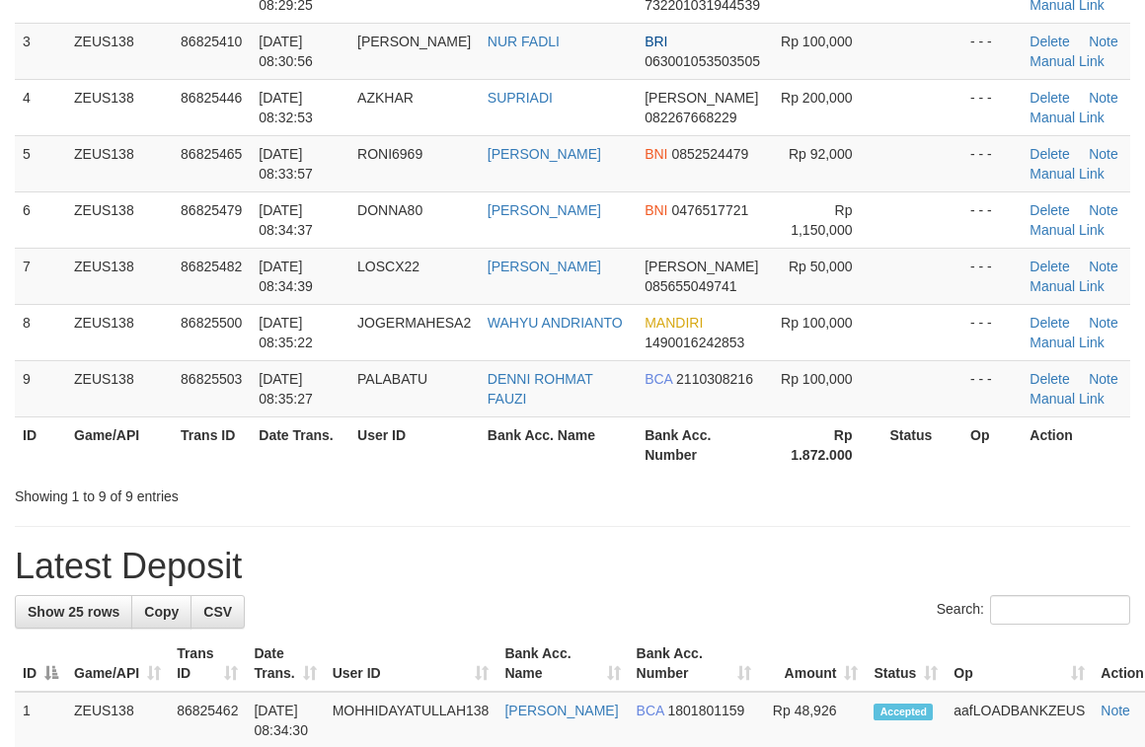
scroll to position [262, 0]
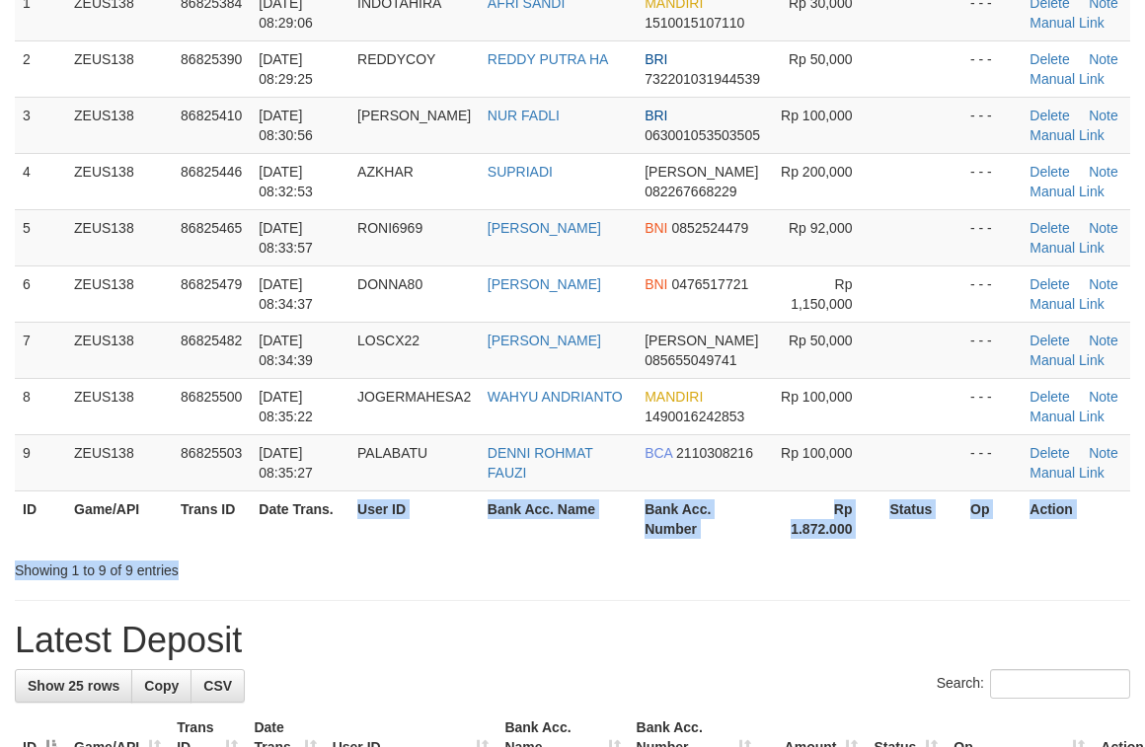
drag, startPoint x: 345, startPoint y: 551, endPoint x: 6, endPoint y: 553, distance: 339.4
click at [333, 558] on div "Search: ID Game/API Trans ID Date Trans. User ID Bank Acc. Name Bank Acc. Numbe…" at bounding box center [572, 234] width 1115 height 693
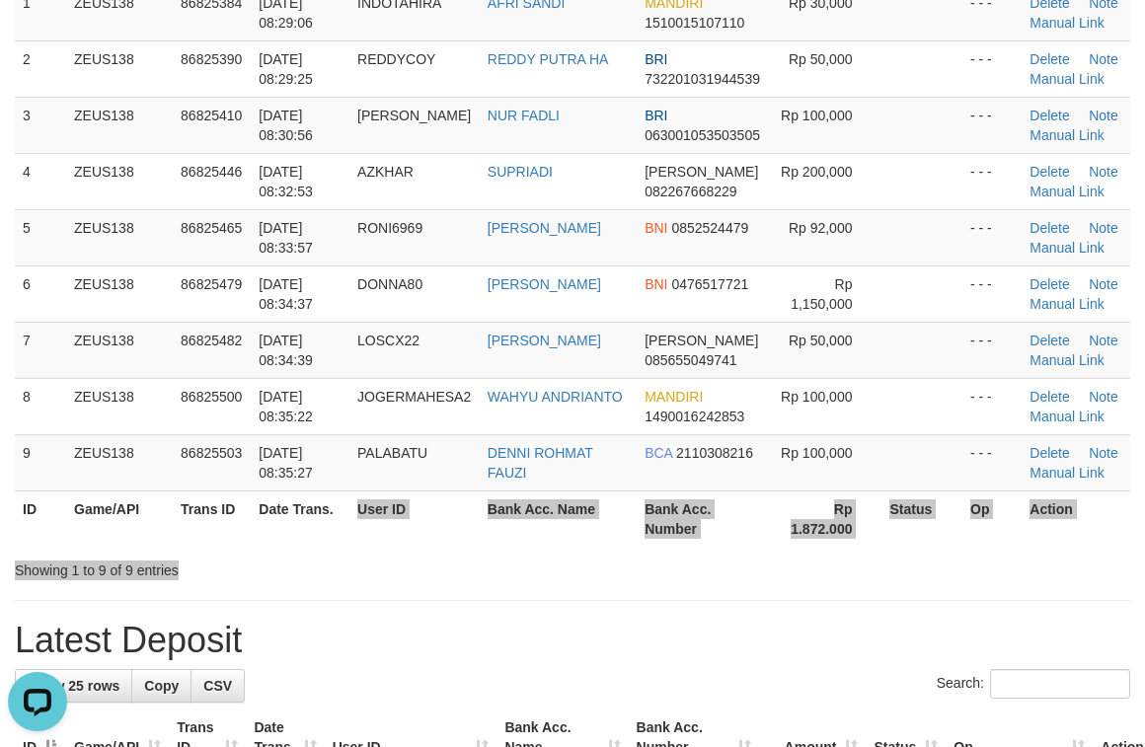
scroll to position [0, 0]
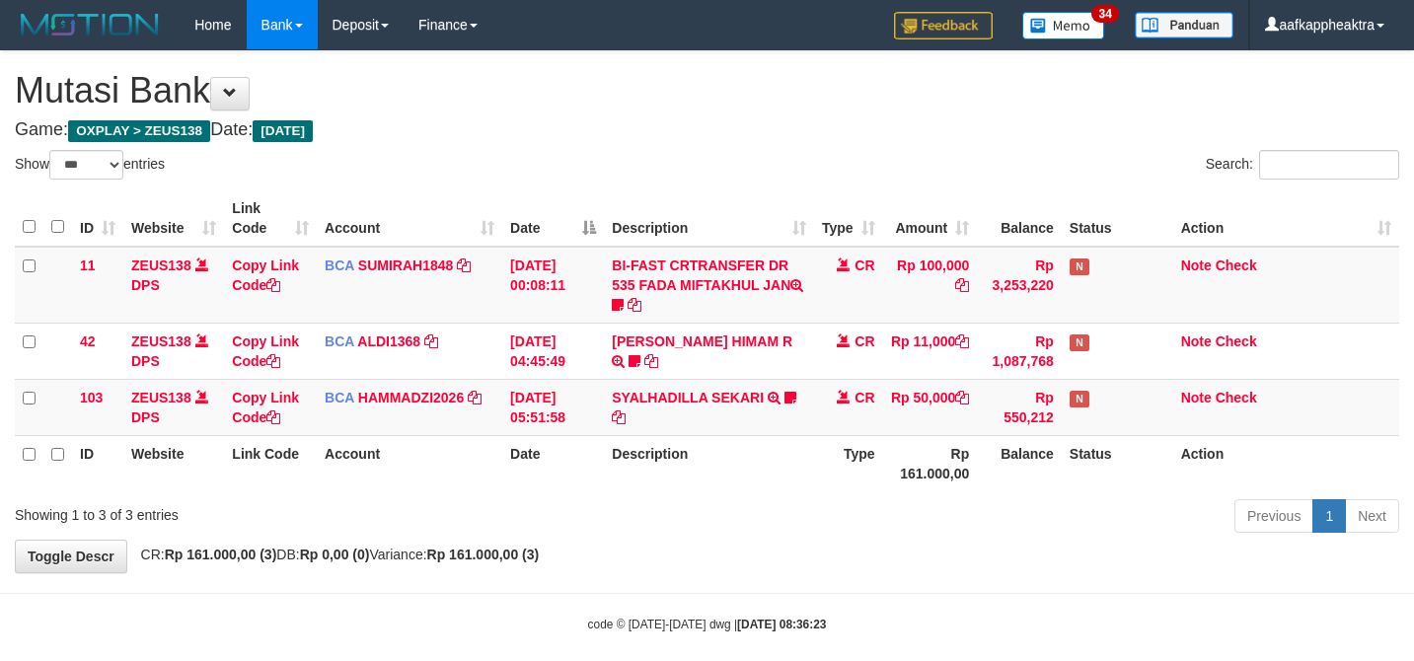
select select "***"
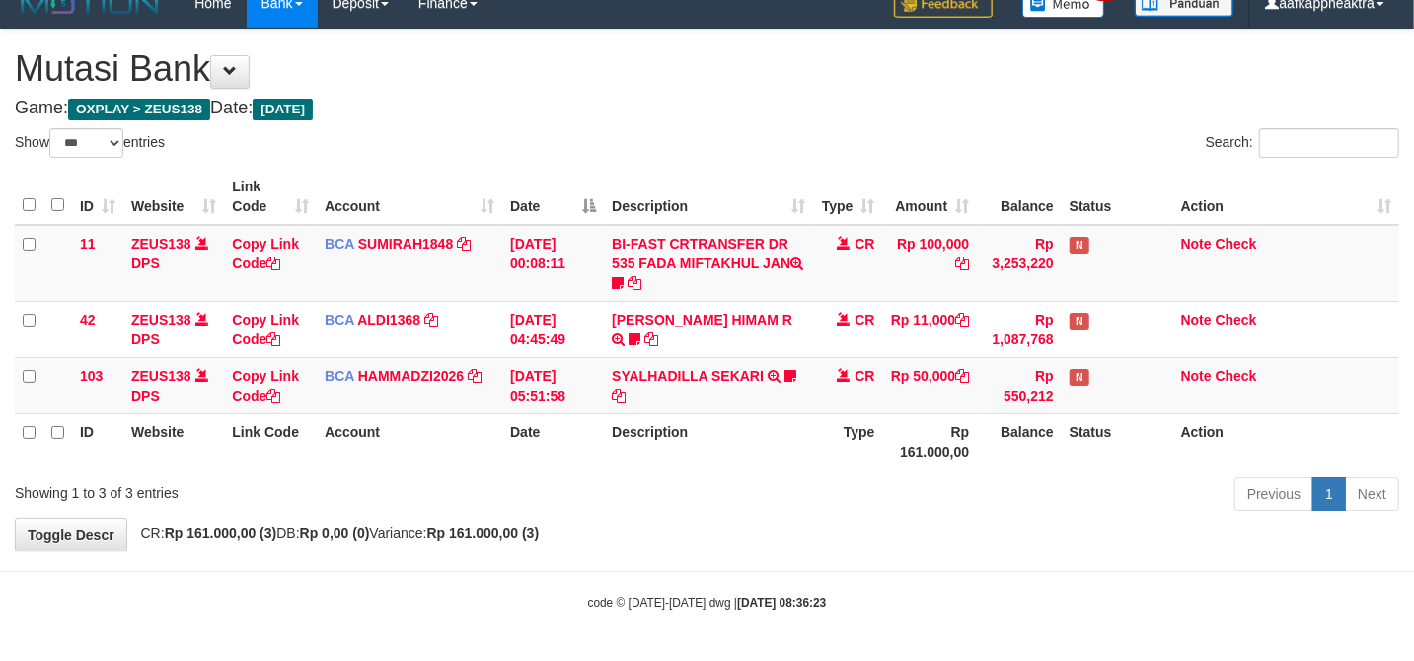
click at [712, 439] on th "Description" at bounding box center [708, 441] width 209 height 56
click at [715, 438] on th "Description" at bounding box center [708, 441] width 209 height 56
click at [712, 434] on th "Description" at bounding box center [708, 441] width 209 height 56
click at [716, 419] on th "Description" at bounding box center [708, 441] width 209 height 56
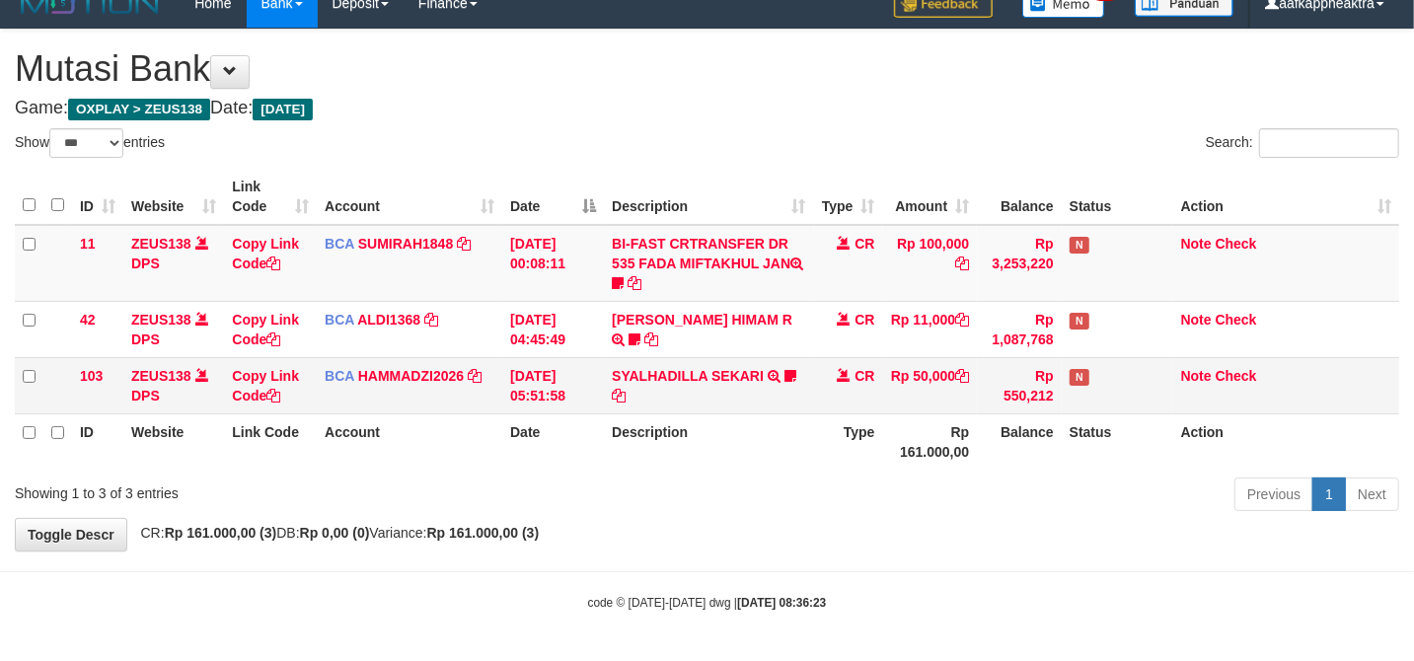
click at [723, 408] on td "SYALHADILLA SEKARI TRSF E-BANKING CR 08/31 ZAP41 SYALHADILLA SEKARI youreyes" at bounding box center [708, 385] width 209 height 56
click at [724, 408] on td "SYALHADILLA SEKARI TRSF E-BANKING CR 08/31 ZAP41 SYALHADILLA SEKARI youreyes" at bounding box center [708, 385] width 209 height 56
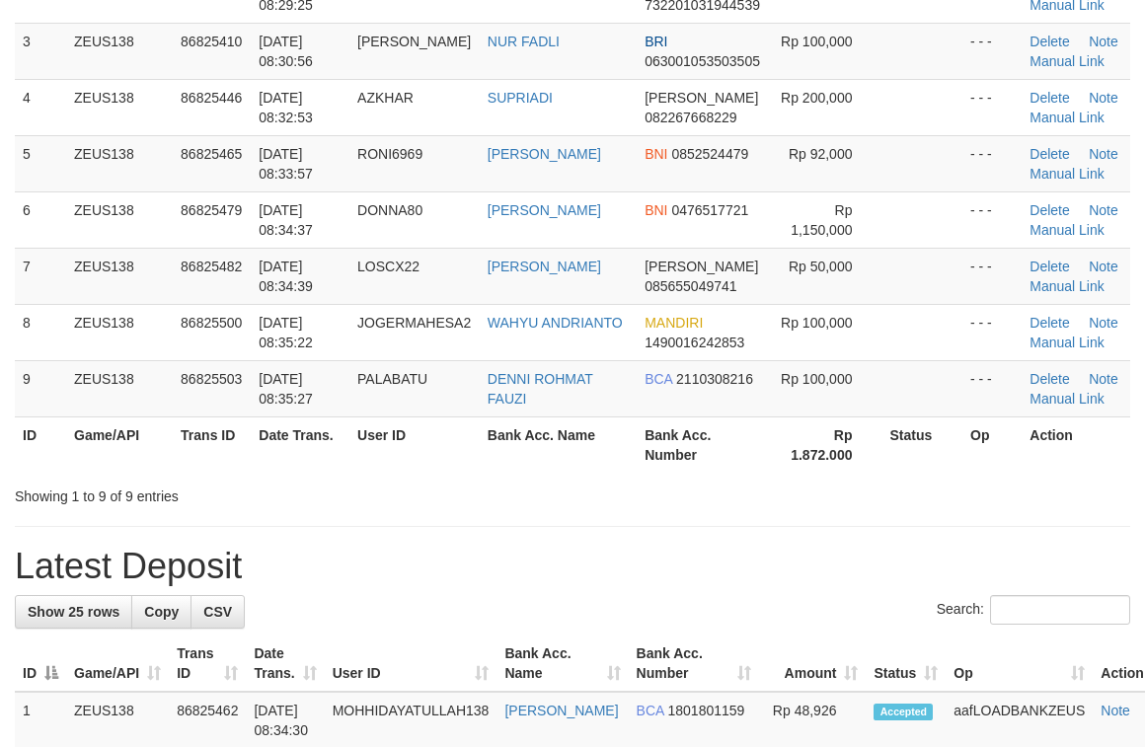
scroll to position [262, 0]
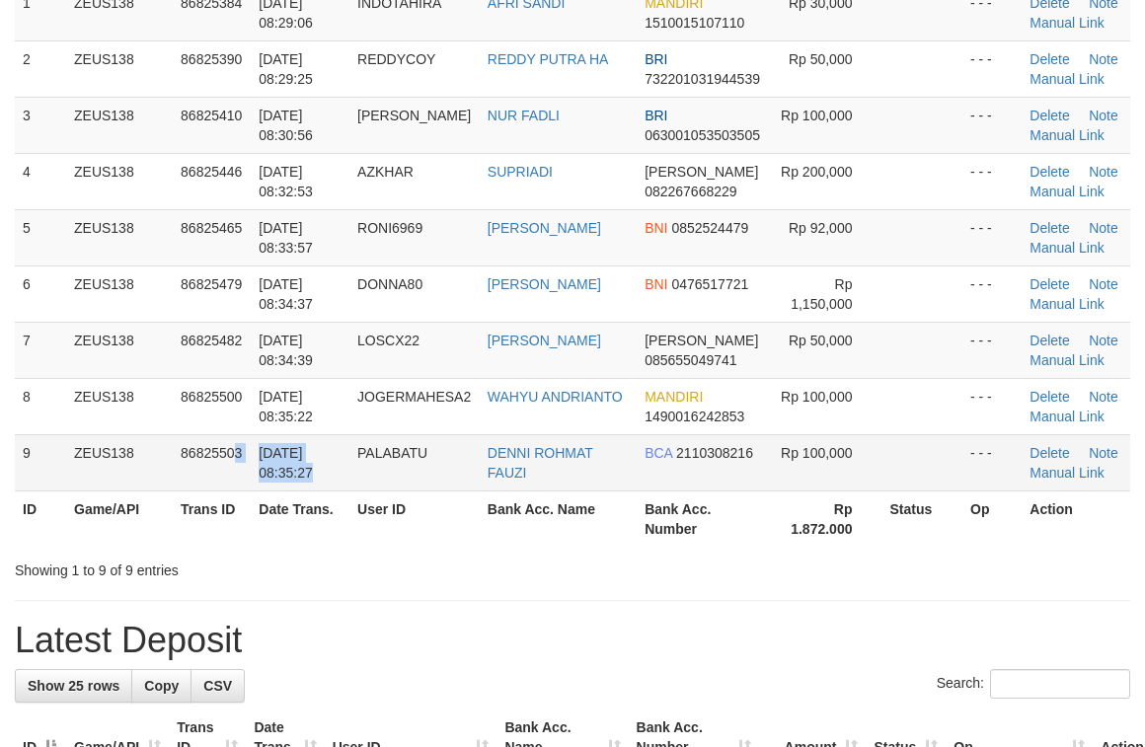
click at [285, 476] on tr "9 ZEUS138 86825503 31/08/2025 08:35:27 PALABATU DENNI ROHMAT FAUZI BCA 21103082…" at bounding box center [572, 462] width 1115 height 56
click at [326, 501] on th "Date Trans." at bounding box center [300, 518] width 99 height 56
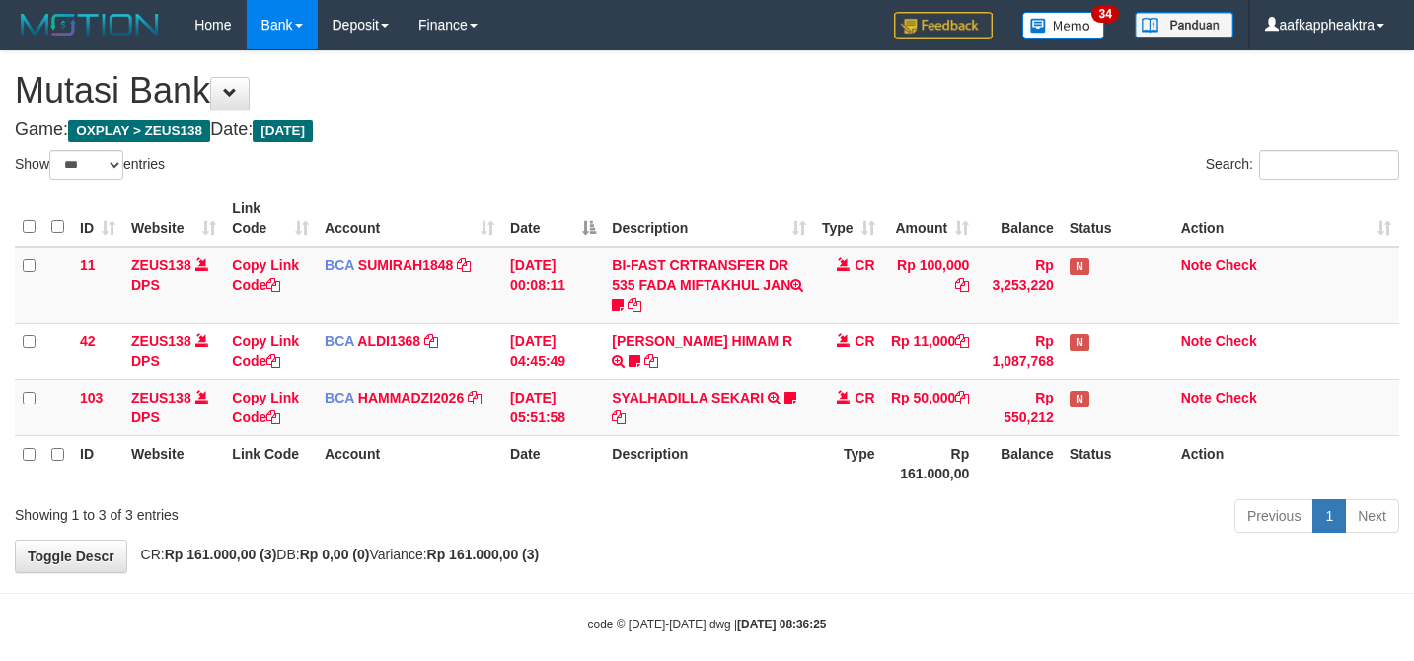
select select "***"
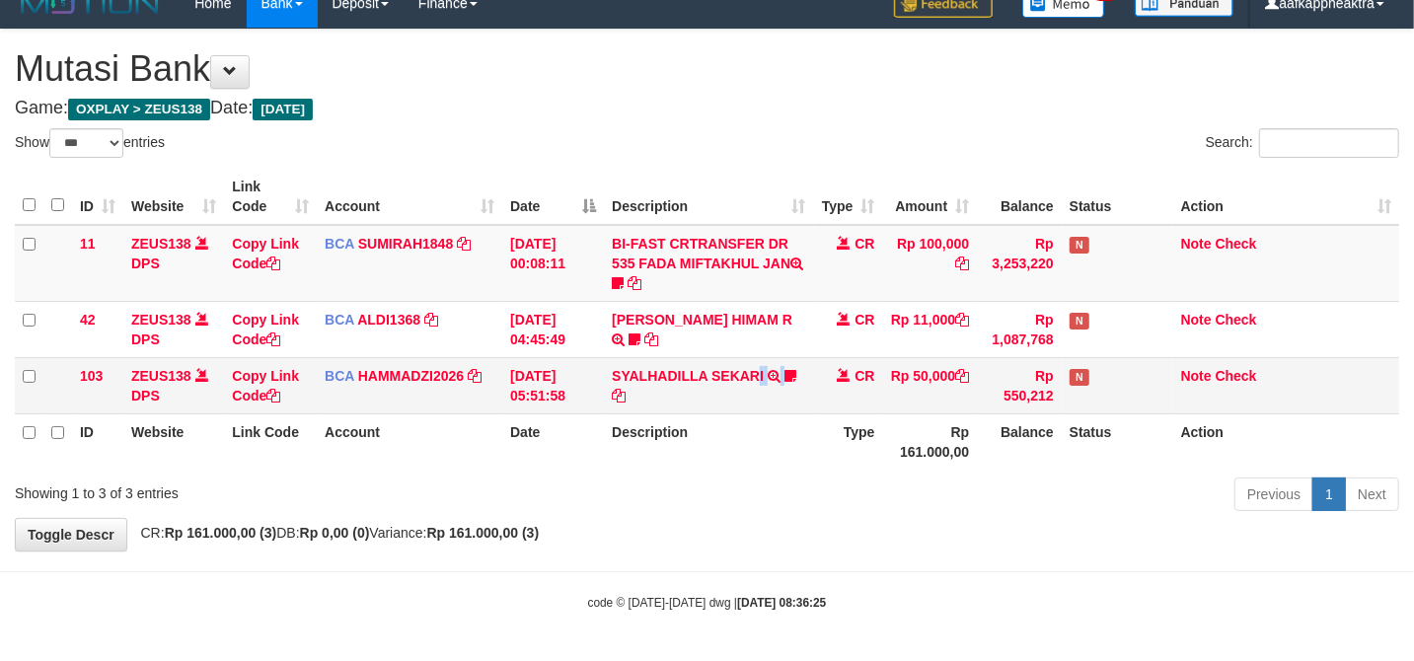
click at [762, 371] on td "SYALHADILLA SEKARI TRSF E-BANKING CR 08/31 ZAP41 SYALHADILLA SEKARI youreyes" at bounding box center [708, 385] width 209 height 56
click at [767, 367] on td "SYALHADILLA SEKARI TRSF E-BANKING CR 08/31 ZAP41 SYALHADILLA SEKARI youreyes" at bounding box center [708, 385] width 209 height 56
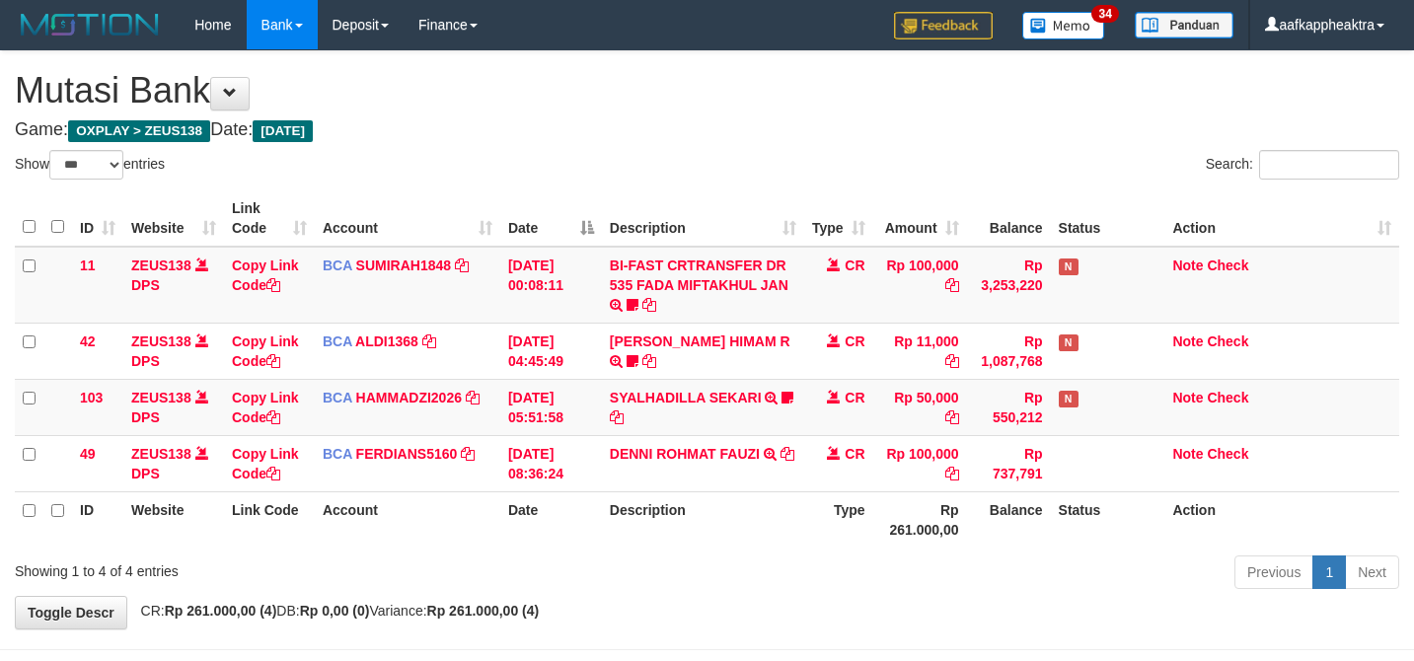
select select "***"
click at [892, 491] on th "Rp 261.000,00" at bounding box center [920, 519] width 94 height 56
select select "***"
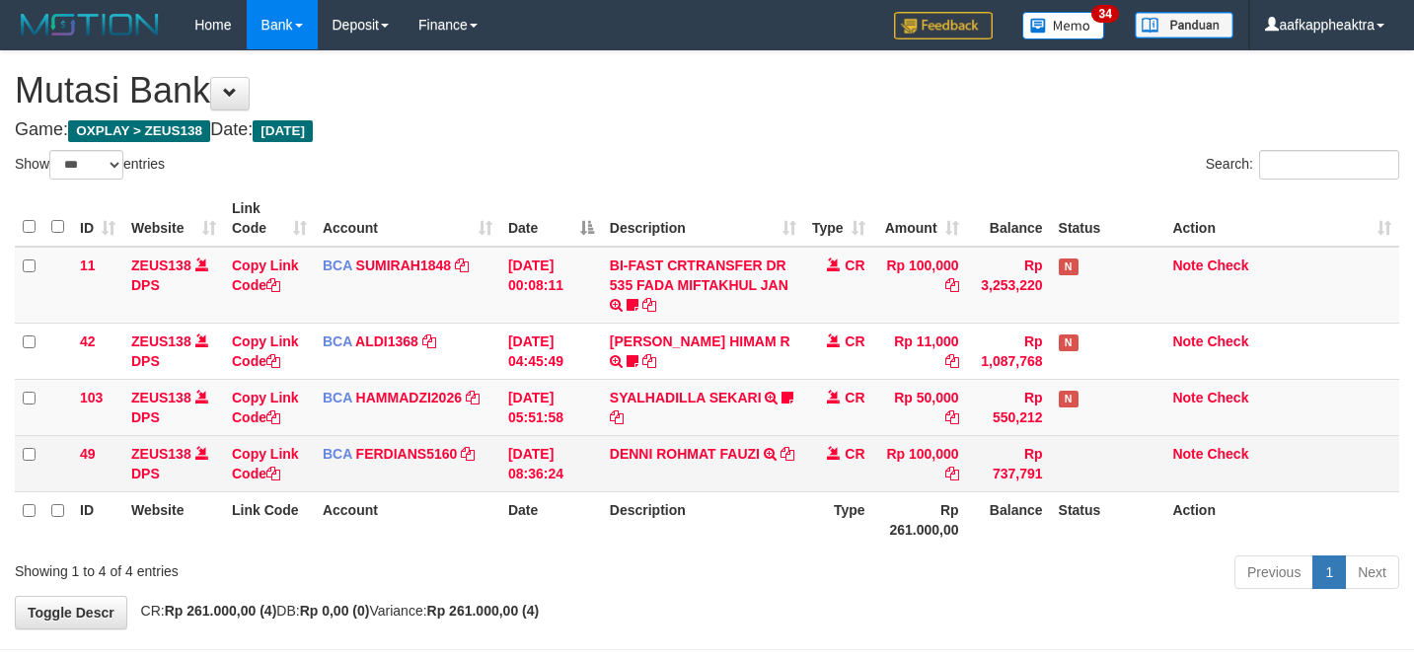
scroll to position [24, 0]
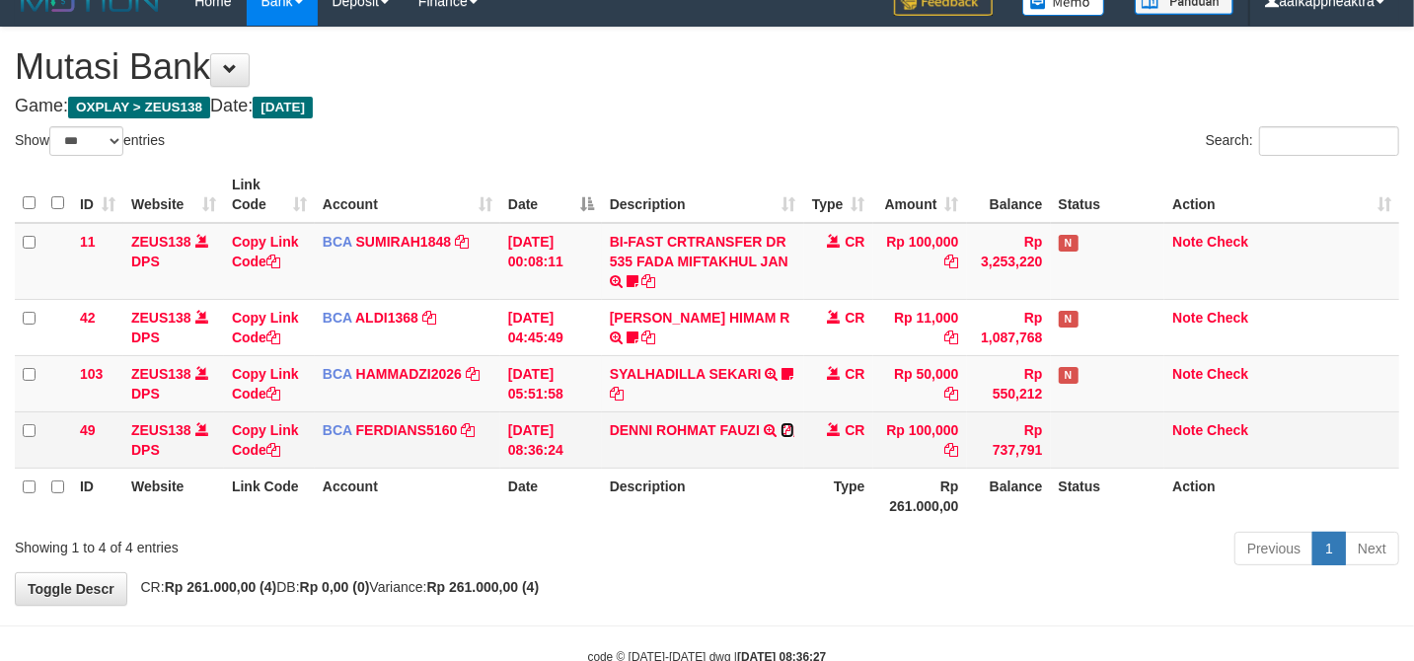
click at [783, 428] on icon at bounding box center [788, 430] width 14 height 14
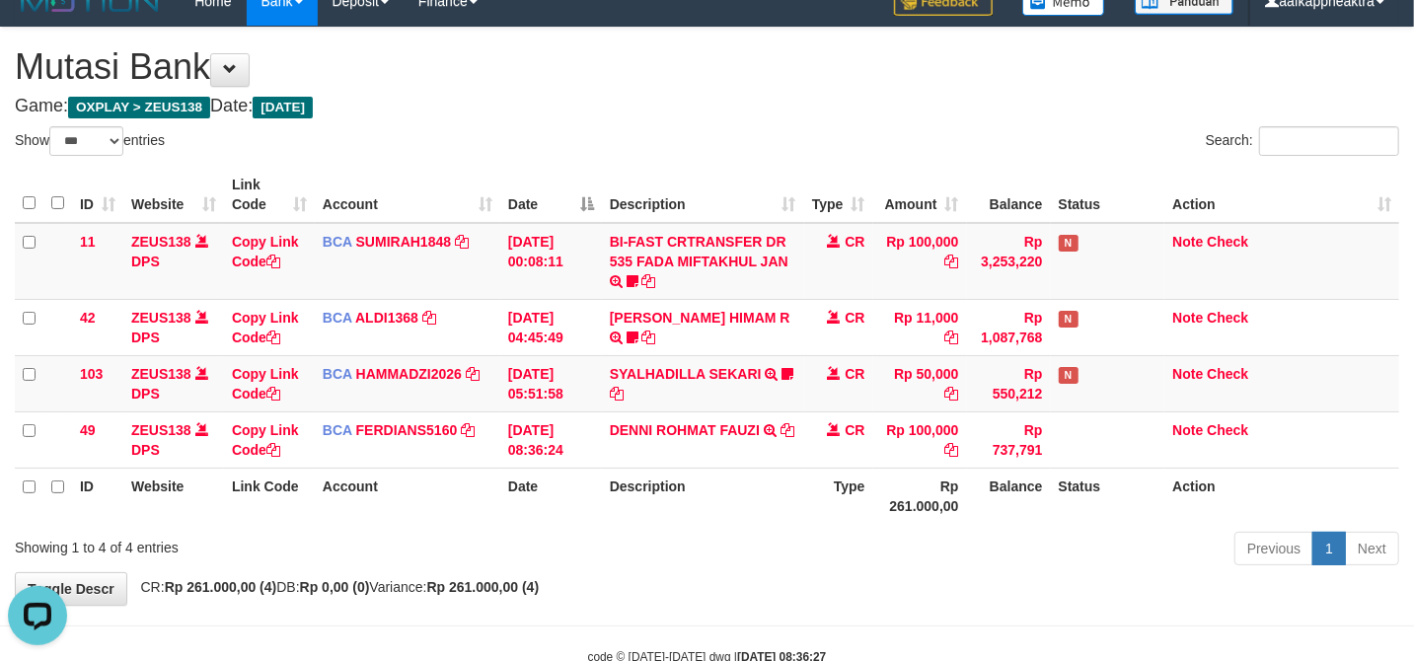
scroll to position [0, 0]
click at [775, 570] on div "**********" at bounding box center [707, 316] width 1414 height 577
drag, startPoint x: 775, startPoint y: 570, endPoint x: 782, endPoint y: 542, distance: 29.4
click at [775, 569] on div "Previous 1 Next" at bounding box center [1001, 551] width 795 height 42
drag, startPoint x: 782, startPoint y: 542, endPoint x: 790, endPoint y: 506, distance: 36.6
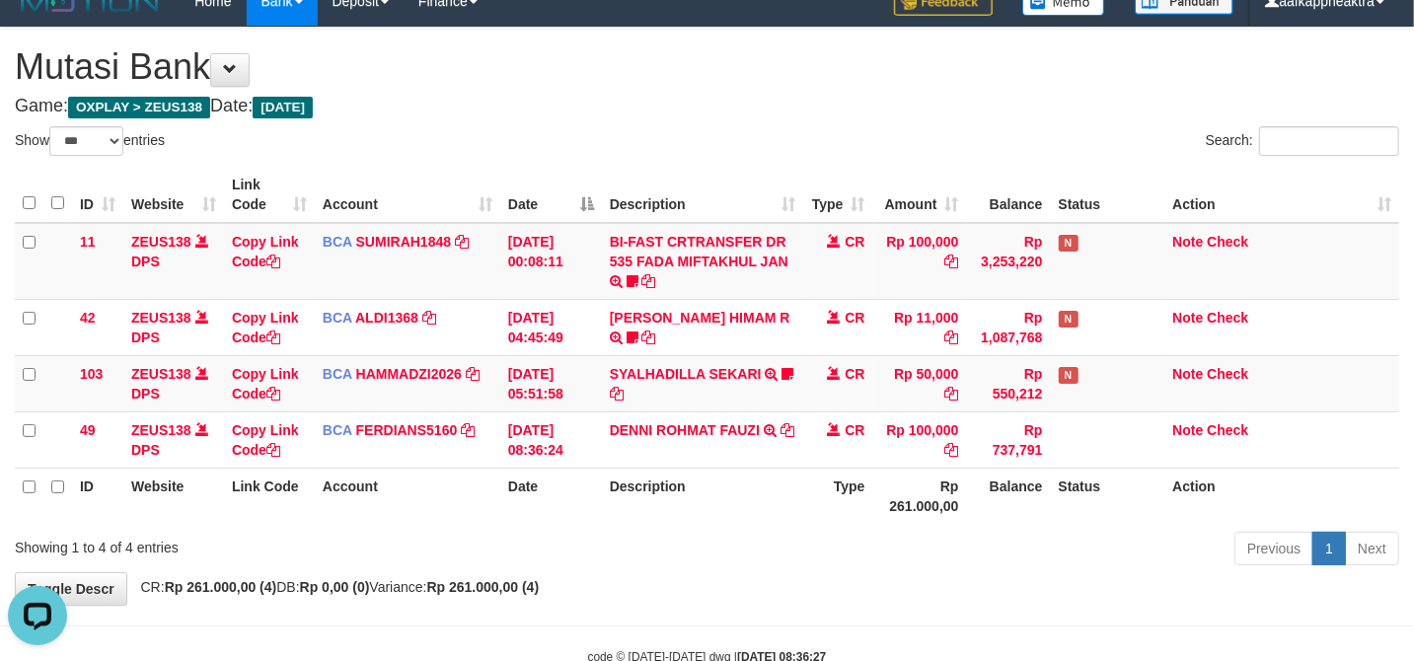
click at [782, 538] on div "Previous 1 Next" at bounding box center [1001, 551] width 795 height 42
click at [789, 501] on th "Description" at bounding box center [703, 496] width 202 height 56
click at [787, 483] on th "Description" at bounding box center [703, 496] width 202 height 56
click at [790, 475] on th "Description" at bounding box center [703, 496] width 202 height 56
click at [789, 476] on th "Description" at bounding box center [703, 496] width 202 height 56
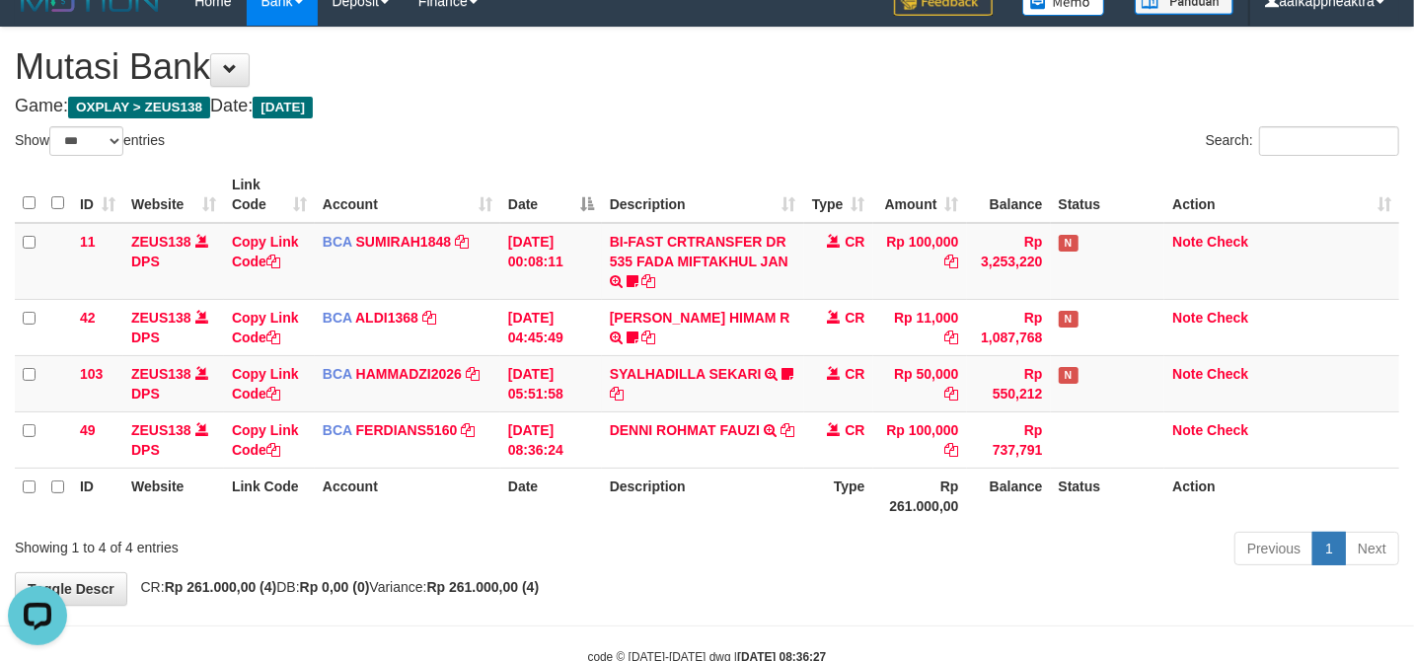
click at [505, 501] on th "Date" at bounding box center [551, 496] width 102 height 56
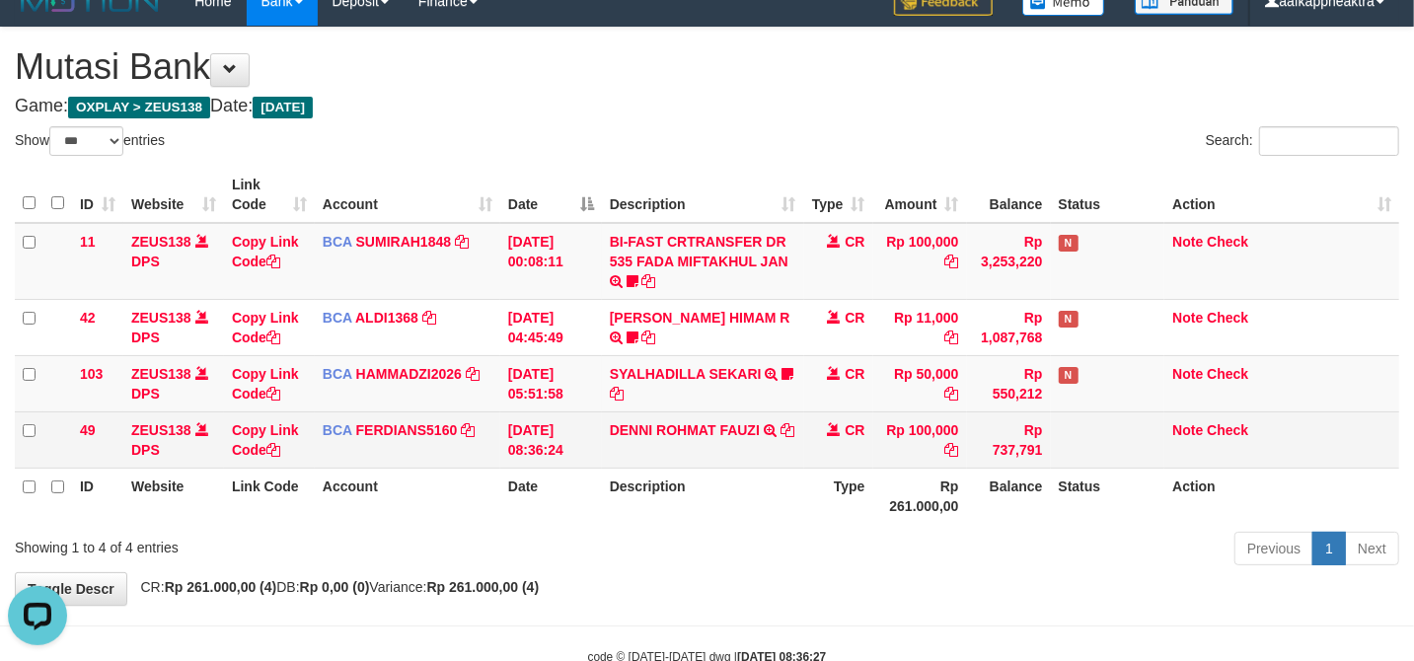
click at [752, 458] on td "DENNI ROHMAT FAUZI TRSF E-BANKING CR 3108/FTSCY/WS95031 100000.00DENNI ROHMAT F…" at bounding box center [703, 439] width 202 height 56
click at [755, 462] on td "DENNI ROHMAT FAUZI TRSF E-BANKING CR 3108/FTSCY/WS95031 100000.00DENNI ROHMAT F…" at bounding box center [703, 439] width 202 height 56
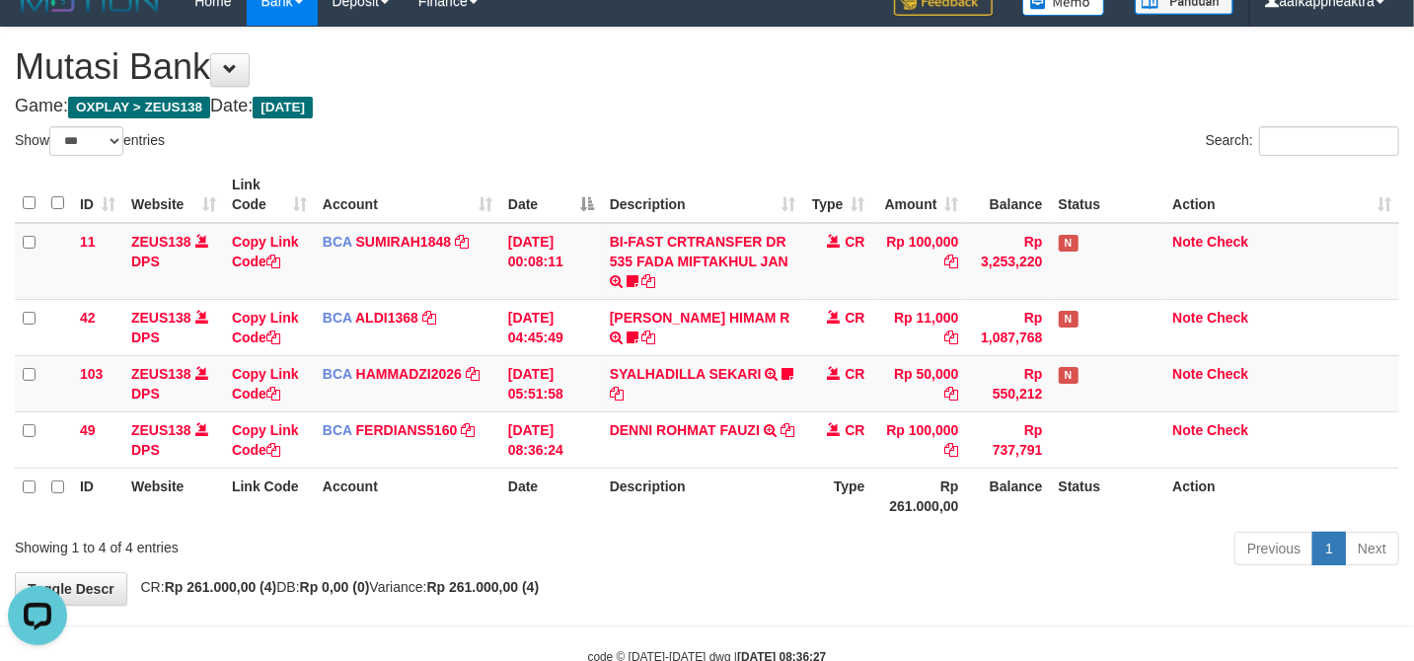
click at [754, 468] on table "ID Website Link Code Account Date Description Type Amount Balance Status Action…" at bounding box center [707, 345] width 1384 height 357
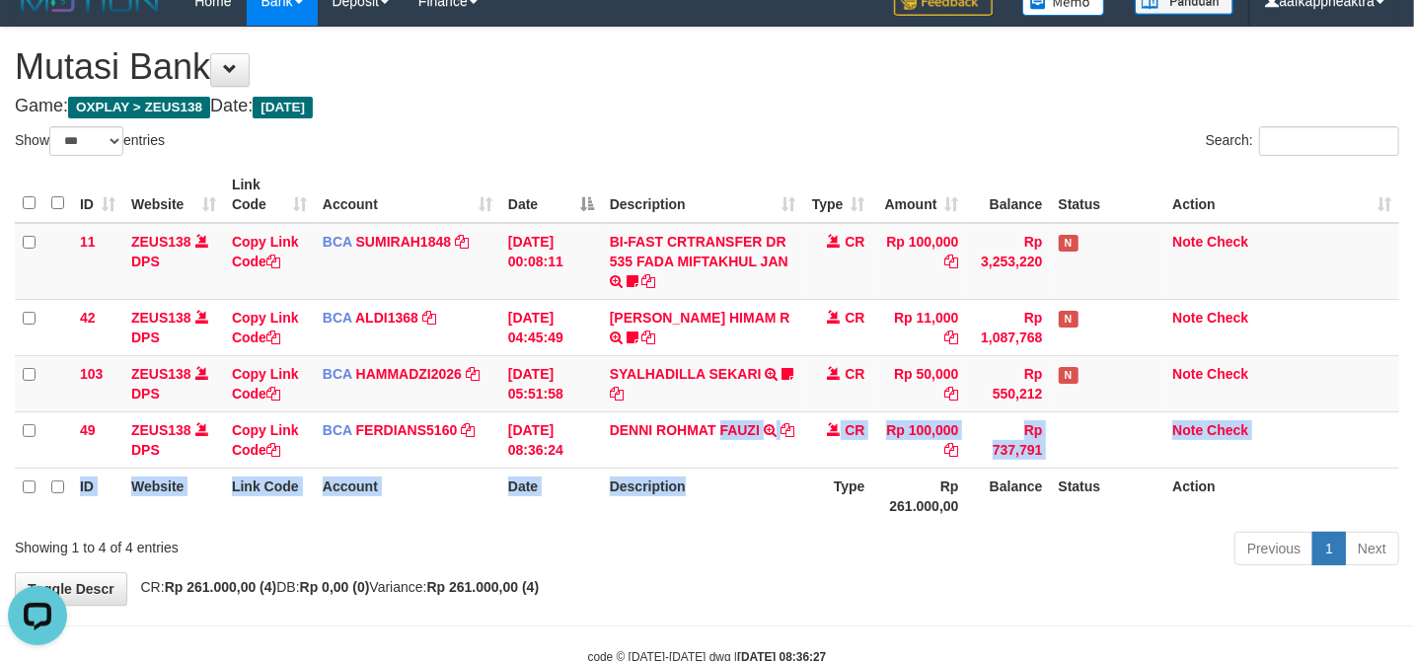
click at [755, 471] on th "Description" at bounding box center [703, 496] width 202 height 56
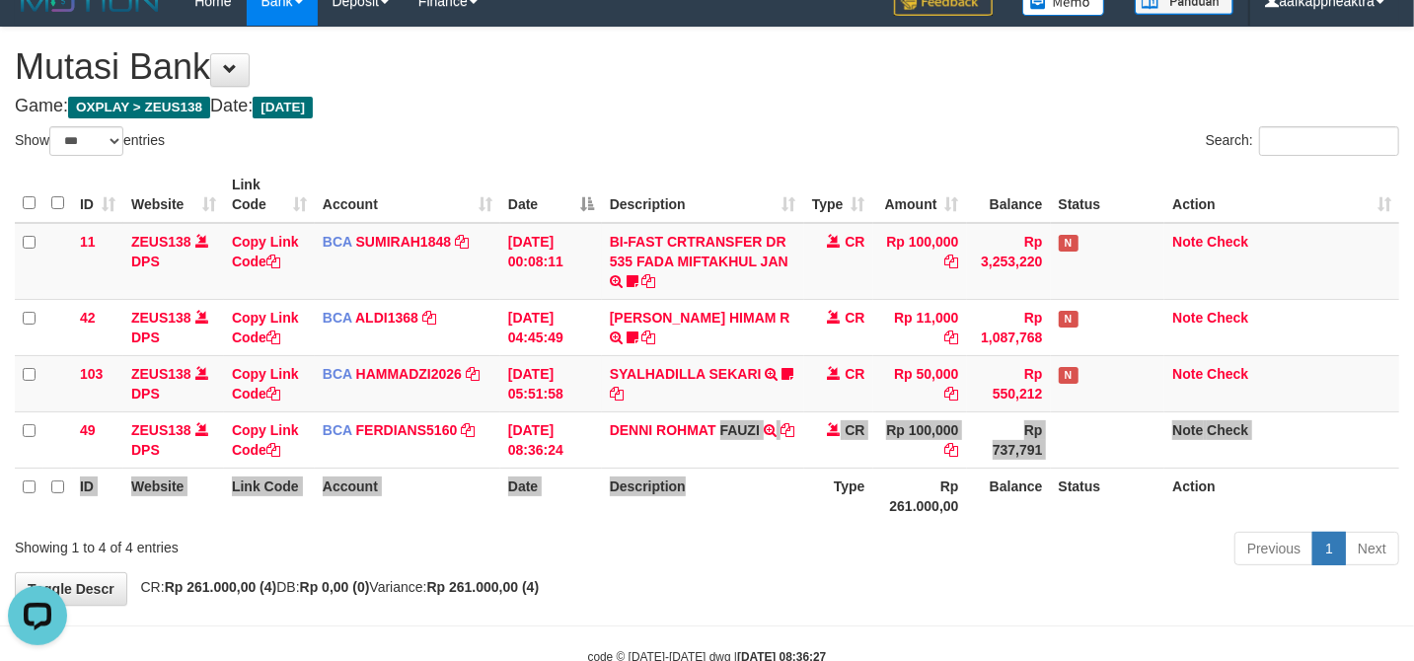
click at [746, 475] on th "Description" at bounding box center [703, 496] width 202 height 56
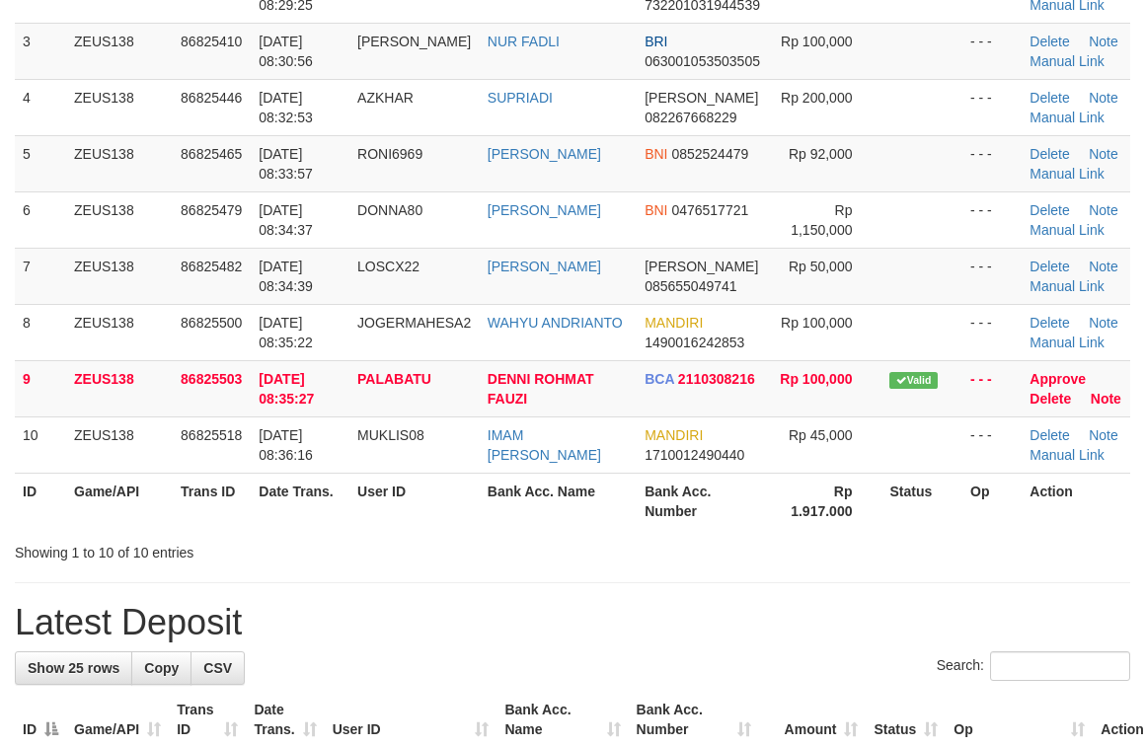
scroll to position [262, 0]
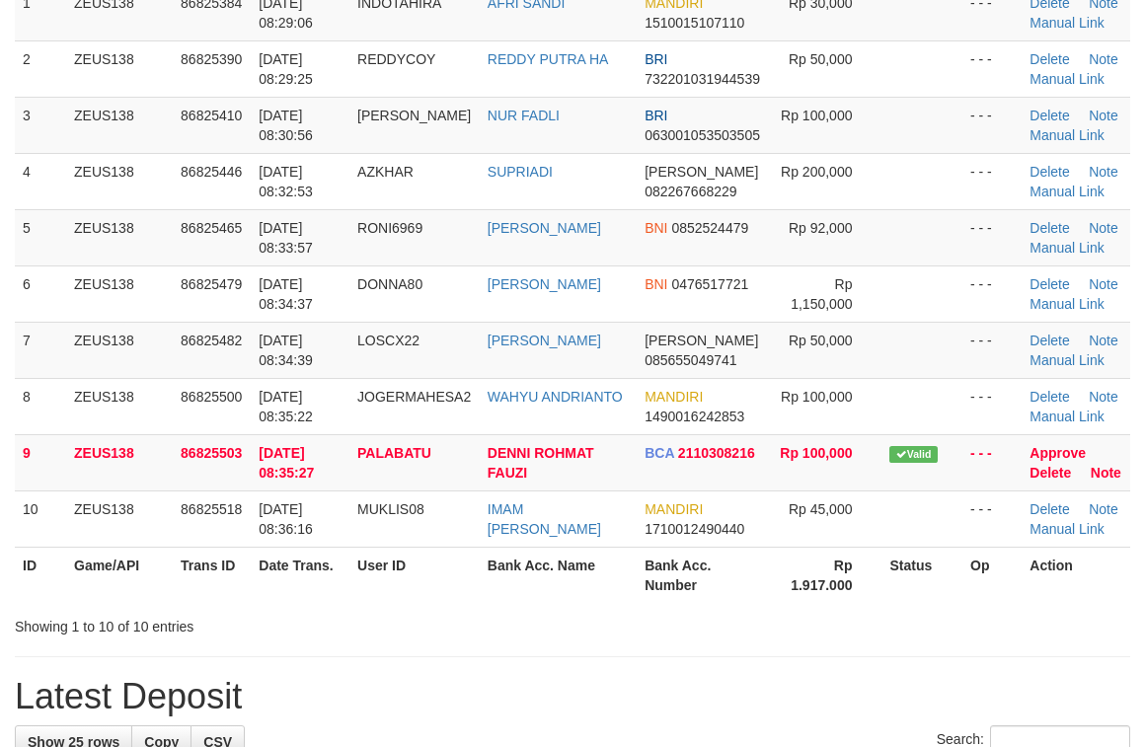
click at [612, 585] on tr "ID Game/API Trans ID Date Trans. User ID Bank Acc. Name Bank Acc. Number Rp 1.9…" at bounding box center [572, 575] width 1115 height 56
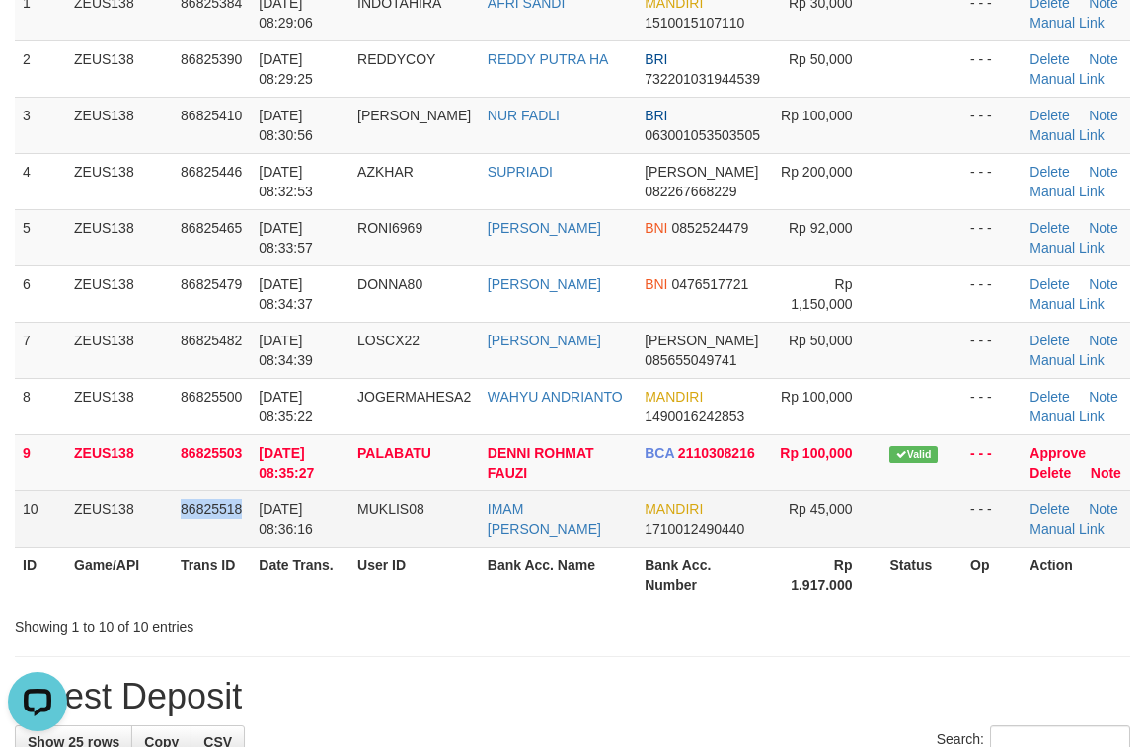
drag, startPoint x: 241, startPoint y: 537, endPoint x: 207, endPoint y: 541, distance: 33.8
click at [217, 539] on tr "10 ZEUS138 86825518 31/08/2025 08:36:16 MUKLIS08 IMAM MUKLIS MANDIRI 1710012490…" at bounding box center [572, 518] width 1115 height 56
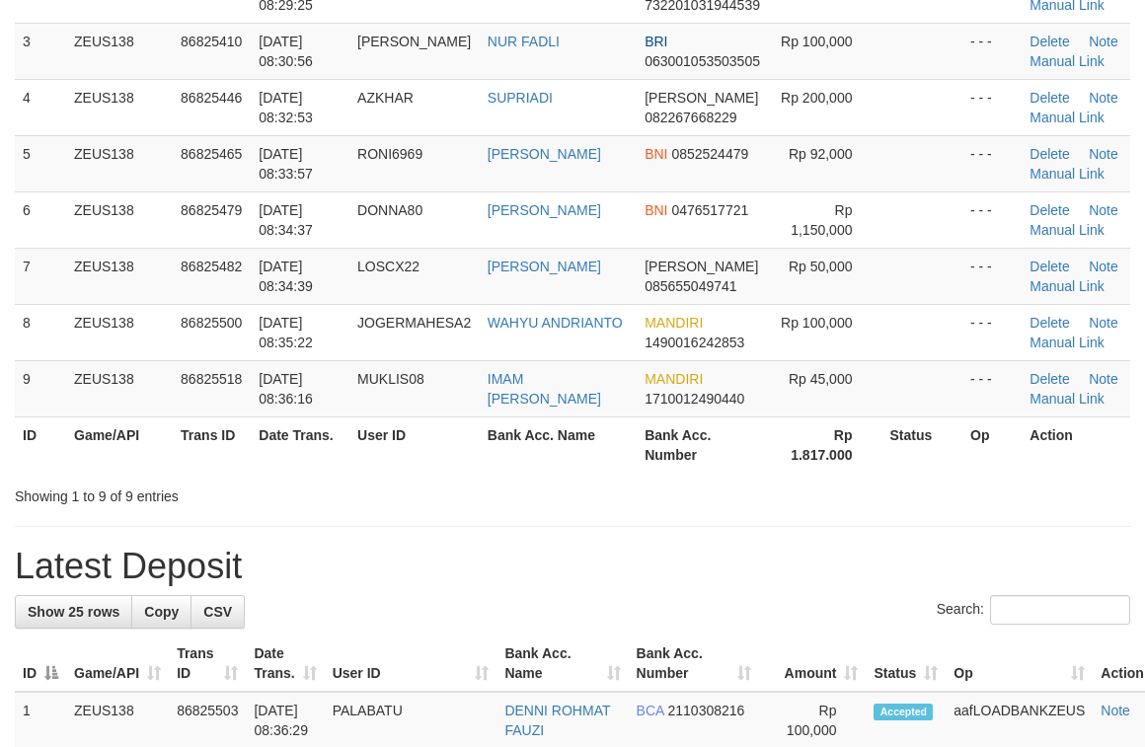
scroll to position [262, 0]
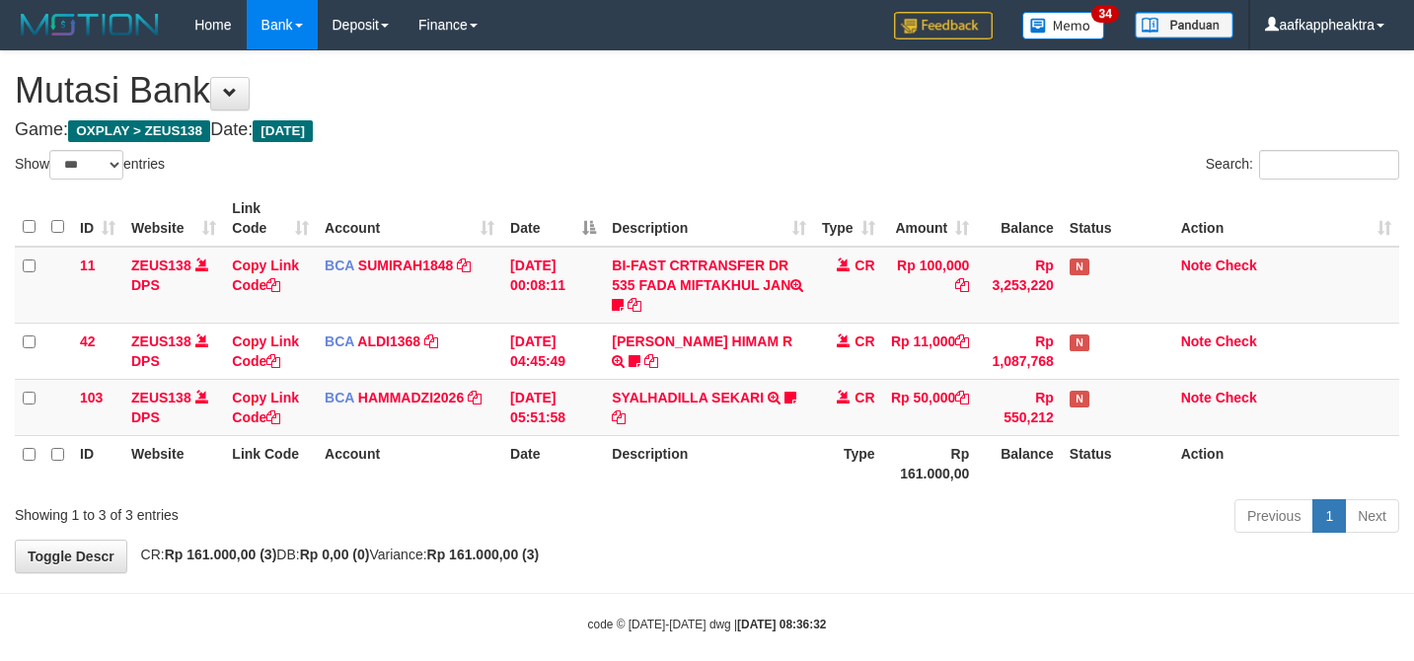
select select "***"
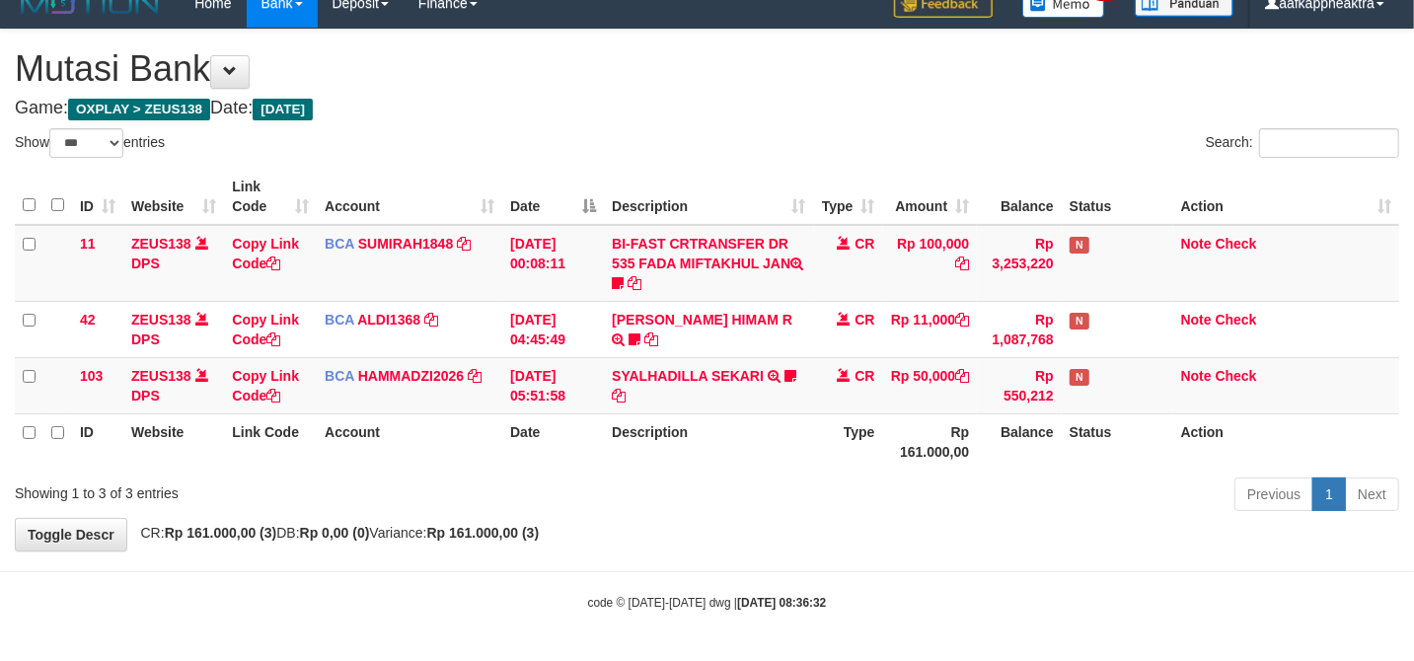
click at [727, 503] on div "Previous 1 Next" at bounding box center [1001, 497] width 795 height 42
click at [669, 497] on div "Previous 1 Next" at bounding box center [1001, 497] width 795 height 42
click at [853, 480] on div "Previous 1 Next" at bounding box center [1001, 497] width 795 height 42
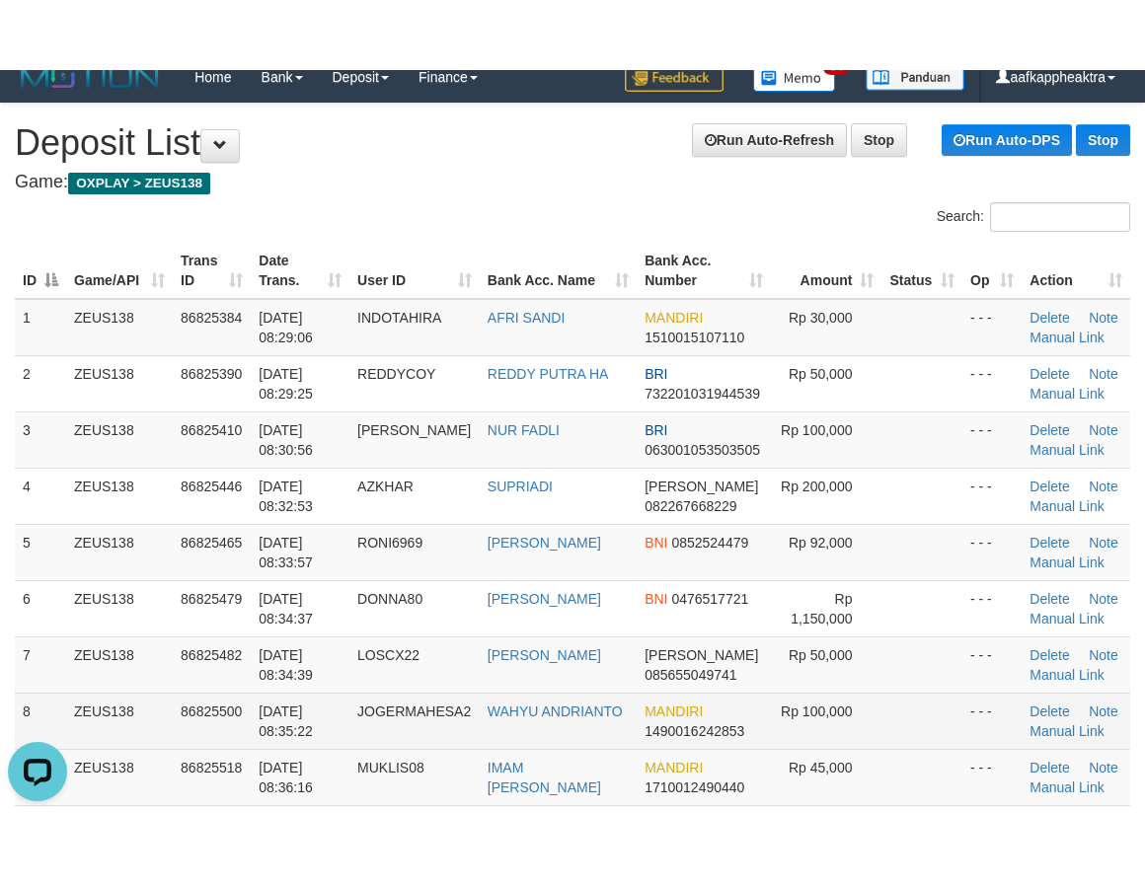
scroll to position [262, 0]
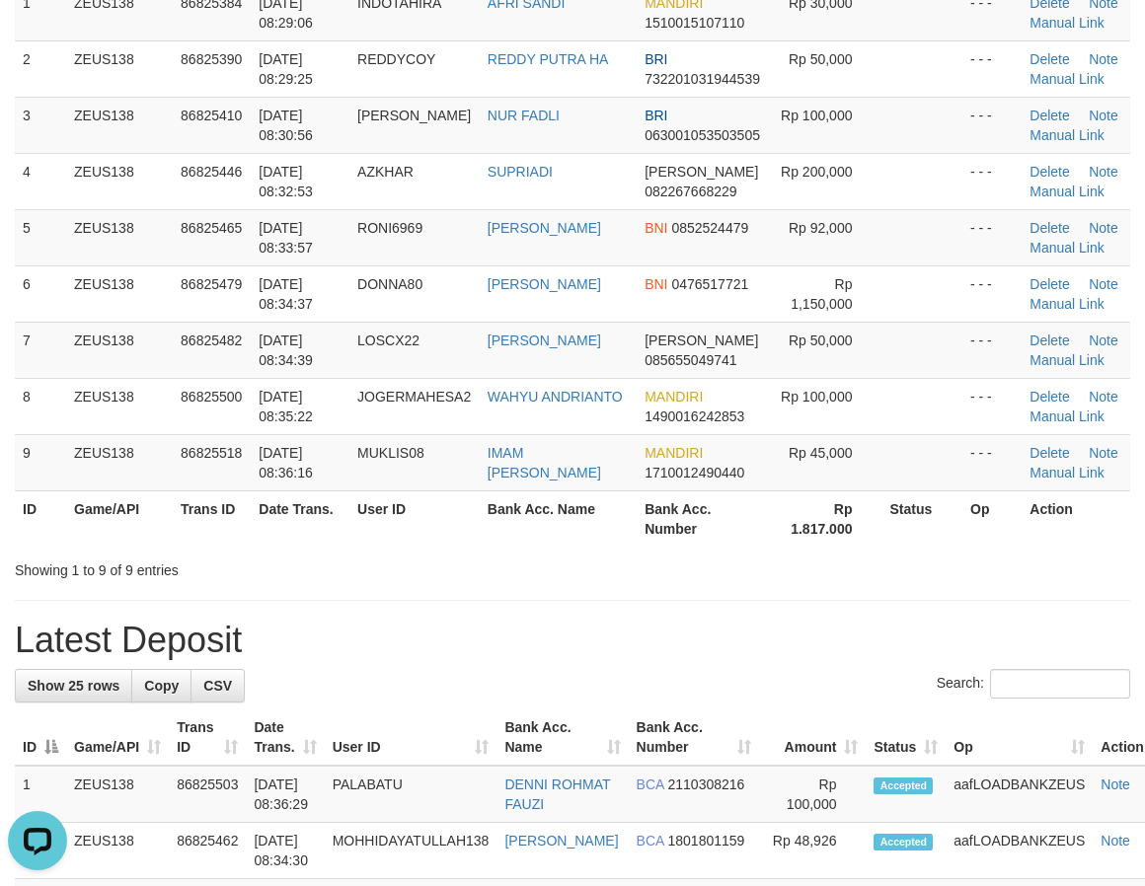
drag, startPoint x: 608, startPoint y: 596, endPoint x: 576, endPoint y: 565, distance: 44.0
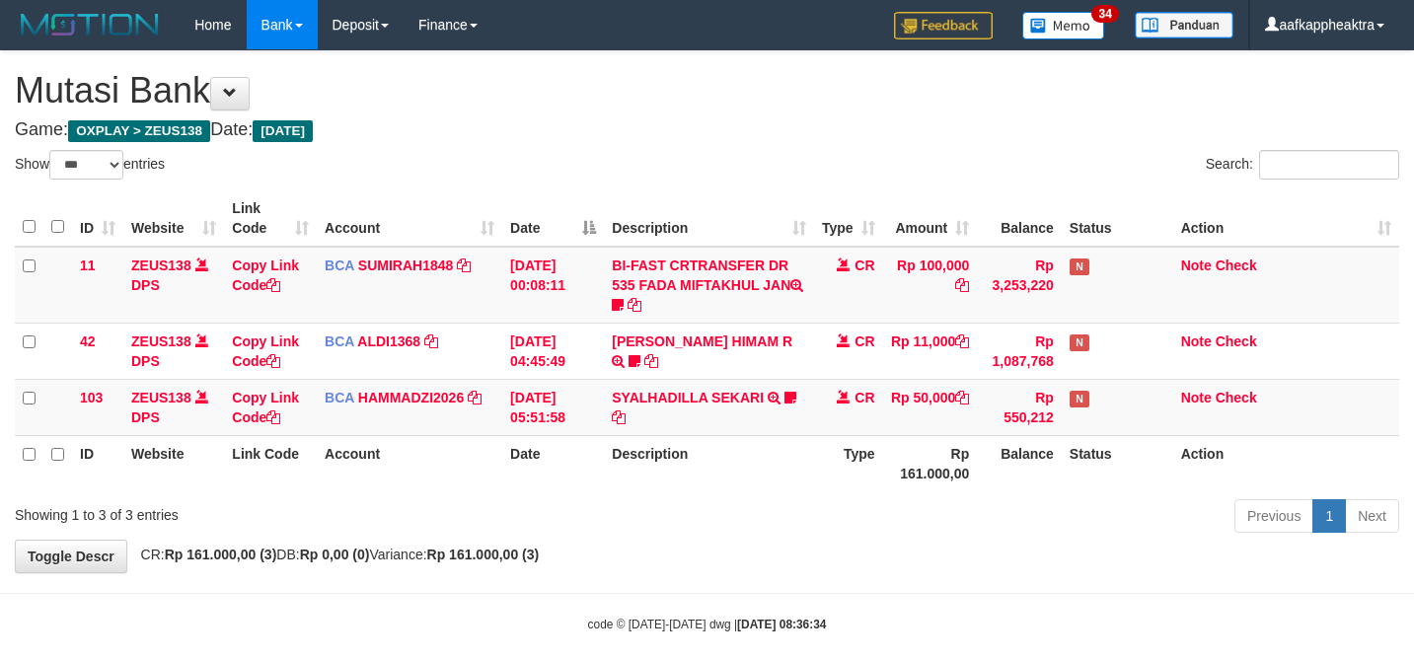
select select "***"
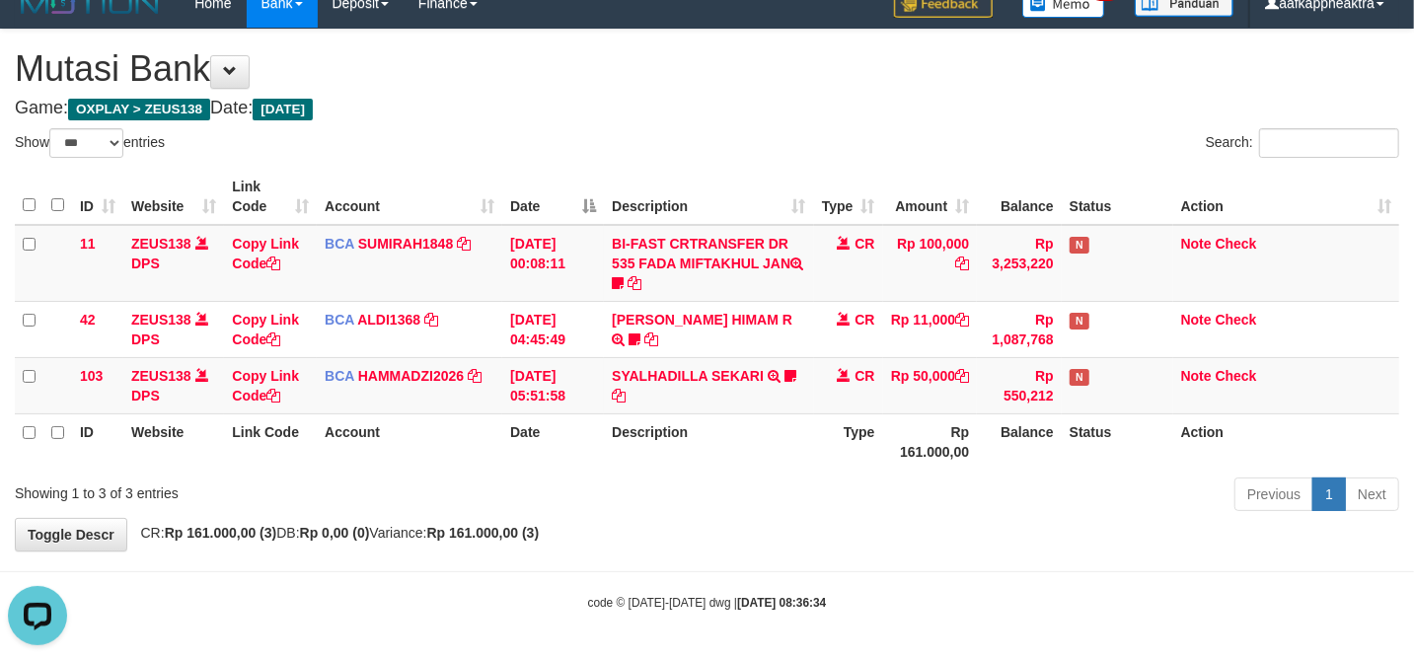
click at [999, 464] on th "Balance" at bounding box center [1019, 441] width 85 height 56
click at [928, 379] on td "Rp 50,000" at bounding box center [930, 385] width 95 height 56
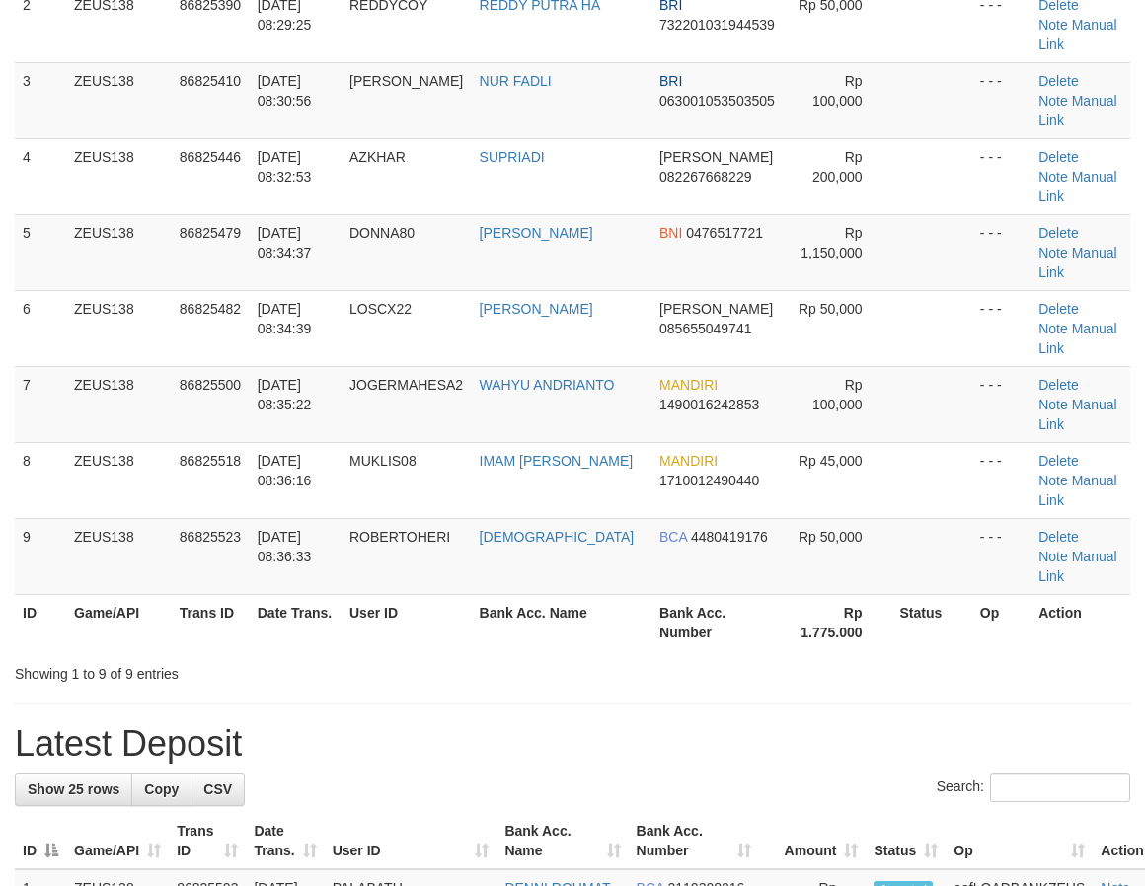
scroll to position [262, 0]
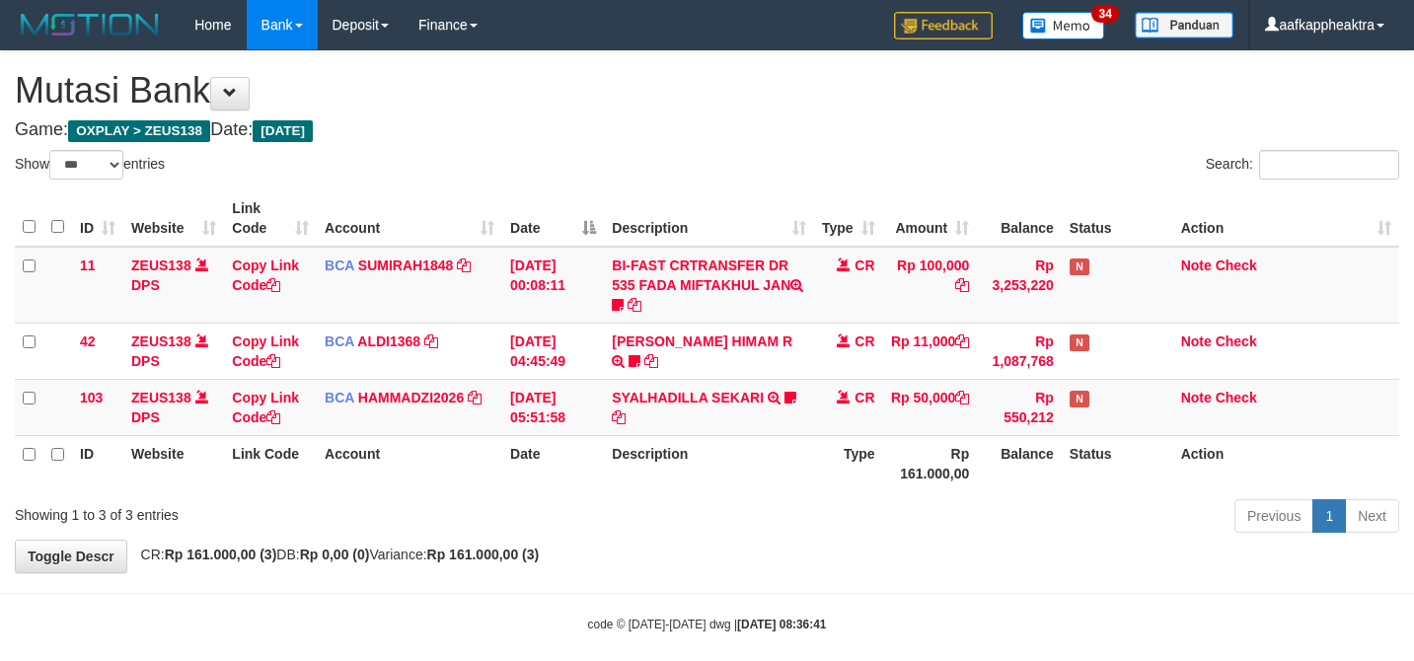
select select "***"
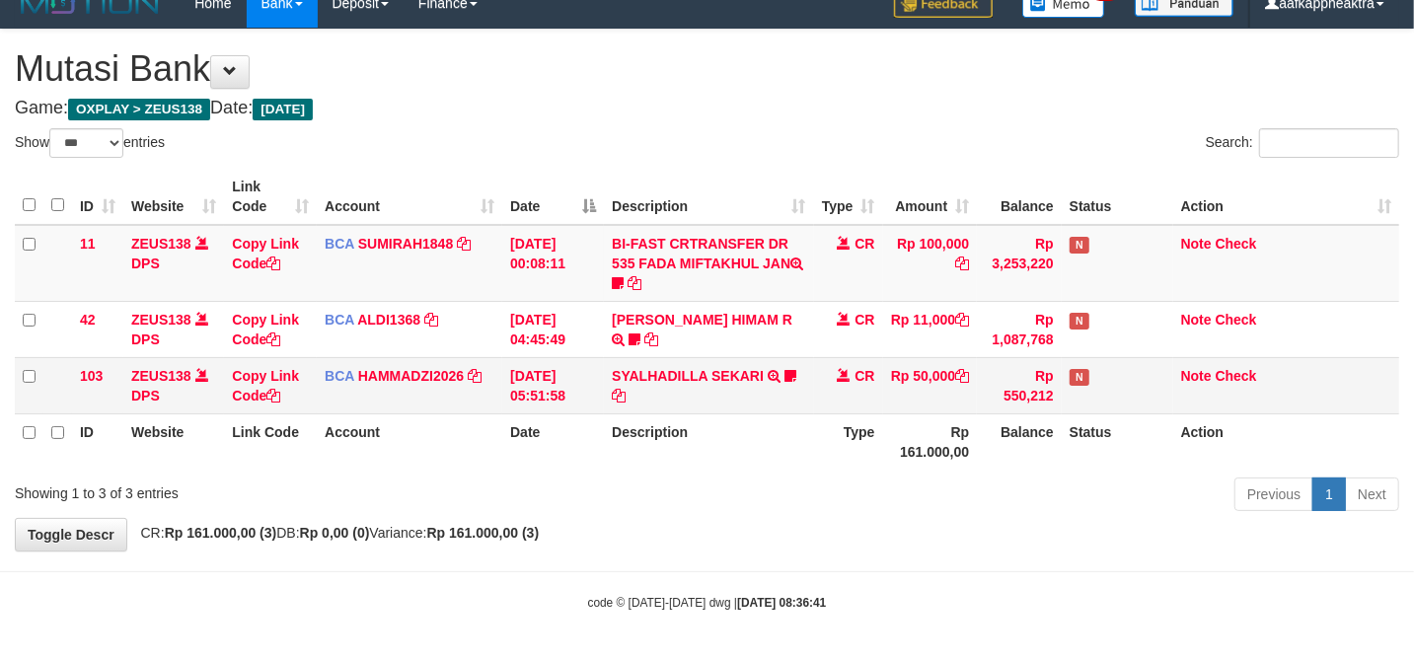
click at [764, 396] on td "SYALHADILLA SEKARI TRSF E-BANKING CR 08/31 ZAP41 SYALHADILLA SEKARI youreyes" at bounding box center [708, 385] width 209 height 56
click at [752, 399] on td "SYALHADILLA SEKARI TRSF E-BANKING CR 08/31 ZAP41 SYALHADILLA SEKARI youreyes" at bounding box center [708, 385] width 209 height 56
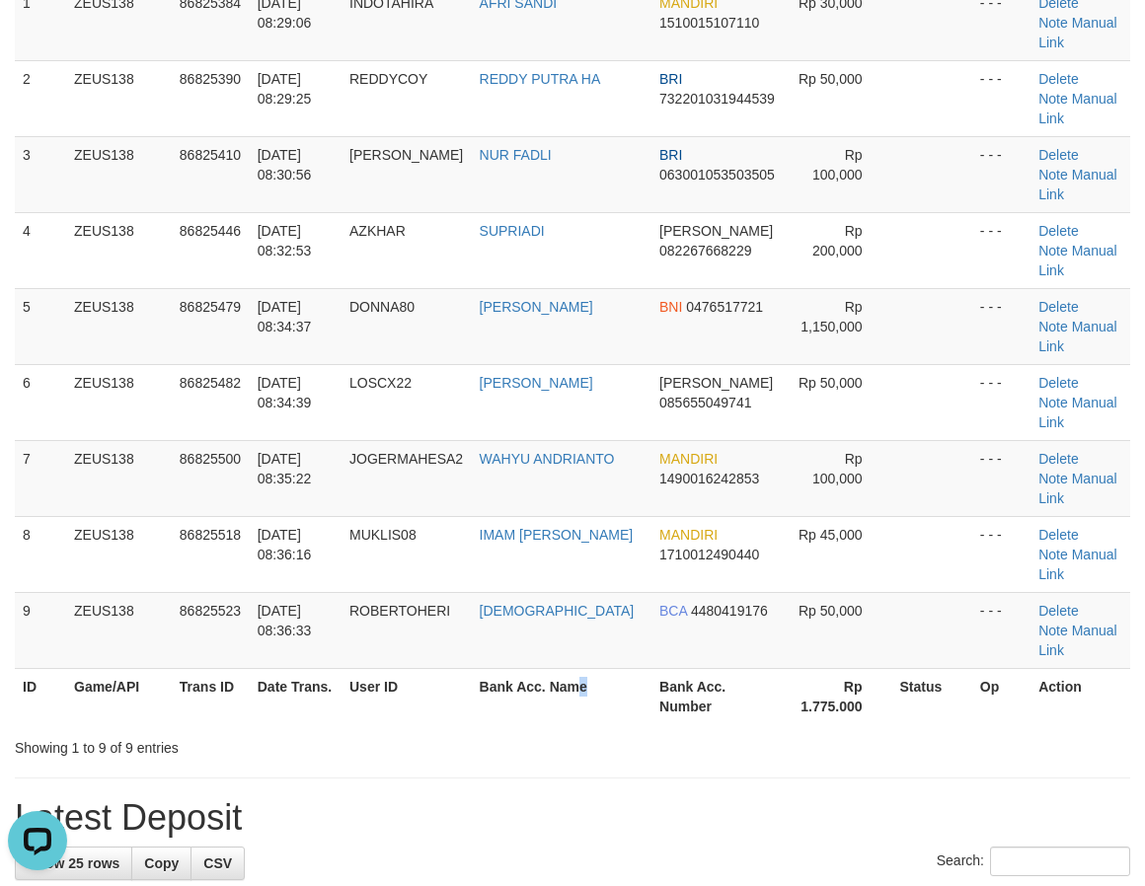
click at [609, 668] on th "Bank Acc. Name" at bounding box center [562, 696] width 180 height 56
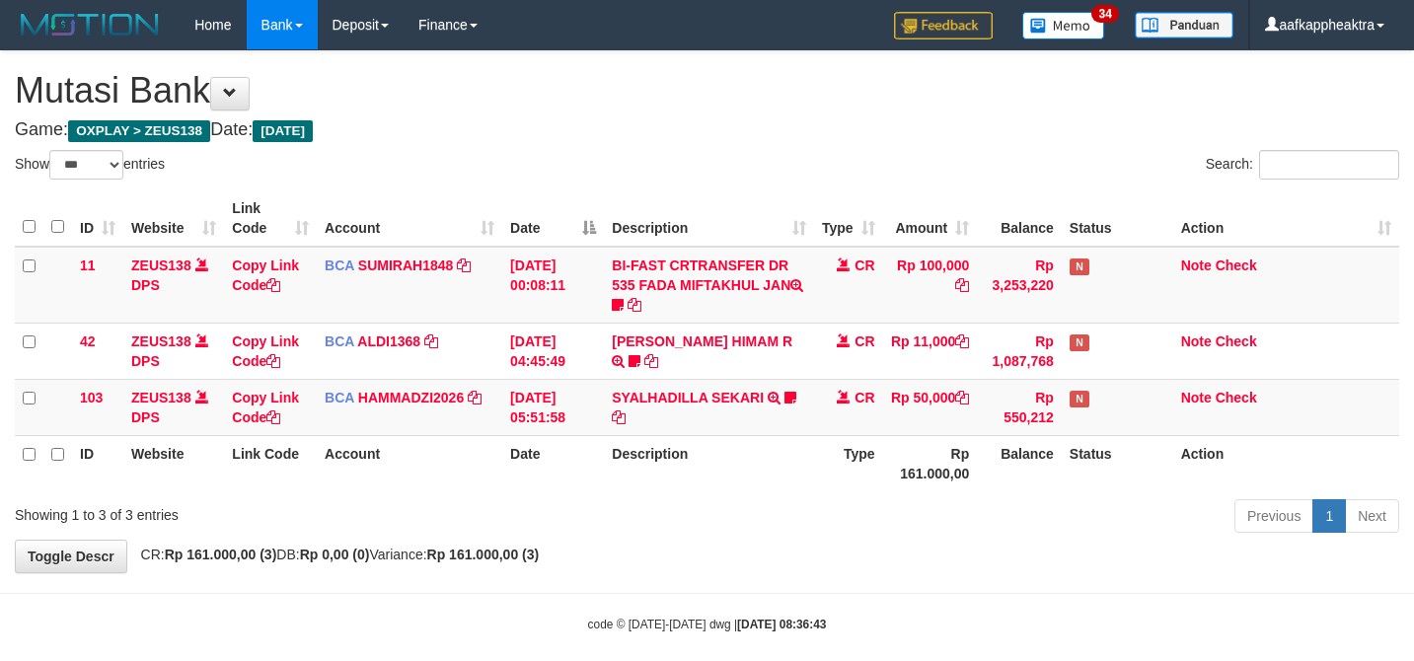
select select "***"
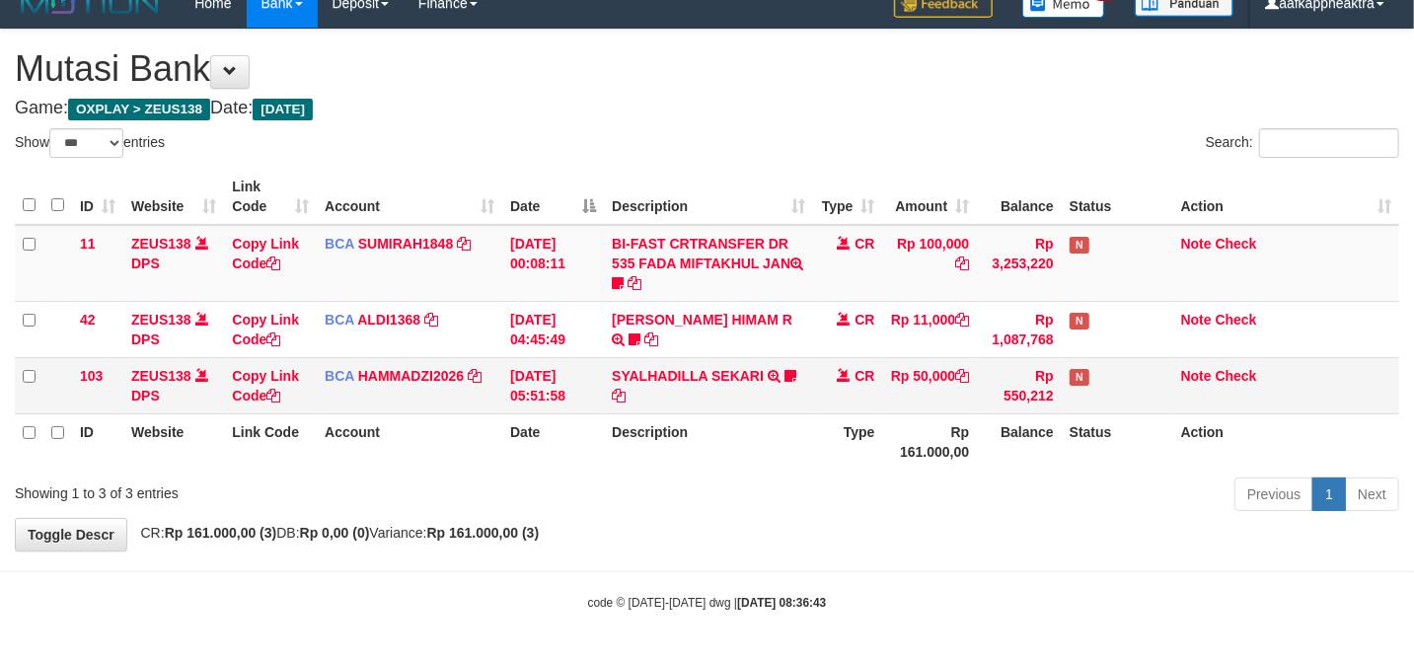
click at [679, 409] on td "SYALHADILLA SEKARI TRSF E-BANKING CR 08/31 ZAP41 SYALHADILLA SEKARI youreyes" at bounding box center [708, 385] width 209 height 56
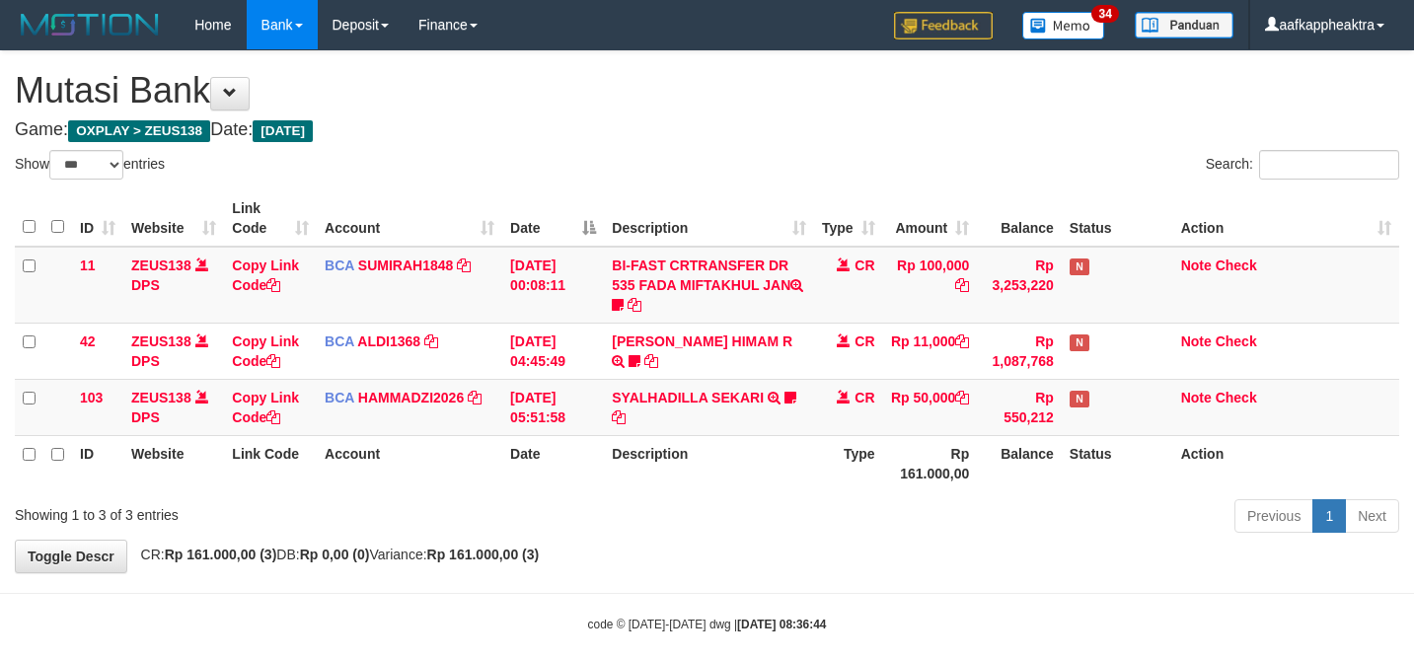
select select "***"
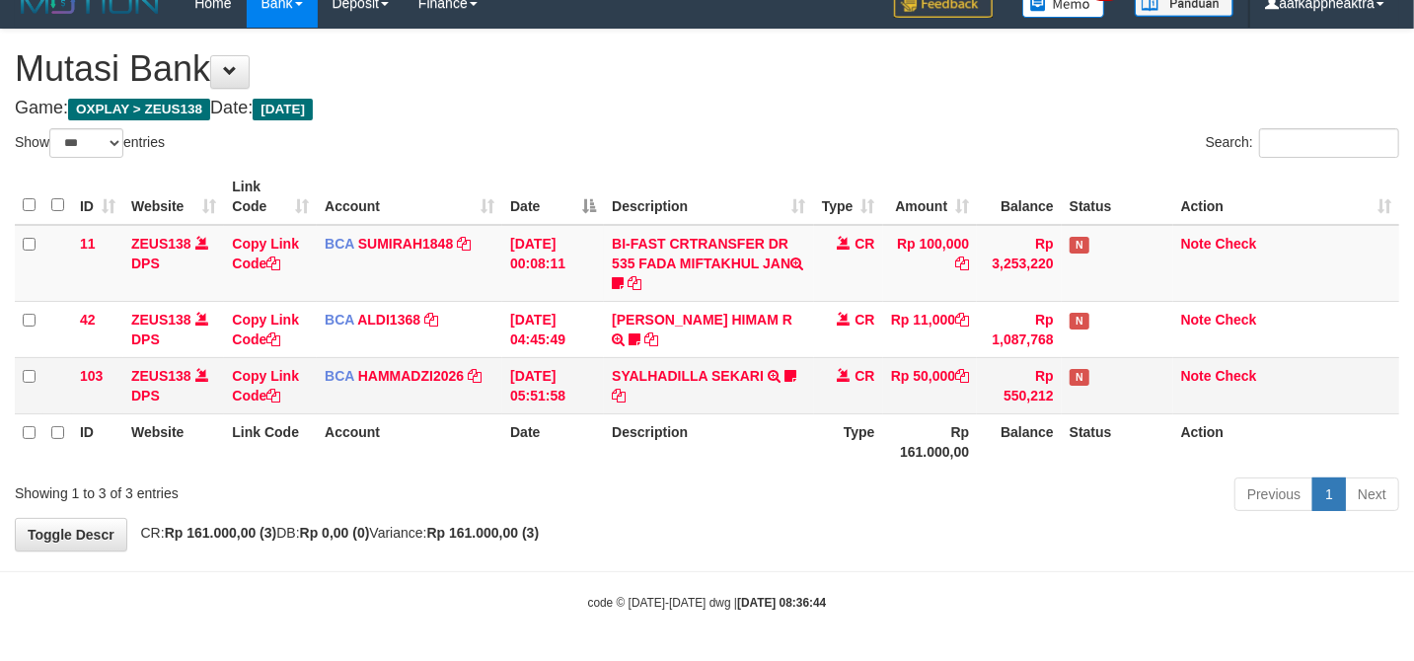
click at [594, 387] on td "31/08/2025 05:51:58" at bounding box center [553, 385] width 102 height 56
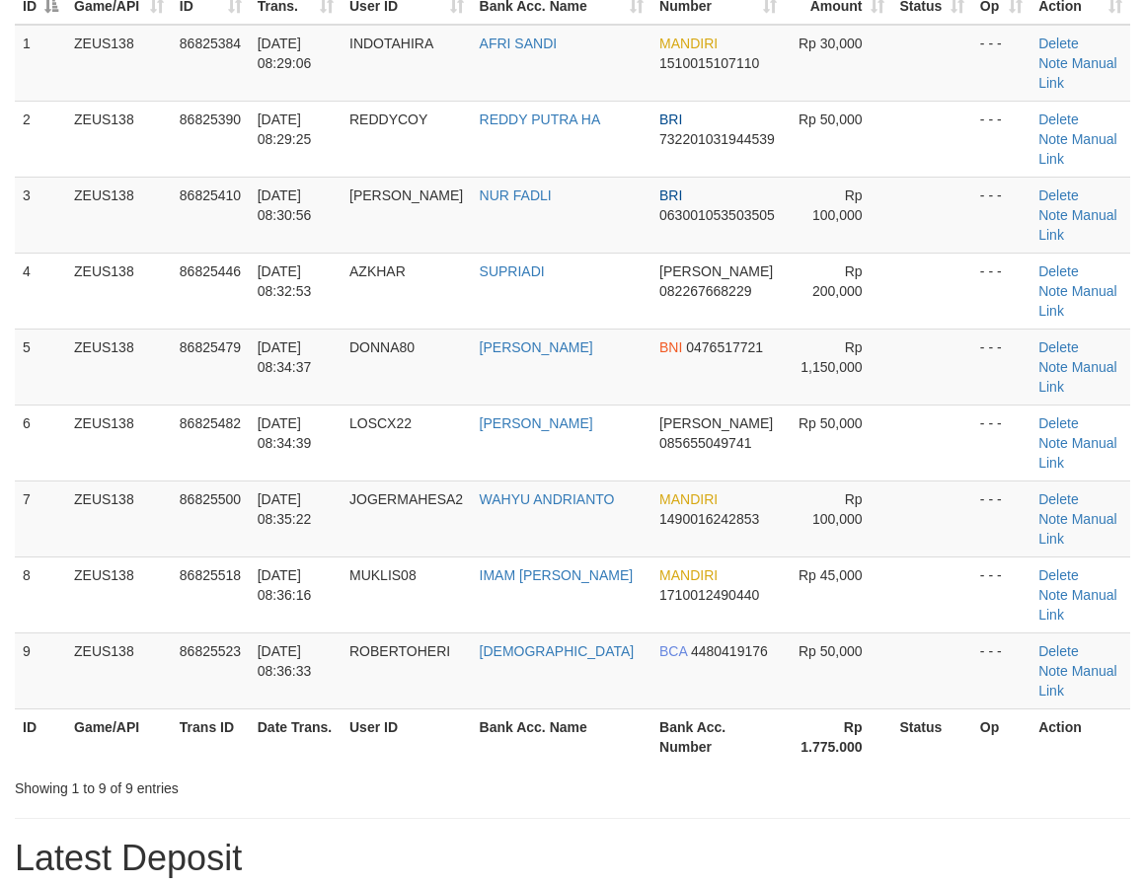
scroll to position [262, 0]
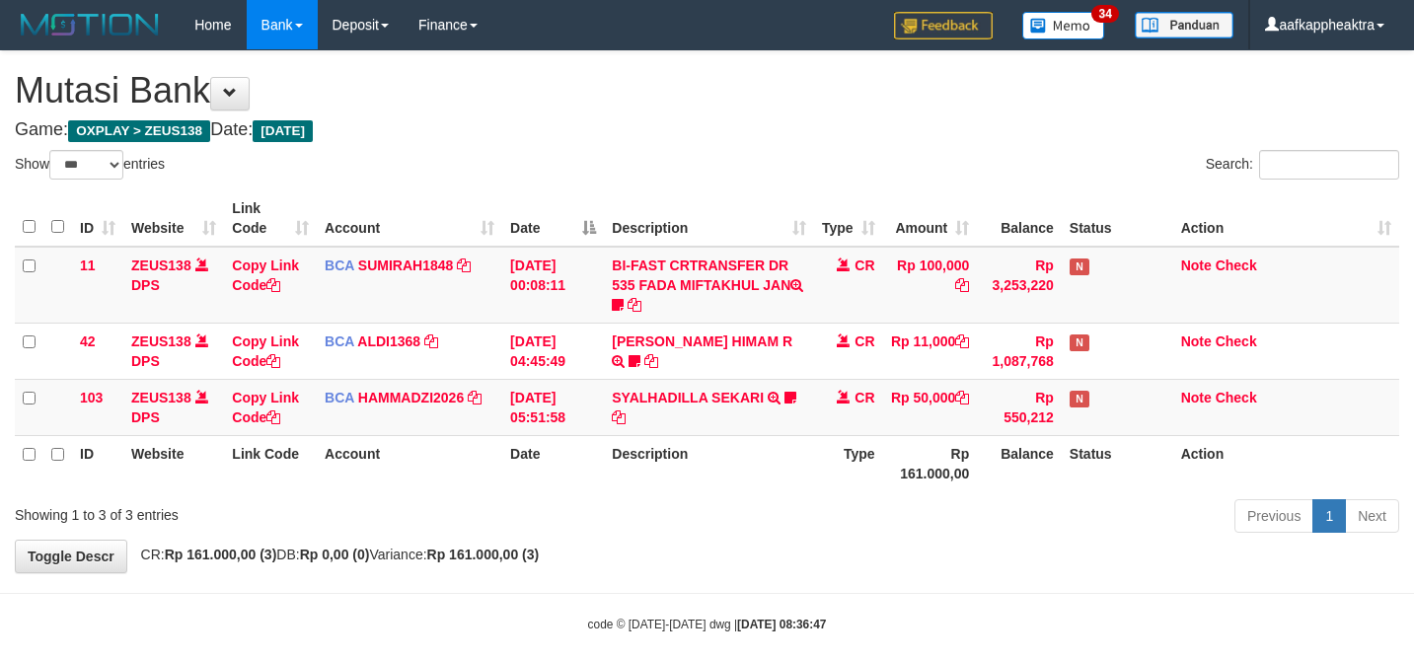
select select "***"
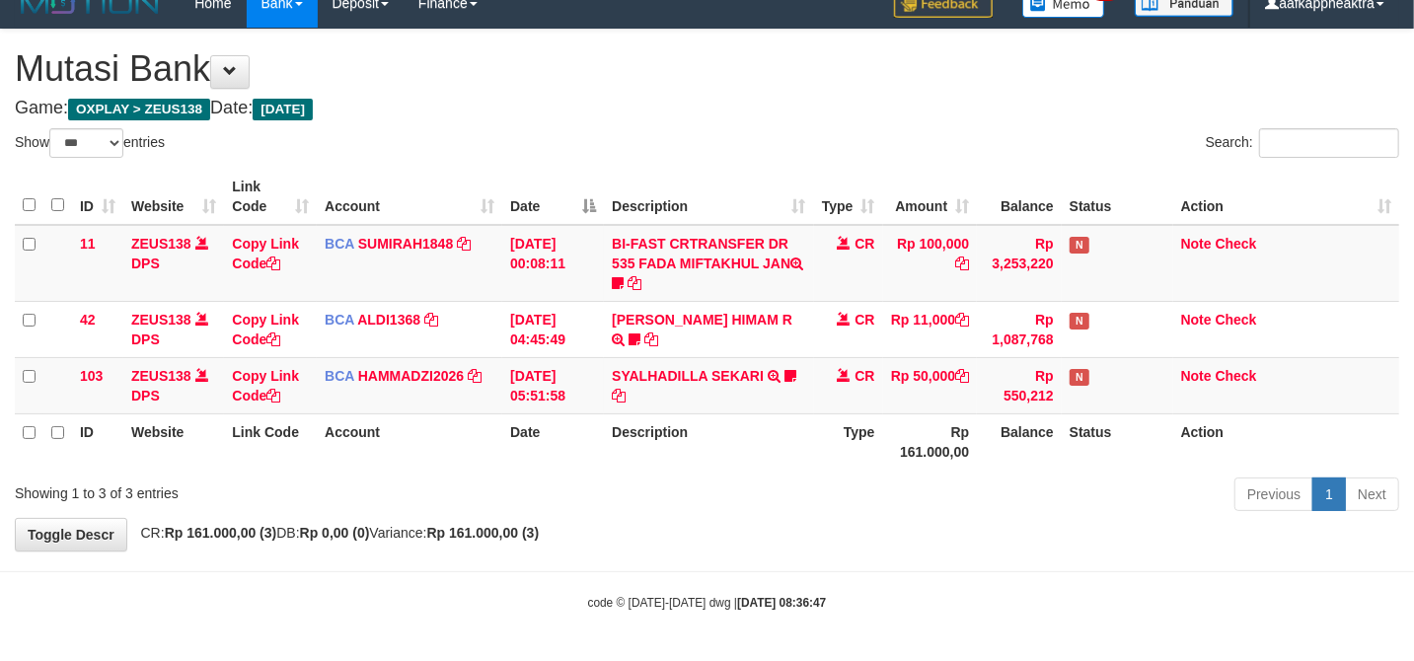
click at [582, 530] on body "Toggle navigation Home Bank Account List Mutasi Bank Search Note Mutasi Deposit…" at bounding box center [707, 319] width 1414 height 683
click at [639, 454] on th "Description" at bounding box center [708, 441] width 209 height 56
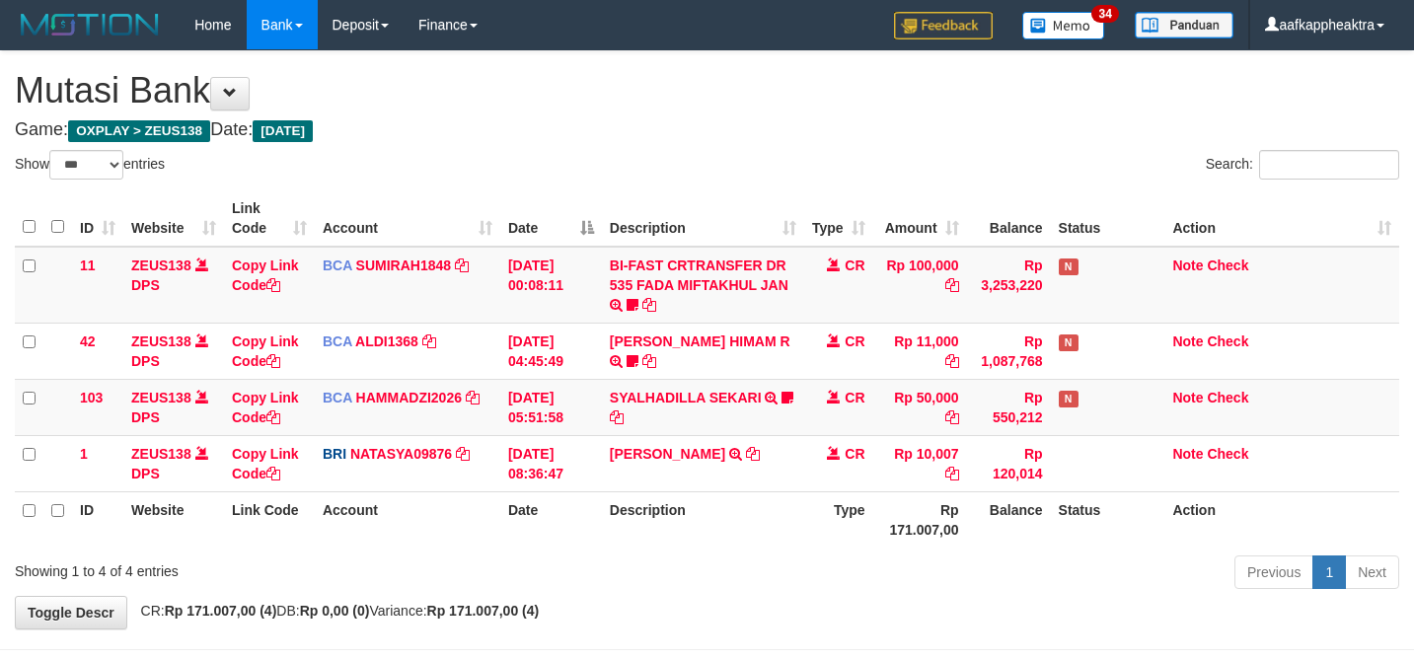
select select "***"
click at [707, 458] on td "SITI ASTARI TRANSFER NBMB SITI ASTARI TO SITI NURLITA SAPITRI" at bounding box center [703, 463] width 202 height 56
select select "***"
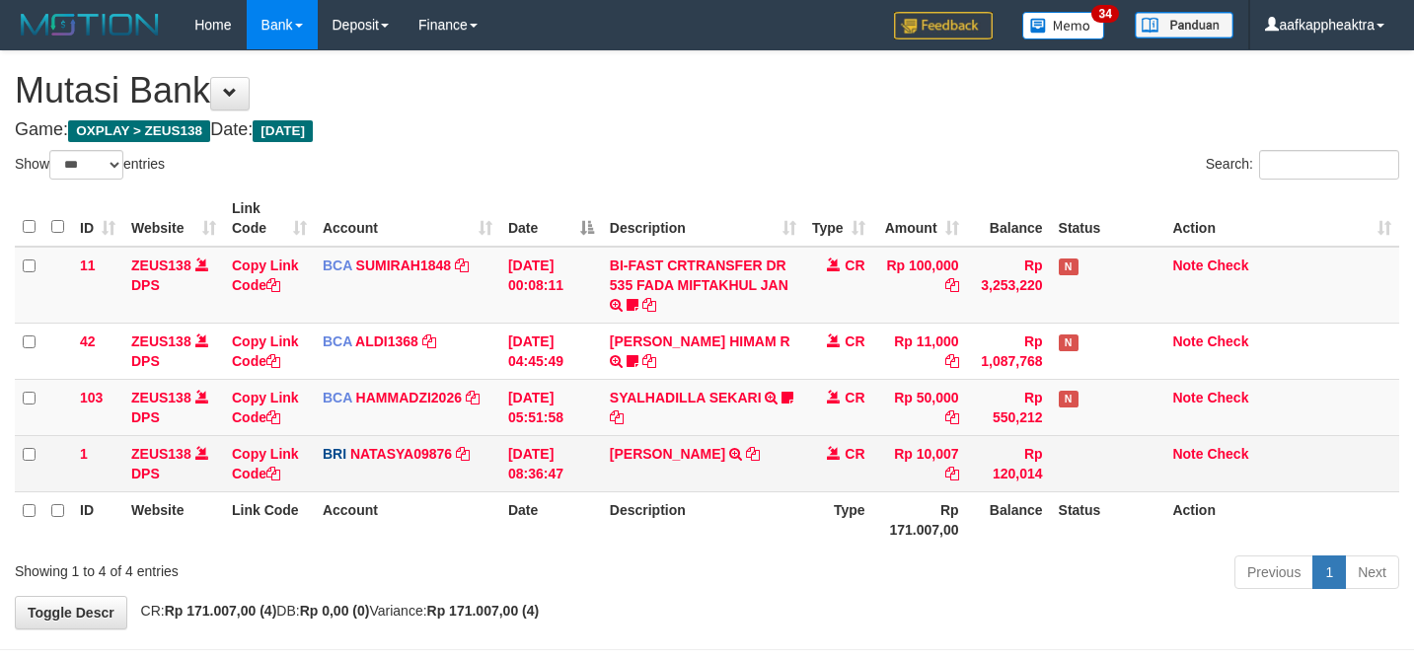
scroll to position [24, 0]
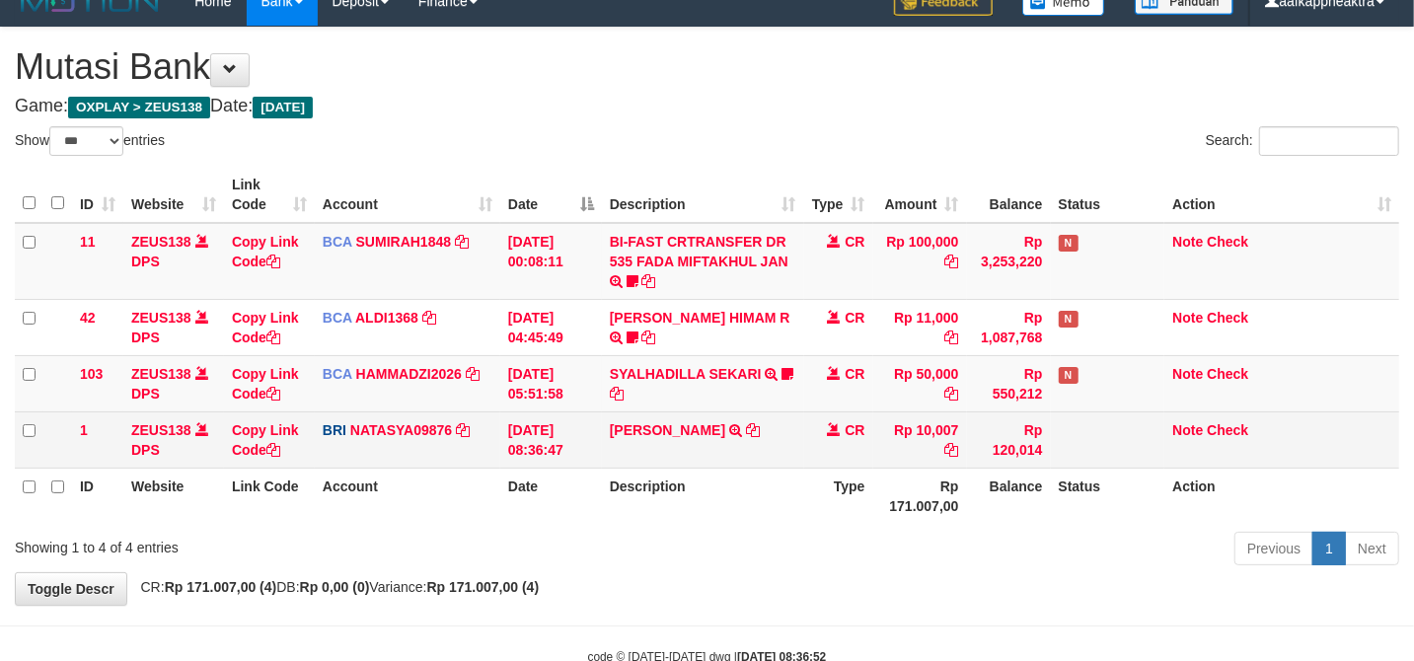
click at [821, 452] on td "CR" at bounding box center [838, 439] width 69 height 56
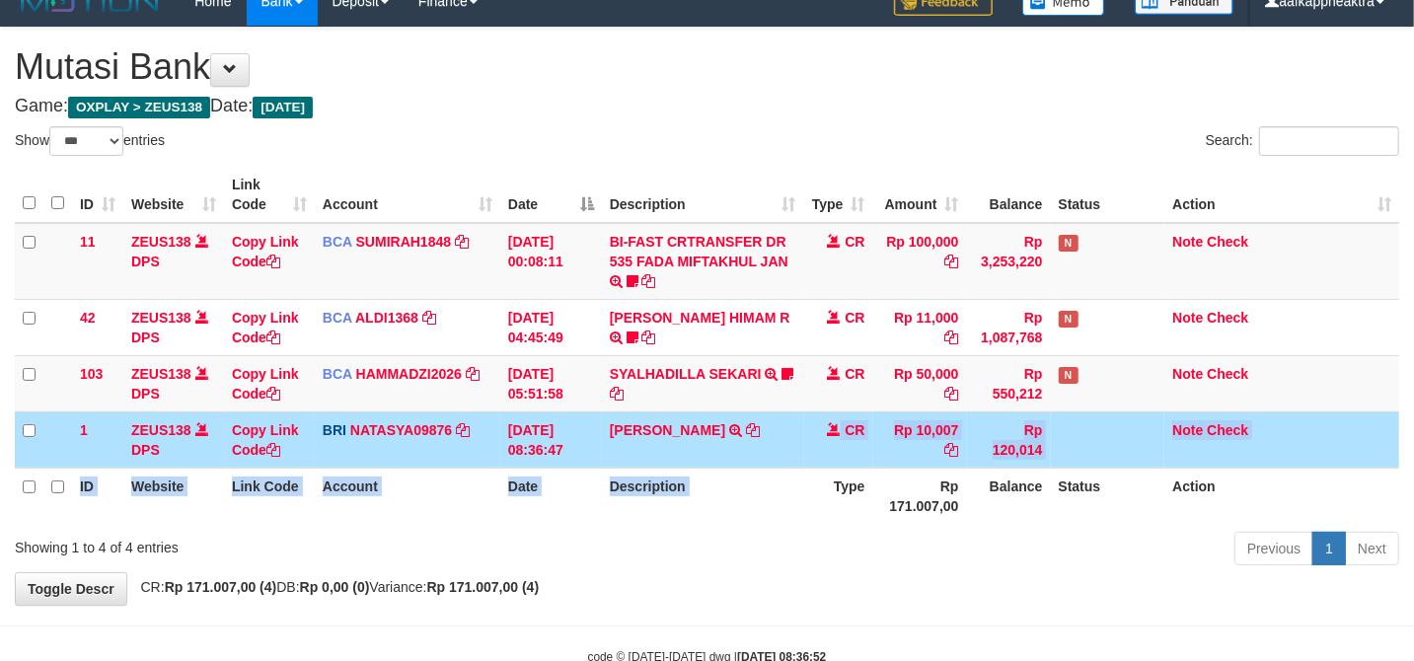
drag, startPoint x: 809, startPoint y: 466, endPoint x: 1355, endPoint y: 511, distance: 547.6
click at [805, 455] on table "ID Website Link Code Account Date Description Type Amount Balance Status Action…" at bounding box center [707, 345] width 1384 height 357
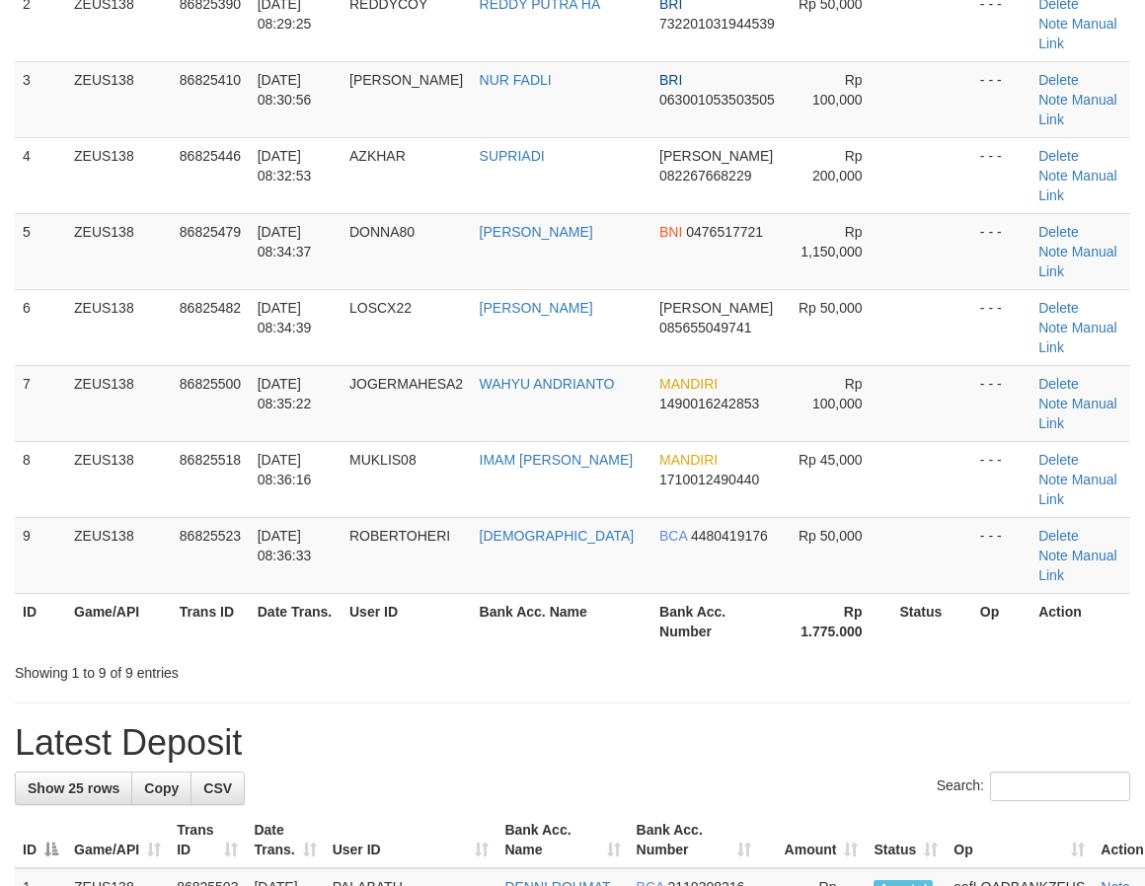
click at [247, 723] on h1 "Latest Deposit" at bounding box center [572, 742] width 1115 height 39
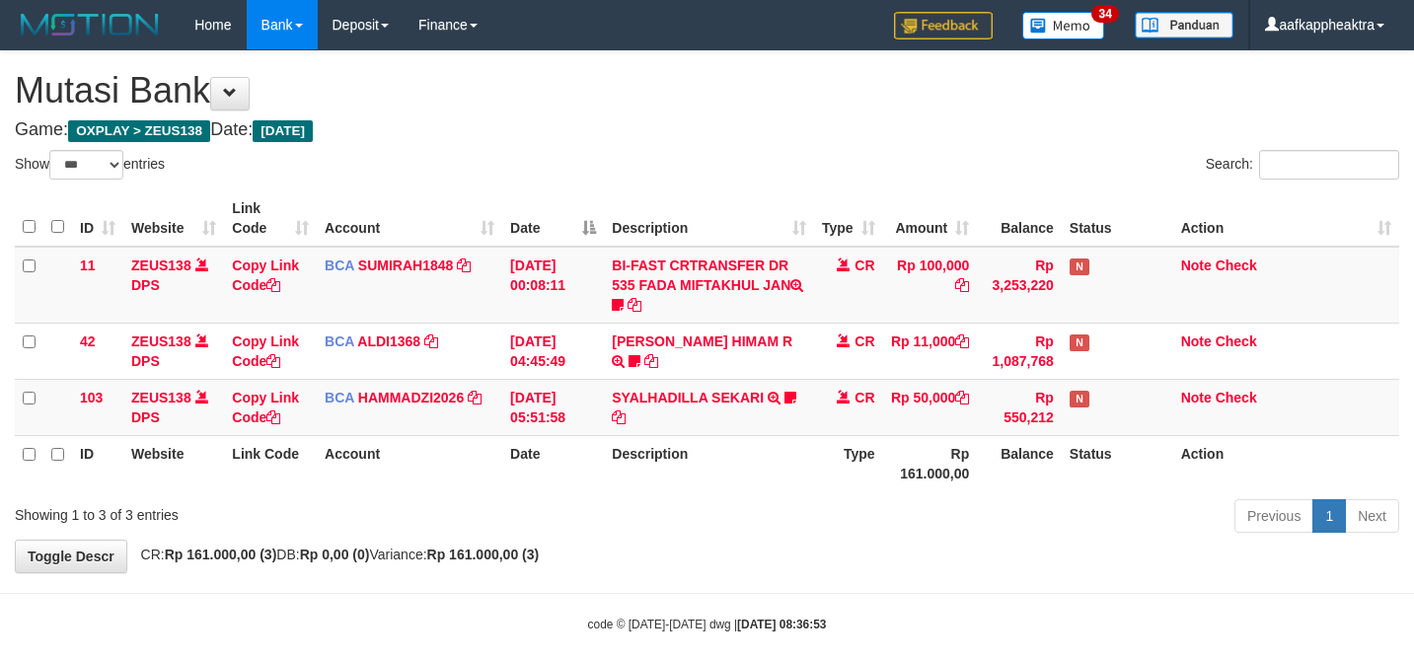
select select "***"
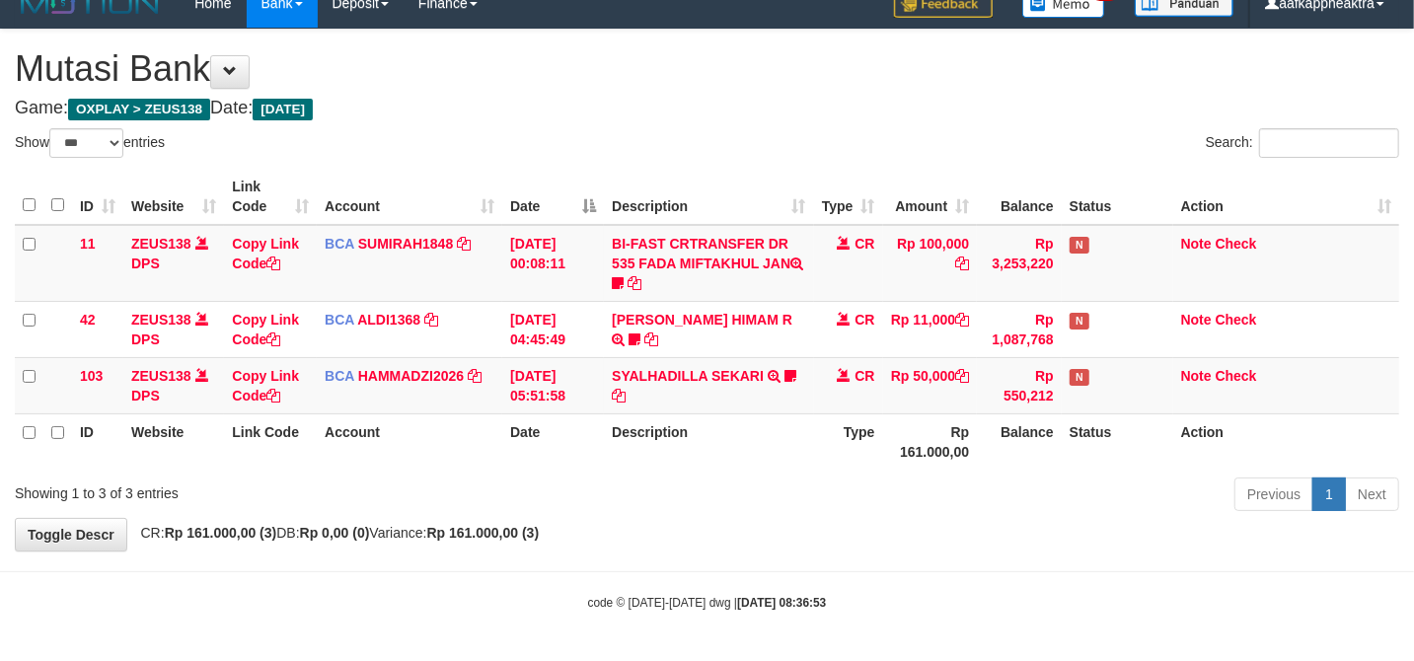
click at [656, 450] on th "Description" at bounding box center [708, 441] width 209 height 56
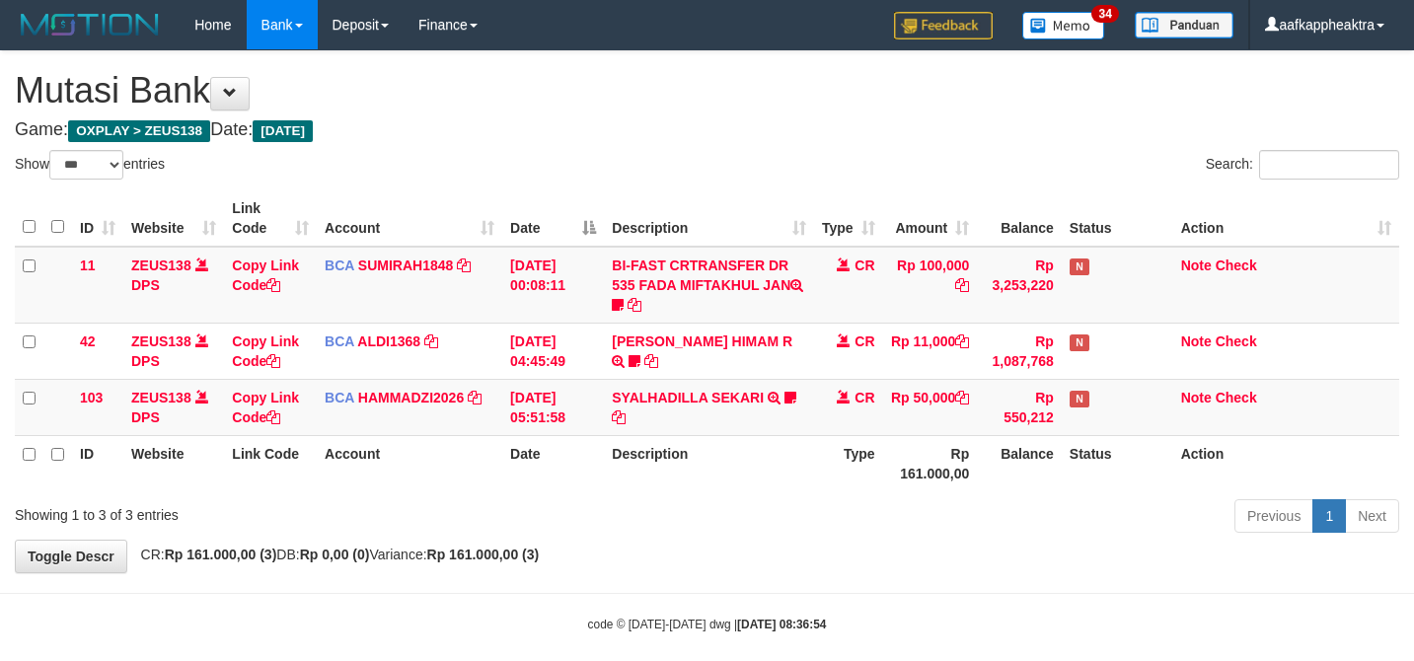
select select "***"
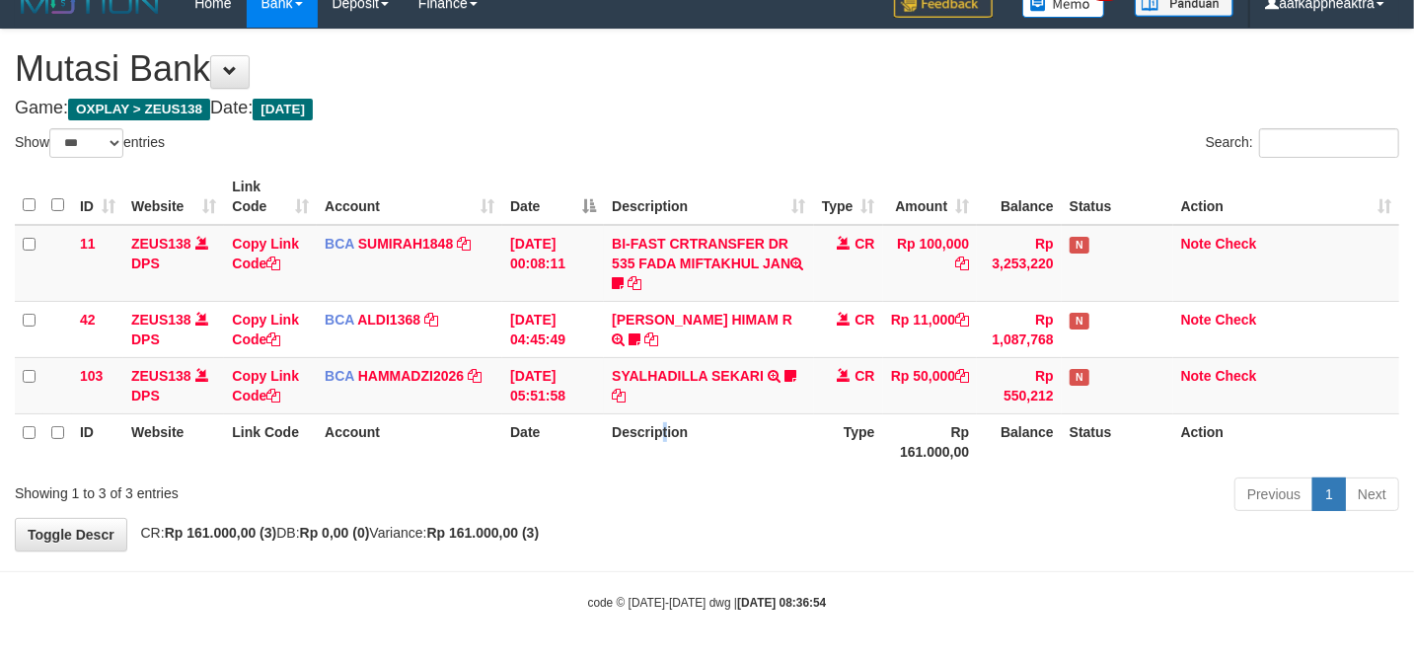
click at [663, 452] on th "Description" at bounding box center [708, 441] width 209 height 56
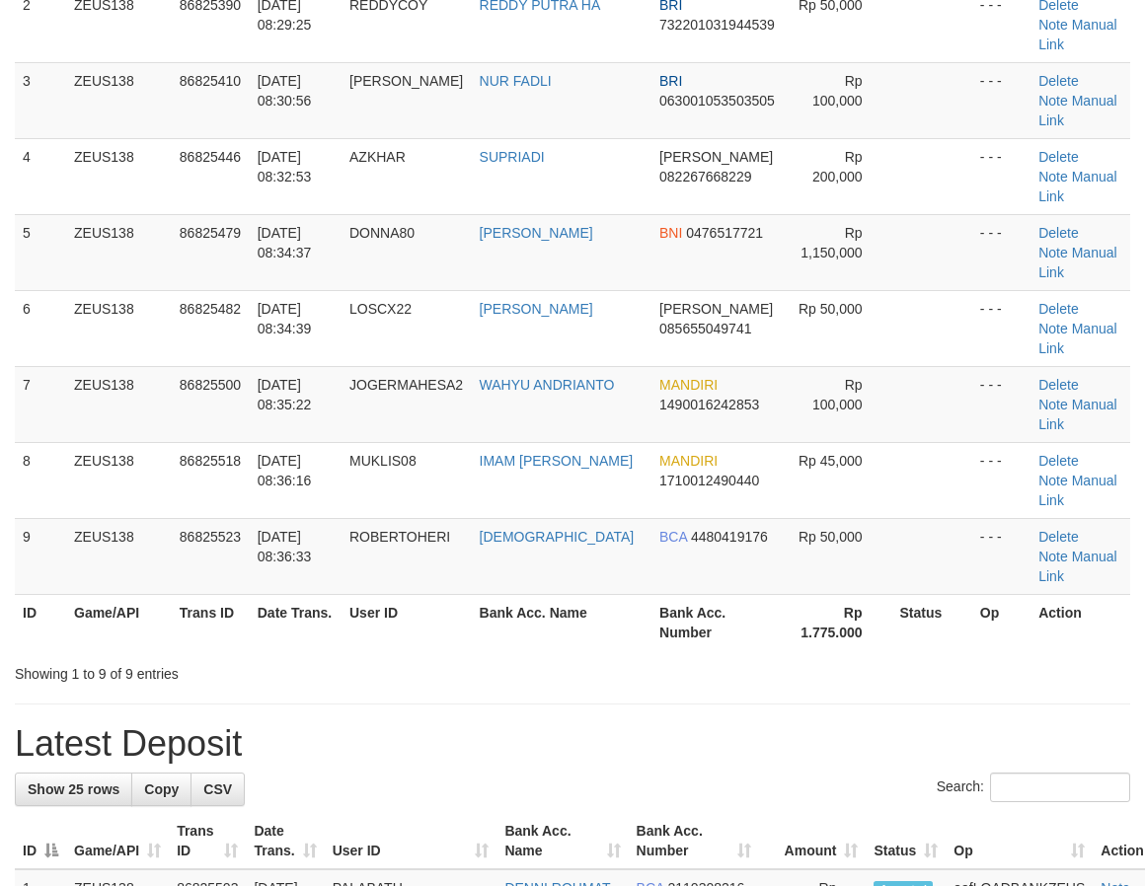
scroll to position [262, 0]
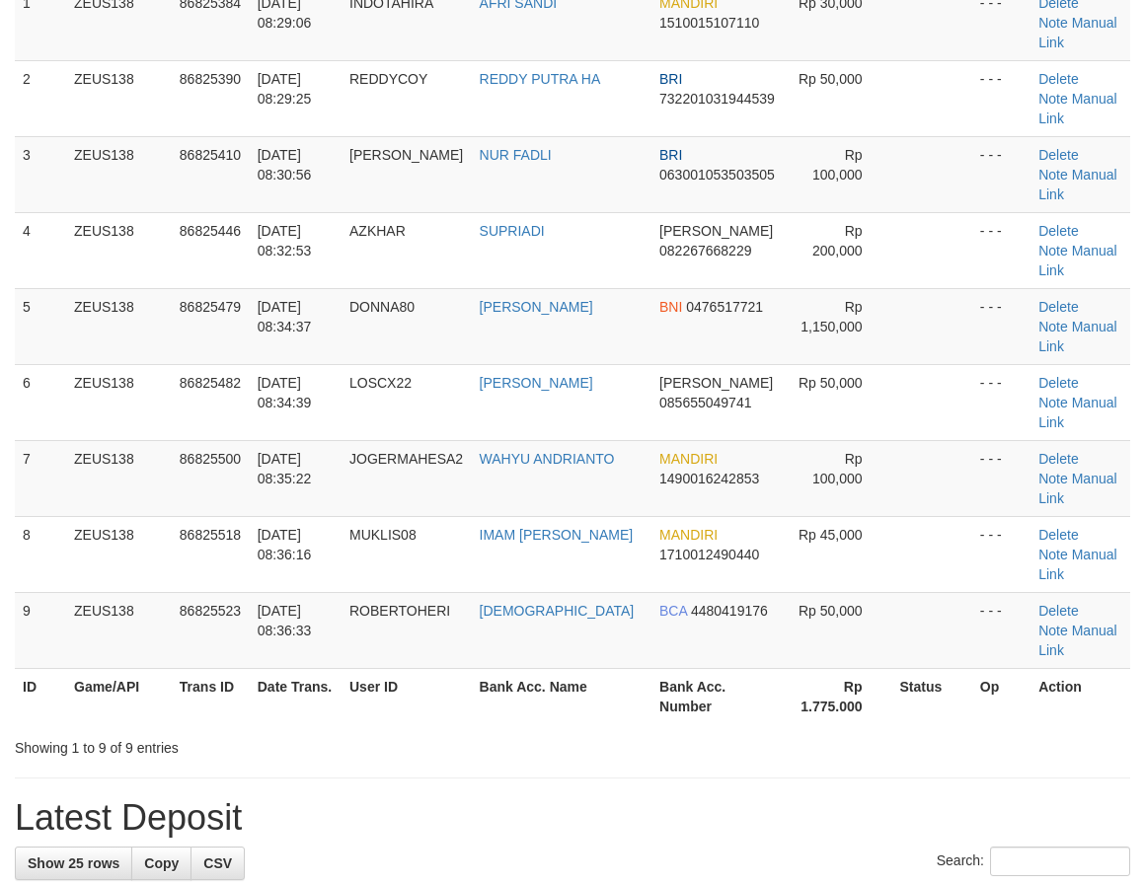
click at [412, 778] on hr at bounding box center [572, 778] width 1115 height 1
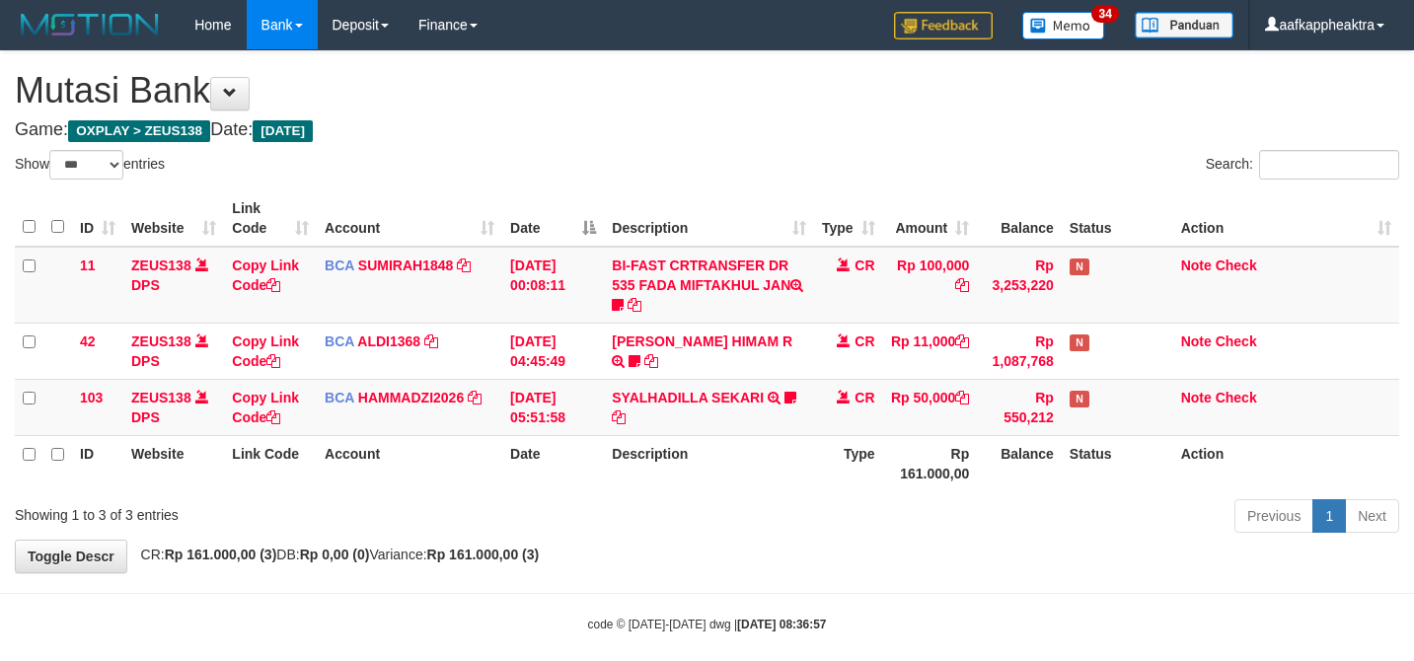
select select "***"
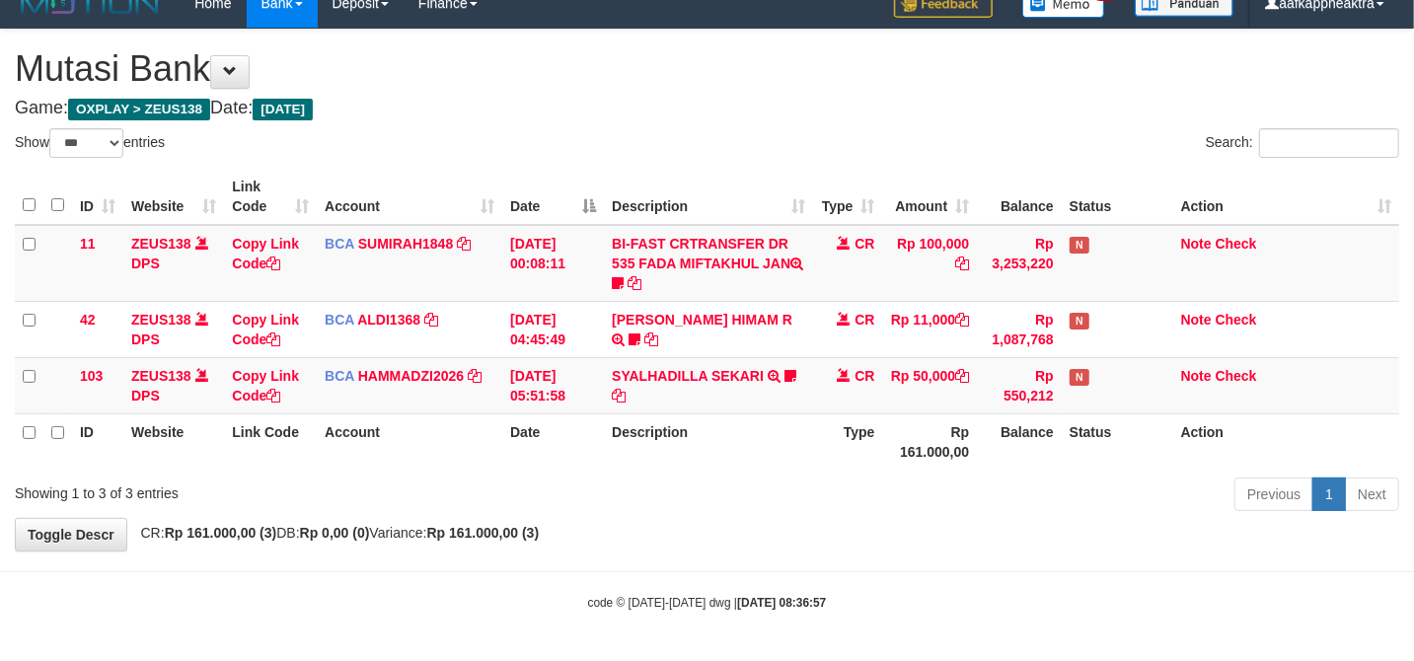
click at [894, 510] on div "Previous 1 Next" at bounding box center [1001, 497] width 795 height 42
drag, startPoint x: 703, startPoint y: 426, endPoint x: 683, endPoint y: 436, distance: 22.1
click at [692, 431] on th "Description" at bounding box center [708, 441] width 209 height 56
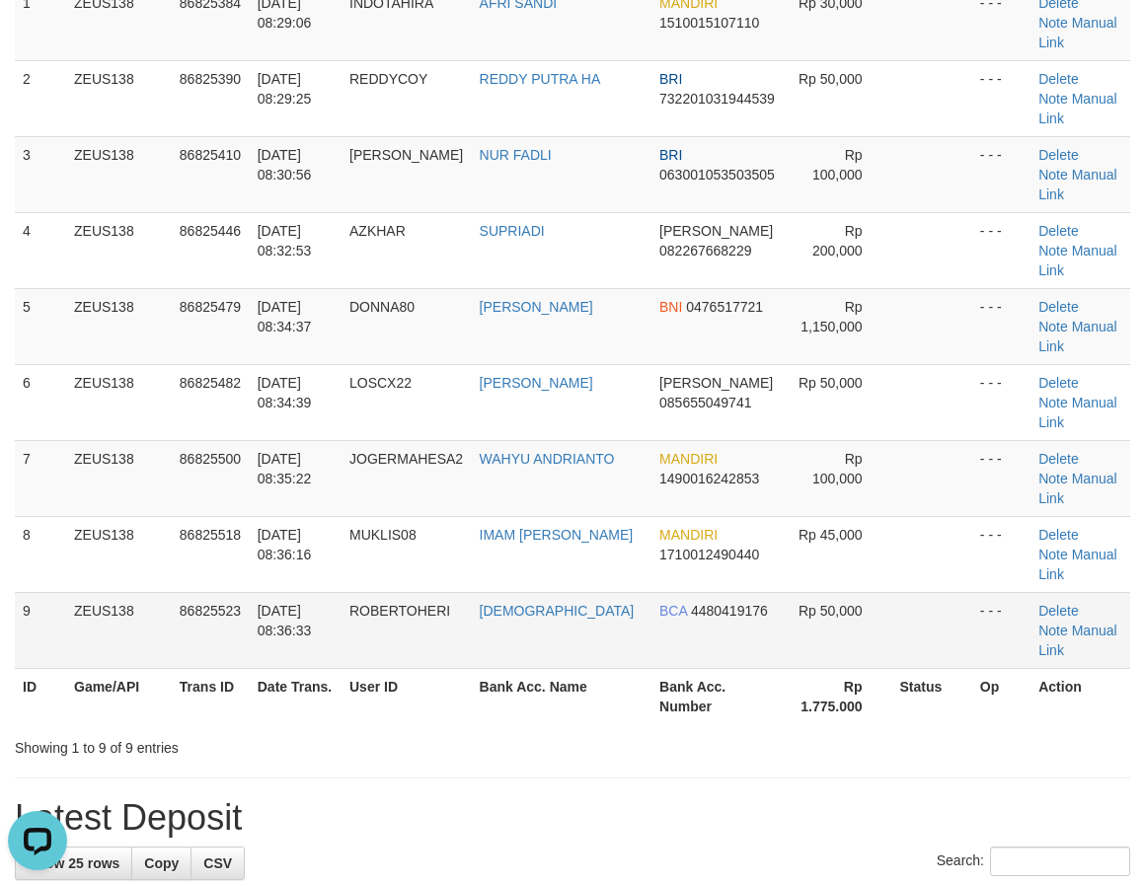
click at [92, 592] on td "ZEUS138" at bounding box center [119, 630] width 106 height 76
click at [696, 603] on span "4480419176" at bounding box center [729, 611] width 77 height 16
copy span "0"
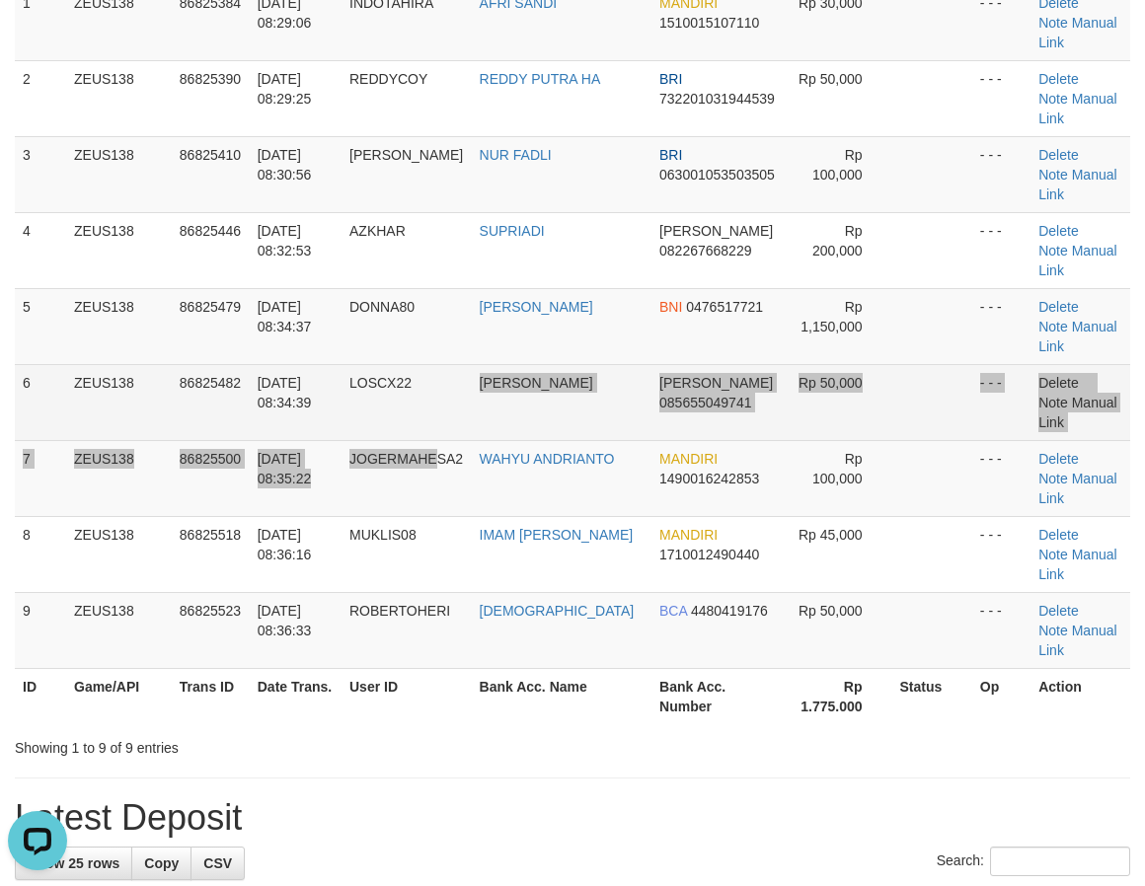
click at [475, 320] on tbody "1 ZEUS138 86825384 31/08/2025 08:29:06 INDOTAHIRA AFRI SANDI MANDIRI 1510015107…" at bounding box center [572, 326] width 1115 height 685
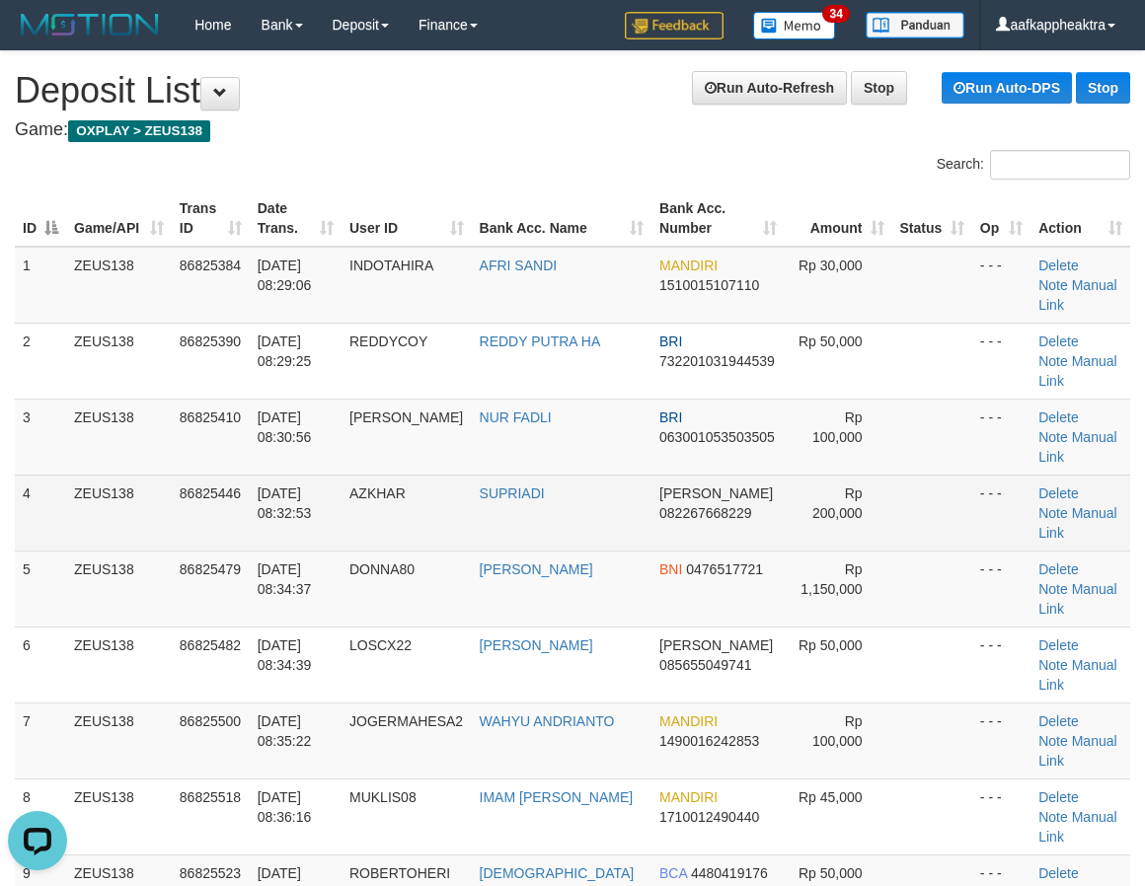
click at [660, 485] on span "[PERSON_NAME]" at bounding box center [715, 493] width 113 height 16
click at [659, 485] on span "[PERSON_NAME]" at bounding box center [715, 493] width 113 height 16
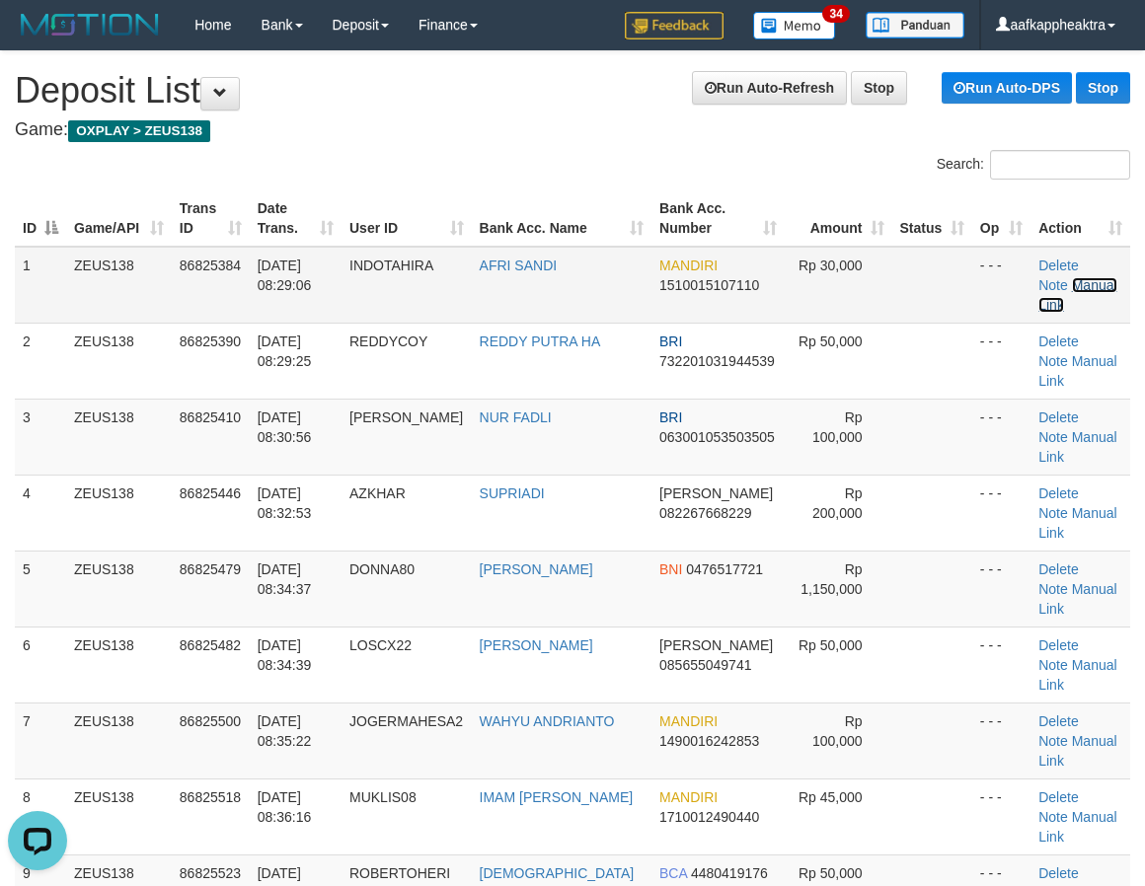
click at [1038, 280] on link "Manual Link" at bounding box center [1077, 295] width 78 height 36
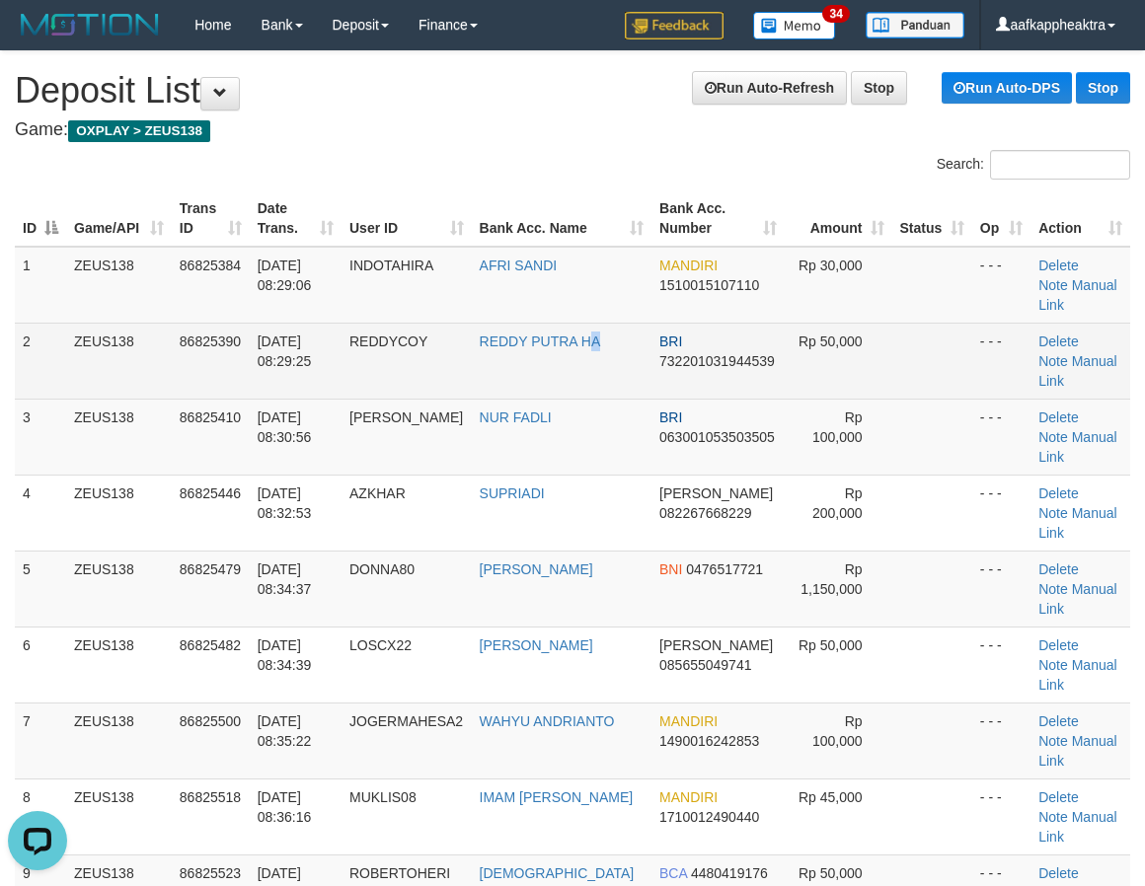
drag, startPoint x: 617, startPoint y: 347, endPoint x: 632, endPoint y: 347, distance: 14.8
click at [628, 347] on td "REDDY PUTRA HA" at bounding box center [562, 361] width 180 height 76
click at [610, 357] on td "REDDY PUTRA HA" at bounding box center [562, 361] width 180 height 76
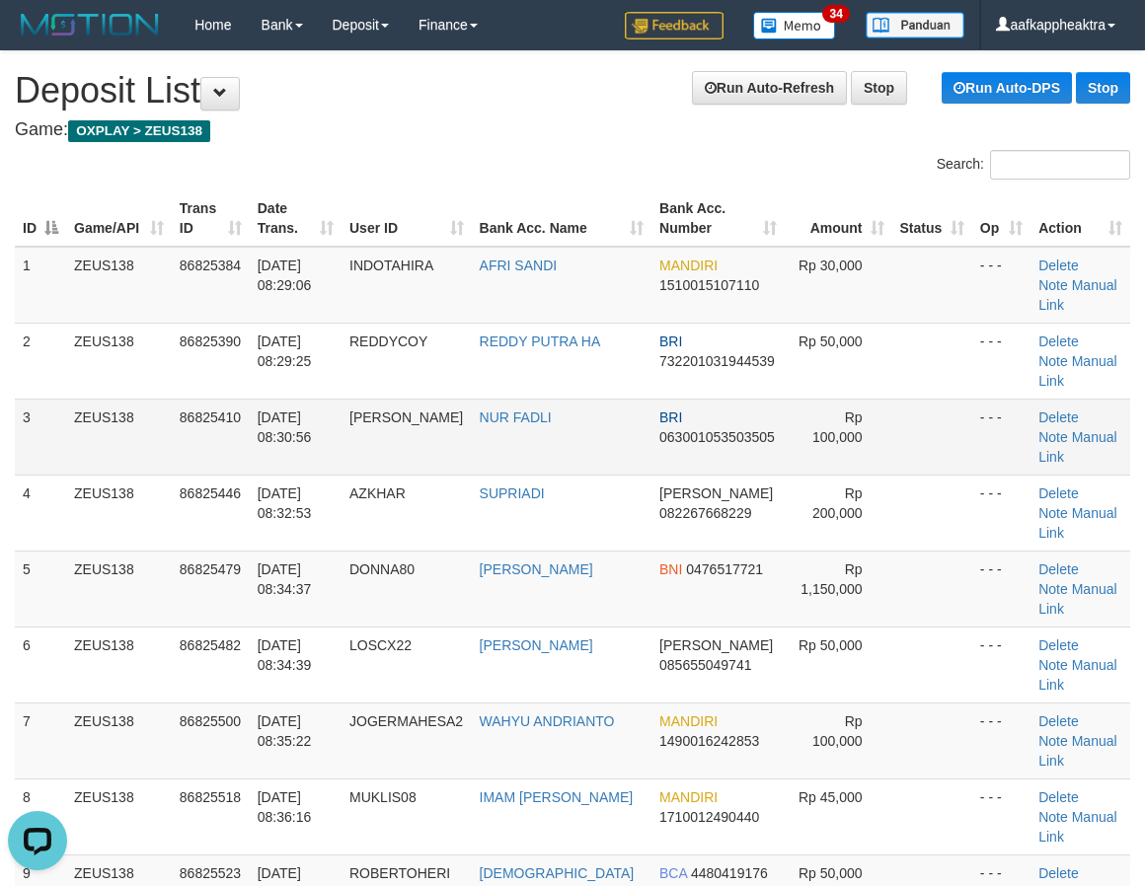
click at [590, 399] on td "NUR FADLI" at bounding box center [562, 437] width 180 height 76
click at [539, 399] on td "NUR FADLI" at bounding box center [562, 437] width 180 height 76
click at [476, 414] on tr "3 ZEUS138 86825410 31/08/2025 08:30:56 MALIKHAN NUR FADLI BRI 063001053503505 R…" at bounding box center [572, 437] width 1115 height 76
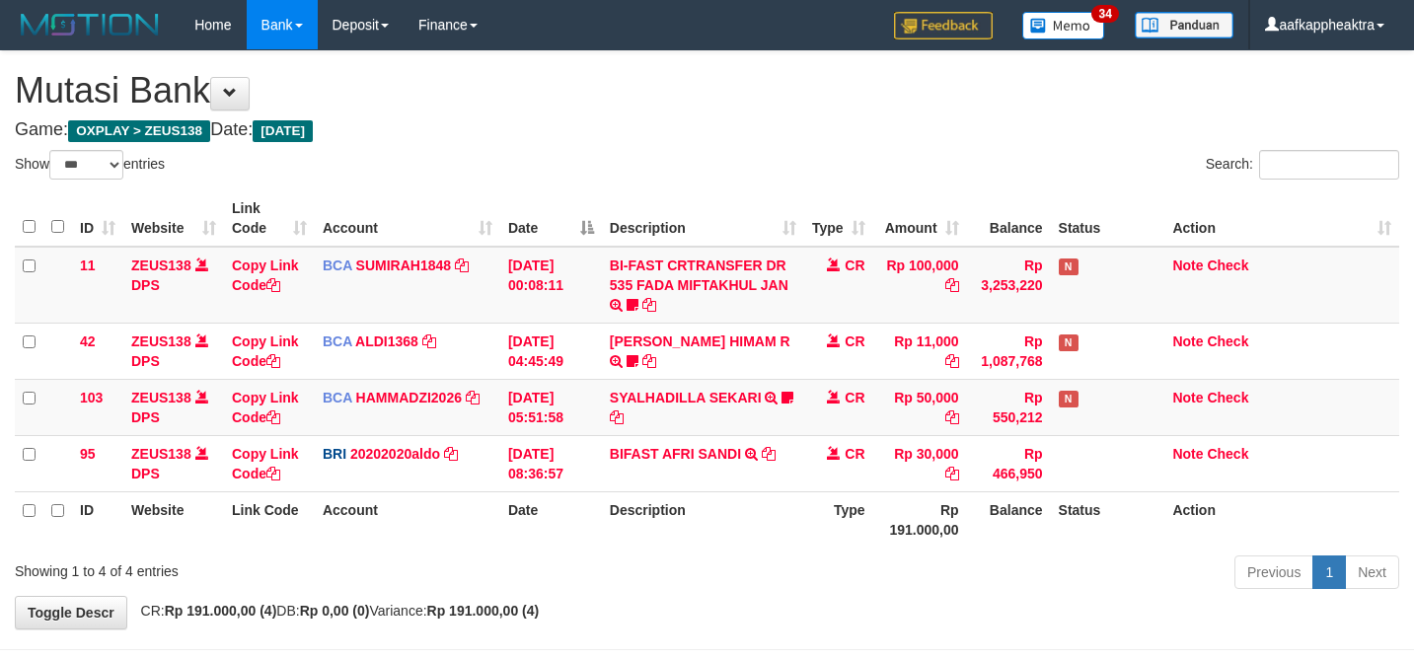
select select "***"
click at [596, 388] on tr "103 ZEUS138 DPS Copy Link Code BCA HAMMADZI2026 DPS MUHAMMAD ZIDAN KURNIAWAN mu…" at bounding box center [707, 407] width 1384 height 56
select select "***"
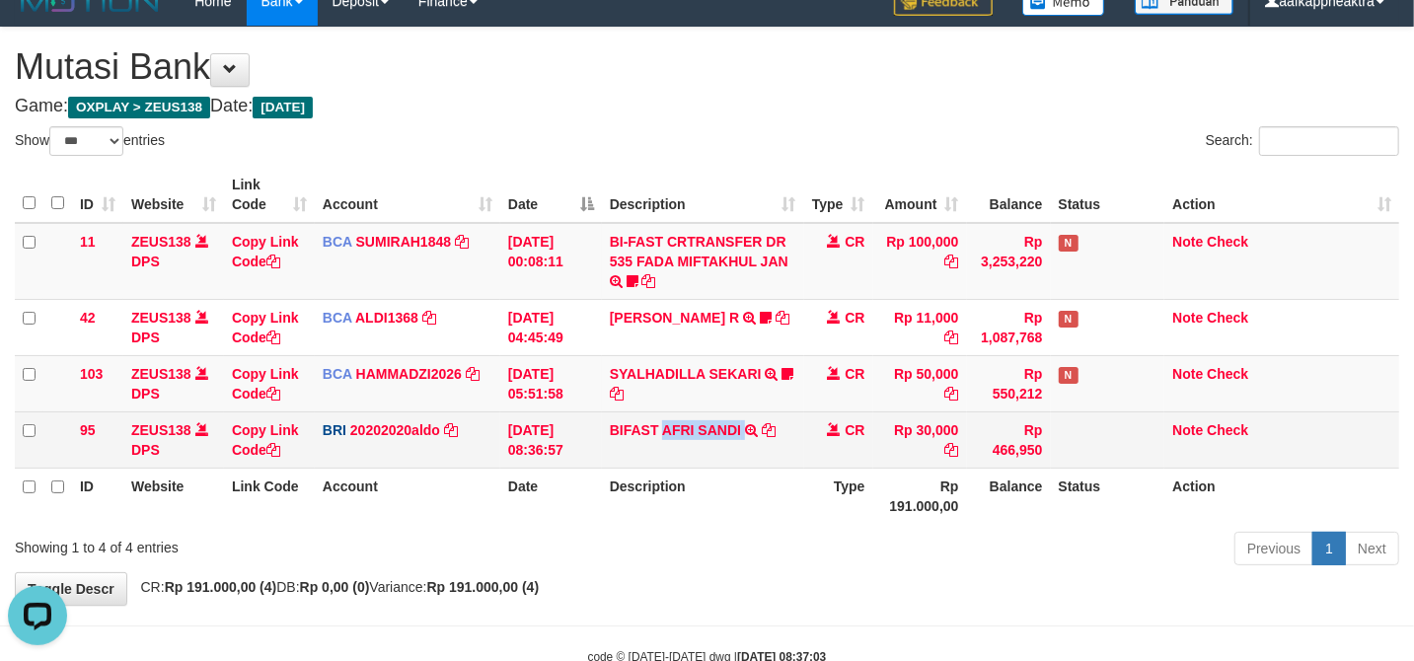
drag, startPoint x: 661, startPoint y: 419, endPoint x: 744, endPoint y: 428, distance: 83.4
click at [744, 428] on td "BIFAST AFRI SANDI TRANSFER NBMB BIFAST AFRI SANDI TO REVALDO SAGITA" at bounding box center [703, 439] width 202 height 56
copy td "AFRI SANDI"
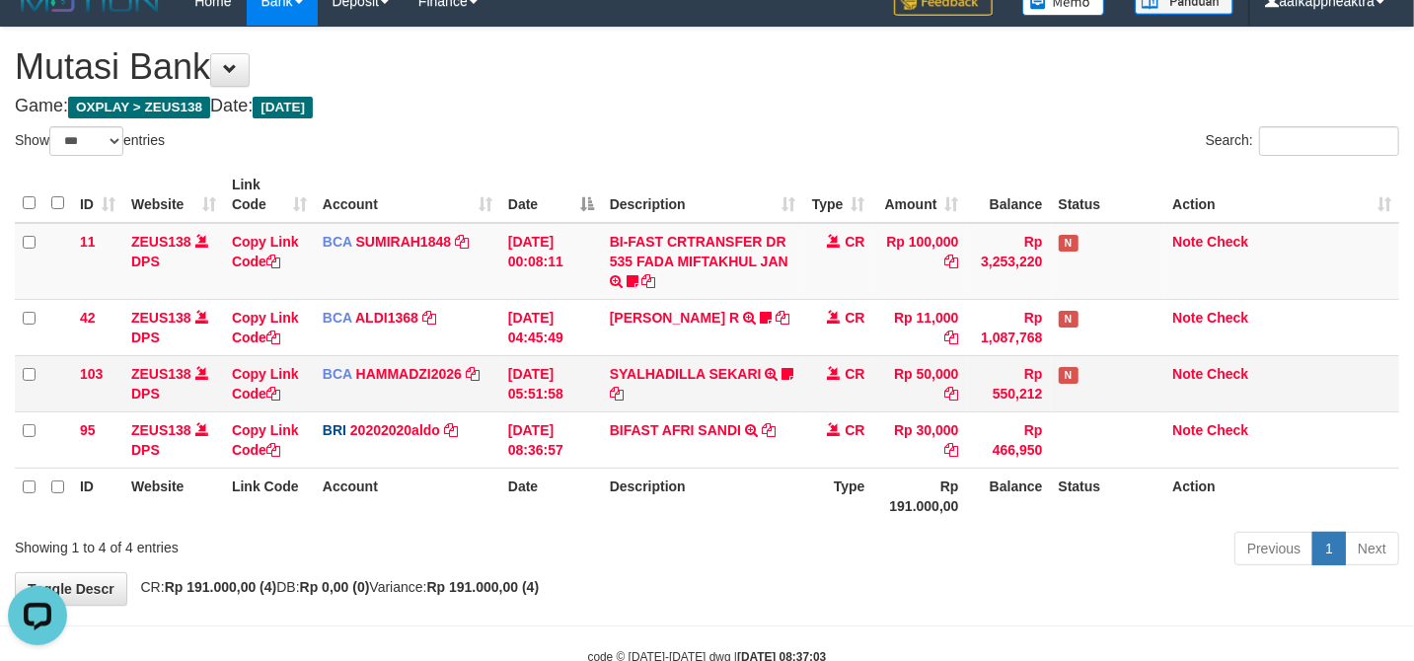
click at [886, 389] on td "Rp 50,000" at bounding box center [920, 383] width 94 height 56
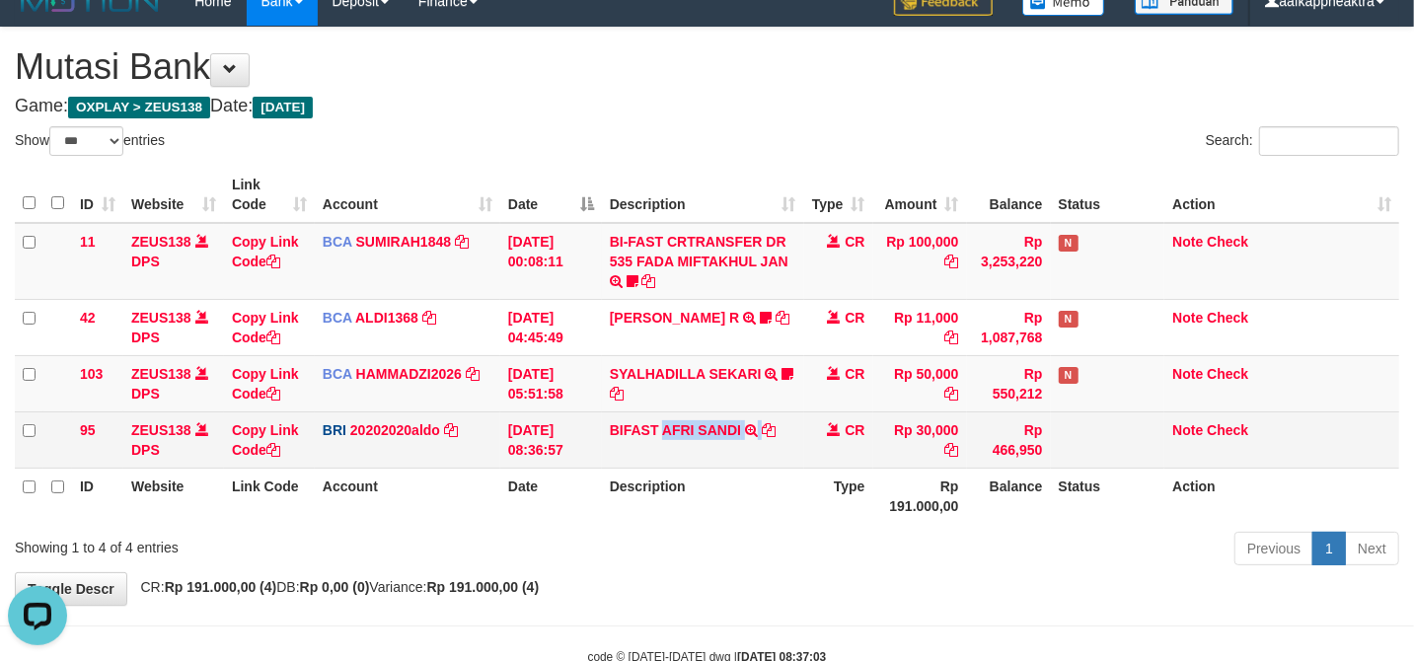
drag, startPoint x: 663, startPoint y: 412, endPoint x: 774, endPoint y: 423, distance: 111.0
click at [774, 423] on td "BIFAST AFRI SANDI TRANSFER NBMB BIFAST AFRI SANDI TO REVALDO SAGITA" at bounding box center [703, 439] width 202 height 56
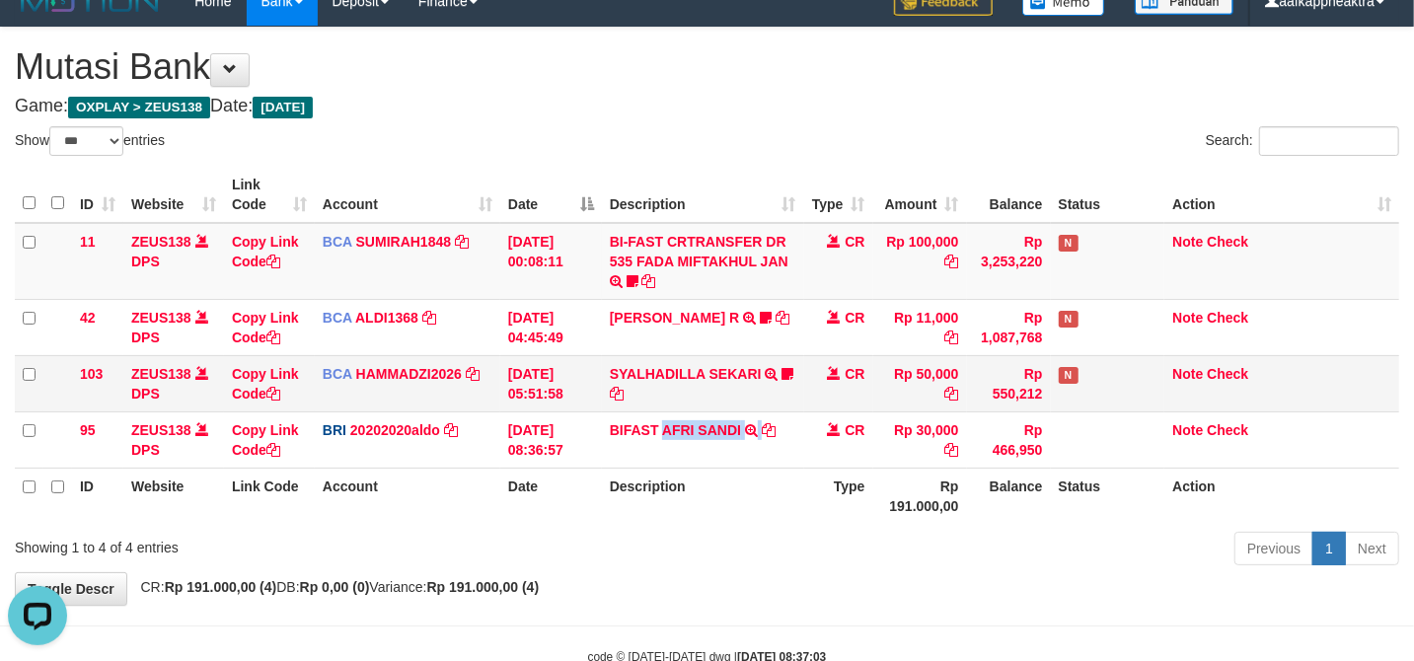
copy td "AFRI SANDI"
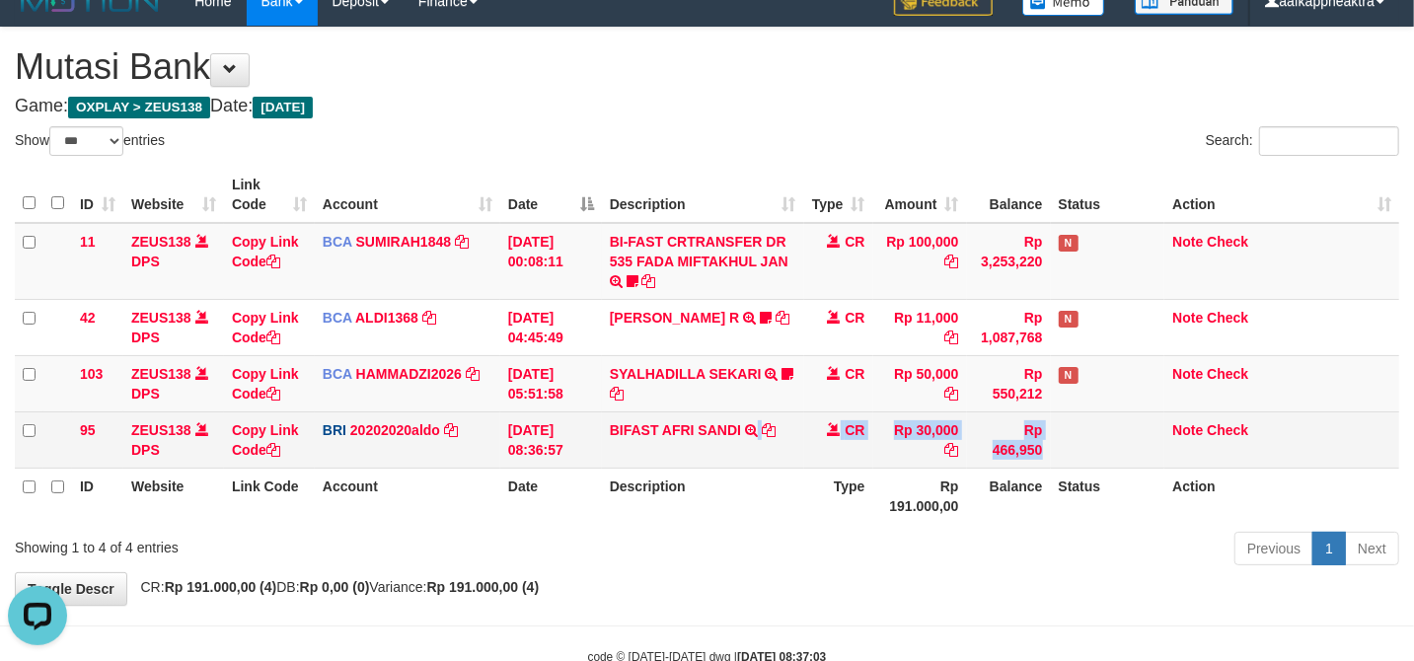
click at [758, 450] on tr "95 ZEUS138 DPS Copy Link Code BRI 20202020aldo DPS REVALDO SAGITA mutasi_202508…" at bounding box center [707, 439] width 1384 height 56
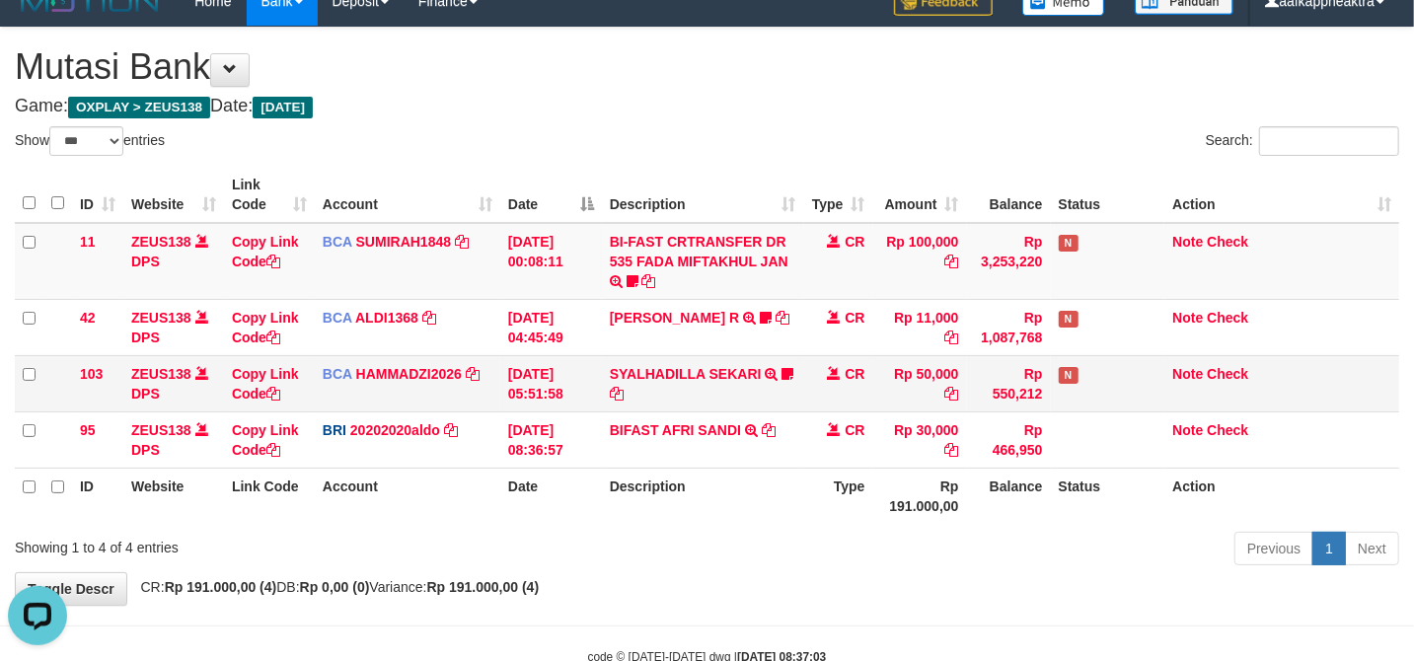
click at [787, 395] on td "SYALHADILLA SEKARI TRSF E-BANKING CR 08/31 ZAP41 SYALHADILLA SEKARI youreyes" at bounding box center [703, 383] width 202 height 56
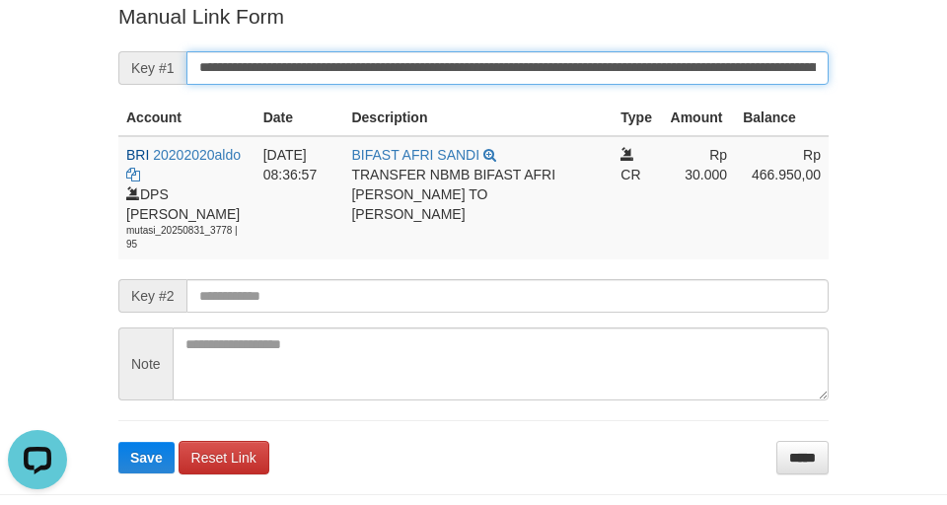
click at [321, 72] on input "**********" at bounding box center [507, 68] width 642 height 34
click at [118, 442] on button "Save" at bounding box center [146, 458] width 56 height 32
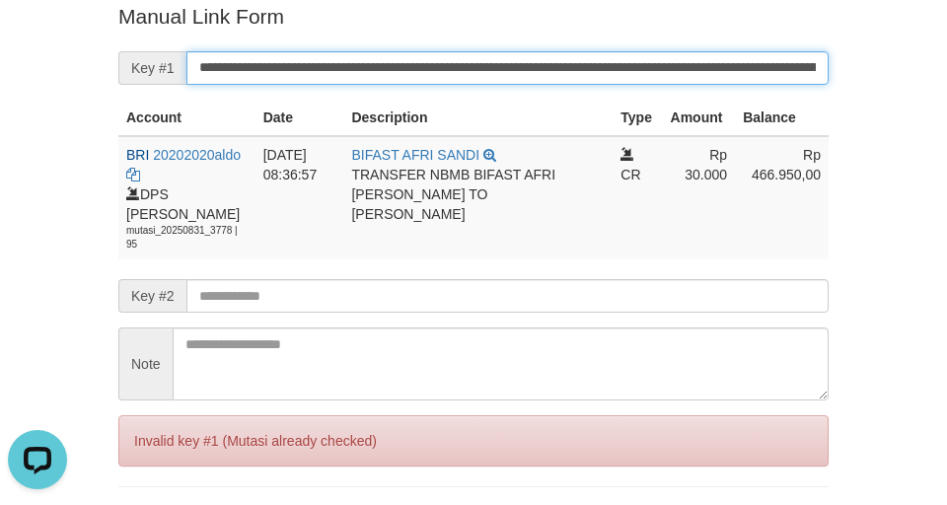
drag, startPoint x: 321, startPoint y: 72, endPoint x: 344, endPoint y: 63, distance: 25.3
click at [339, 65] on input "**********" at bounding box center [507, 68] width 642 height 34
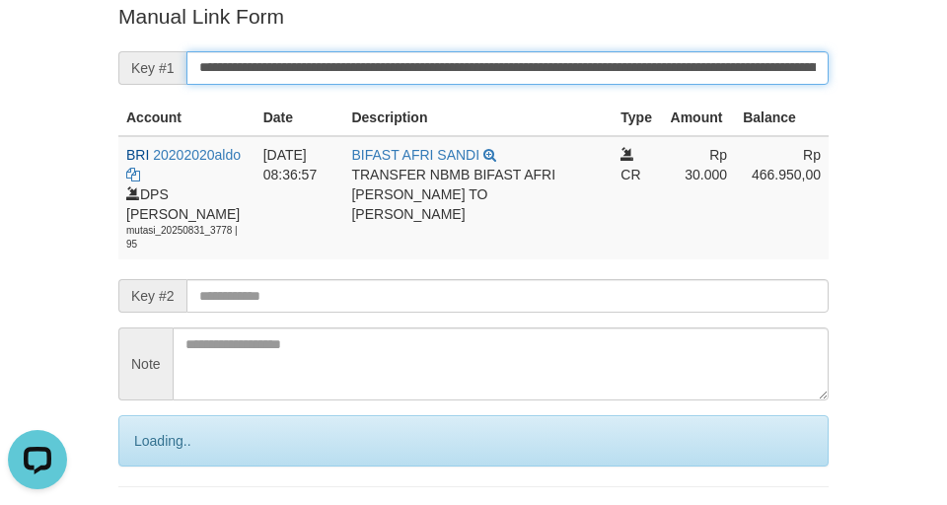
click at [352, 59] on input "**********" at bounding box center [507, 68] width 642 height 34
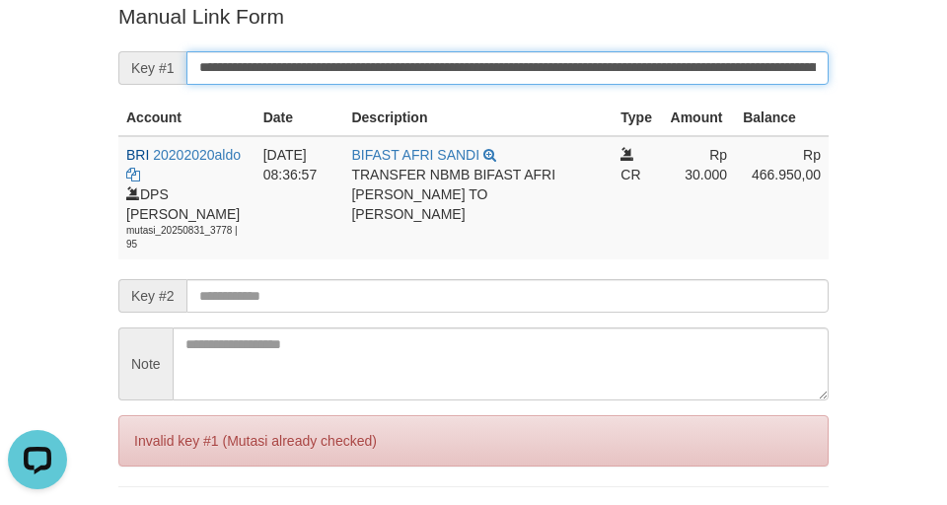
click at [360, 72] on input "**********" at bounding box center [507, 68] width 642 height 34
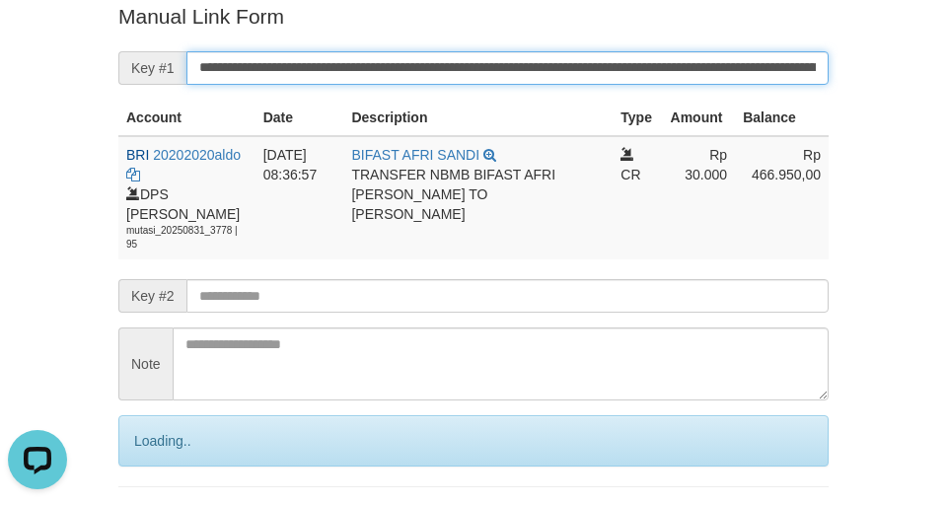
drag, startPoint x: 365, startPoint y: 71, endPoint x: 399, endPoint y: 67, distance: 33.8
click at [399, 67] on input "**********" at bounding box center [507, 68] width 642 height 34
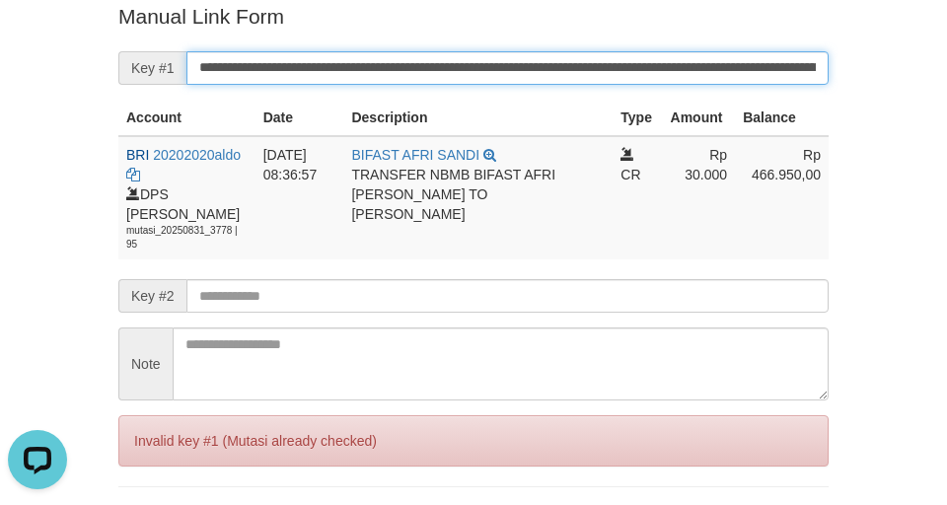
click at [397, 71] on input "**********" at bounding box center [507, 68] width 642 height 34
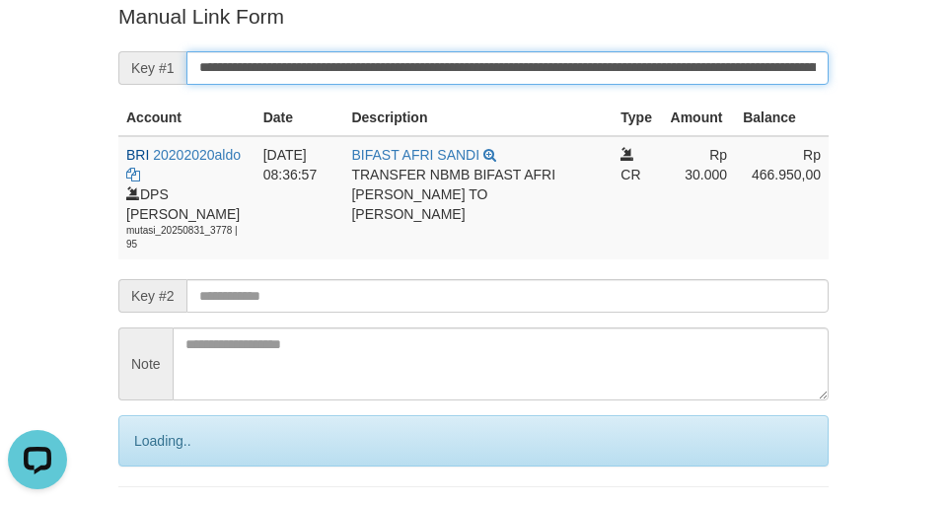
click at [392, 72] on input "**********" at bounding box center [507, 68] width 642 height 34
click at [391, 75] on input "**********" at bounding box center [507, 68] width 642 height 34
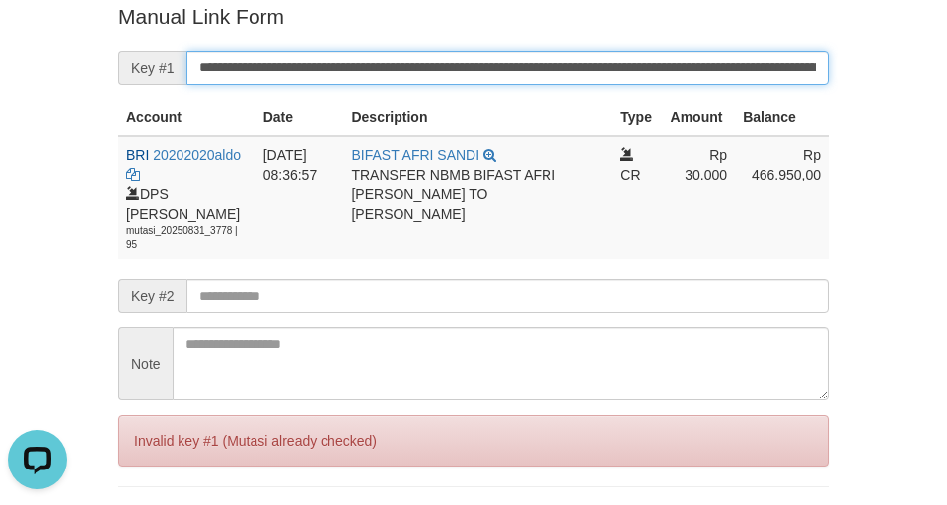
drag, startPoint x: 391, startPoint y: 75, endPoint x: 877, endPoint y: 0, distance: 492.2
click at [444, 53] on input "**********" at bounding box center [507, 68] width 642 height 34
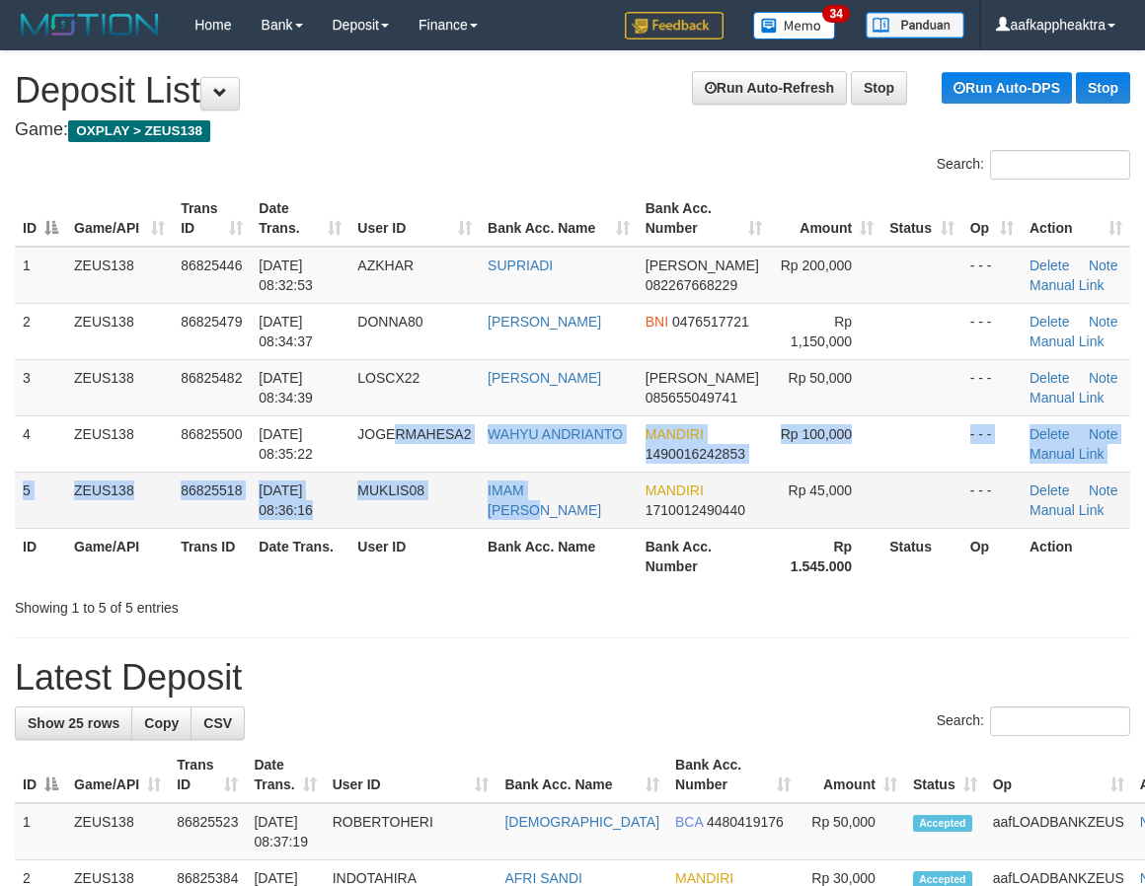
click at [582, 484] on tbody "1 ZEUS138 86825446 31/08/2025 08:32:53 AZKHAR SUPRIADI DANA 082267668229 Rp 200…" at bounding box center [572, 388] width 1115 height 282
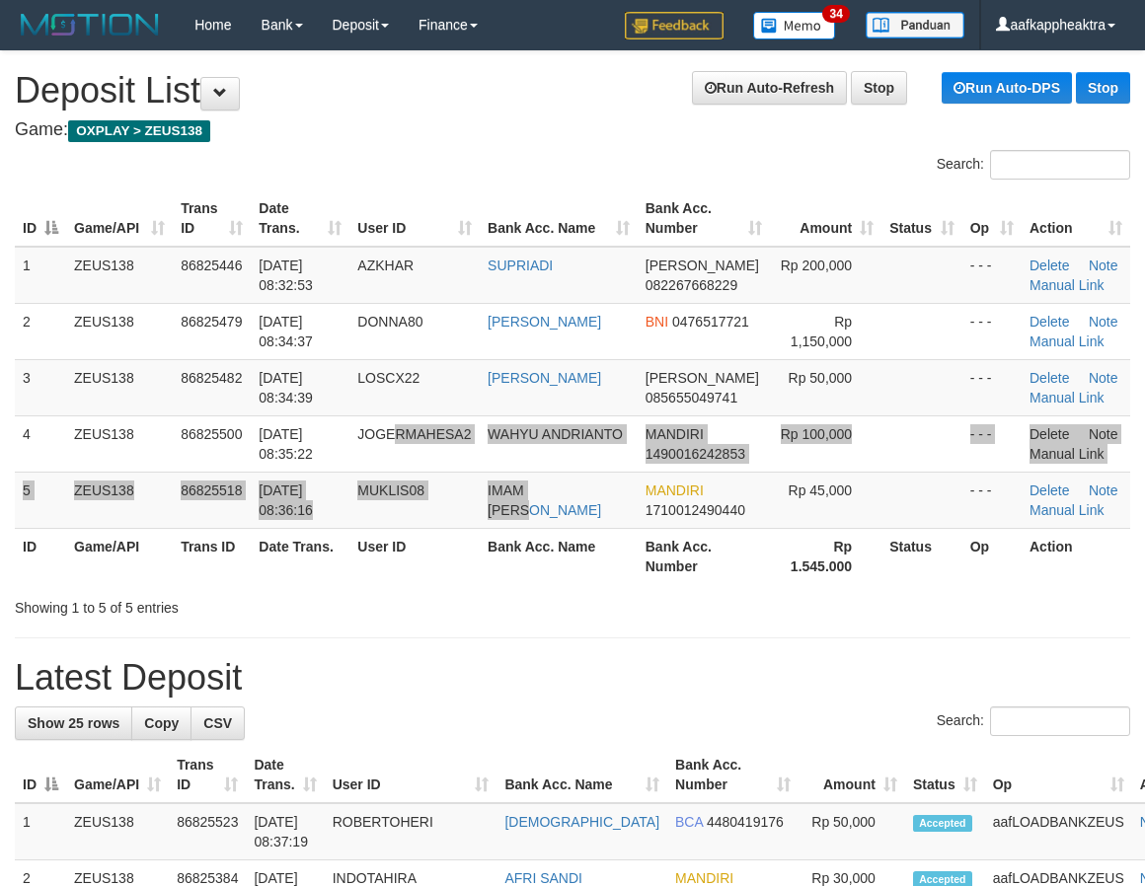
scroll to position [0, 1]
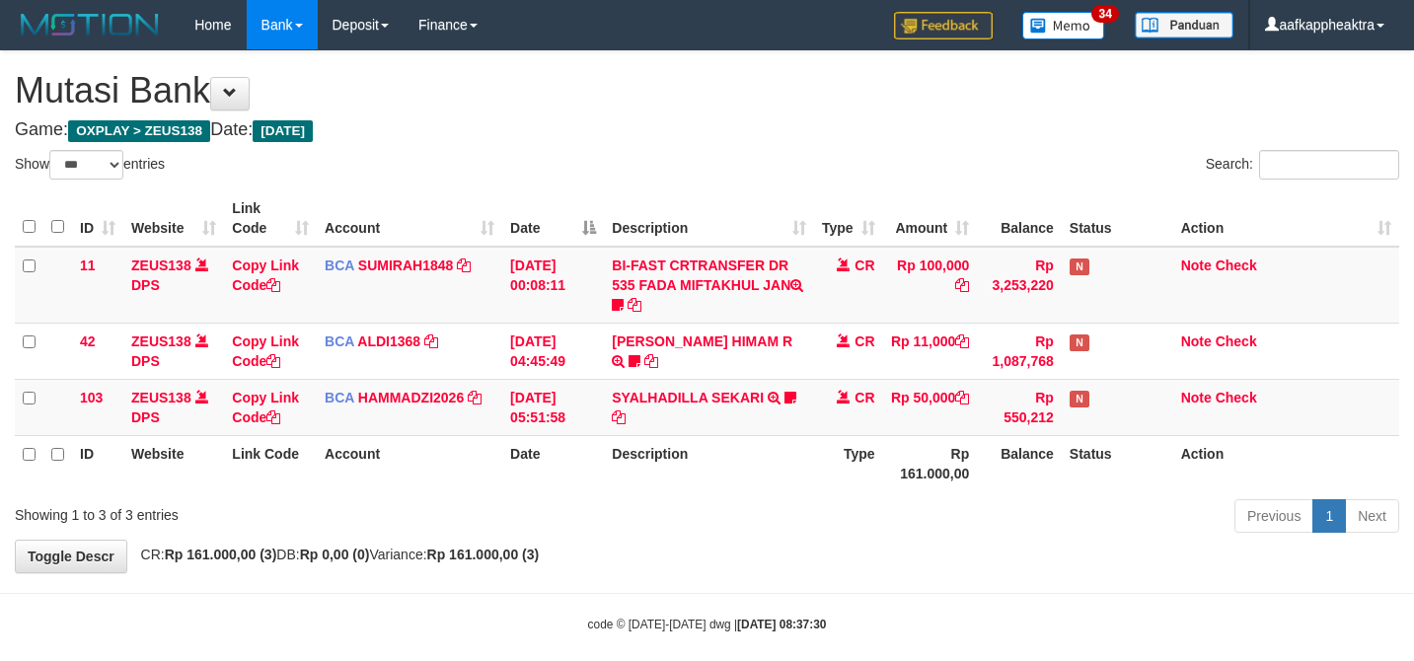
select select "***"
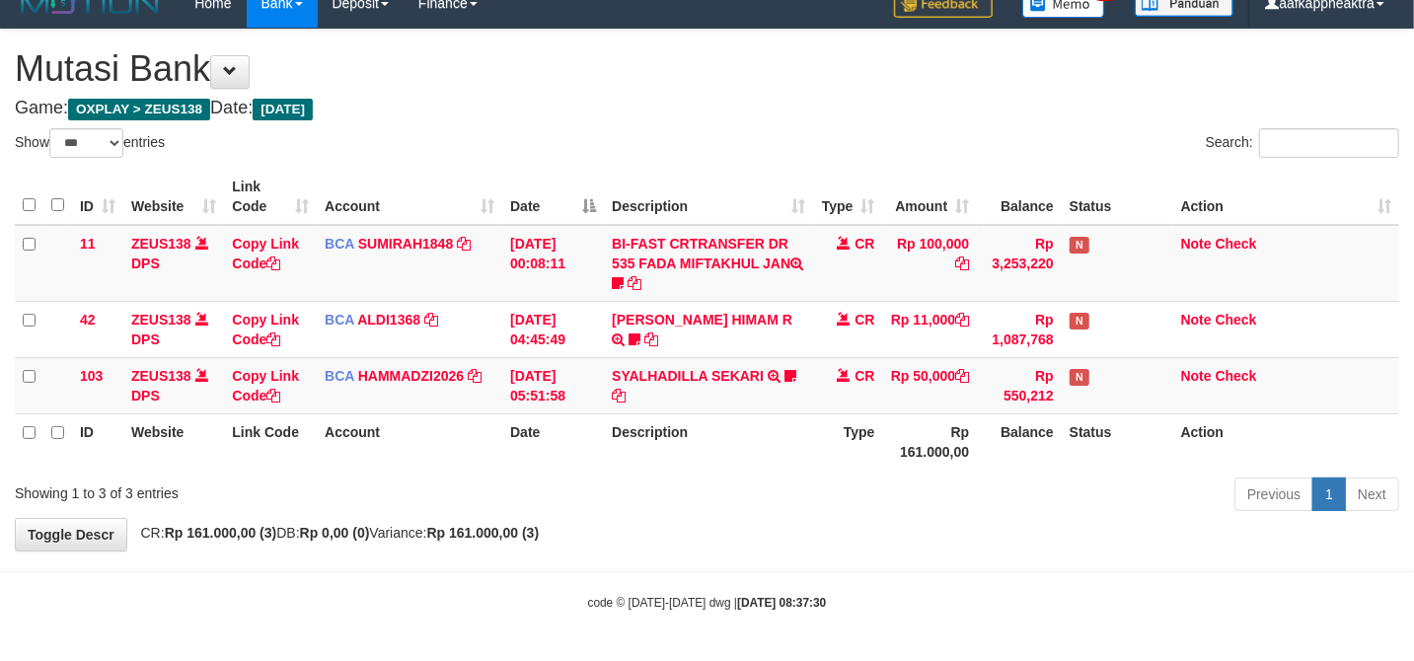
click at [699, 440] on th "Description" at bounding box center [708, 441] width 209 height 56
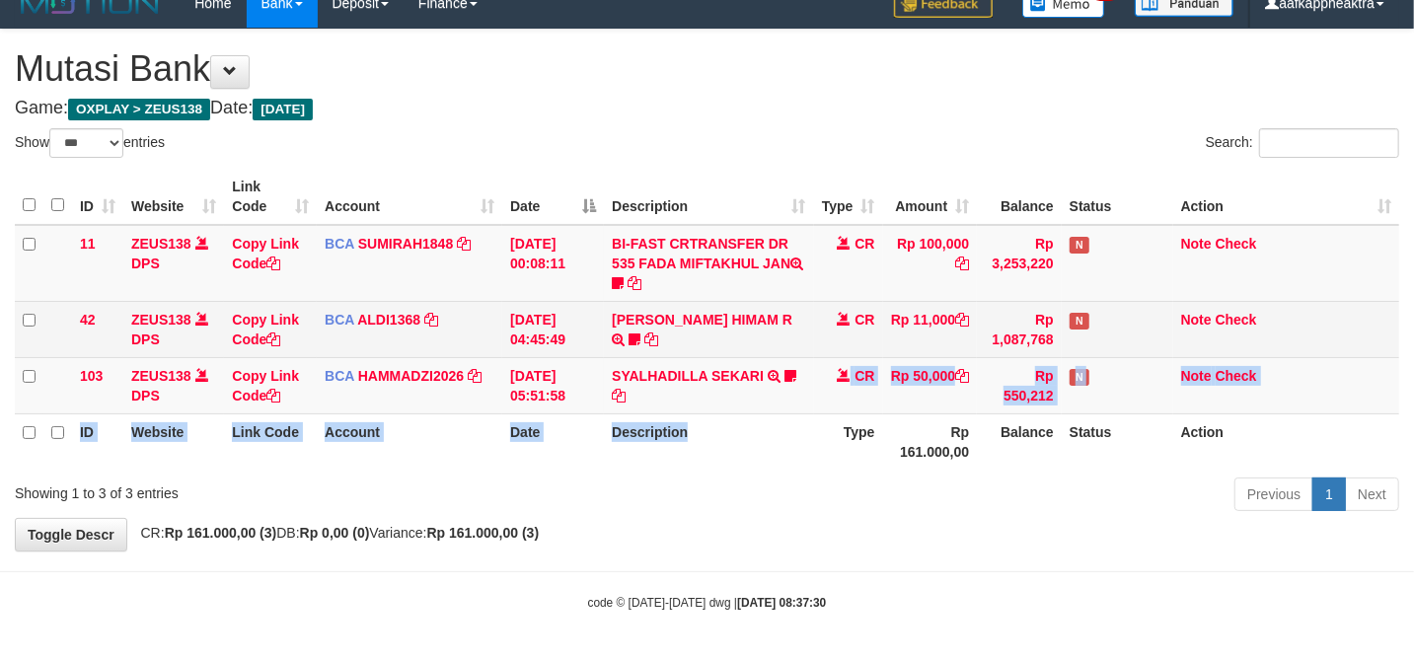
drag, startPoint x: 701, startPoint y: 412, endPoint x: 730, endPoint y: 305, distance: 111.6
click at [724, 385] on td "SYALHADILLA SEKARI TRSF E-BANKING CR 08/31 ZAP41 SYALHADILLA SEKARI youreyes" at bounding box center [708, 385] width 209 height 56
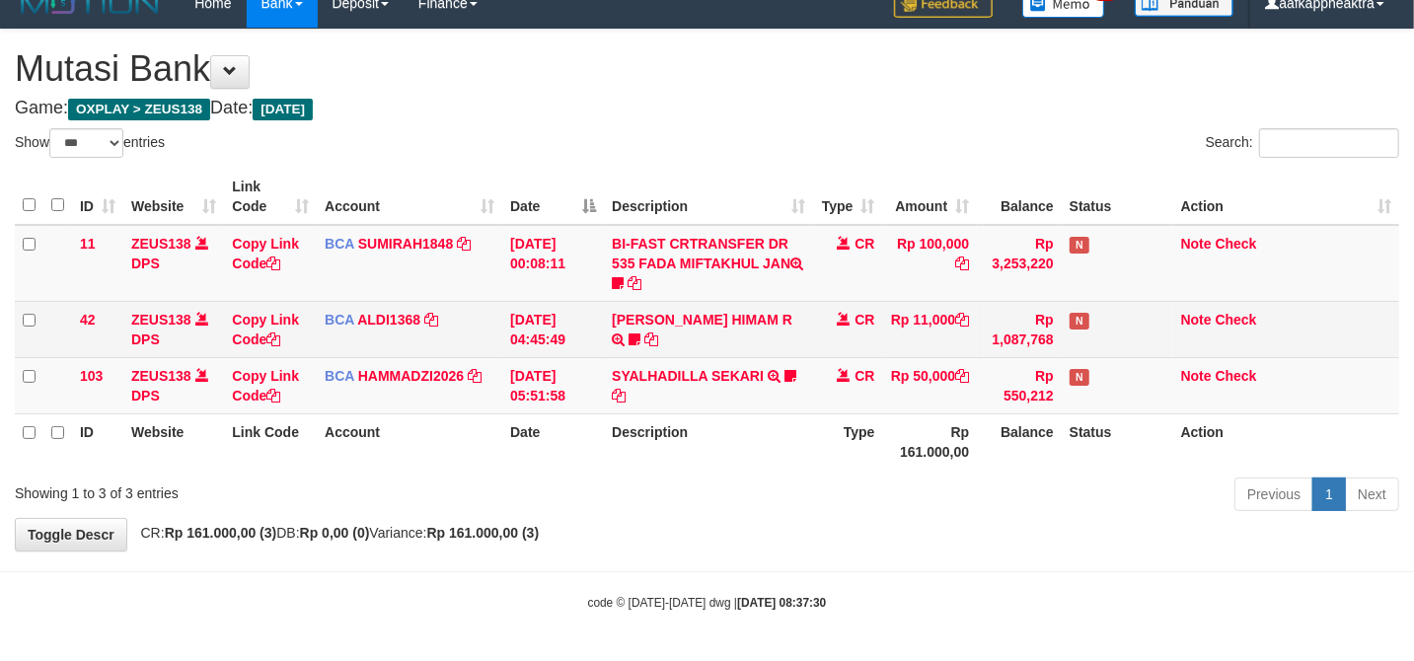
click at [727, 308] on td "[PERSON_NAME] HIMAM R TRSF E-BANKING CR 3108/FTSCY/WS95051 11000.00202508315141…" at bounding box center [708, 329] width 209 height 56
click at [727, 306] on td "[PERSON_NAME] HIMAM R TRSF E-BANKING CR 3108/FTSCY/WS95051 11000.00202508315141…" at bounding box center [708, 329] width 209 height 56
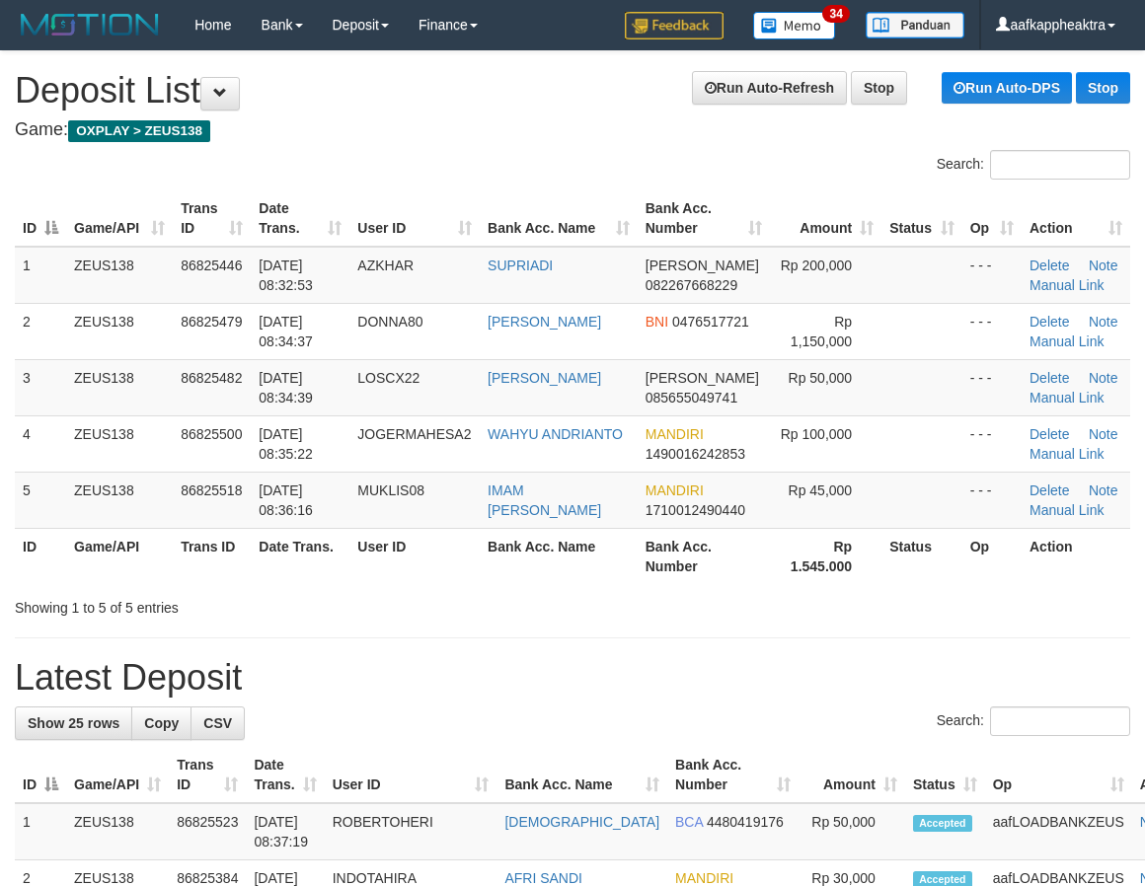
scroll to position [0, 1]
drag, startPoint x: 606, startPoint y: 515, endPoint x: 148, endPoint y: 482, distance: 459.1
click at [596, 518] on td "IMAM MUKLIS" at bounding box center [558, 500] width 158 height 56
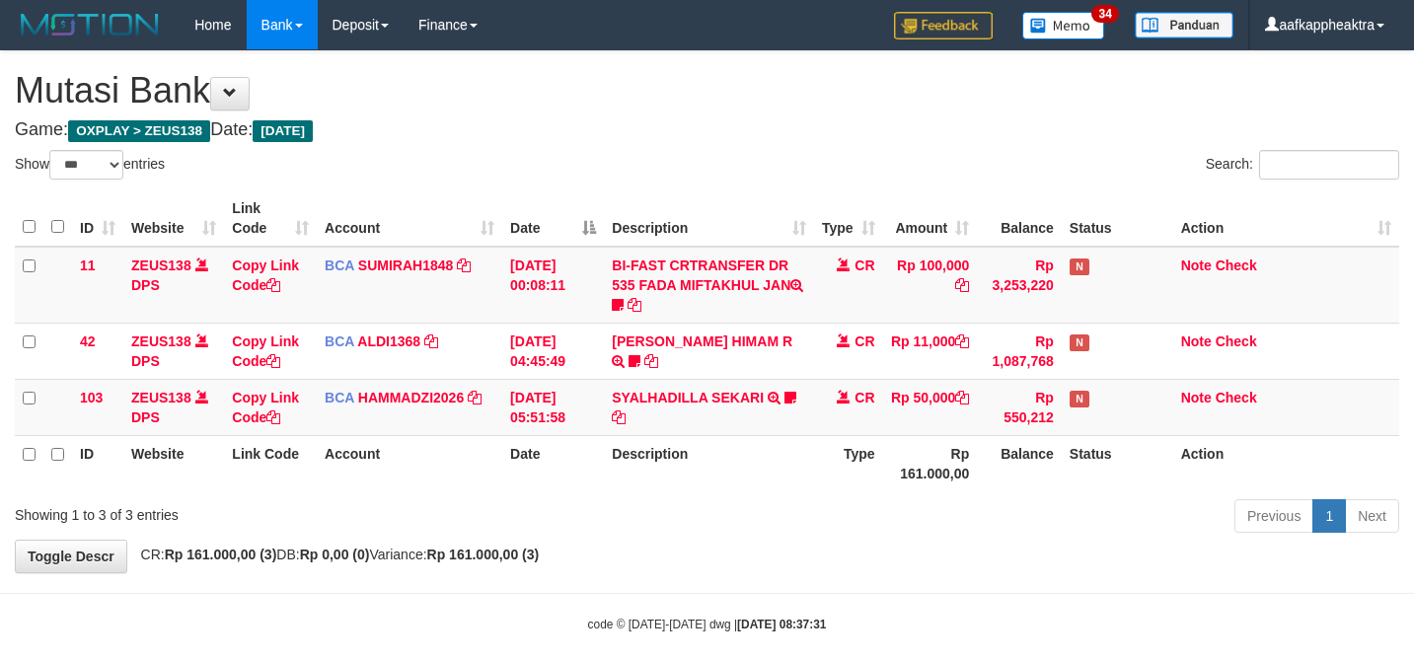
select select "***"
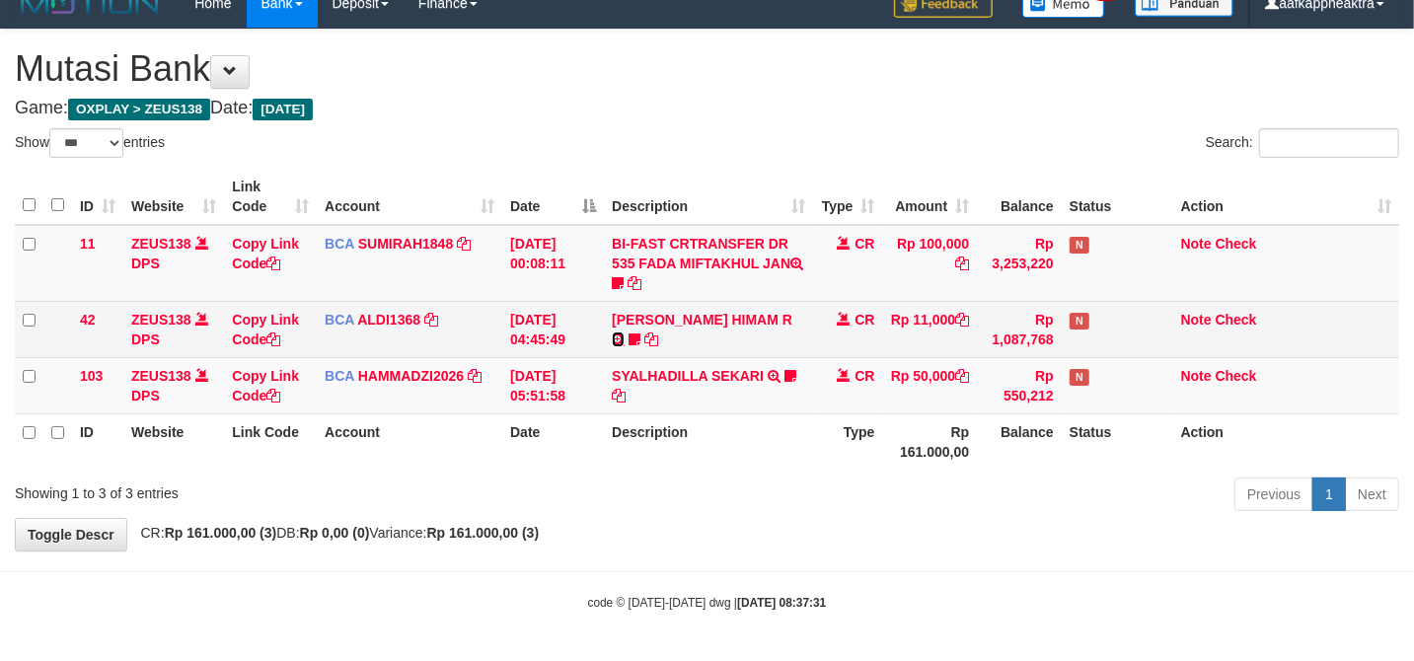
click at [625, 333] on icon at bounding box center [618, 340] width 13 height 14
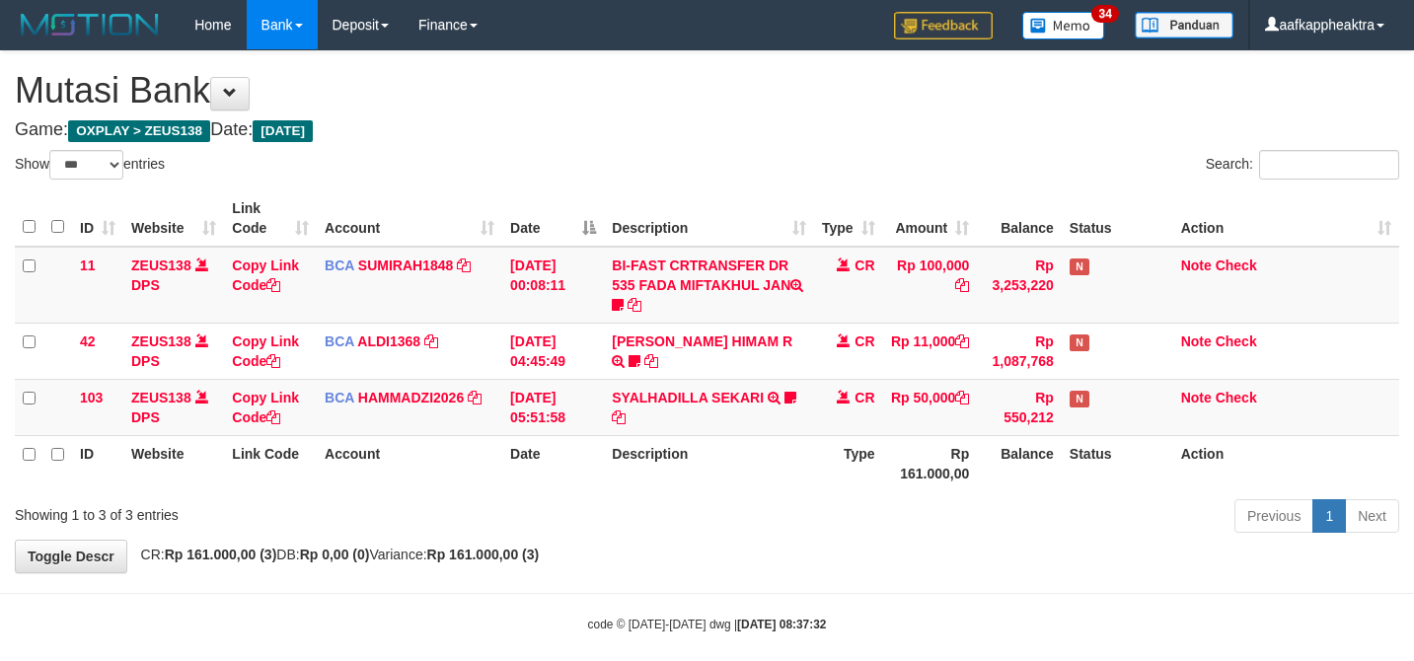
select select "***"
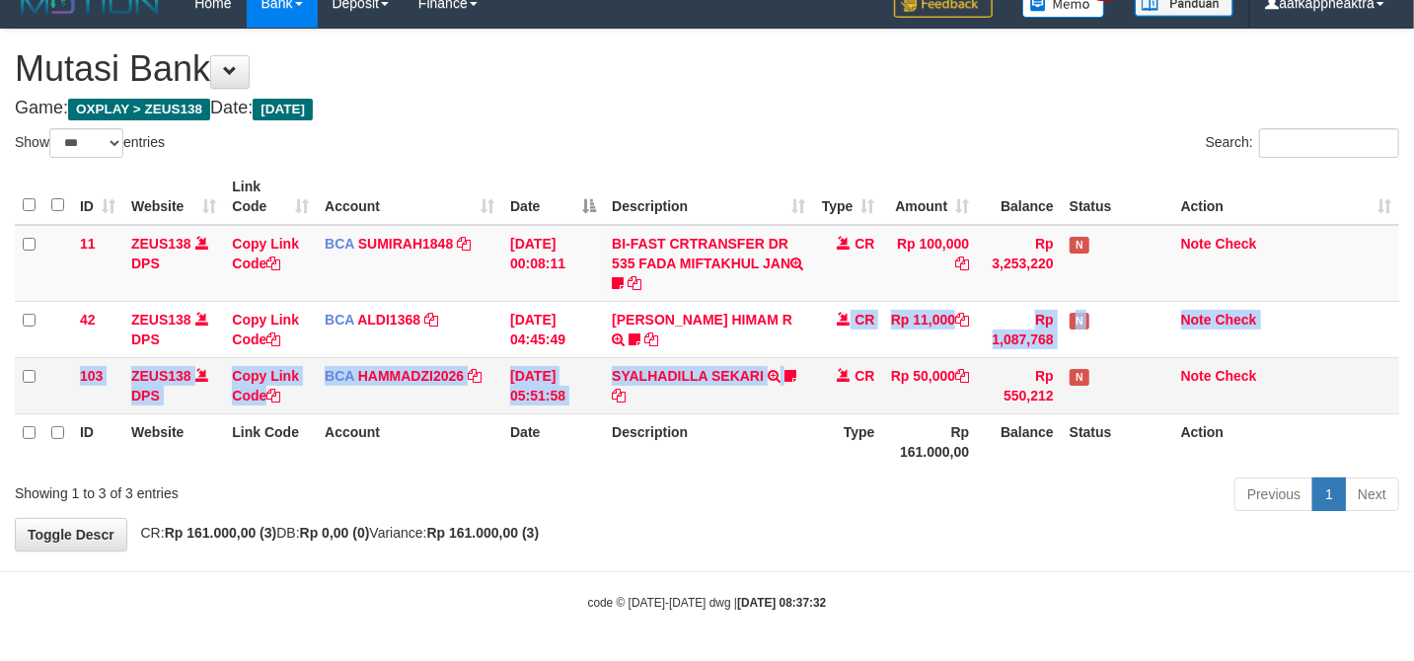
click at [789, 369] on tbody "11 ZEUS138 DPS Copy Link Code BCA SUMIRAH1848 DPS SUMIRAH mutasi_20250831_4156 …" at bounding box center [707, 319] width 1384 height 189
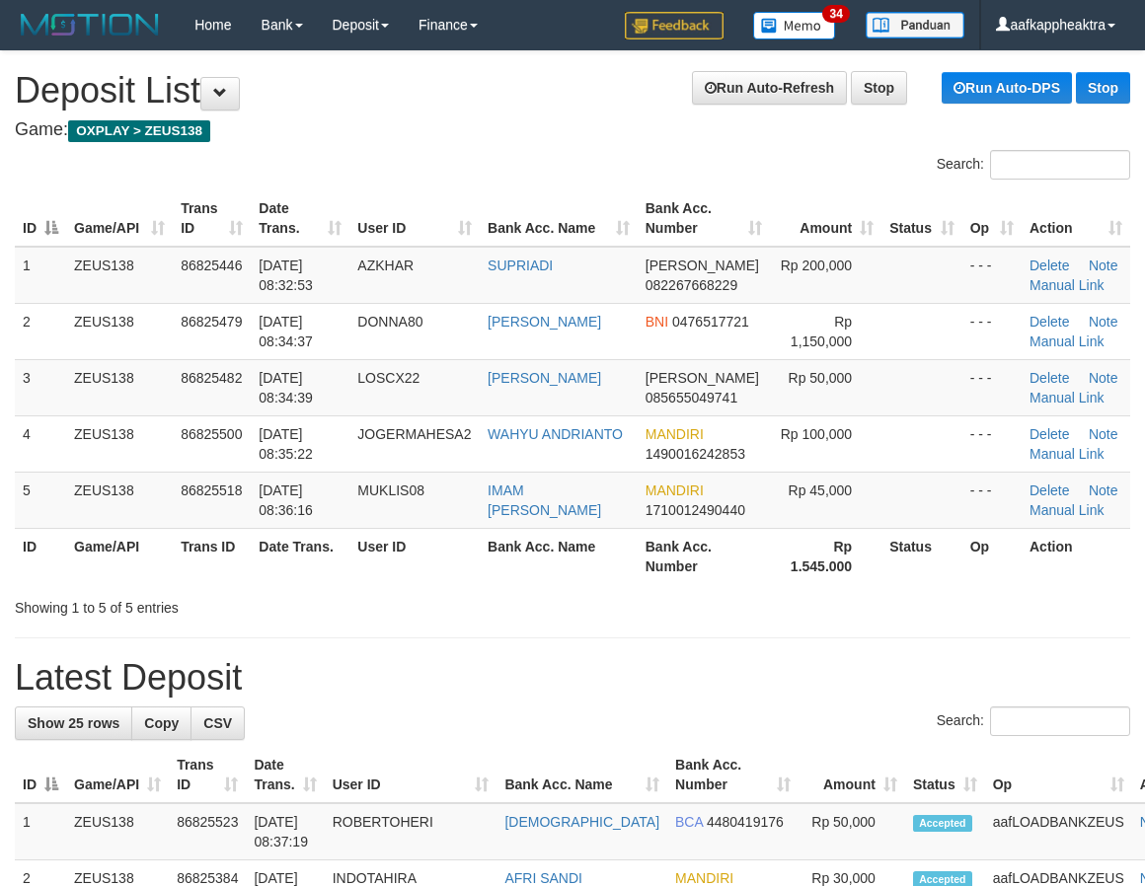
scroll to position [0, 1]
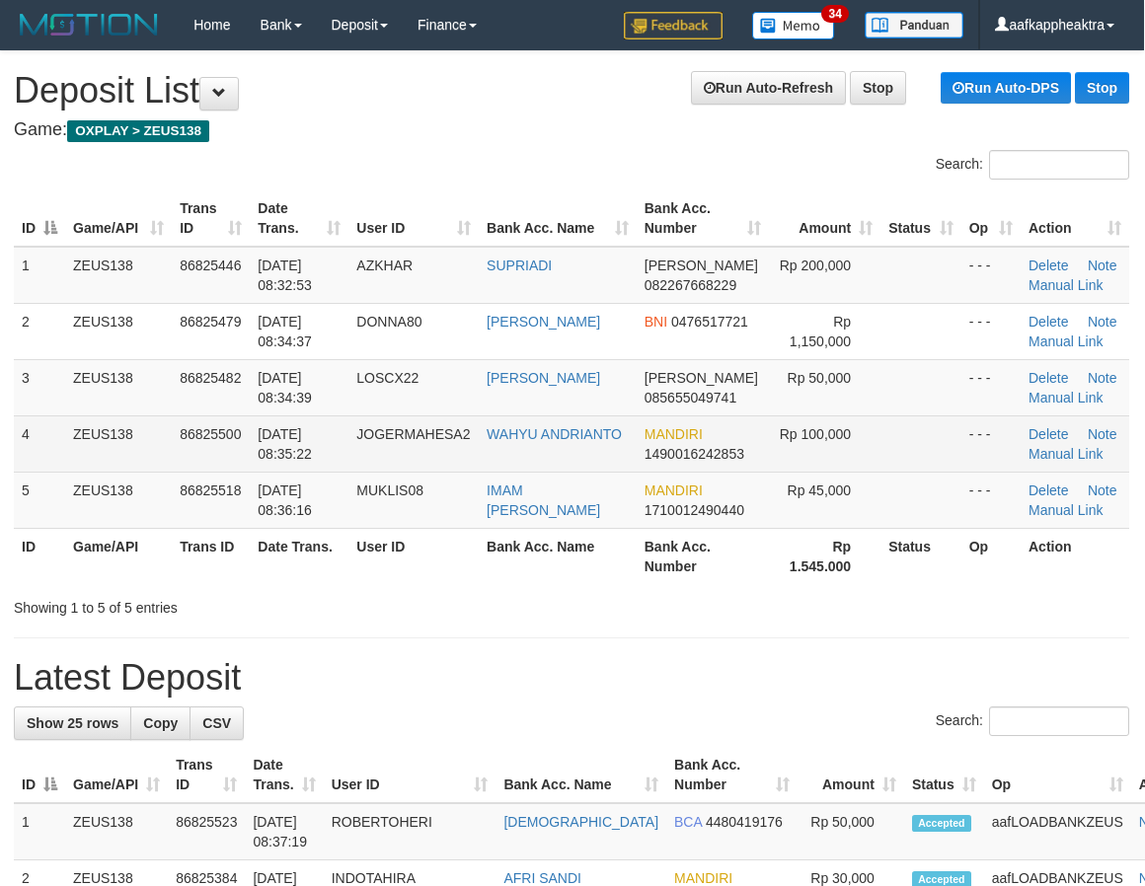
click at [479, 468] on td "JOGERMAHESA2" at bounding box center [413, 443] width 130 height 56
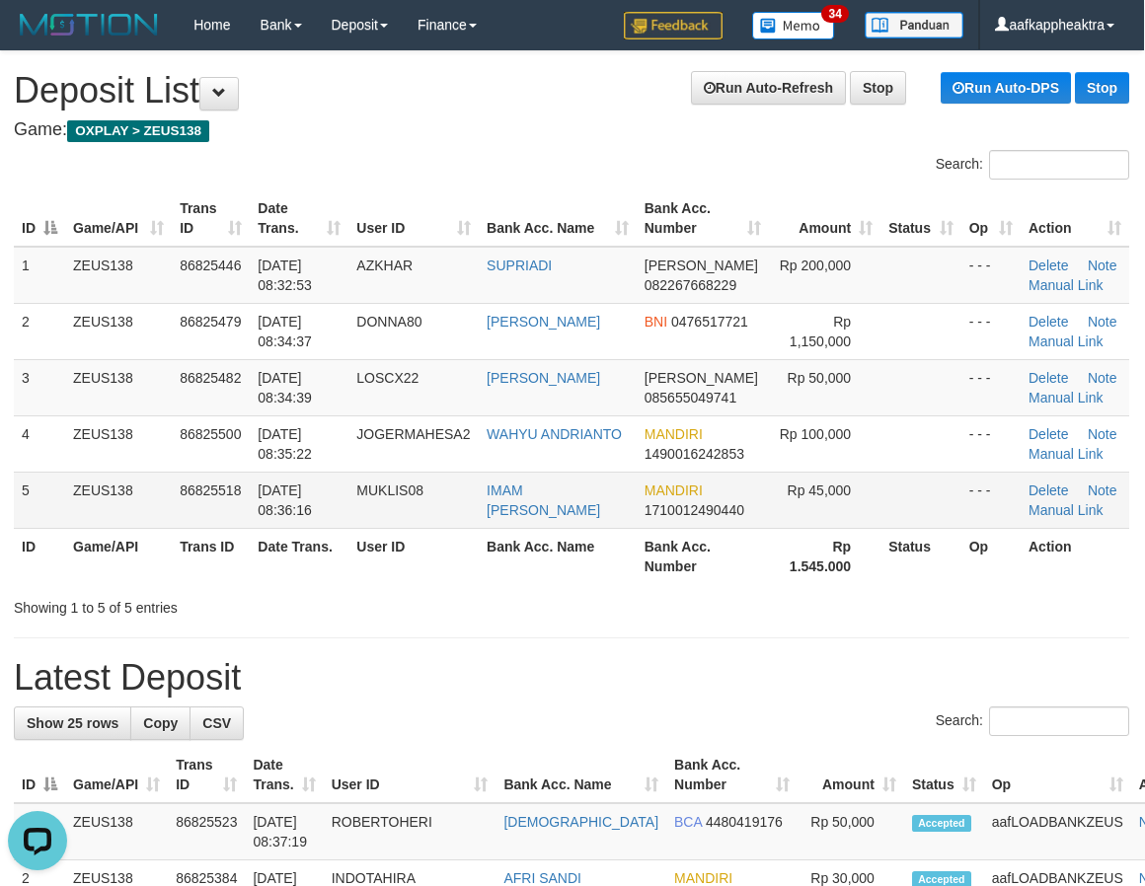
click at [278, 521] on td "31/08/2025 08:36:16" at bounding box center [299, 500] width 99 height 56
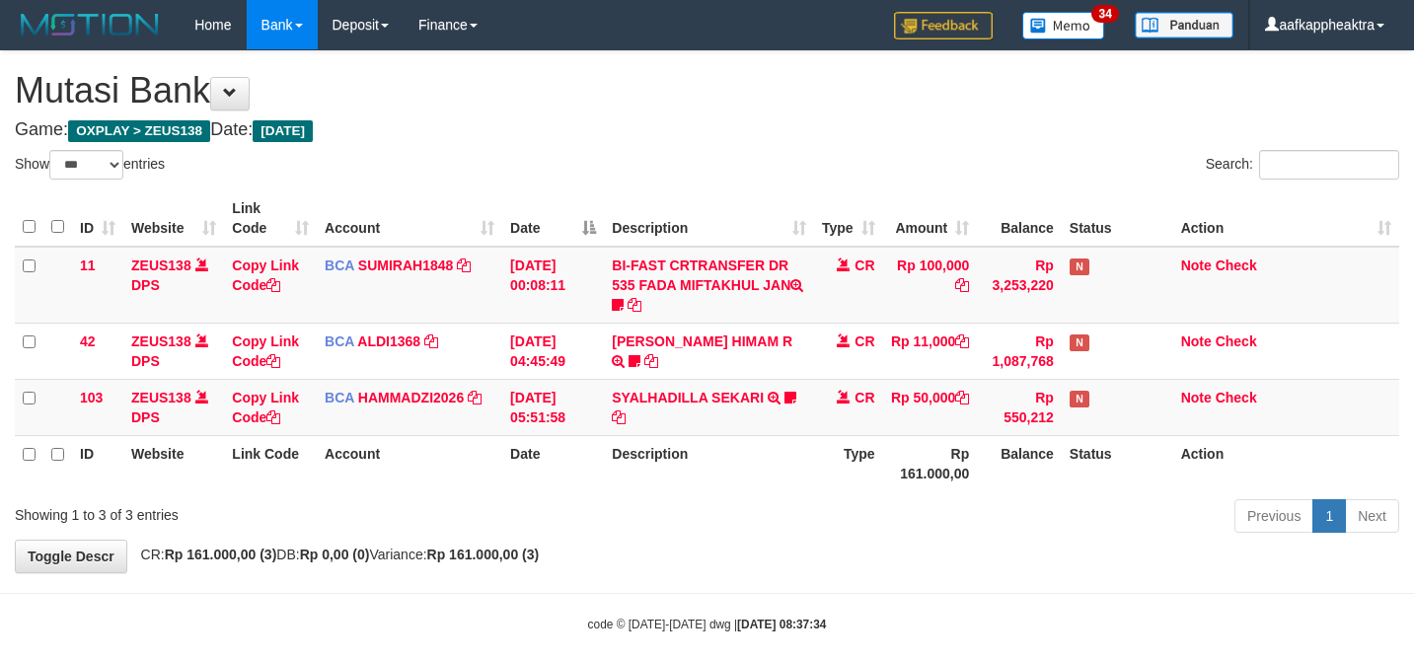
select select "***"
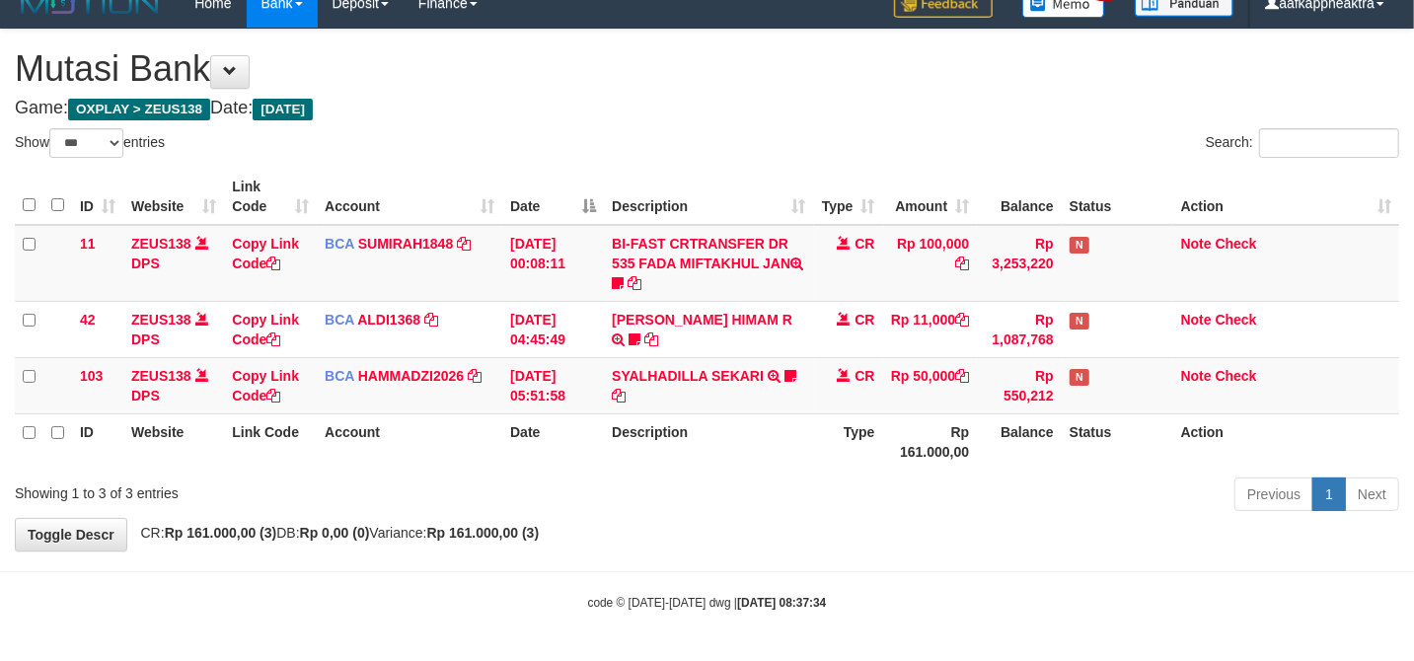
click at [739, 440] on th "Description" at bounding box center [708, 441] width 209 height 56
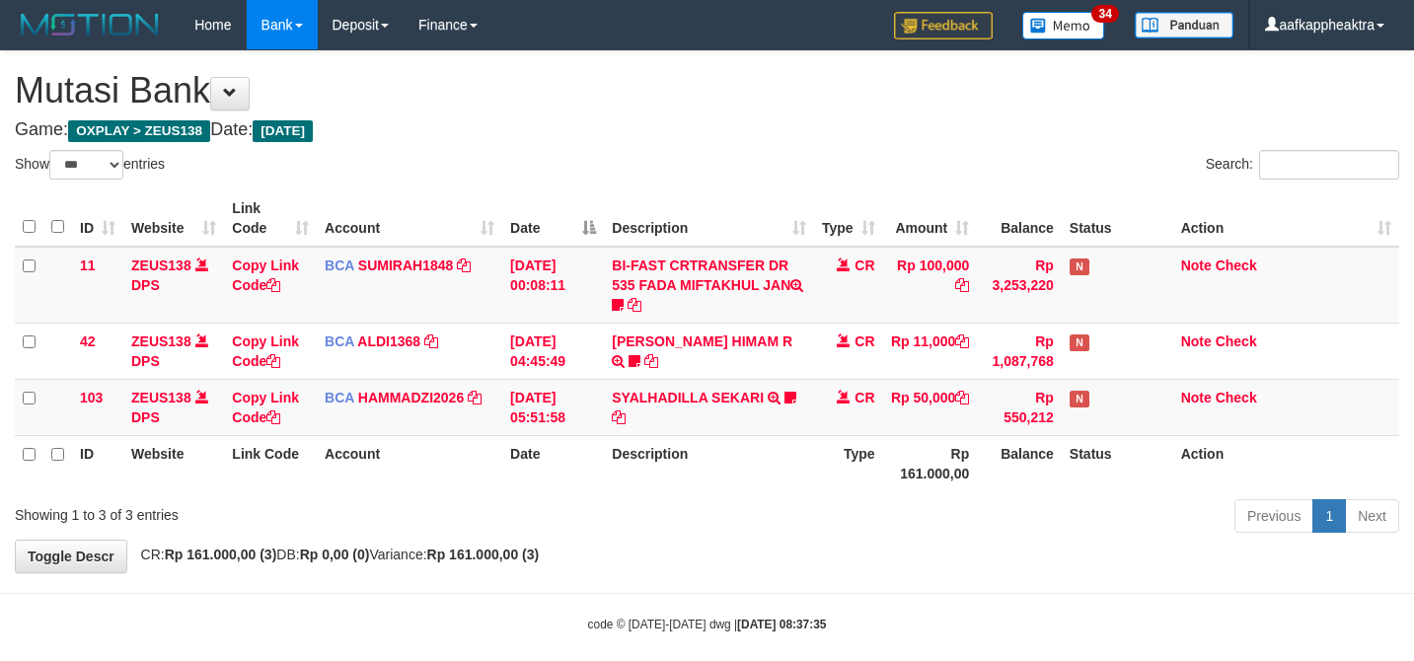
select select "***"
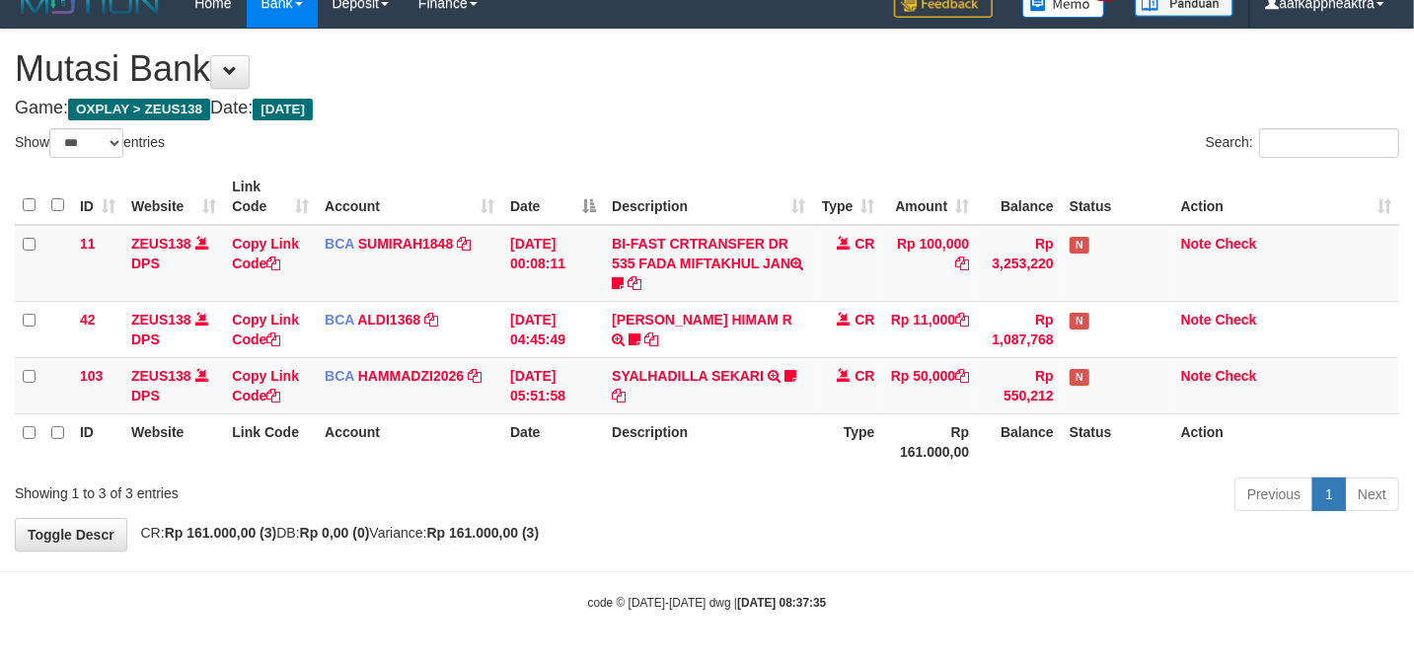
click at [795, 476] on div "Previous 1 Next" at bounding box center [1001, 497] width 795 height 42
click at [775, 471] on div "ID Website Link Code Account Date Description Type Amount Balance Status Action…" at bounding box center [707, 319] width 1414 height 313
click at [624, 404] on td "SYALHADILLA SEKARI TRSF E-BANKING CR 08/31 ZAP41 SYALHADILLA SEKARI youreyes" at bounding box center [708, 385] width 209 height 56
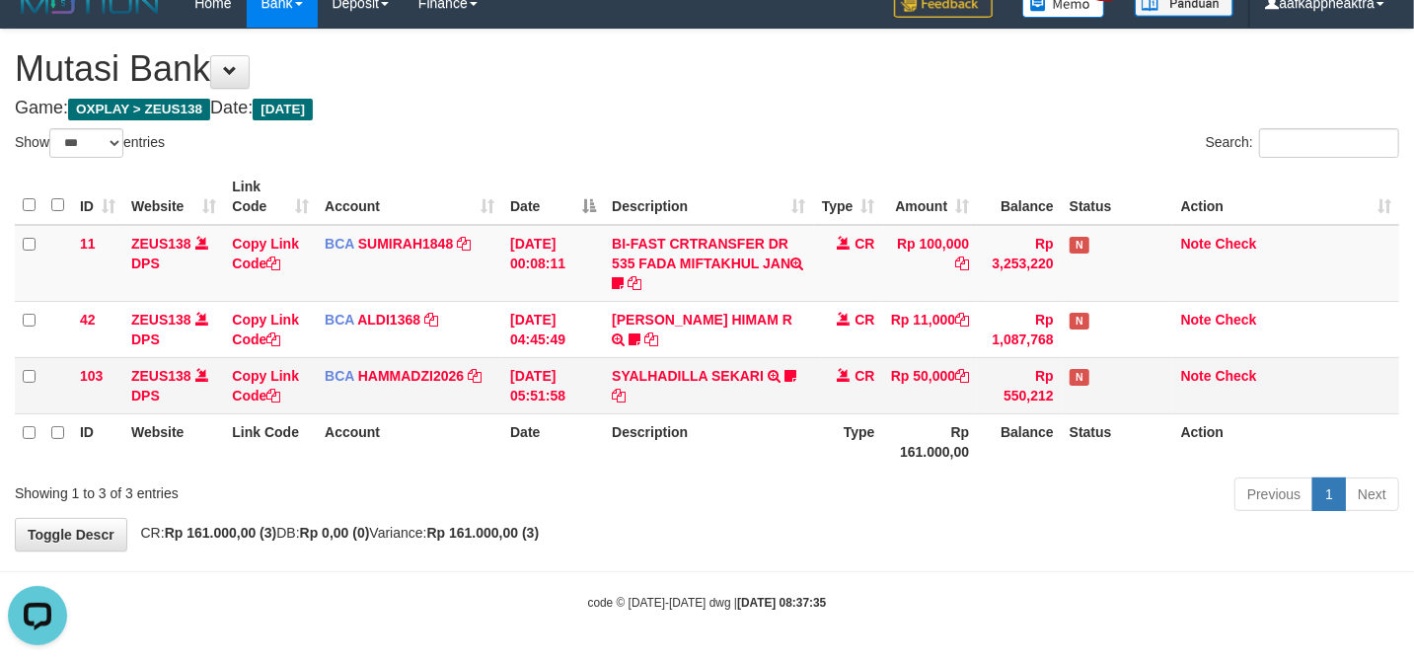
click at [418, 397] on td "BCA HAMMADZI2026 DPS MUHAMMAD ZIDAN KURNIAWAN mutasi_20250831_4694 | 103 mutasi…" at bounding box center [410, 385] width 186 height 56
drag, startPoint x: 793, startPoint y: 519, endPoint x: 858, endPoint y: 485, distance: 73.3
click at [793, 509] on body "Toggle navigation Home Bank Account List Mutasi Bank Search Note Mutasi Deposit…" at bounding box center [707, 319] width 1414 height 683
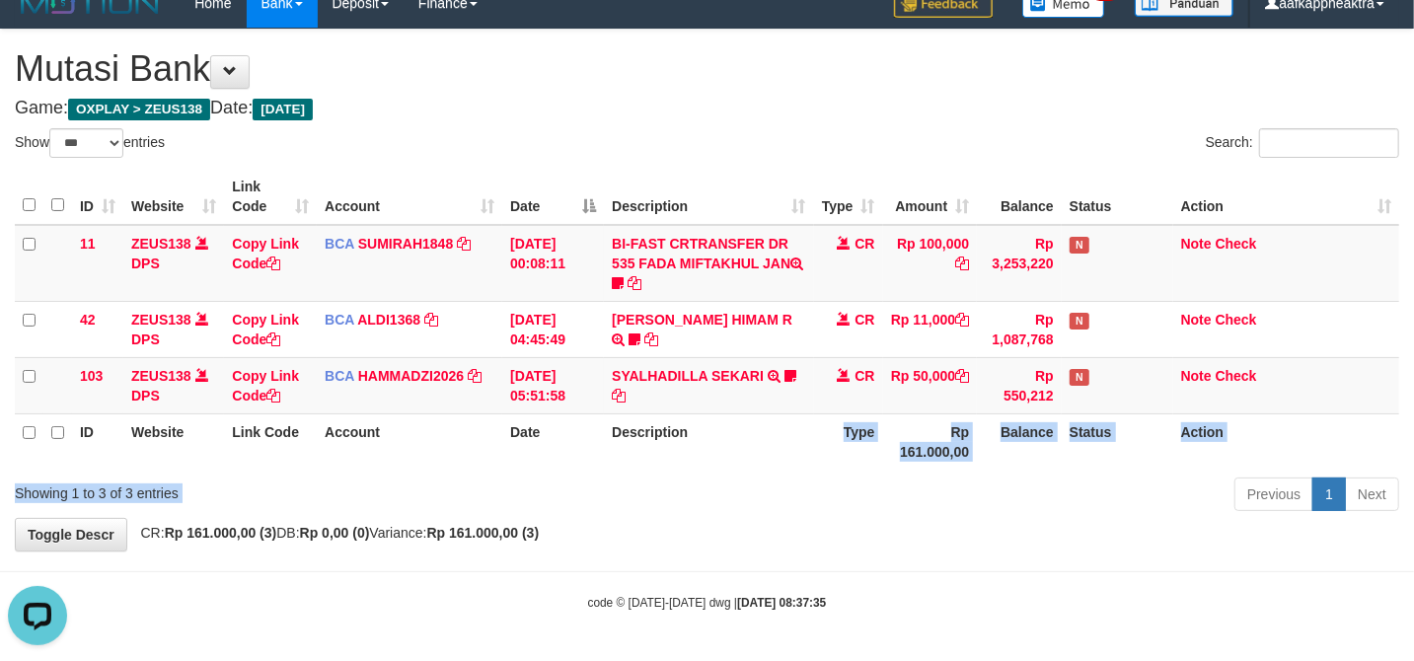
click at [759, 460] on div "Show ** ** ** *** entries Search: ID Website Link Code Account Date Description…" at bounding box center [707, 323] width 1384 height 390
click at [768, 464] on th "Description" at bounding box center [708, 441] width 209 height 56
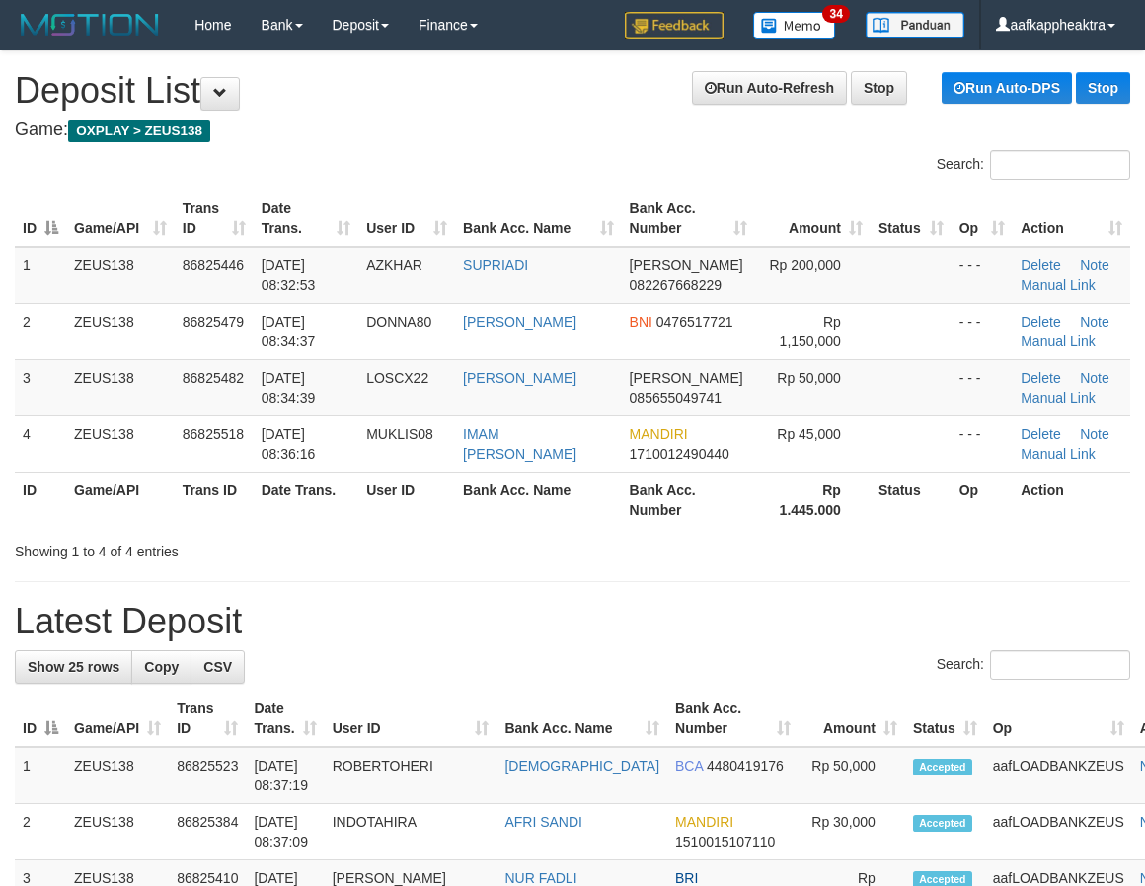
scroll to position [0, 1]
drag, startPoint x: 526, startPoint y: 625, endPoint x: 201, endPoint y: 673, distance: 328.2
click at [507, 633] on h1 "Latest Deposit" at bounding box center [571, 621] width 1115 height 39
drag, startPoint x: 663, startPoint y: 570, endPoint x: 648, endPoint y: 569, distance: 14.8
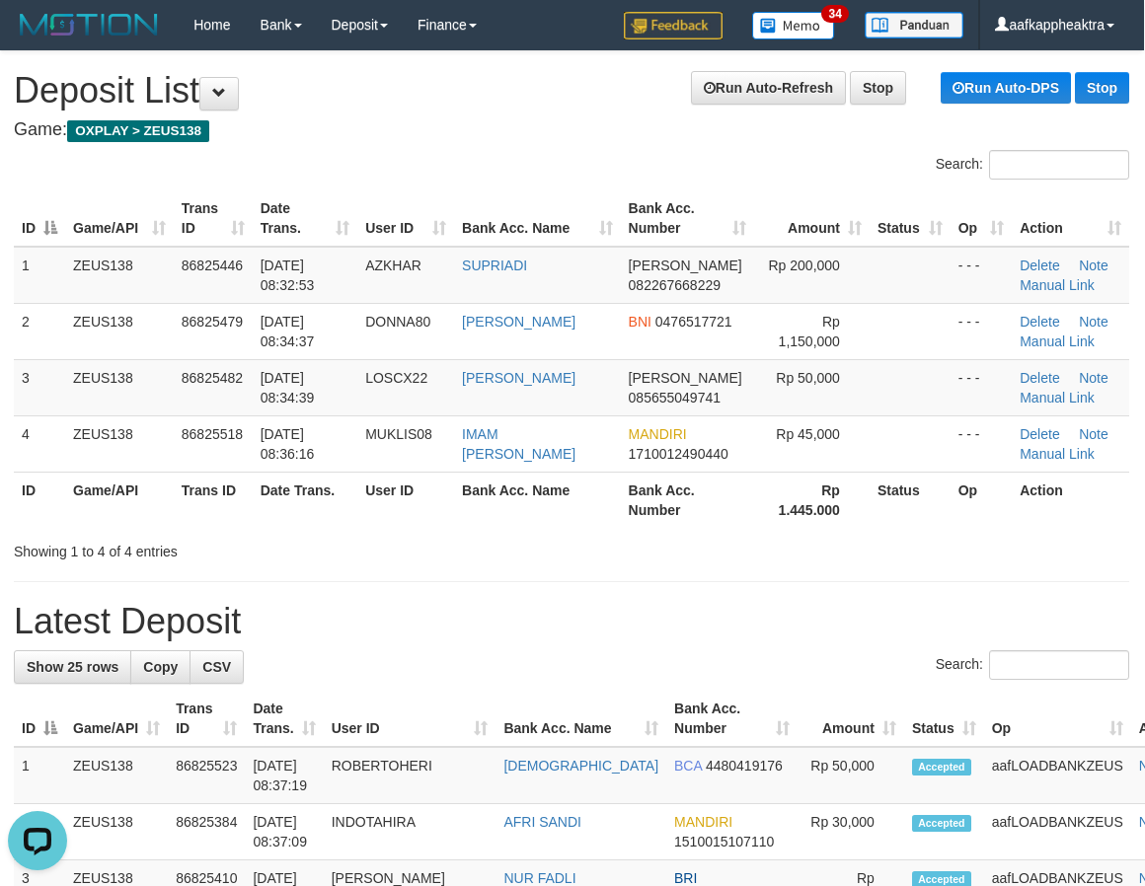
scroll to position [0, 0]
drag, startPoint x: 147, startPoint y: 480, endPoint x: 1, endPoint y: 480, distance: 146.0
click at [127, 486] on th "Game/API" at bounding box center [119, 500] width 109 height 56
click at [233, 537] on div "Showing 1 to 4 of 4 entries" at bounding box center [237, 548] width 447 height 28
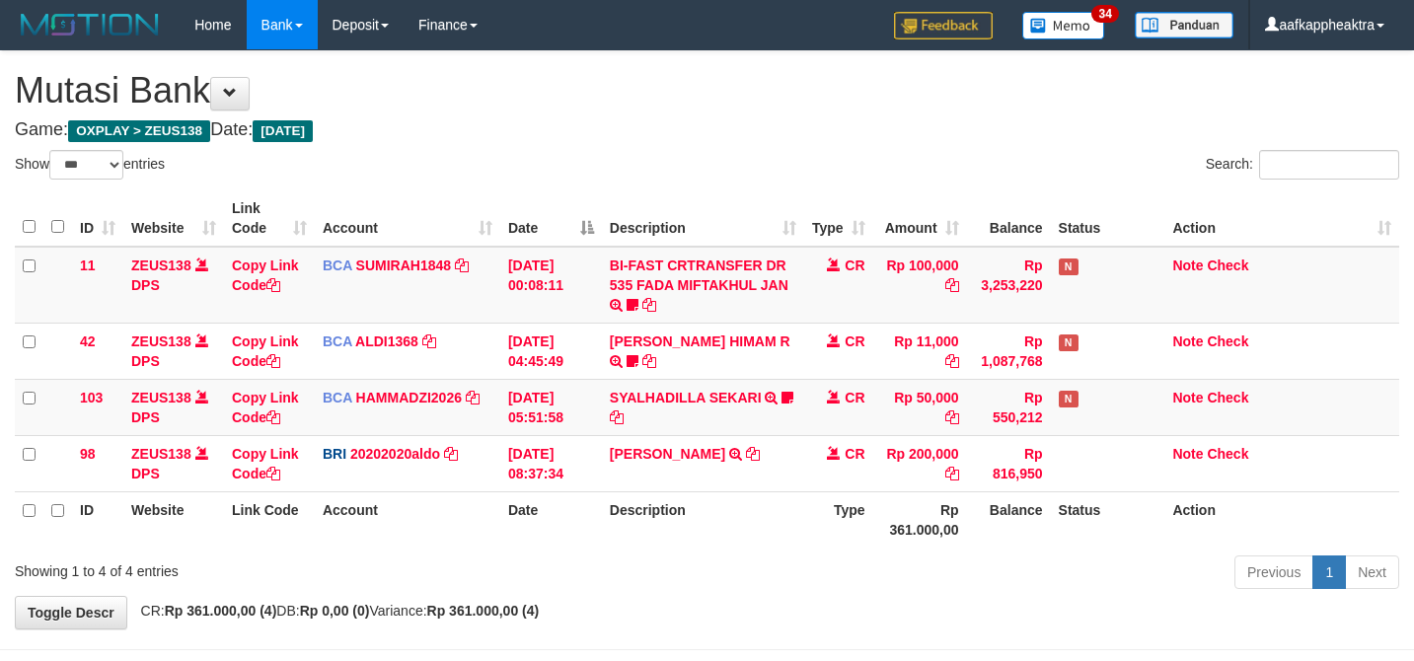
select select "***"
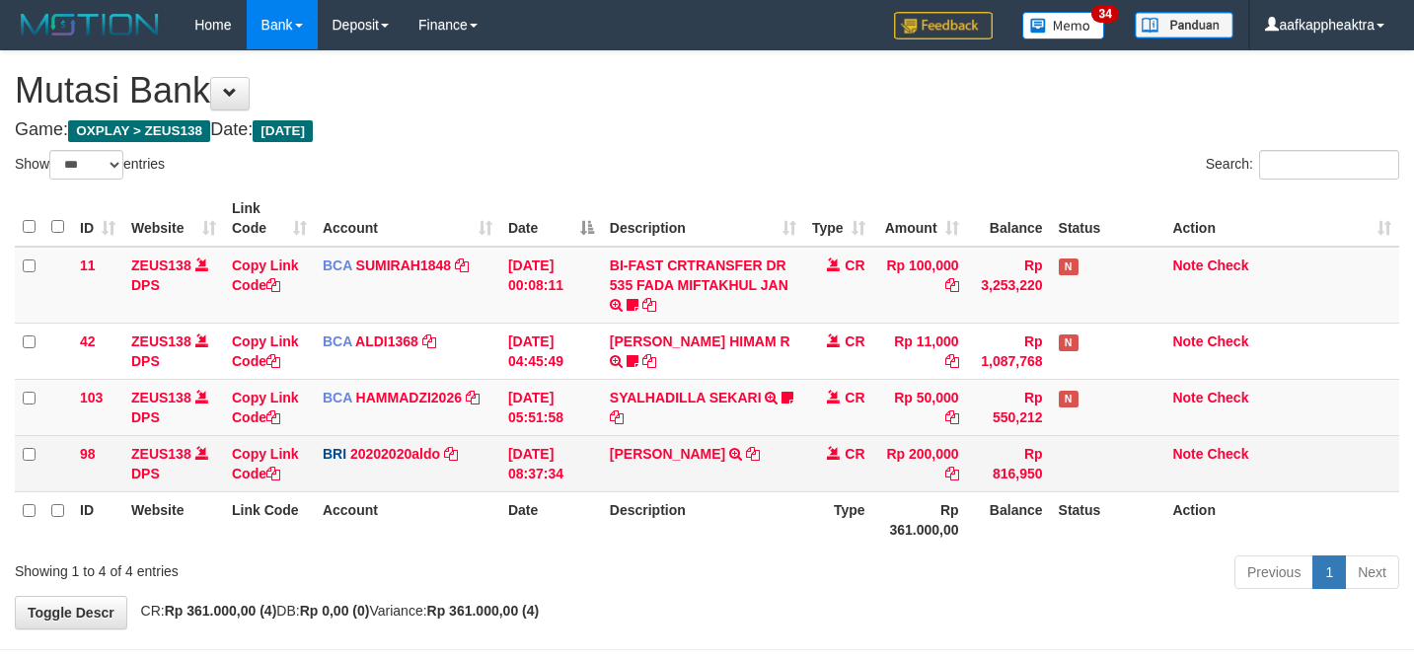
scroll to position [24, 0]
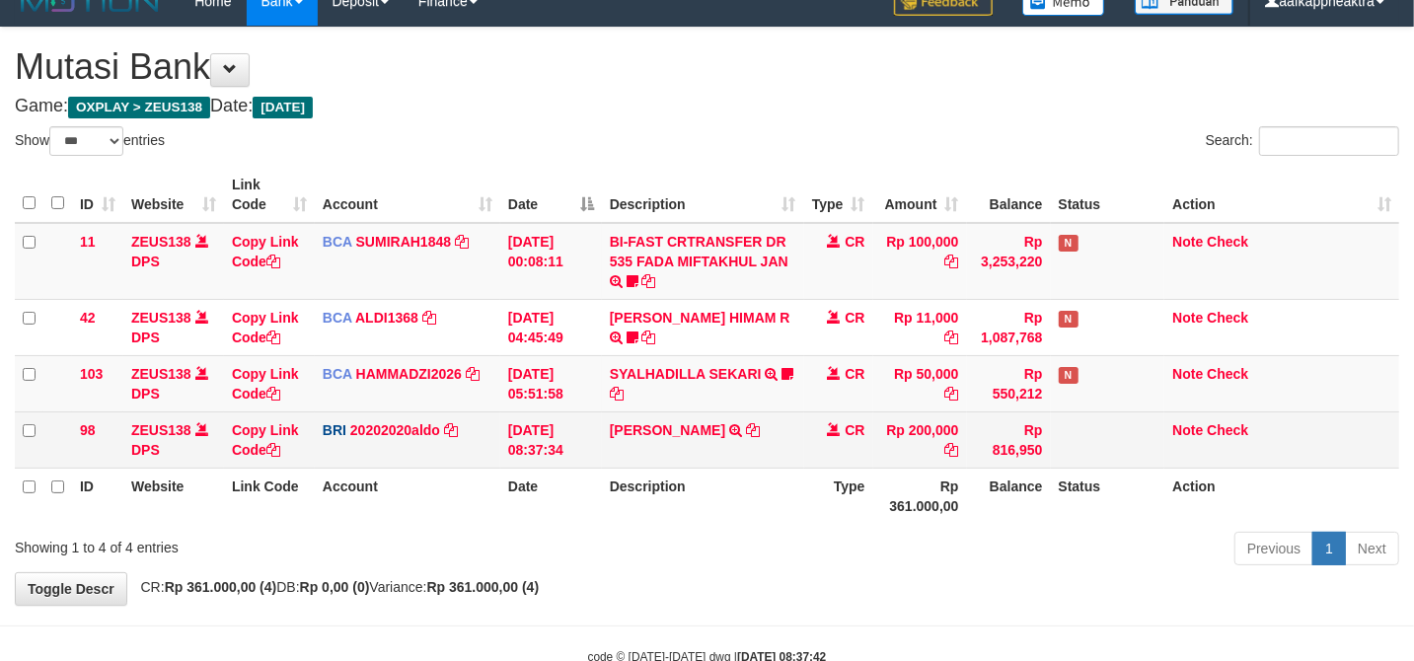
click at [798, 474] on tr "ID Website Link Code Account Date Description Type Rp 361.000,00 Balance Status…" at bounding box center [707, 496] width 1384 height 56
drag, startPoint x: 807, startPoint y: 459, endPoint x: 851, endPoint y: 431, distance: 51.5
click at [829, 440] on td "CR" at bounding box center [838, 439] width 69 height 56
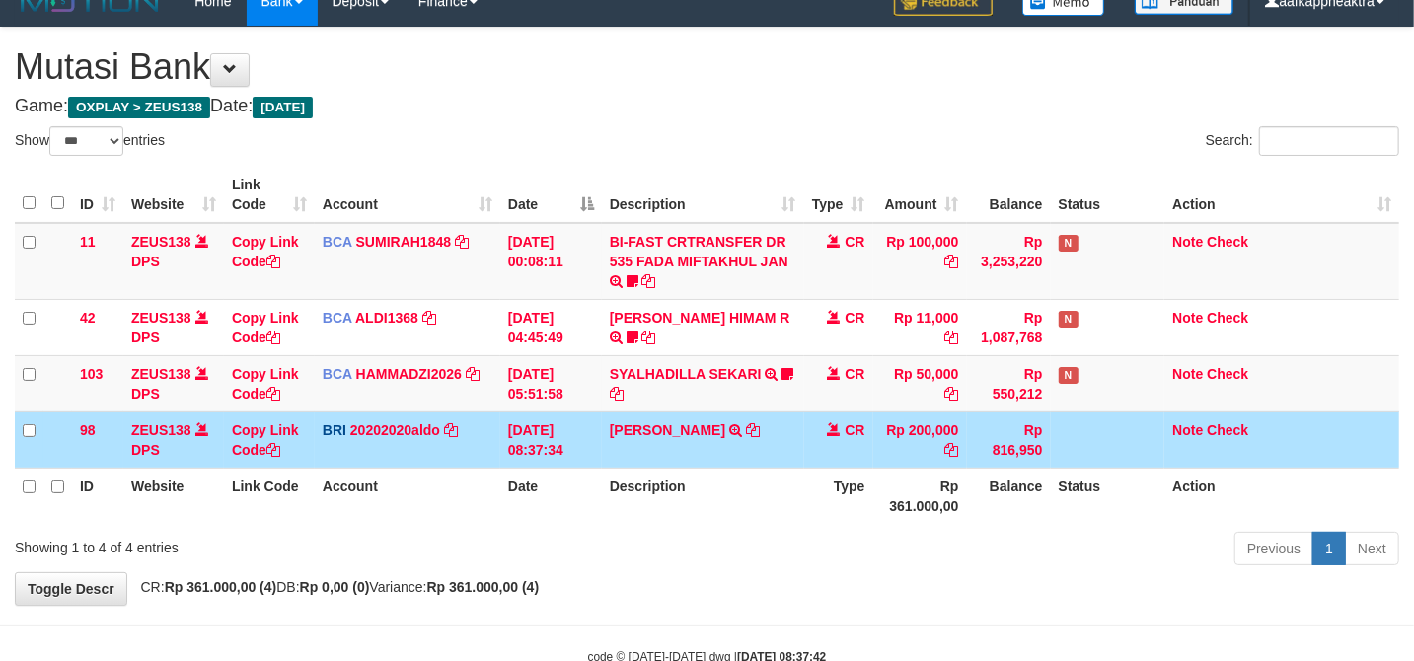
click at [850, 434] on span "CR" at bounding box center [855, 430] width 20 height 16
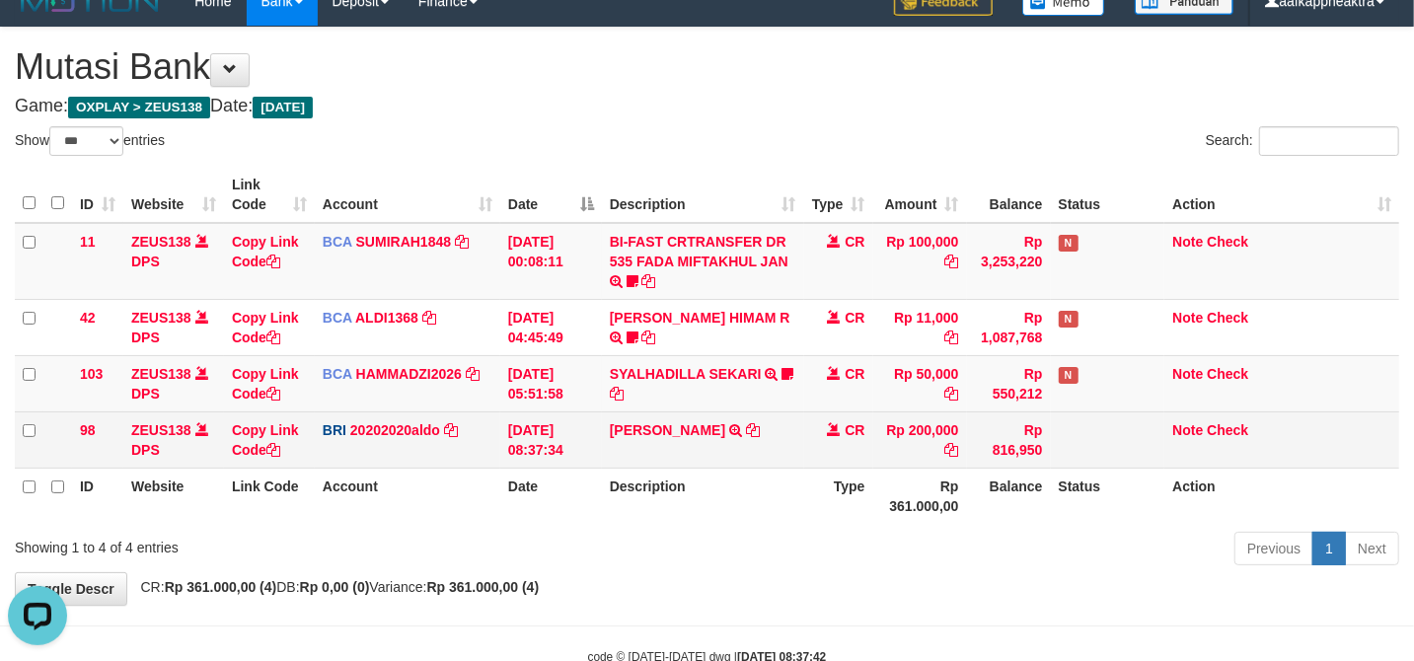
scroll to position [0, 0]
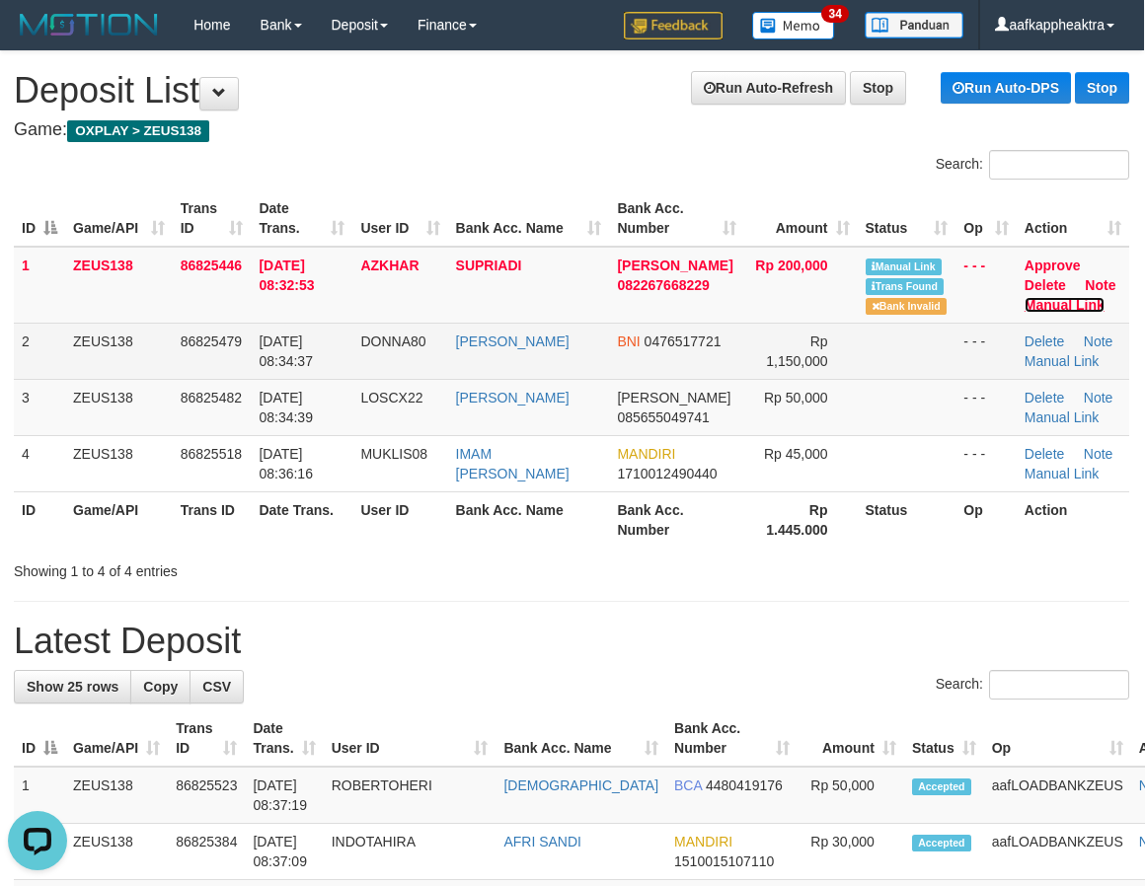
drag, startPoint x: 1056, startPoint y: 306, endPoint x: 906, endPoint y: 337, distance: 153.3
click at [1056, 305] on link "Manual Link" at bounding box center [1064, 305] width 80 height 16
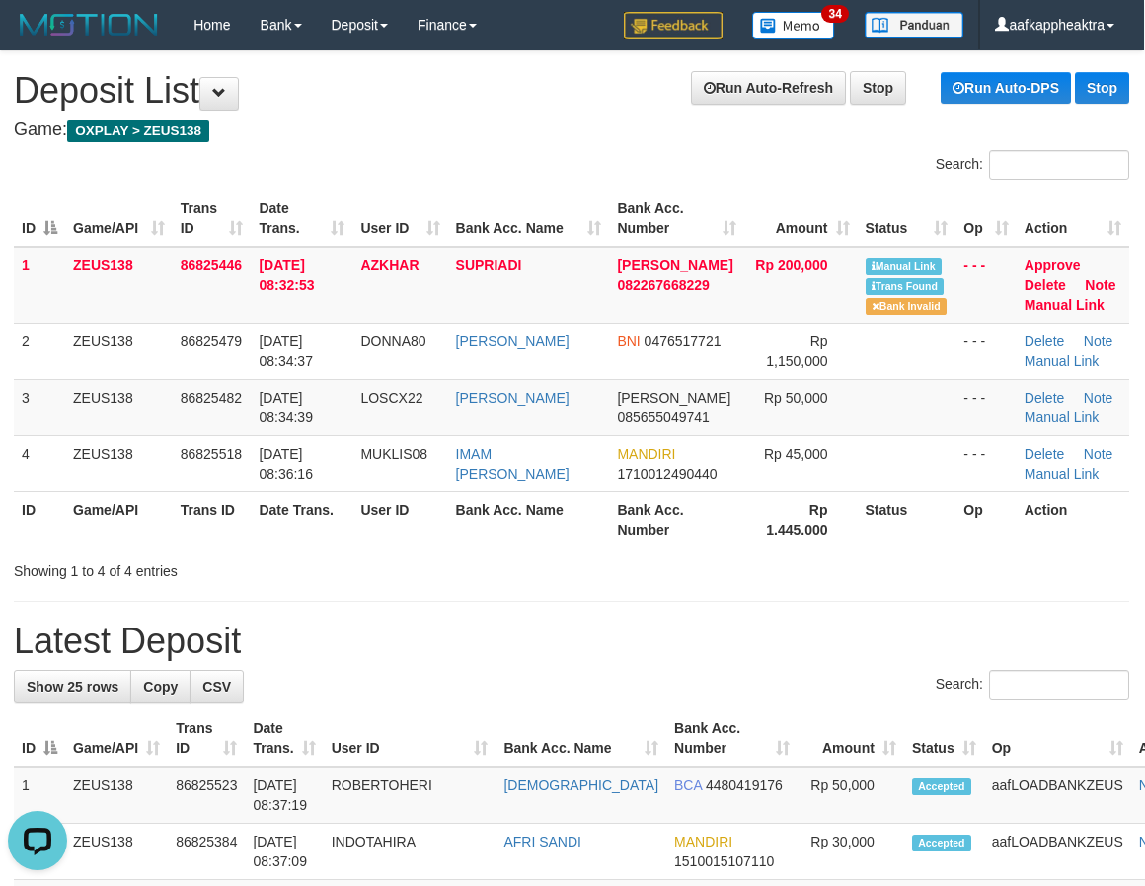
click at [884, 525] on th "Status" at bounding box center [906, 519] width 99 height 56
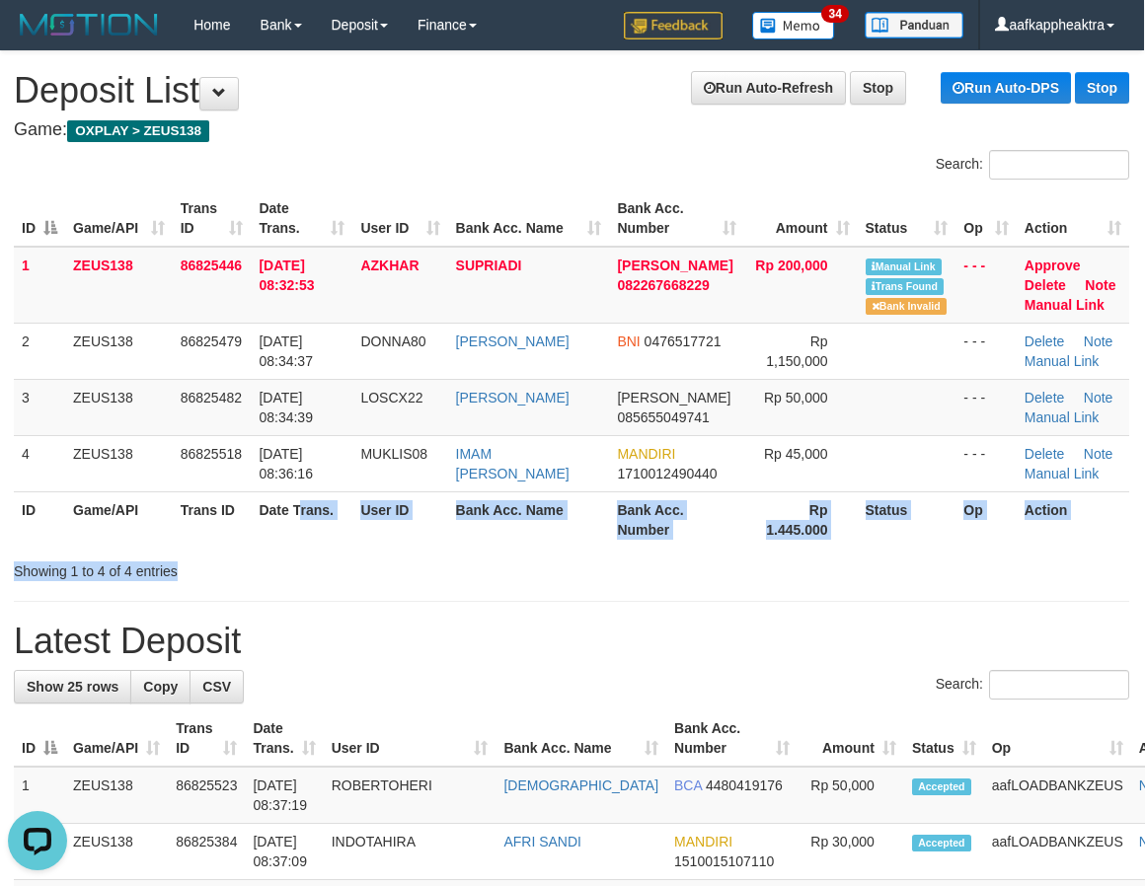
drag, startPoint x: 280, startPoint y: 539, endPoint x: 171, endPoint y: 560, distance: 111.7
click at [171, 560] on div "Search: ID Game/API Trans ID Date Trans. User ID Bank Acc. Name Bank Acc. Numbe…" at bounding box center [571, 365] width 1115 height 431
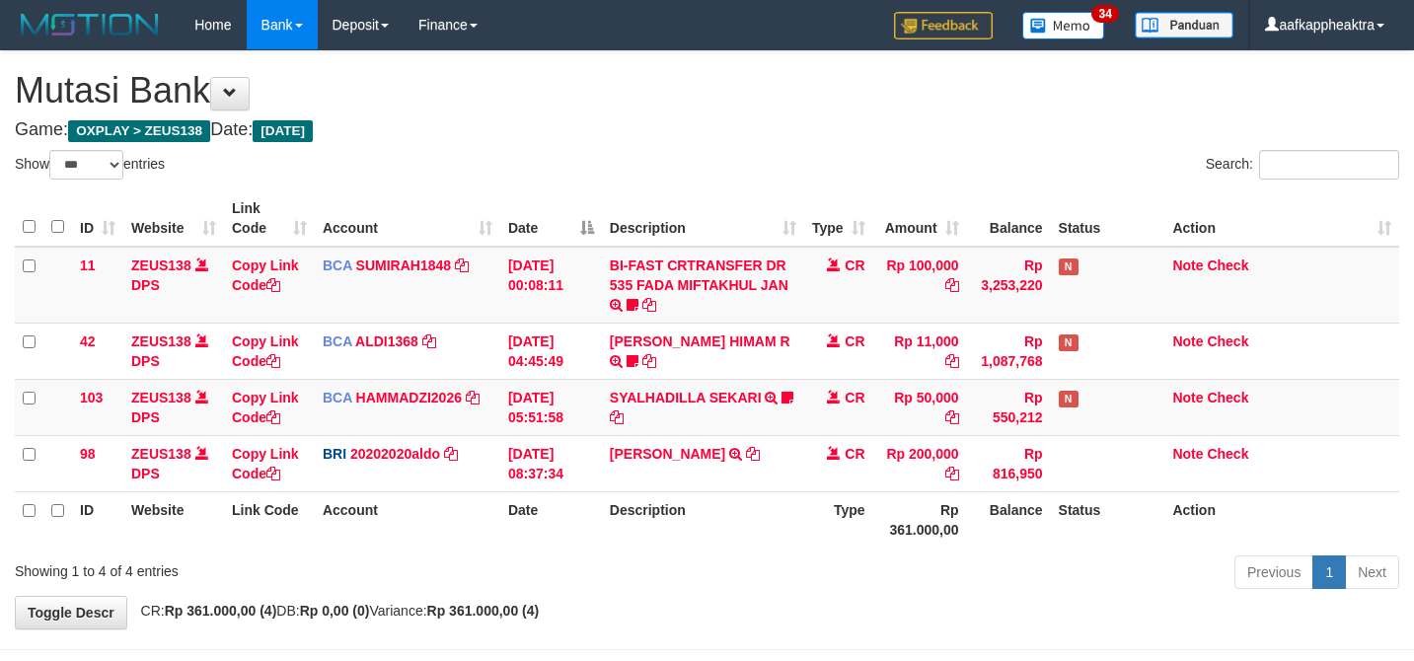
select select "***"
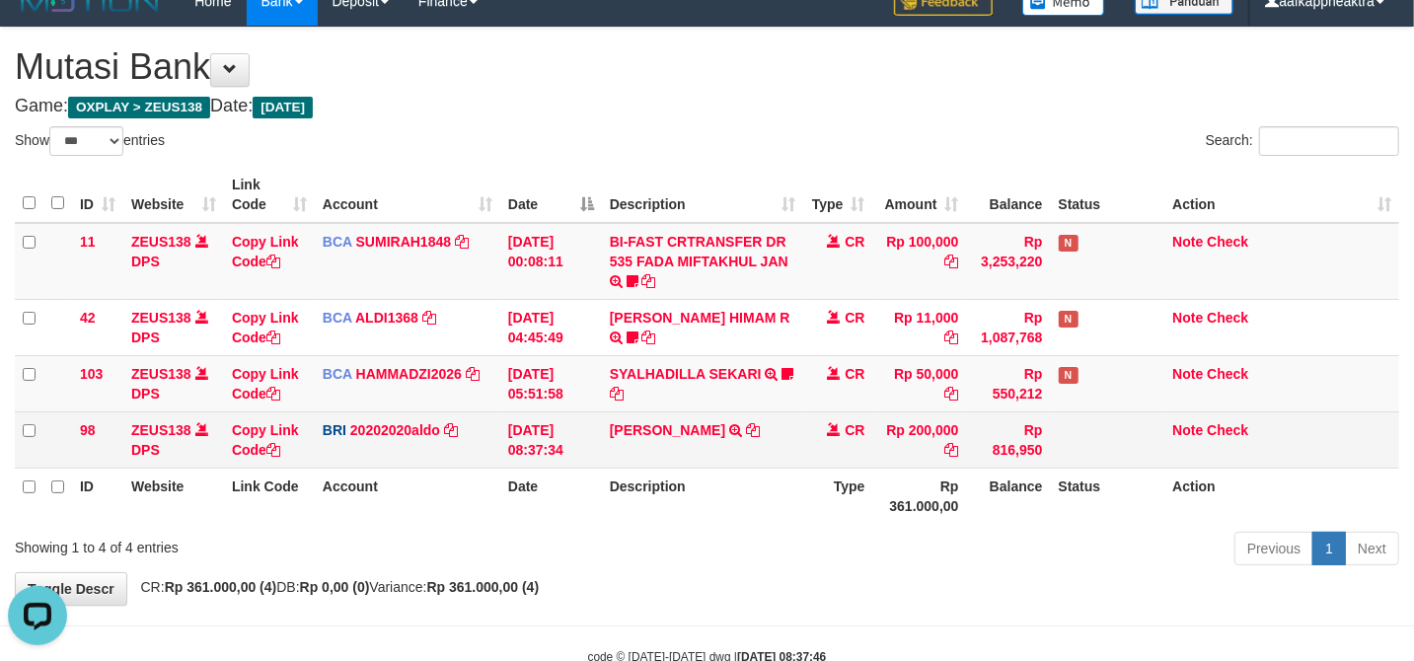
click at [614, 493] on tr "ID Website Link Code Account Date Description Type Rp 361.000,00 Balance Status…" at bounding box center [707, 496] width 1384 height 56
click at [537, 467] on table "ID Website Link Code Account Date Description Type Amount Balance Status Action…" at bounding box center [707, 345] width 1384 height 357
click at [538, 454] on td "31/08/2025 08:37:34" at bounding box center [551, 439] width 102 height 56
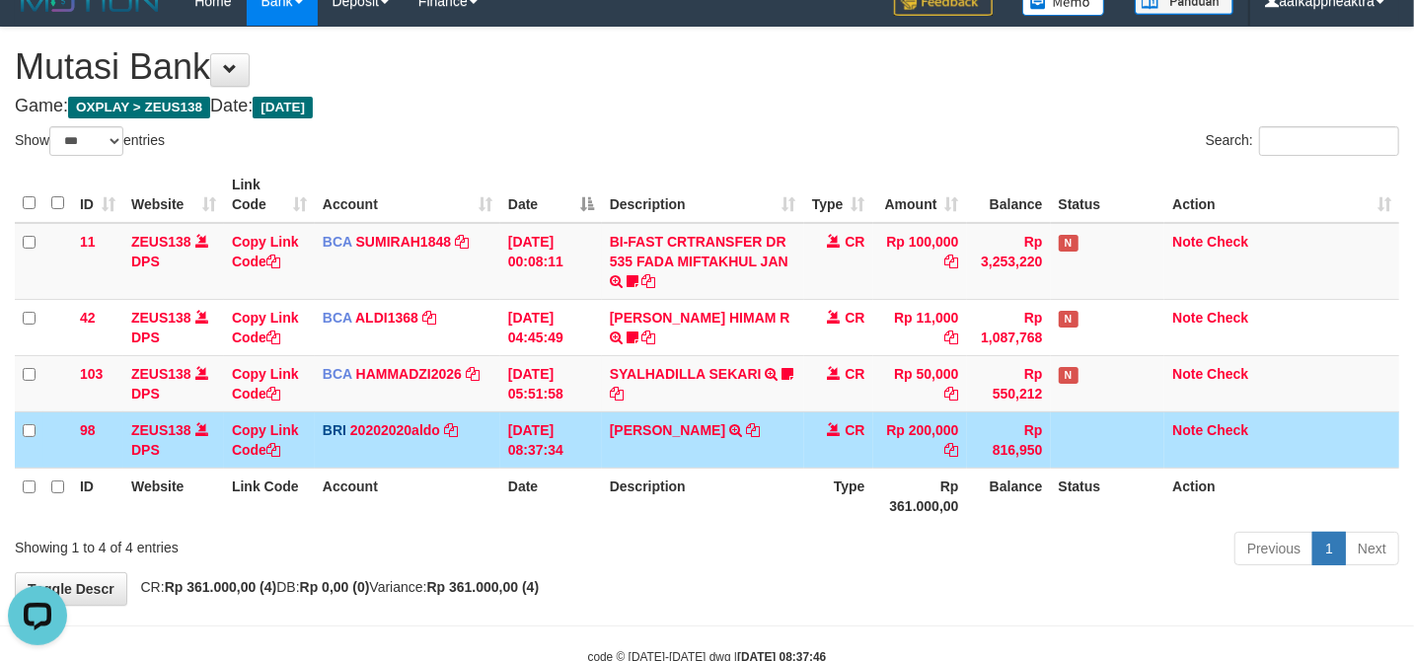
click at [498, 454] on td "BRI 20202020aldo DPS REVALDO SAGITA mutasi_20250831_3778 | 98 mutasi_20250831_3…" at bounding box center [408, 439] width 186 height 56
click at [467, 462] on tr "98 ZEUS138 DPS Copy Link Code BRI 20202020aldo DPS REVALDO SAGITA mutasi_202508…" at bounding box center [707, 439] width 1384 height 56
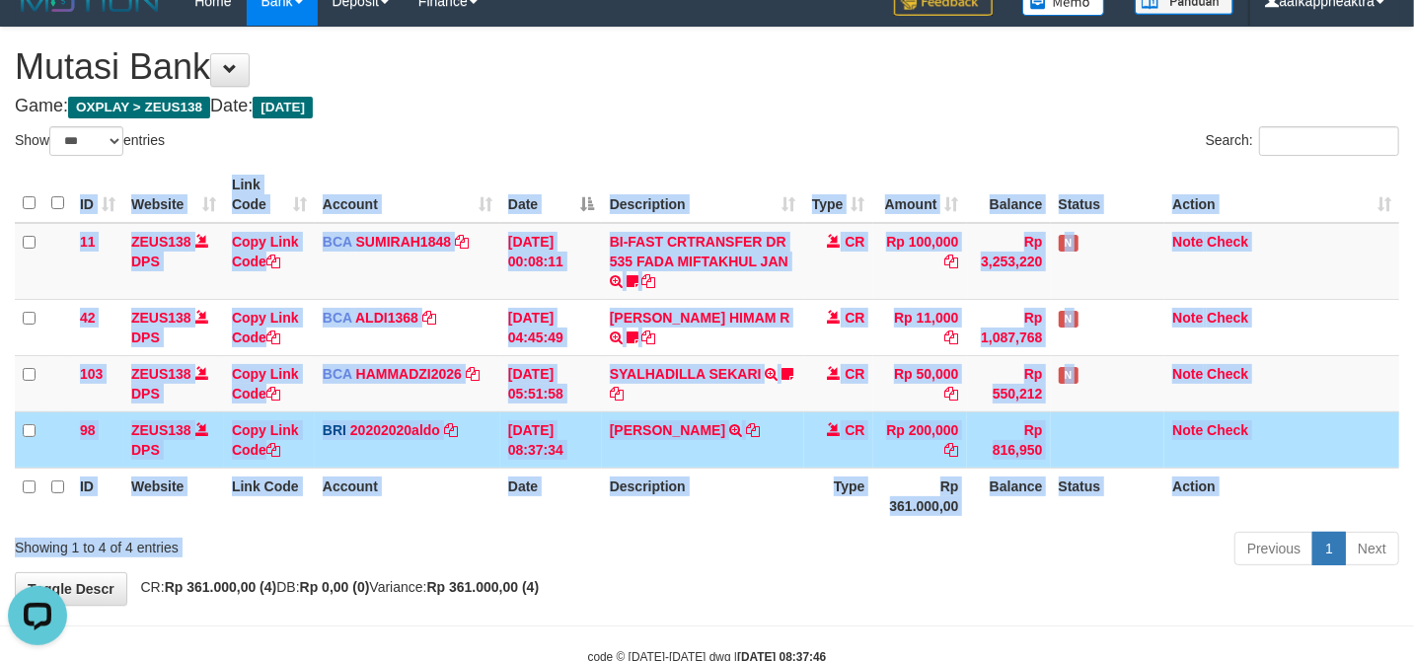
drag, startPoint x: 760, startPoint y: 514, endPoint x: 780, endPoint y: 470, distance: 48.6
click at [762, 501] on div "Show ** ** ** *** entries Search: ID Website Link Code Account Date Description…" at bounding box center [707, 349] width 1384 height 446
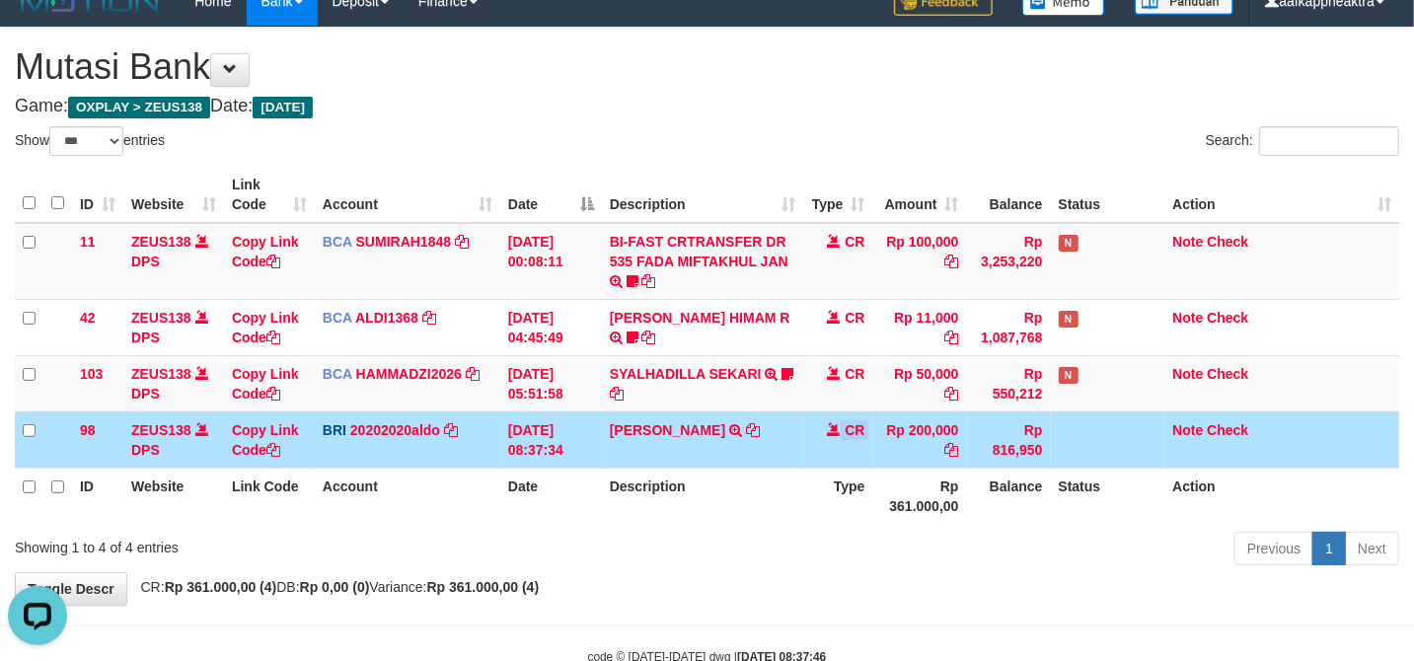
drag, startPoint x: 774, startPoint y: 452, endPoint x: 720, endPoint y: 478, distance: 59.1
click at [714, 472] on table "ID Website Link Code Account Date Description Type Amount Balance Status Action…" at bounding box center [707, 345] width 1384 height 357
click at [683, 566] on div "**********" at bounding box center [707, 316] width 1414 height 577
drag, startPoint x: 746, startPoint y: 471, endPoint x: 637, endPoint y: 519, distance: 118.8
click at [618, 518] on table "ID Website Link Code Account Date Description Type Amount Balance Status Action…" at bounding box center [707, 345] width 1384 height 357
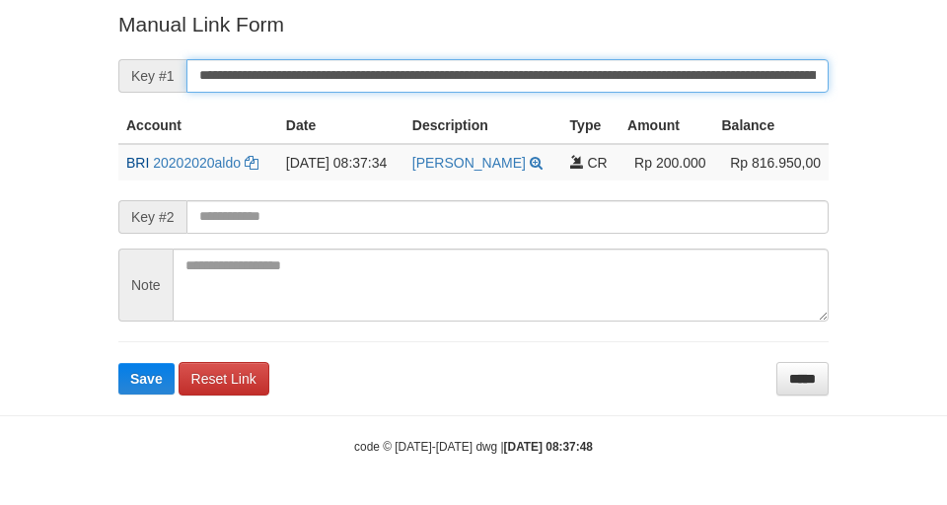
click at [314, 83] on input "**********" at bounding box center [507, 76] width 642 height 34
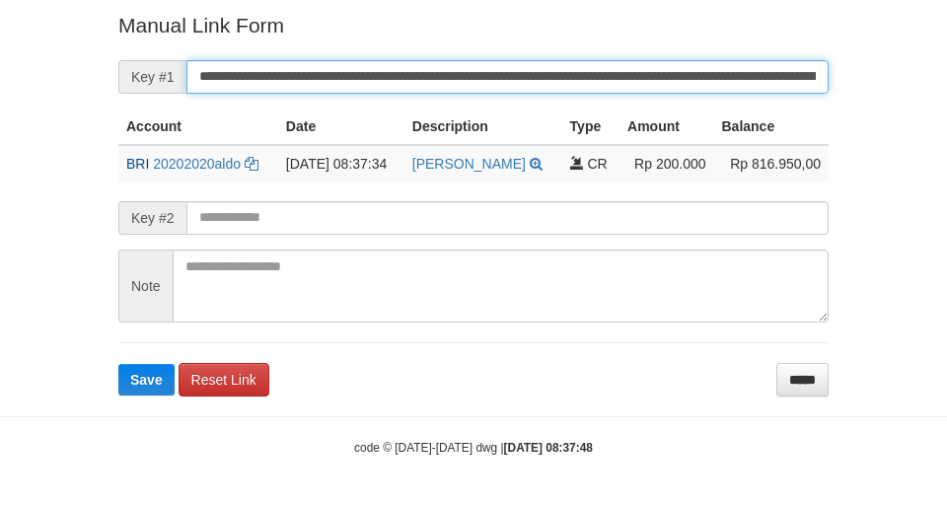
click at [314, 83] on input "**********" at bounding box center [507, 77] width 642 height 34
click at [118, 364] on button "Save" at bounding box center [146, 380] width 56 height 32
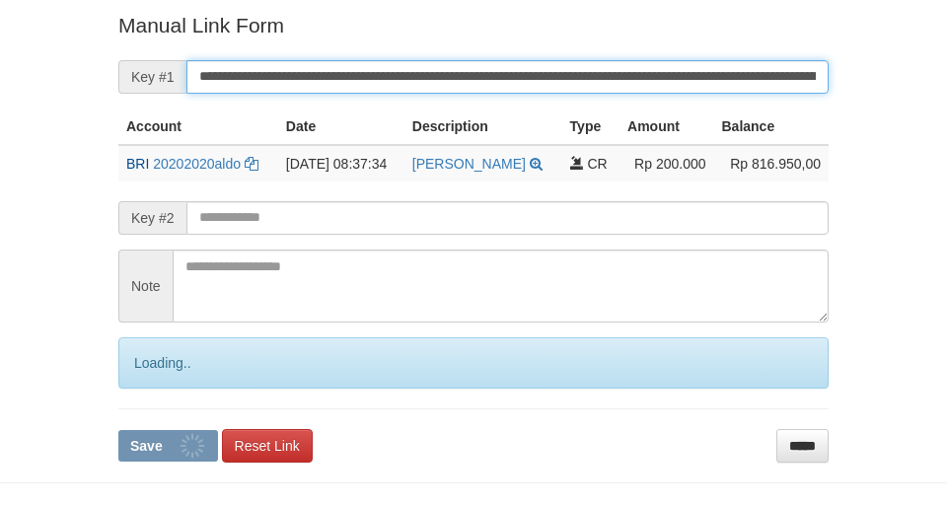
click at [314, 83] on input "**********" at bounding box center [507, 77] width 642 height 34
click at [118, 430] on button "Save" at bounding box center [168, 446] width 100 height 32
click at [314, 83] on input "**********" at bounding box center [507, 77] width 642 height 34
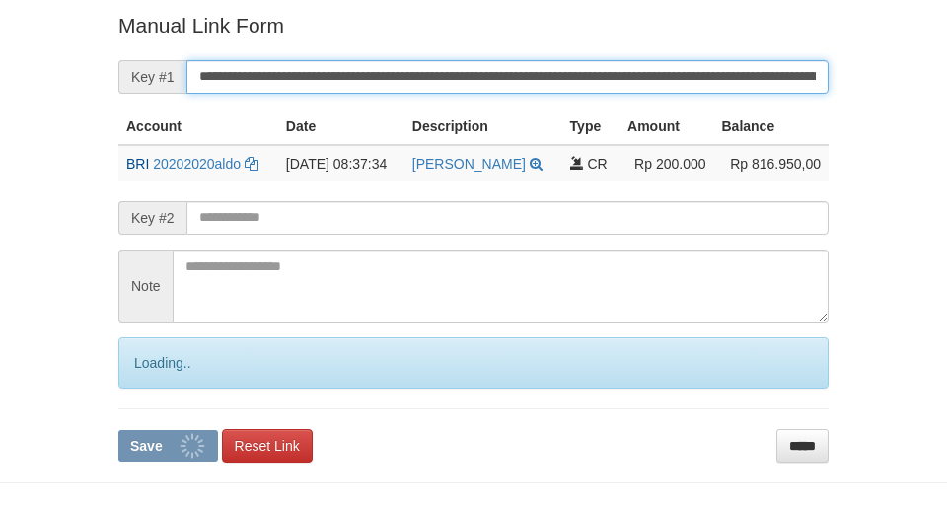
click at [314, 83] on input "**********" at bounding box center [507, 77] width 642 height 34
click at [118, 430] on button "Save" at bounding box center [168, 446] width 100 height 32
click at [314, 83] on input "**********" at bounding box center [507, 77] width 642 height 34
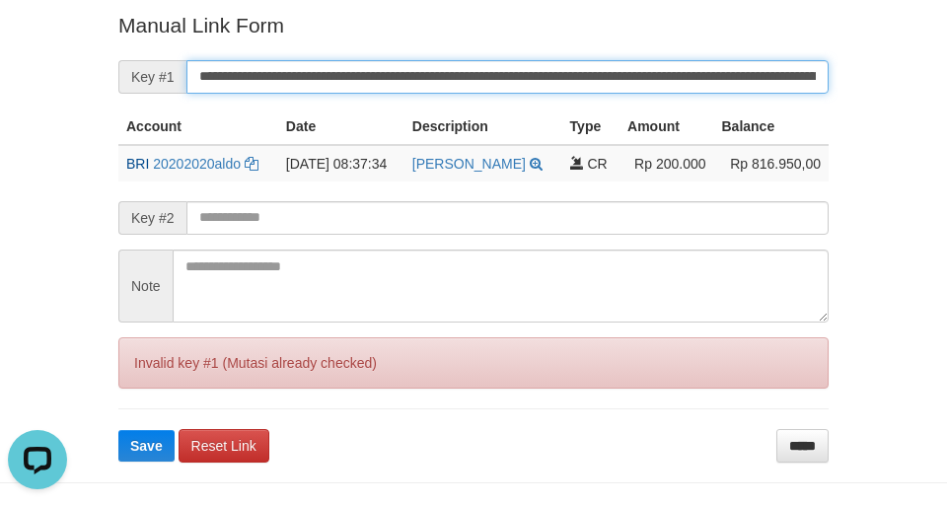
click at [118, 430] on button "Save" at bounding box center [146, 446] width 56 height 32
click at [314, 83] on input "**********" at bounding box center [507, 77] width 642 height 34
click at [118, 430] on button "Save" at bounding box center [146, 446] width 56 height 32
click at [314, 83] on input "**********" at bounding box center [507, 77] width 642 height 34
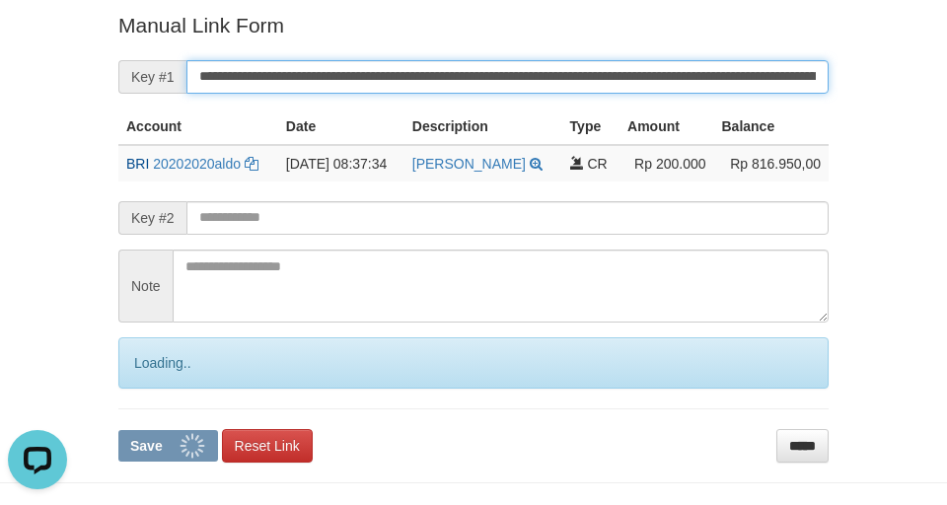
click at [314, 81] on input "**********" at bounding box center [507, 77] width 642 height 34
click at [118, 430] on button "Save" at bounding box center [168, 446] width 100 height 32
click at [314, 81] on input "**********" at bounding box center [507, 77] width 642 height 34
click at [118, 430] on button "Save" at bounding box center [168, 446] width 100 height 32
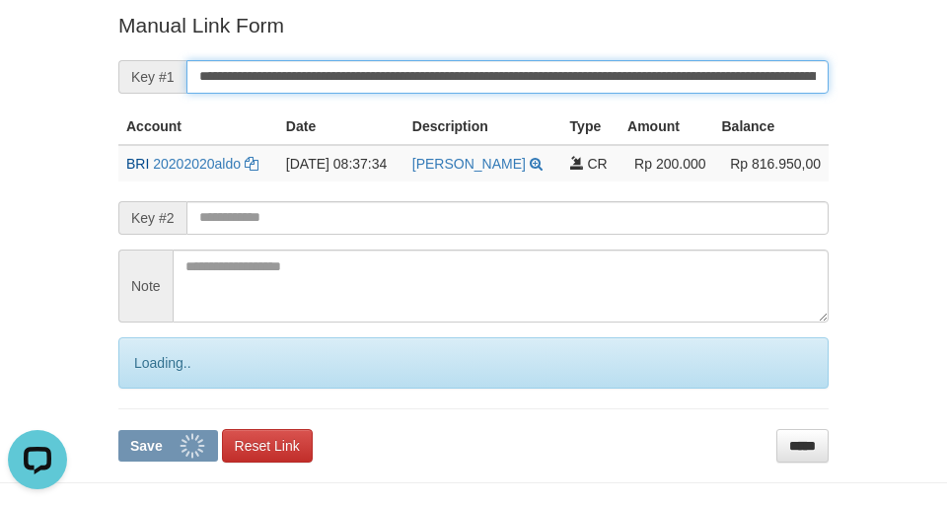
click at [314, 80] on input "**********" at bounding box center [507, 77] width 642 height 34
click at [118, 430] on button "Save" at bounding box center [168, 446] width 100 height 32
click at [321, 60] on input "**********" at bounding box center [507, 77] width 642 height 34
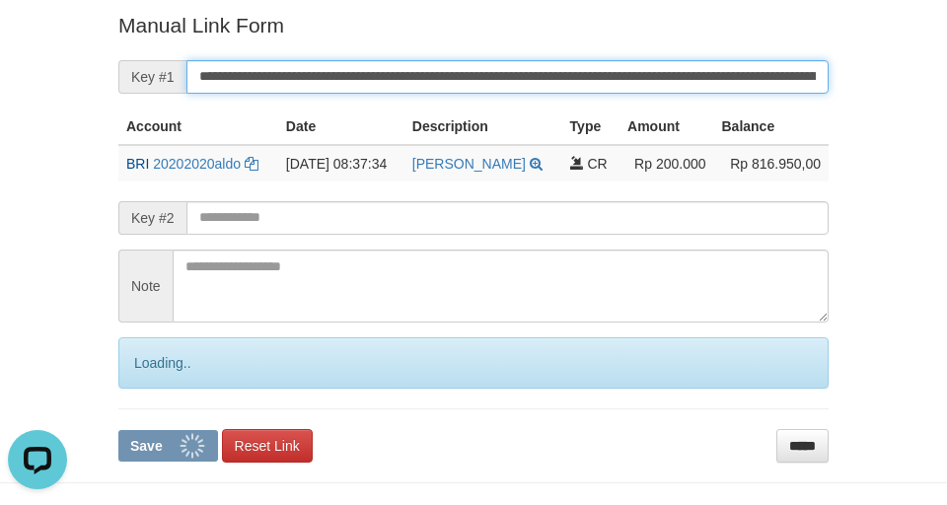
click at [118, 430] on button "Save" at bounding box center [168, 446] width 100 height 32
click at [321, 61] on input "**********" at bounding box center [507, 77] width 642 height 34
click at [118, 430] on button "Save" at bounding box center [168, 446] width 100 height 32
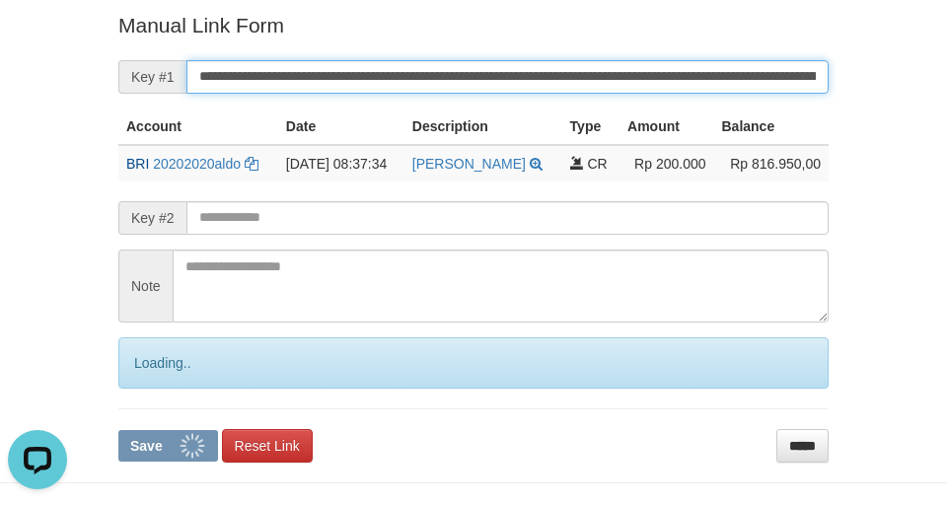
click at [317, 61] on input "**********" at bounding box center [507, 77] width 642 height 34
click at [118, 430] on button "Save" at bounding box center [168, 446] width 100 height 32
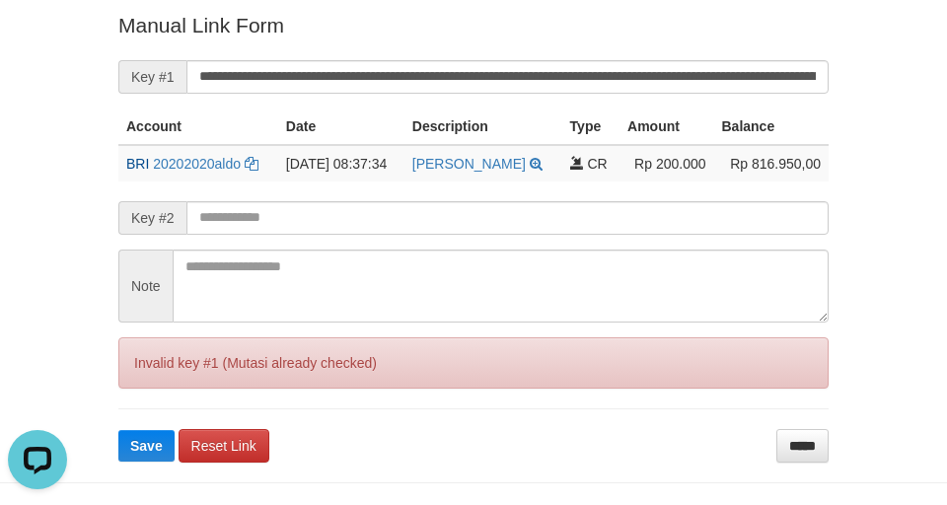
click at [0, 170] on html "Deposit Detail Game/API Trans ID Date Trans. User ID Bank Acc. Name Bank Acc. N…" at bounding box center [473, 86] width 947 height 971
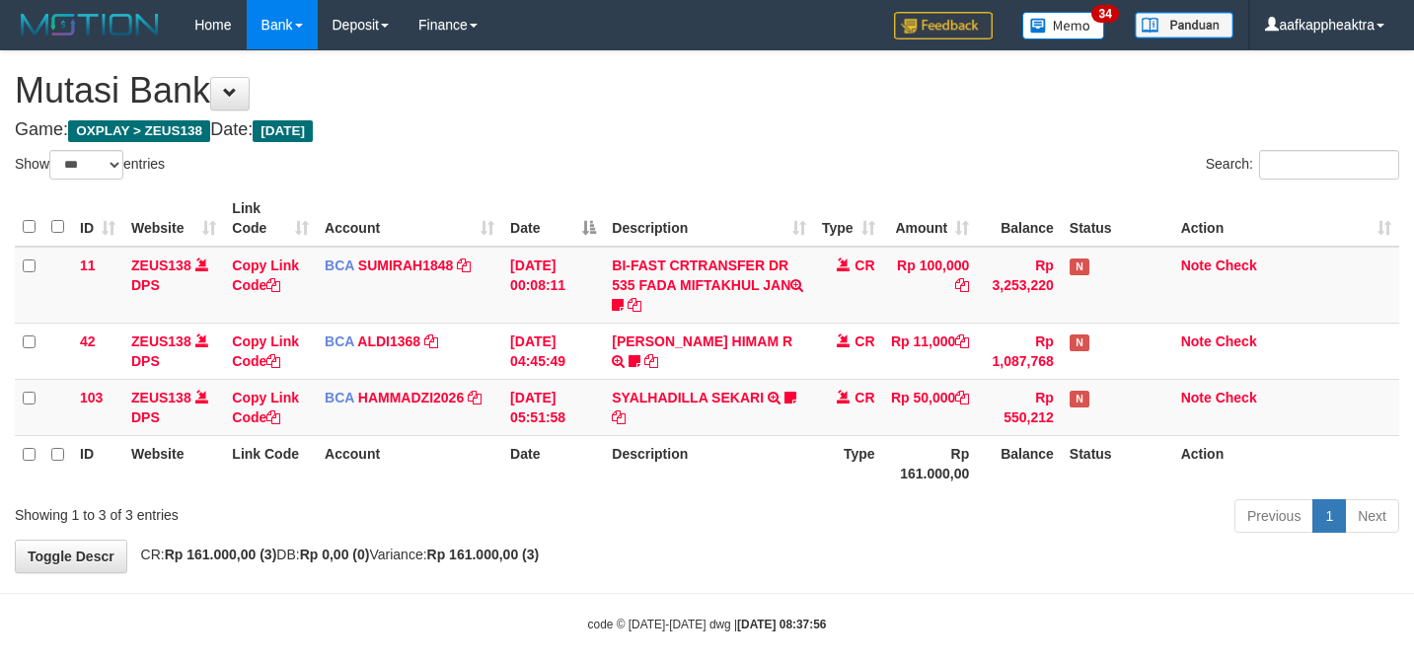
select select "***"
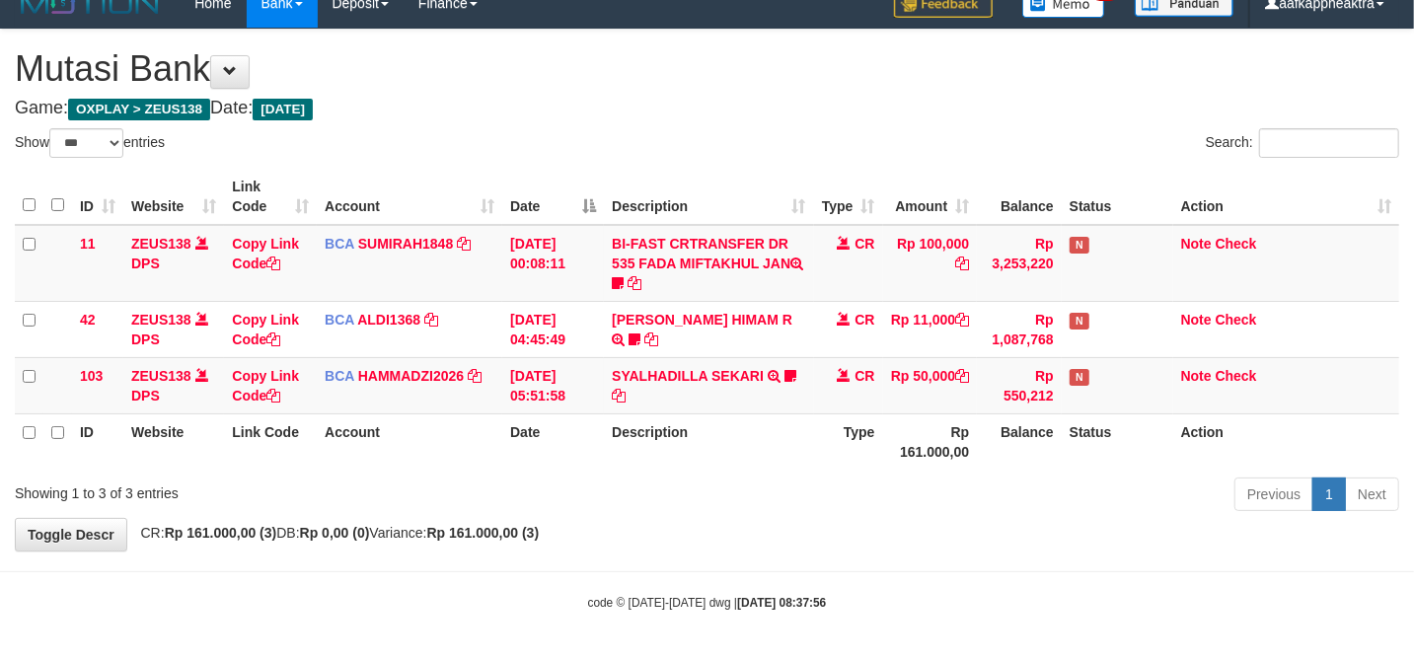
click at [1032, 486] on div "Previous 1 Next" at bounding box center [1001, 497] width 795 height 42
drag, startPoint x: 1023, startPoint y: 489, endPoint x: 1046, endPoint y: 476, distance: 26.6
click at [1000, 490] on div "Previous 1 Next" at bounding box center [1001, 497] width 795 height 42
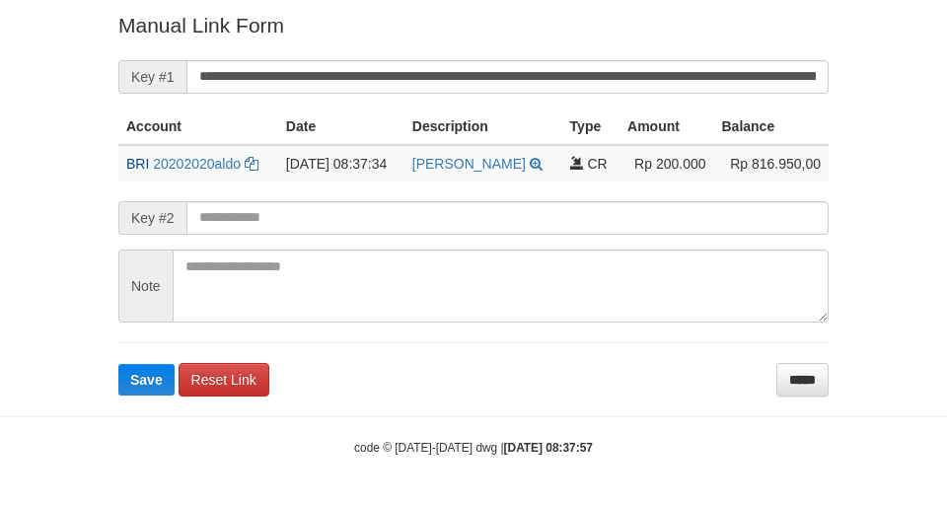
scroll to position [397, 0]
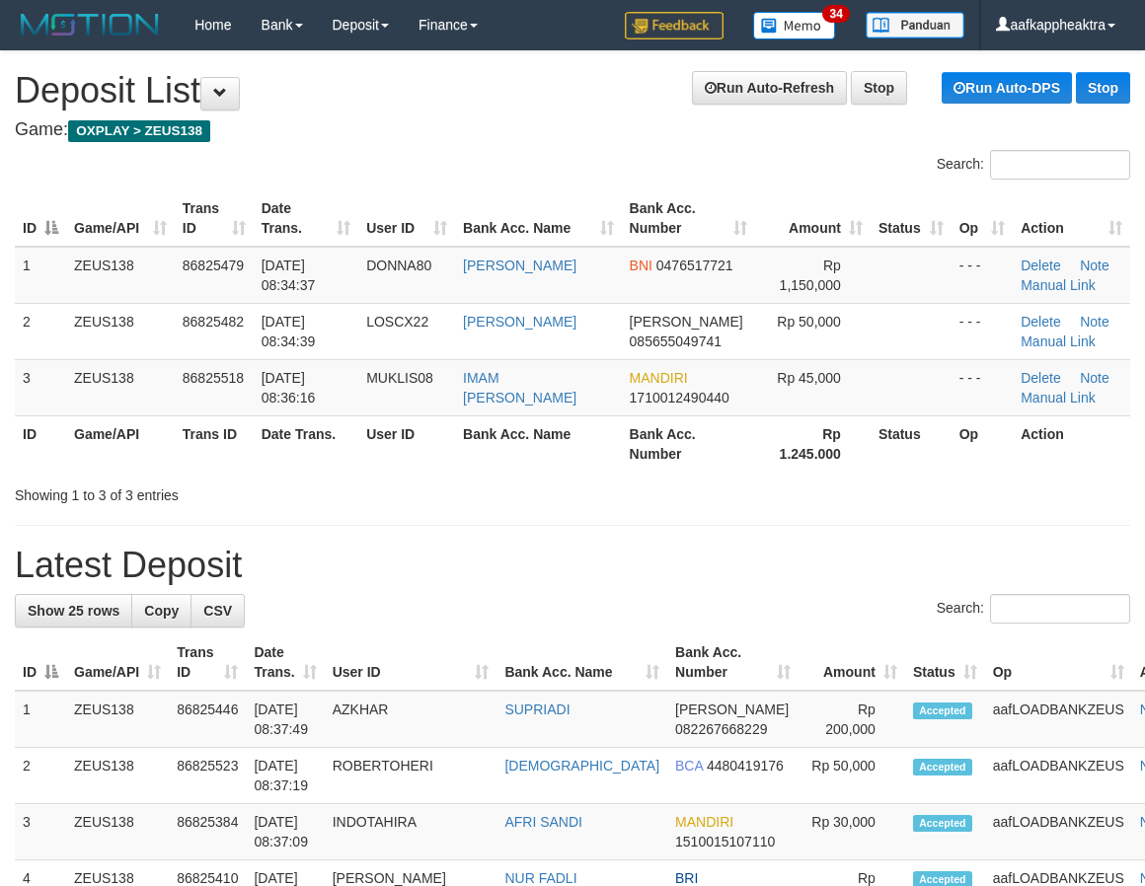
scroll to position [0, 1]
click at [625, 377] on td "MANDIRI 1710012490440" at bounding box center [687, 387] width 133 height 56
drag, startPoint x: 758, startPoint y: 460, endPoint x: 569, endPoint y: 468, distance: 188.6
click at [767, 464] on th "Rp 1.245.000" at bounding box center [811, 443] width 115 height 56
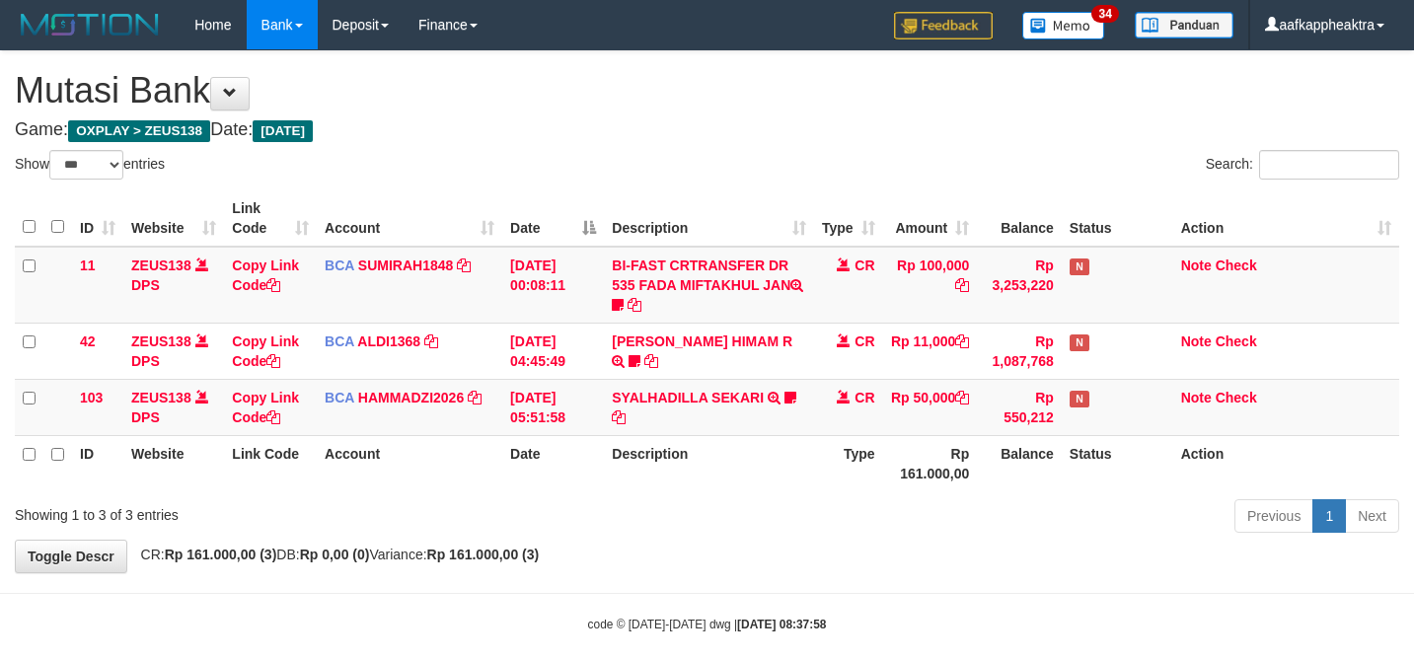
select select "***"
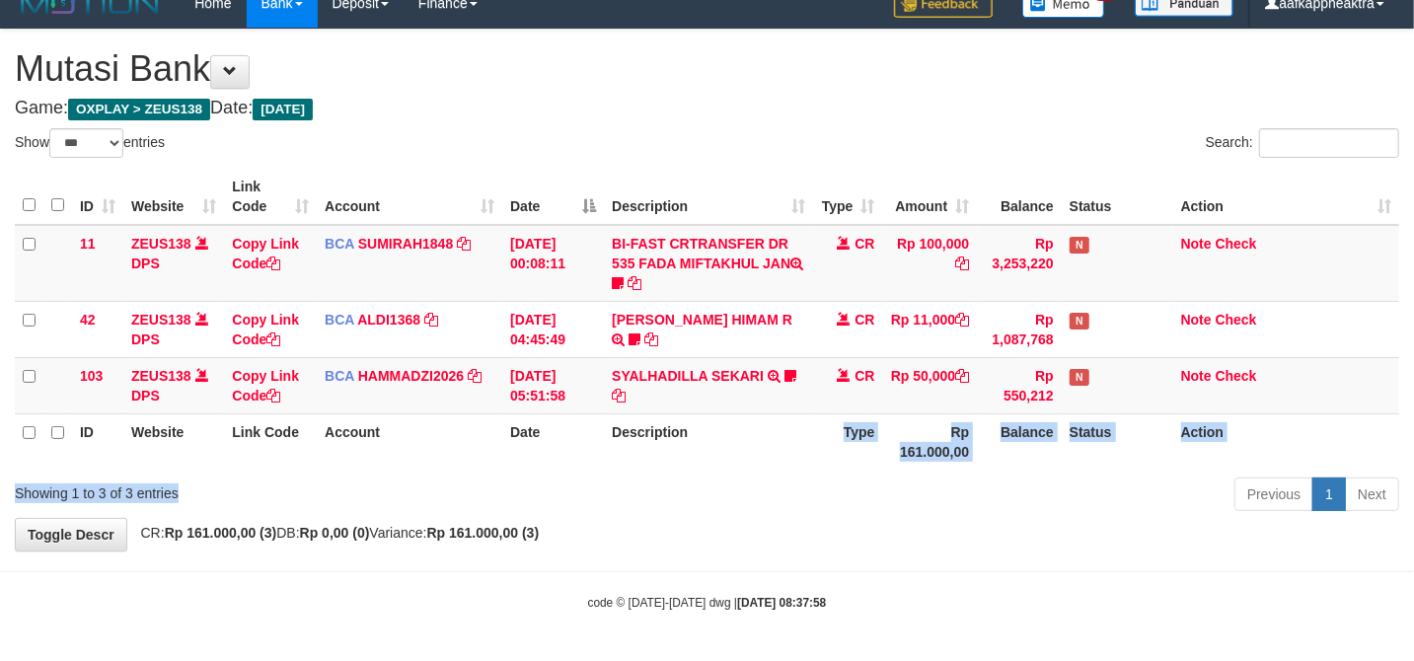
click at [407, 474] on div "Show ** ** ** *** entries Search: ID Website Link Code Account Date Description…" at bounding box center [707, 323] width 1384 height 390
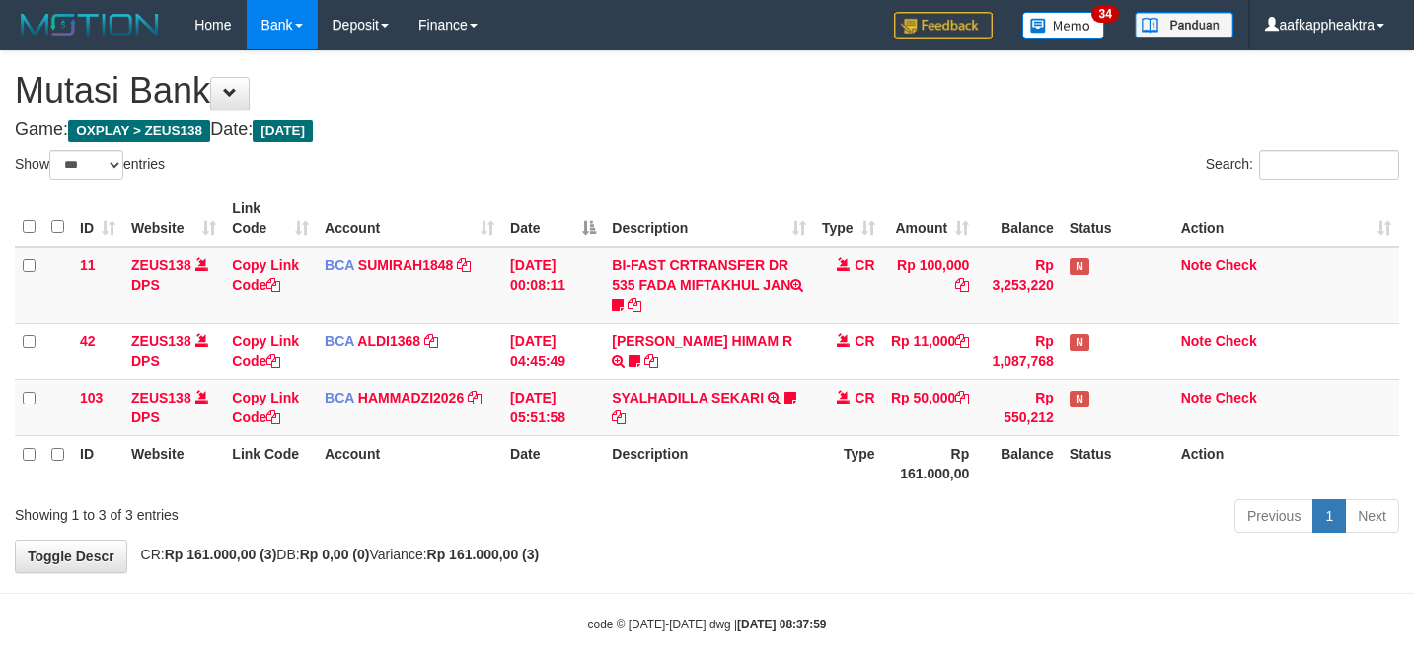
select select "***"
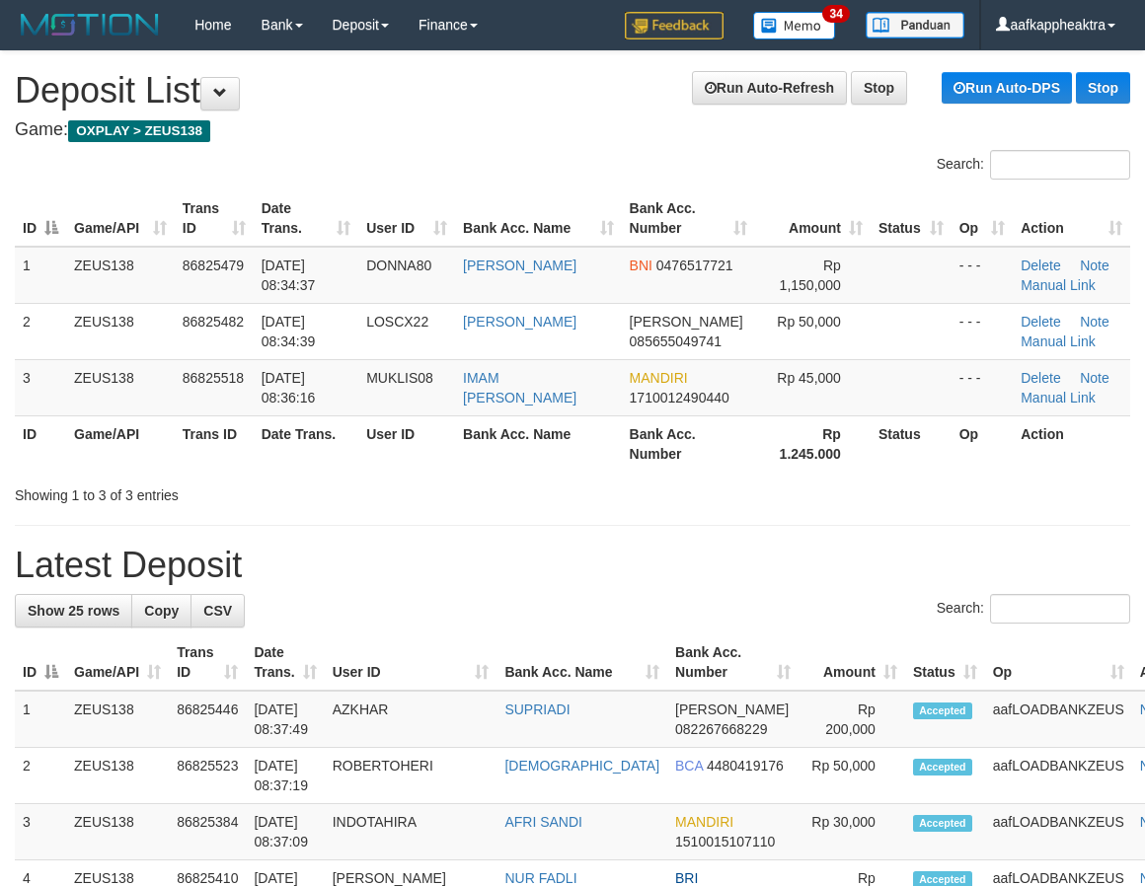
scroll to position [0, 1]
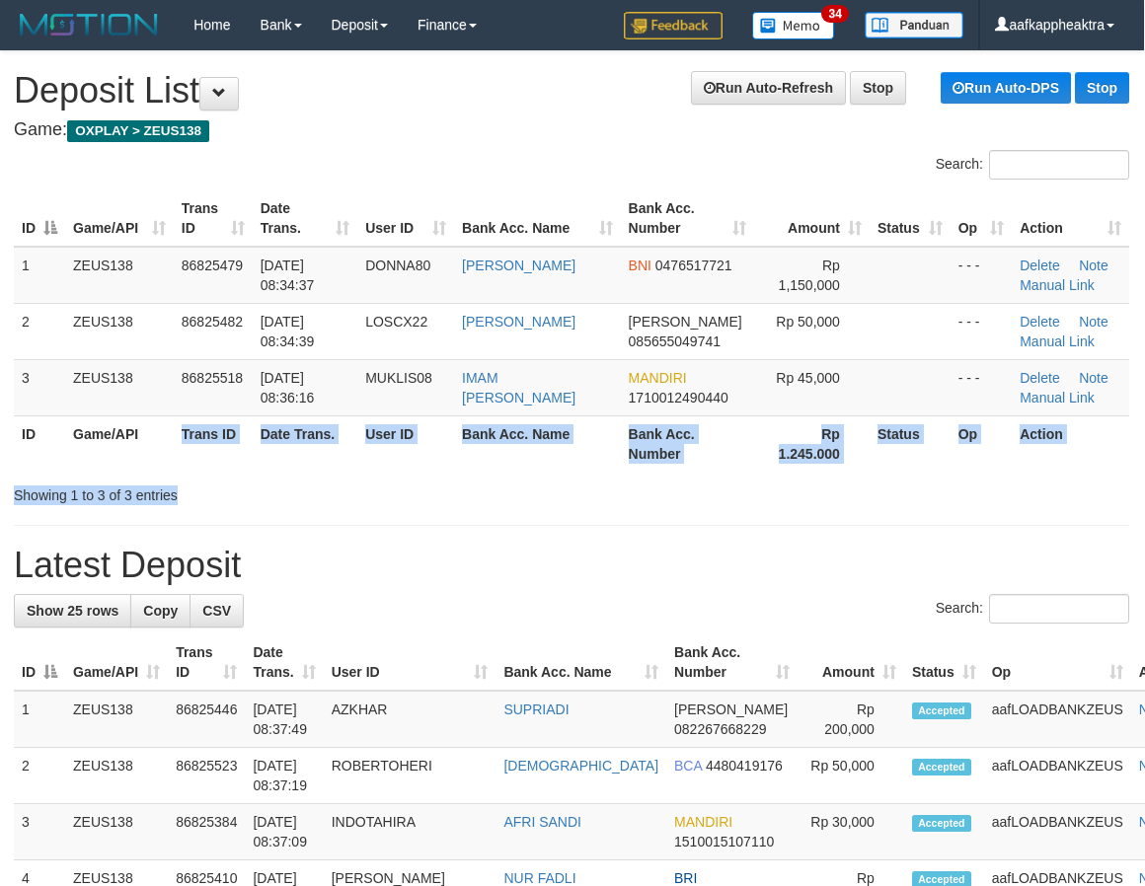
click at [225, 487] on div "Search: ID Game/API Trans ID Date Trans. User ID Bank Acc. Name Bank Acc. Numbe…" at bounding box center [571, 327] width 1115 height 355
drag, startPoint x: 130, startPoint y: 482, endPoint x: 1, endPoint y: 485, distance: 129.3
click at [124, 483] on div "Search: ID Game/API Trans ID Date Trans. User ID Bank Acc. Name Bank Acc. Numbe…" at bounding box center [571, 327] width 1115 height 355
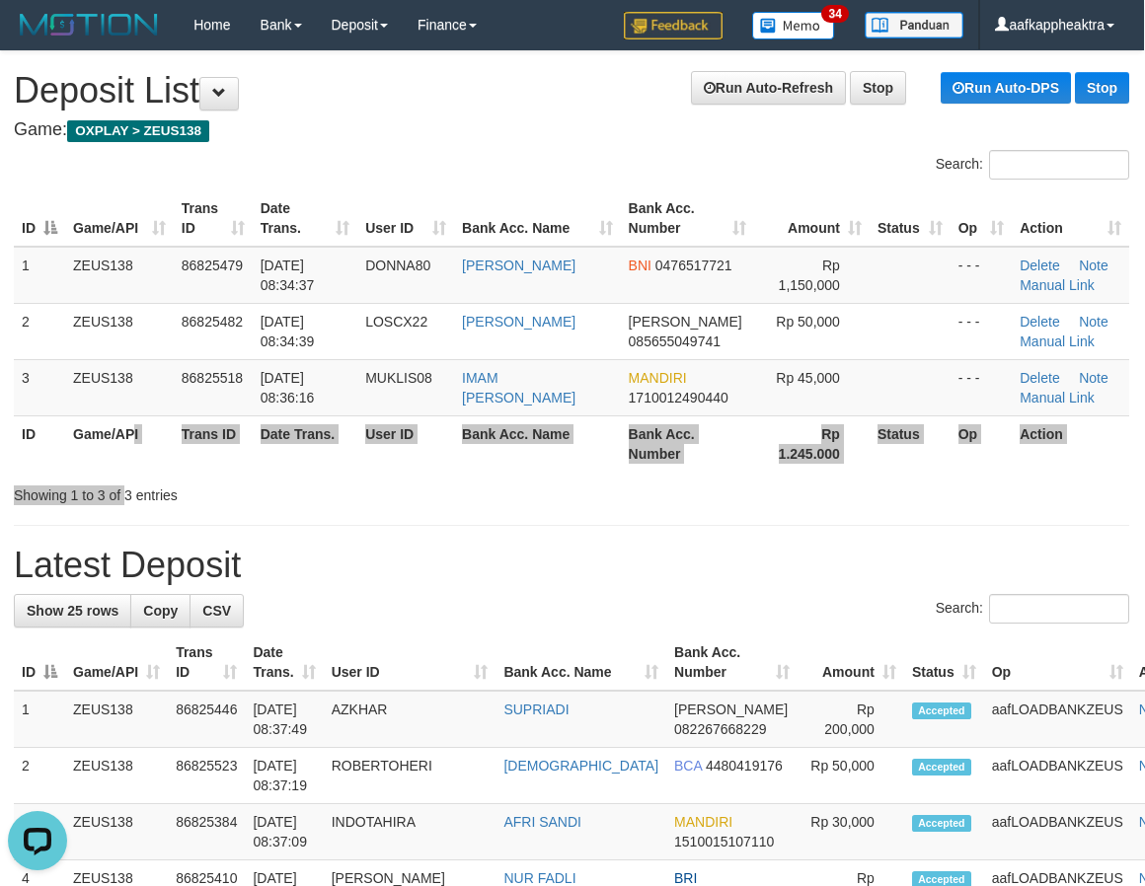
scroll to position [0, 0]
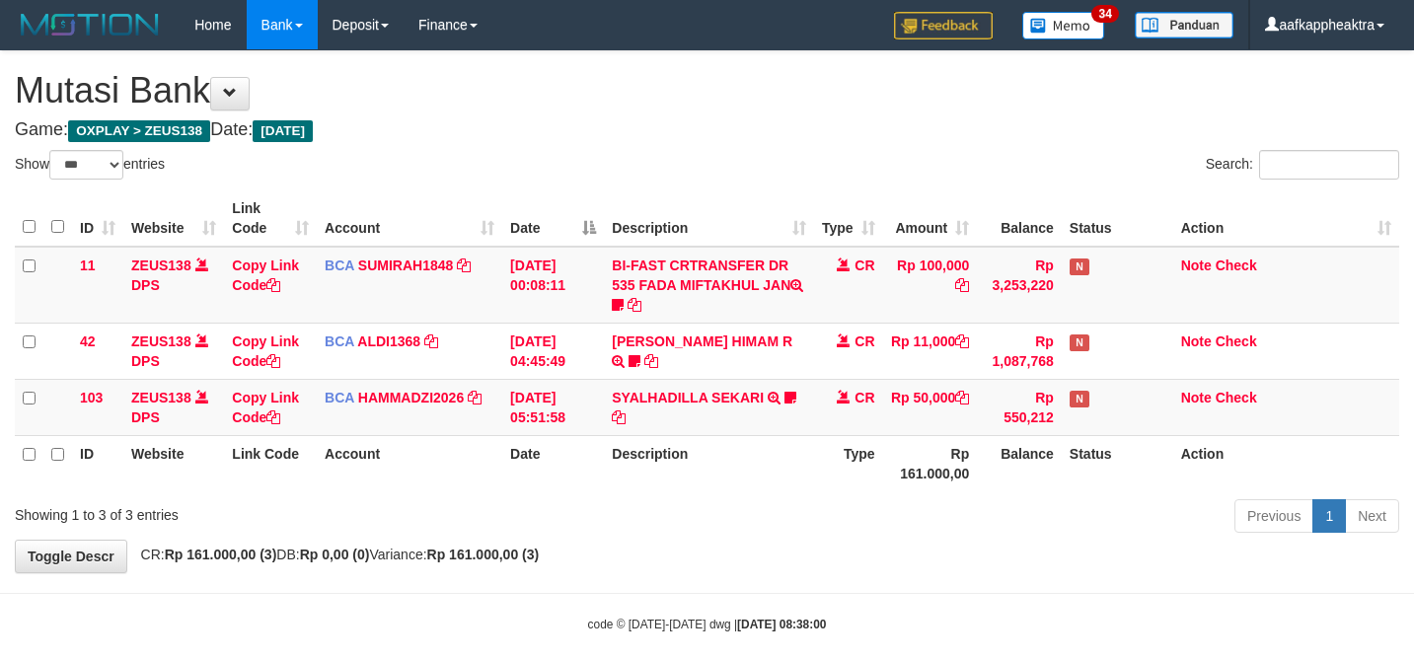
select select "***"
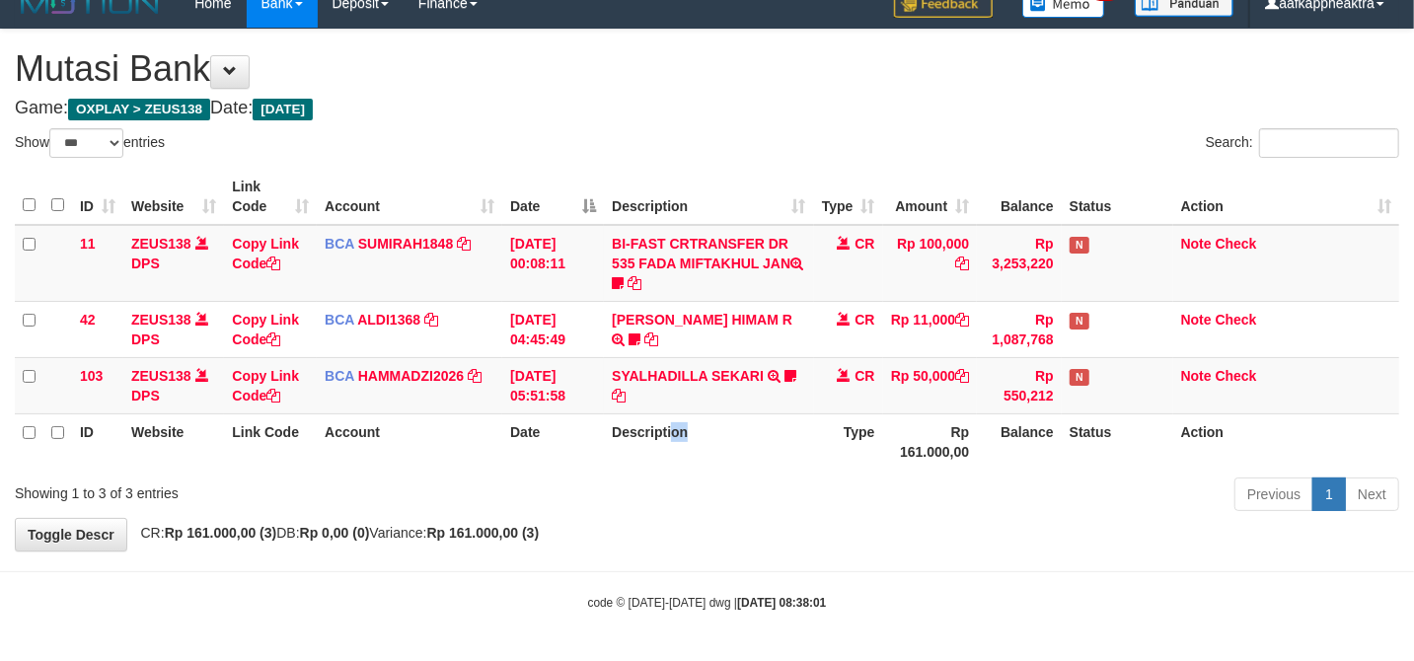
click at [755, 416] on th "Description" at bounding box center [708, 441] width 209 height 56
click at [782, 455] on th "Description" at bounding box center [708, 441] width 209 height 56
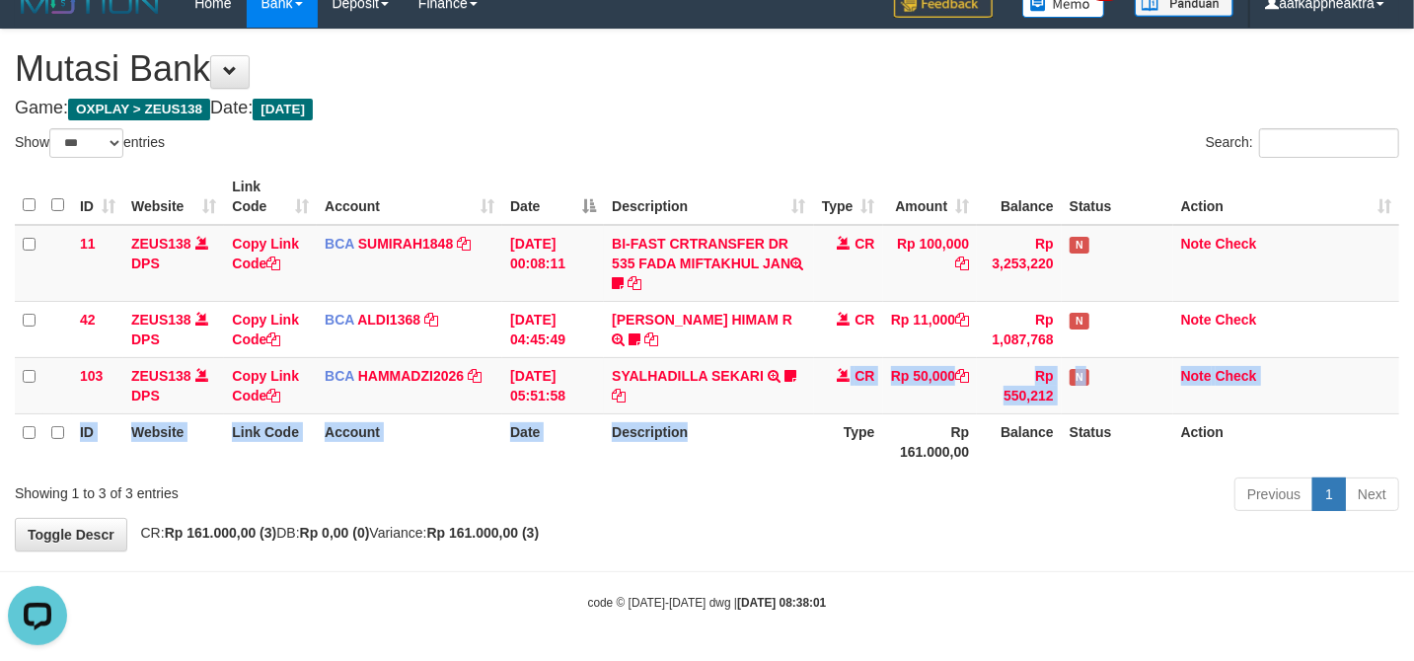
click at [748, 420] on table "ID Website Link Code Account Date Description Type Amount Balance Status Action…" at bounding box center [707, 319] width 1384 height 301
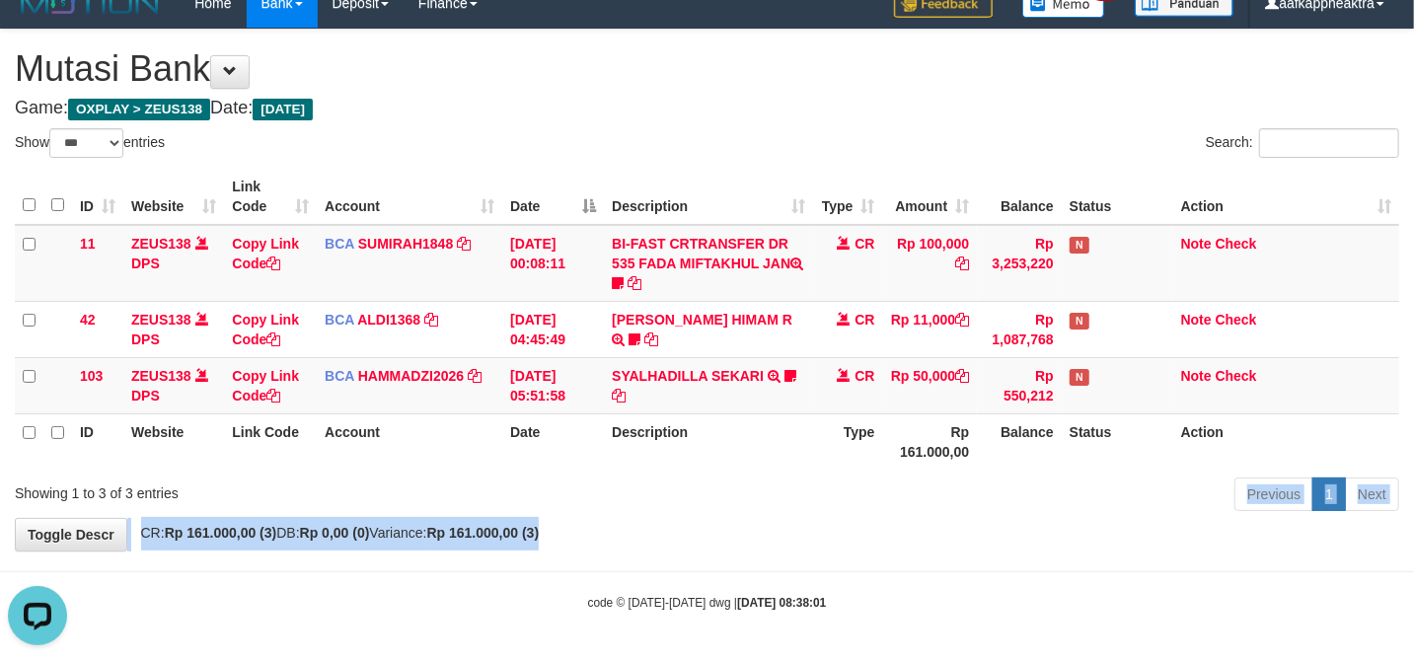
drag, startPoint x: 614, startPoint y: 535, endPoint x: 803, endPoint y: 450, distance: 207.6
click at [621, 525] on div "**********" at bounding box center [707, 290] width 1414 height 521
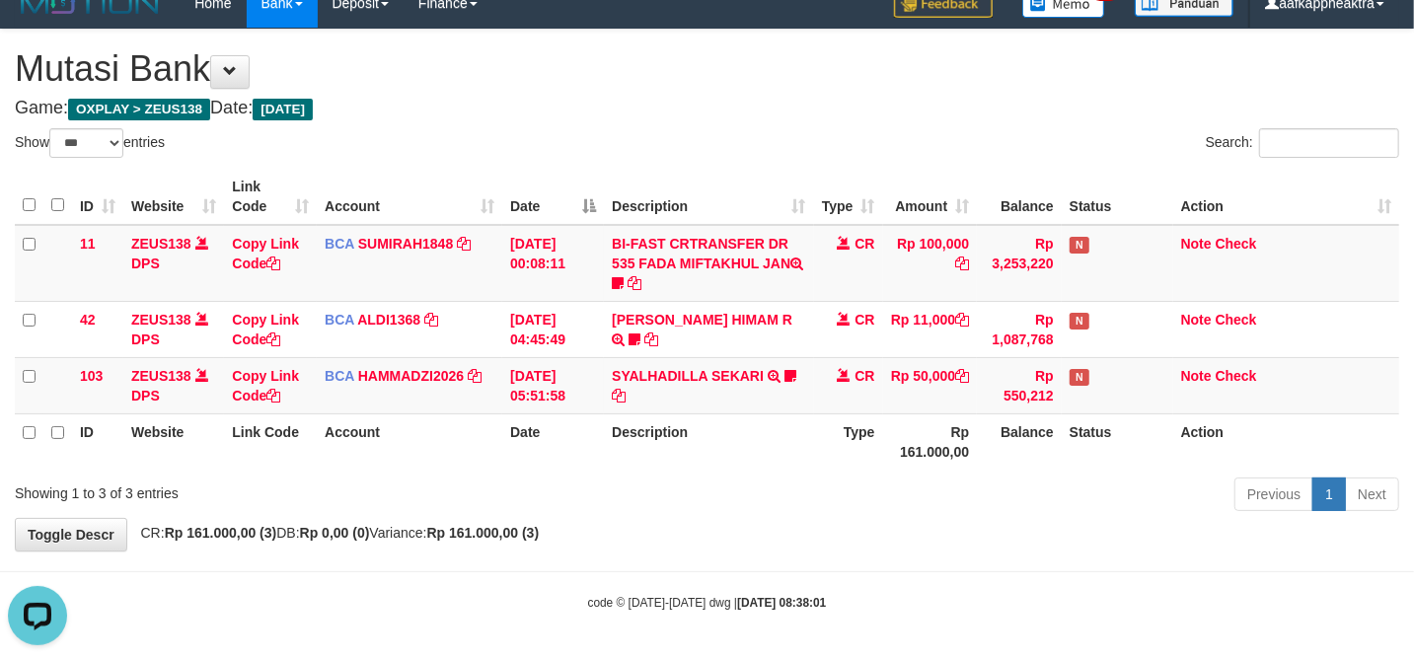
click at [774, 440] on tr "ID Website Link Code Account Date Description Type Rp 161.000,00 Balance Status…" at bounding box center [707, 441] width 1384 height 56
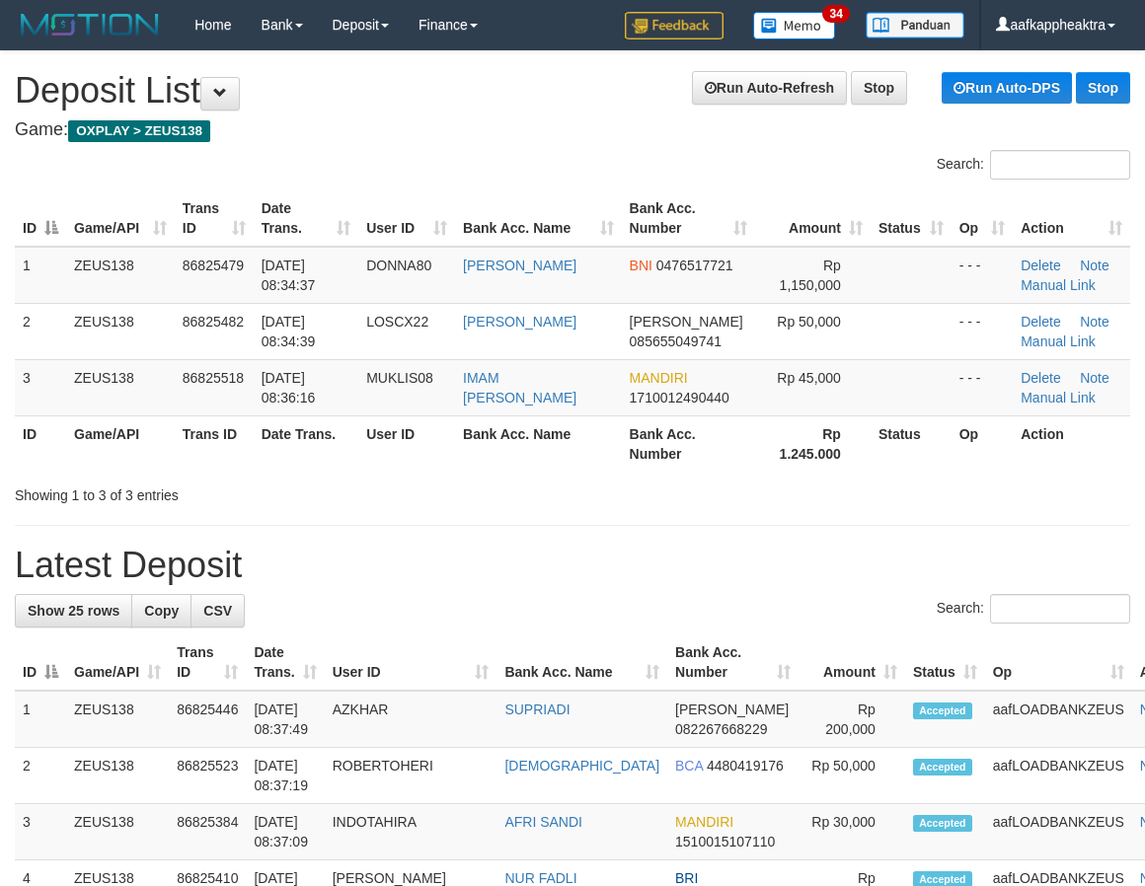
scroll to position [0, 1]
drag, startPoint x: 254, startPoint y: 468, endPoint x: 2, endPoint y: 495, distance: 253.1
click at [230, 472] on div "ID Game/API Trans ID Date Trans. User ID Bank Acc. Name Bank Acc. Number Amount…" at bounding box center [571, 331] width 1145 height 293
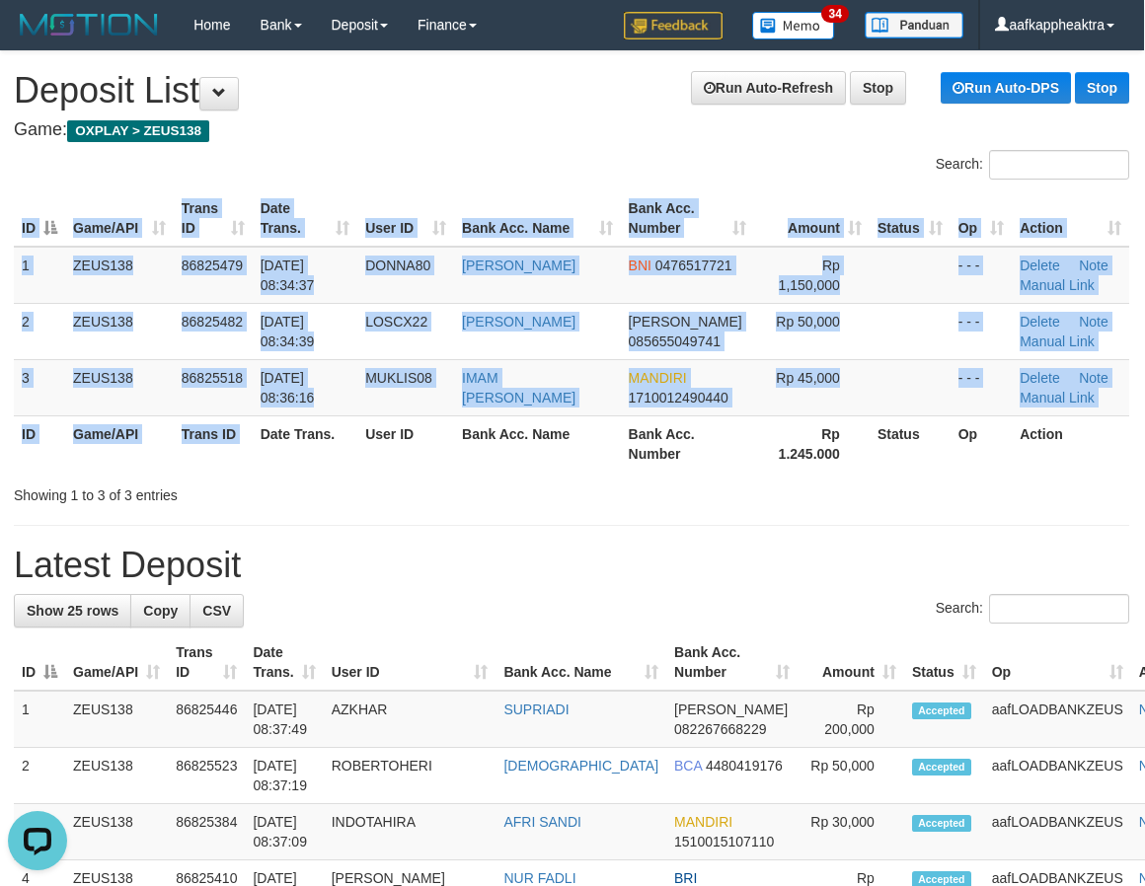
drag, startPoint x: 258, startPoint y: 542, endPoint x: 217, endPoint y: 546, distance: 40.6
click at [246, 491] on div "Showing 1 to 3 of 3 entries" at bounding box center [237, 492] width 447 height 28
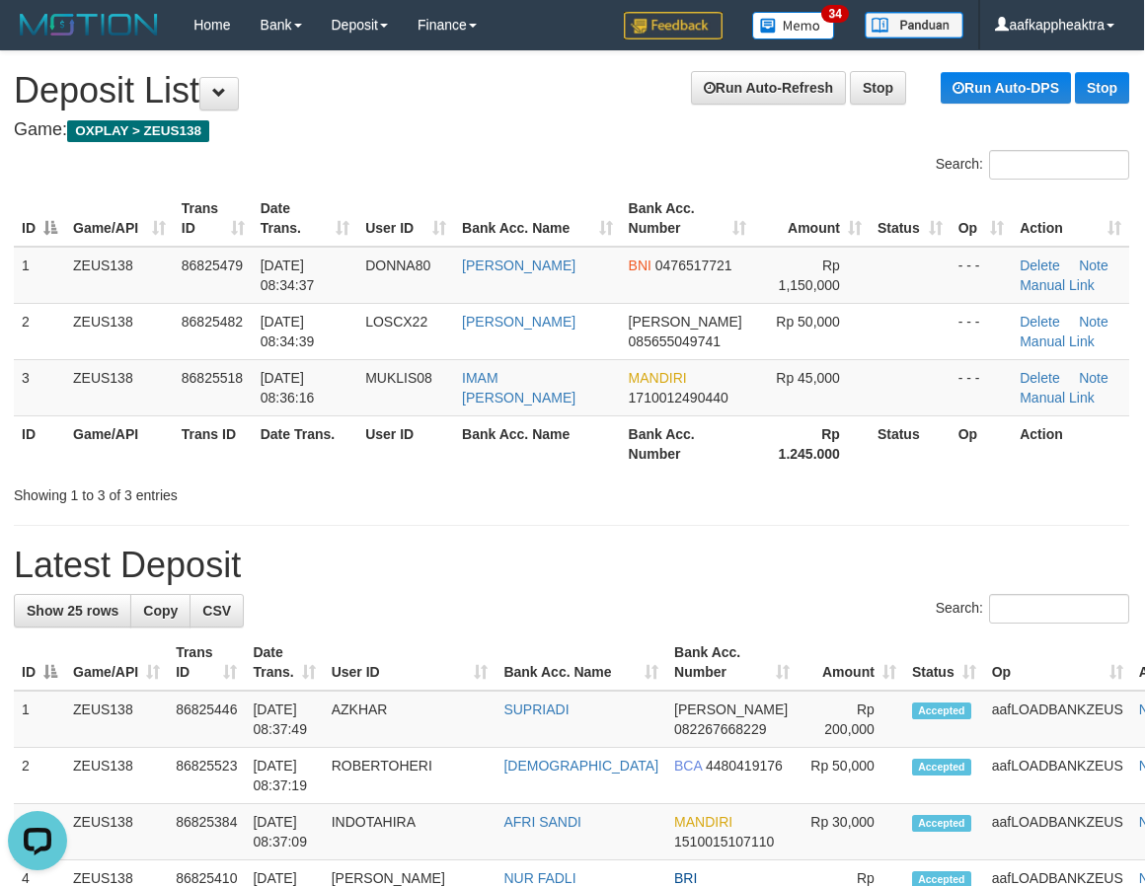
drag, startPoint x: 246, startPoint y: 491, endPoint x: 2, endPoint y: 475, distance: 244.3
click at [245, 491] on div "Showing 1 to 3 of 3 entries" at bounding box center [237, 492] width 447 height 28
drag, startPoint x: 502, startPoint y: 519, endPoint x: 458, endPoint y: 555, distance: 56.9
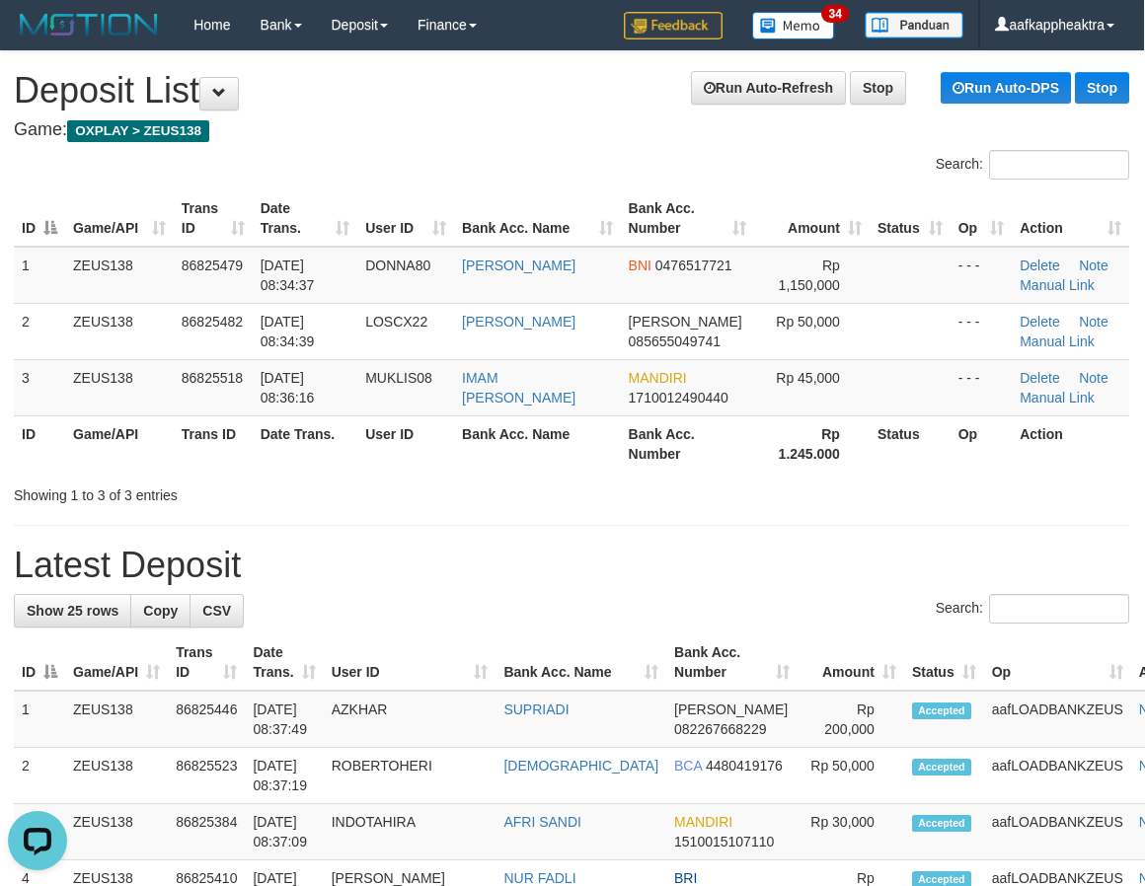
drag, startPoint x: 468, startPoint y: 582, endPoint x: 519, endPoint y: 621, distance: 64.1
click at [537, 622] on div "Search:" at bounding box center [571, 611] width 1115 height 35
click at [776, 676] on tr "ID Game/API Trans ID Date Trans. User ID Bank Acc. Name Bank Acc. Number Amount…" at bounding box center [612, 662] width 1197 height 56
drag, startPoint x: 772, startPoint y: 669, endPoint x: 758, endPoint y: 675, distance: 15.0
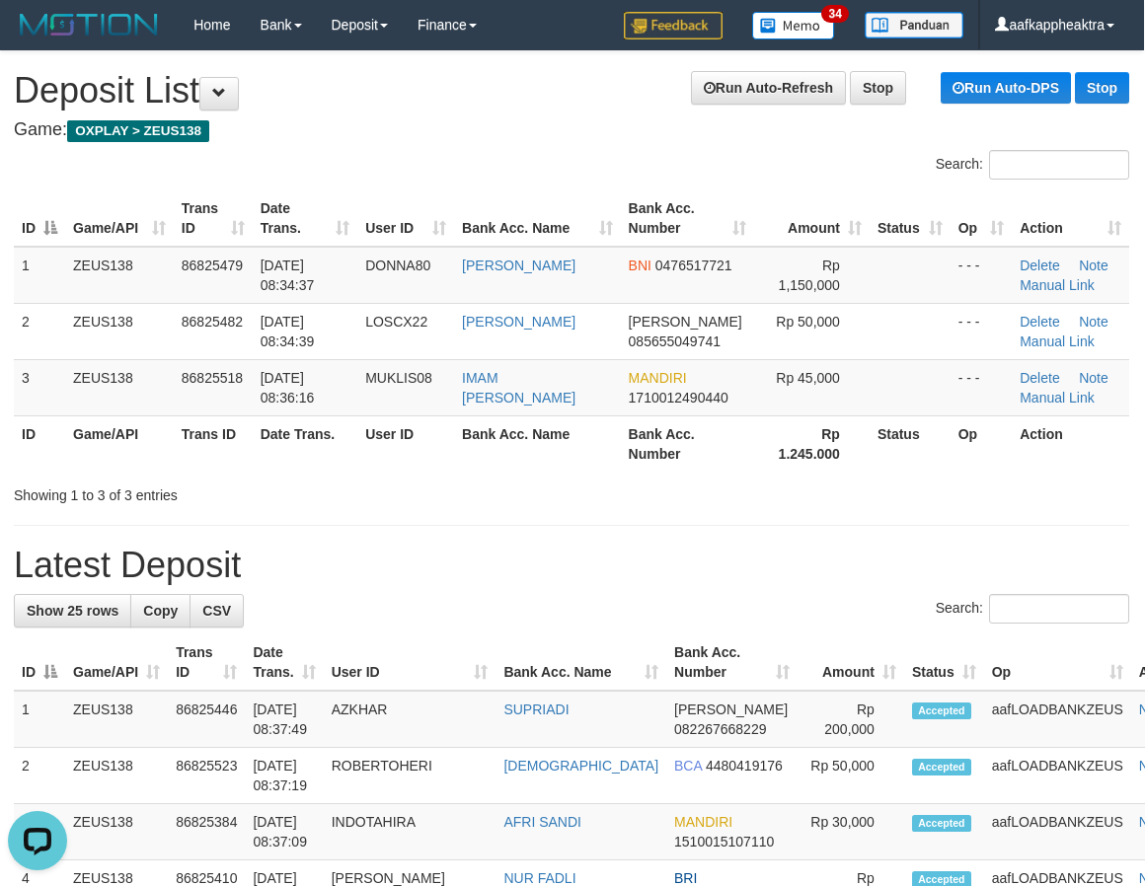
click at [797, 672] on th "Amount" at bounding box center [850, 662] width 107 height 56
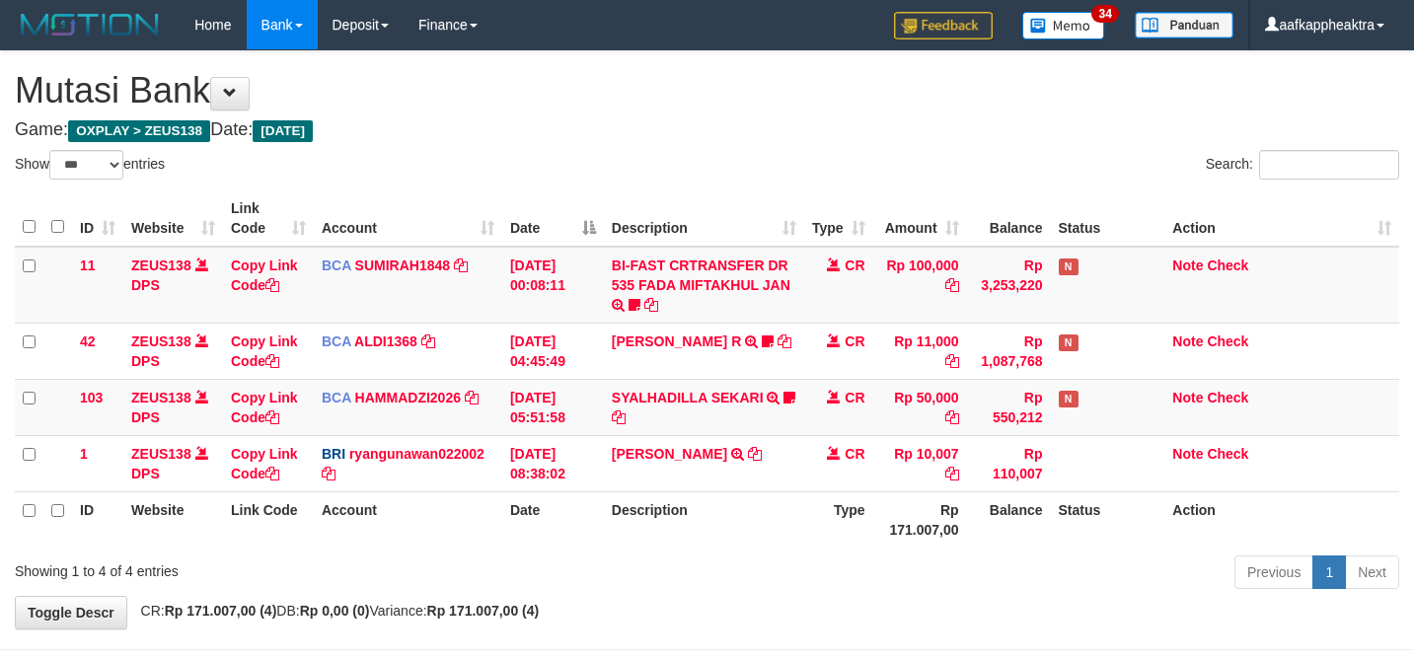
select select "***"
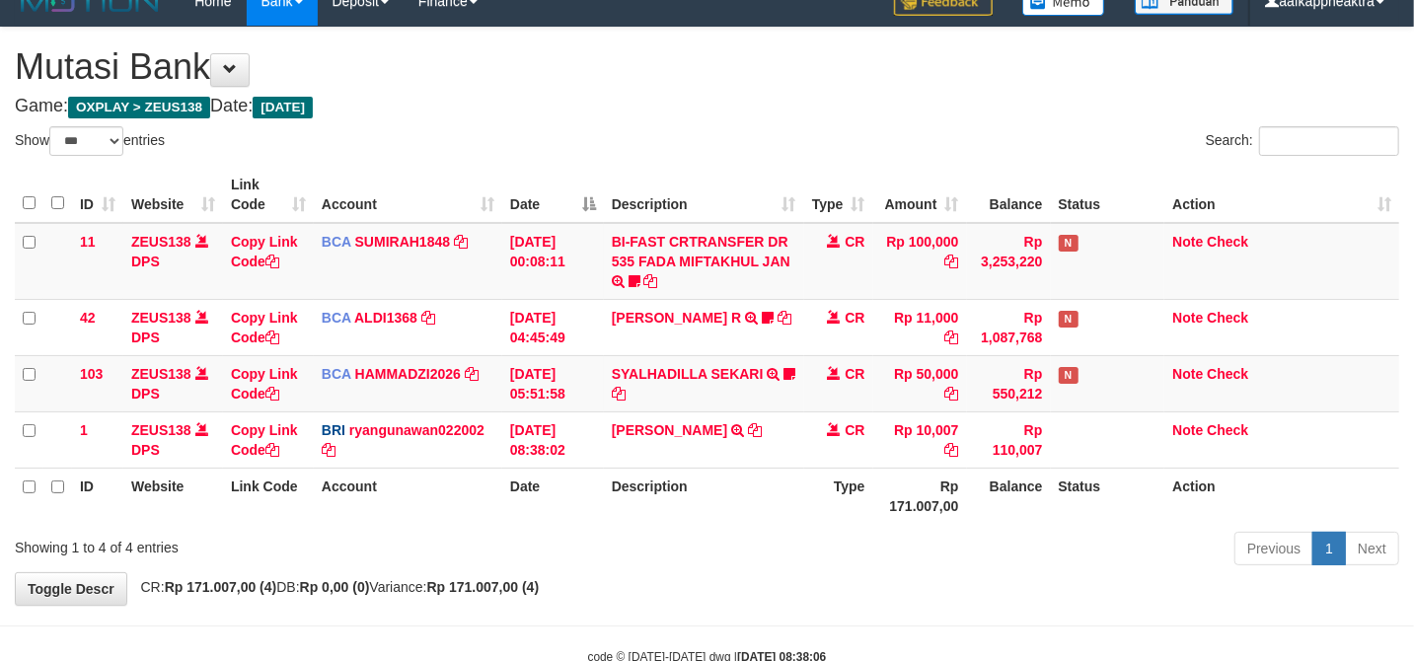
click at [668, 547] on div "Previous 1 Next" at bounding box center [1001, 551] width 795 height 42
drag, startPoint x: 649, startPoint y: 542, endPoint x: 659, endPoint y: 486, distance: 56.1
click at [657, 530] on div "Previous 1 Next" at bounding box center [1001, 551] width 795 height 42
click at [652, 485] on th "Description" at bounding box center [704, 496] width 200 height 56
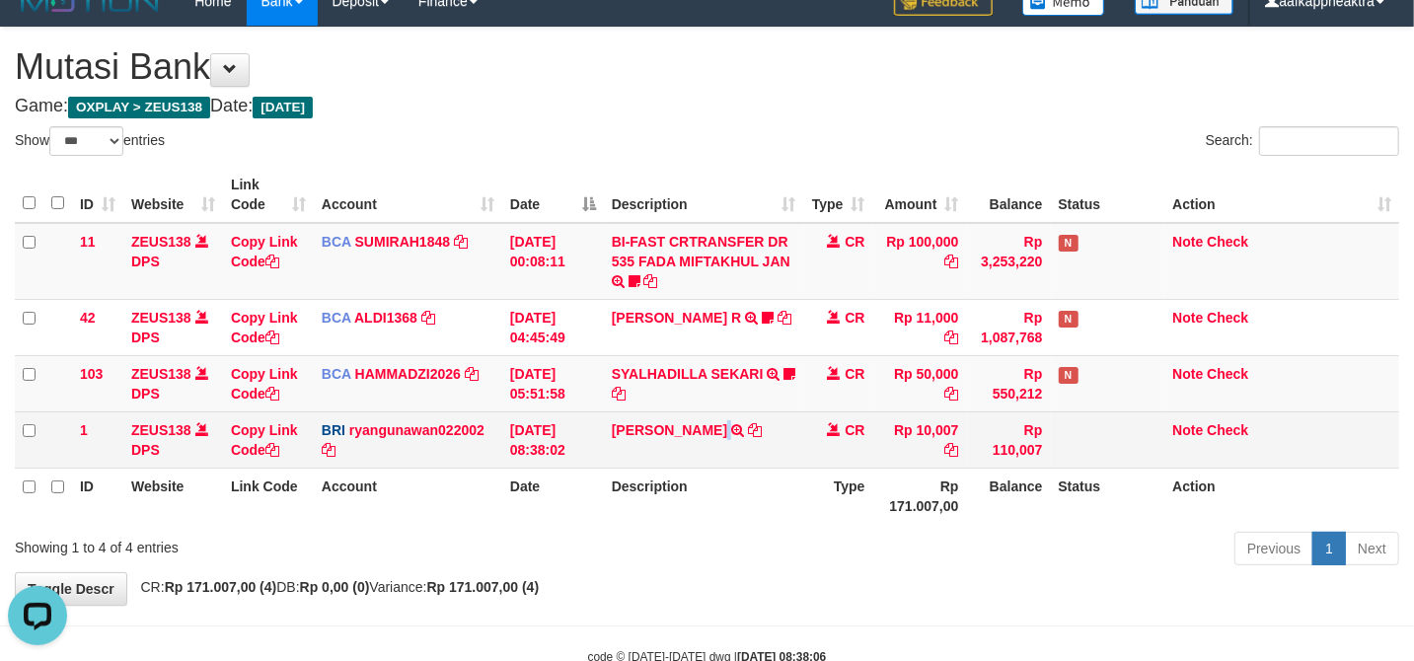
scroll to position [0, 0]
click at [685, 443] on td "SITI ASTARI TRANSFER NBMB SITI ASTARI TO RYAN GUNAWAN" at bounding box center [704, 439] width 200 height 56
click at [1000, 418] on tr "1 ZEUS138 DPS Copy Link Code BRI ryangunawan022002 DPS RYAN GUNAWAN mutasi_2025…" at bounding box center [707, 439] width 1384 height 56
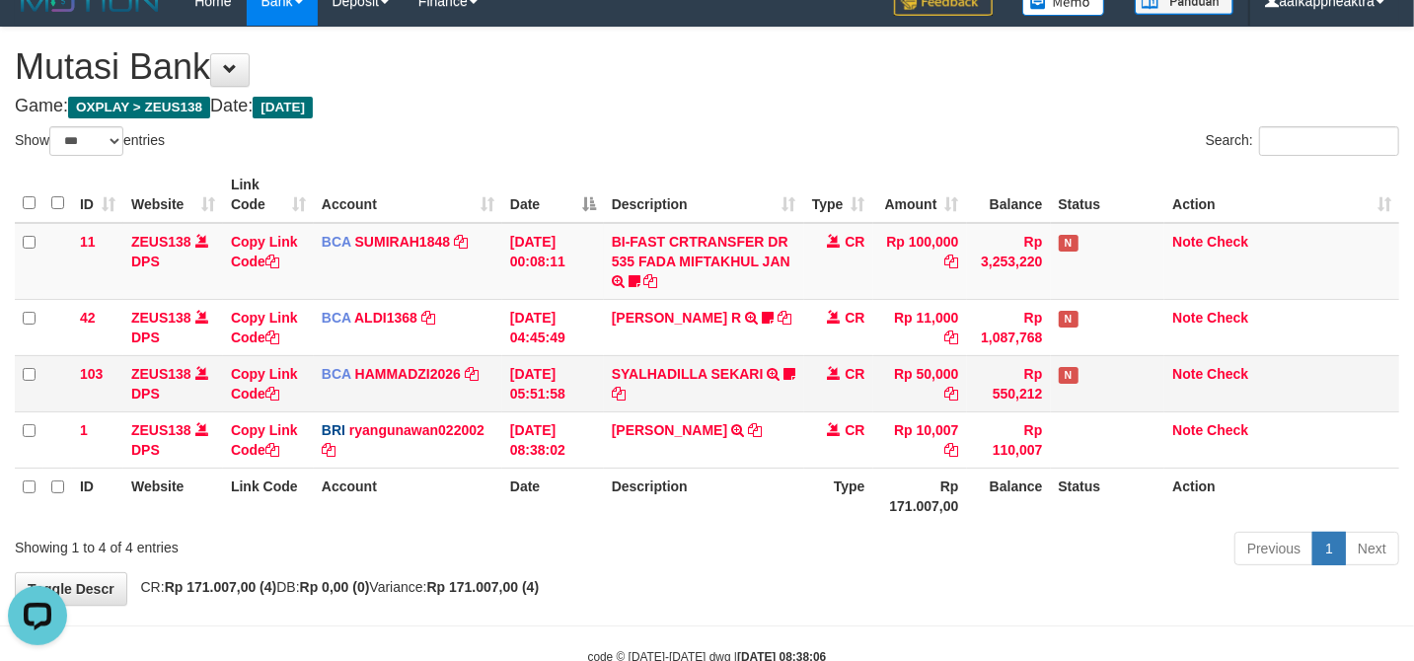
click at [999, 388] on td "Rp 550,212" at bounding box center [1009, 383] width 84 height 56
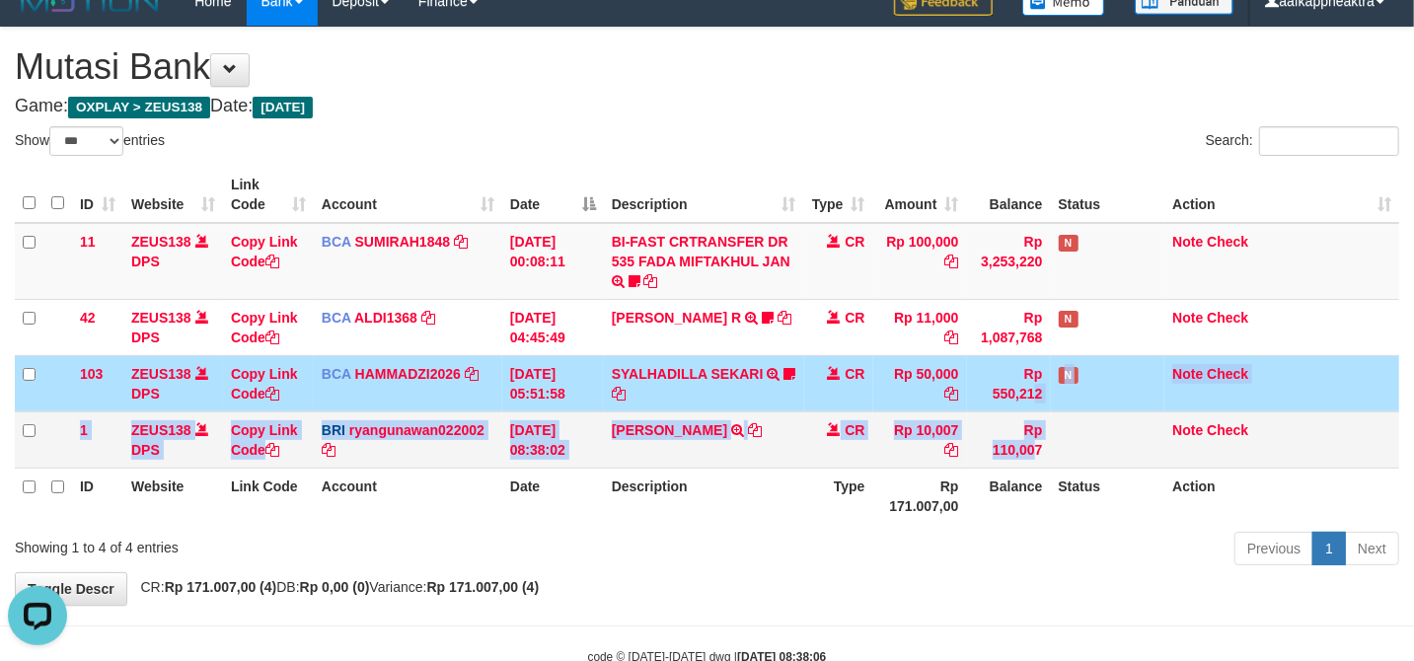
click at [989, 446] on tbody "11 ZEUS138 DPS Copy Link Code BCA SUMIRAH1848 DPS SUMIRAH mutasi_20250831_4156 …" at bounding box center [707, 346] width 1384 height 246
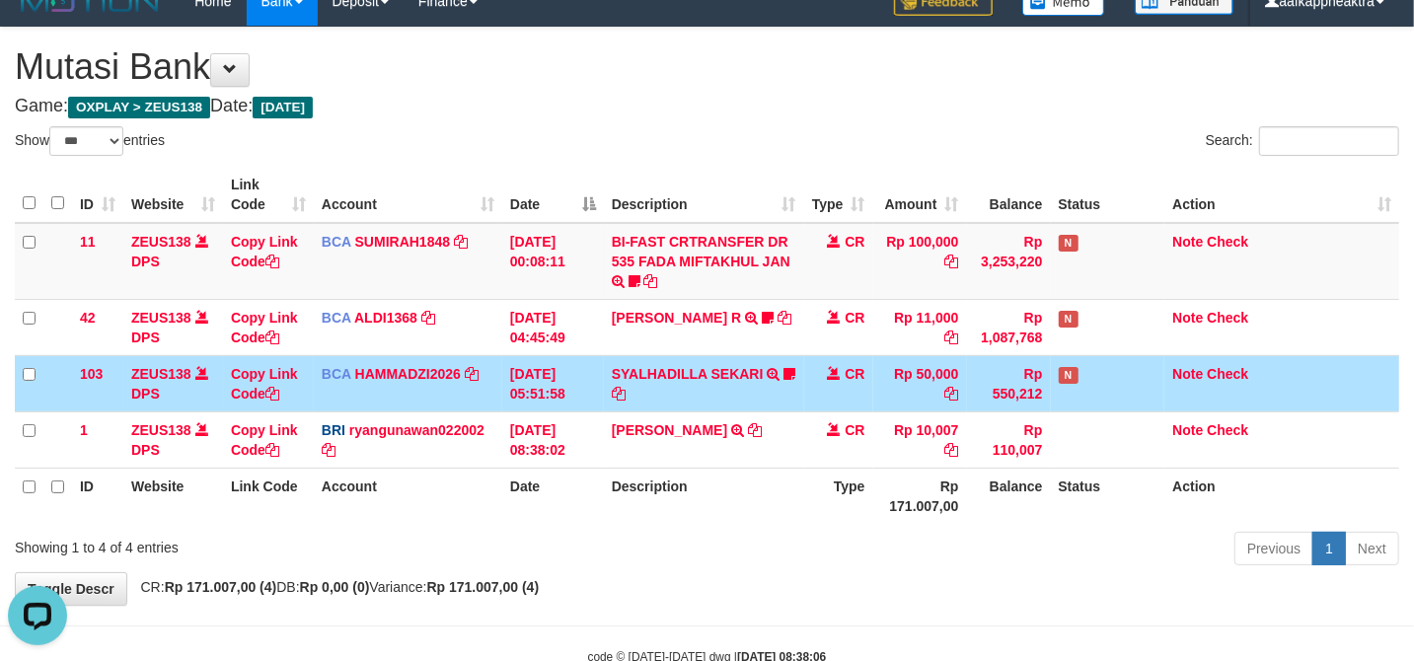
click at [474, 389] on td "BCA HAMMADZI2026 DPS MUHAMMAD ZIDAN KURNIAWAN mutasi_20250831_4694 | 103 mutasi…" at bounding box center [408, 383] width 188 height 56
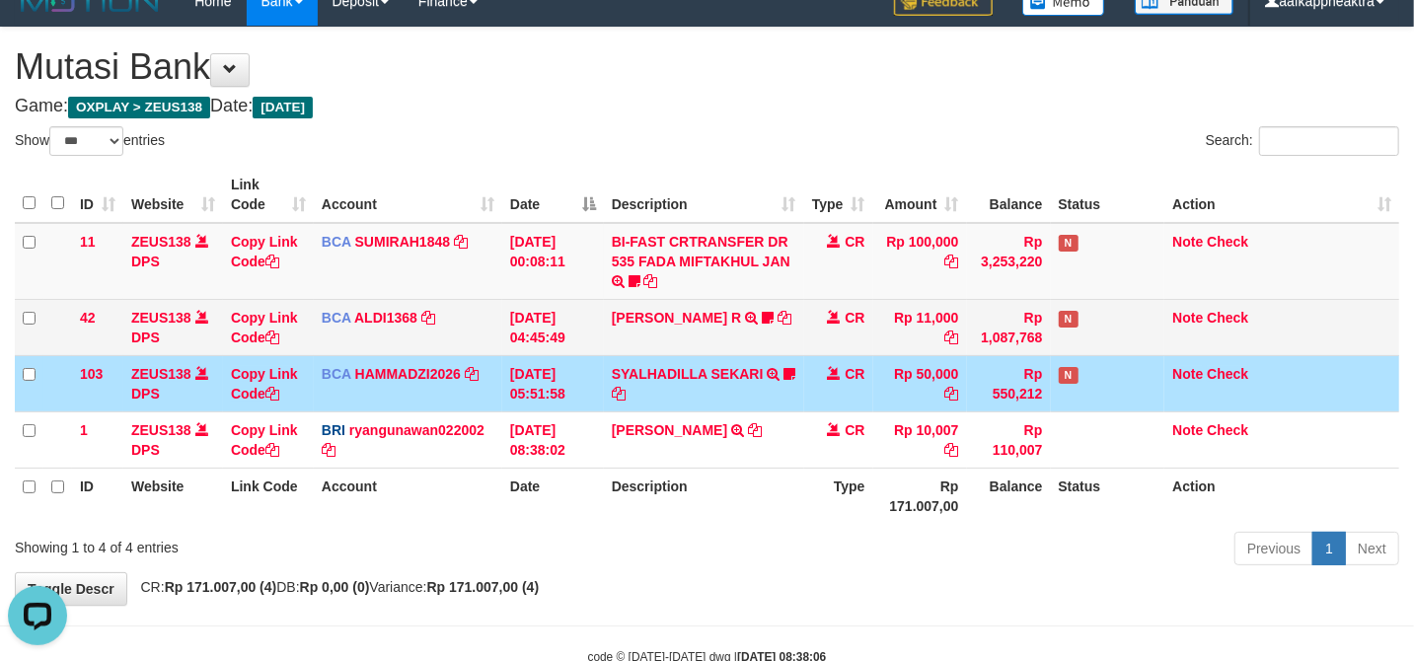
drag, startPoint x: 597, startPoint y: 361, endPoint x: 632, endPoint y: 348, distance: 36.8
click at [597, 367] on td "31/08/2025 05:51:58" at bounding box center [553, 383] width 102 height 56
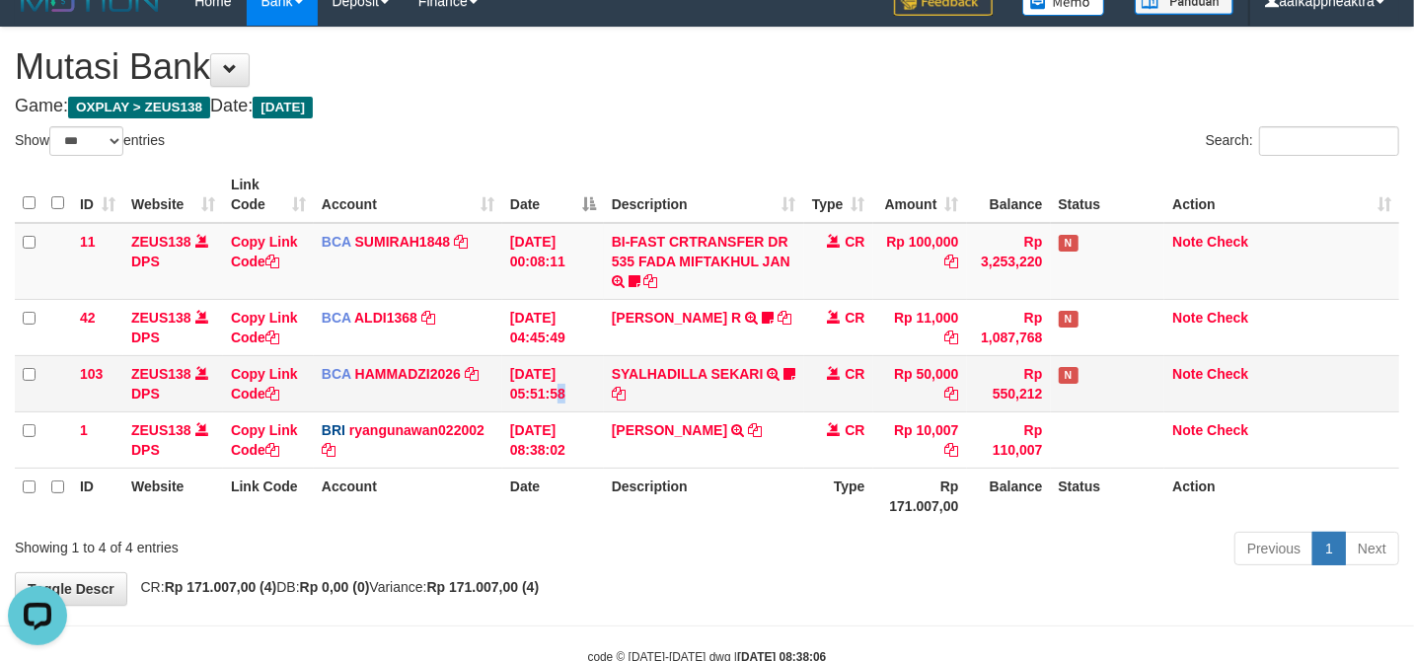
click at [562, 367] on tr "103 ZEUS138 DPS Copy Link Code BCA HAMMADZI2026 DPS MUHAMMAD ZIDAN KURNIAWAN mu…" at bounding box center [707, 383] width 1384 height 56
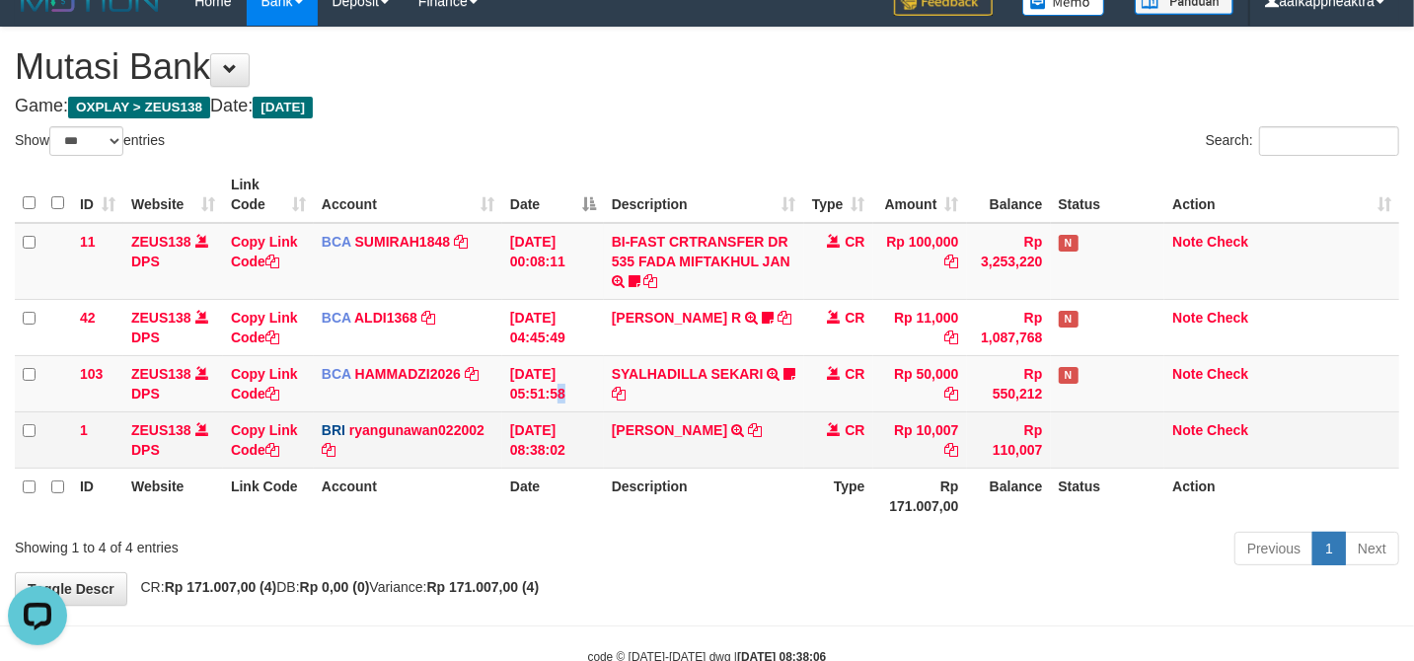
click at [577, 467] on tr "1 ZEUS138 DPS Copy Link Code BRI ryangunawan022002 DPS RYAN GUNAWAN mutasi_2025…" at bounding box center [707, 439] width 1384 height 56
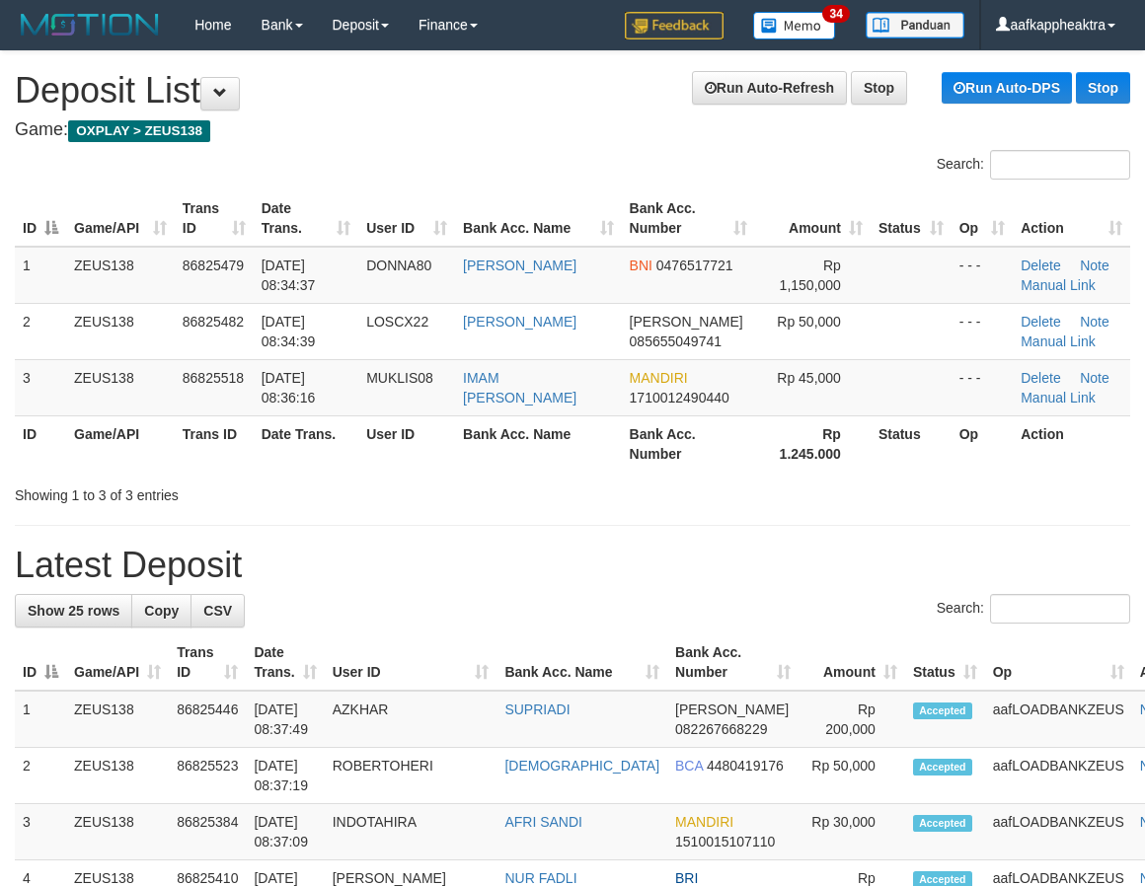
scroll to position [0, 1]
click at [667, 444] on th "Bank Acc. Number" at bounding box center [687, 443] width 133 height 56
click at [352, 440] on th "Date Trans." at bounding box center [305, 443] width 105 height 56
drag, startPoint x: 352, startPoint y: 442, endPoint x: 8, endPoint y: 440, distance: 344.4
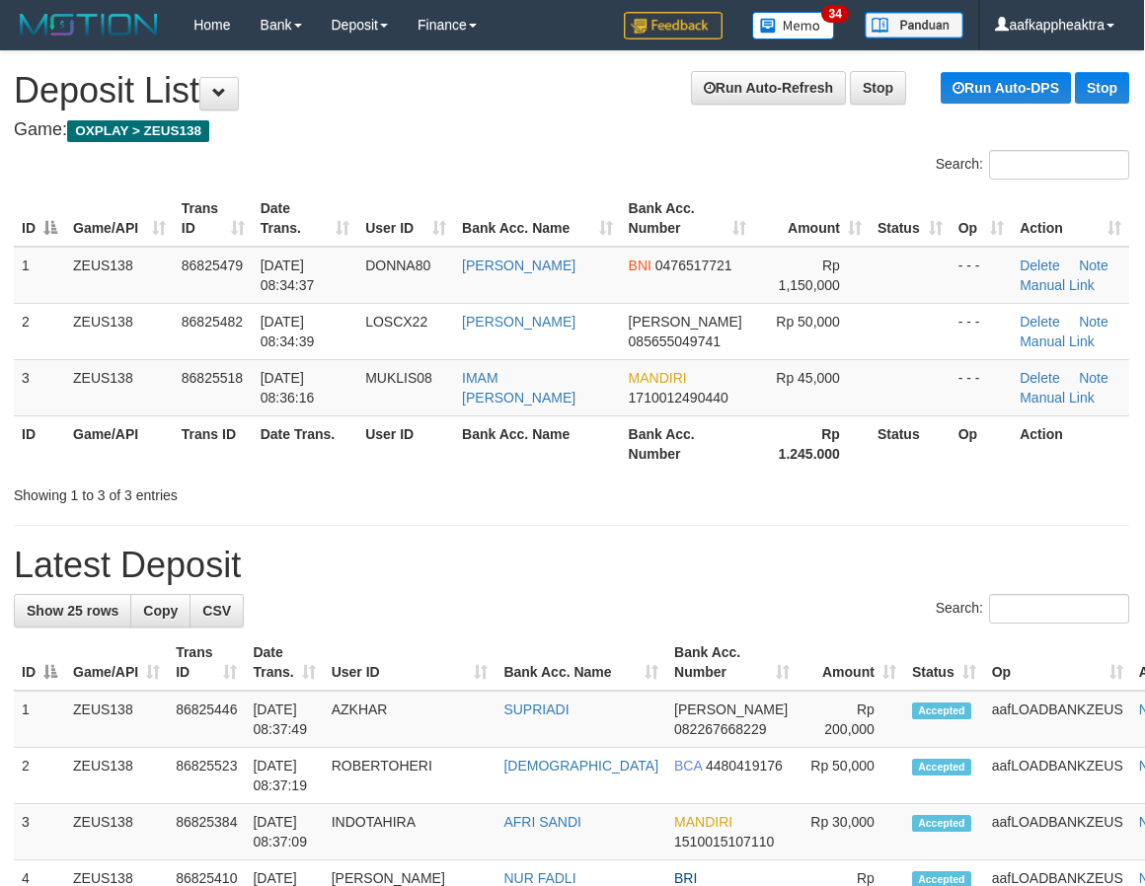
click at [343, 444] on th "Date Trans." at bounding box center [305, 443] width 105 height 56
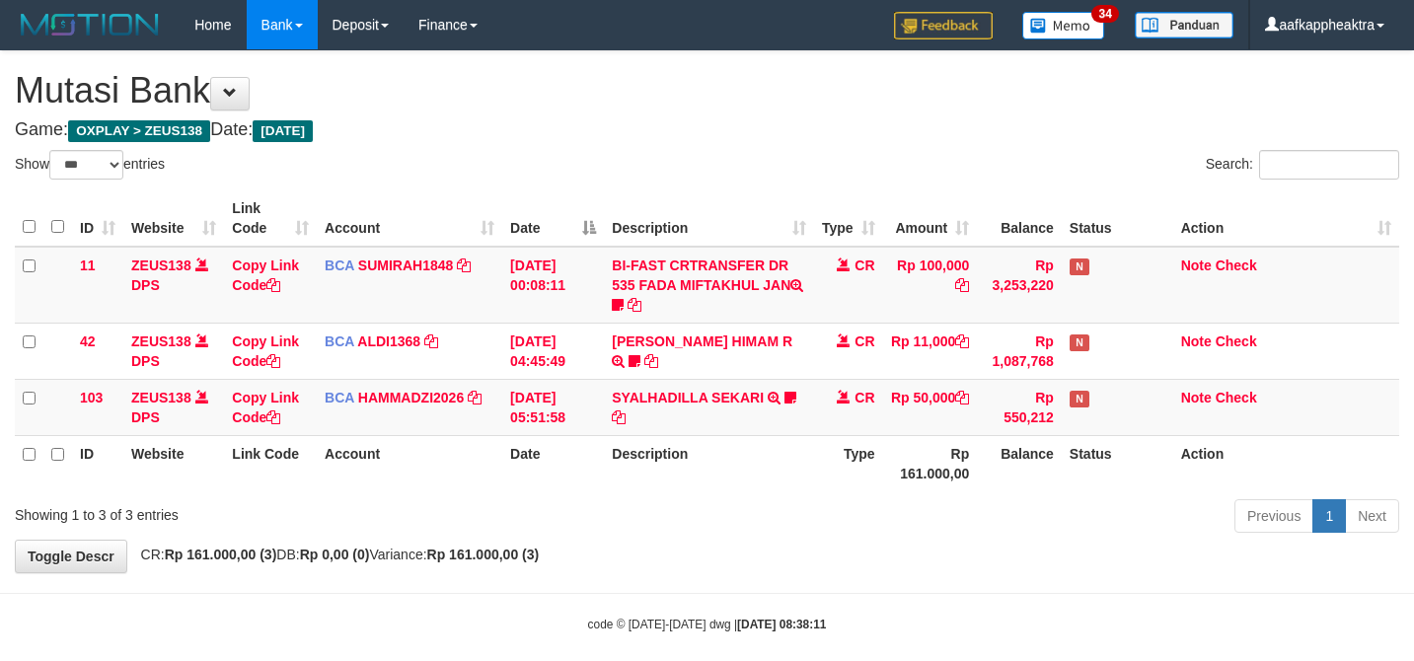
select select "***"
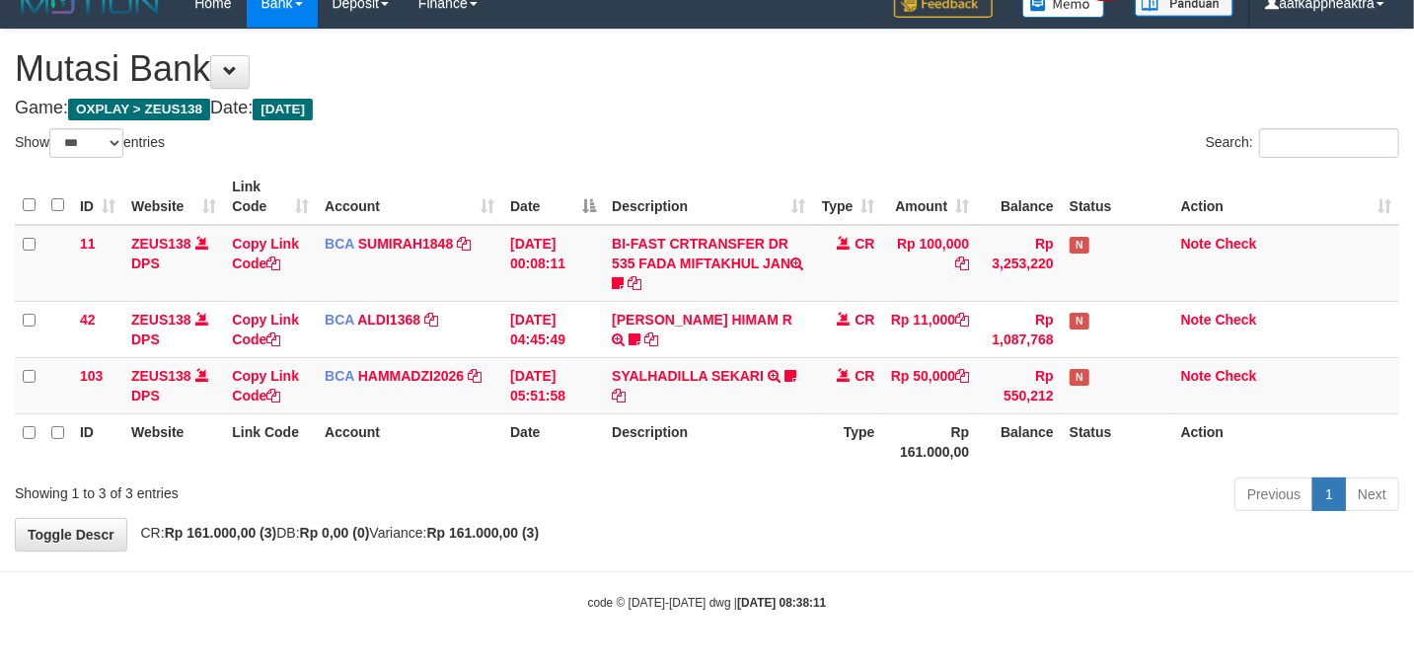
click at [780, 419] on th "Description" at bounding box center [708, 441] width 209 height 56
drag, startPoint x: 775, startPoint y: 414, endPoint x: 785, endPoint y: 383, distance: 33.4
click at [774, 414] on th "Description" at bounding box center [708, 441] width 209 height 56
click at [783, 391] on td "SYALHADILLA SEKARI TRSF E-BANKING CR 08/31 ZAP41 SYALHADILLA SEKARI youreyes" at bounding box center [708, 385] width 209 height 56
click td "SYALHADILLA SEKARI TRSF E-BANKING CR 08/31 ZAP41 SYALHADILLA SEKARI youreyes"
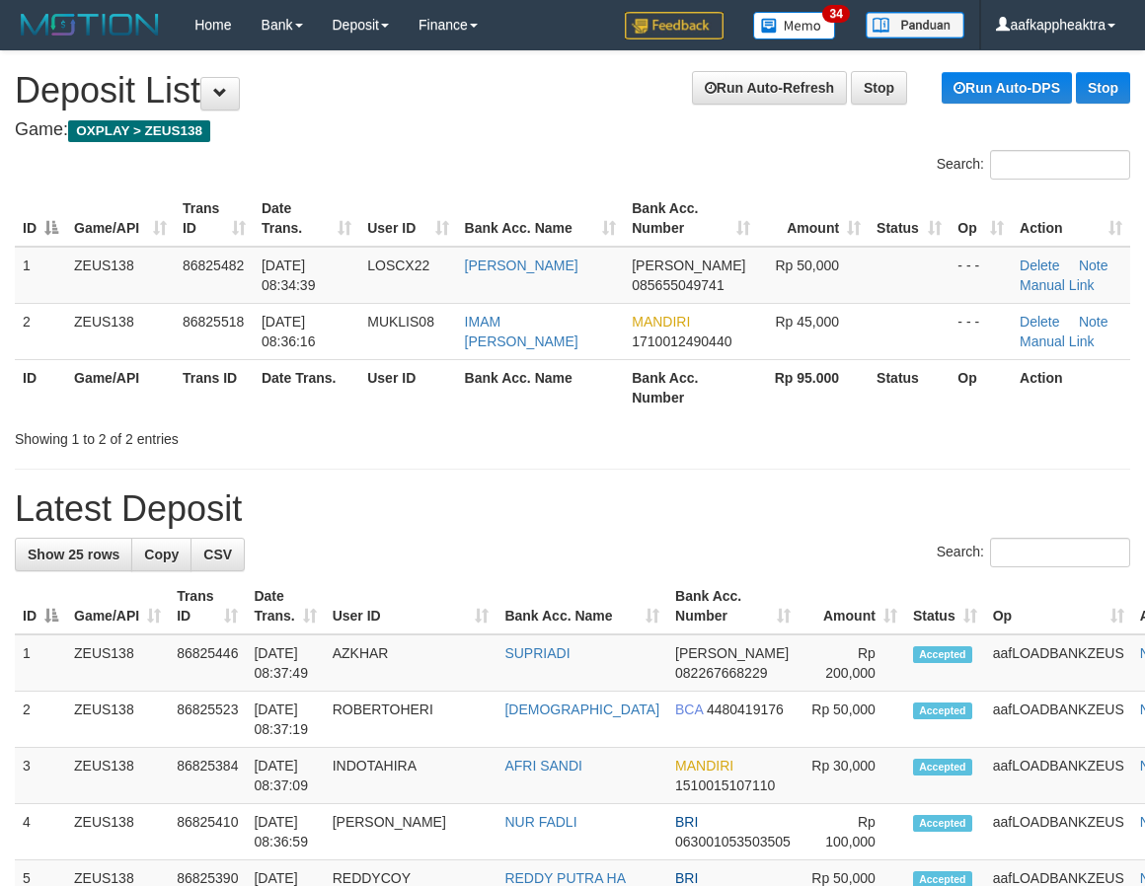
scroll to position [0, 1]
click at [474, 499] on h1 "Latest Deposit" at bounding box center [571, 508] width 1115 height 39
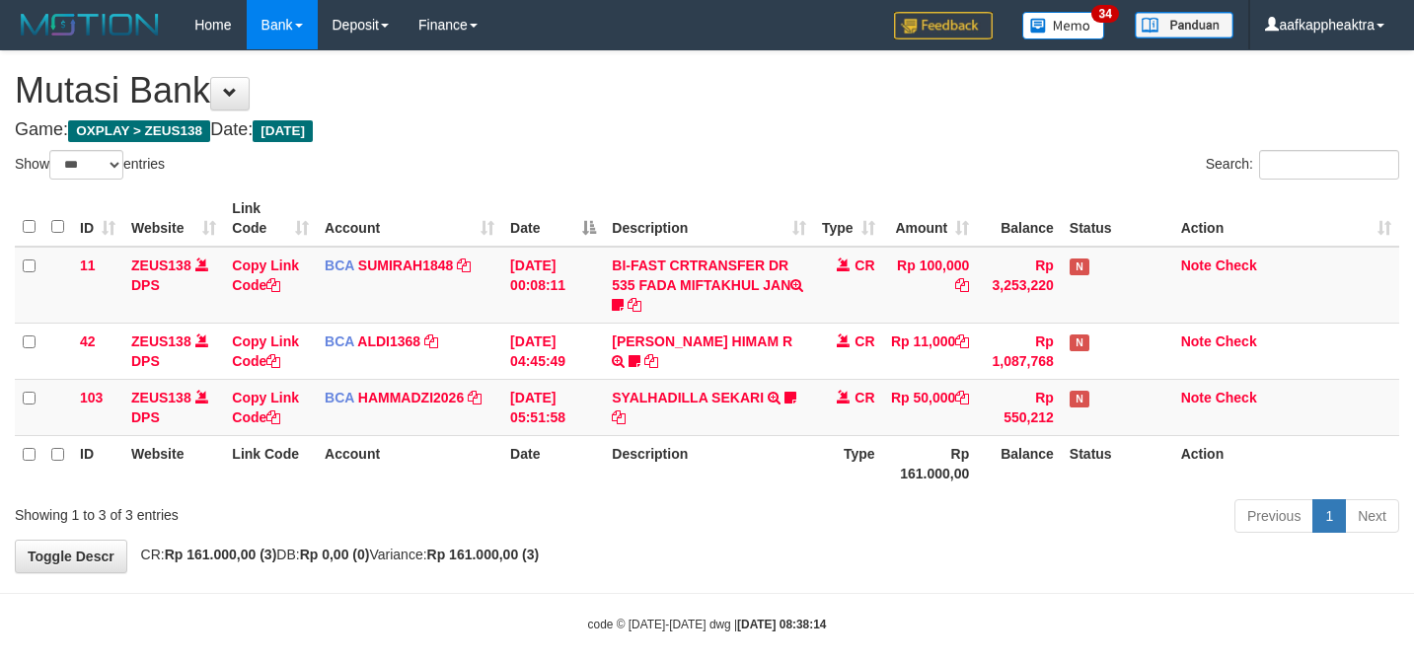
select select "***"
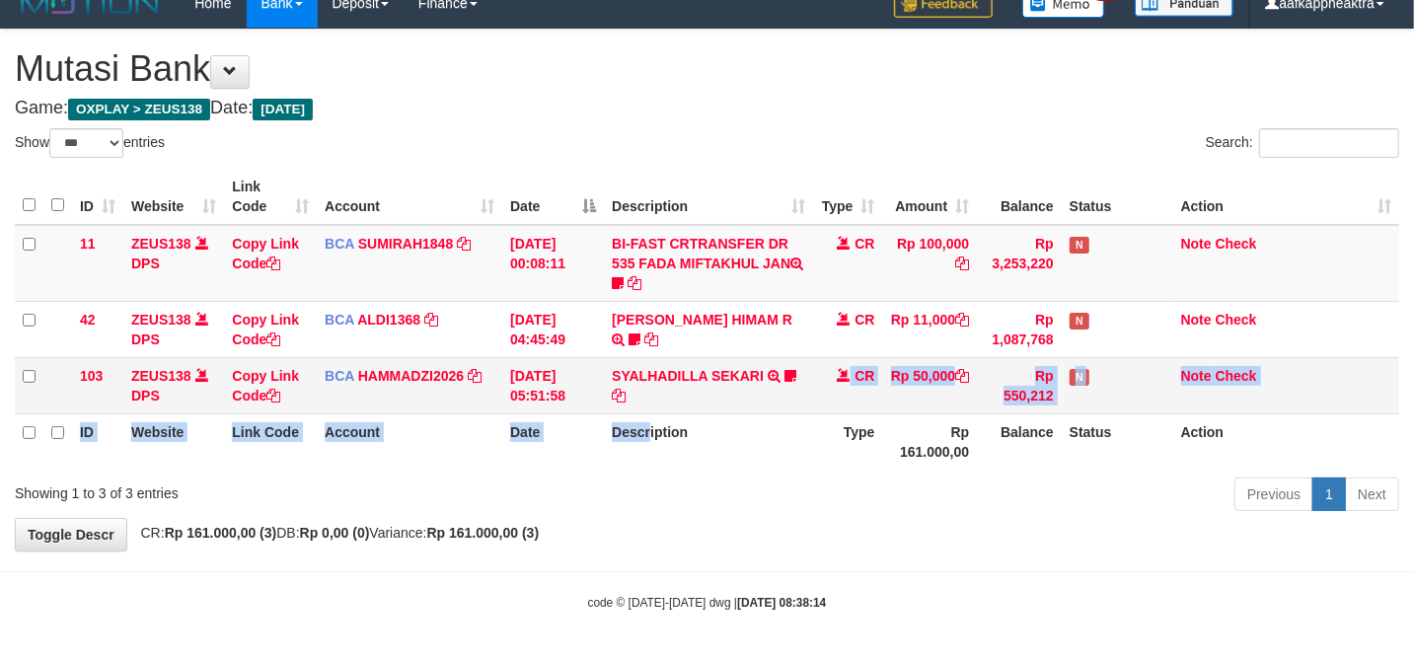
click at [648, 419] on table "ID Website Link Code Account Date Description Type Amount Balance Status Action…" at bounding box center [707, 319] width 1384 height 301
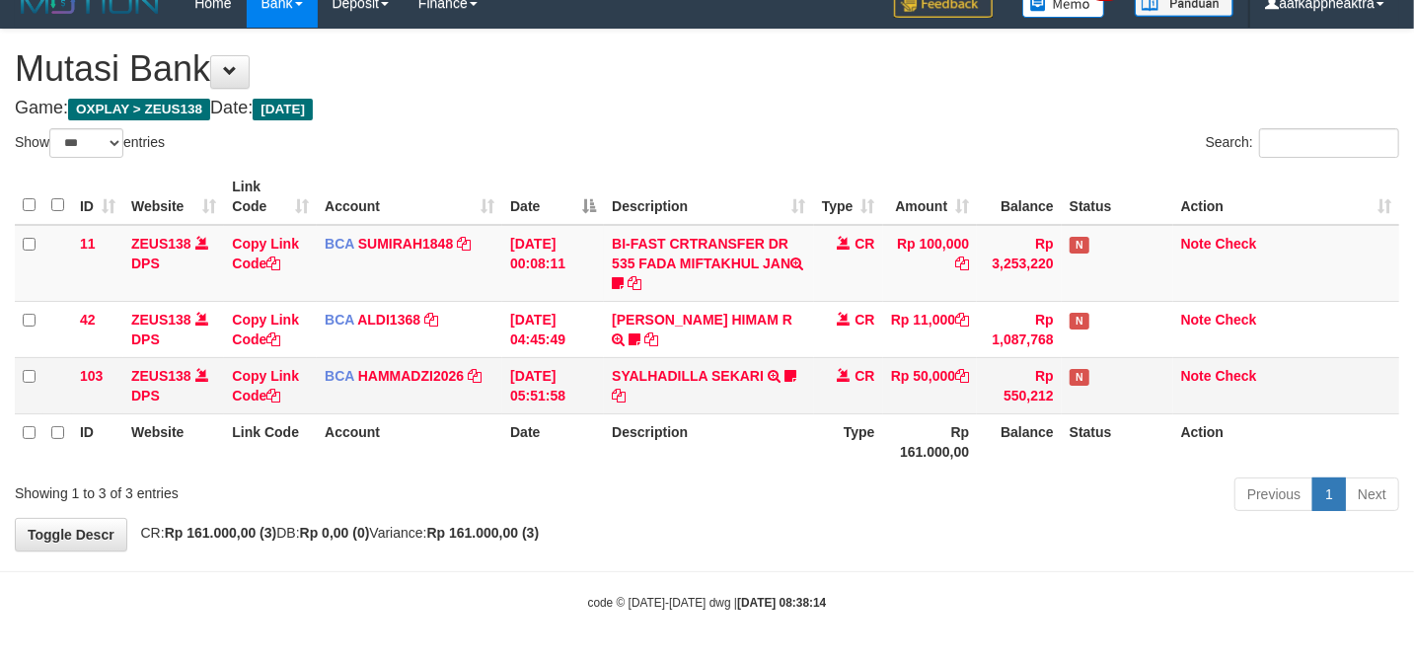
drag, startPoint x: 689, startPoint y: 381, endPoint x: 676, endPoint y: 392, distance: 16.8
click at [681, 388] on td "SYALHADILLA SEKARI TRSF E-BANKING CR 08/31 ZAP41 SYALHADILLA SEKARI youreyes" at bounding box center [708, 385] width 209 height 56
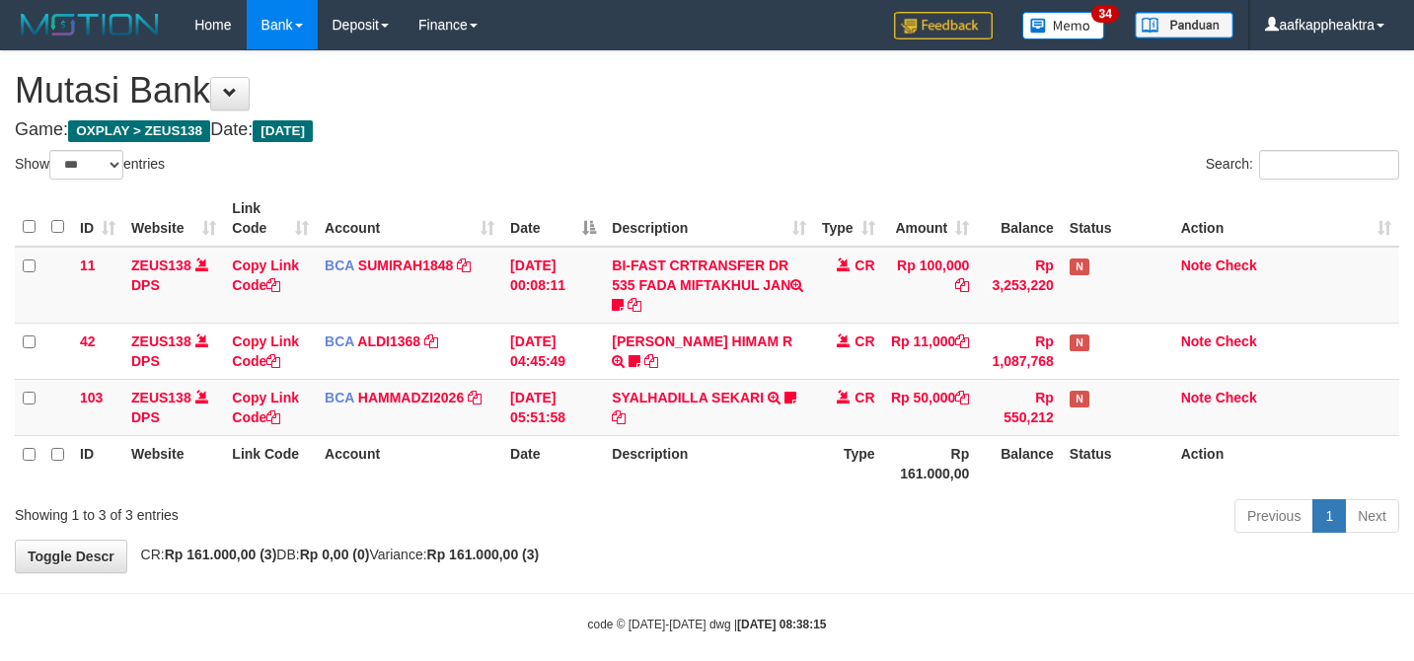
select select "***"
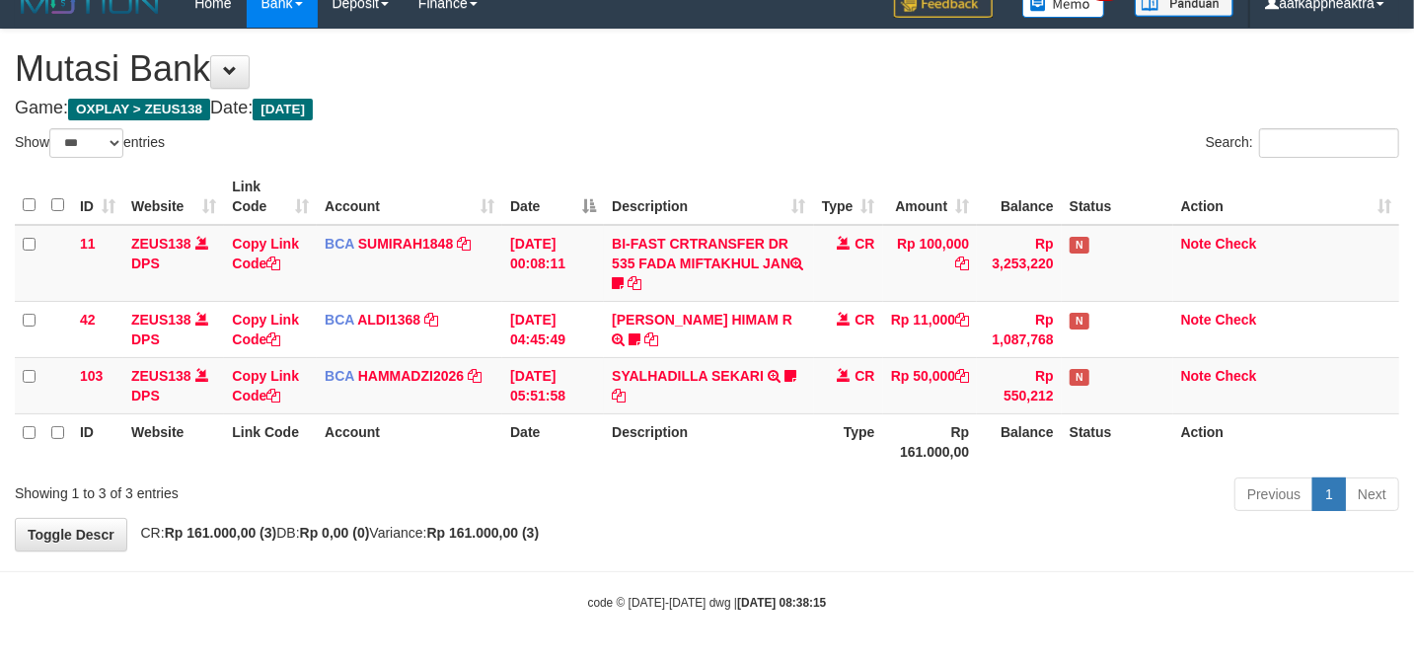
click at [831, 451] on th "Type" at bounding box center [848, 441] width 69 height 56
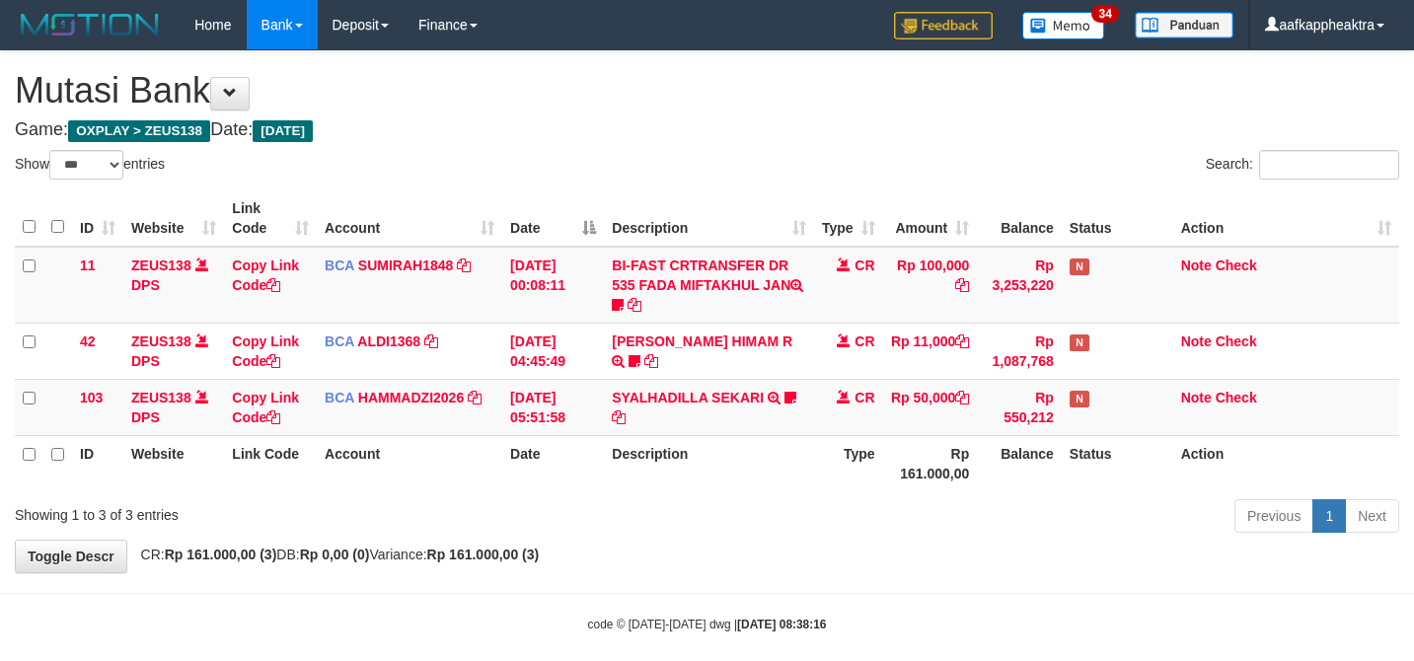
select select "***"
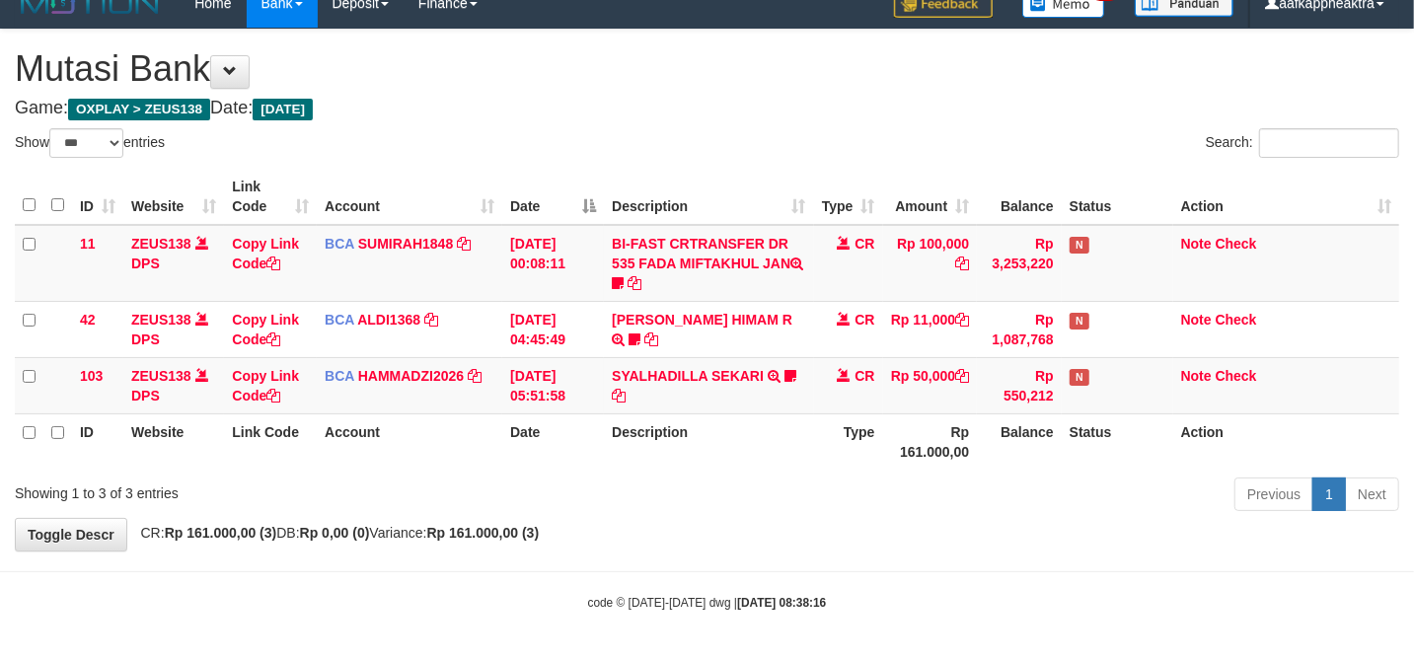
click at [502, 485] on div "Showing 1 to 3 of 3 entries" at bounding box center [294, 490] width 559 height 28
drag, startPoint x: 535, startPoint y: 435, endPoint x: 546, endPoint y: 448, distance: 16.8
click at [538, 444] on th "Date" at bounding box center [553, 441] width 102 height 56
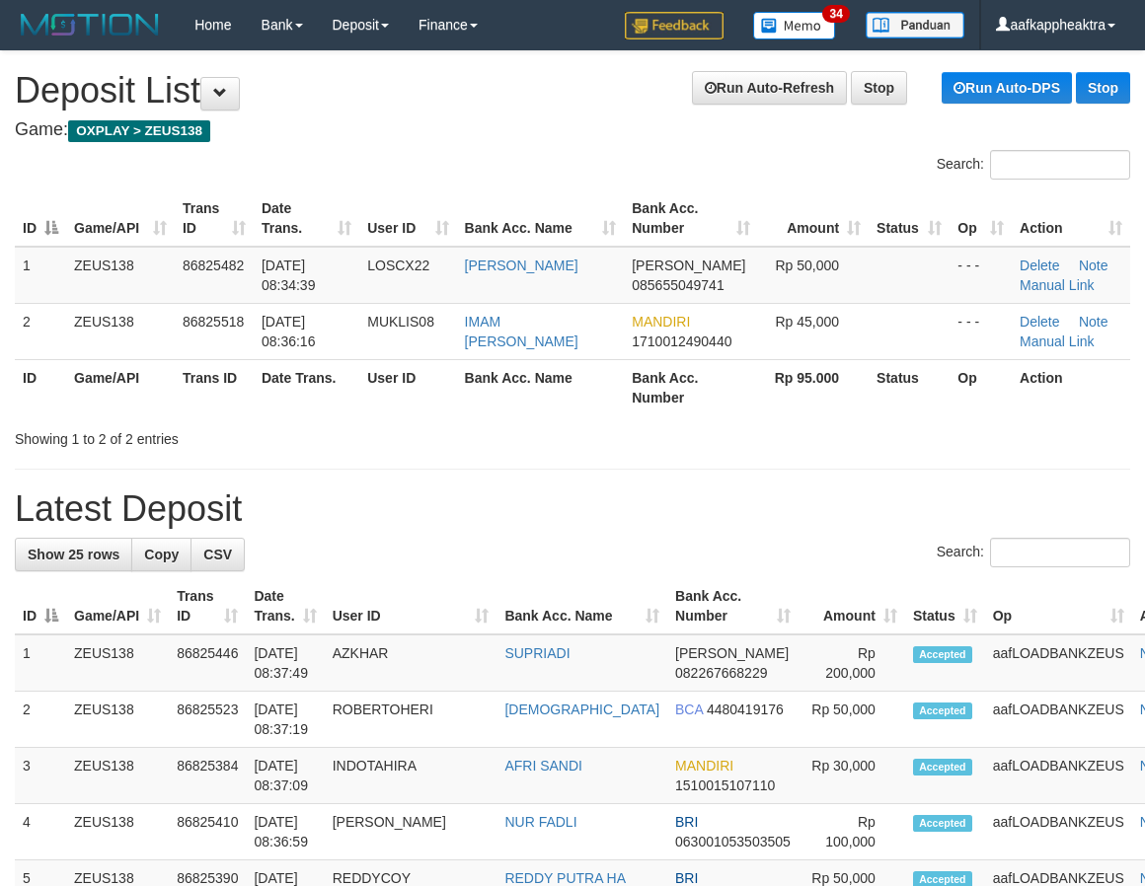
scroll to position [0, 1]
drag, startPoint x: 620, startPoint y: 561, endPoint x: 2, endPoint y: 510, distance: 619.8
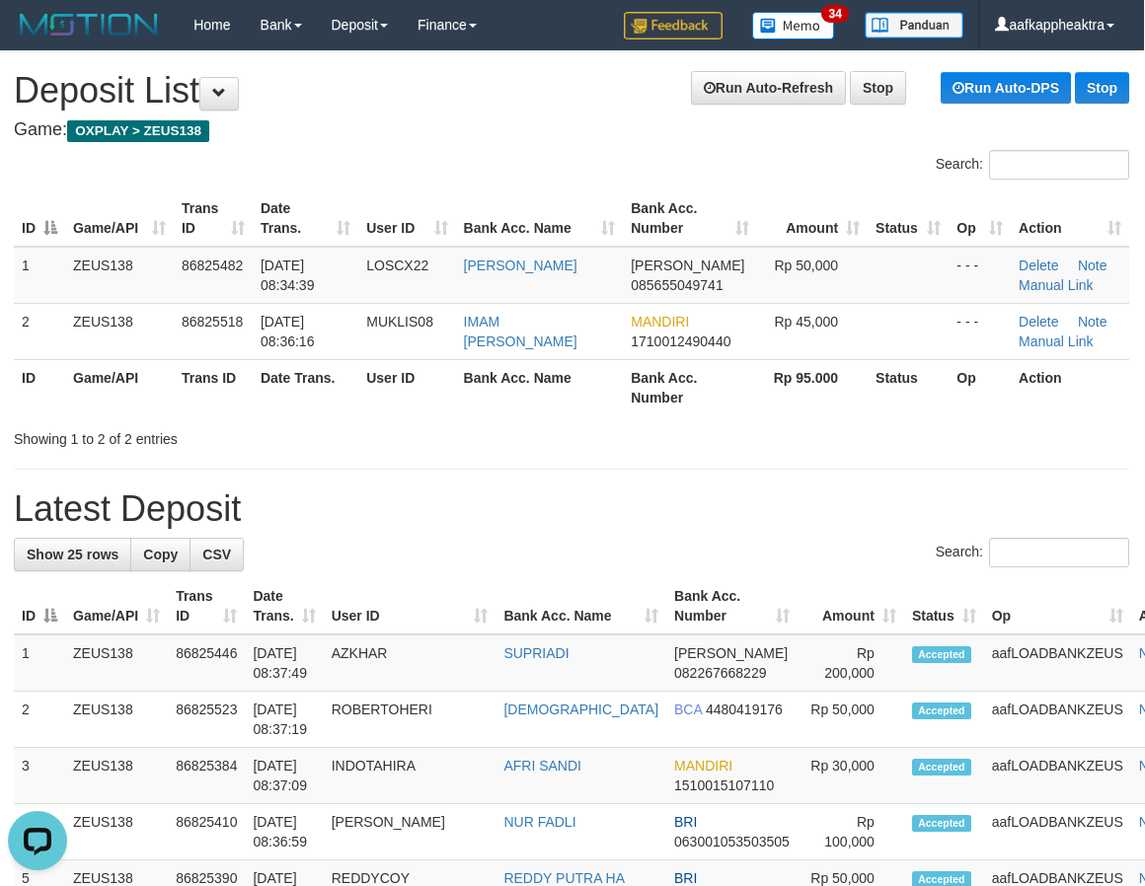
drag, startPoint x: 517, startPoint y: 495, endPoint x: 59, endPoint y: 464, distance: 458.9
click at [515, 494] on h1 "Latest Deposit" at bounding box center [571, 508] width 1115 height 39
drag, startPoint x: 712, startPoint y: 513, endPoint x: 24, endPoint y: 538, distance: 689.2
click at [707, 517] on h1 "Latest Deposit" at bounding box center [571, 508] width 1115 height 39
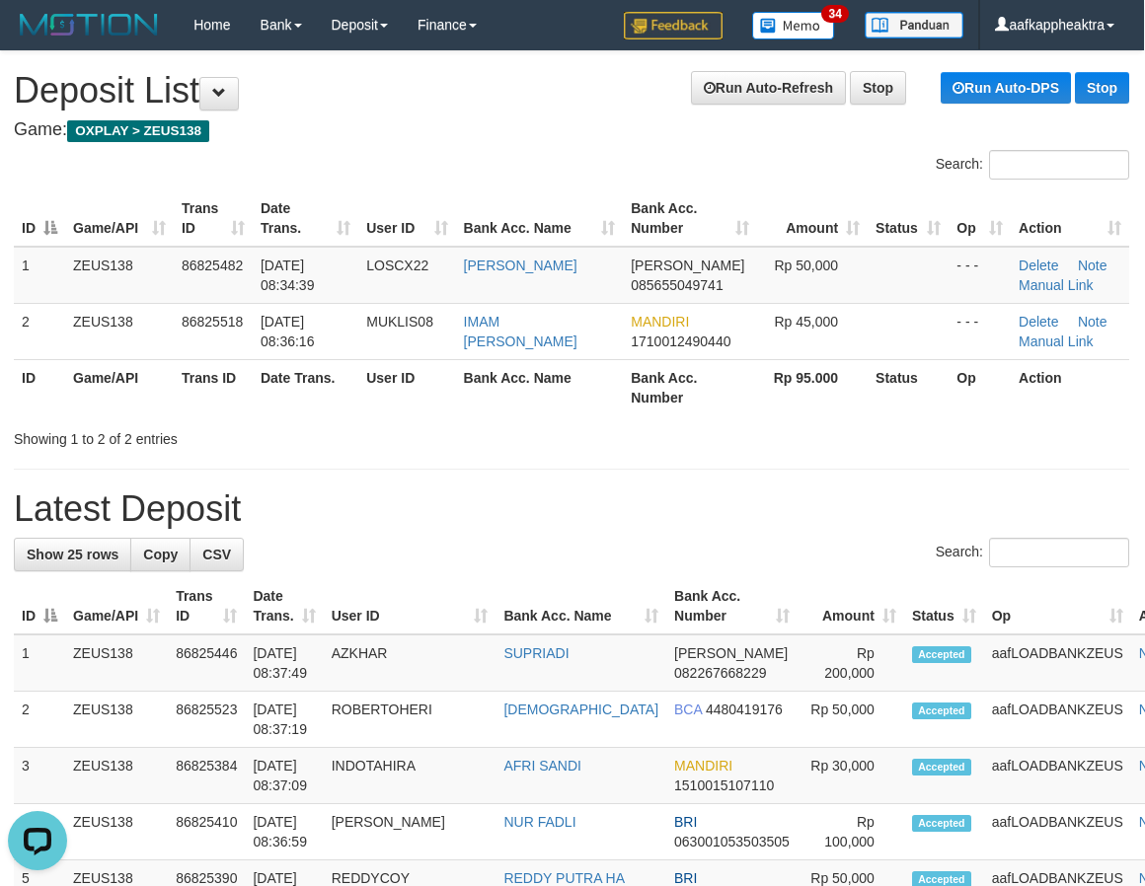
drag, startPoint x: 681, startPoint y: 476, endPoint x: 6, endPoint y: 480, distance: 674.9
drag, startPoint x: 846, startPoint y: 514, endPoint x: 261, endPoint y: 515, distance: 585.1
click at [843, 514] on h1 "Latest Deposit" at bounding box center [571, 508] width 1115 height 39
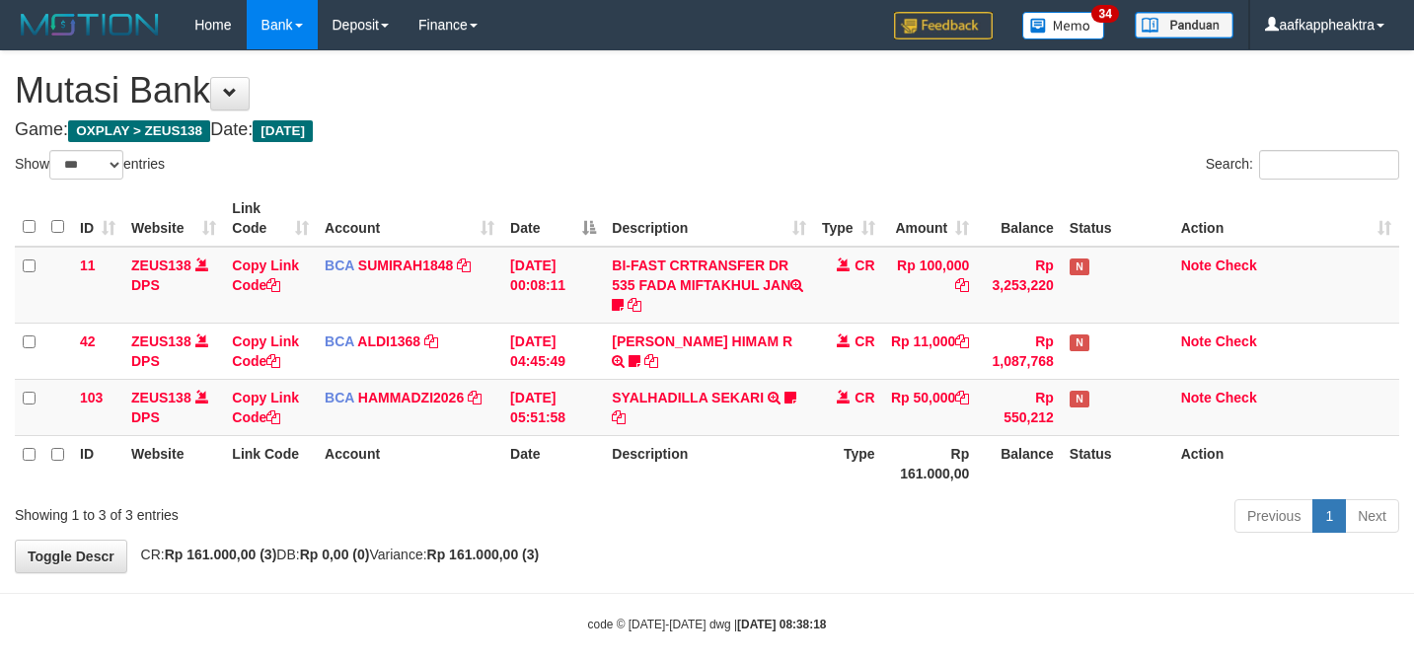
select select "***"
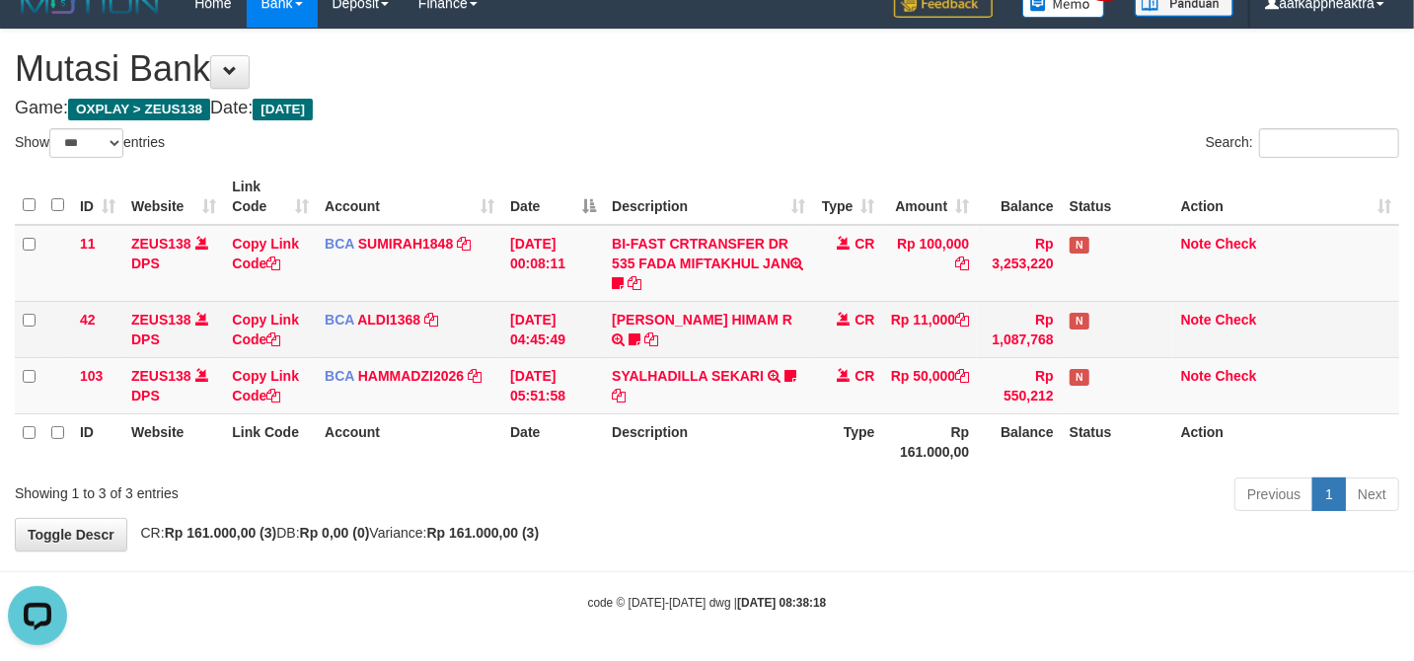
drag, startPoint x: 459, startPoint y: 198, endPoint x: 592, endPoint y: 310, distance: 173.7
click at [501, 233] on table "ID Website Link Code Account Date Description Type Amount Balance Status Action…" at bounding box center [707, 319] width 1384 height 301
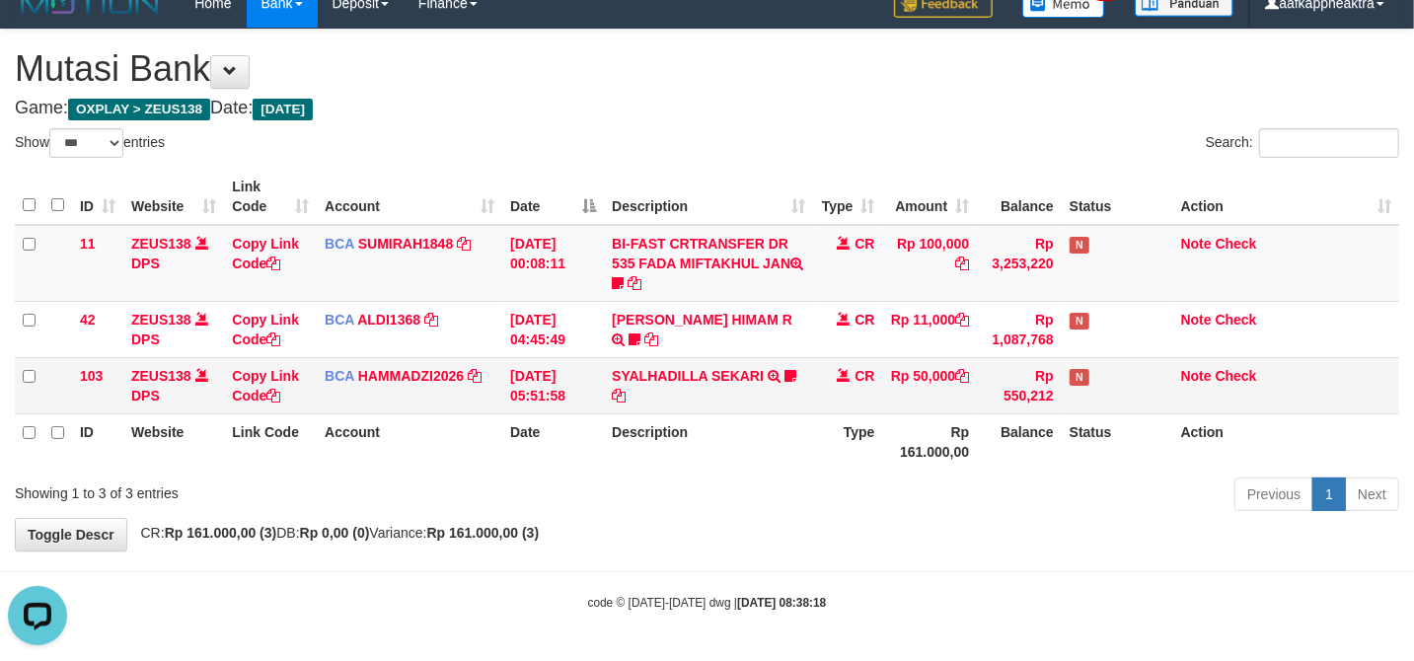
drag, startPoint x: 601, startPoint y: 353, endPoint x: 609, endPoint y: 367, distance: 15.9
click at [609, 367] on tbody "11 ZEUS138 DPS Copy Link Code BCA SUMIRAH1848 DPS SUMIRAH mutasi_20250831_4156 …" at bounding box center [707, 319] width 1384 height 189
click at [641, 391] on td "SYALHADILLA SEKARI TRSF E-BANKING CR 08/31 ZAP41 SYALHADILLA SEKARI youreyes" at bounding box center [708, 385] width 209 height 56
drag, startPoint x: 648, startPoint y: 430, endPoint x: 1419, endPoint y: 466, distance: 771.5
click at [663, 430] on th "Description" at bounding box center [708, 441] width 209 height 56
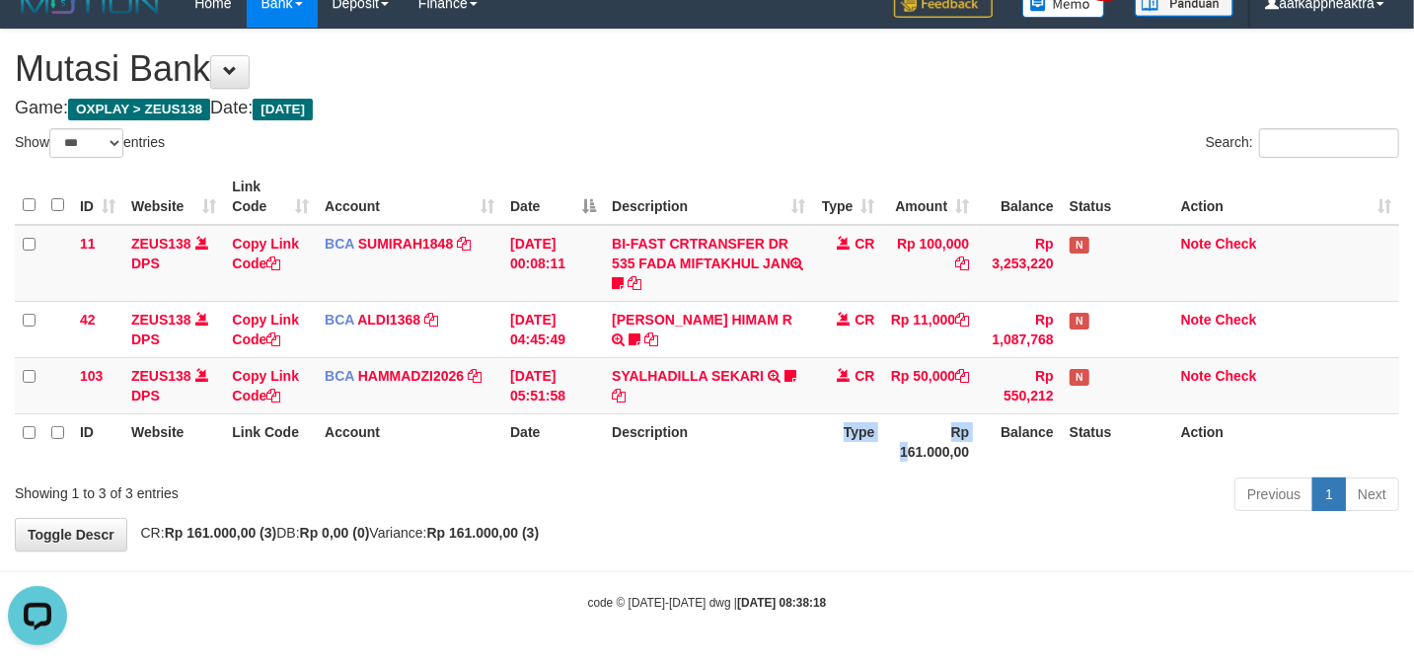
click at [775, 448] on tr "ID Website Link Code Account Date Description Type Rp 161.000,00 Balance Status…" at bounding box center [707, 441] width 1384 height 56
click at [912, 436] on tr "ID Website Link Code Account Date Description Type Rp 161.000,00 Balance Status…" at bounding box center [707, 441] width 1384 height 56
click at [835, 448] on th "Type" at bounding box center [848, 441] width 69 height 56
drag, startPoint x: 835, startPoint y: 448, endPoint x: 1119, endPoint y: 434, distance: 284.5
click at [837, 448] on th "Type" at bounding box center [848, 441] width 69 height 56
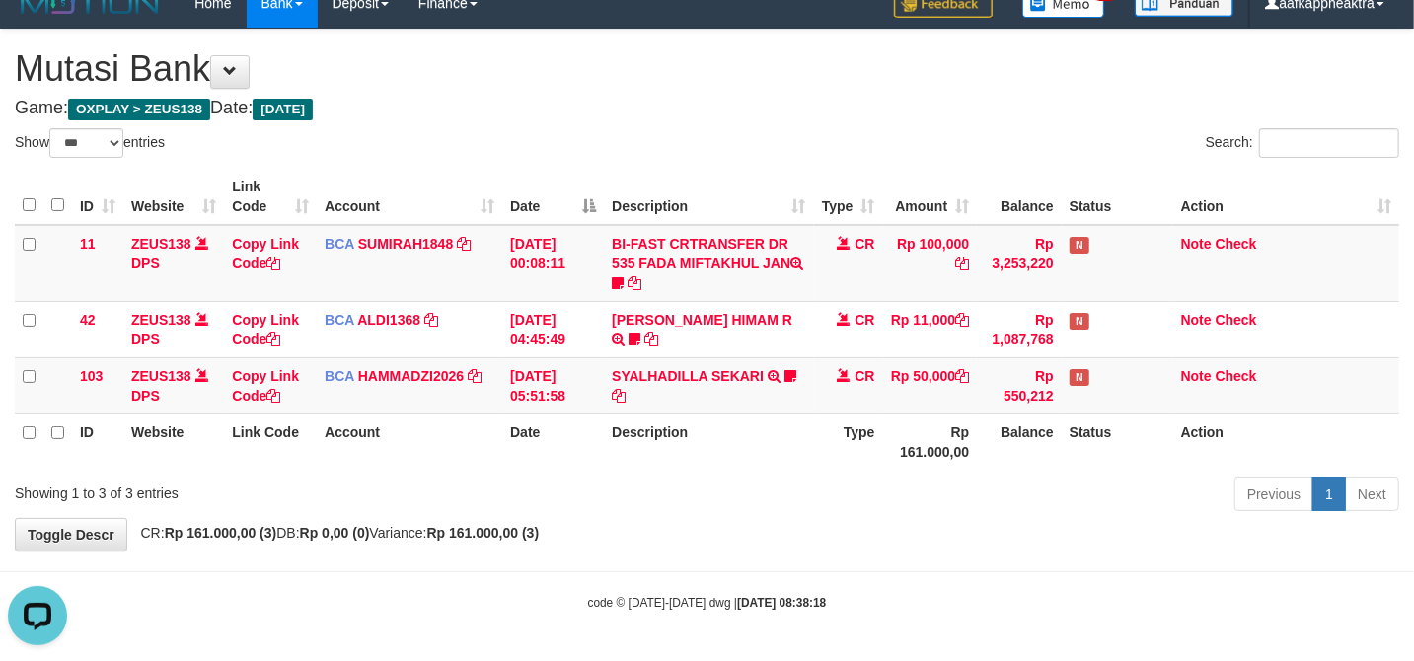
click at [943, 498] on div "Previous 1 Next" at bounding box center [1001, 497] width 795 height 42
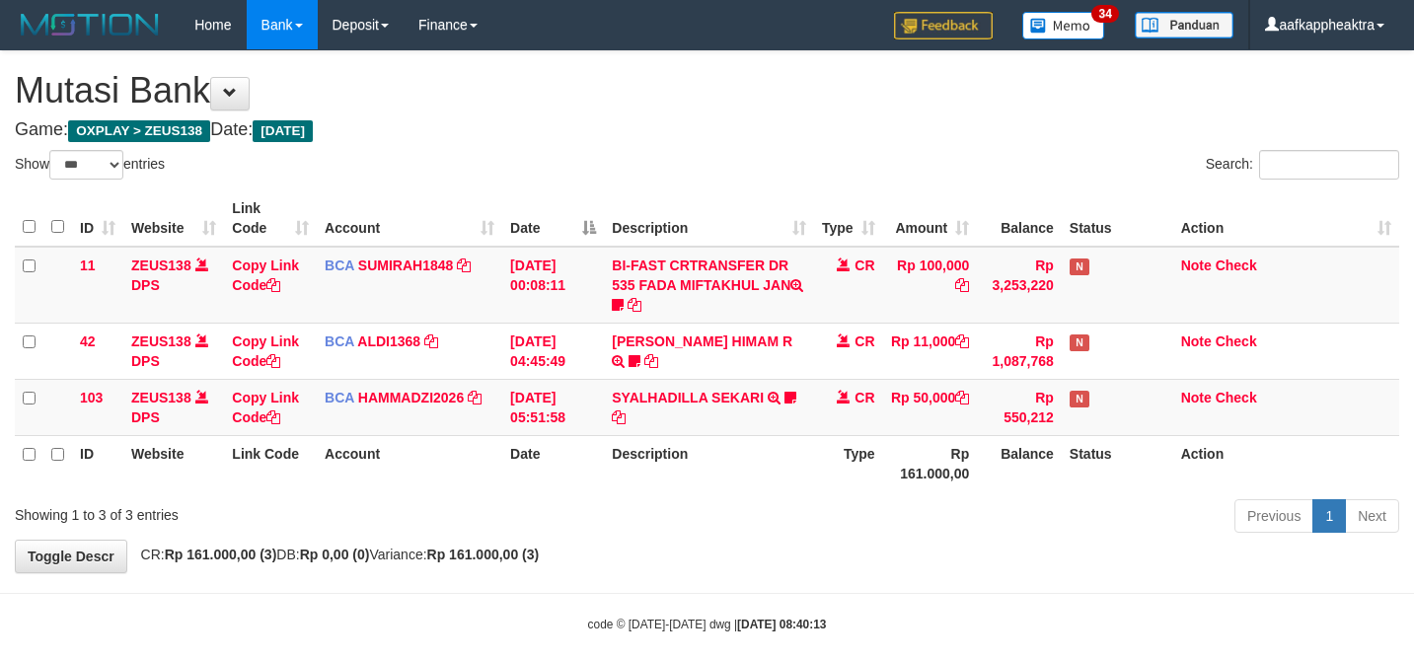
select select "***"
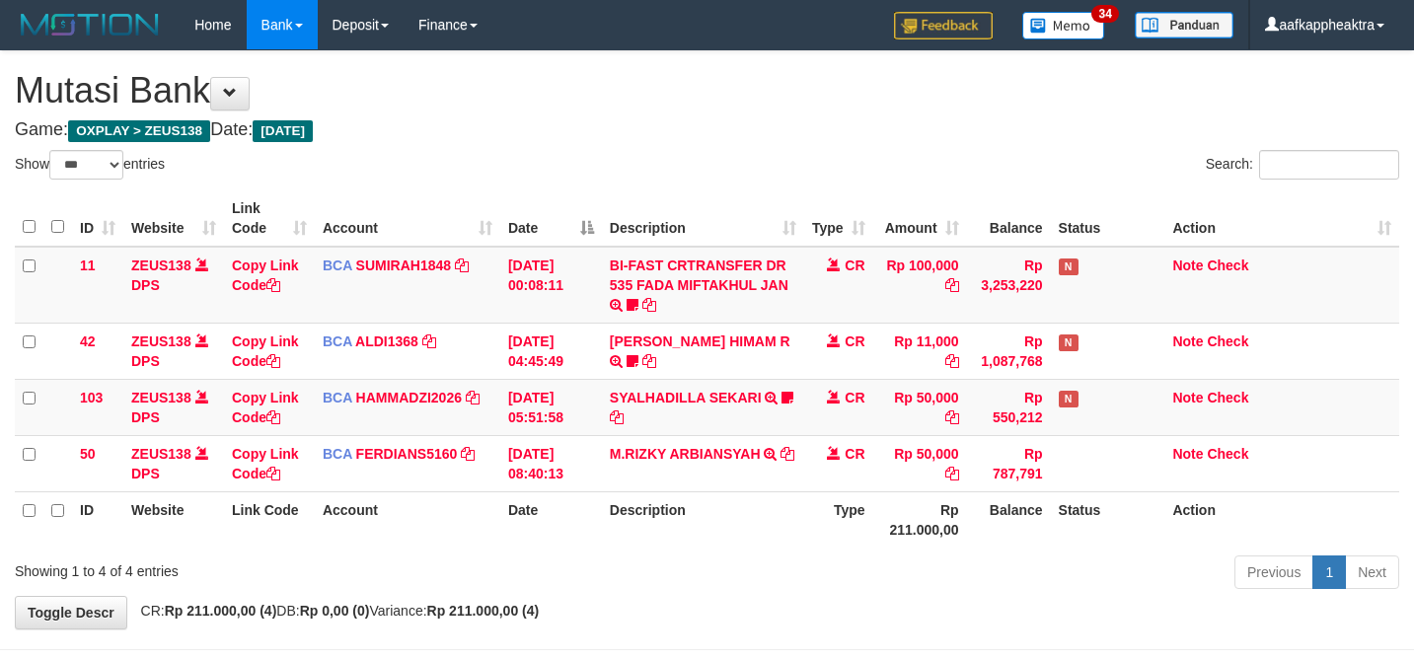
select select "***"
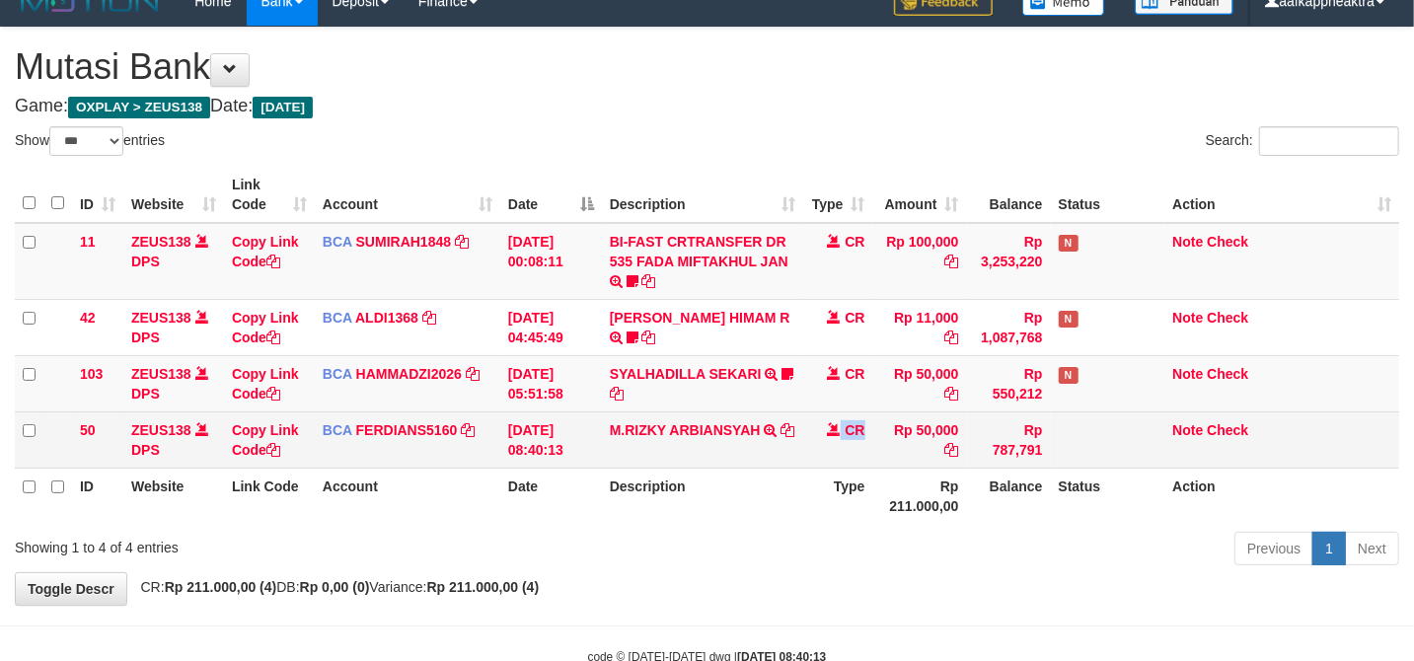
click at [818, 427] on td "CR" at bounding box center [838, 439] width 69 height 56
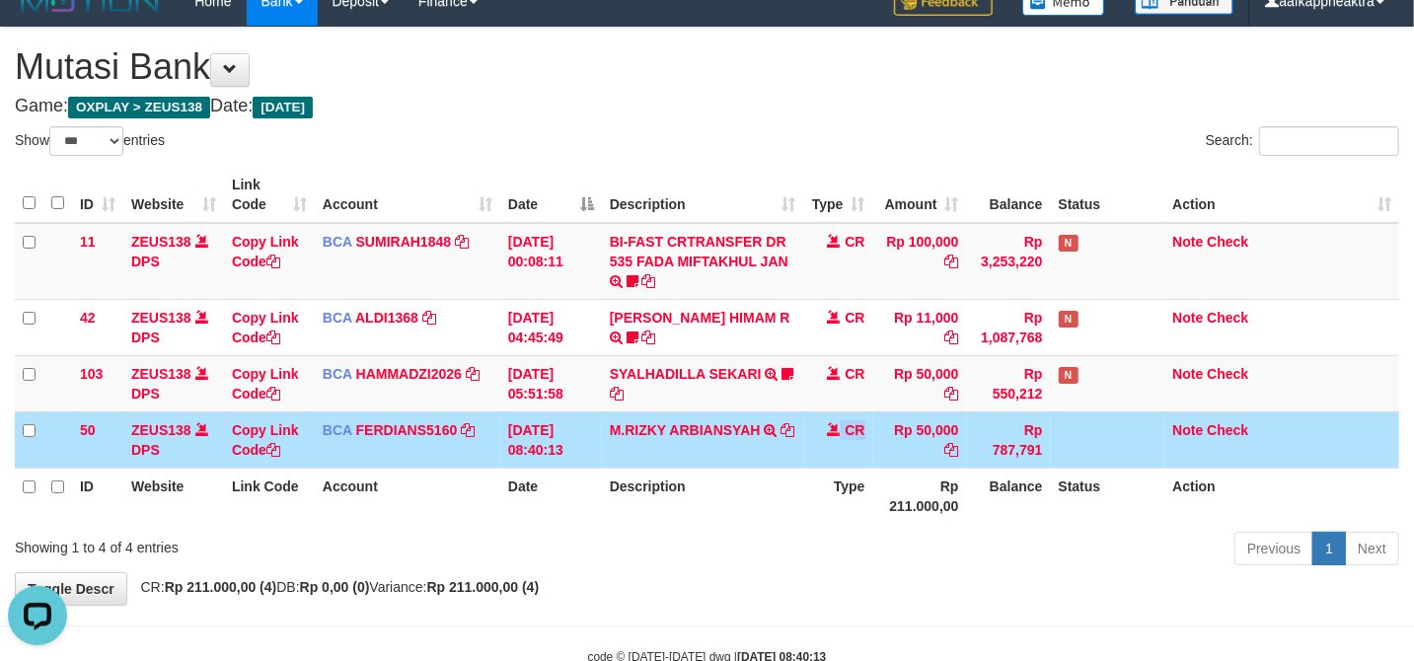
scroll to position [0, 0]
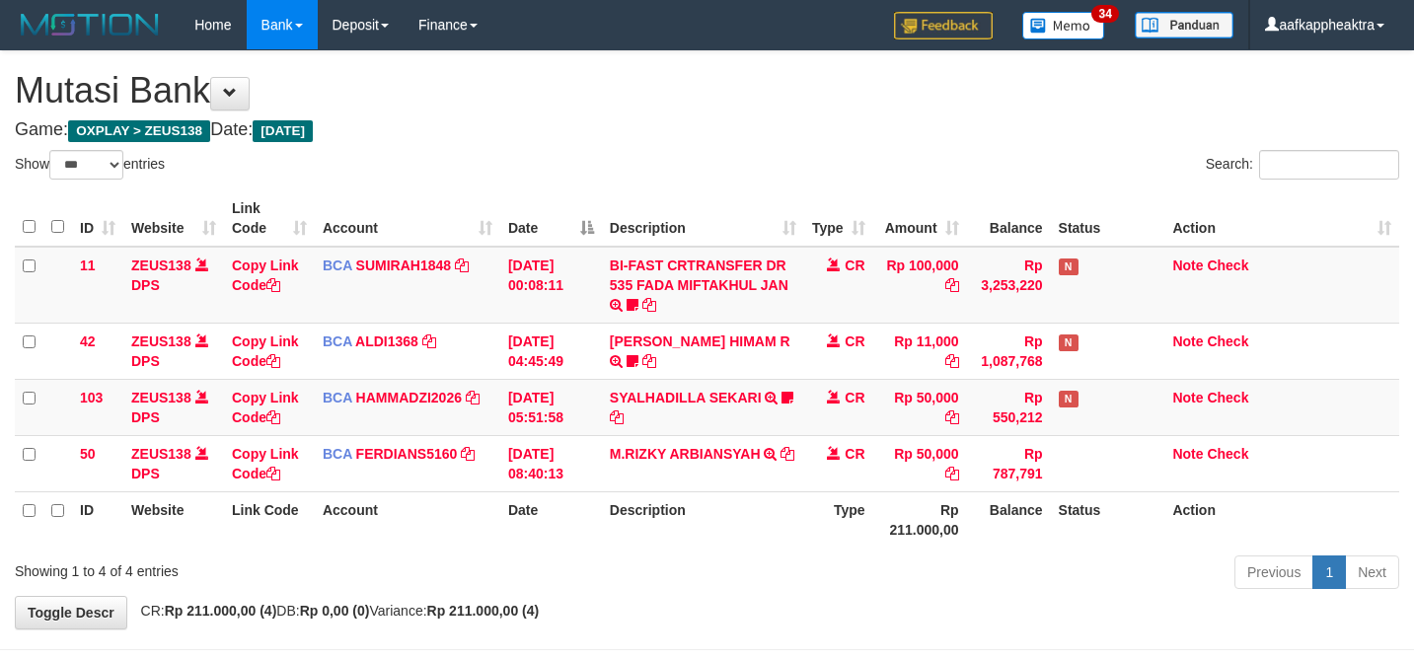
select select "***"
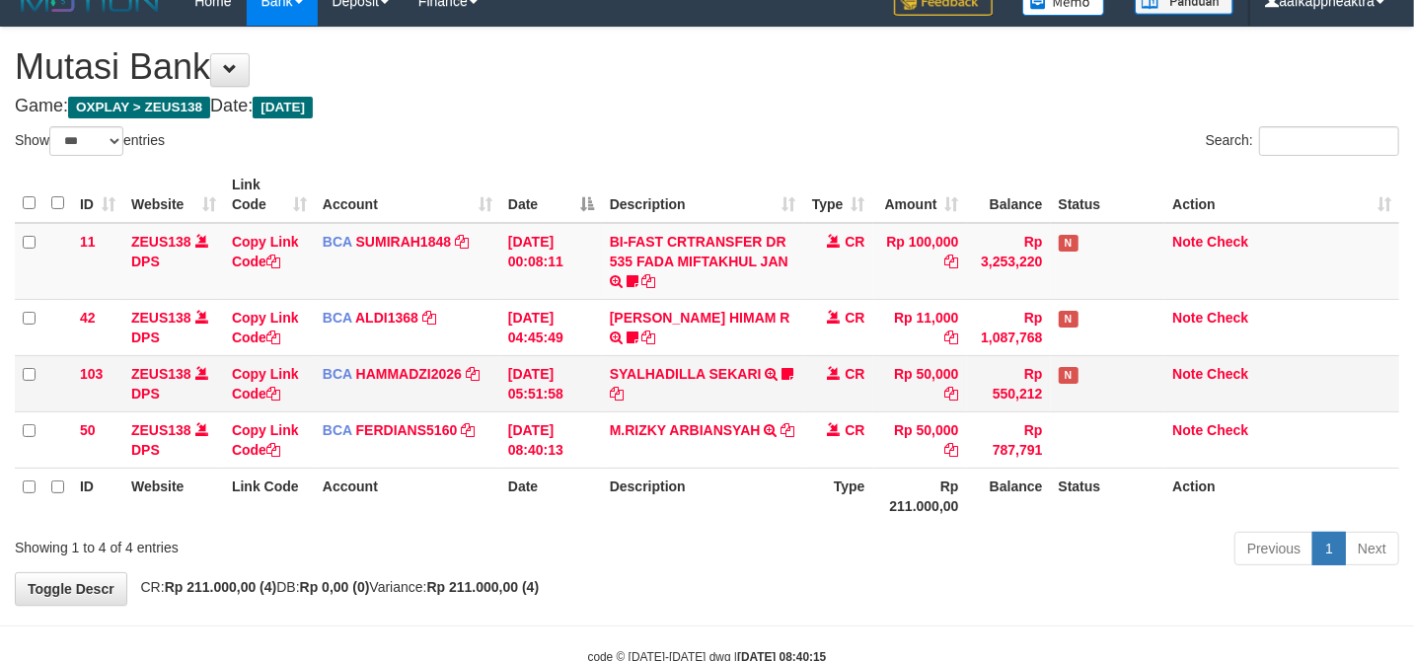
click at [667, 408] on td "SYALHADILLA SEKARI TRSF E-BANKING CR 08/31 ZAP41 SYALHADILLA SEKARI youreyes" at bounding box center [703, 383] width 202 height 56
click at [633, 498] on th "Description" at bounding box center [703, 496] width 202 height 56
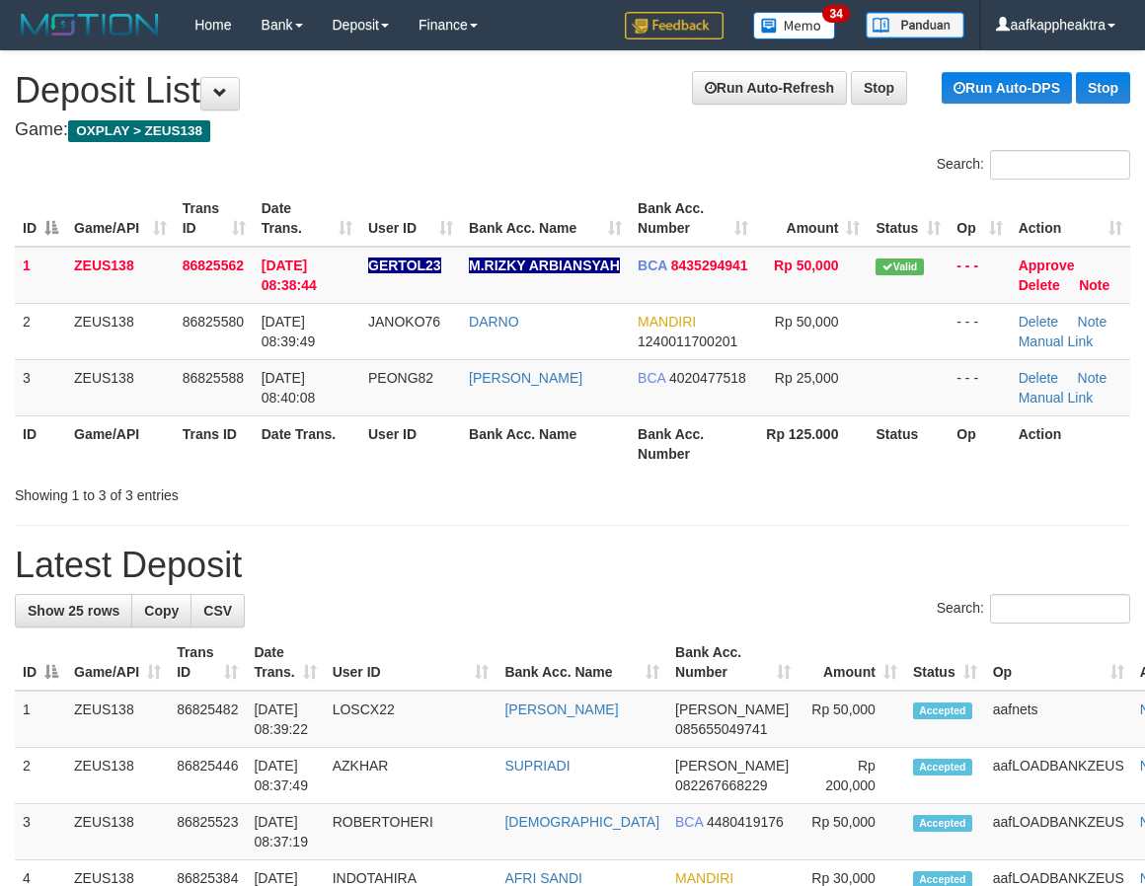
scroll to position [0, 1]
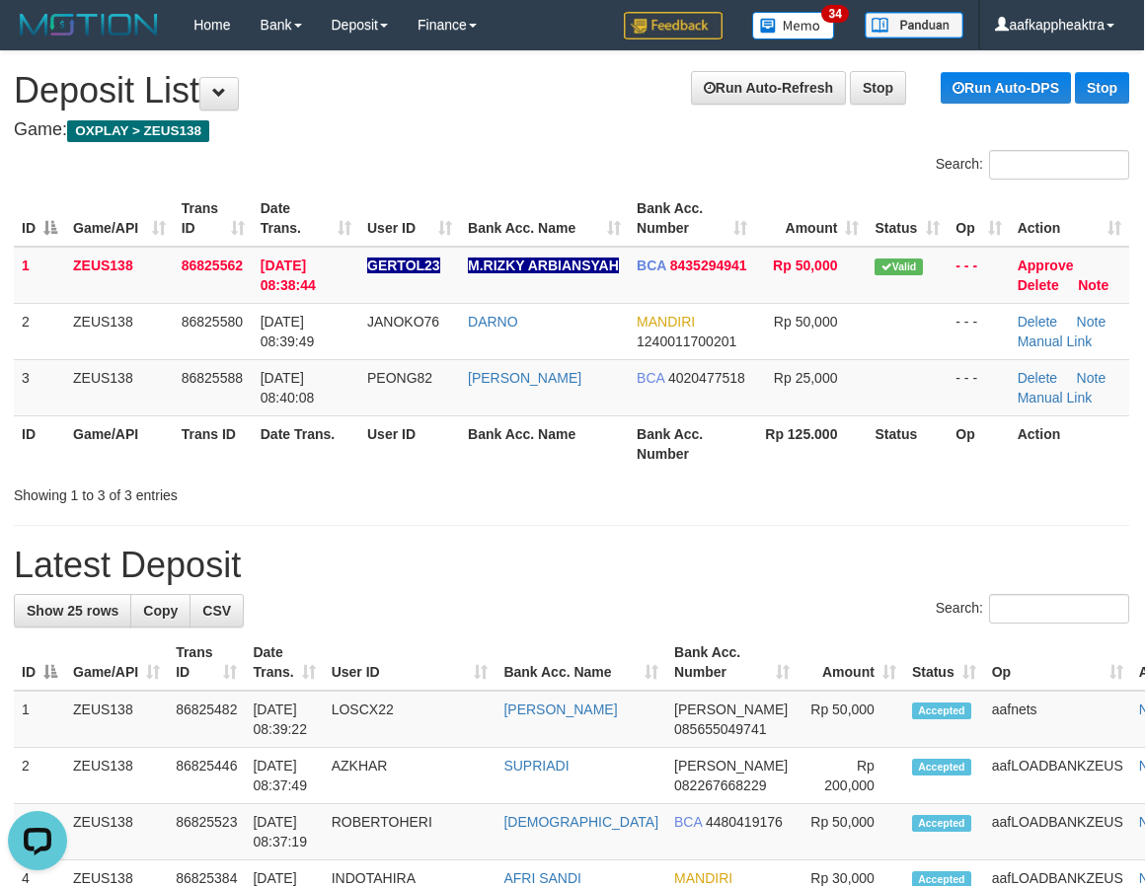
scroll to position [0, 0]
click at [665, 569] on h1 "Latest Deposit" at bounding box center [571, 565] width 1115 height 39
drag, startPoint x: 438, startPoint y: 489, endPoint x: 373, endPoint y: 497, distance: 65.6
click at [428, 491] on div "Showing 1 to 3 of 3 entries" at bounding box center [237, 492] width 447 height 28
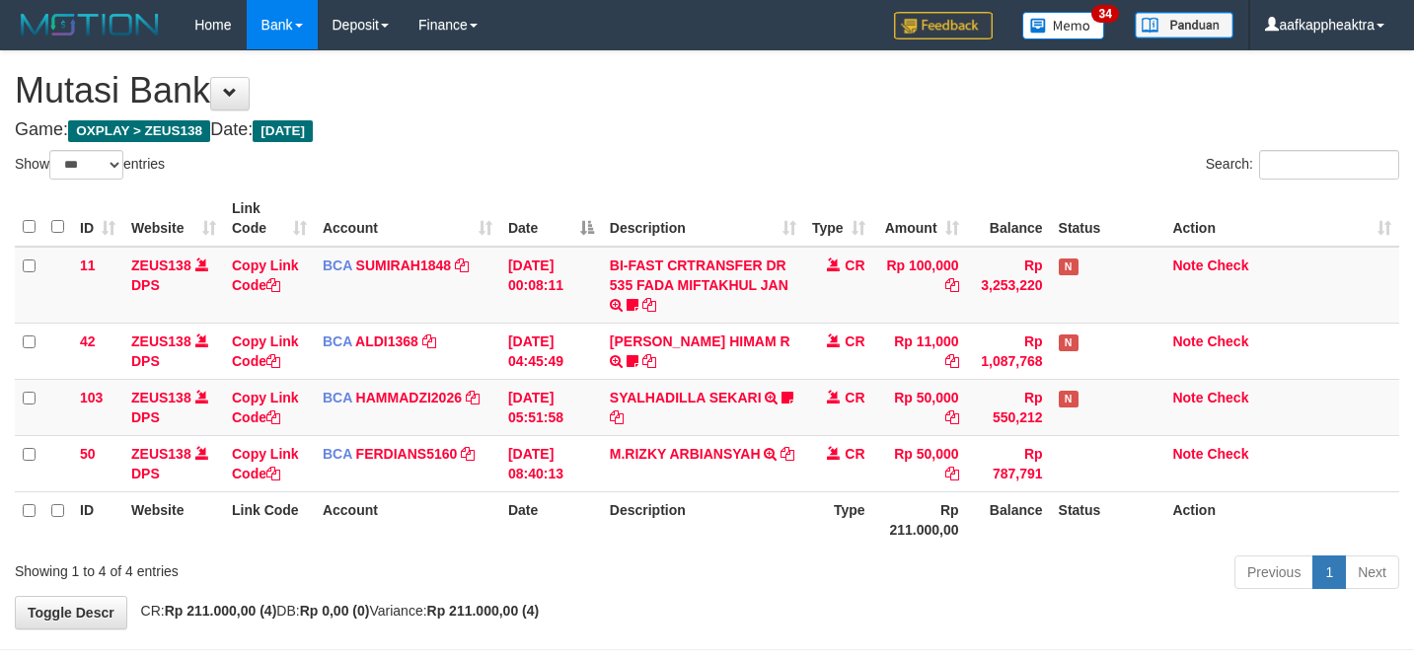
select select "***"
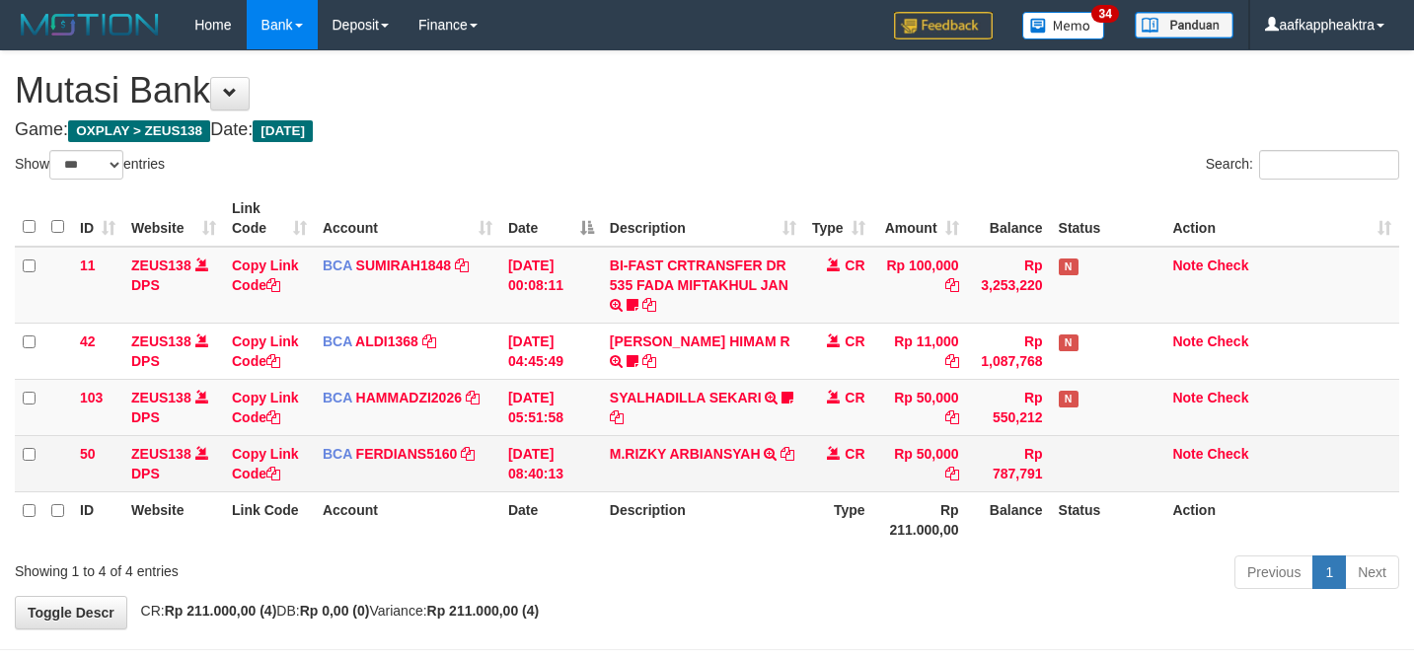
click at [732, 451] on td "M.RIZKY ARBIANSYAH TRSF E-BANKING CR 3108/FTSCY/WS95271 50000.00M.RIZKY ARBIANS…" at bounding box center [703, 463] width 202 height 56
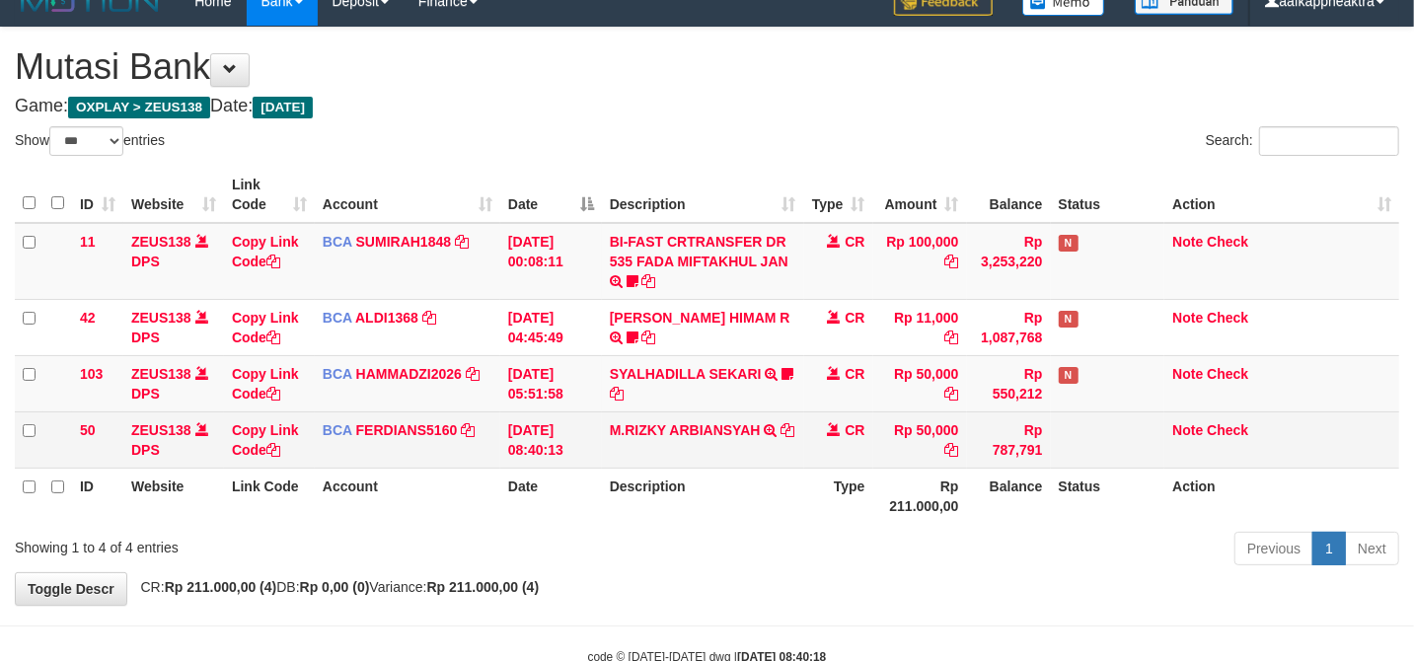
click at [736, 447] on td "M.RIZKY ARBIANSYAH TRSF E-BANKING CR 3108/FTSCY/WS95271 50000.00M.RIZKY ARBIANS…" at bounding box center [703, 439] width 202 height 56
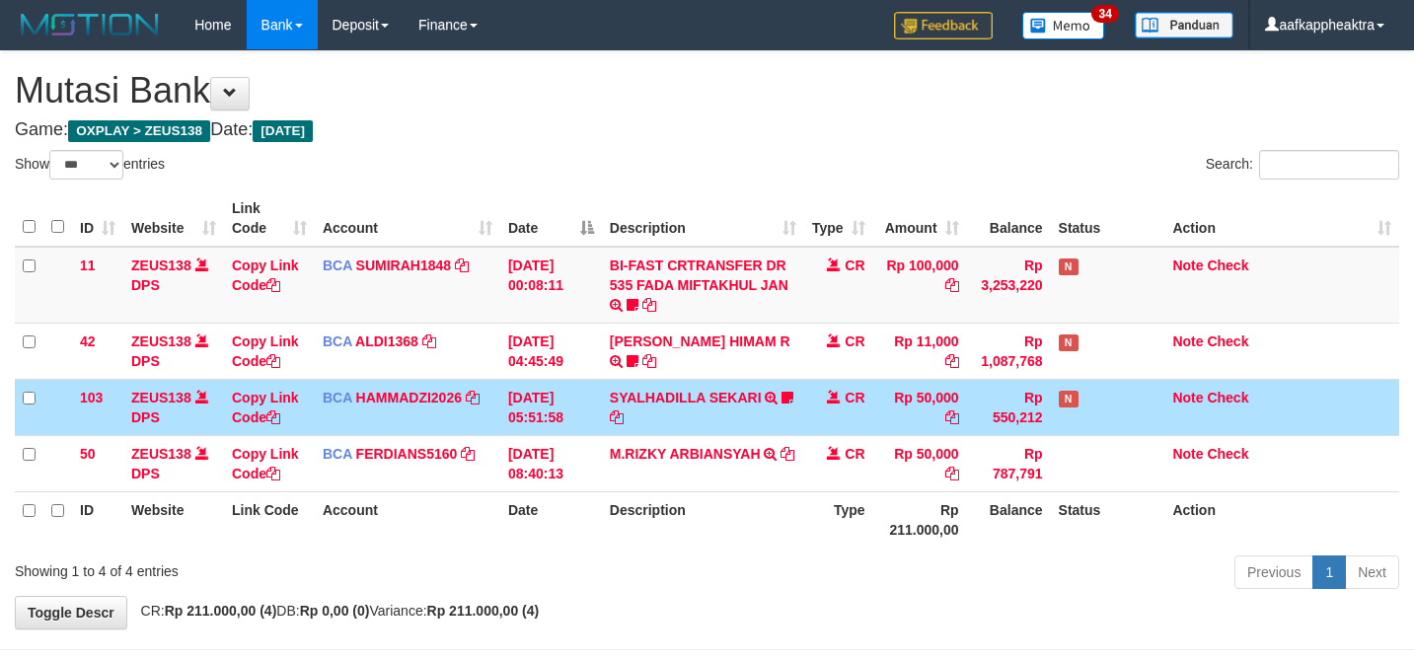
select select "***"
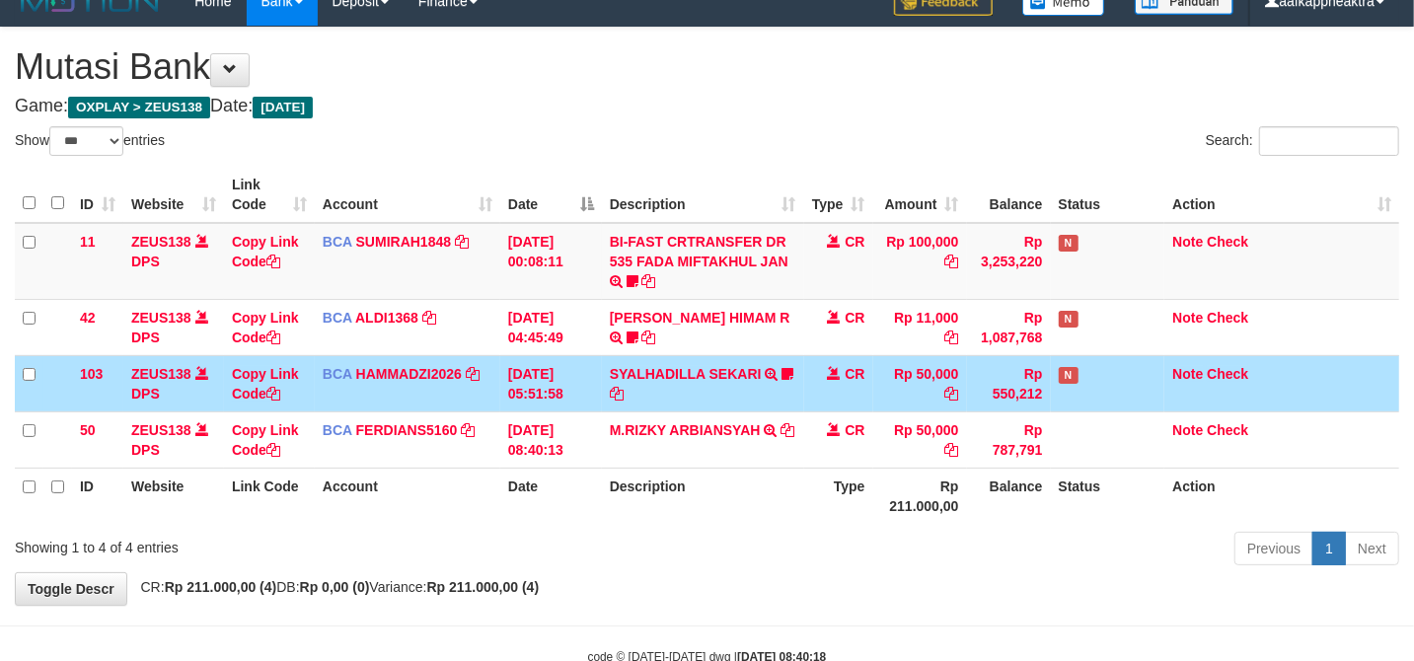
click at [562, 404] on td "[DATE] 05:51:58" at bounding box center [551, 383] width 102 height 56
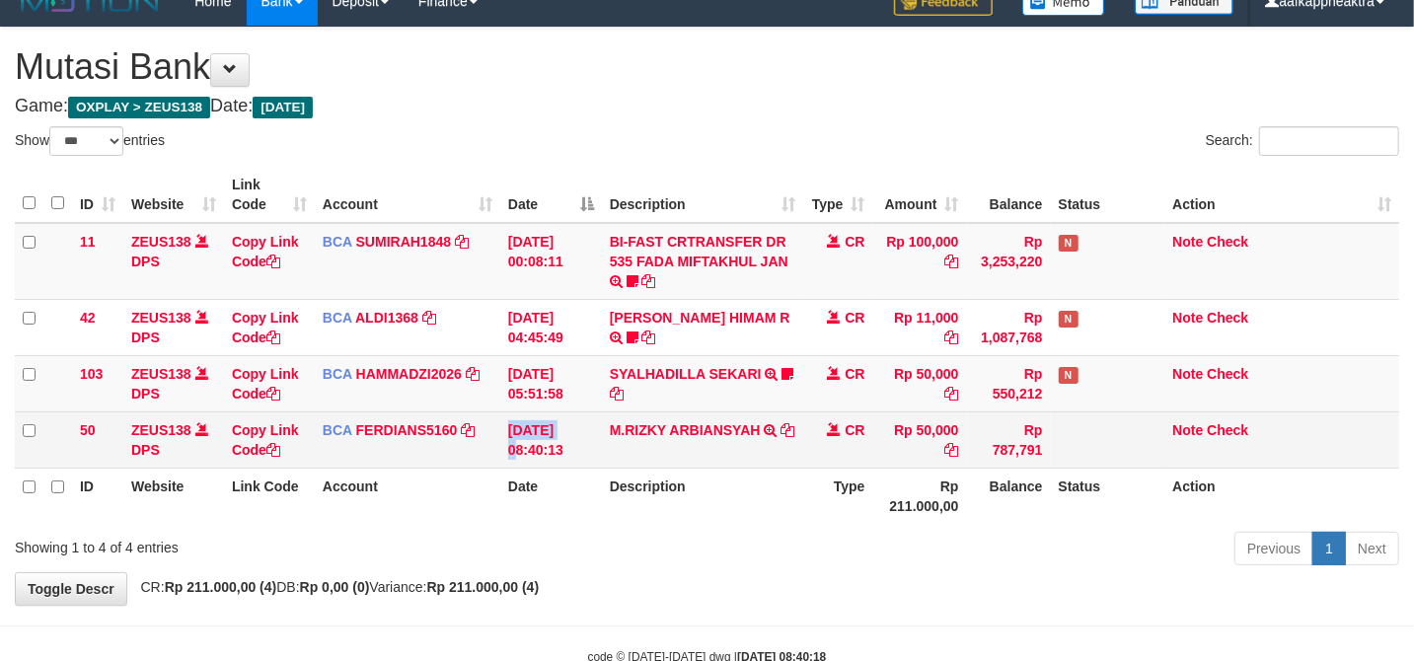
drag, startPoint x: 484, startPoint y: 431, endPoint x: 649, endPoint y: 365, distance: 178.5
click at [485, 431] on tr "50 ZEUS138 DPS Copy Link Code BCA FERDIANS5160 DPS FERDIANSYAH mutasi_20250831_…" at bounding box center [707, 439] width 1384 height 56
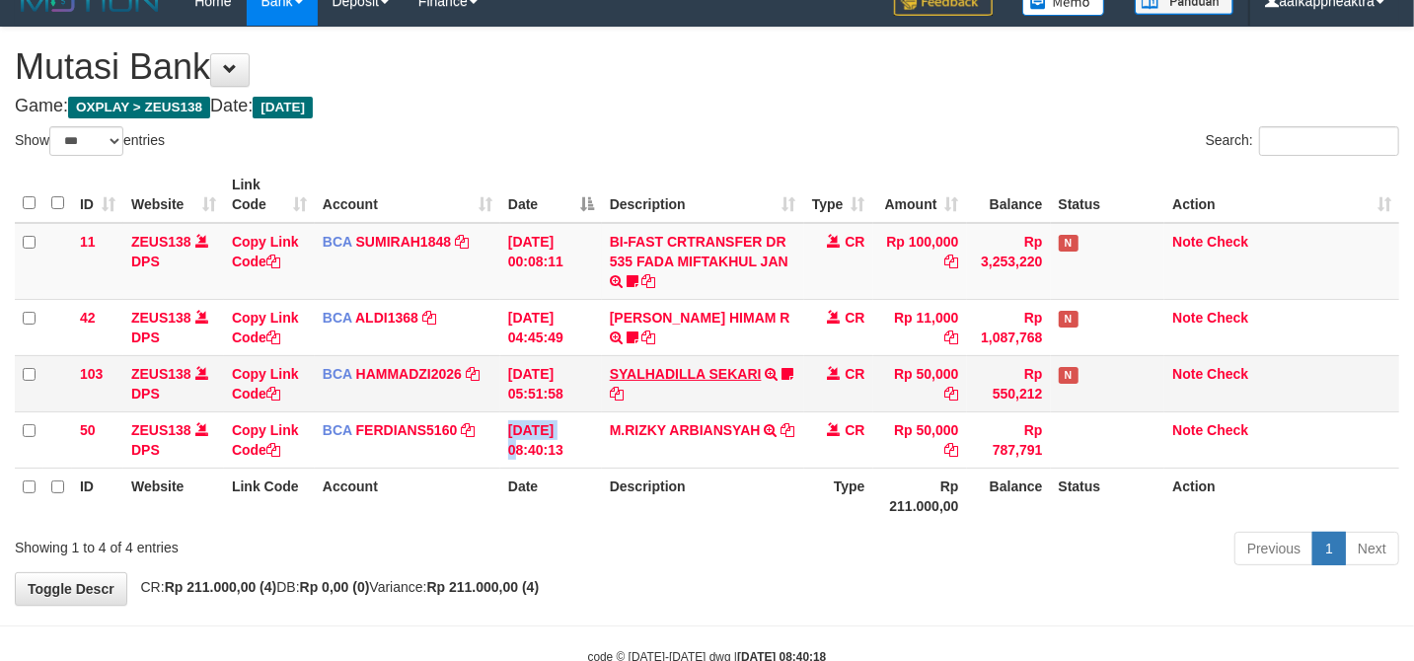
click at [661, 365] on td "SYALHADILLA SEKARI TRSF E-BANKING CR 08/31 ZAP41 SYALHADILLA SEKARI youreyes" at bounding box center [703, 383] width 202 height 56
click at [669, 368] on link "SYALHADILLA SEKARI" at bounding box center [686, 374] width 152 height 16
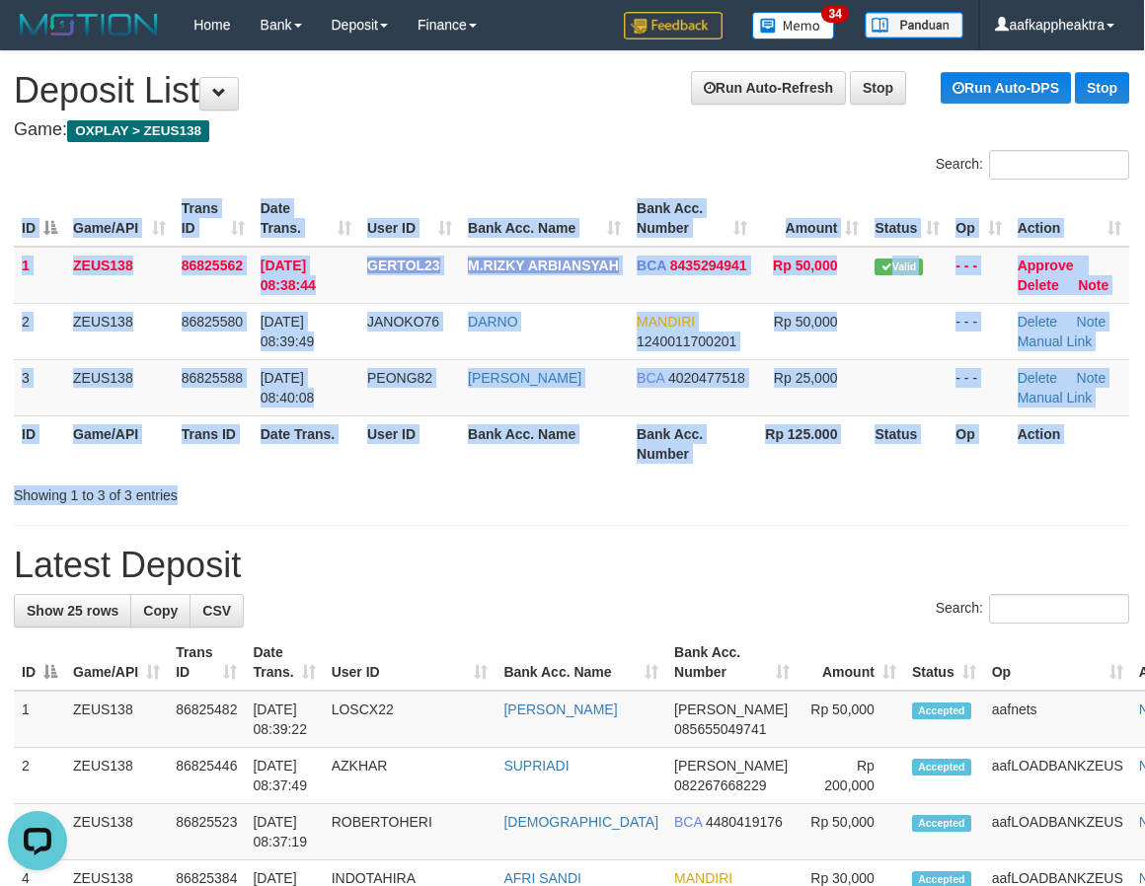
drag, startPoint x: 502, startPoint y: 472, endPoint x: 5, endPoint y: 527, distance: 500.4
click at [450, 493] on div "Showing 1 to 3 of 3 entries" at bounding box center [237, 492] width 447 height 28
drag, startPoint x: 399, startPoint y: 474, endPoint x: 6, endPoint y: 521, distance: 395.6
click at [364, 490] on div "Showing 1 to 3 of 3 entries" at bounding box center [237, 492] width 447 height 28
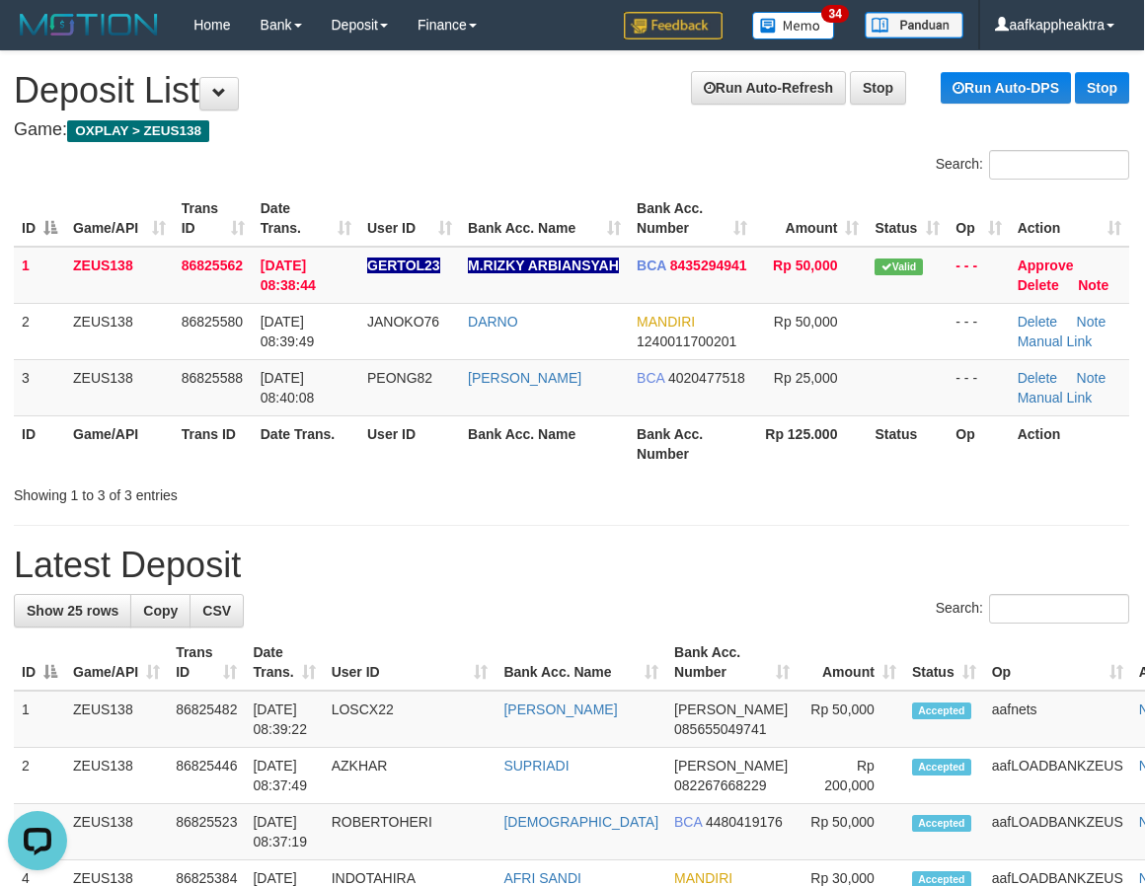
drag, startPoint x: 802, startPoint y: 586, endPoint x: 576, endPoint y: 621, distance: 228.6
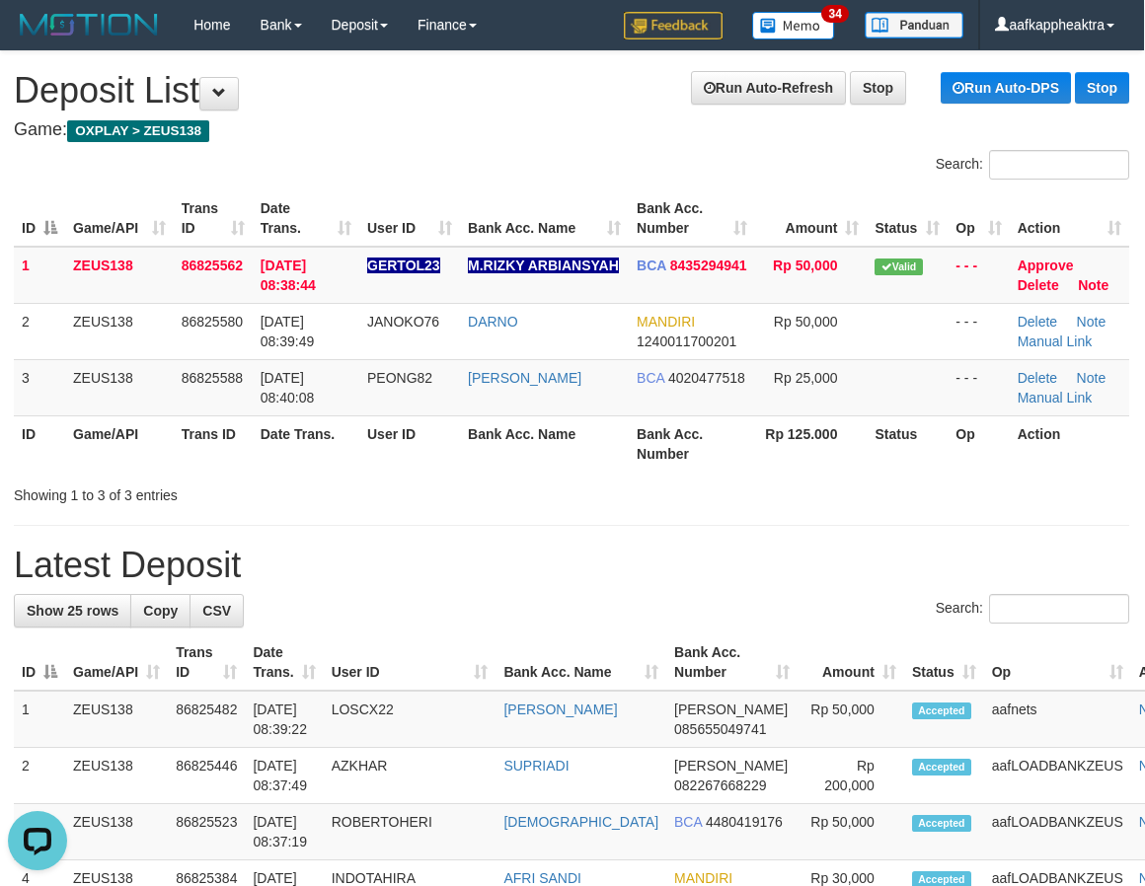
click at [329, 499] on div "Showing 1 to 3 of 3 entries" at bounding box center [237, 492] width 447 height 28
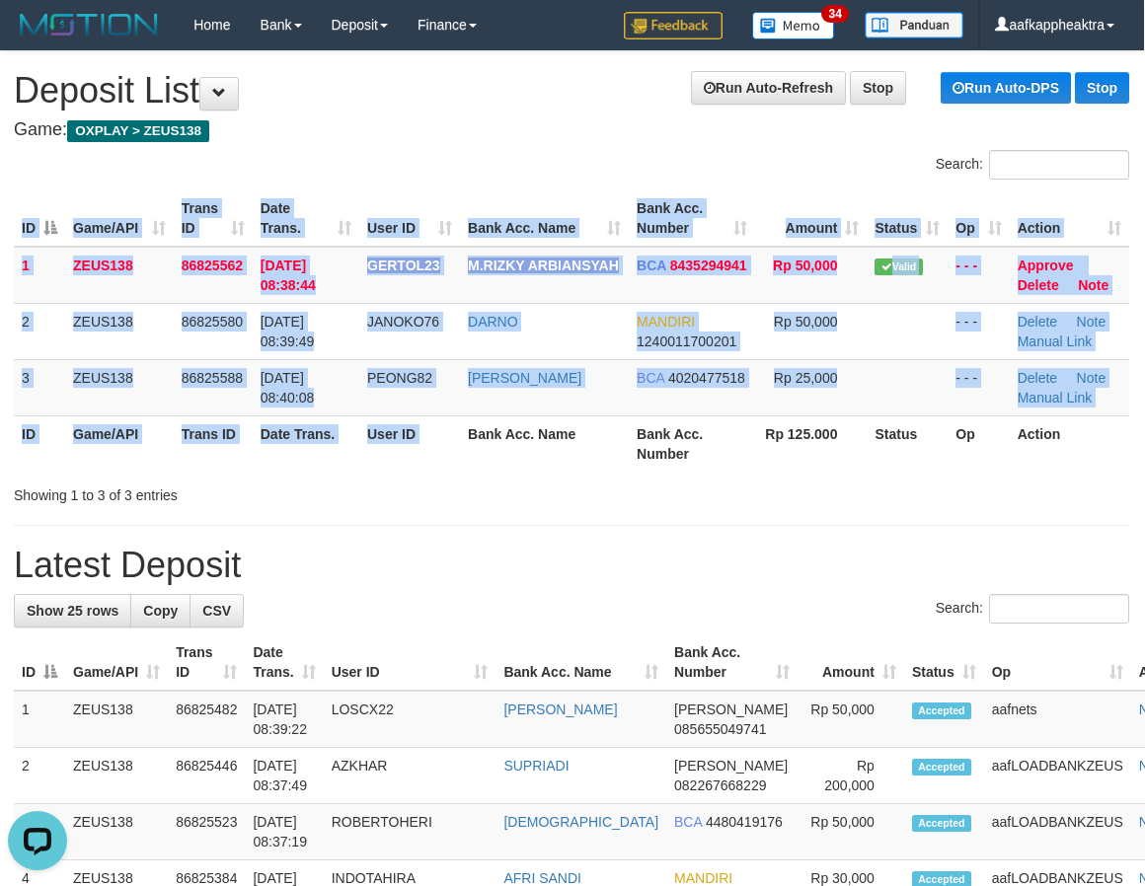
drag, startPoint x: 533, startPoint y: 472, endPoint x: 4, endPoint y: 479, distance: 528.9
click at [526, 475] on div "ID Game/API Trans ID Date Trans. User ID Bank Acc. Name Bank Acc. Number Amount…" at bounding box center [571, 331] width 1145 height 293
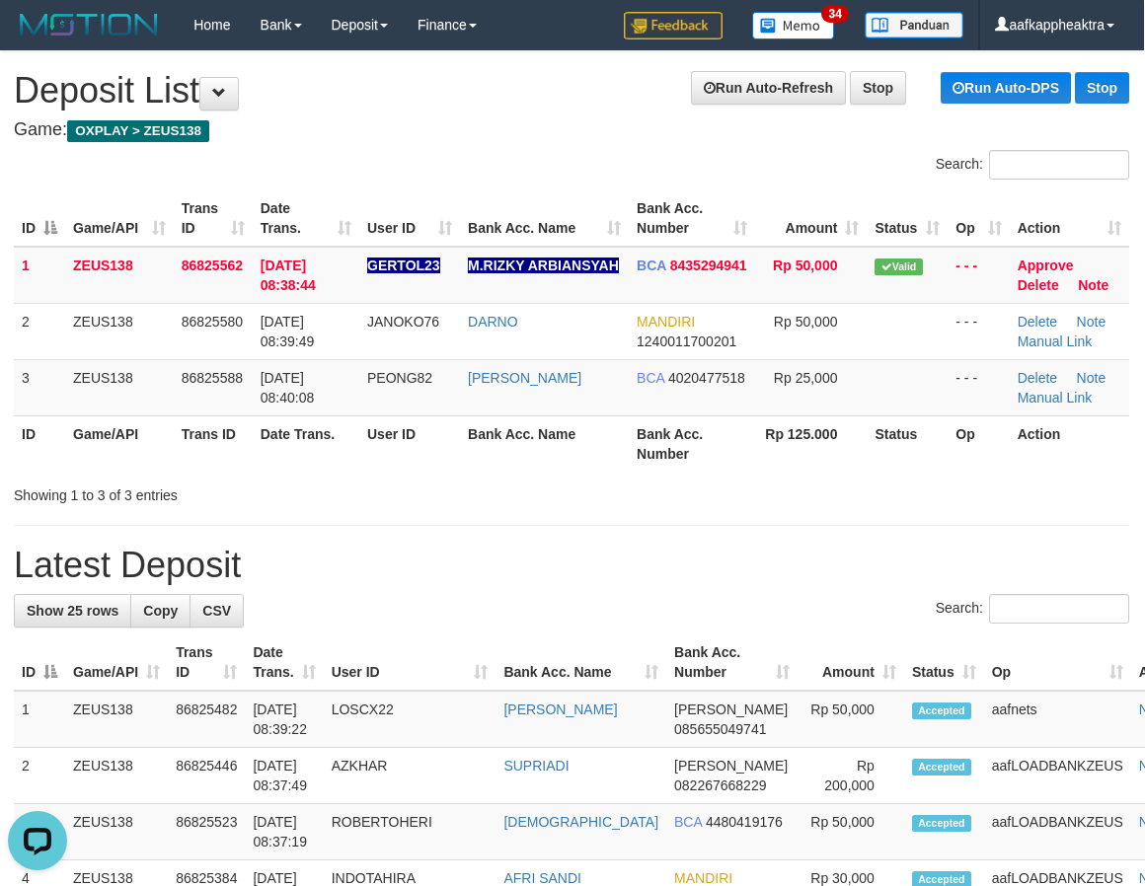
drag, startPoint x: 499, startPoint y: 459, endPoint x: 6, endPoint y: 480, distance: 493.8
click at [498, 459] on th "Bank Acc. Name" at bounding box center [544, 443] width 169 height 56
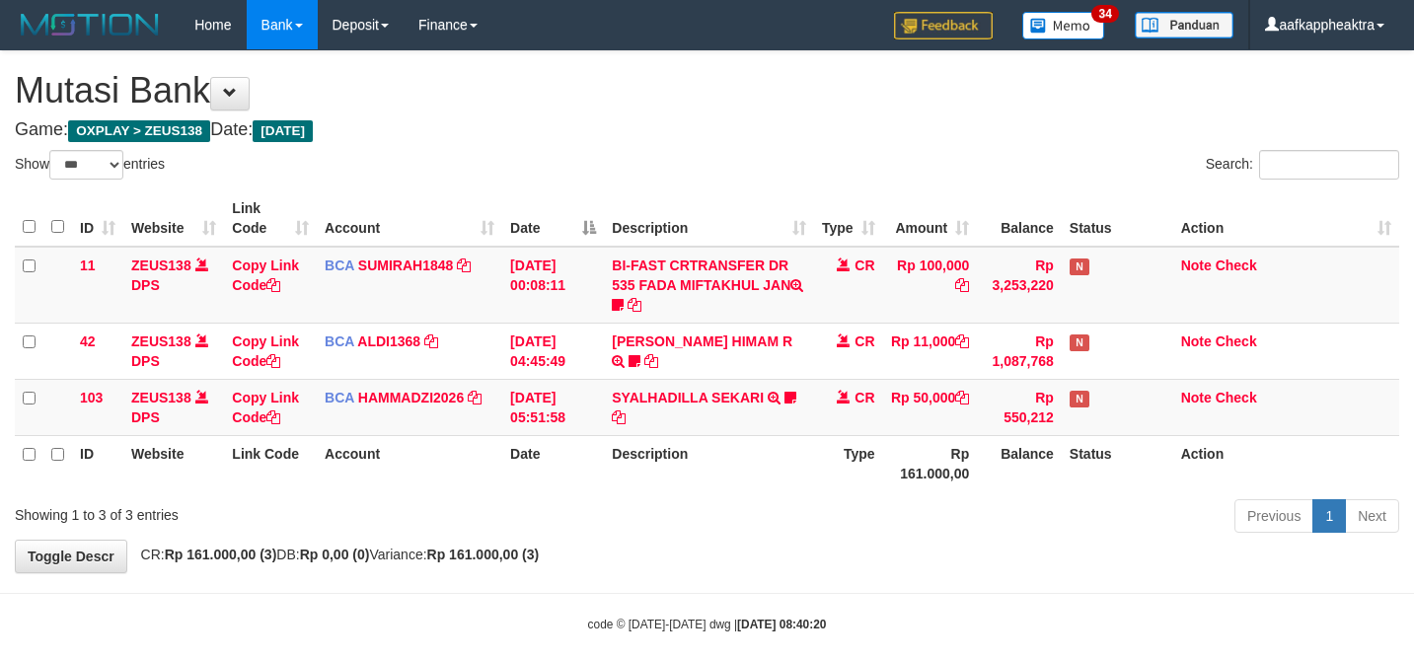
select select "***"
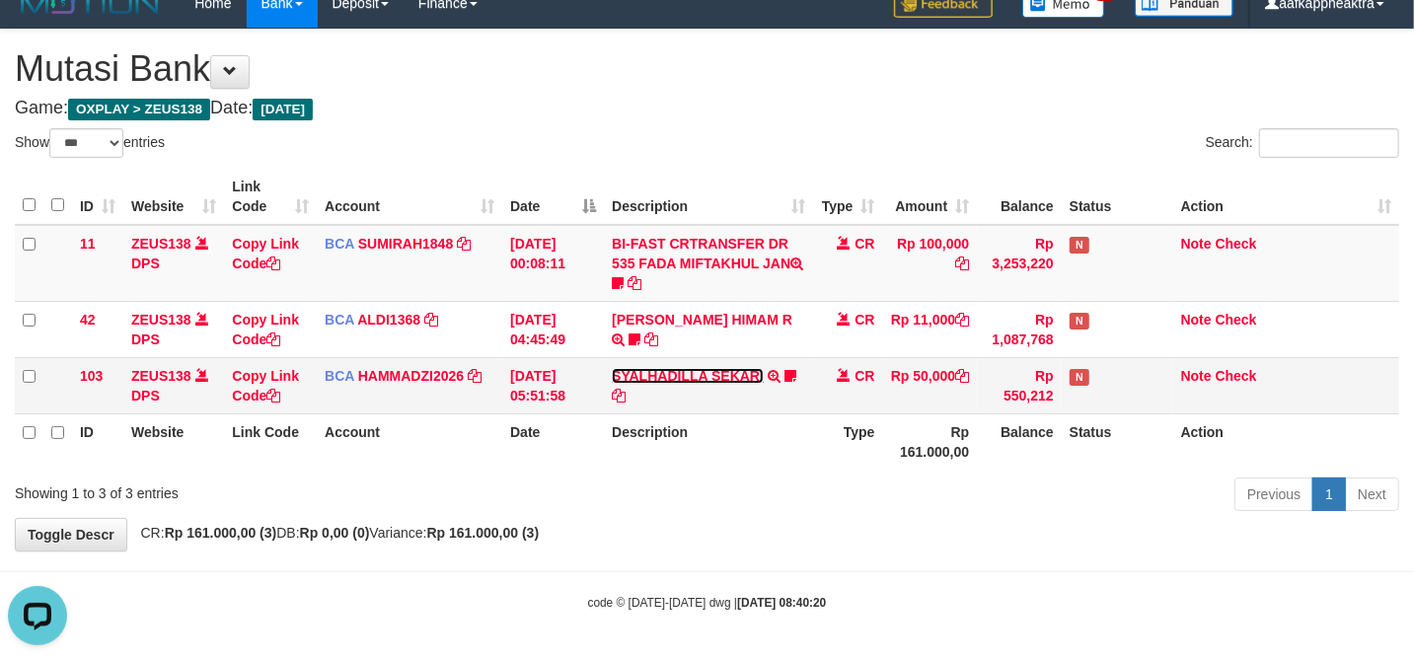
click at [663, 371] on link "SYALHADILLA SEKARI" at bounding box center [688, 376] width 152 height 16
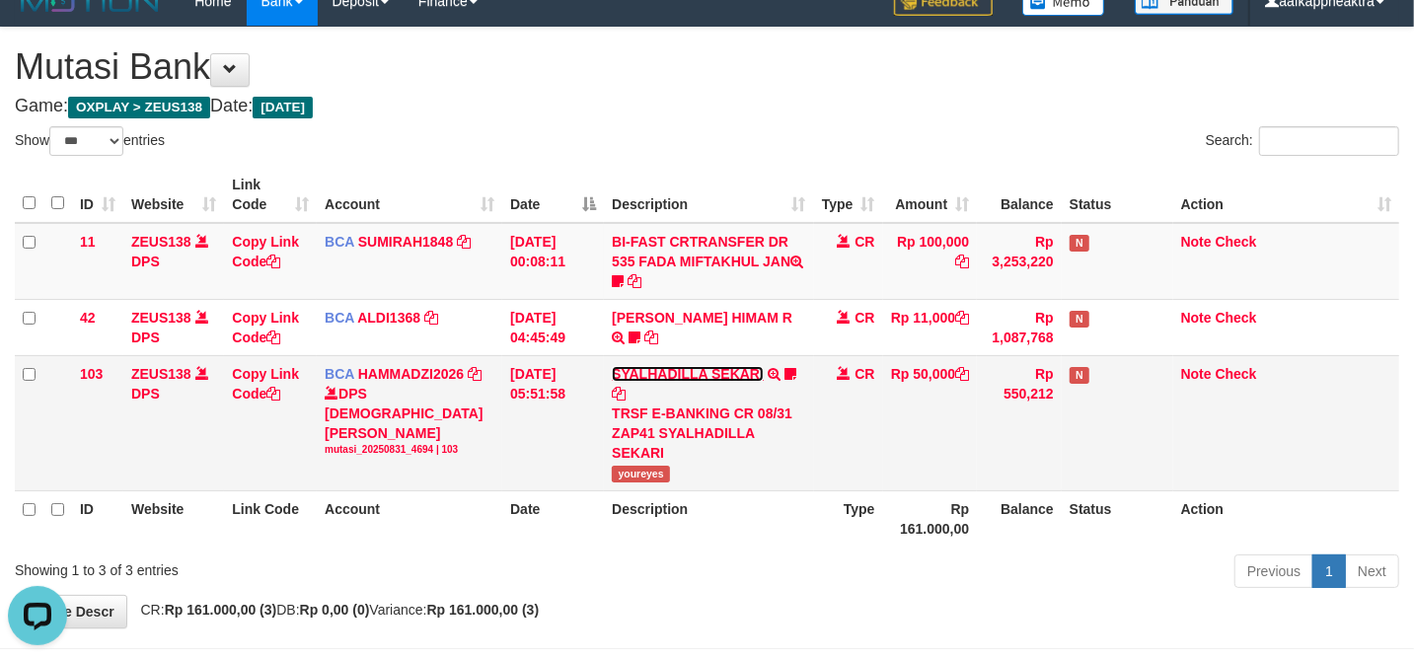
click at [657, 372] on link "SYALHADILLA SEKARI" at bounding box center [688, 374] width 152 height 16
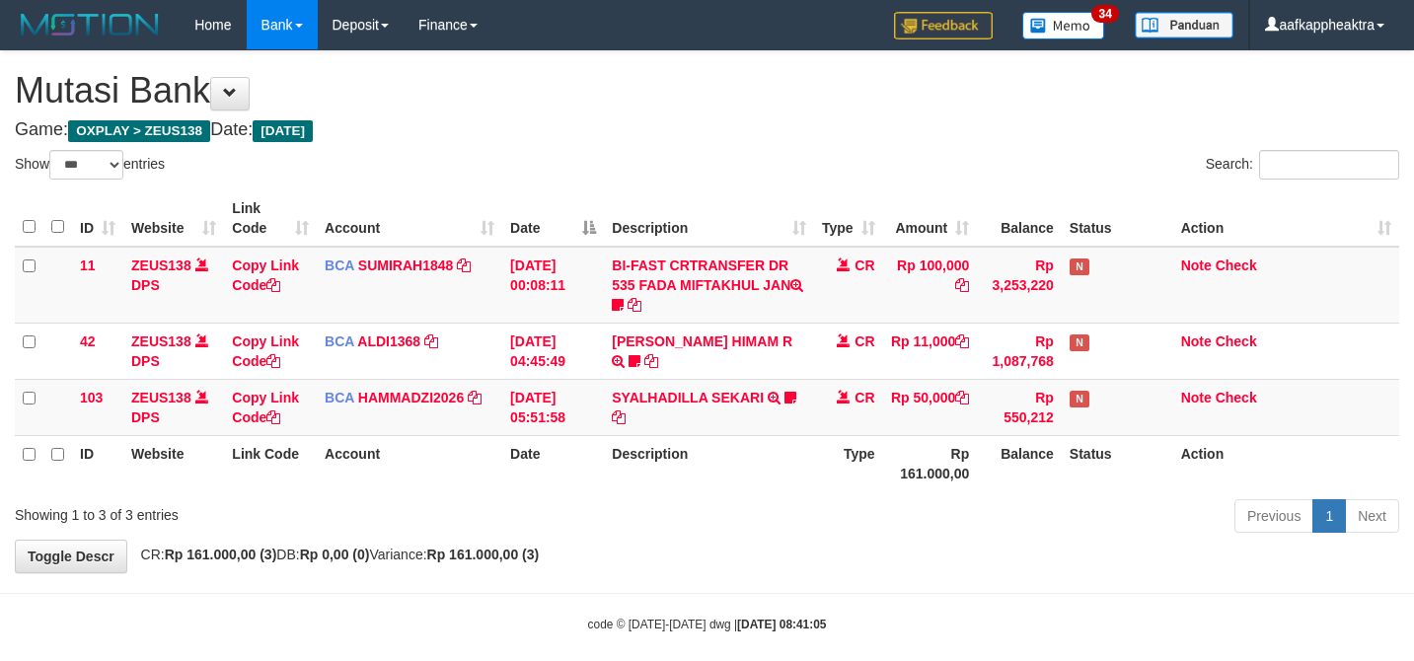
select select "***"
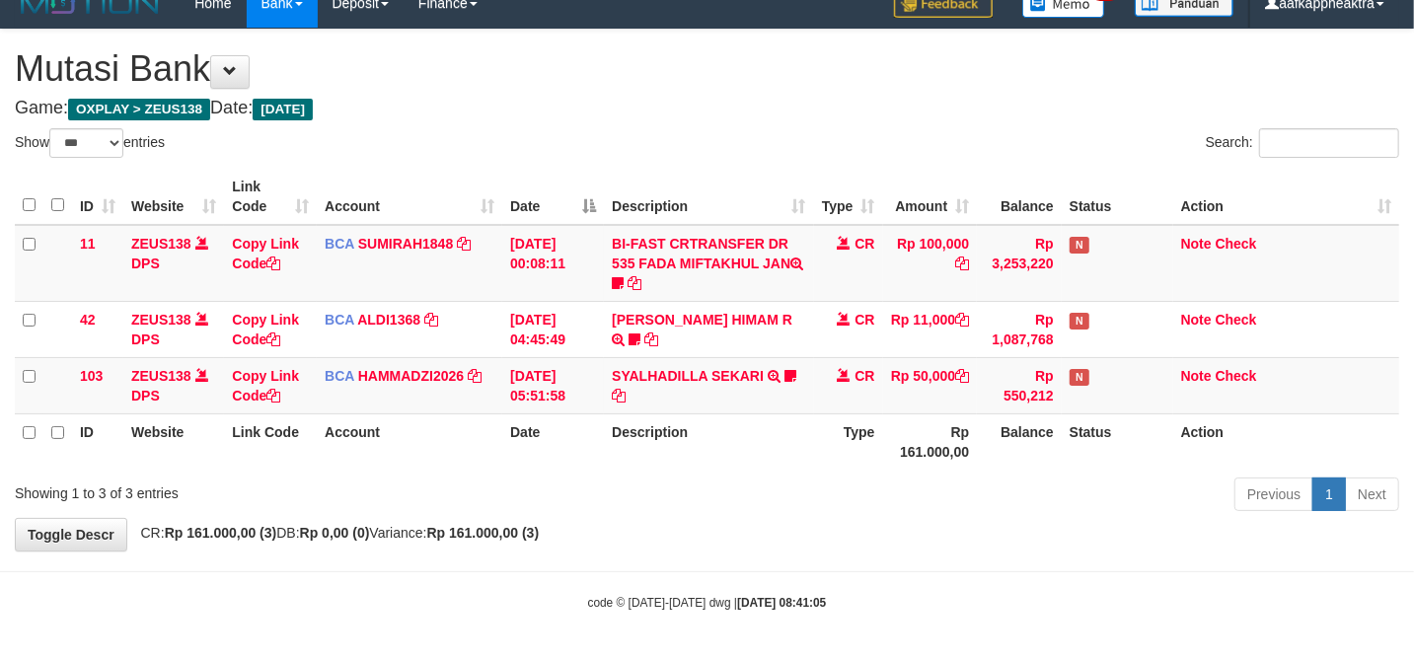
click at [633, 549] on div "**********" at bounding box center [707, 290] width 1414 height 521
drag, startPoint x: 633, startPoint y: 549, endPoint x: 641, endPoint y: 539, distance: 12.6
click at [635, 549] on div "**********" at bounding box center [707, 290] width 1414 height 521
click at [494, 467] on th "Account" at bounding box center [410, 441] width 186 height 56
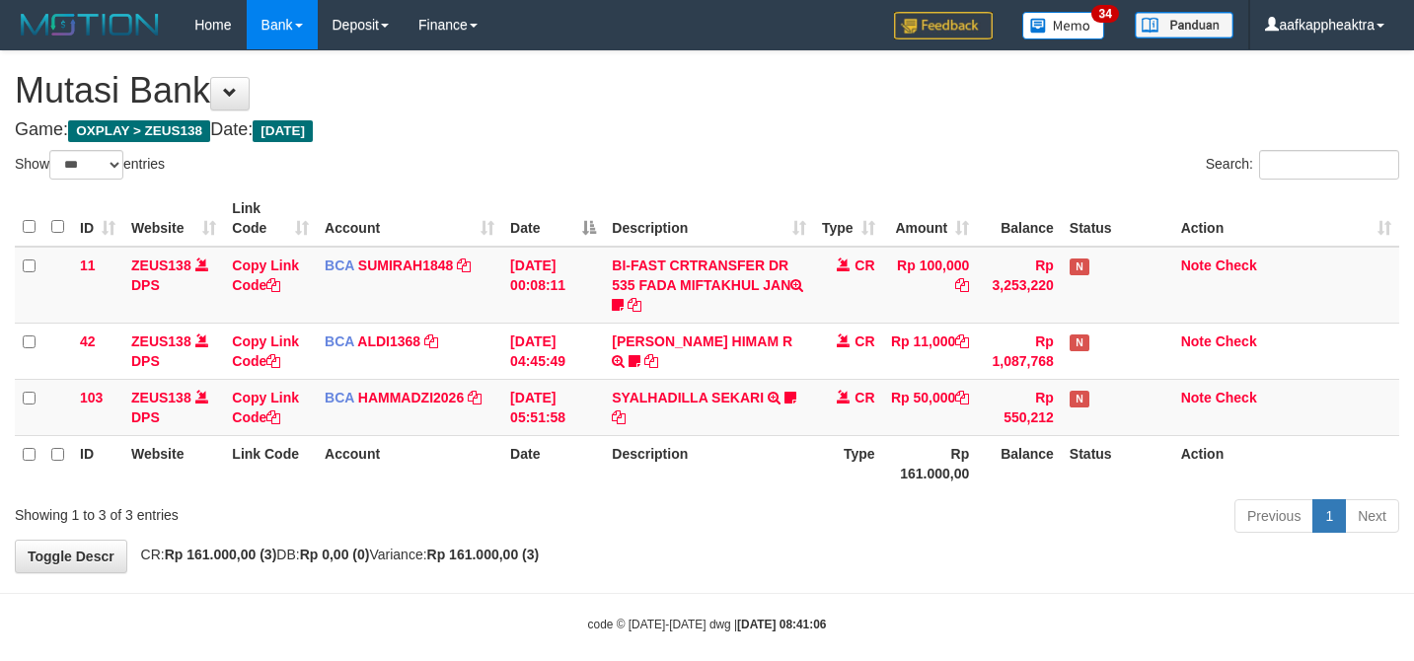
select select "***"
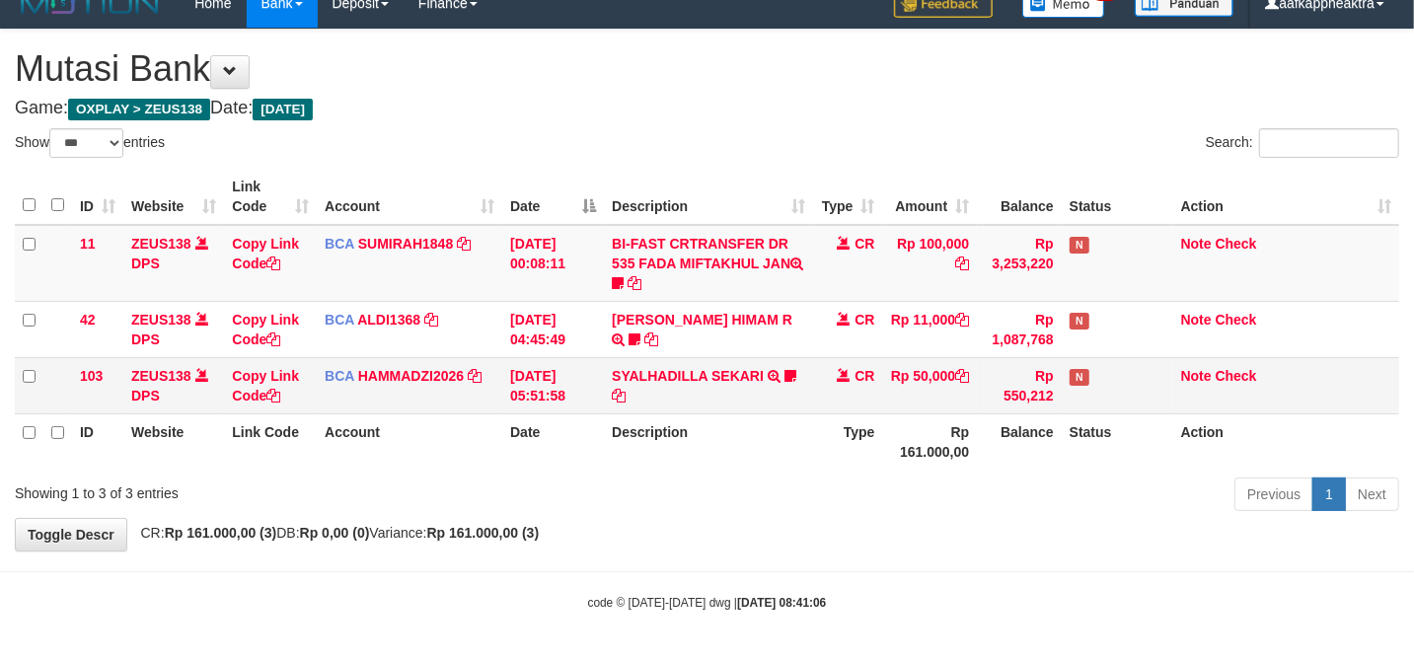
click at [365, 407] on td "BCA HAMMADZI2026 DPS MUHAMMAD ZIDAN KURNIAWAN mutasi_20250831_4694 | 103 mutasi…" at bounding box center [410, 385] width 186 height 56
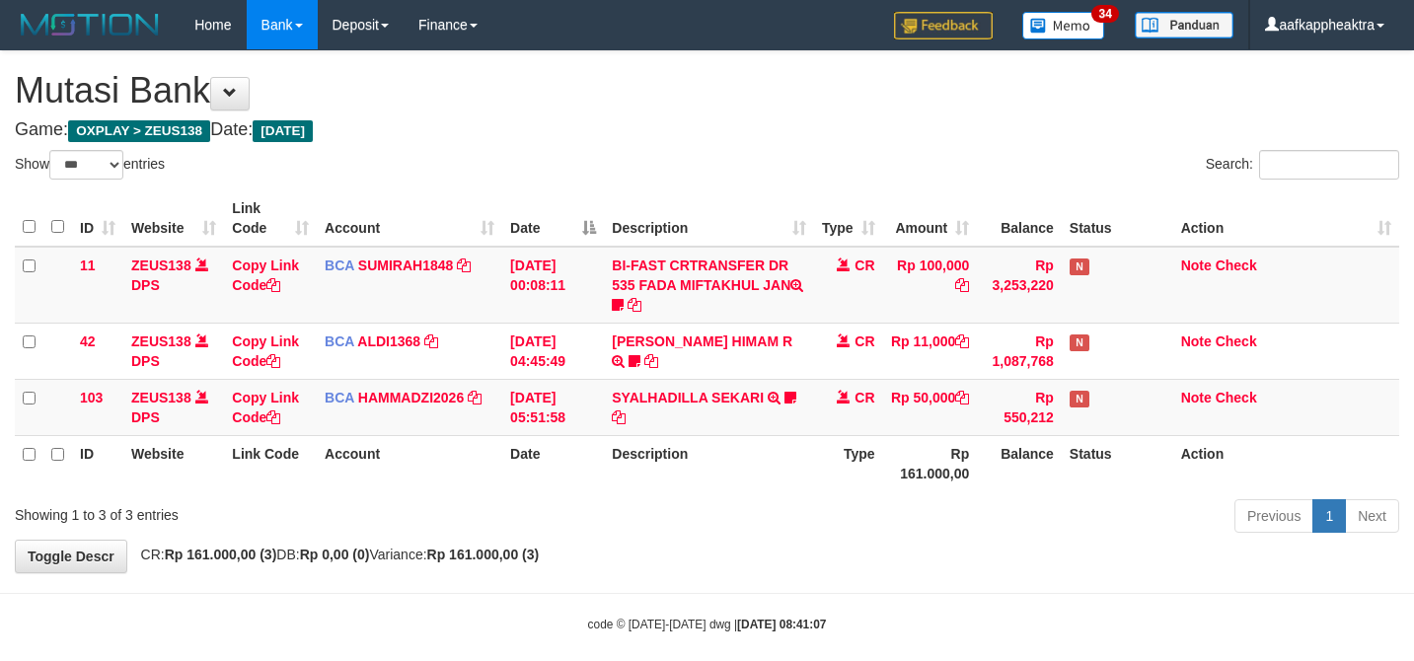
select select "***"
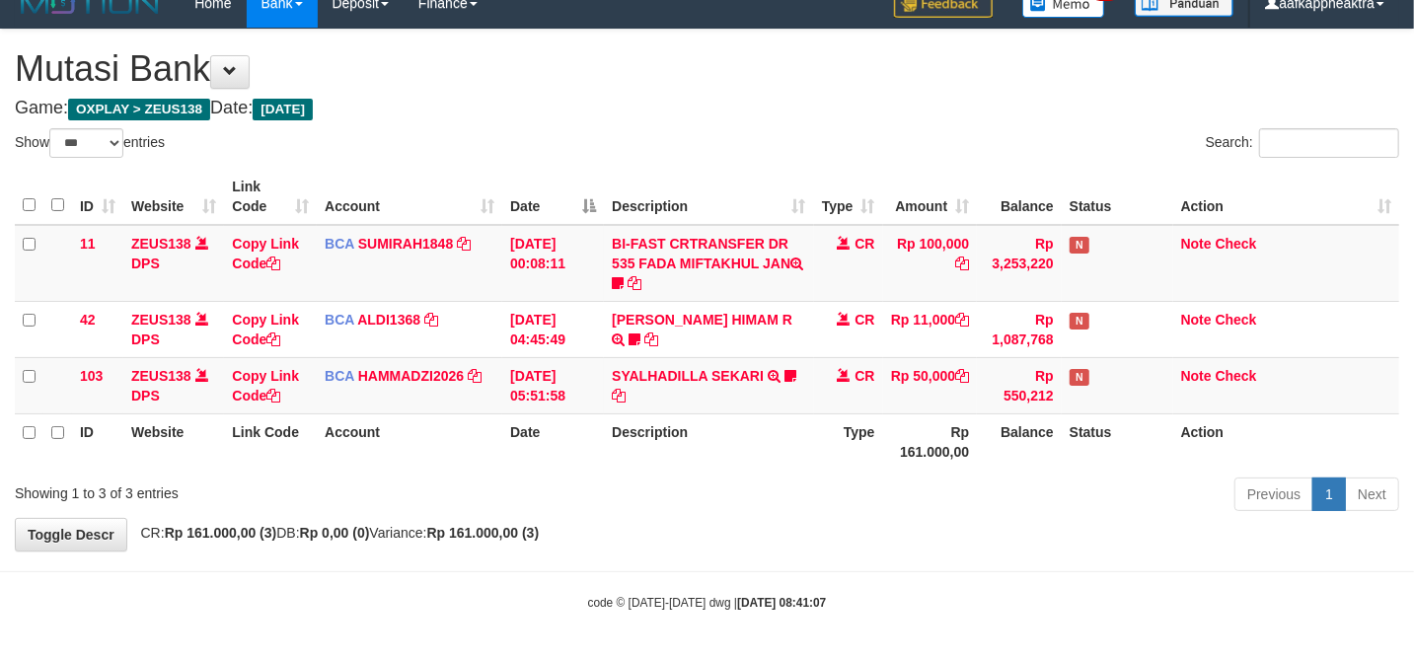
click at [592, 451] on th "Date" at bounding box center [553, 441] width 102 height 56
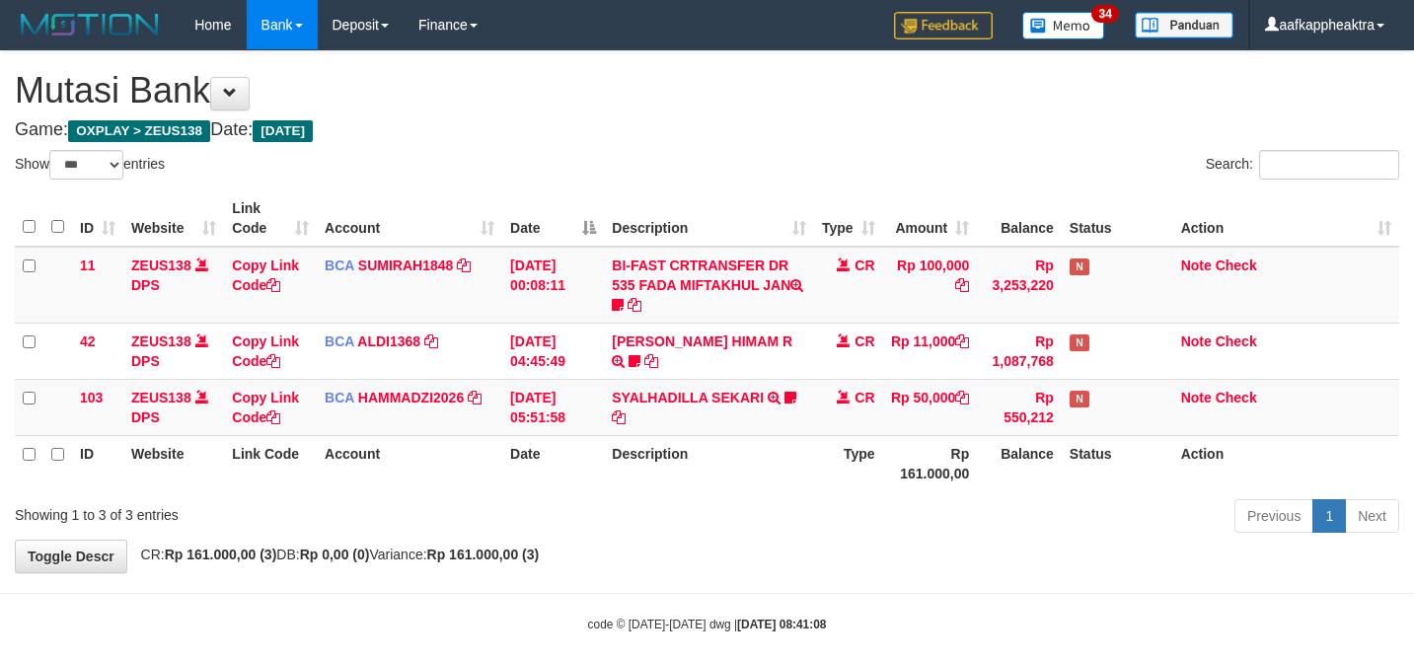
select select "***"
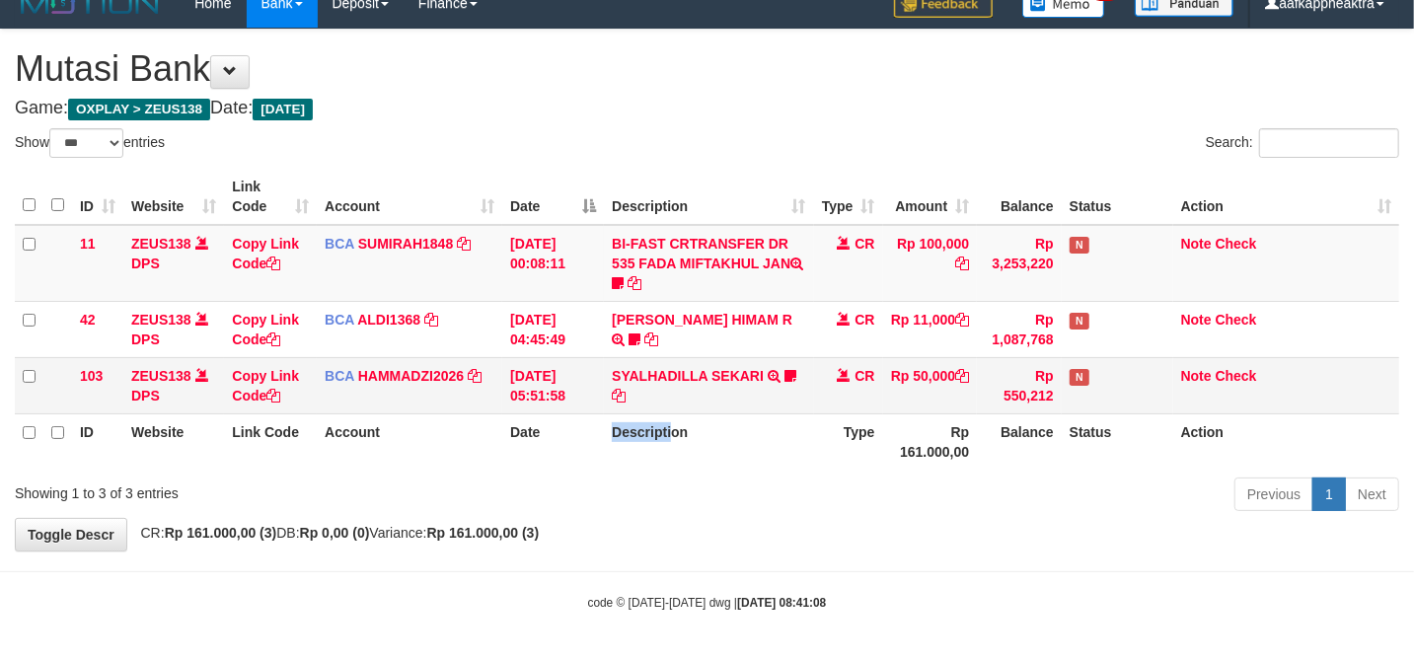
click at [493, 389] on td "BCA HAMMADZI2026 DPS [PERSON_NAME] mutasi_20250831_4694 | 103 mutasi_20250831_4…" at bounding box center [410, 385] width 186 height 56
click at [537, 381] on td "[DATE] 05:51:58" at bounding box center [553, 385] width 102 height 56
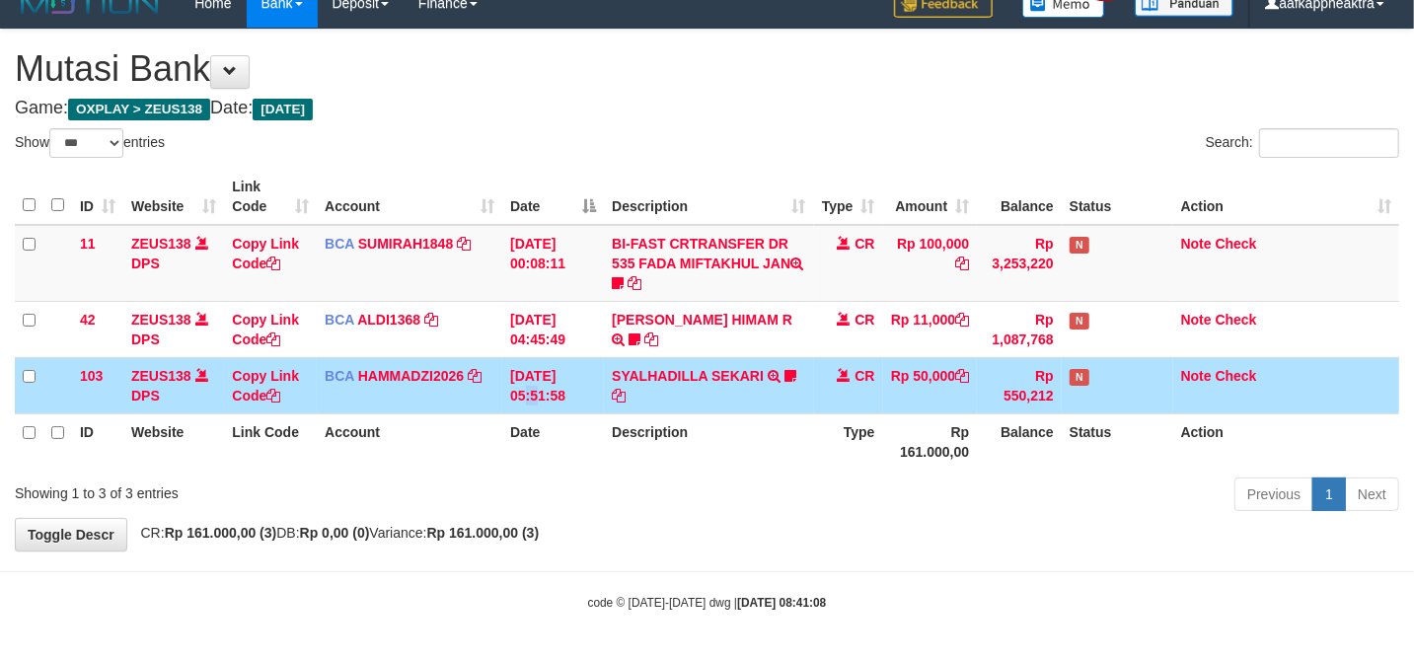
click at [534, 381] on td "[DATE] 05:51:58" at bounding box center [553, 385] width 102 height 56
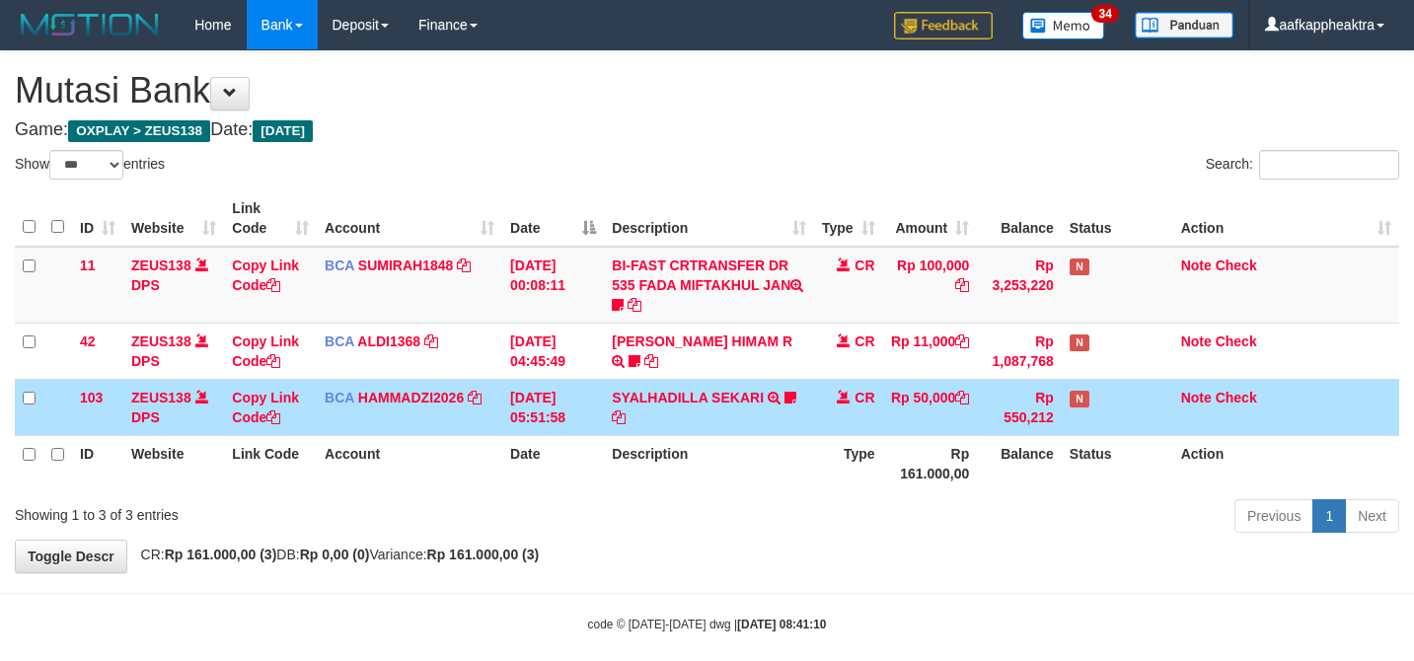
select select "***"
click at [831, 405] on td "CR" at bounding box center [848, 407] width 69 height 56
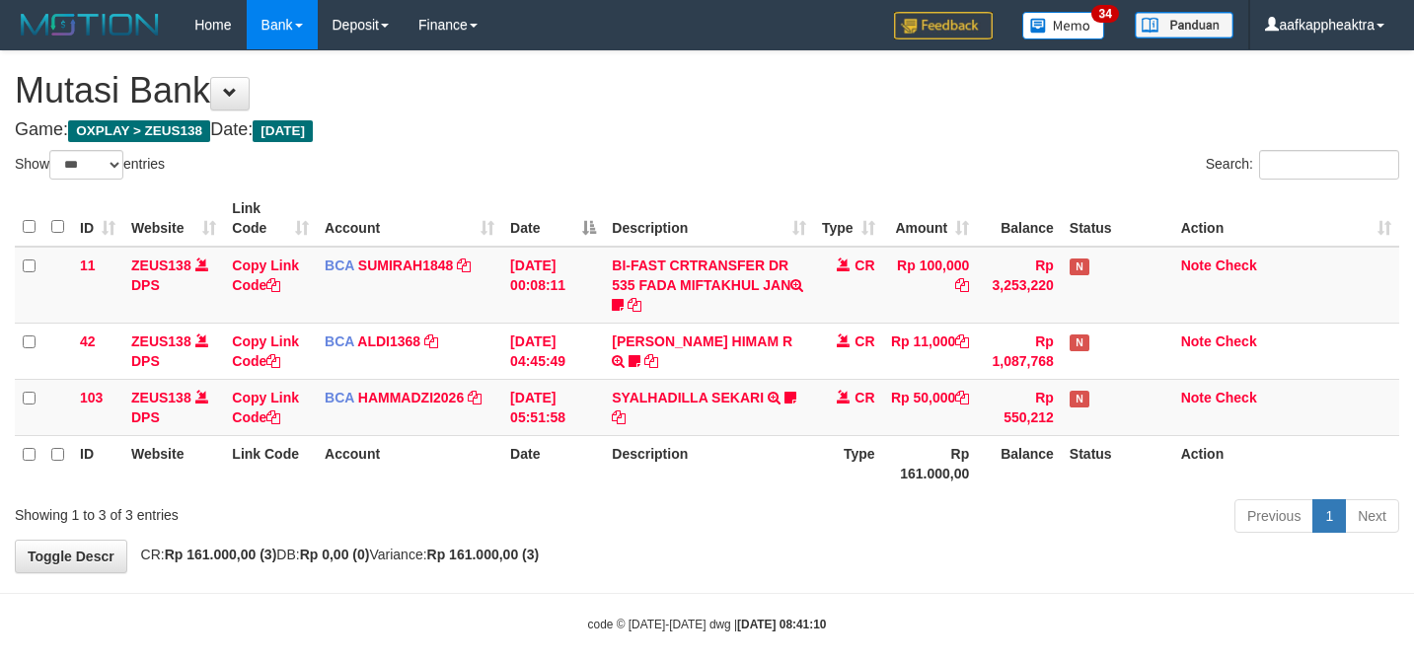
select select "***"
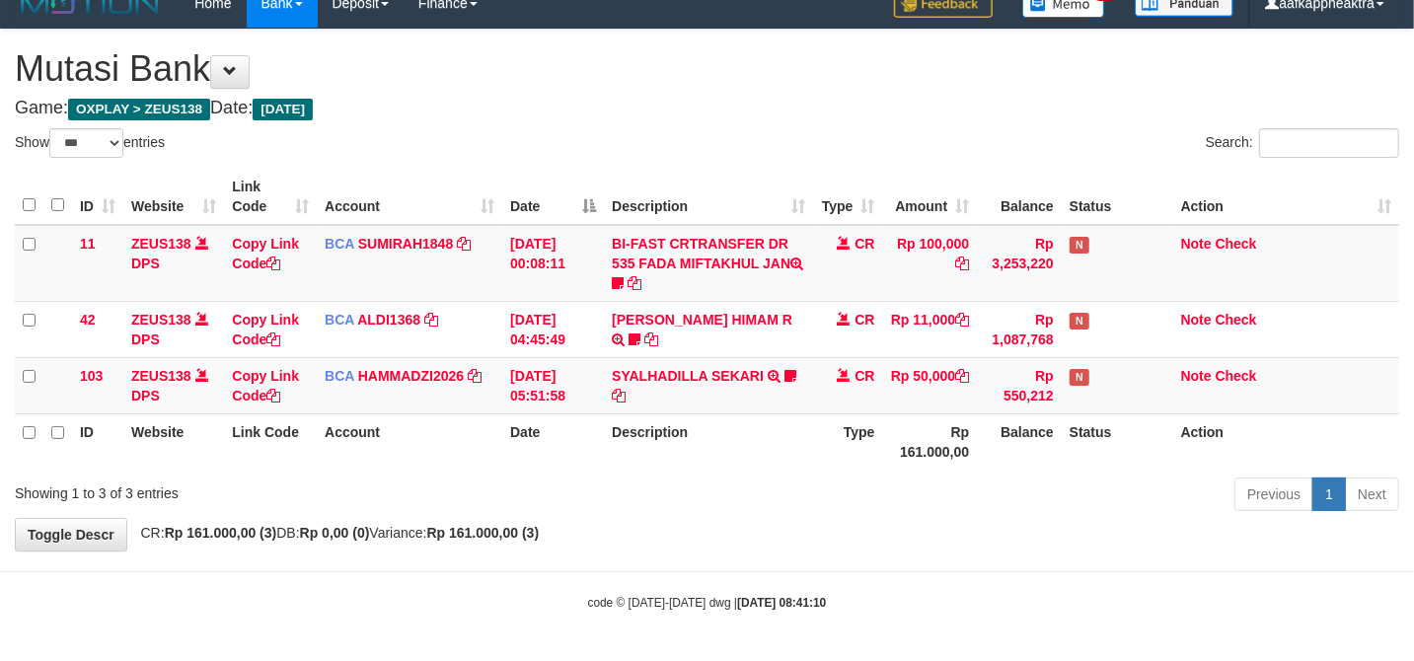
click at [831, 413] on th "Type" at bounding box center [848, 441] width 69 height 56
click at [814, 419] on th "Type" at bounding box center [848, 441] width 69 height 56
click at [693, 414] on th "Description" at bounding box center [708, 441] width 209 height 56
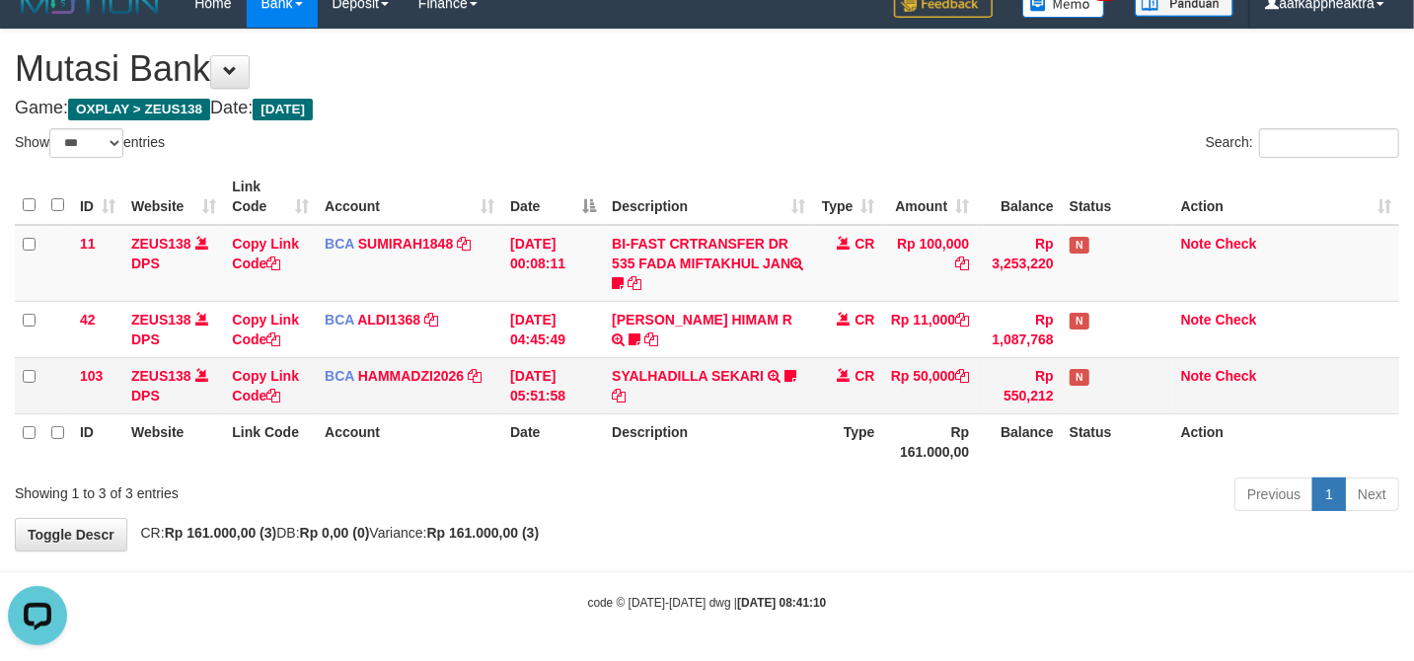
click at [711, 405] on td "SYALHADILLA SEKARI TRSF E-BANKING CR 08/31 ZAP41 SYALHADILLA SEKARI youreyes" at bounding box center [708, 385] width 209 height 56
drag, startPoint x: 715, startPoint y: 405, endPoint x: 730, endPoint y: 401, distance: 15.3
click at [716, 405] on td "SYALHADILLA SEKARI TRSF E-BANKING CR 08/31 ZAP41 SYALHADILLA SEKARI youreyes" at bounding box center [708, 385] width 209 height 56
click at [735, 401] on td "SYALHADILLA SEKARI TRSF E-BANKING CR 08/31 ZAP41 SYALHADILLA SEKARI youreyes" at bounding box center [708, 385] width 209 height 56
click at [738, 401] on td "SYALHADILLA SEKARI TRSF E-BANKING CR 08/31 ZAP41 SYALHADILLA SEKARI youreyes" at bounding box center [708, 385] width 209 height 56
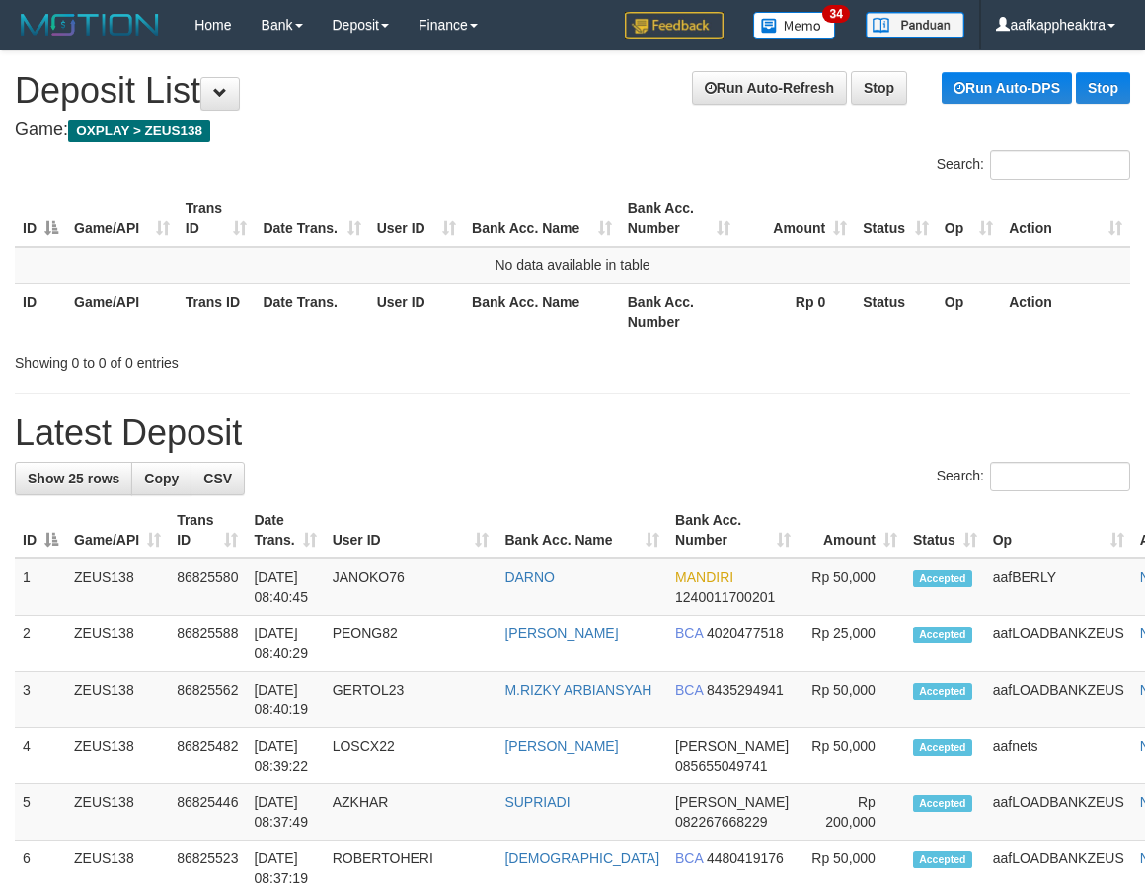
scroll to position [0, 1]
click at [652, 493] on div "Search:" at bounding box center [571, 479] width 1115 height 35
drag, startPoint x: 639, startPoint y: 499, endPoint x: 2, endPoint y: 522, distance: 637.8
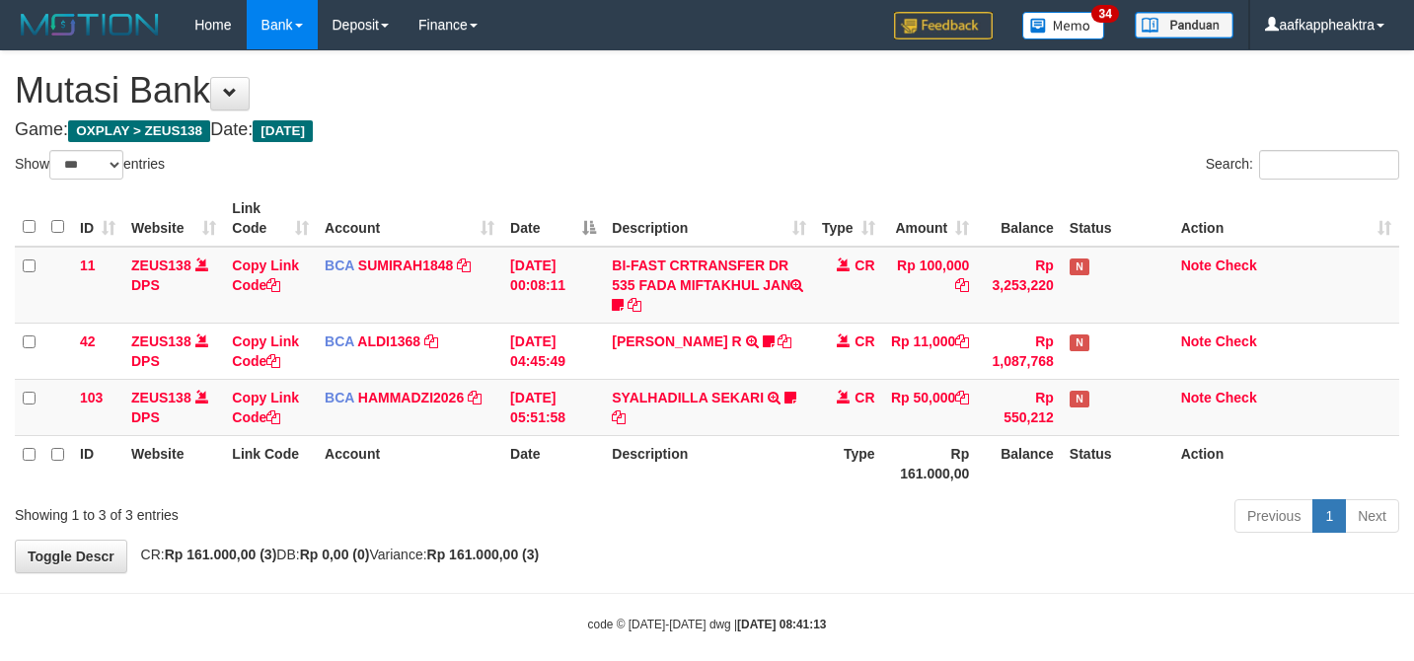
select select "***"
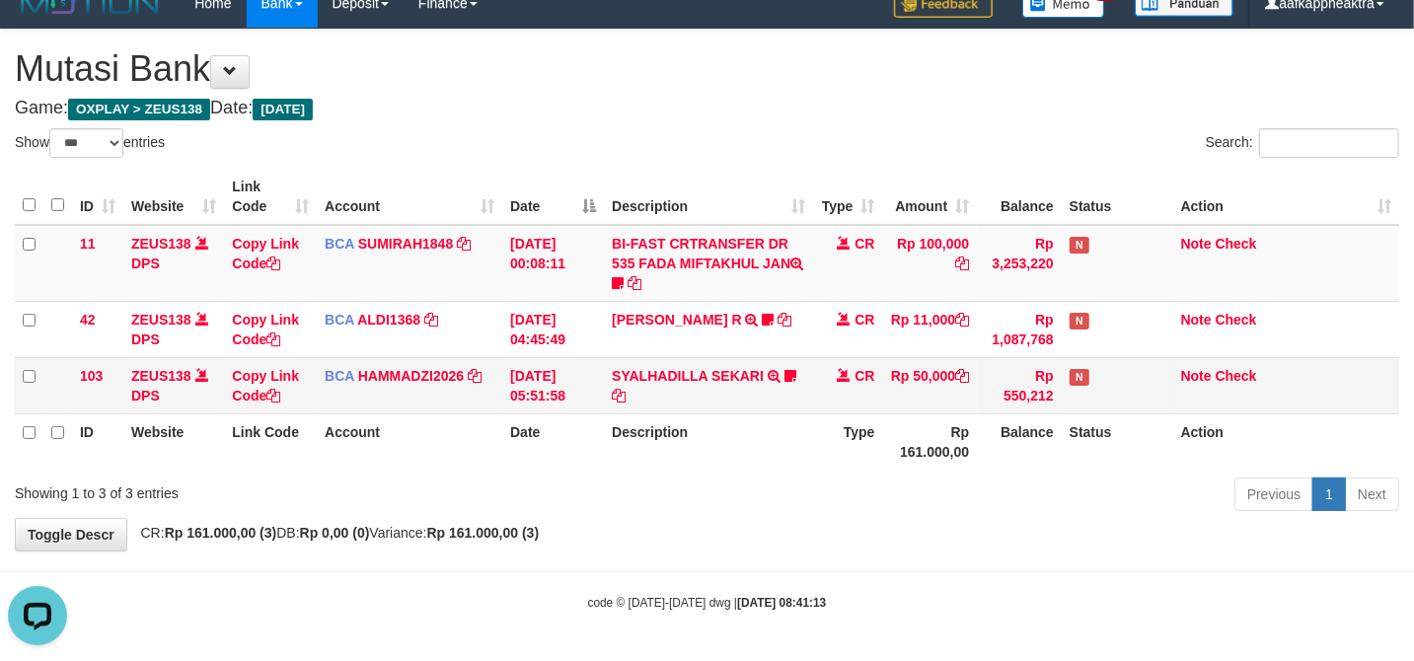
click at [502, 356] on tbody "11 ZEUS138 DPS Copy Link Code BCA SUMIRAH1848 DPS SUMIRAH mutasi_20250831_4156 …" at bounding box center [707, 319] width 1384 height 189
click at [534, 376] on td "[DATE] 05:51:58" at bounding box center [553, 385] width 102 height 56
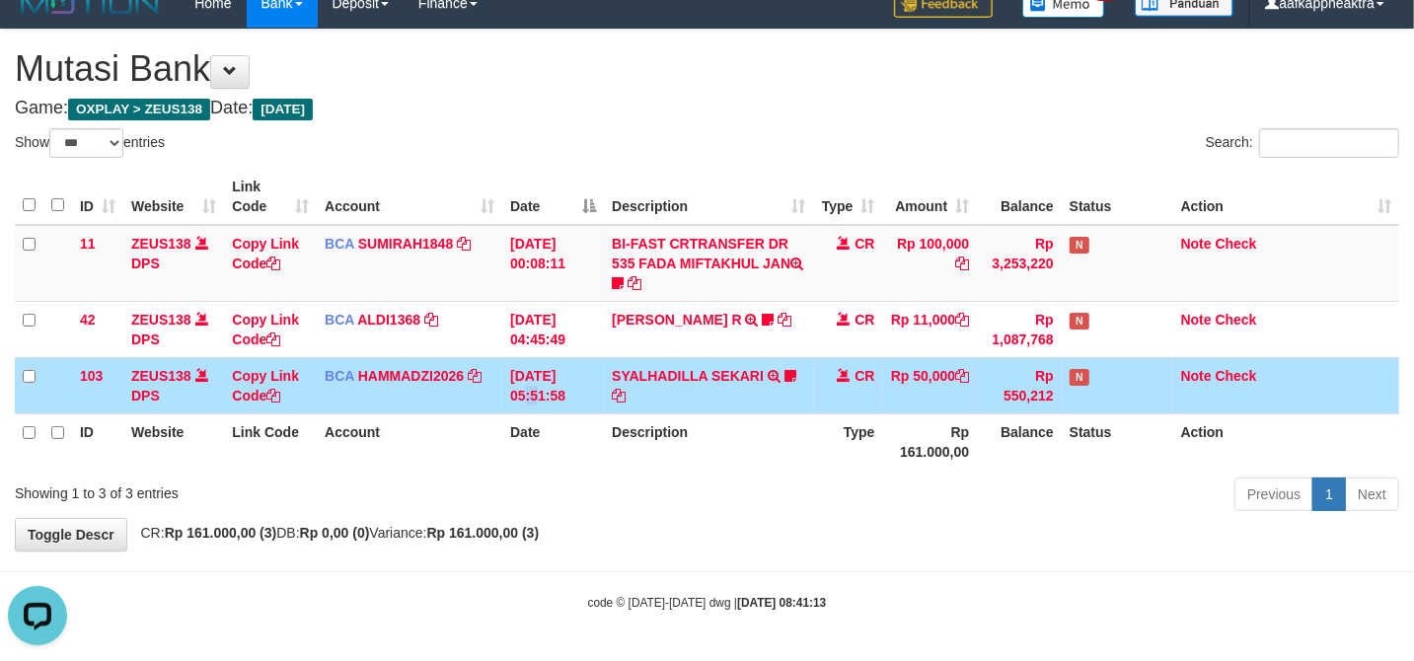
drag, startPoint x: 534, startPoint y: 376, endPoint x: 1164, endPoint y: 397, distance: 630.9
click at [558, 373] on td "[DATE] 05:51:58" at bounding box center [553, 385] width 102 height 56
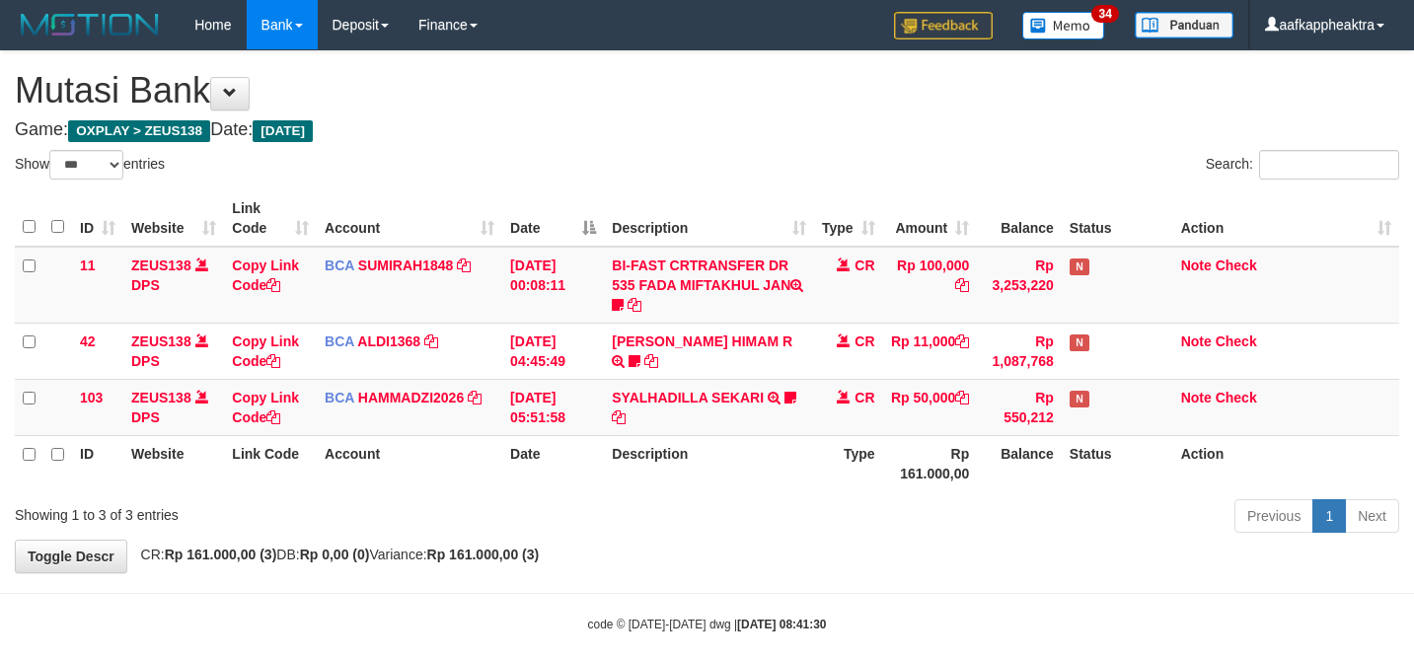
select select "***"
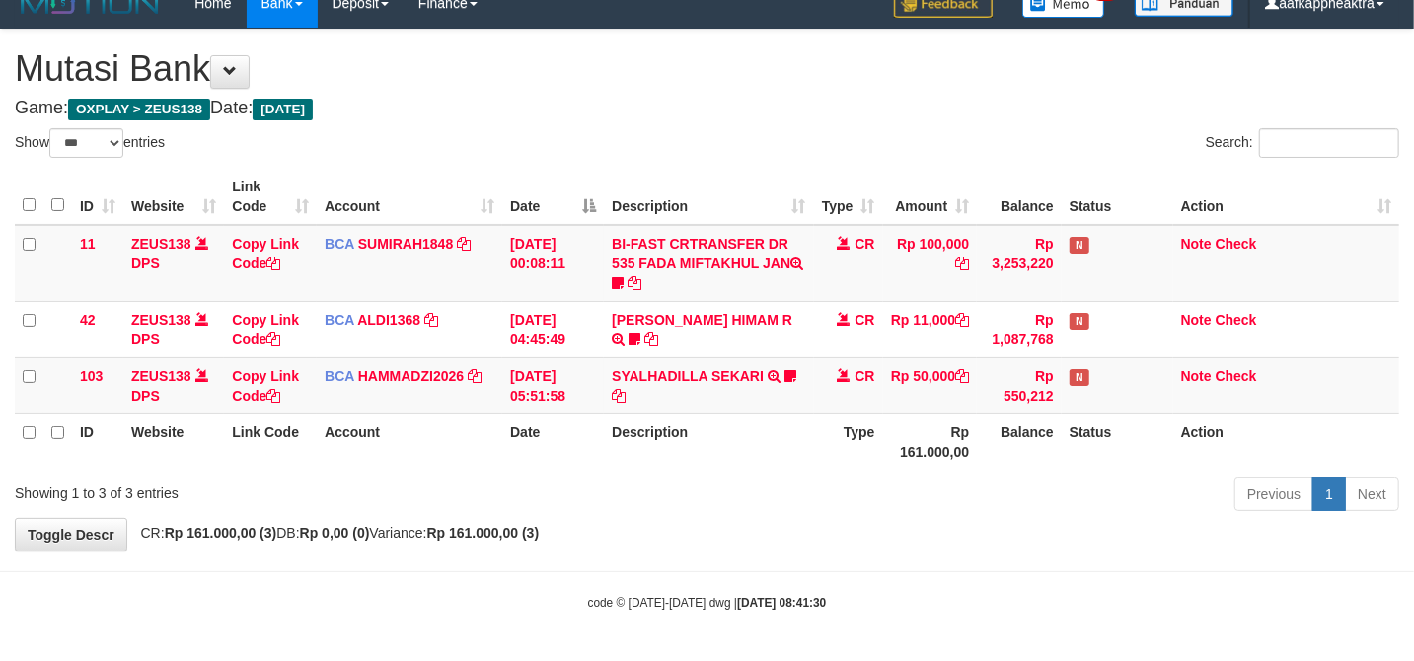
click at [795, 451] on th "Description" at bounding box center [708, 441] width 209 height 56
click at [835, 442] on th "Type" at bounding box center [848, 441] width 69 height 56
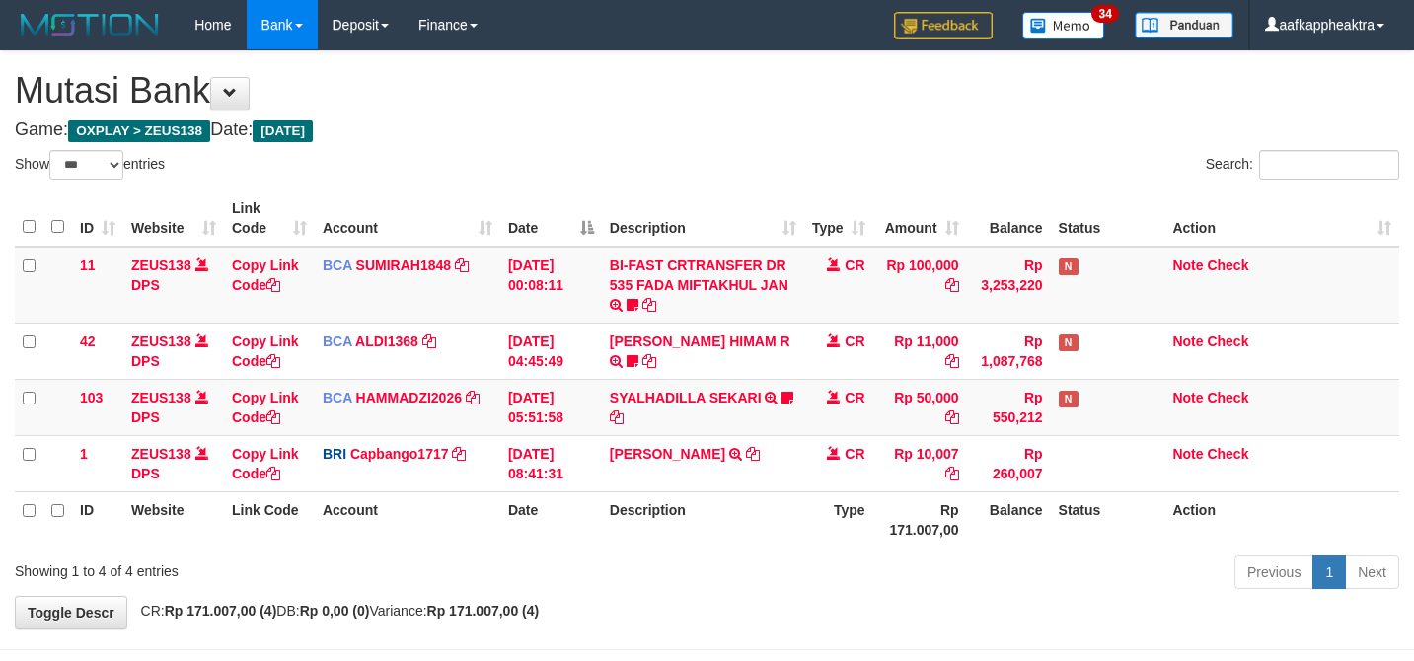
select select "***"
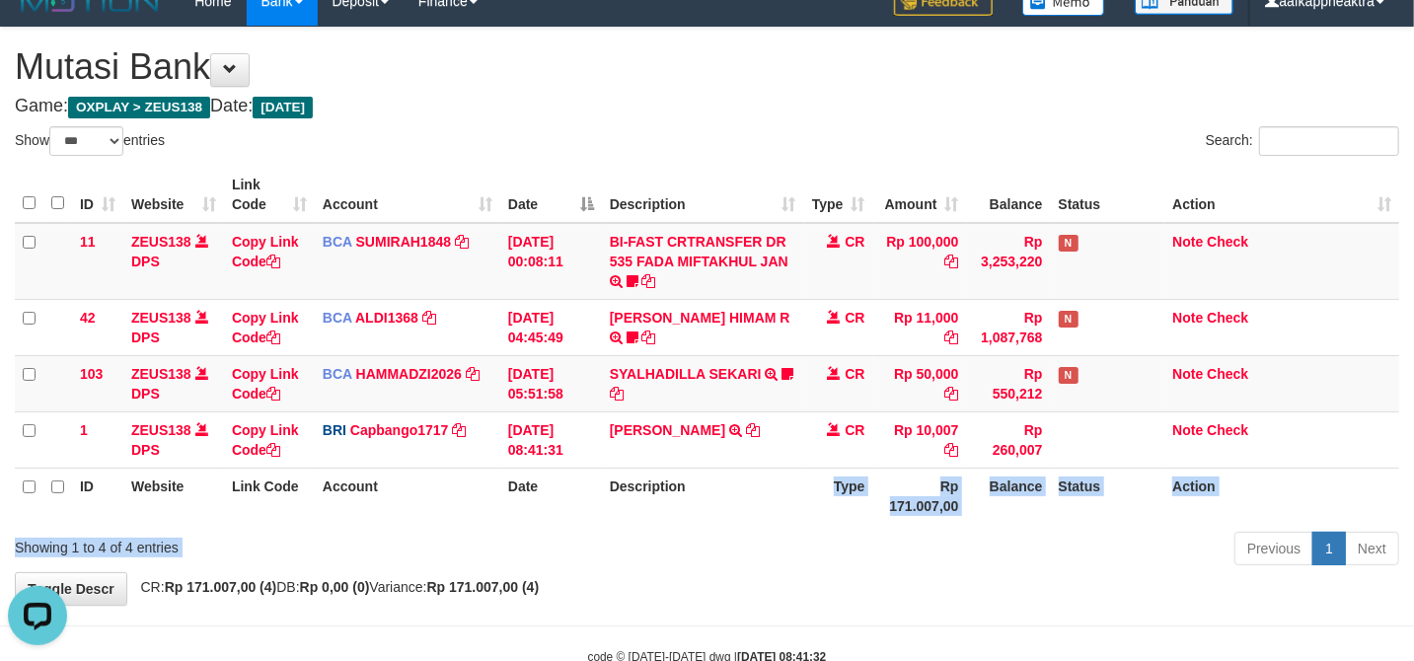
drag, startPoint x: 738, startPoint y: 487, endPoint x: 759, endPoint y: 478, distance: 23.0
click at [750, 482] on div "Show ** ** ** *** entries Search: ID Website Link Code Account Date Description…" at bounding box center [707, 349] width 1384 height 446
click at [759, 478] on th "Description" at bounding box center [703, 496] width 202 height 56
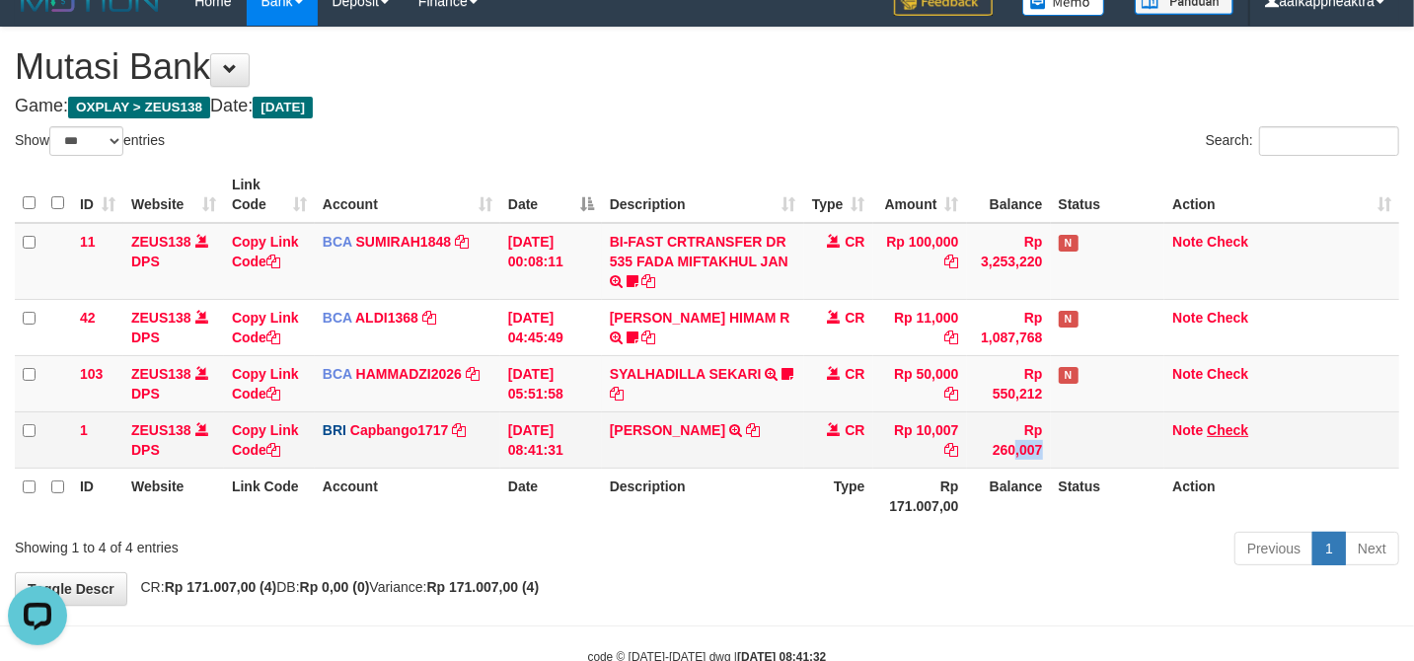
drag, startPoint x: 1010, startPoint y: 419, endPoint x: 1216, endPoint y: 426, distance: 205.4
click at [1016, 424] on tr "1 ZEUS138 DPS Copy Link Code BRI Capbango1717 DPS HELMI mutasi_20250831_2435 | …" at bounding box center [707, 439] width 1384 height 56
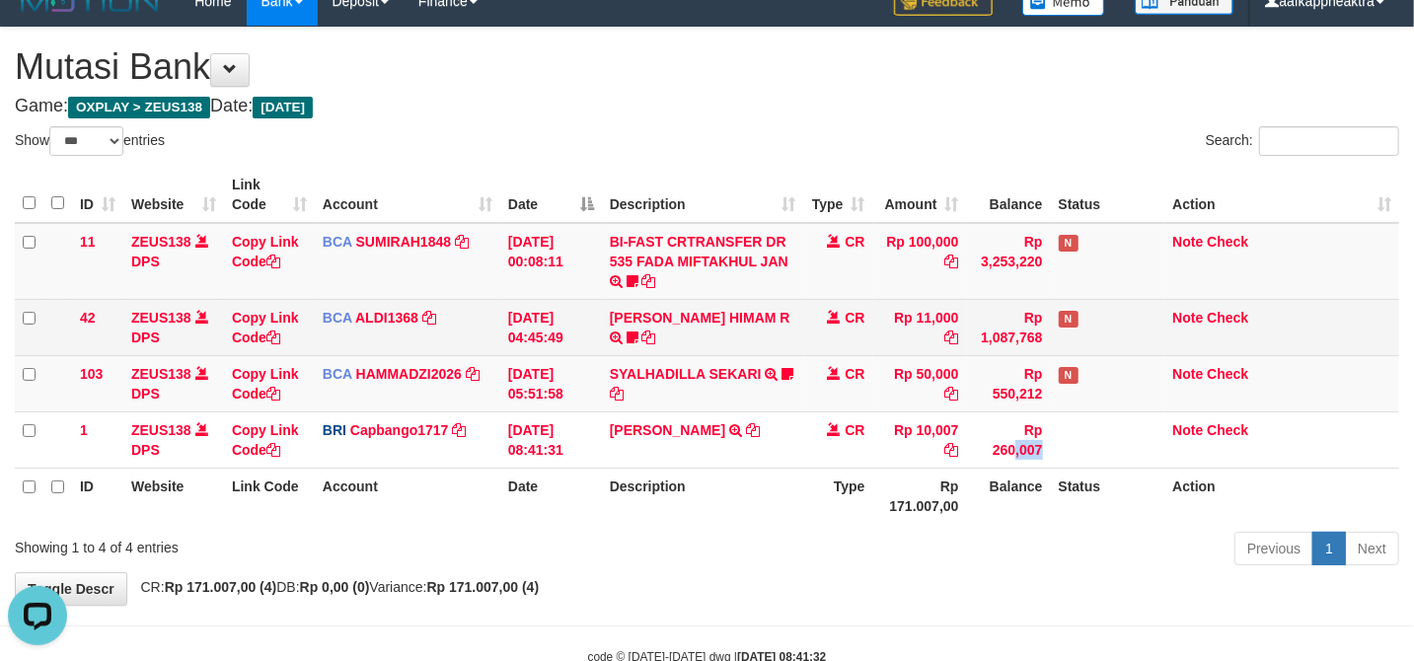
click at [732, 341] on td "ALVA HIMAM R TRSF E-BANKING CR 3108/FTSCY/WS95051 11000.002025083151411092 TRFD…" at bounding box center [703, 327] width 202 height 56
click at [743, 341] on td "ALVA HIMAM R TRSF E-BANKING CR 3108/FTSCY/WS95051 11000.002025083151411092 TRFD…" at bounding box center [703, 327] width 202 height 56
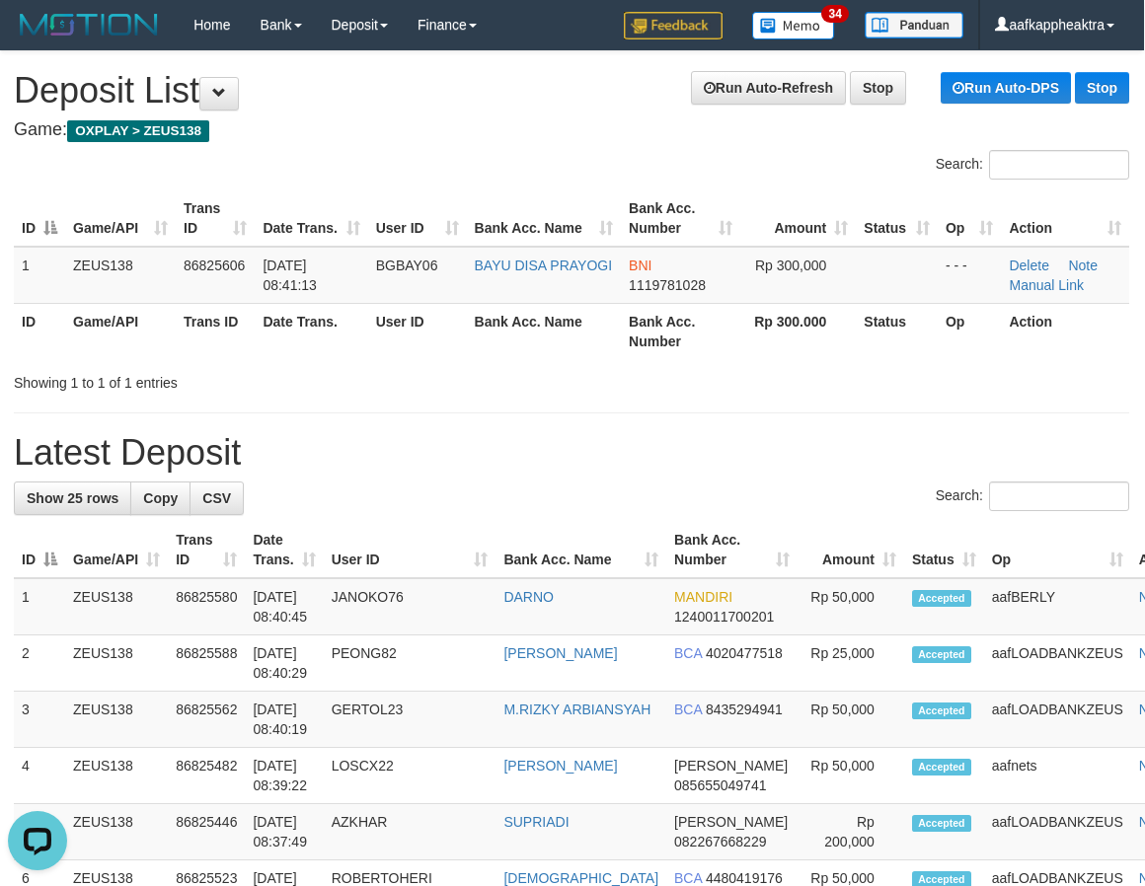
drag, startPoint x: 494, startPoint y: 515, endPoint x: 472, endPoint y: 517, distance: 22.8
drag, startPoint x: 696, startPoint y: 384, endPoint x: 644, endPoint y: 388, distance: 51.5
click at [700, 387] on div "Showing 1 to 1 of 1 entries" at bounding box center [571, 379] width 1145 height 28
click at [744, 468] on h1 "Latest Deposit" at bounding box center [571, 452] width 1115 height 39
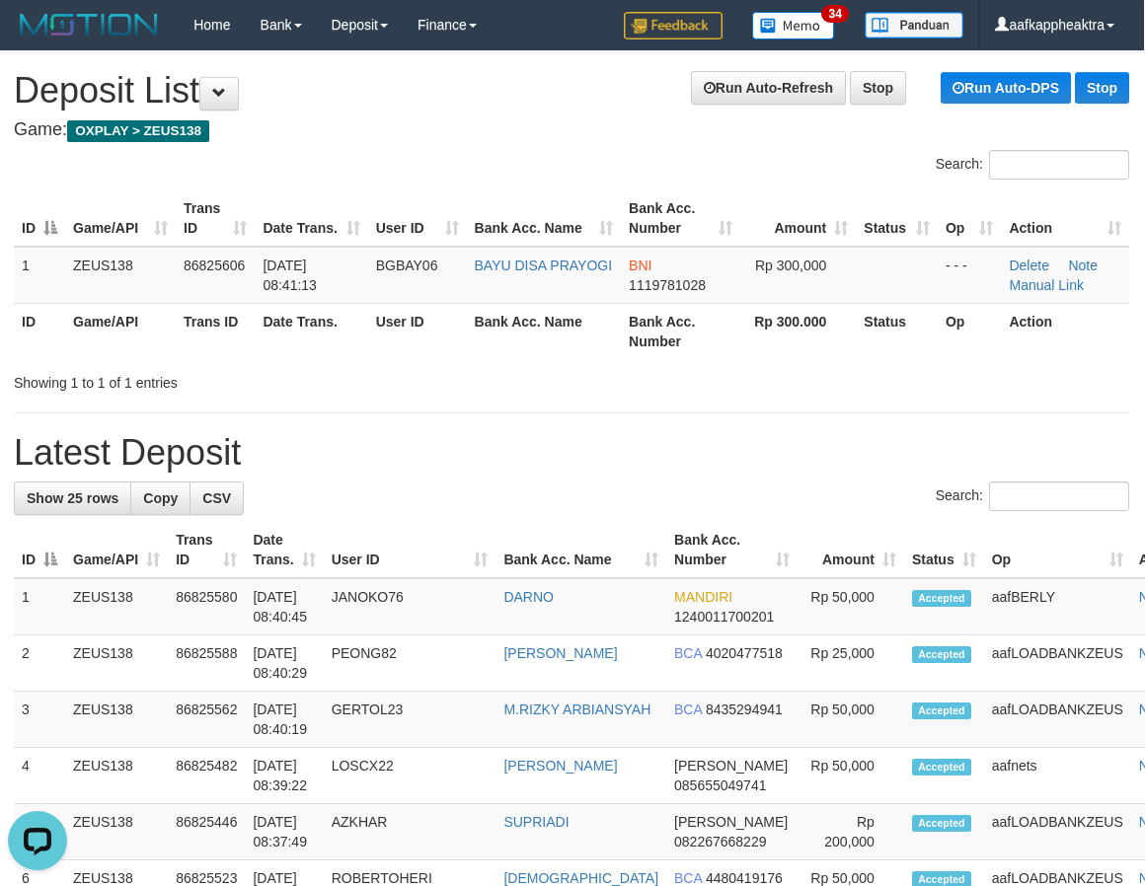
click at [935, 506] on label "Search:" at bounding box center [1031, 497] width 193 height 30
click at [989, 506] on input "Search:" at bounding box center [1059, 497] width 140 height 30
click at [797, 537] on th "Amount" at bounding box center [850, 550] width 107 height 56
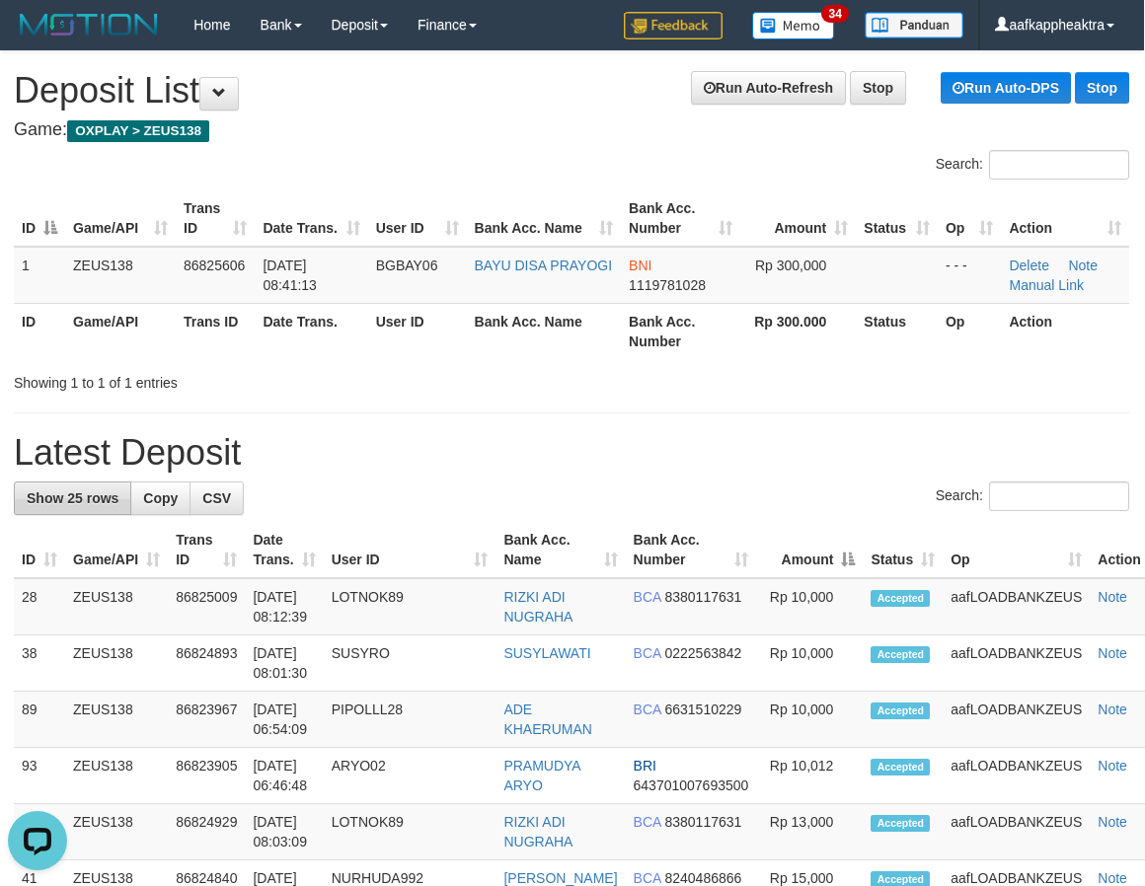
drag, startPoint x: 776, startPoint y: 537, endPoint x: 72, endPoint y: 495, distance: 704.8
click at [771, 537] on th "Amount" at bounding box center [809, 550] width 107 height 56
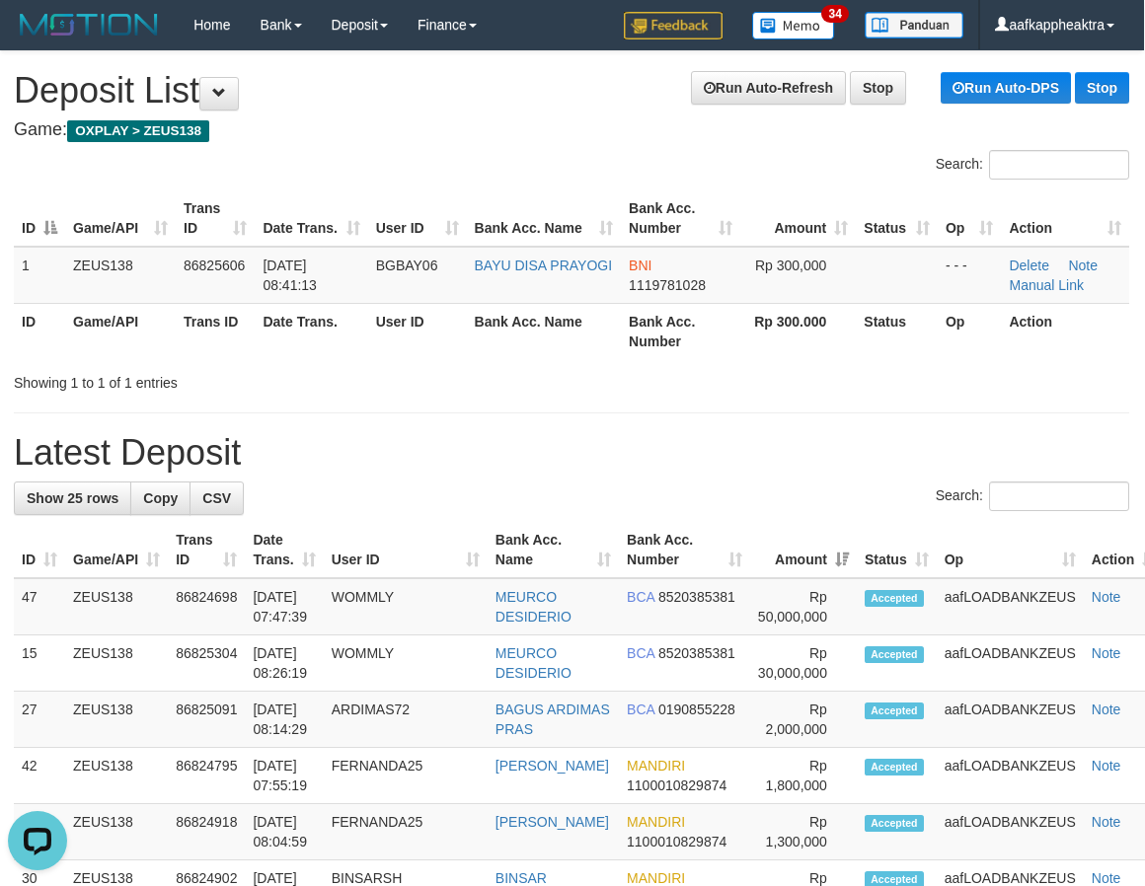
drag, startPoint x: 604, startPoint y: 521, endPoint x: 32, endPoint y: 539, distance: 572.6
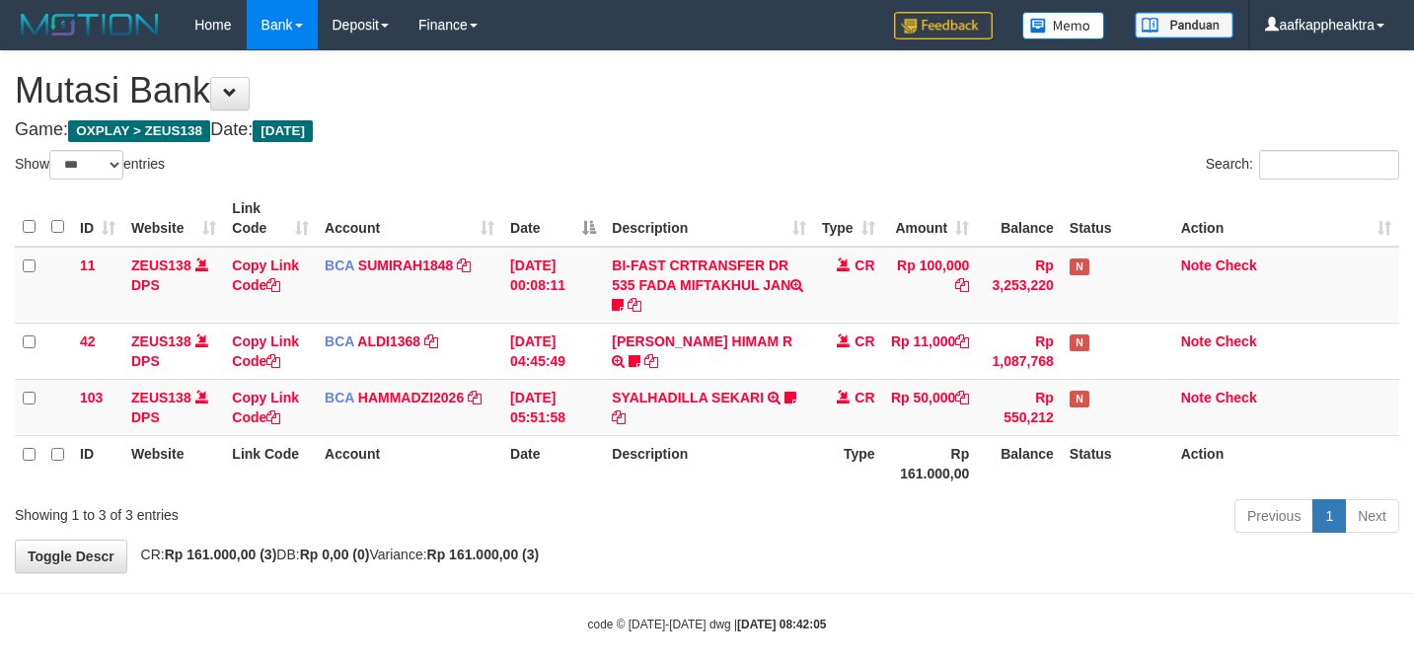
select select "***"
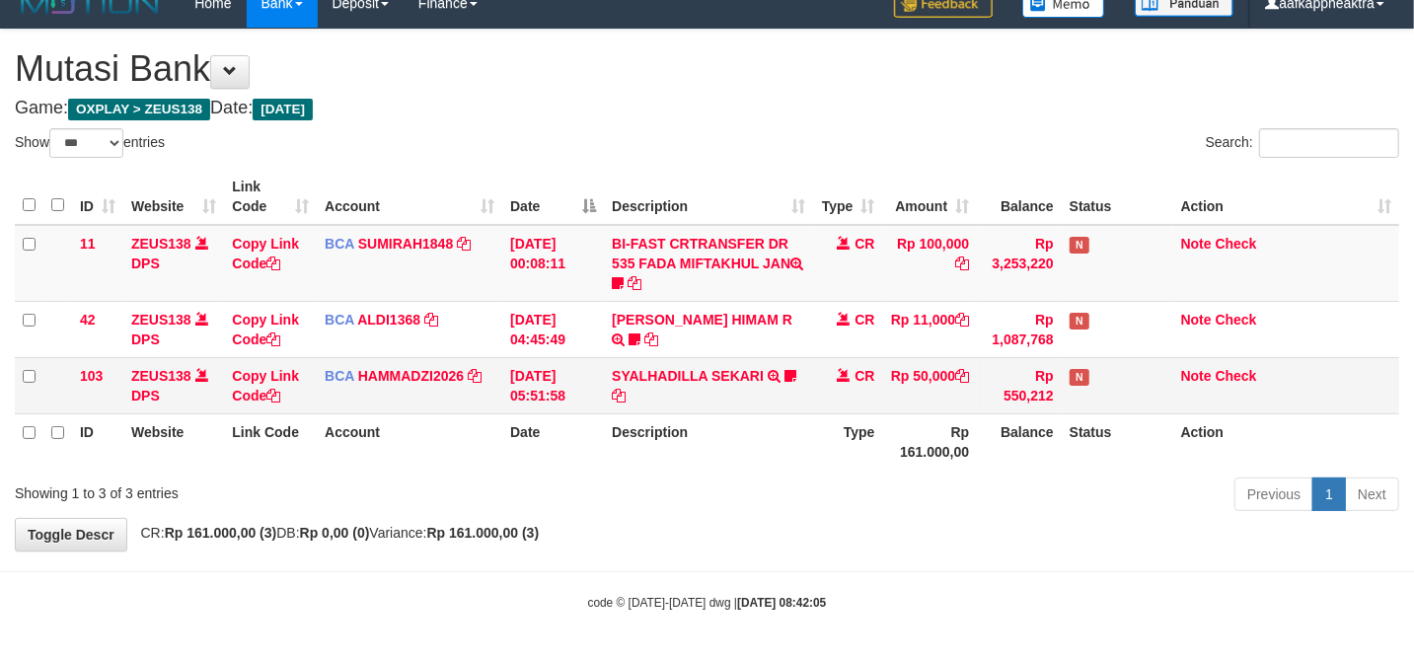
click at [645, 391] on td "SYALHADILLA SEKARI TRSF E-BANKING CR 08/31 ZAP41 SYALHADILLA SEKARI youreyes" at bounding box center [708, 385] width 209 height 56
click at [647, 391] on td "SYALHADILLA SEKARI TRSF E-BANKING CR 08/31 ZAP41 SYALHADILLA SEKARI youreyes" at bounding box center [708, 385] width 209 height 56
click at [952, 434] on th "Rp 161.000,00" at bounding box center [930, 441] width 95 height 56
drag, startPoint x: 872, startPoint y: 400, endPoint x: 1324, endPoint y: 410, distance: 452.1
click at [876, 400] on td "CR" at bounding box center [848, 385] width 69 height 56
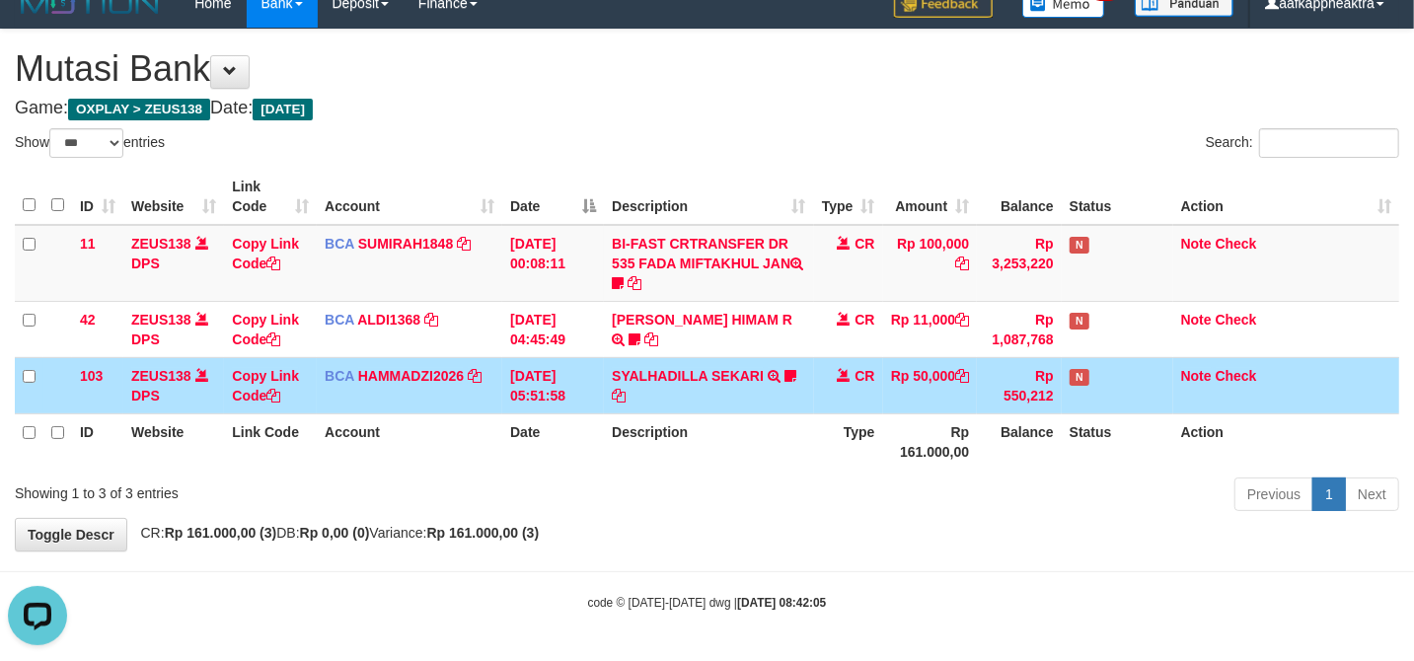
scroll to position [0, 0]
drag, startPoint x: 403, startPoint y: 389, endPoint x: 420, endPoint y: 389, distance: 17.8
click at [419, 389] on td "BCA HAMMADZI2026 DPS [PERSON_NAME] mutasi_20250831_4694 | 103 mutasi_20250831_4…" at bounding box center [410, 385] width 186 height 56
click at [420, 389] on td "BCA HAMMADZI2026 DPS MUHAMMAD ZIDAN KURNIAWAN mutasi_20250831_4694 | 103 mutasi…" at bounding box center [410, 385] width 186 height 56
click at [580, 483] on div "Showing 1 to 3 of 3 entries" at bounding box center [294, 490] width 589 height 28
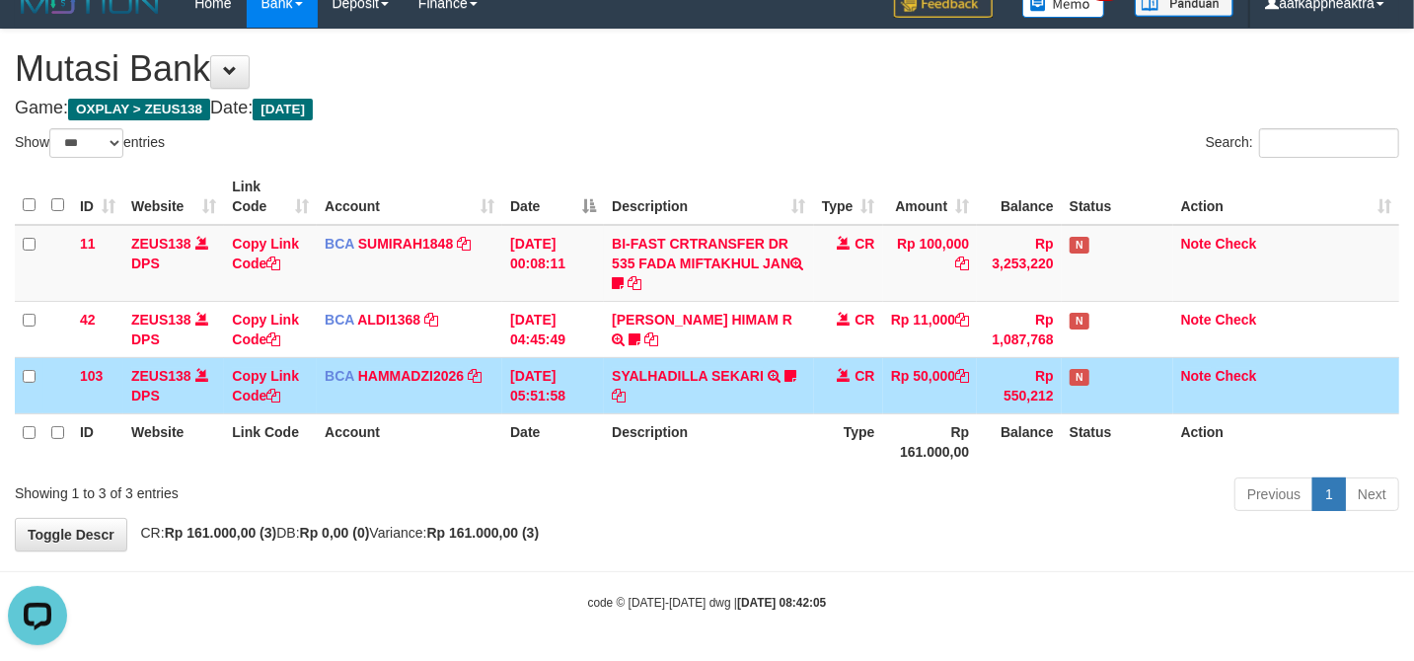
click at [590, 478] on div "Previous 1 Next" at bounding box center [1001, 497] width 825 height 42
drag, startPoint x: 605, startPoint y: 472, endPoint x: 622, endPoint y: 463, distance: 19.0
click at [612, 468] on div "ID Website Link Code Account Date Description Type Amount Balance Status Action…" at bounding box center [707, 319] width 1414 height 313
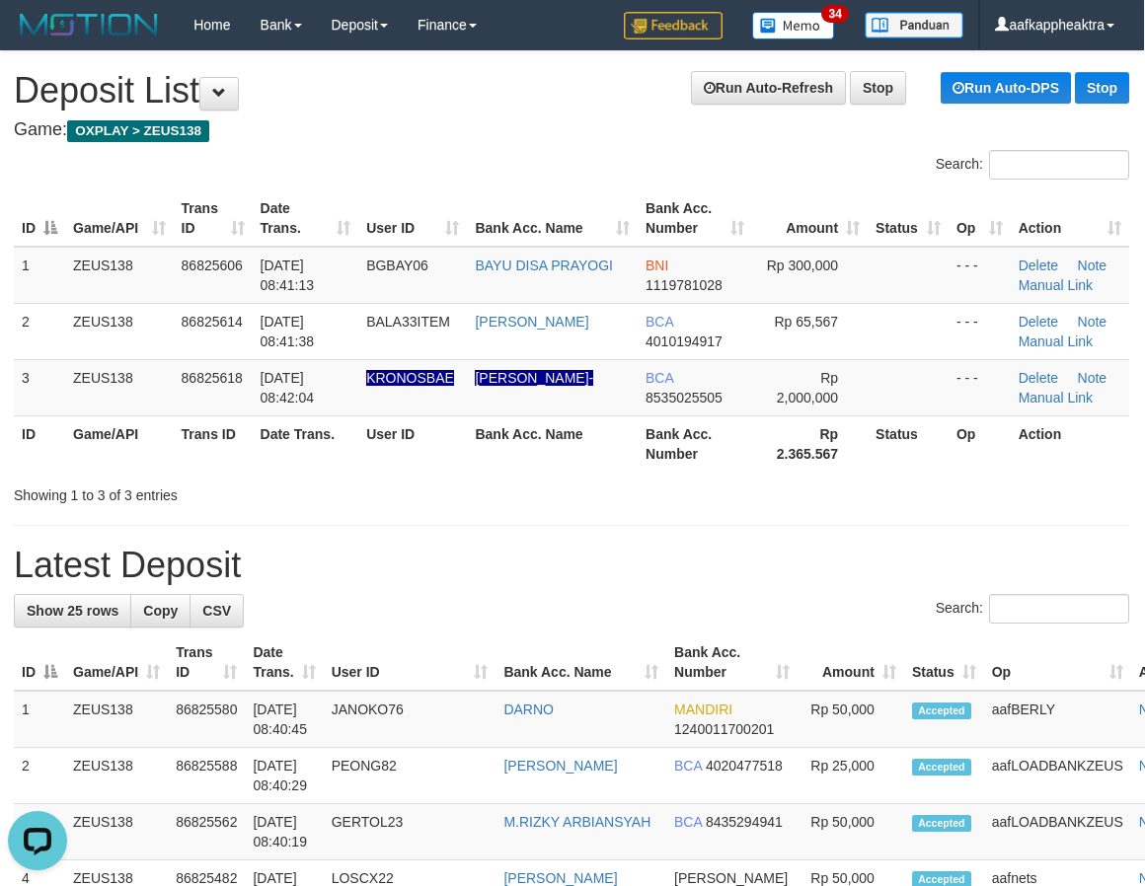
click at [558, 486] on div "Showing 1 to 3 of 3 entries" at bounding box center [571, 492] width 1145 height 28
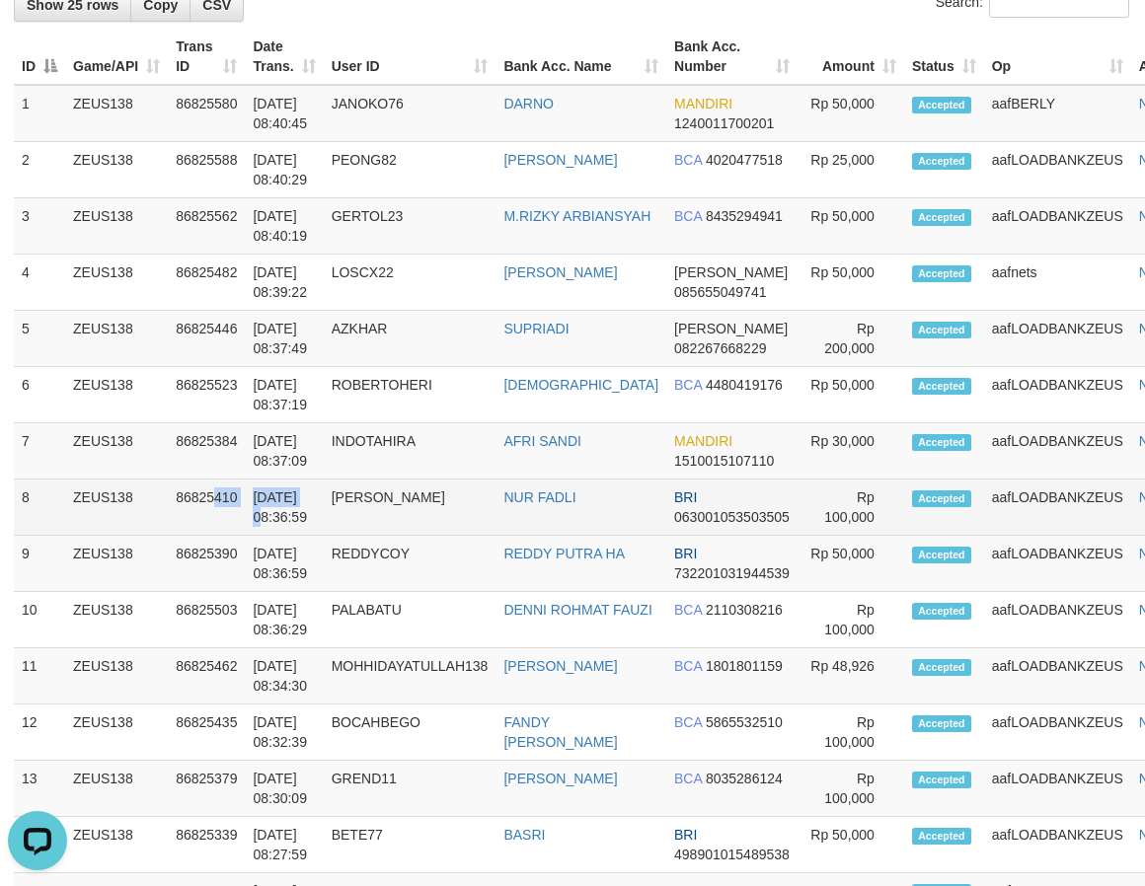
drag, startPoint x: 304, startPoint y: 497, endPoint x: 29, endPoint y: 506, distance: 275.4
click at [280, 499] on tr "8 ZEUS138 86825410 [DATE] 08:36:59 [PERSON_NAME] FADLI BRI 063001053503505 Rp 1…" at bounding box center [612, 508] width 1197 height 56
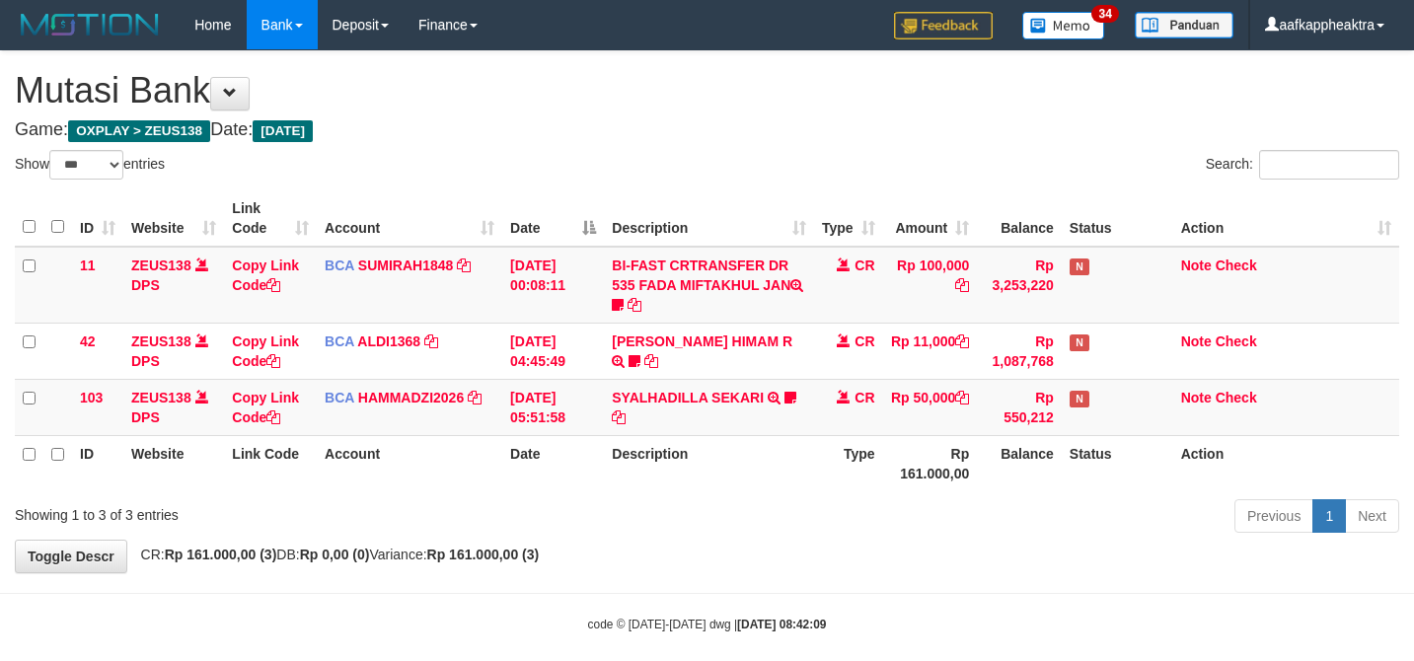
select select "***"
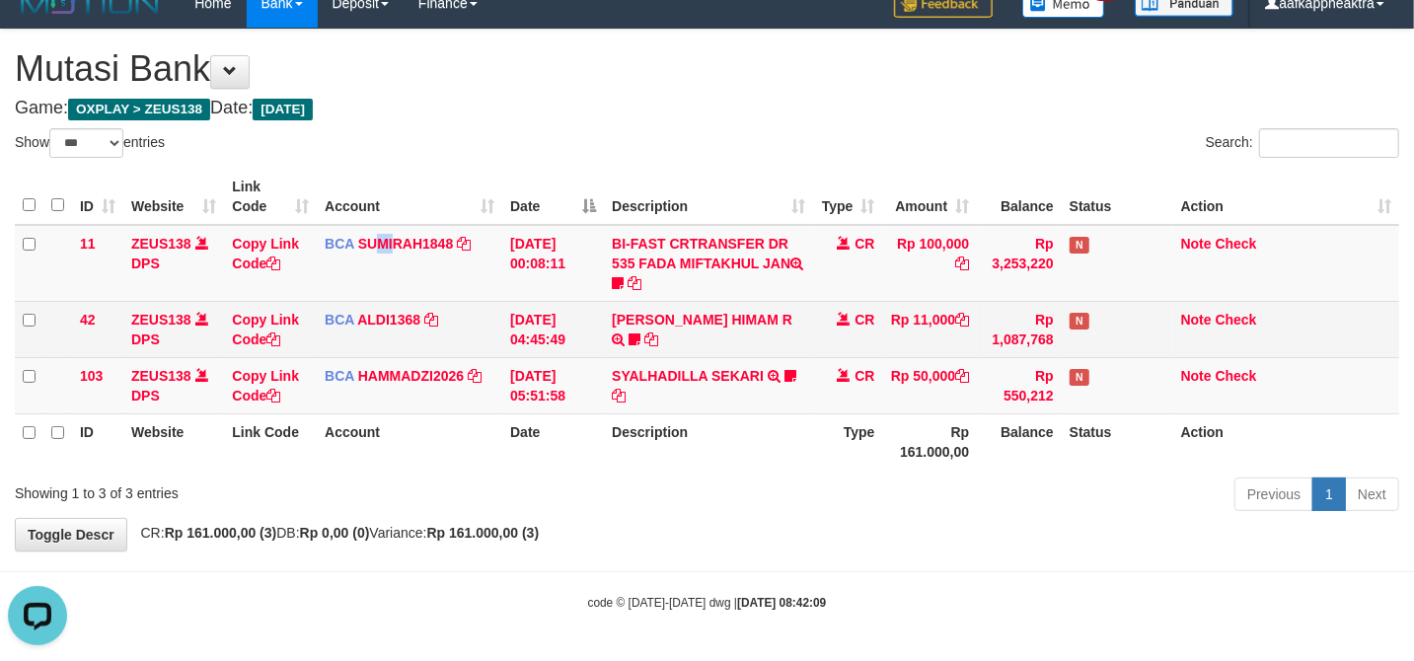
drag, startPoint x: 395, startPoint y: 276, endPoint x: 534, endPoint y: 325, distance: 147.3
click at [407, 282] on td "BCA SUMIRAH1848 DPS SUMIRAH mutasi_20250831_4156 | 11 mutasi_20250831_4156 | 11" at bounding box center [410, 263] width 186 height 77
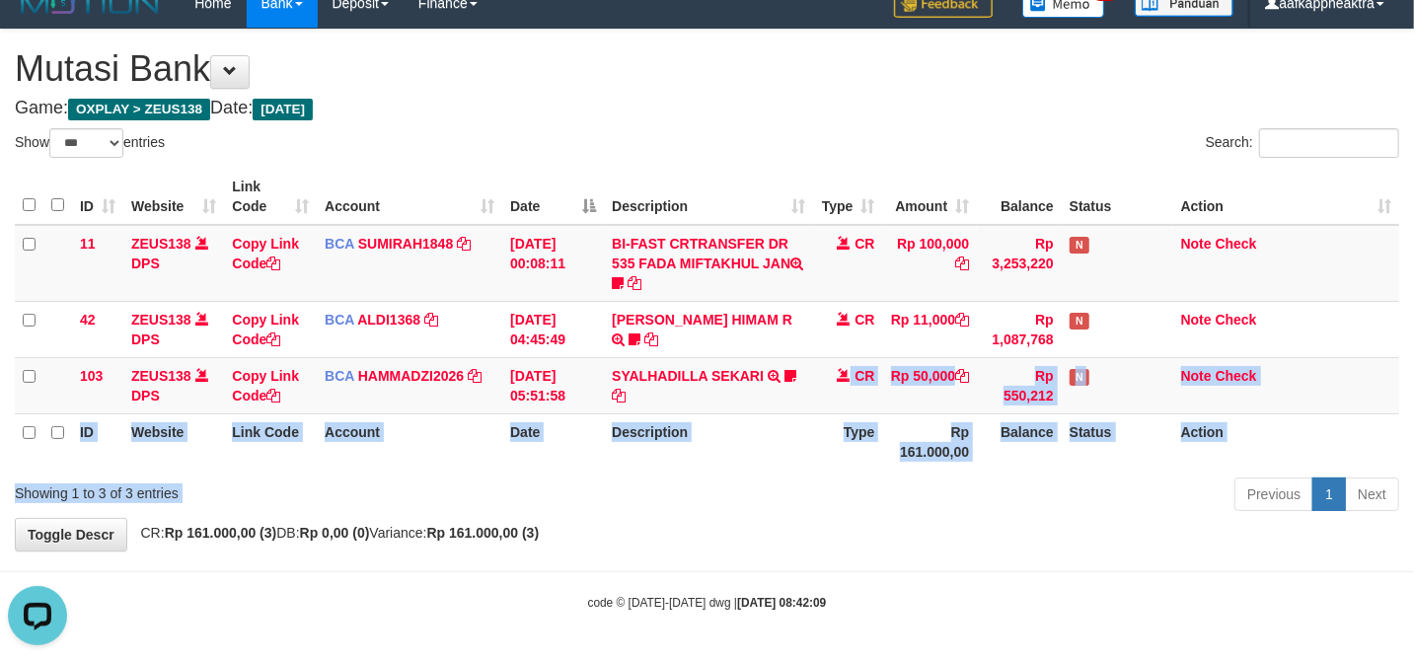
drag, startPoint x: 635, startPoint y: 407, endPoint x: 738, endPoint y: 484, distance: 128.3
click at [731, 485] on div "Show ** ** ** *** entries Search: ID Website Link Code Account Date Description…" at bounding box center [707, 323] width 1384 height 390
click at [736, 484] on div "Previous 1 Next" at bounding box center [1001, 497] width 795 height 42
click at [743, 479] on div "Previous 1 Next" at bounding box center [1001, 497] width 795 height 42
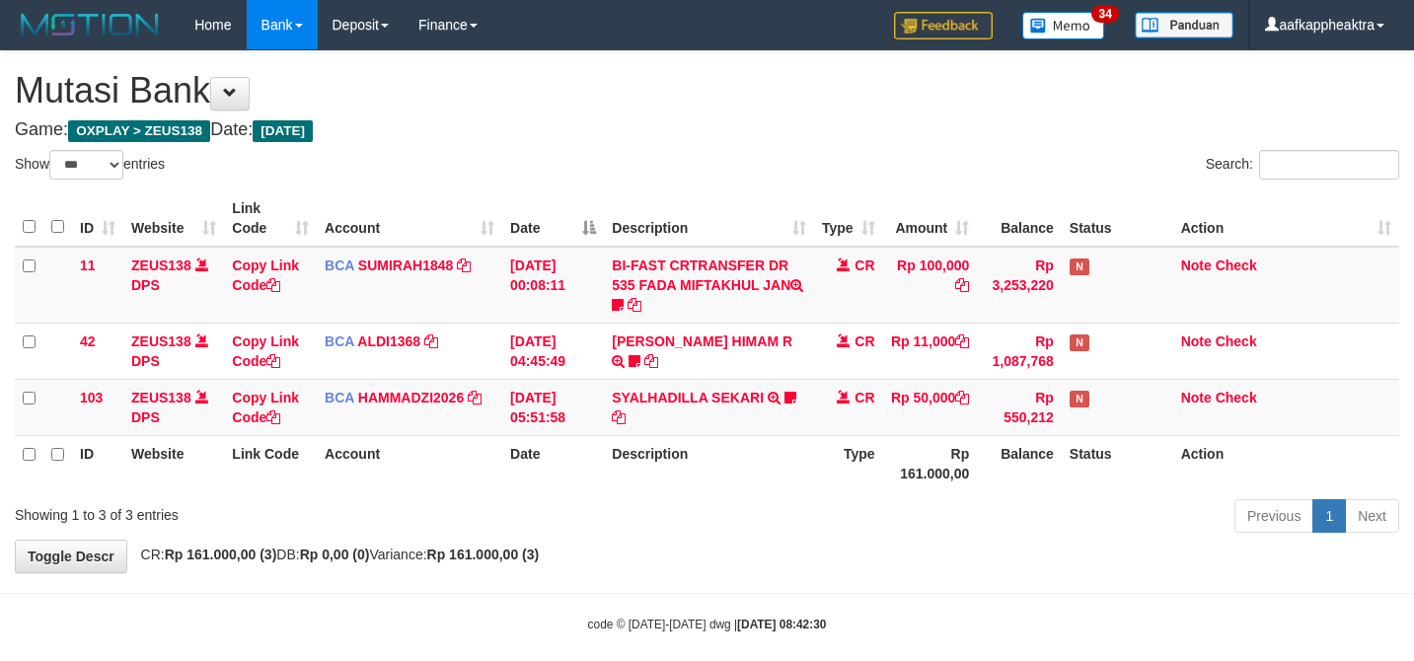
select select "***"
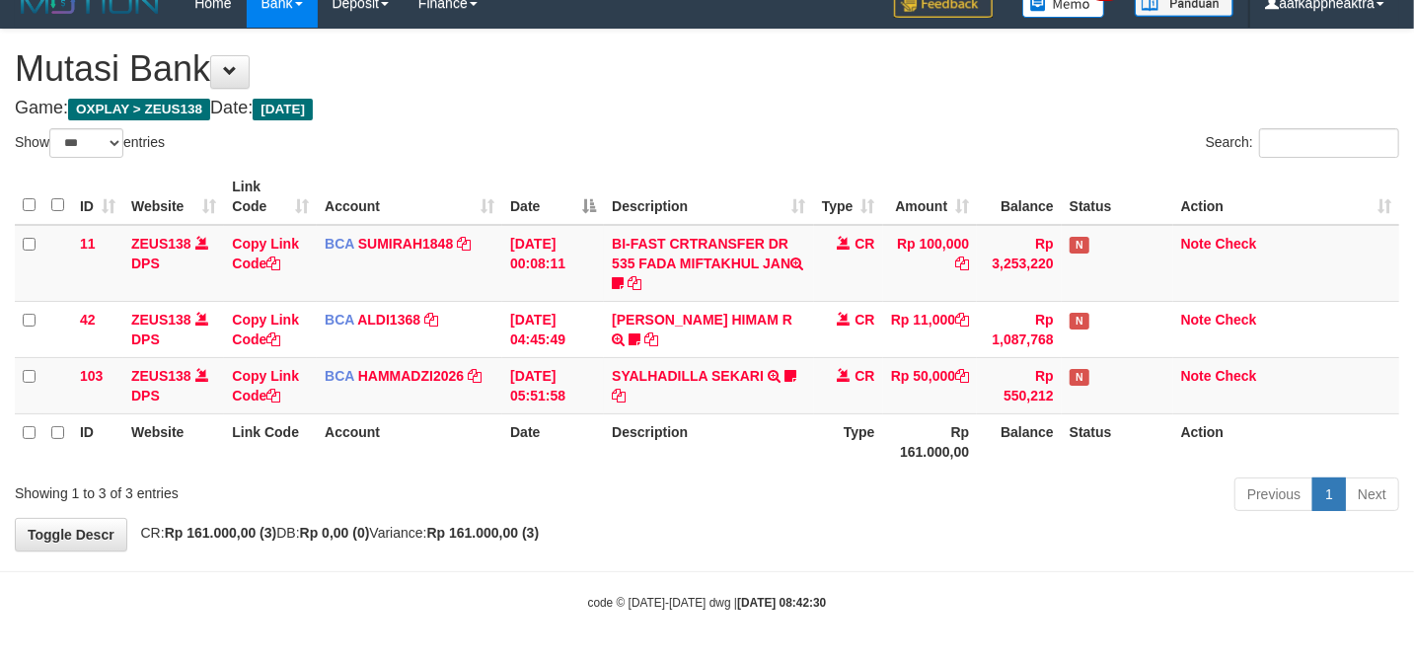
drag, startPoint x: 0, startPoint y: 0, endPoint x: 750, endPoint y: 475, distance: 887.5
click at [748, 476] on div "Previous 1 Next" at bounding box center [1001, 497] width 795 height 42
click at [764, 493] on div "Previous 1 Next" at bounding box center [1001, 497] width 795 height 42
click at [774, 486] on div "Previous 1 Next" at bounding box center [1001, 497] width 795 height 42
click at [780, 483] on div "Previous 1 Next" at bounding box center [1001, 497] width 795 height 42
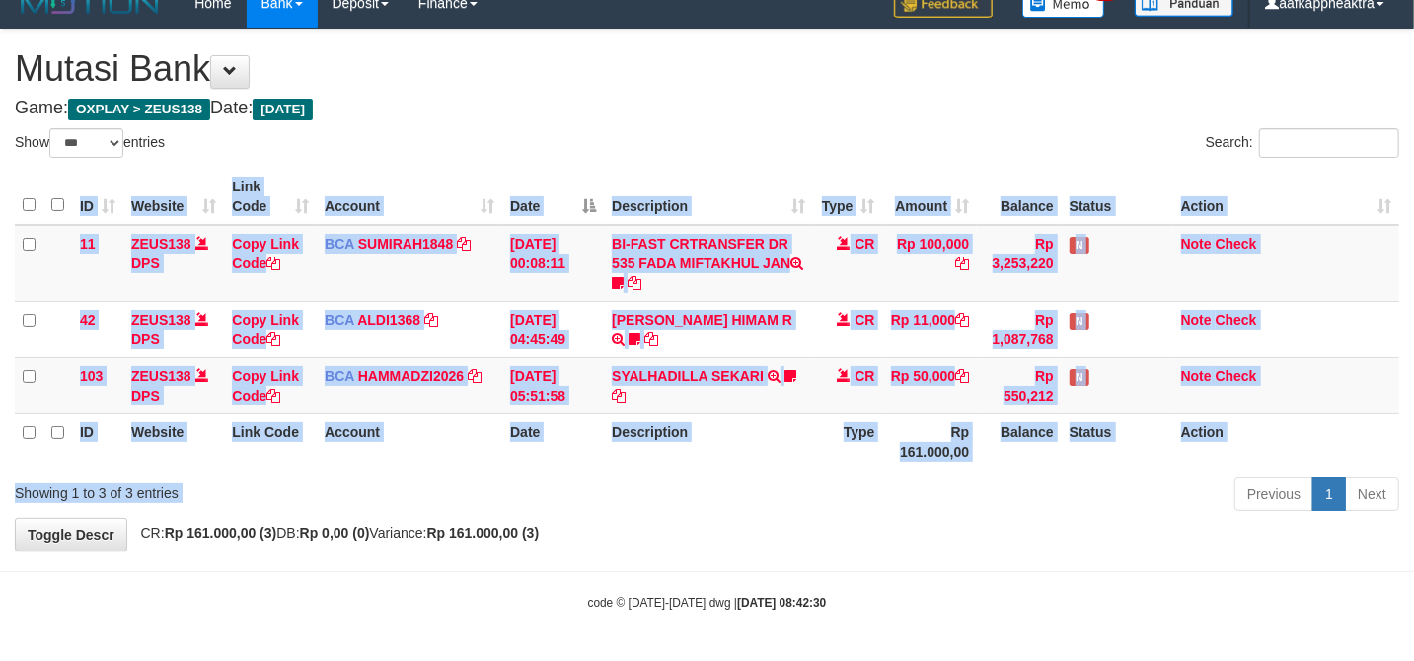
click at [766, 475] on div "Show ** ** ** *** entries Search: ID Website Link Code Account Date Description…" at bounding box center [707, 323] width 1384 height 390
click at [762, 484] on div "Show ** ** ** *** entries Search: ID Website Link Code Account Date Description…" at bounding box center [707, 323] width 1384 height 390
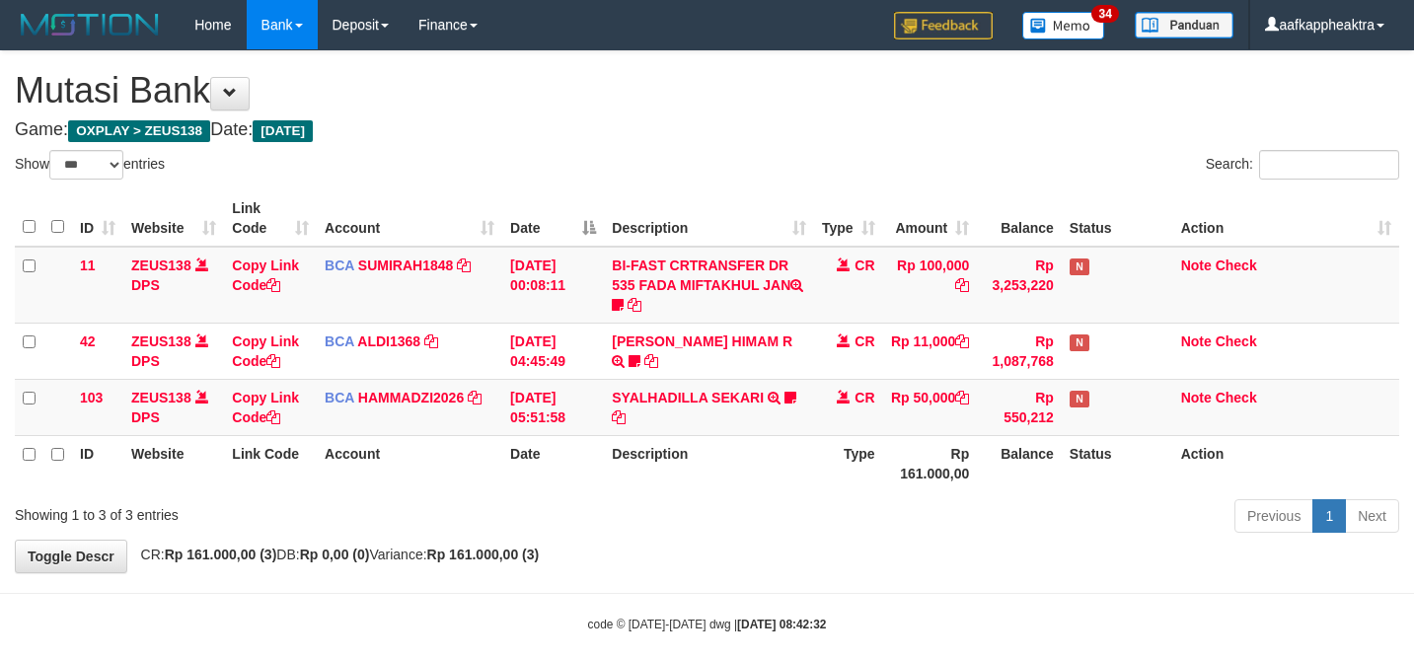
select select "***"
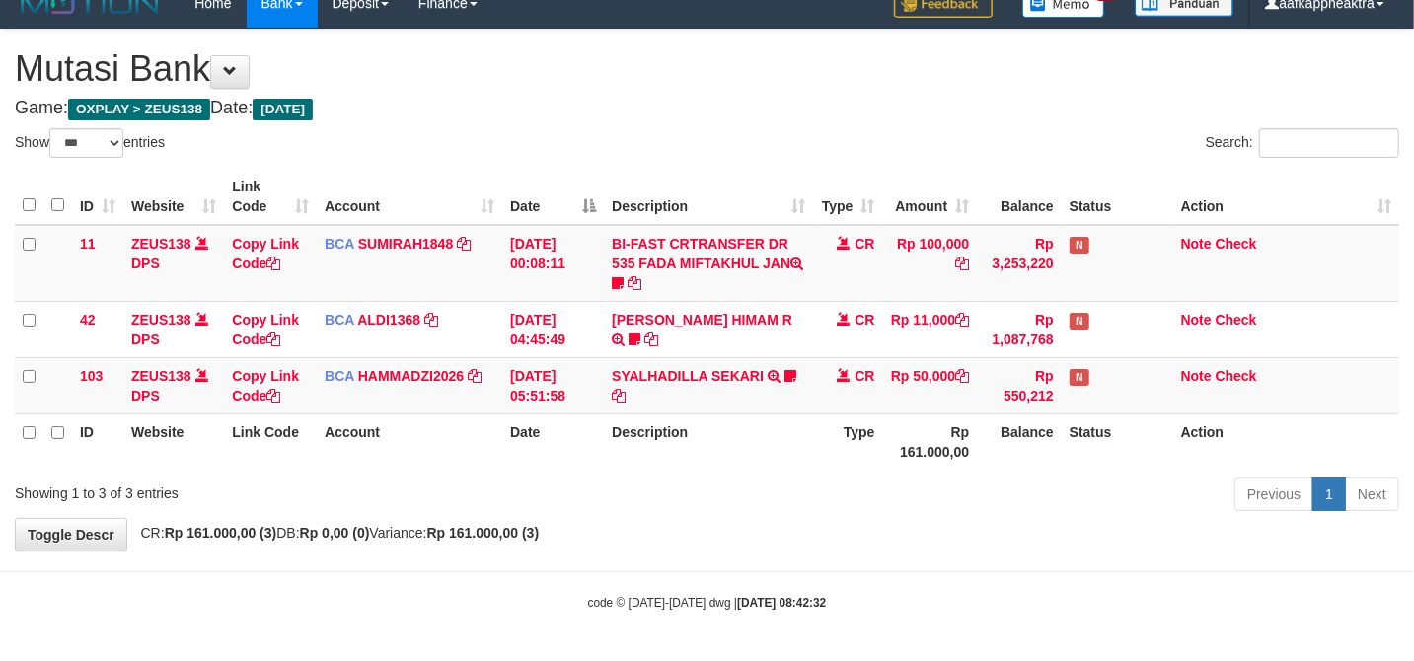
click at [735, 478] on div "Previous 1 Next" at bounding box center [1001, 497] width 795 height 42
click at [738, 502] on div "Previous 1 Next" at bounding box center [1001, 497] width 795 height 42
drag, startPoint x: 738, startPoint y: 502, endPoint x: 1022, endPoint y: 468, distance: 286.3
click at [738, 501] on div "Previous 1 Next" at bounding box center [1001, 497] width 795 height 42
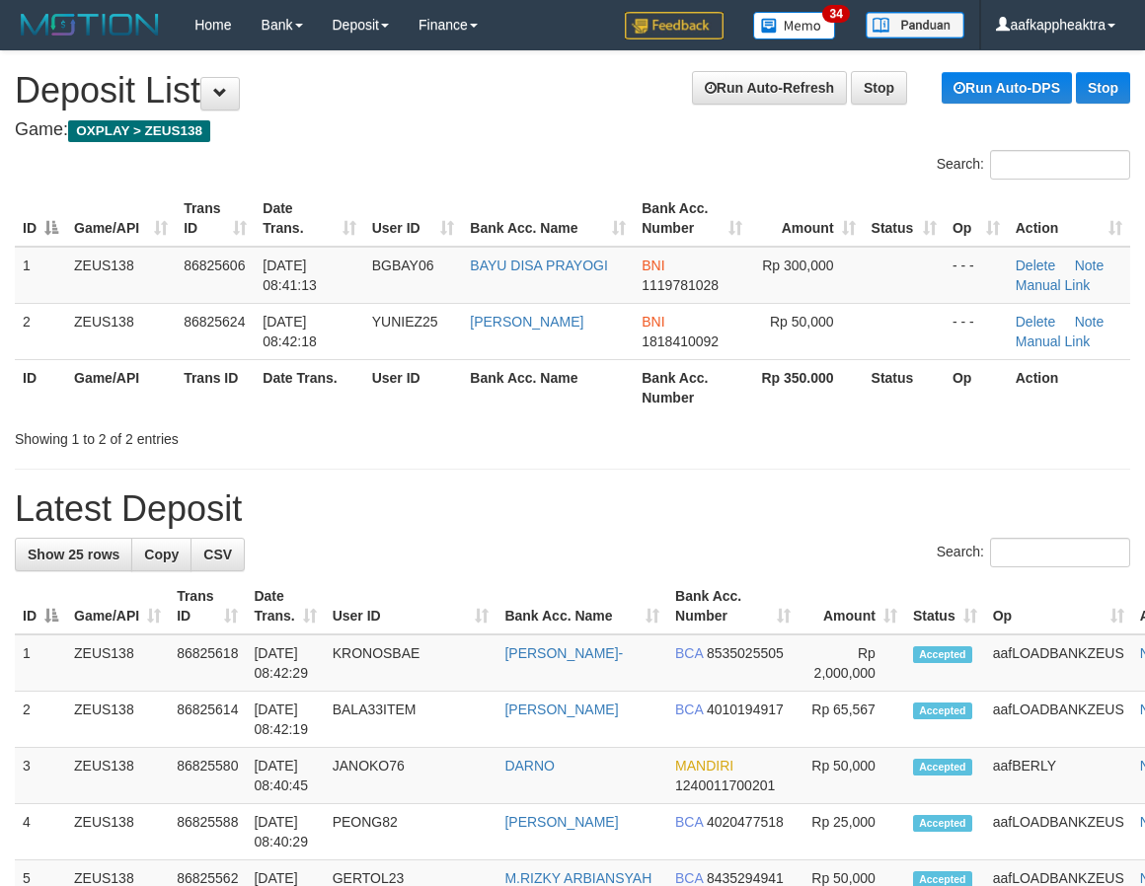
scroll to position [550, 1]
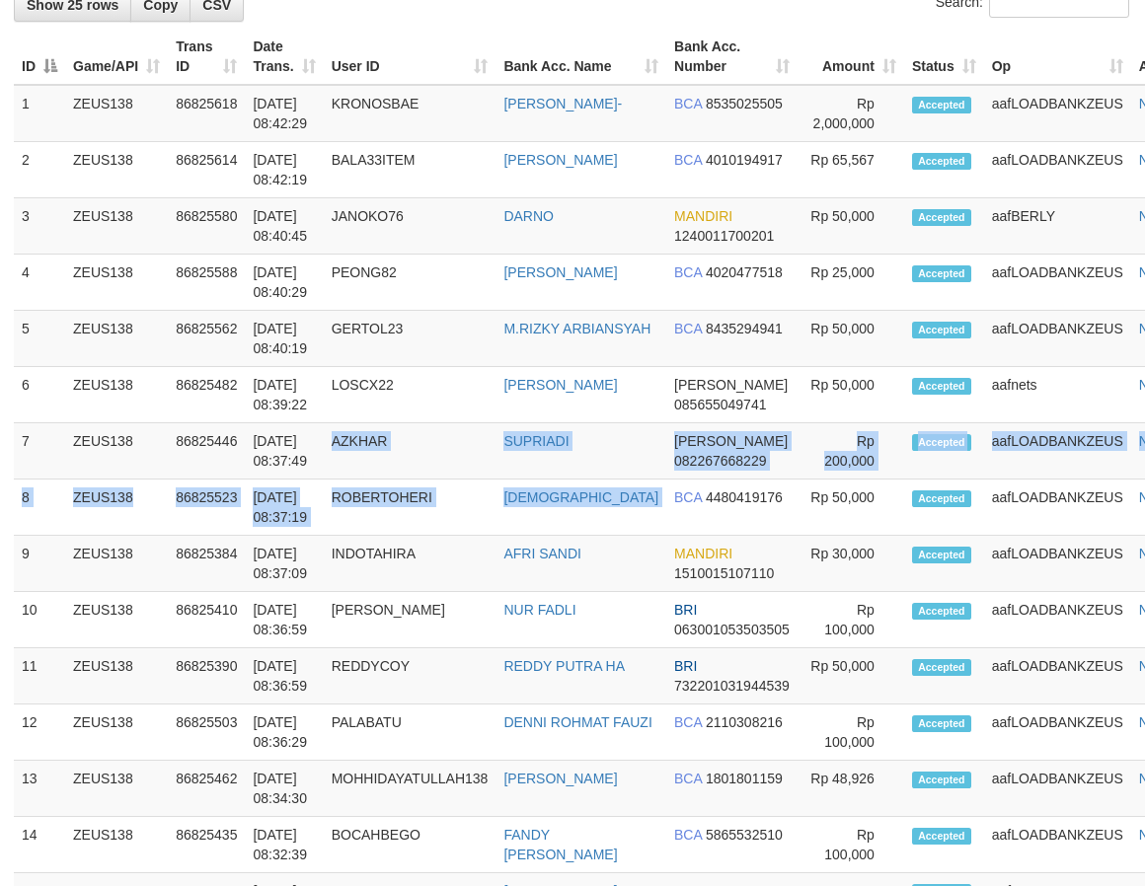
drag, startPoint x: 568, startPoint y: 506, endPoint x: 5, endPoint y: 526, distance: 563.8
click at [626, 513] on tbody "1 ZEUS138 86825618 [DATE] 08:42:29 KRONOSBAE [PERSON_NAME]- BCA 8535025505 2" at bounding box center [612, 788] width 1197 height 1407
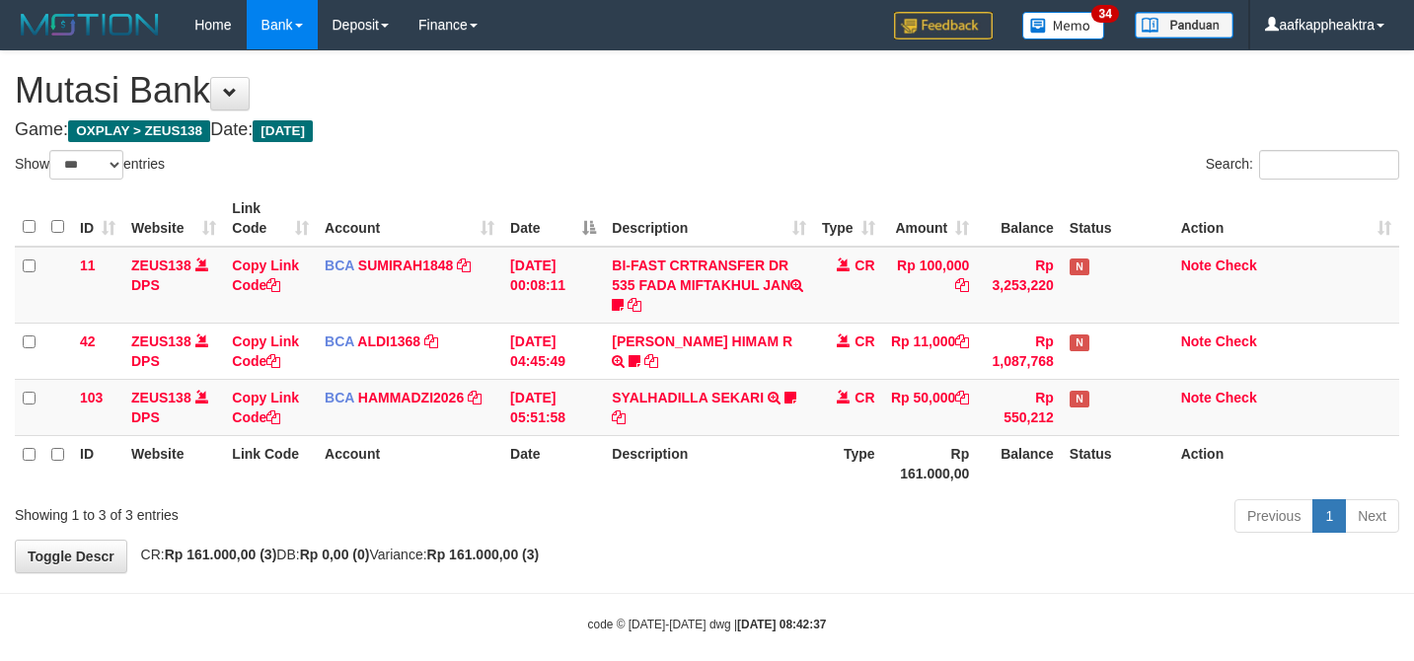
select select "***"
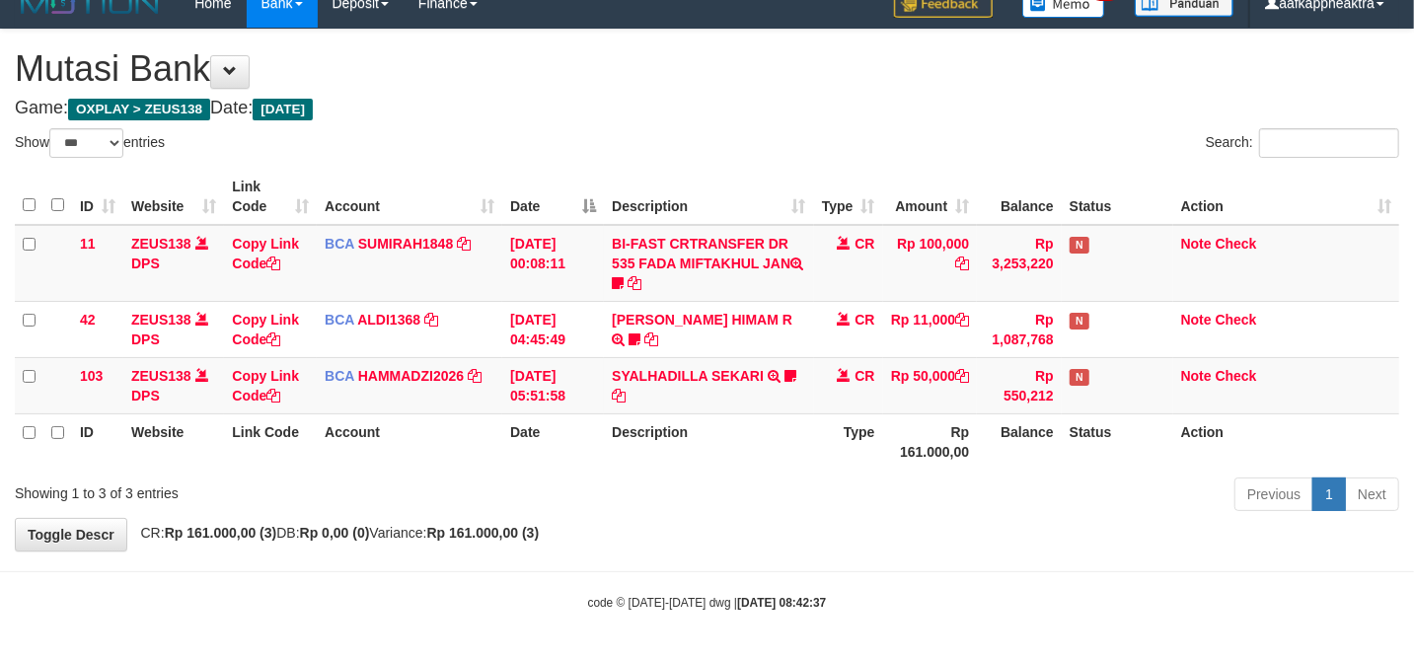
click at [805, 447] on th "Description" at bounding box center [708, 441] width 209 height 56
drag, startPoint x: 794, startPoint y: 447, endPoint x: 910, endPoint y: 411, distance: 120.8
click at [771, 442] on th "Description" at bounding box center [708, 441] width 209 height 56
